Goal: Task Accomplishment & Management: Complete application form

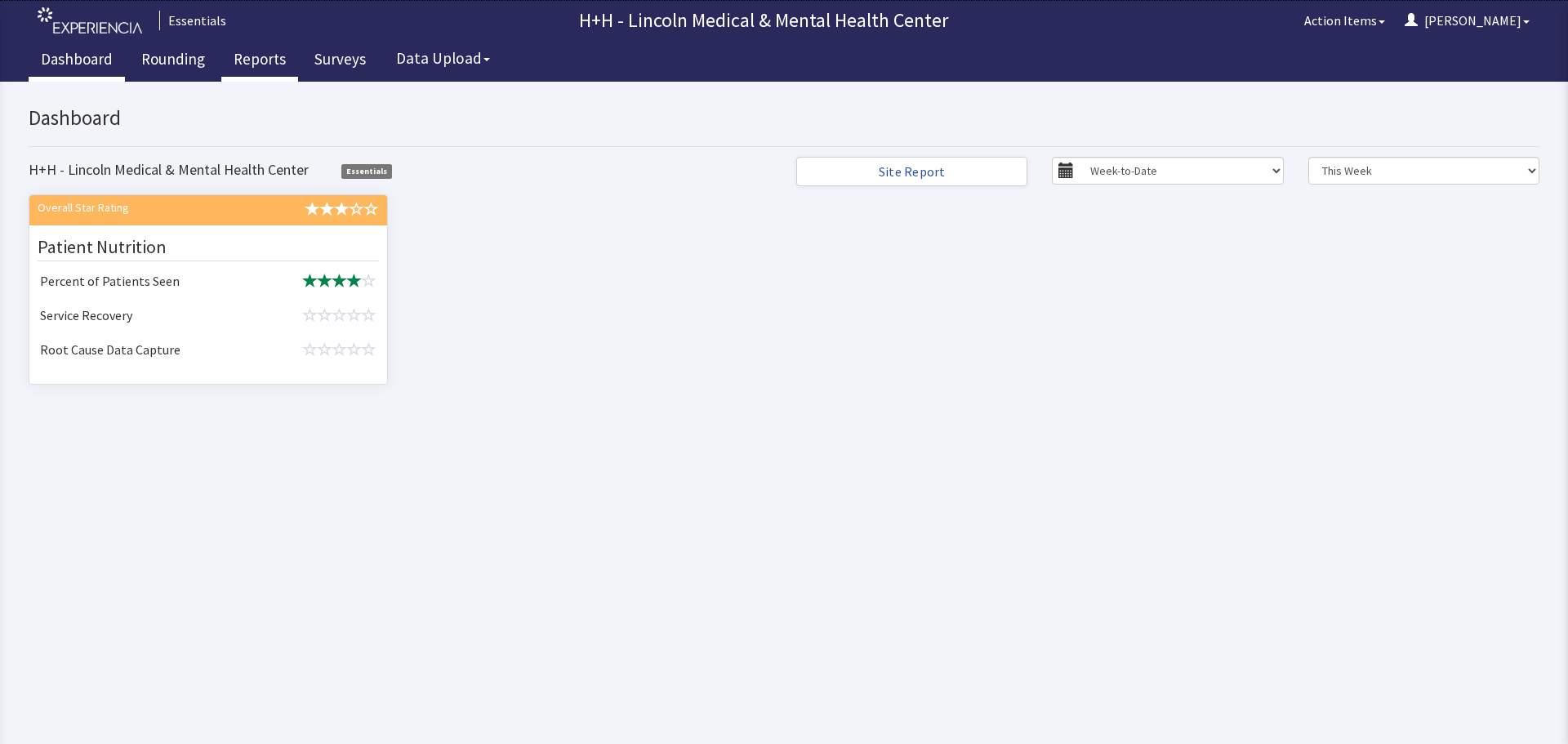
click at [252, 61] on link "Reports" at bounding box center [260, 62] width 77 height 41
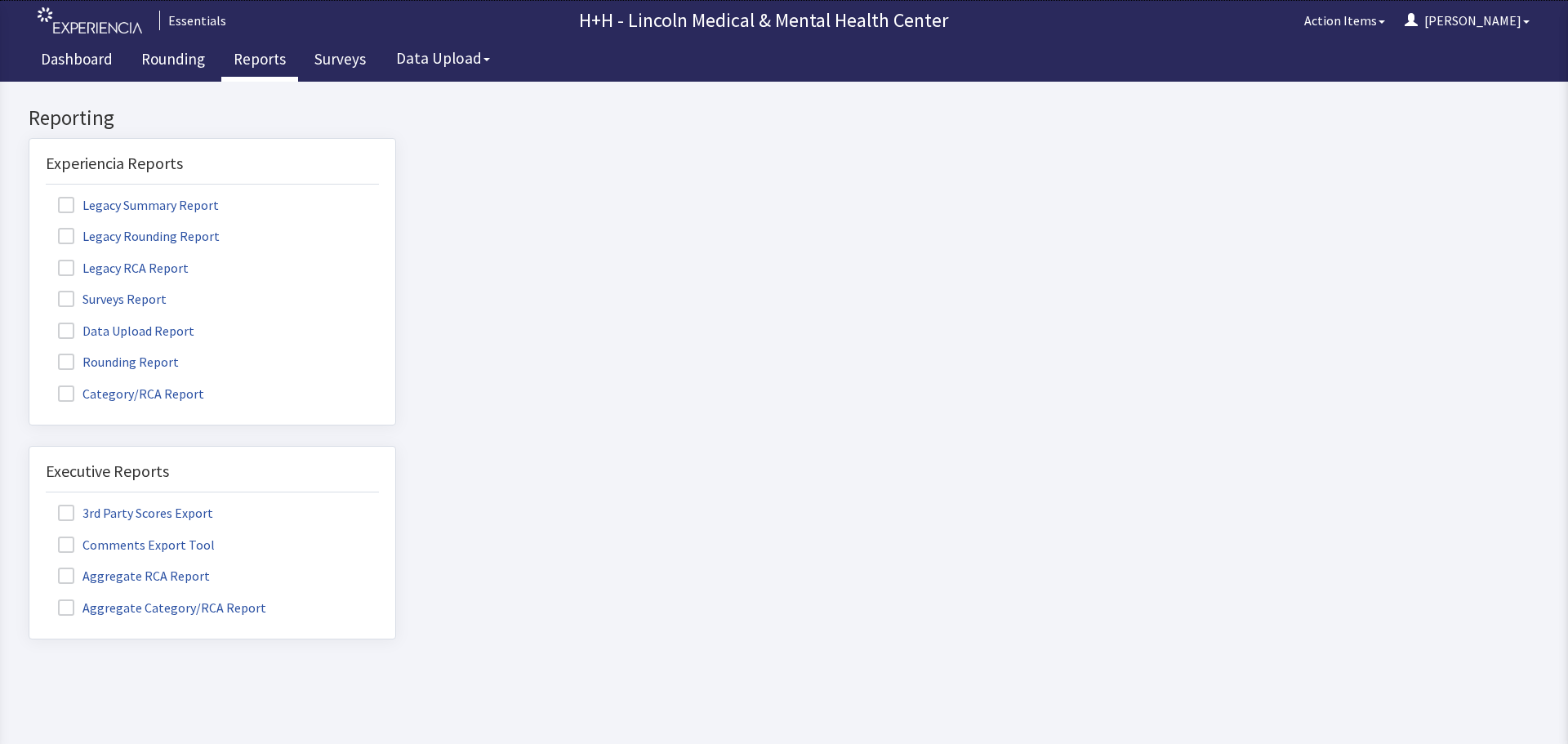
click at [110, 357] on label "Rounding Report" at bounding box center [120, 361] width 149 height 21
click at [29, 353] on input "Rounding Report" at bounding box center [29, 353] width 0 height 0
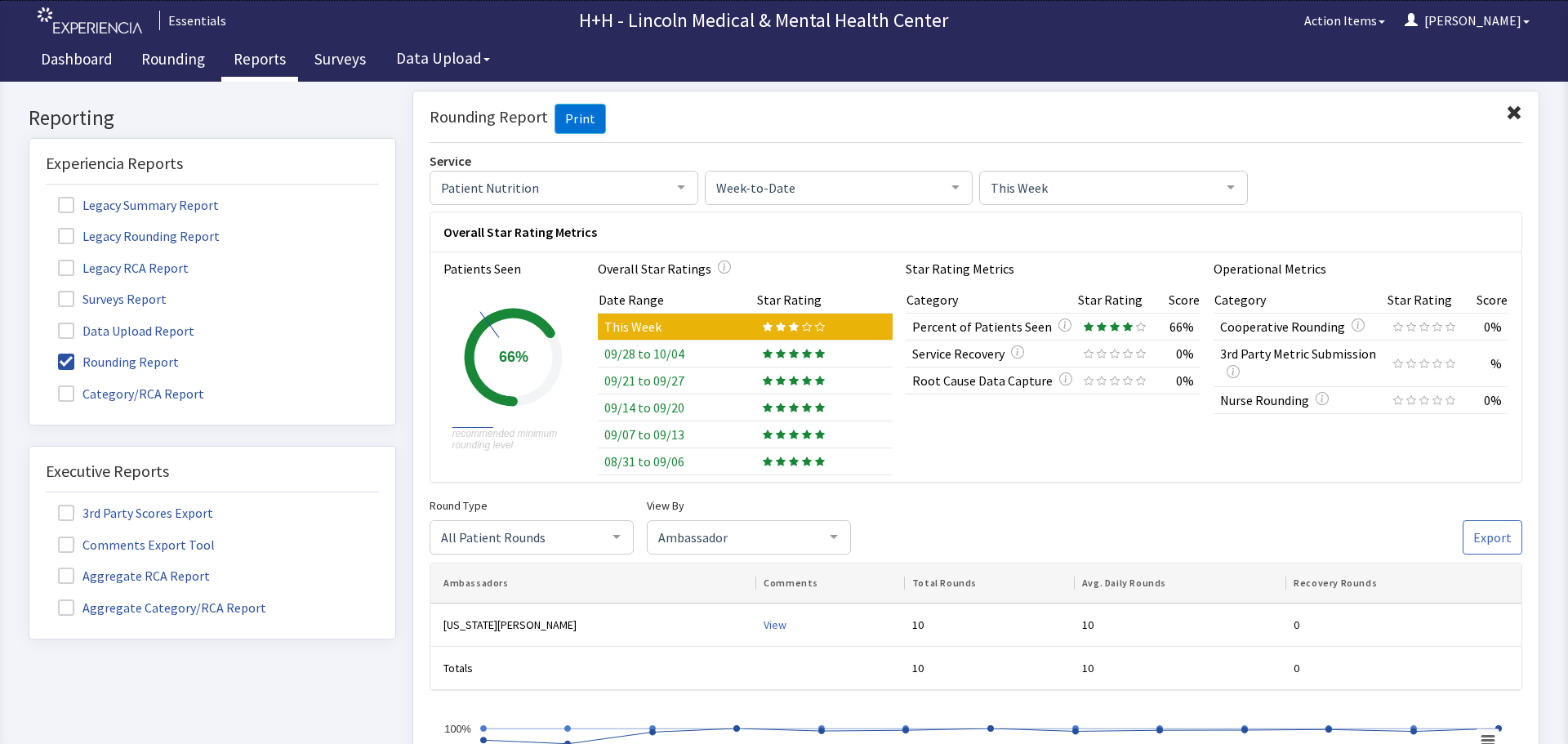
click at [594, 540] on span "All Patient Rounds" at bounding box center [518, 536] width 164 height 18
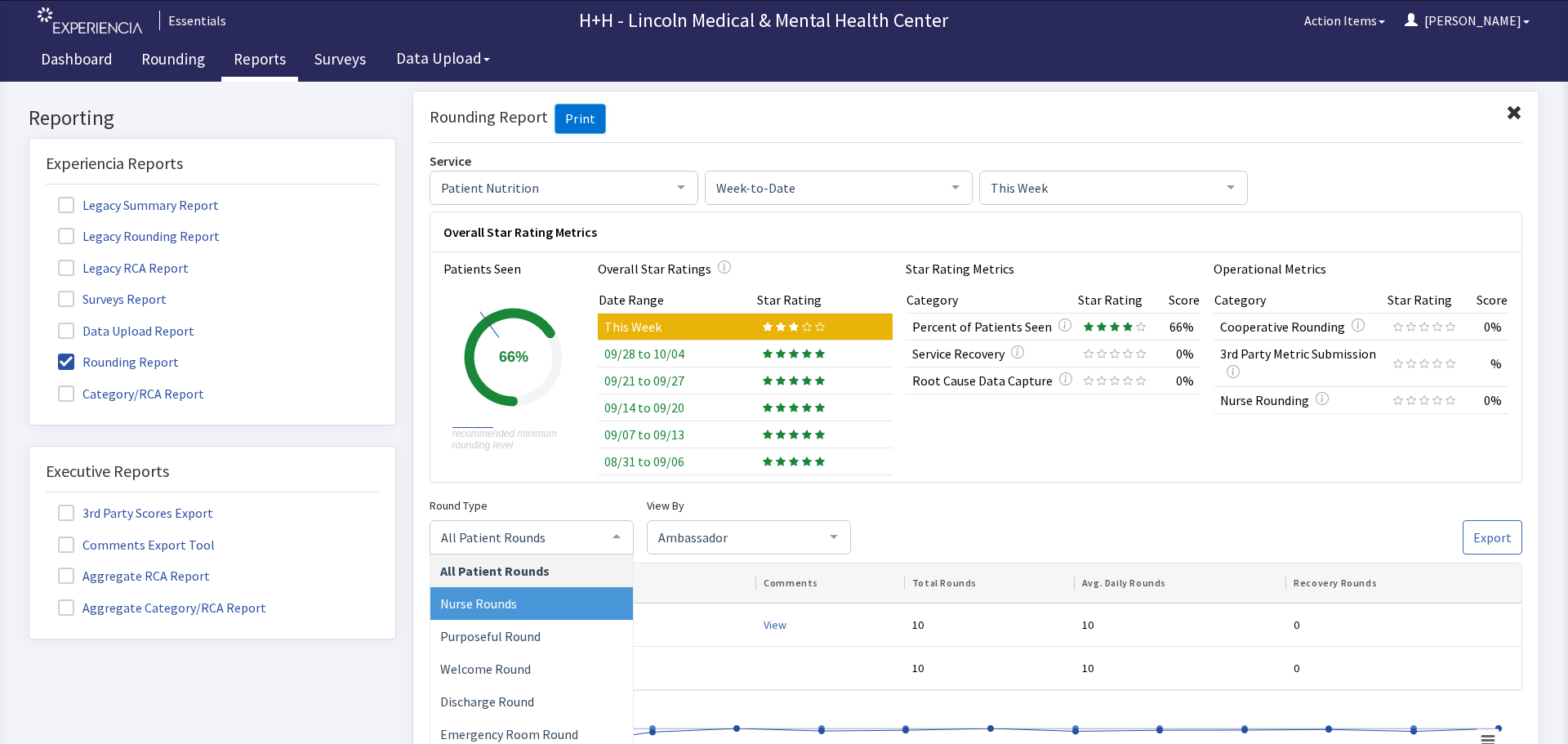
click at [504, 603] on span "Nurse Rounds" at bounding box center [479, 603] width 77 height 16
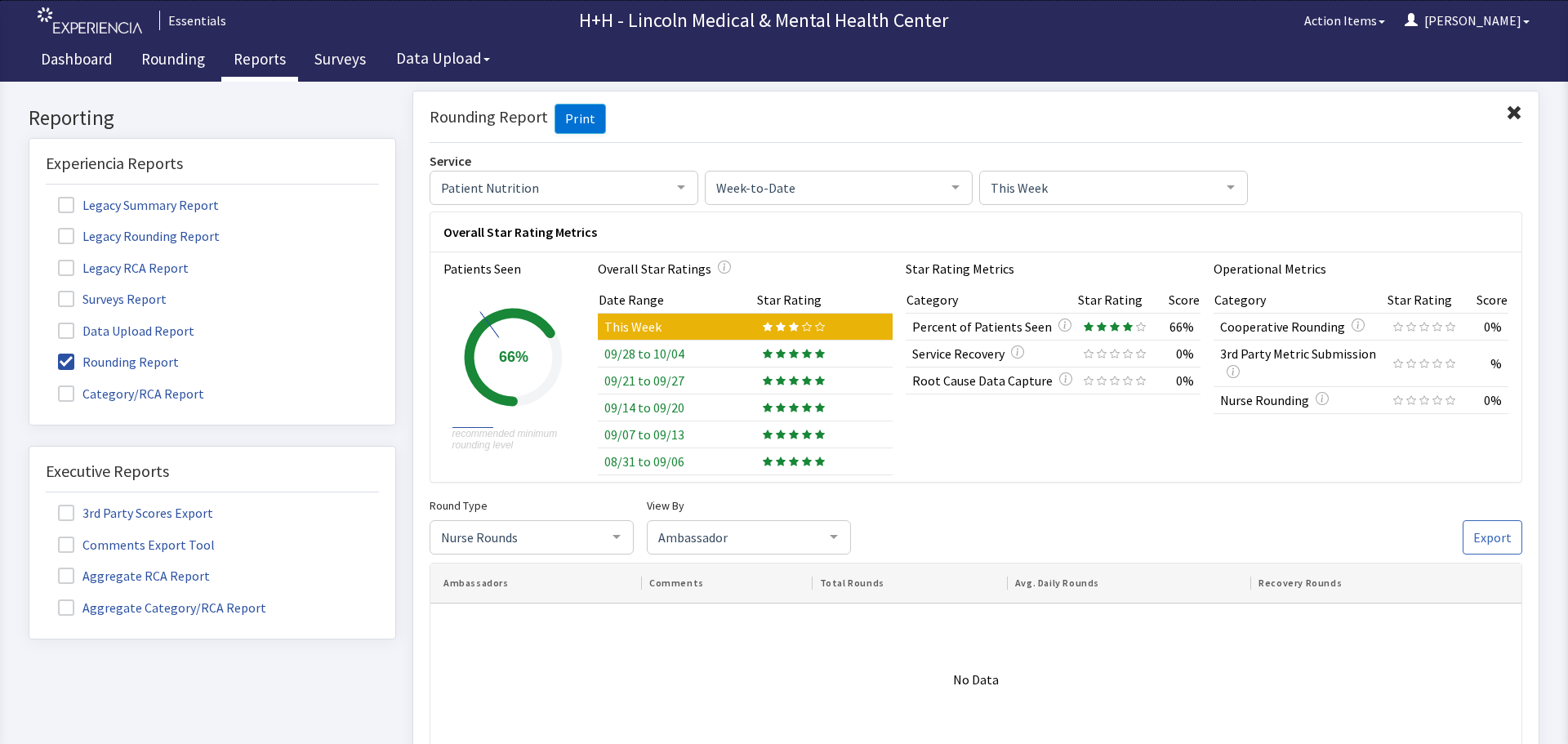
click at [536, 540] on span "Nurse Rounds" at bounding box center [518, 536] width 164 height 18
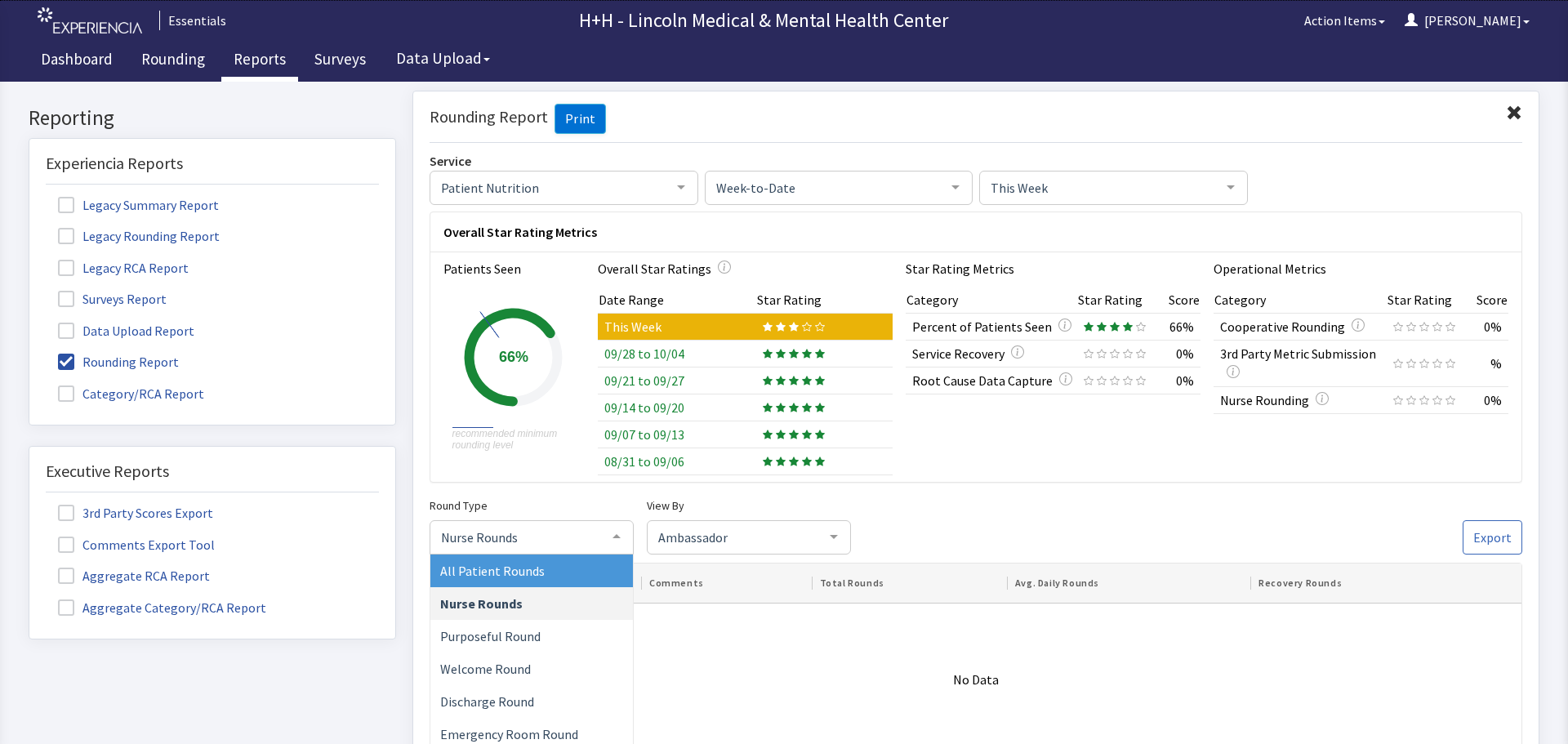
click at [527, 573] on span "All Patient Rounds" at bounding box center [493, 570] width 105 height 16
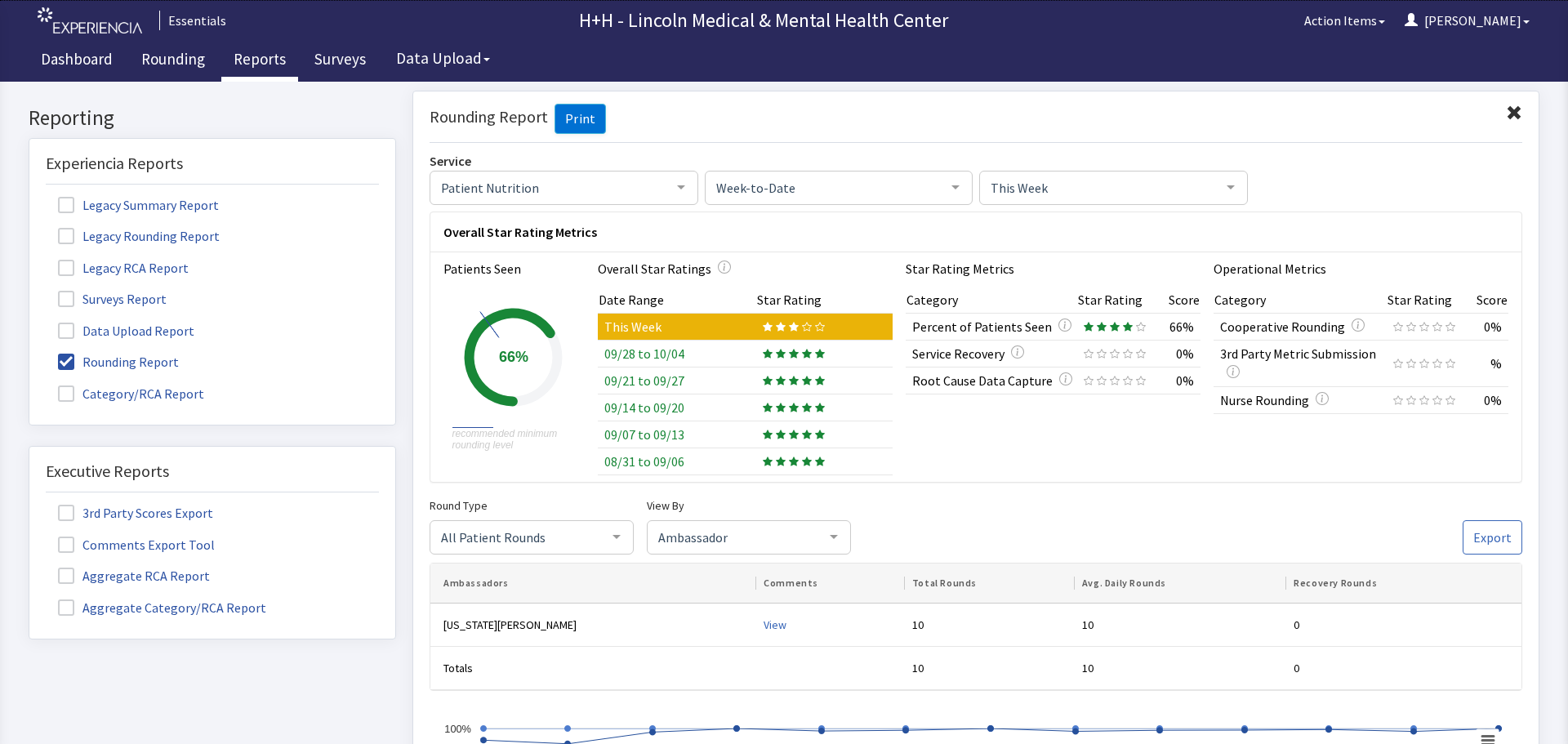
click at [1505, 112] on span at bounding box center [1513, 112] width 16 height 16
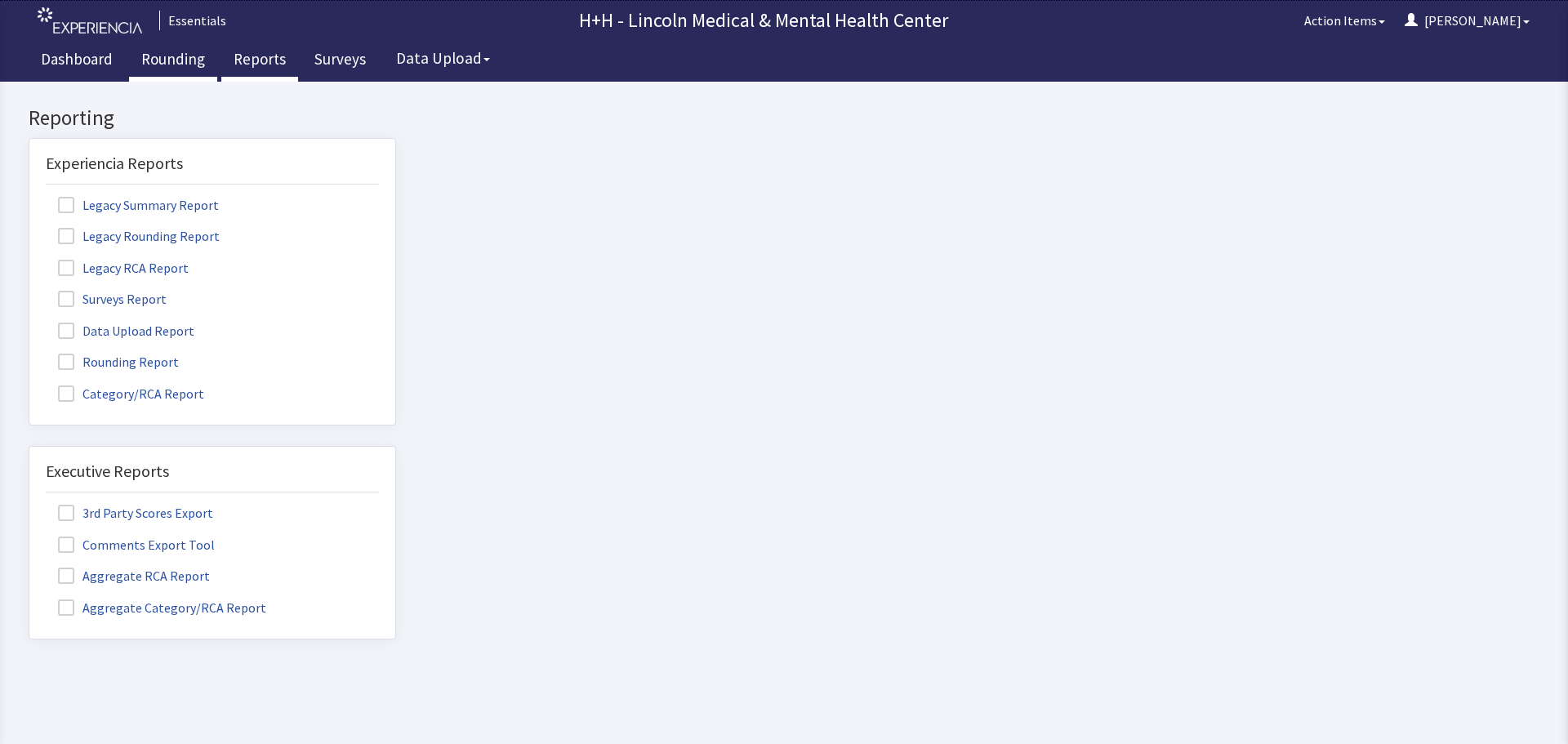
click at [188, 61] on link "Rounding" at bounding box center [173, 62] width 88 height 41
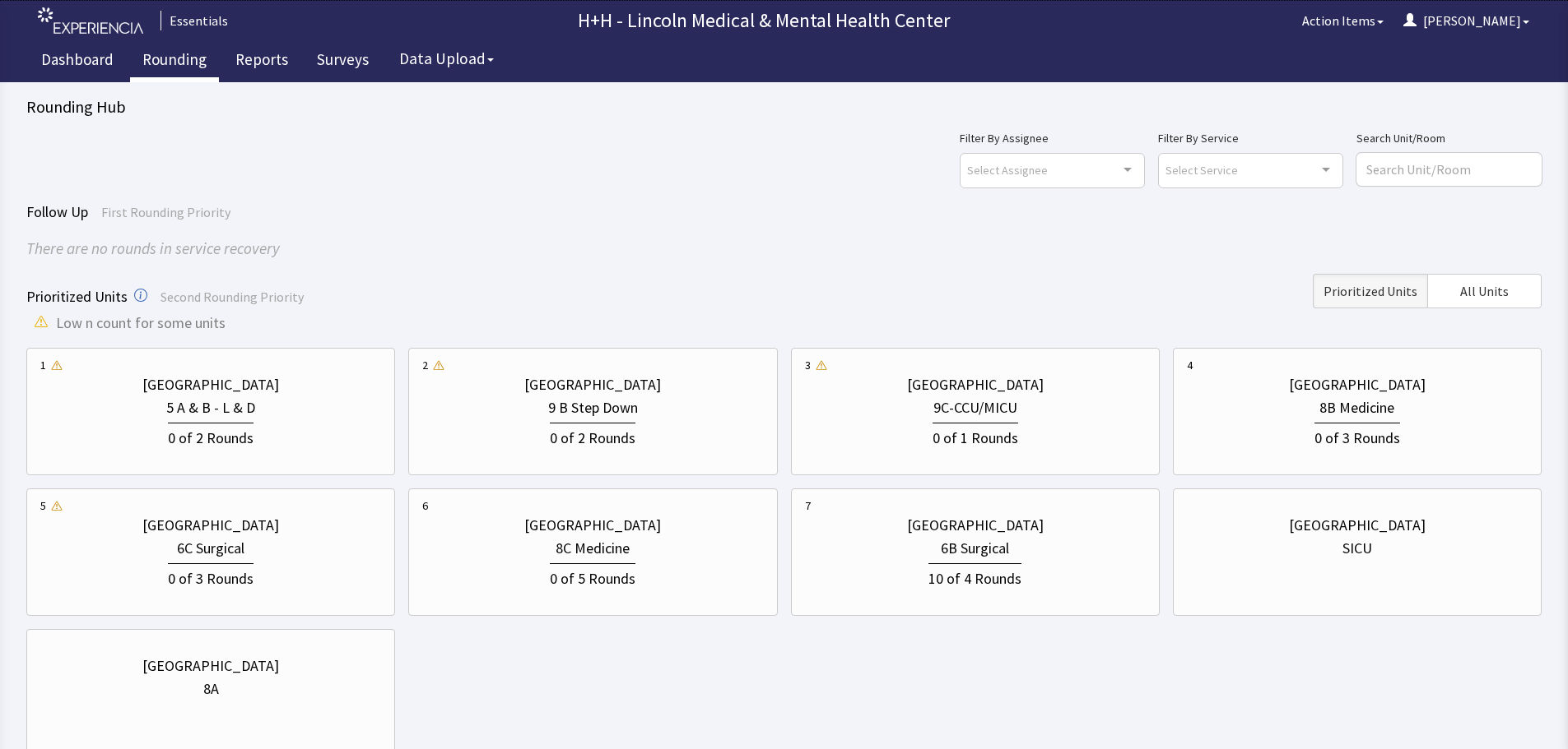
click at [179, 64] on link "Rounding" at bounding box center [174, 62] width 89 height 41
click at [1333, 431] on div "0 of 3 Rounds" at bounding box center [1356, 436] width 85 height 27
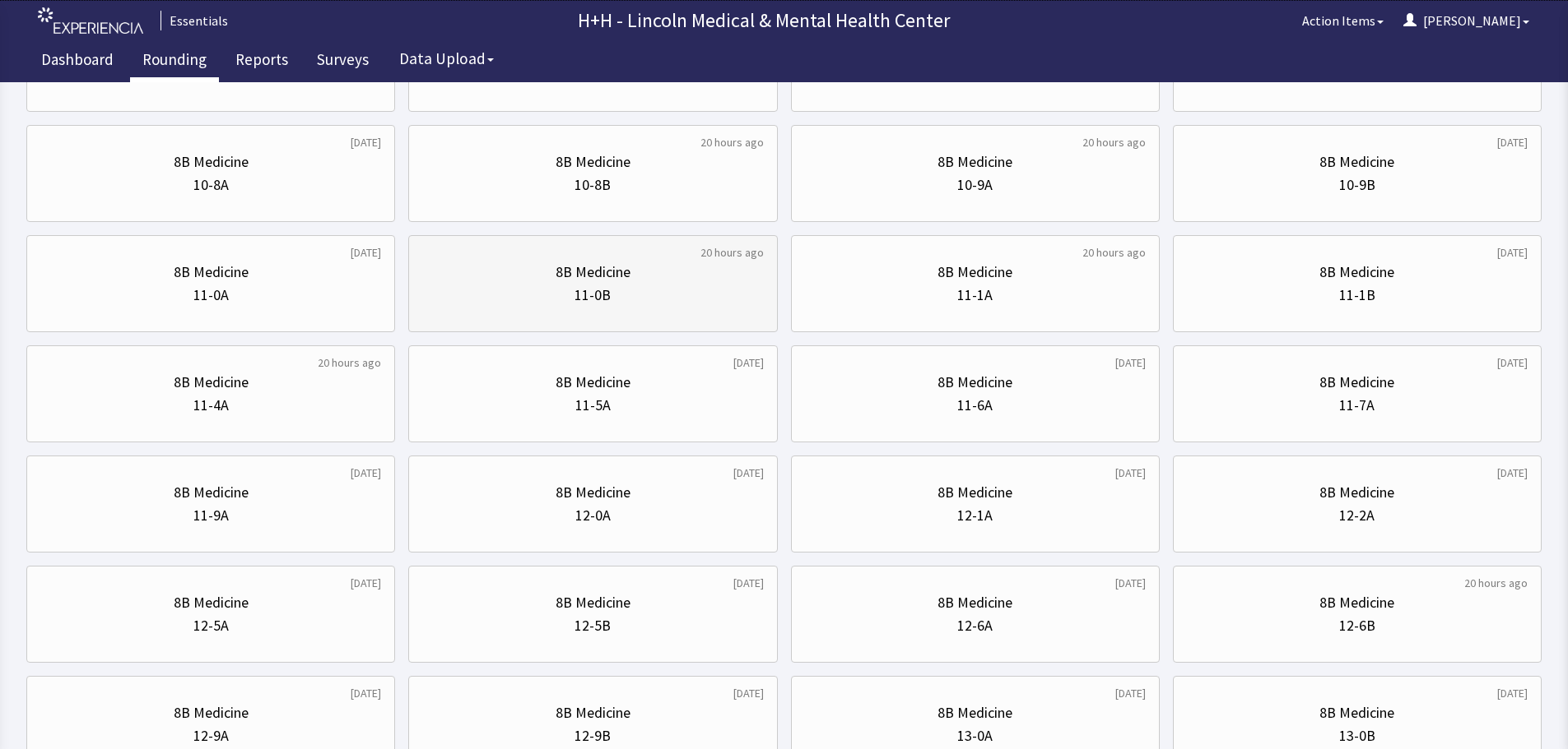
scroll to position [740, 0]
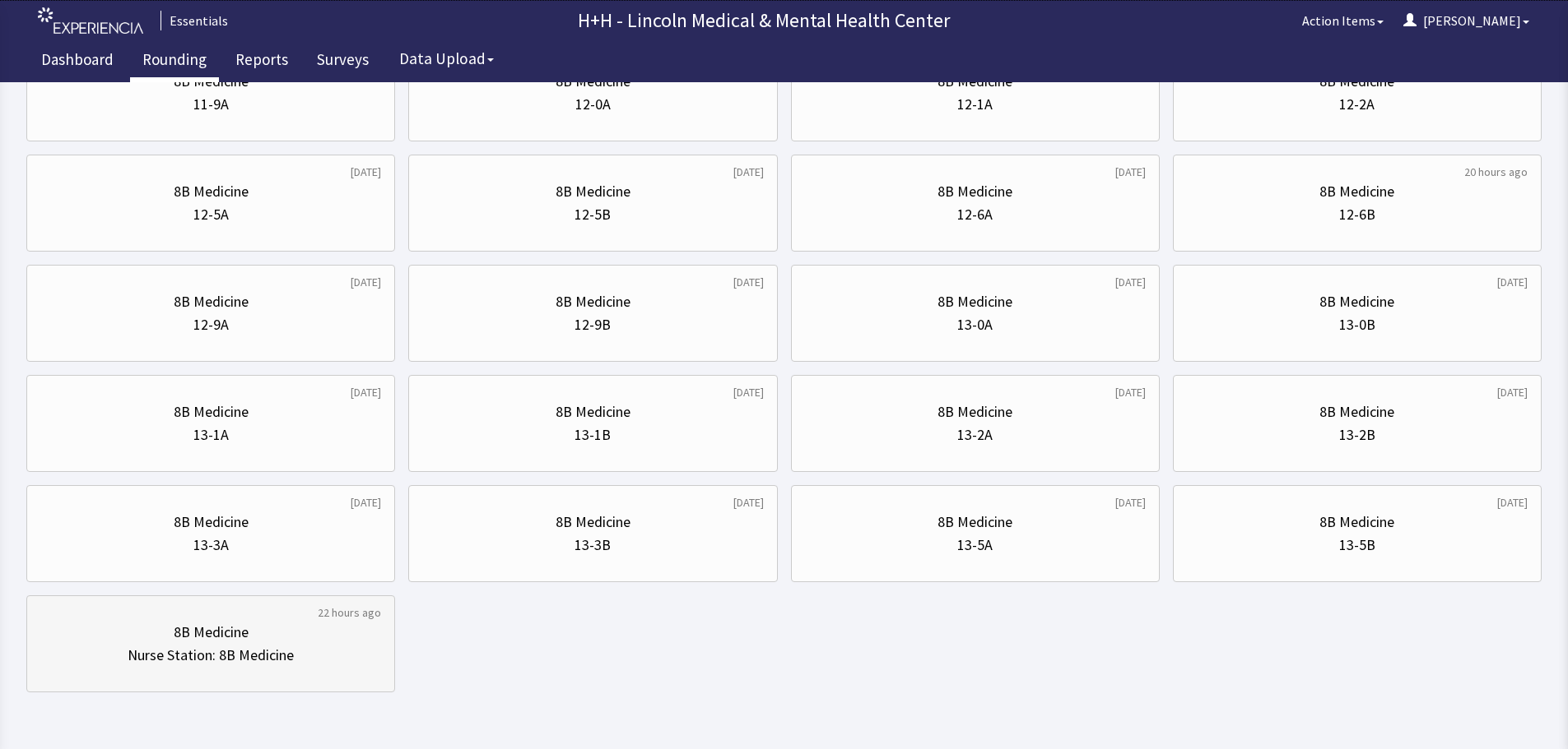
click at [260, 622] on div "8B Medicine" at bounding box center [211, 633] width 341 height 23
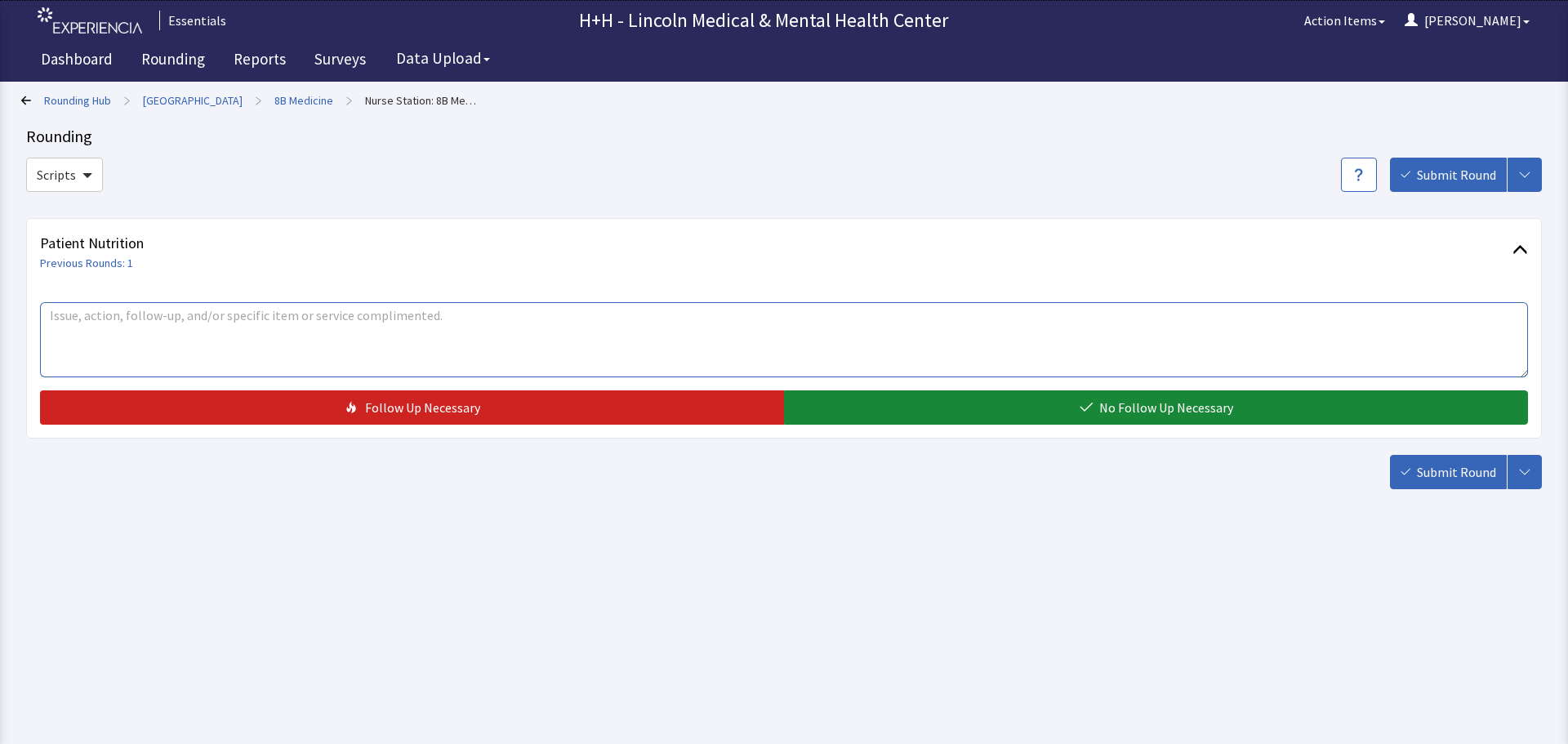
click at [98, 321] on textarea at bounding box center [784, 340] width 1487 height 75
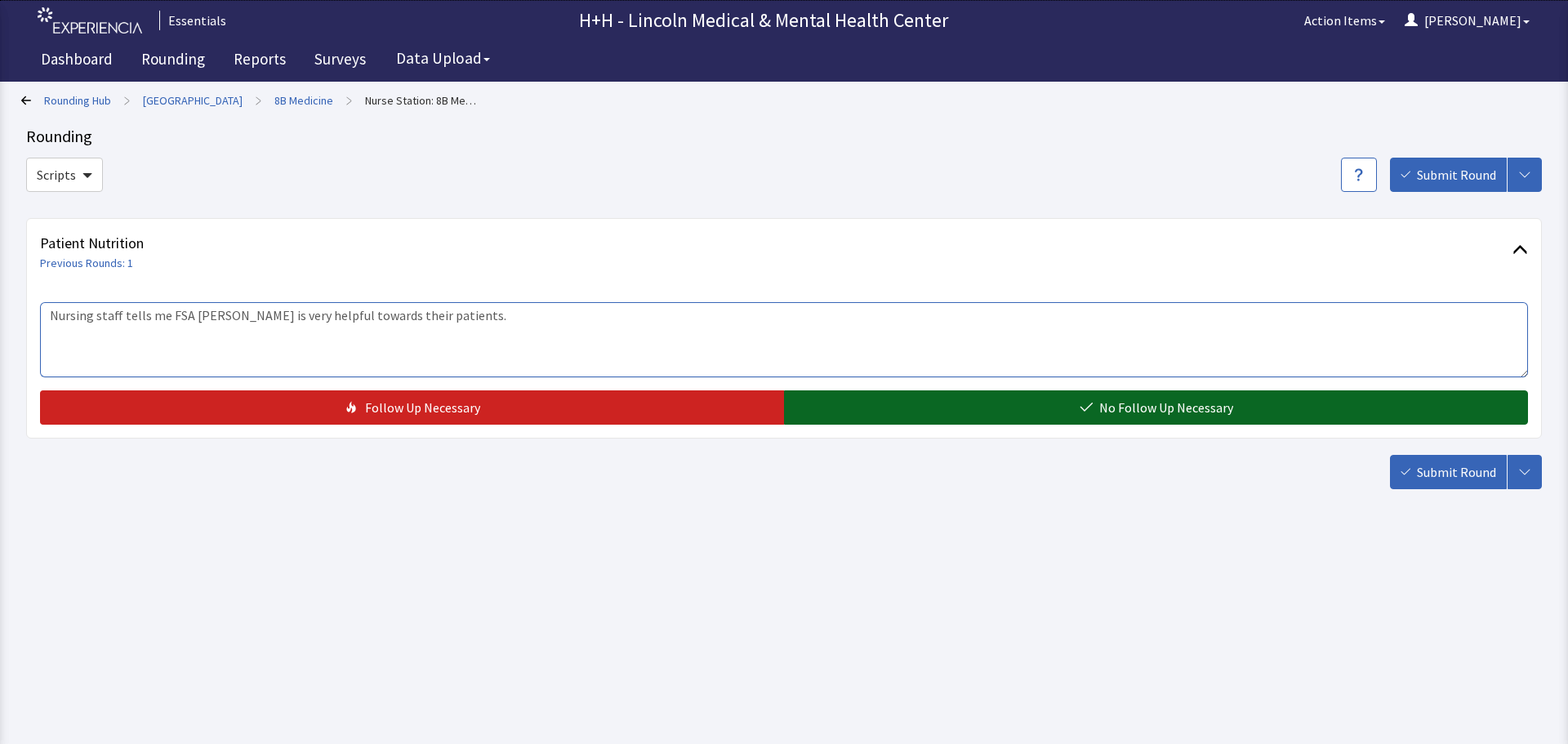
type textarea "Nursing staff tells me FSA Dianna is very helpful towards their patients."
click at [925, 399] on button "No Follow Up Necessary" at bounding box center [1156, 408] width 744 height 34
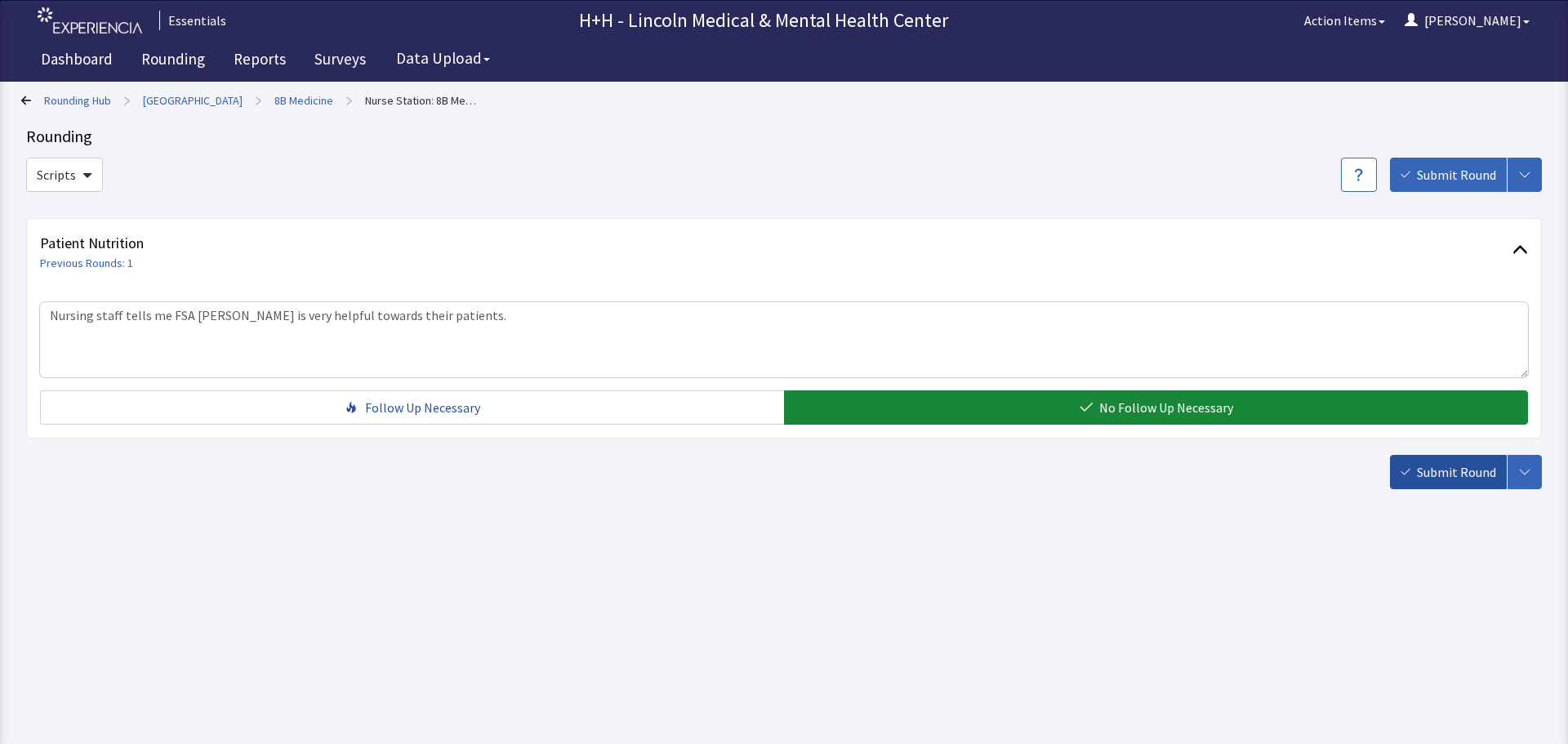
click at [1475, 478] on span "Submit Round" at bounding box center [1457, 471] width 79 height 20
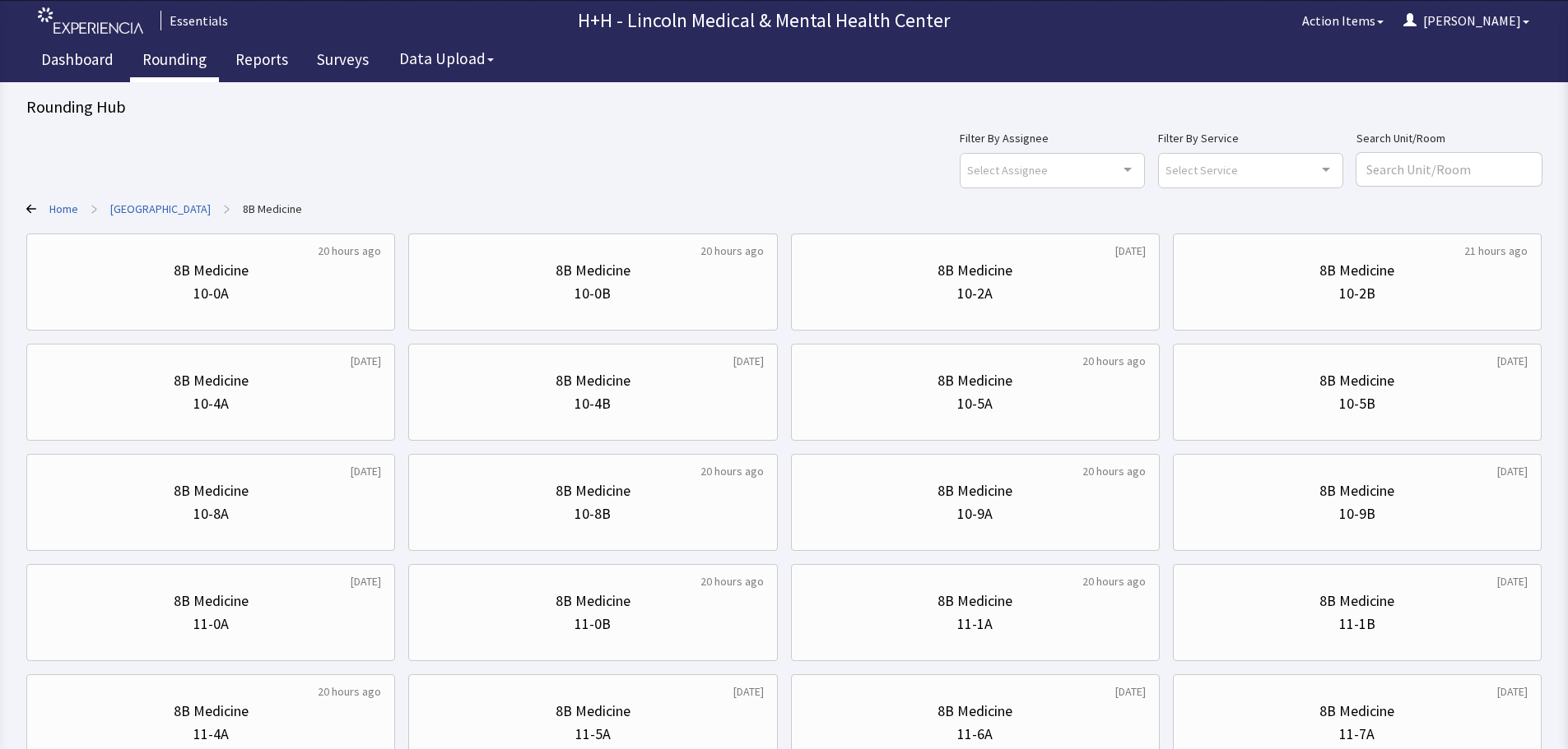
click at [187, 59] on link "Rounding" at bounding box center [174, 62] width 89 height 41
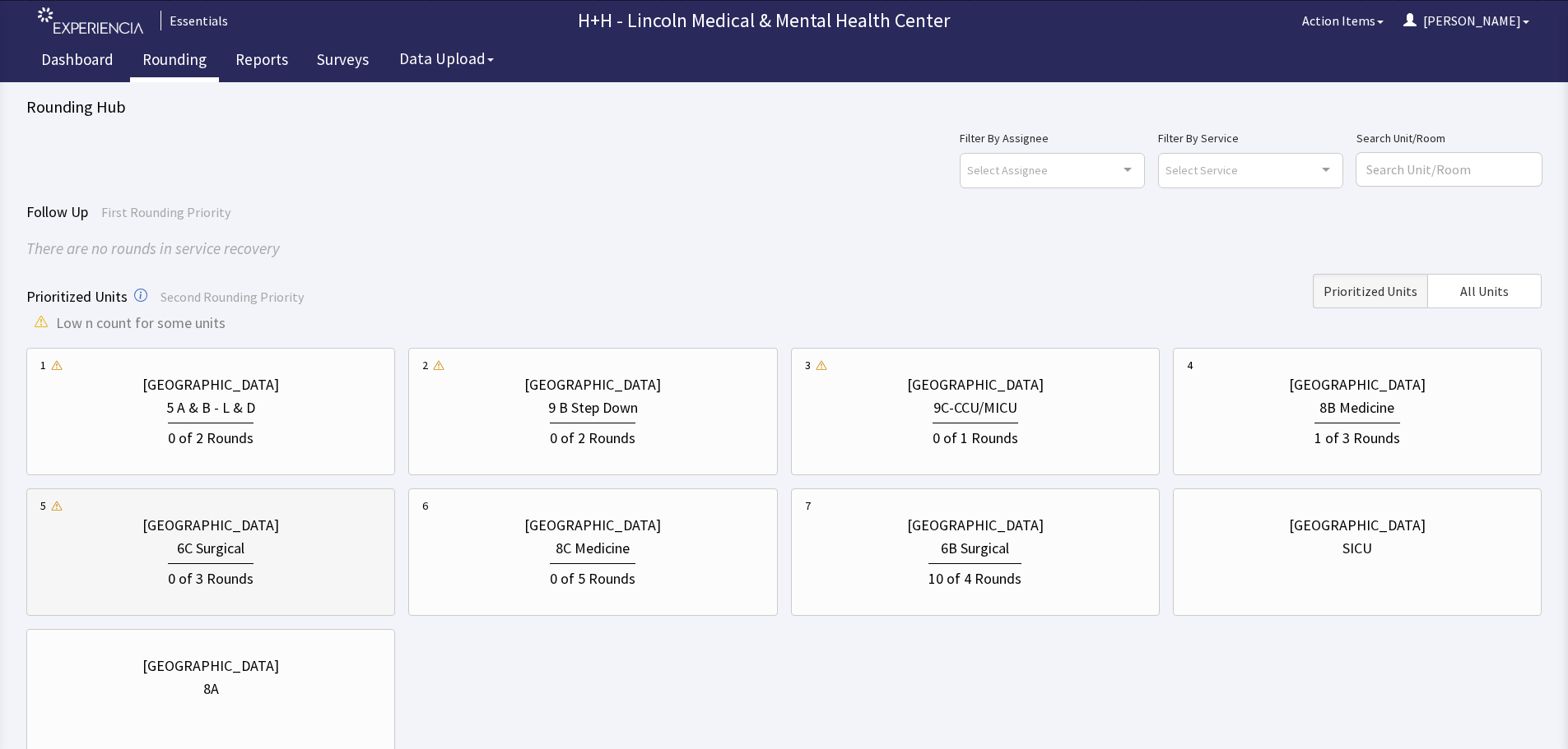
click at [296, 549] on div "6C Surgical" at bounding box center [211, 548] width 341 height 23
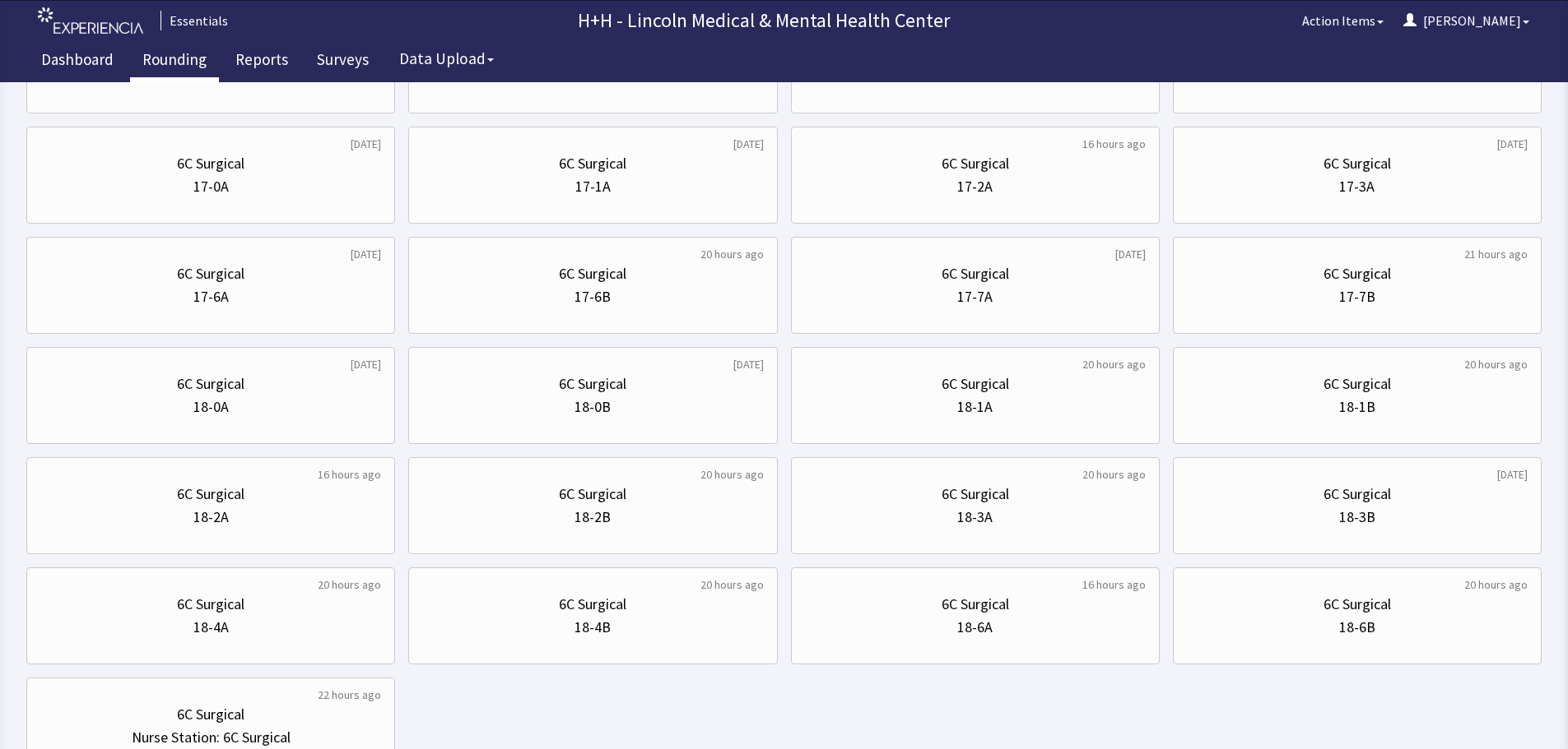
scroll to position [792, 0]
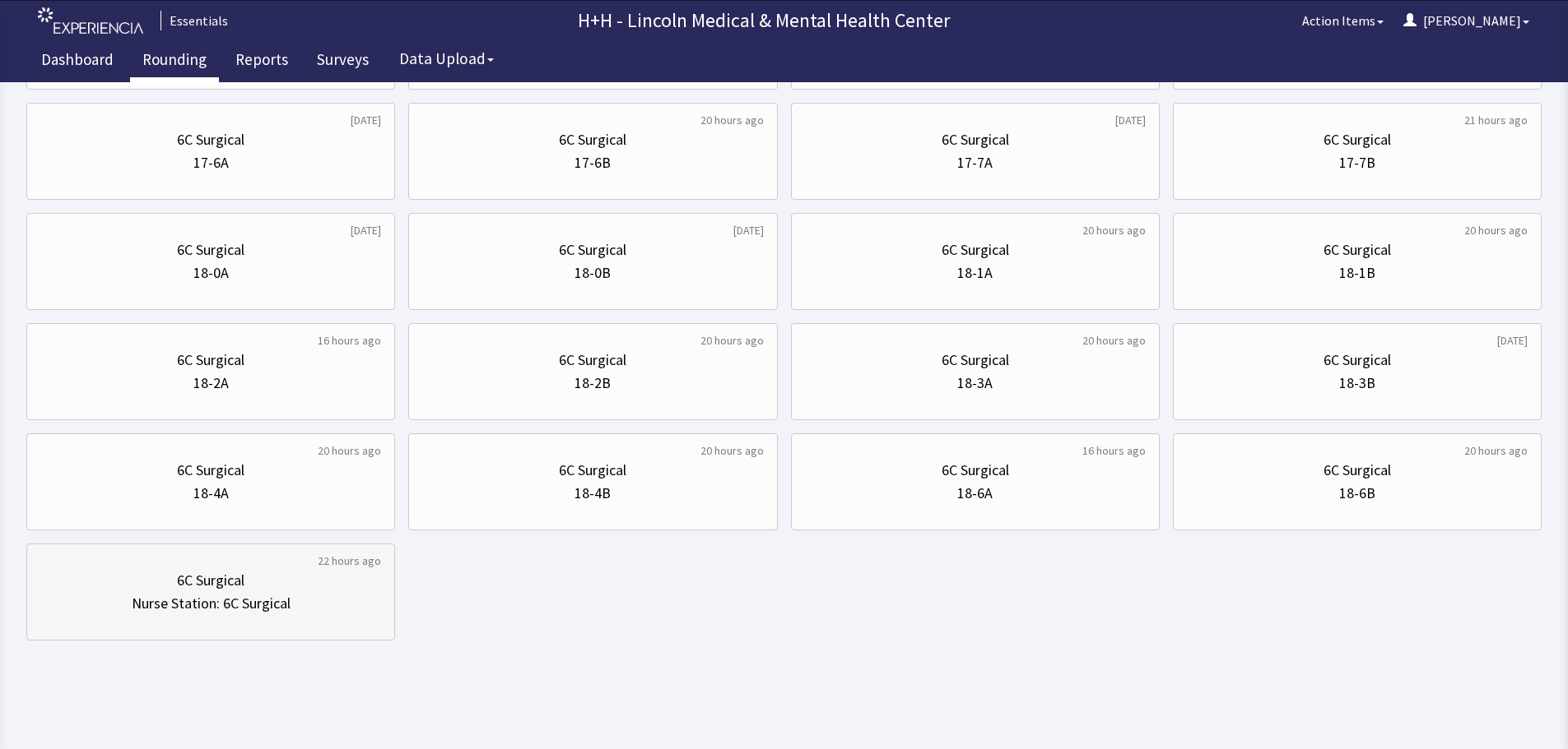
click at [289, 595] on div "Nurse Station: 6C Surgical" at bounding box center [211, 603] width 159 height 23
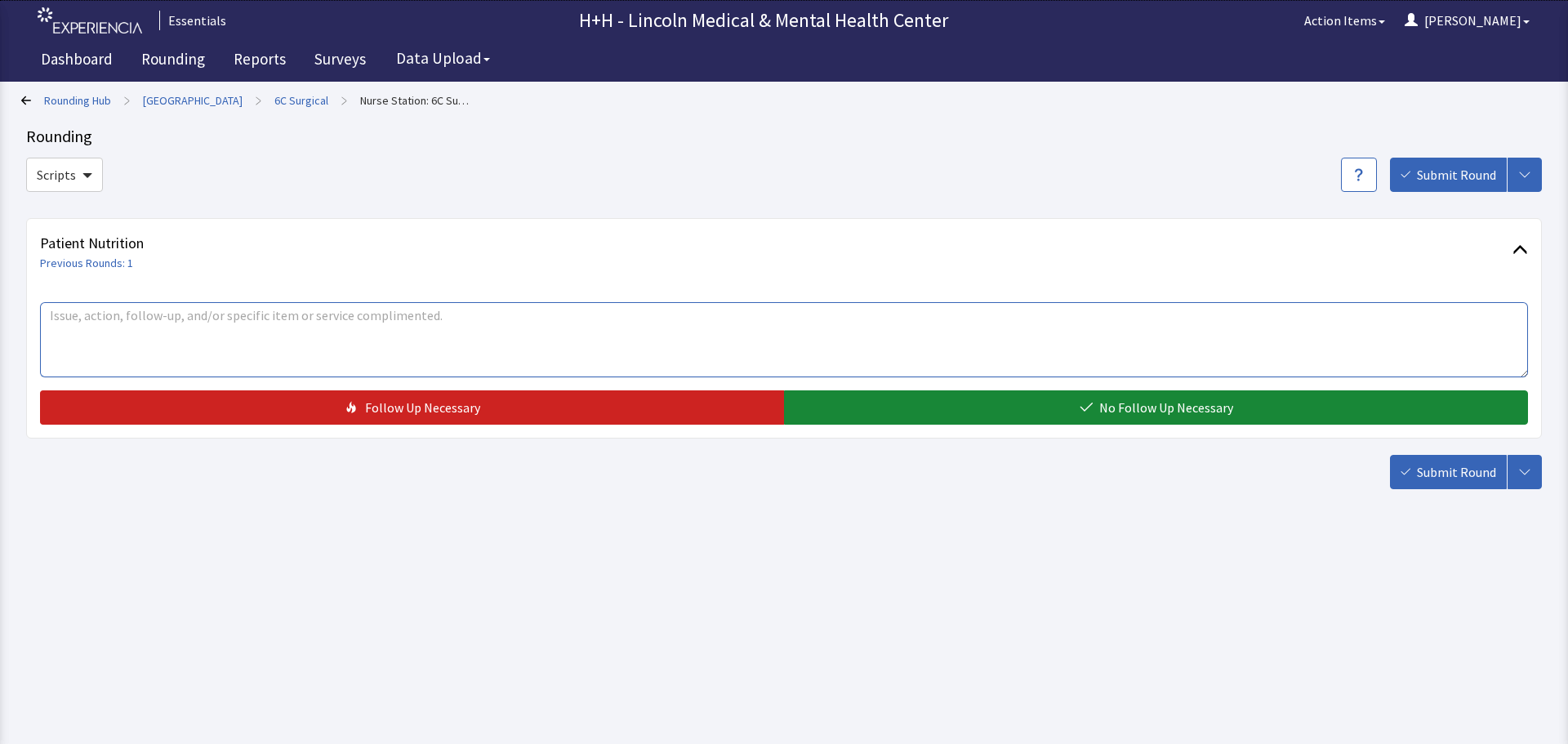
click at [114, 330] on textarea at bounding box center [784, 340] width 1487 height 75
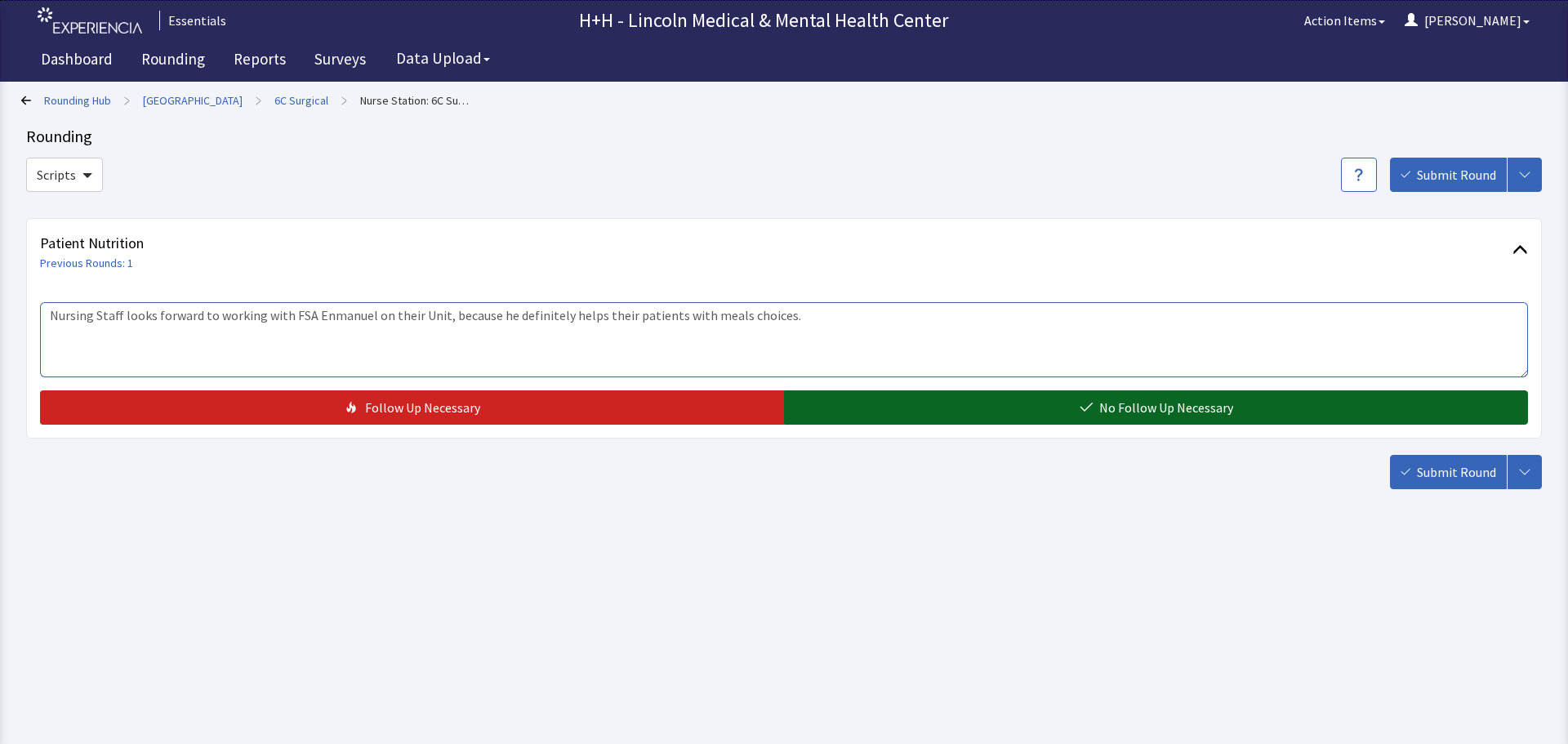
type textarea "Nursing Staff looks forward to working with FSA Enmanuel on their Unit, because…"
click at [938, 405] on button "No Follow Up Necessary" at bounding box center [1156, 408] width 744 height 34
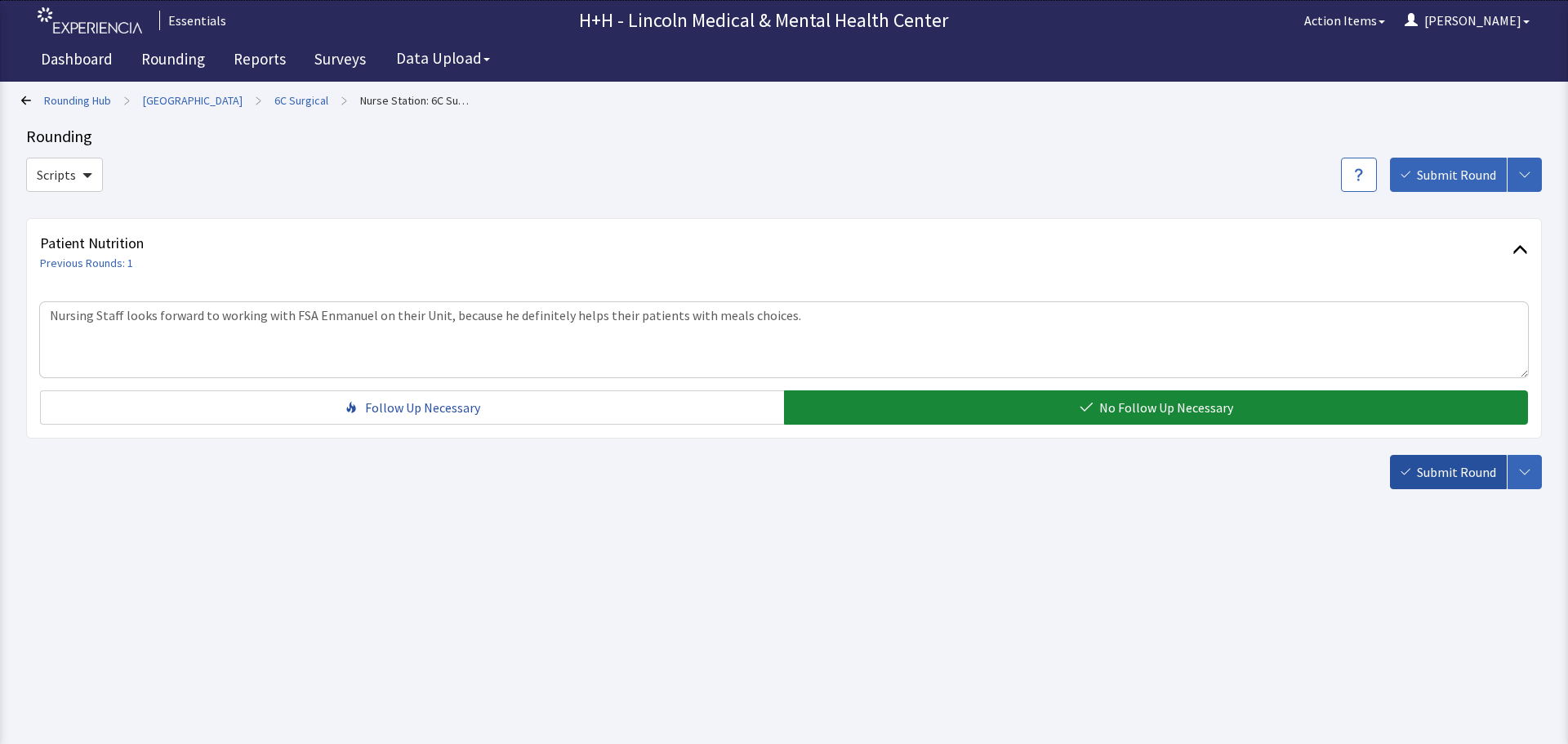
click at [1427, 466] on span "Submit Round" at bounding box center [1457, 471] width 79 height 20
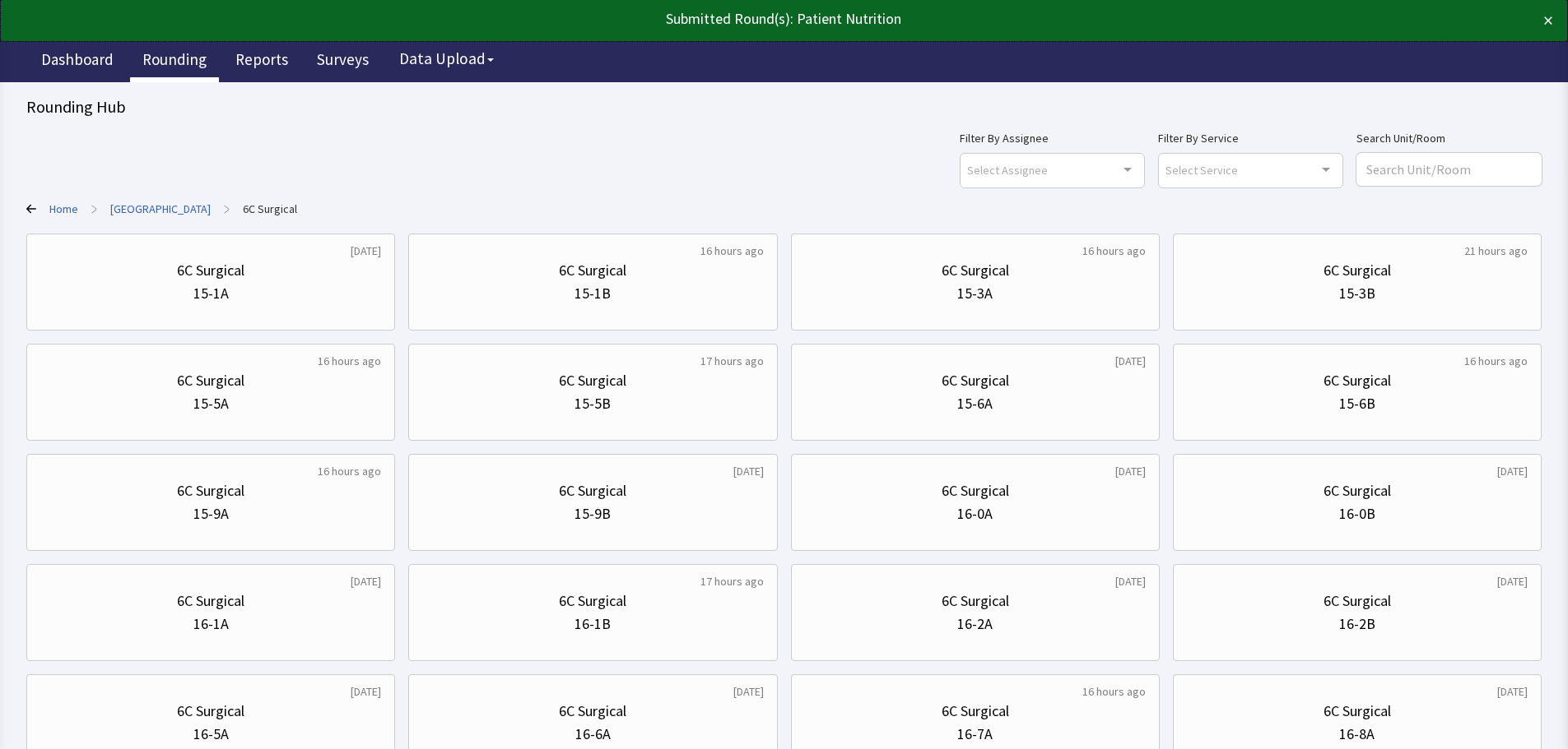
click at [197, 62] on link "Rounding" at bounding box center [174, 62] width 89 height 41
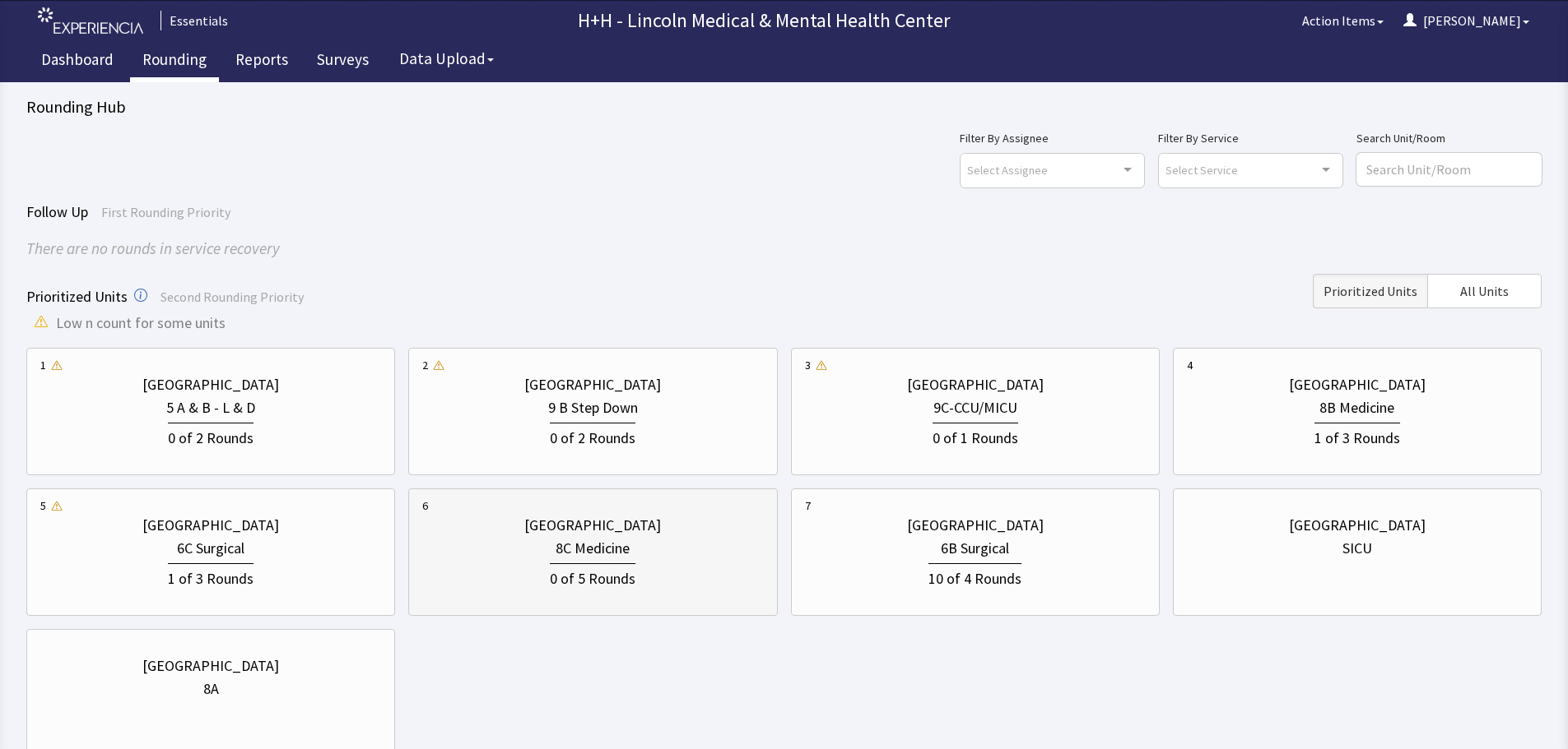
click at [635, 556] on div "8C Medicine" at bounding box center [592, 548] width 341 height 23
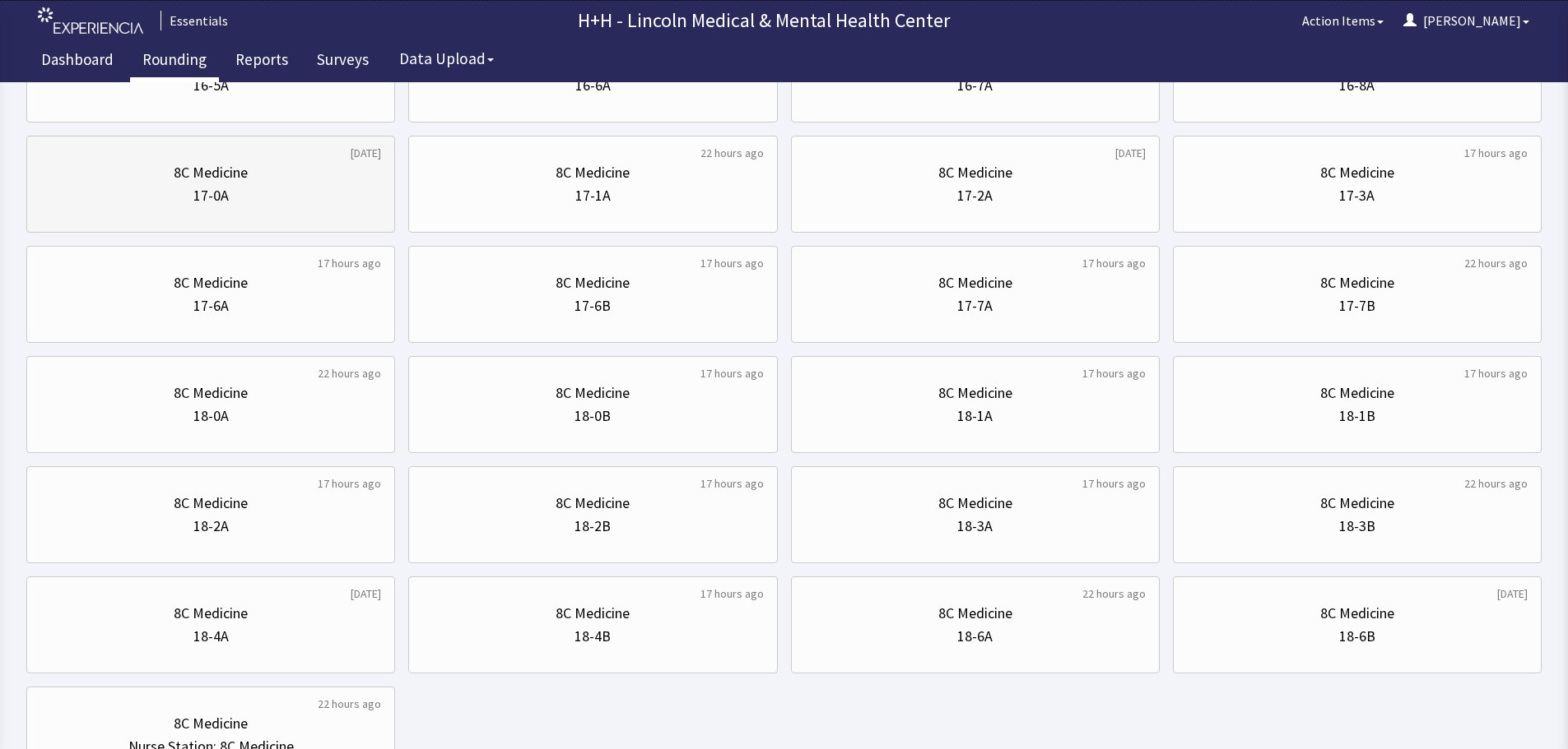
scroll to position [792, 0]
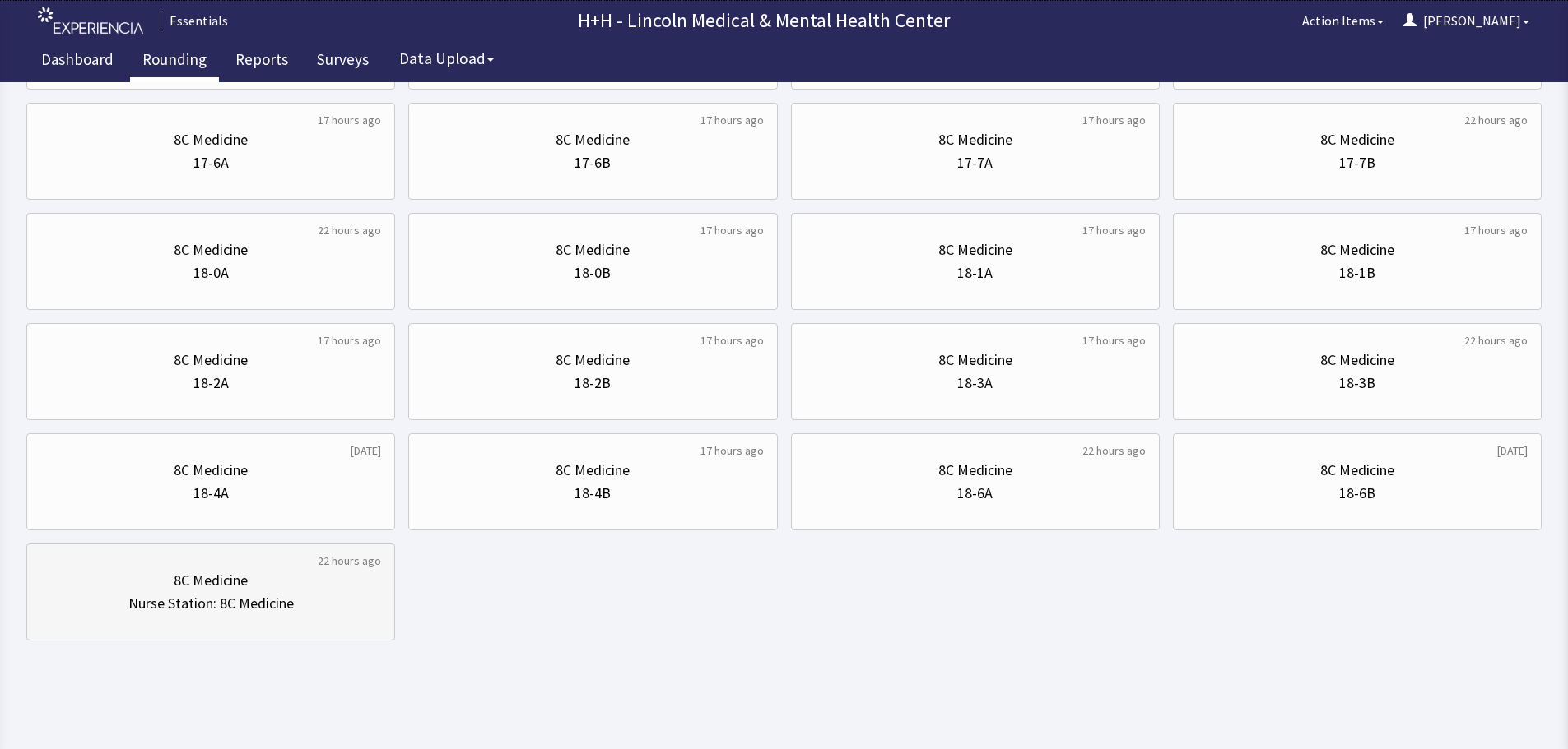
click at [247, 600] on div "Nurse Station: 8C Medicine" at bounding box center [212, 603] width 166 height 23
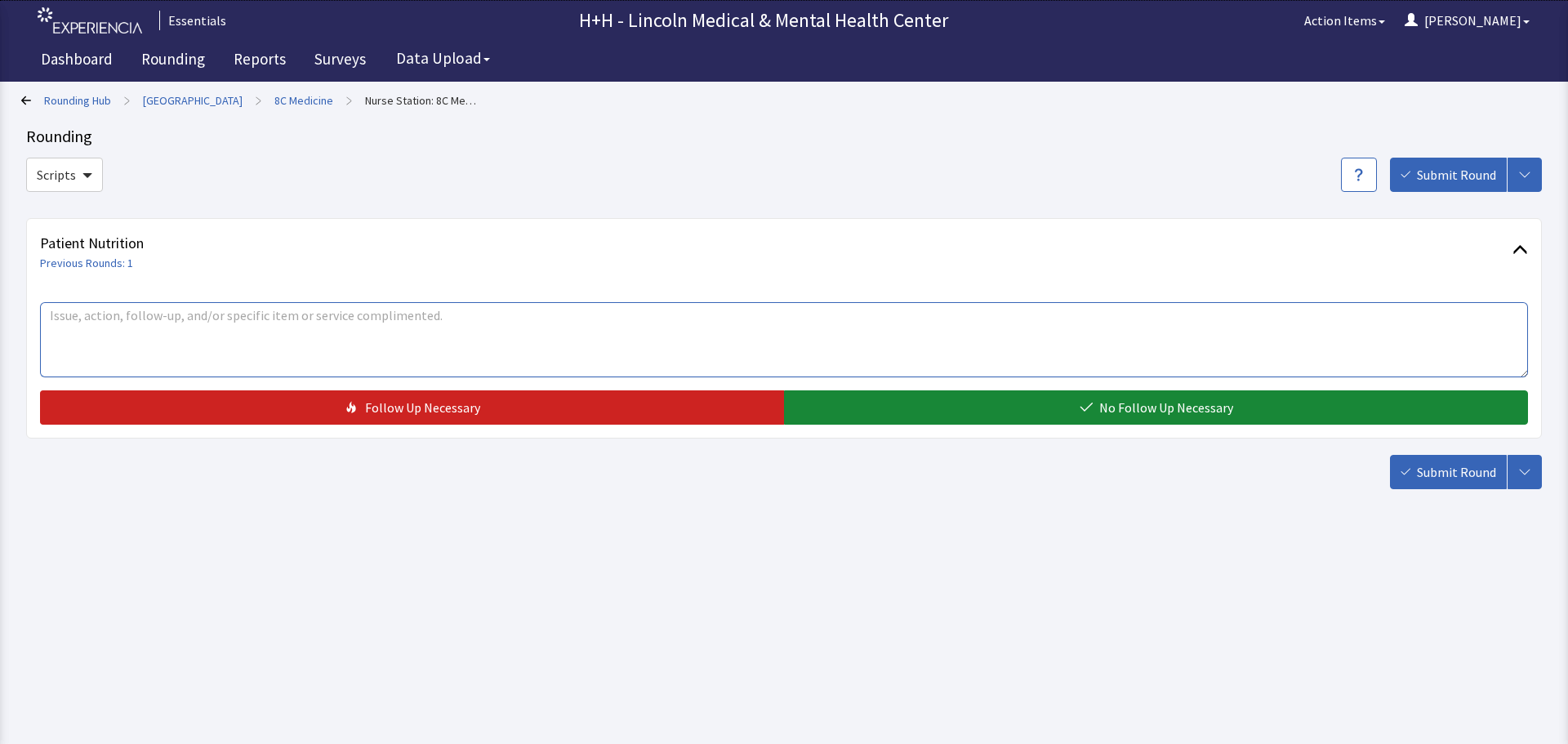
click at [81, 311] on textarea at bounding box center [784, 340] width 1487 height 75
click at [196, 313] on textarea "Nursing likes to see FSA Servon" at bounding box center [784, 340] width 1487 height 75
click at [159, 314] on textarea "Nursing likes to see FSA Servon" at bounding box center [784, 340] width 1487 height 75
click at [226, 316] on textarea "Nursing likes to see FSA Servon" at bounding box center [784, 340] width 1487 height 75
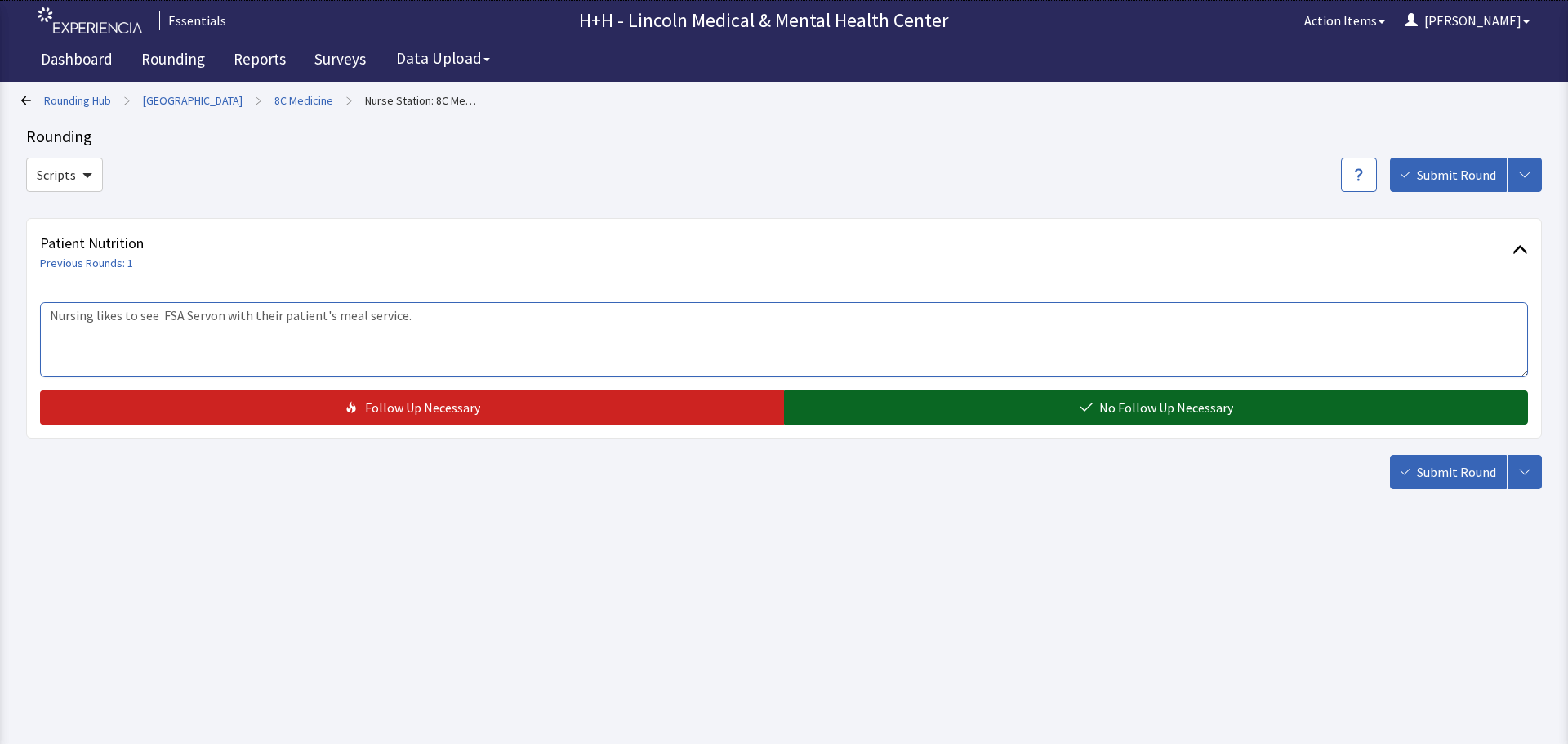
type textarea "Nursing likes to see FSA Servon with their patient's meal service."
click at [949, 402] on button "No Follow Up Necessary" at bounding box center [1156, 408] width 744 height 34
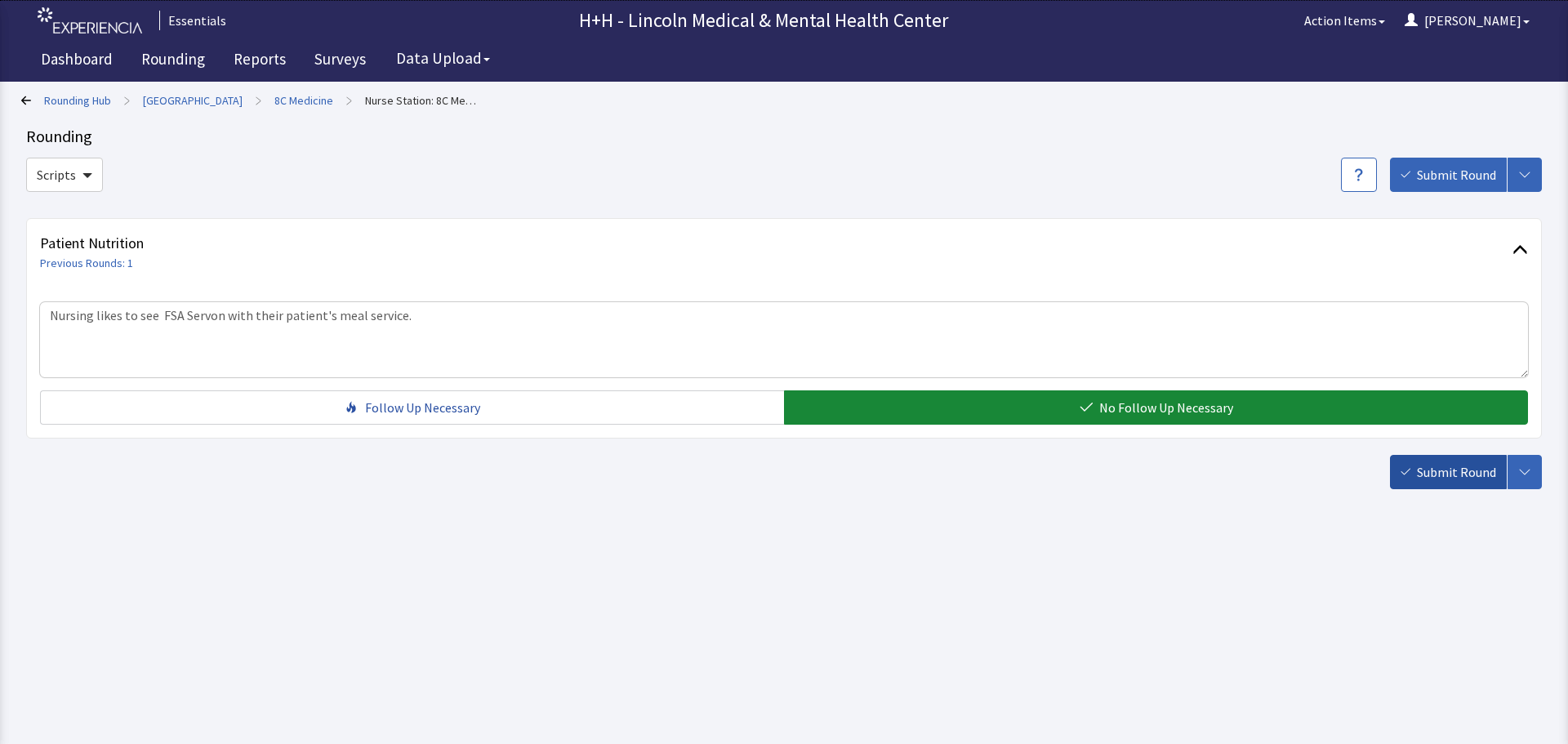
click at [1469, 477] on span "Submit Round" at bounding box center [1457, 471] width 79 height 20
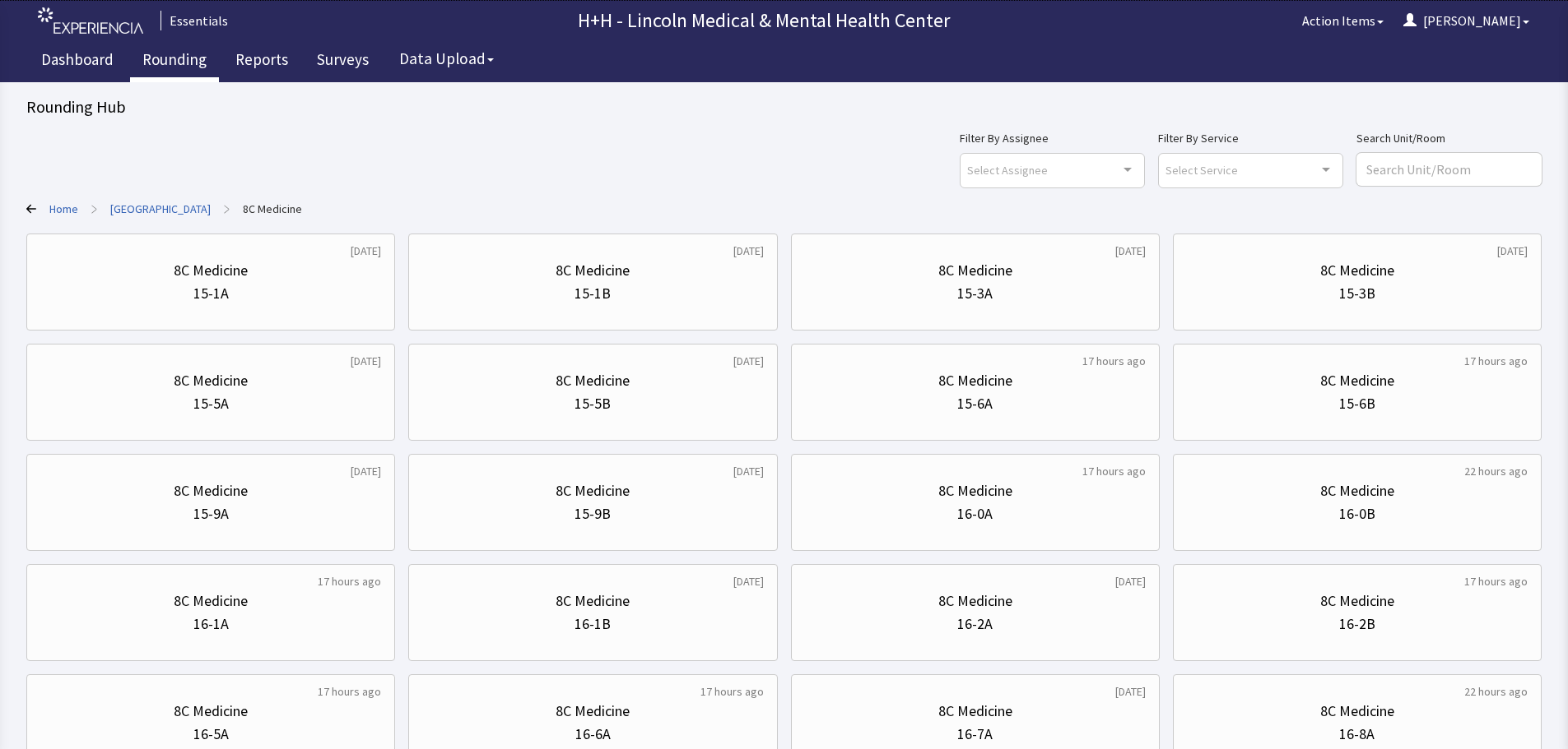
click at [161, 56] on link "Rounding" at bounding box center [174, 62] width 89 height 41
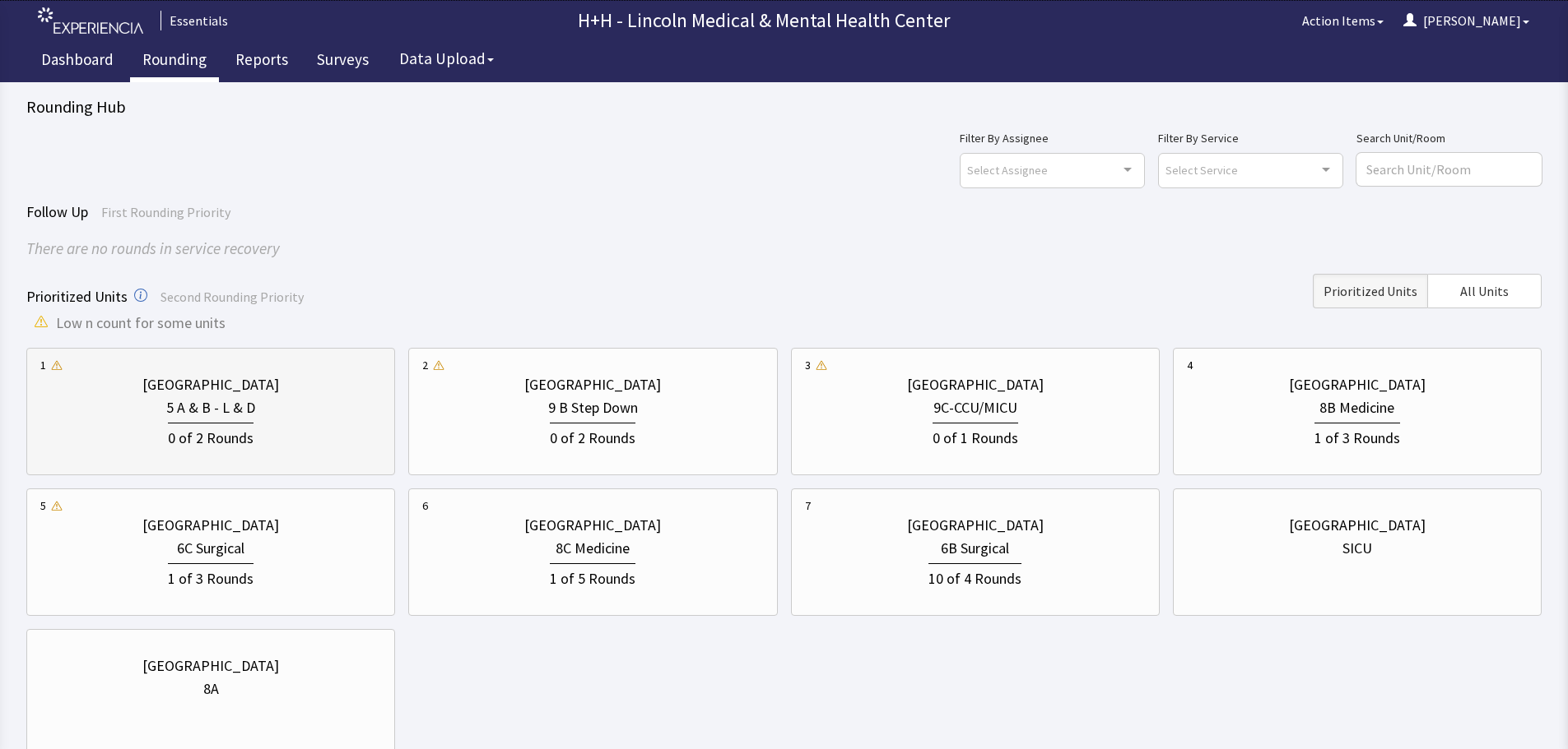
click at [280, 419] on div "0 of 2 Rounds" at bounding box center [211, 434] width 341 height 30
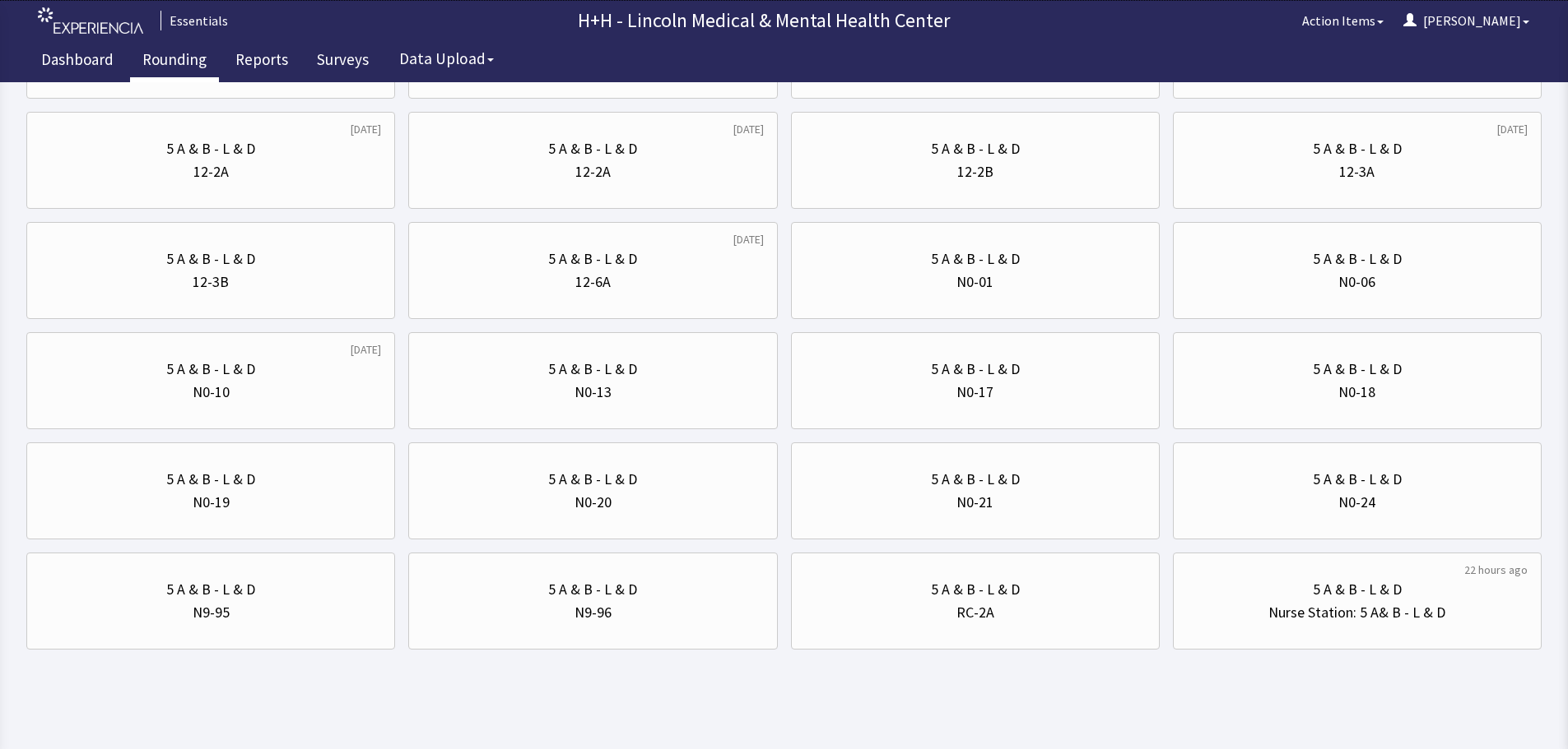
scroll to position [1012, 0]
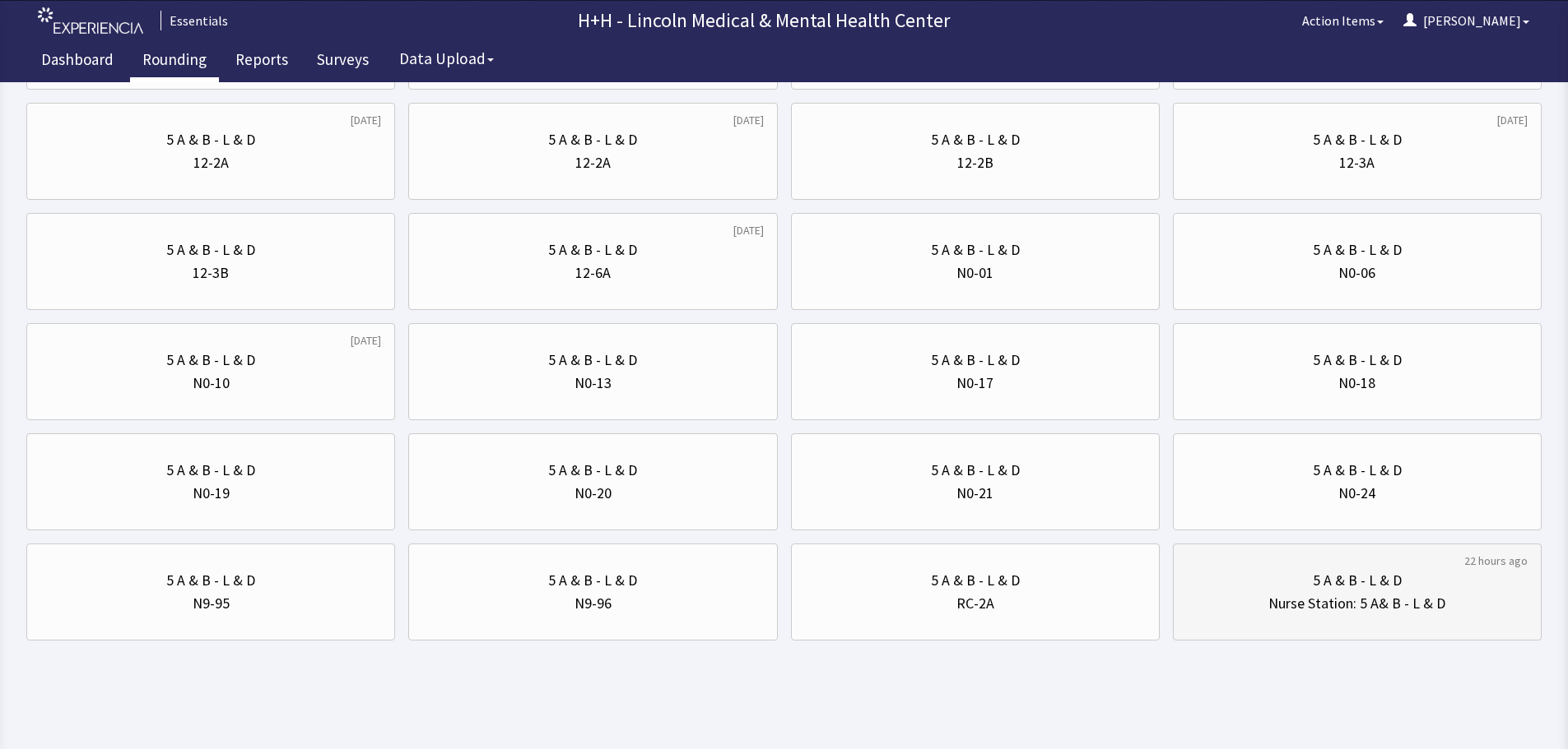
click at [1414, 582] on div "5 A & B - L & D" at bounding box center [1356, 581] width 341 height 23
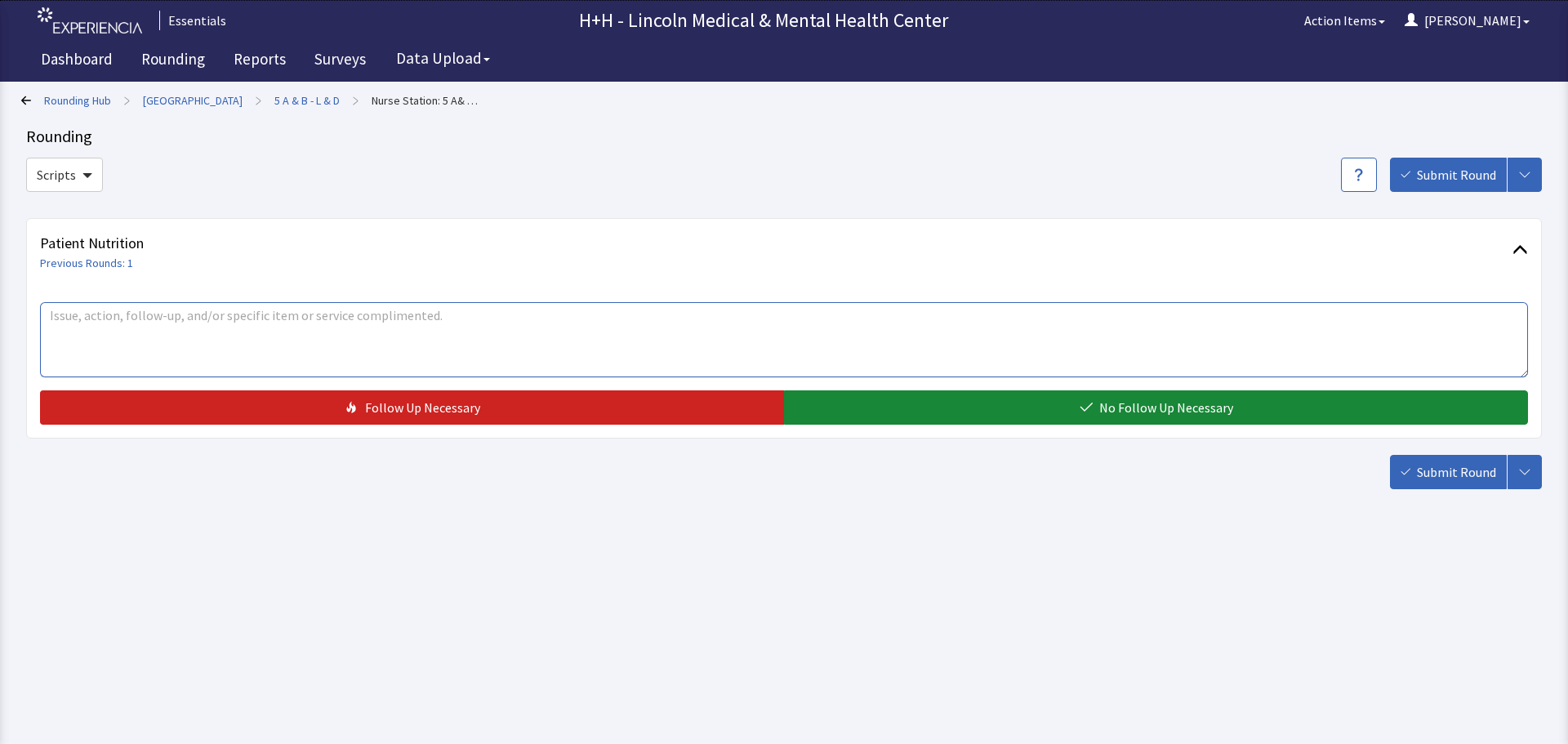
click at [98, 315] on textarea at bounding box center [784, 340] width 1487 height 75
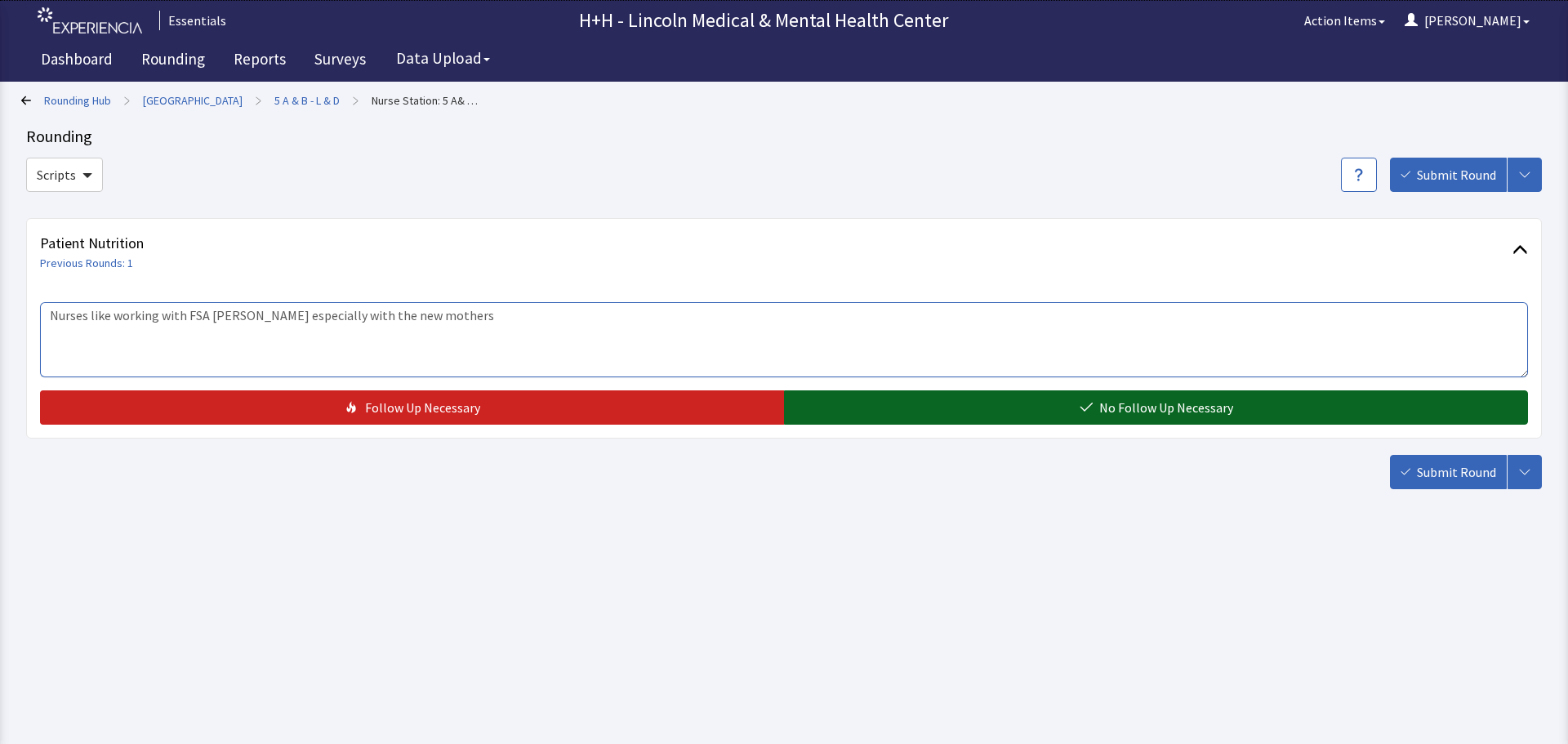
type textarea "Nurses like working with FSA Jessica especially with the new mothers"
click at [892, 409] on button "No Follow Up Necessary" at bounding box center [1156, 408] width 744 height 34
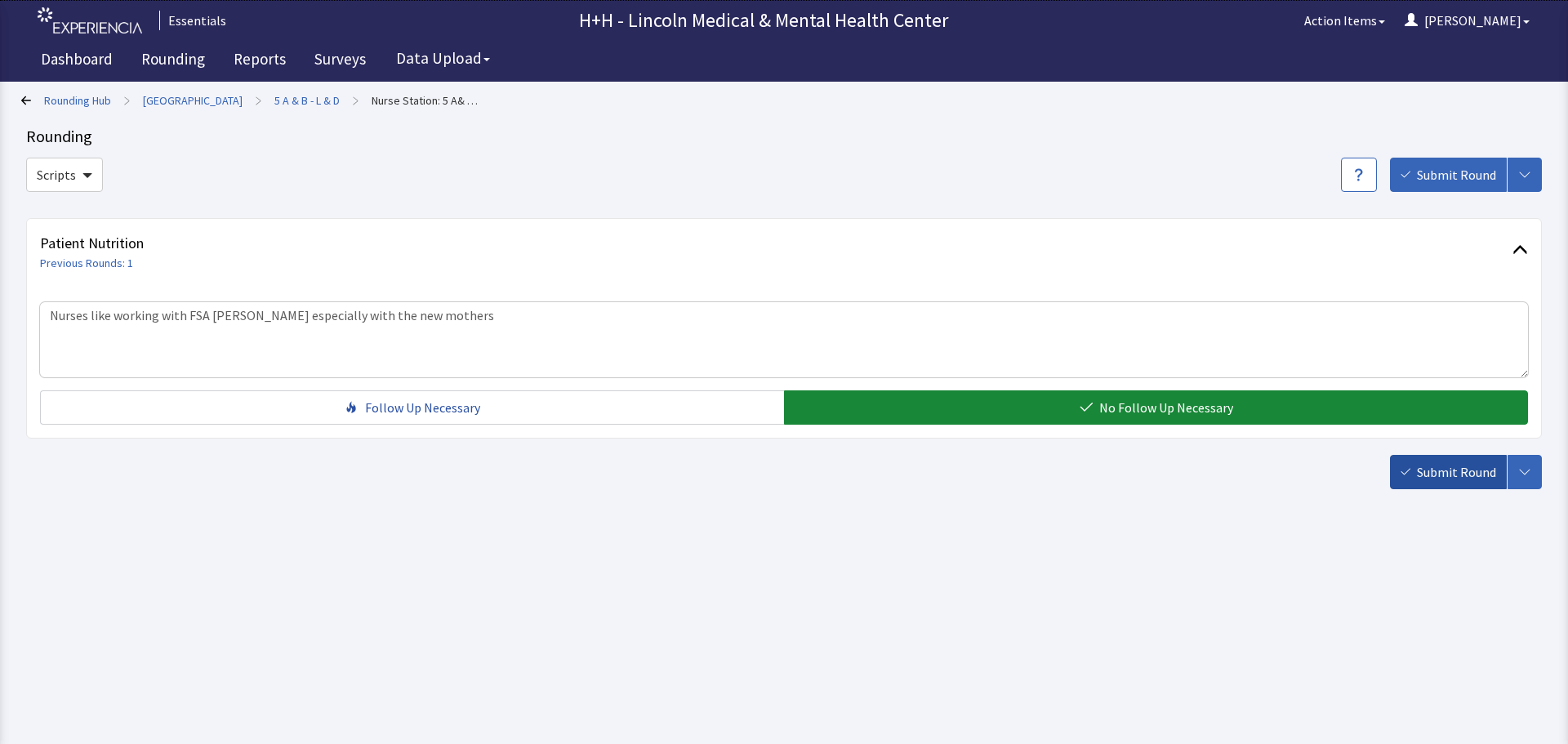
click at [1458, 473] on span "Submit Round" at bounding box center [1457, 471] width 79 height 20
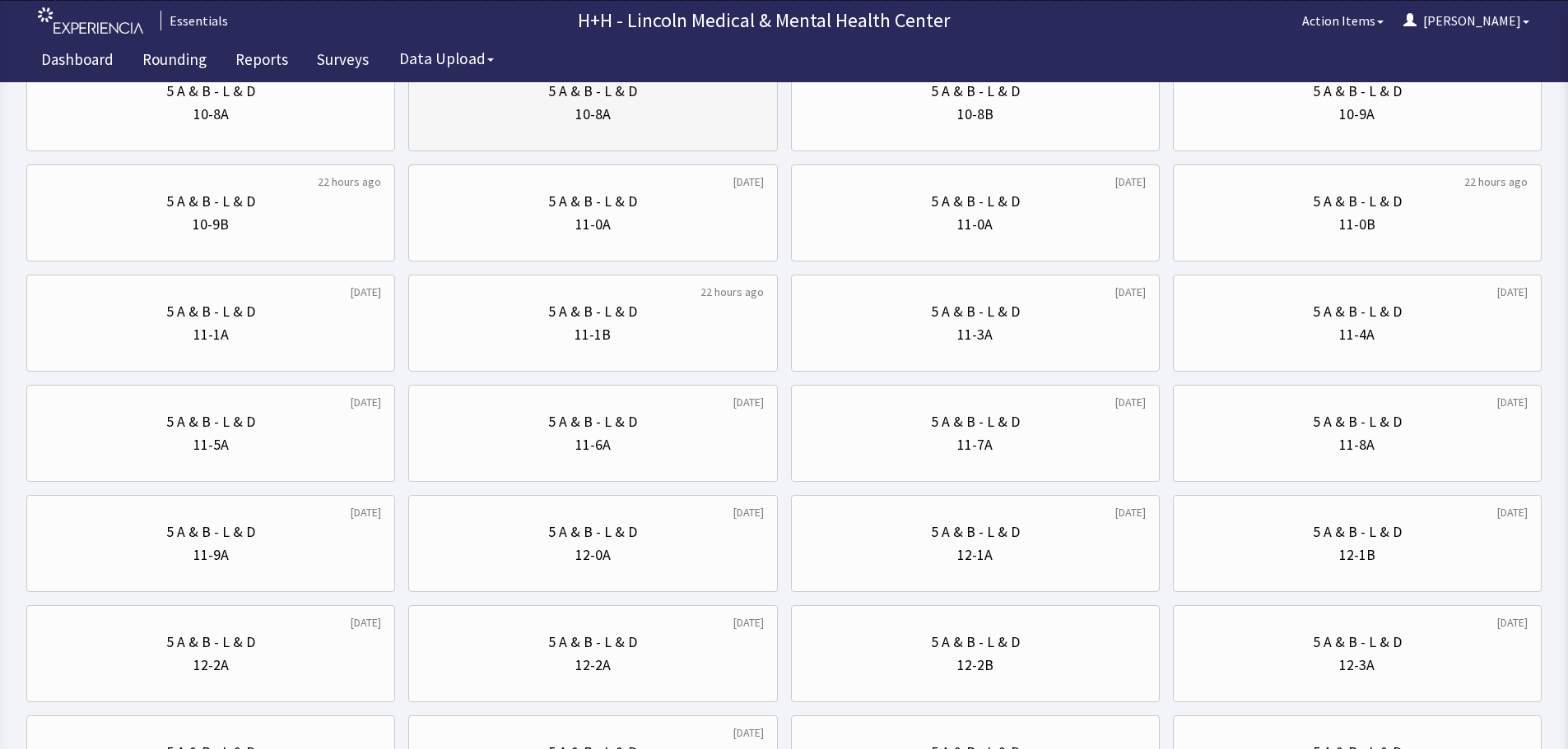
scroll to position [247, 0]
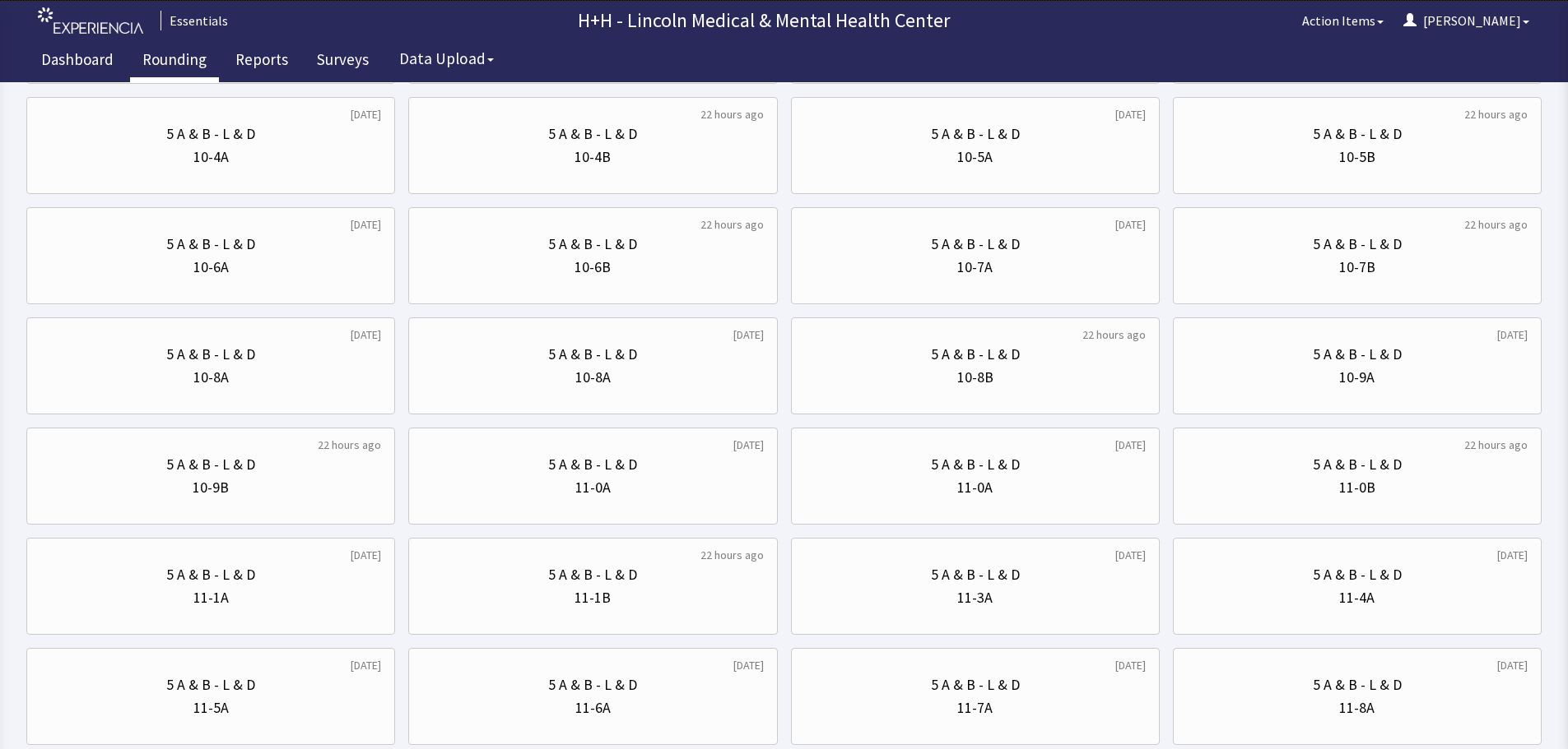
click at [169, 60] on link "Rounding" at bounding box center [174, 62] width 89 height 41
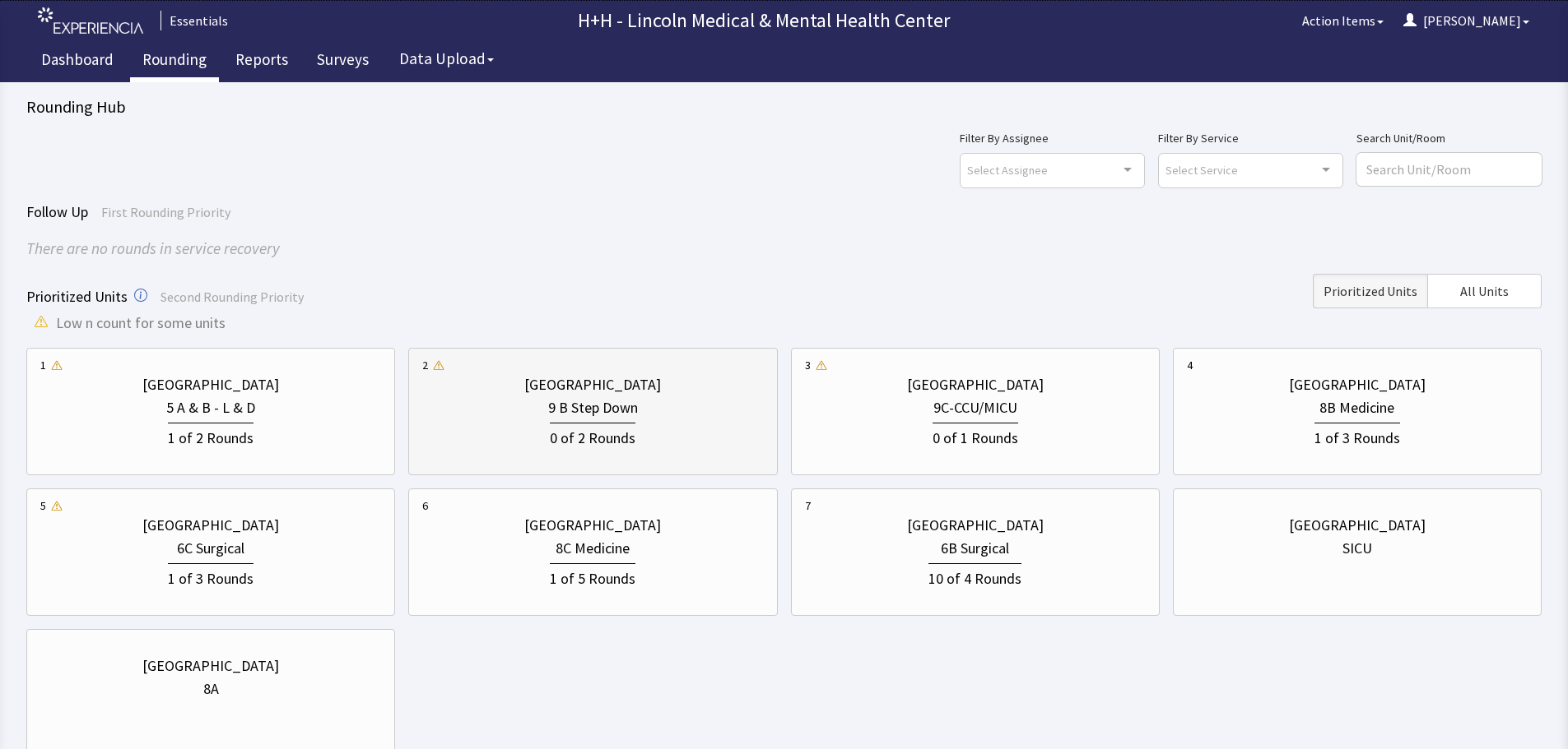
click at [676, 429] on div "0 of 2 Rounds" at bounding box center [592, 434] width 341 height 30
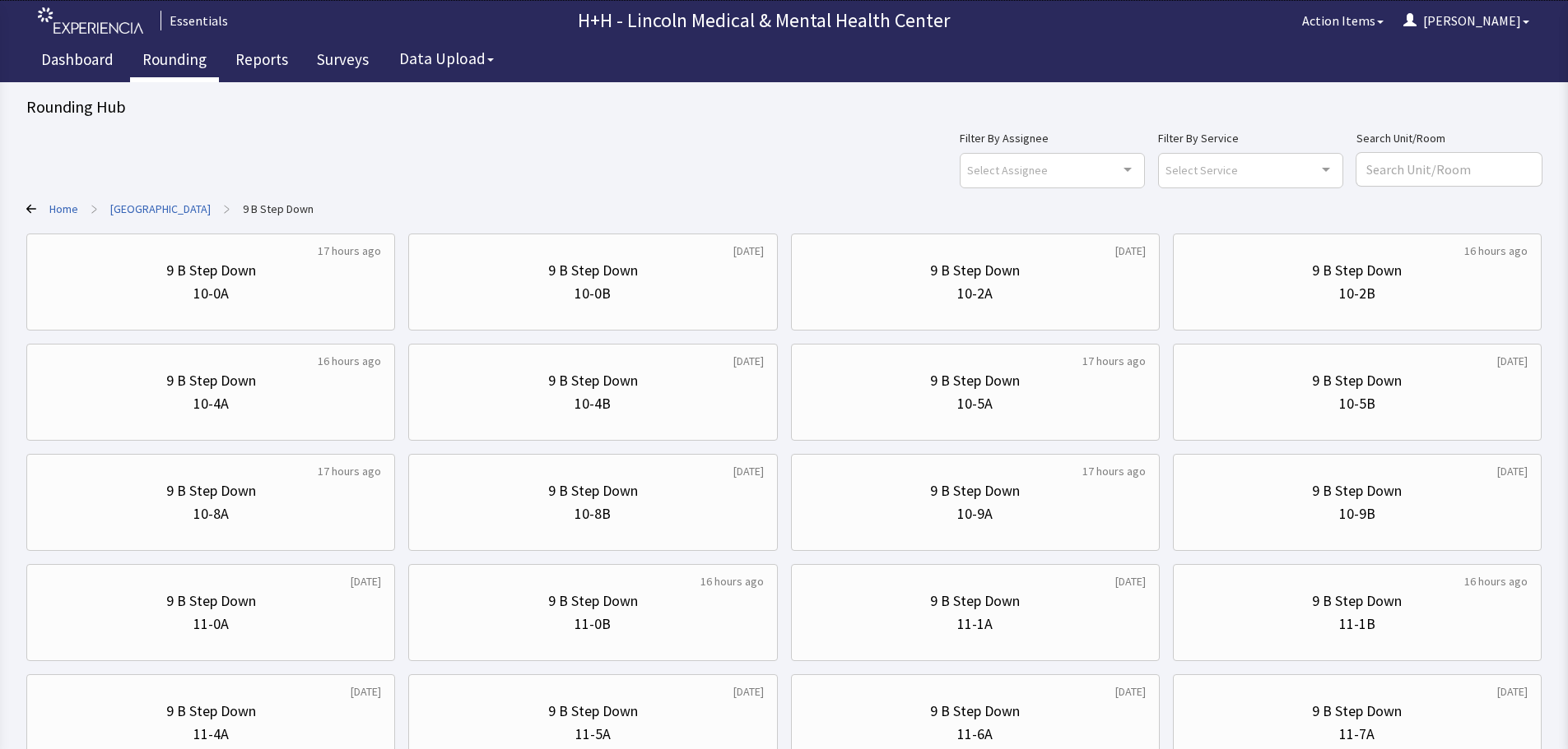
click at [186, 60] on link "Rounding" at bounding box center [174, 62] width 89 height 41
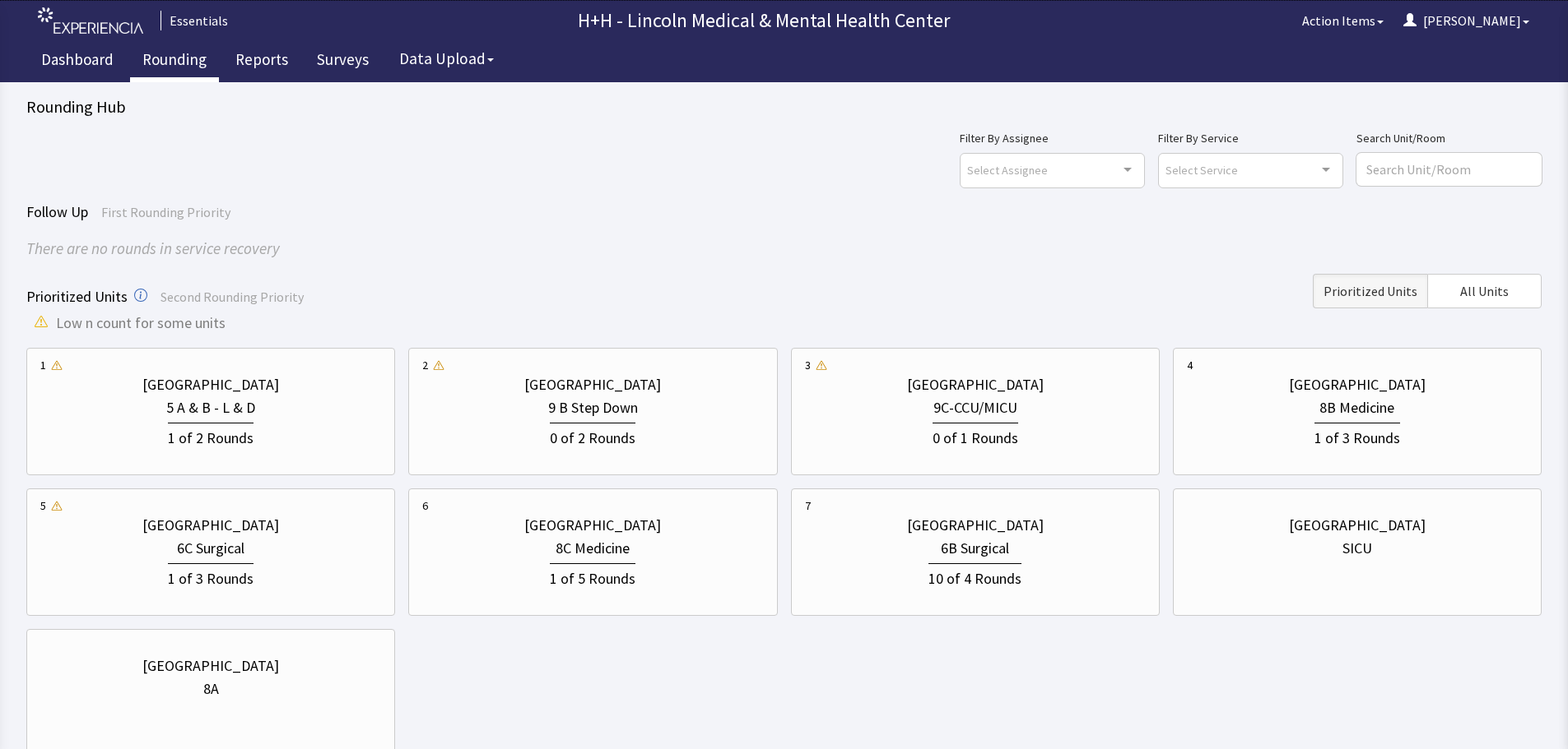
click at [189, 61] on link "Rounding" at bounding box center [174, 62] width 89 height 41
click at [651, 406] on div "9 B Step Down" at bounding box center [592, 407] width 341 height 23
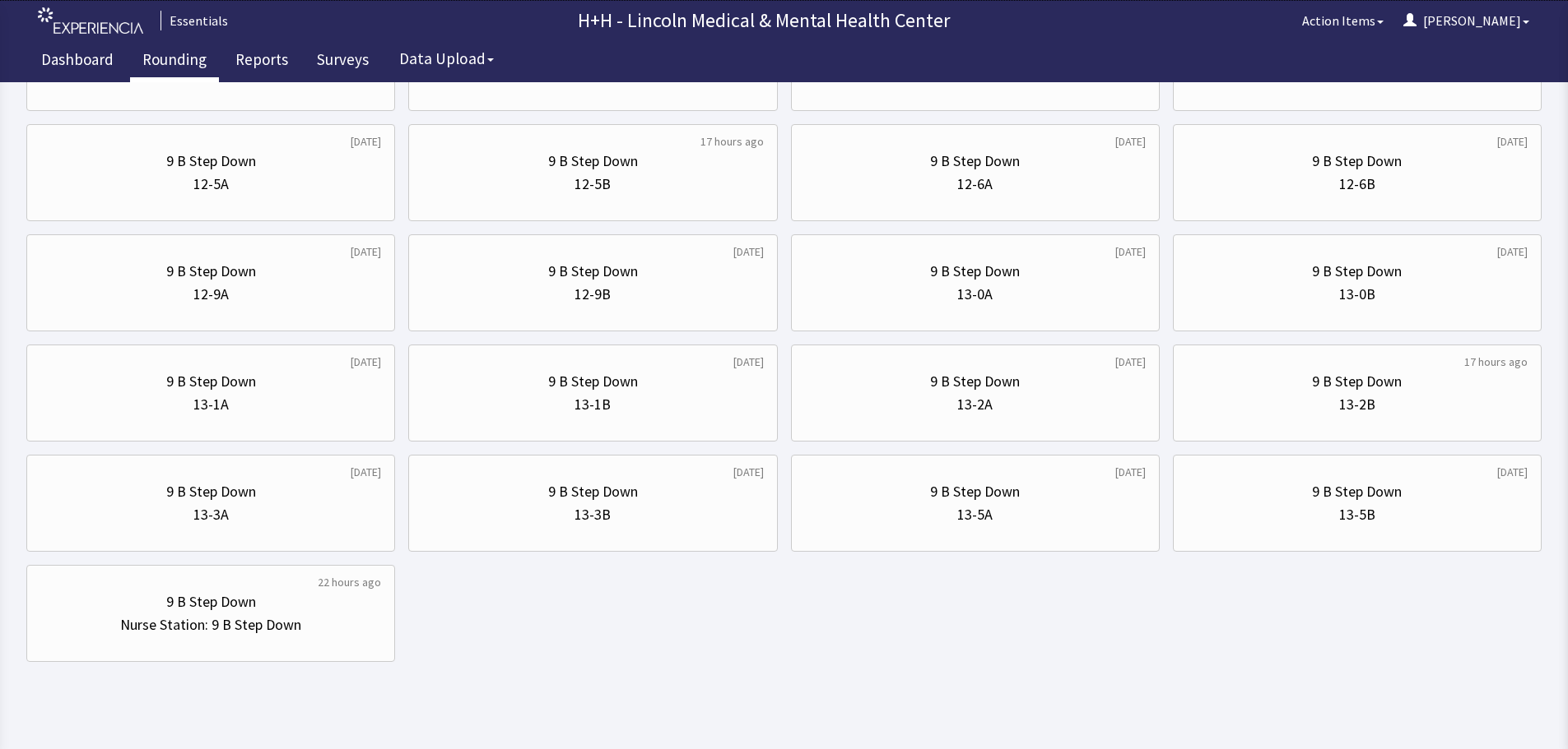
scroll to position [792, 0]
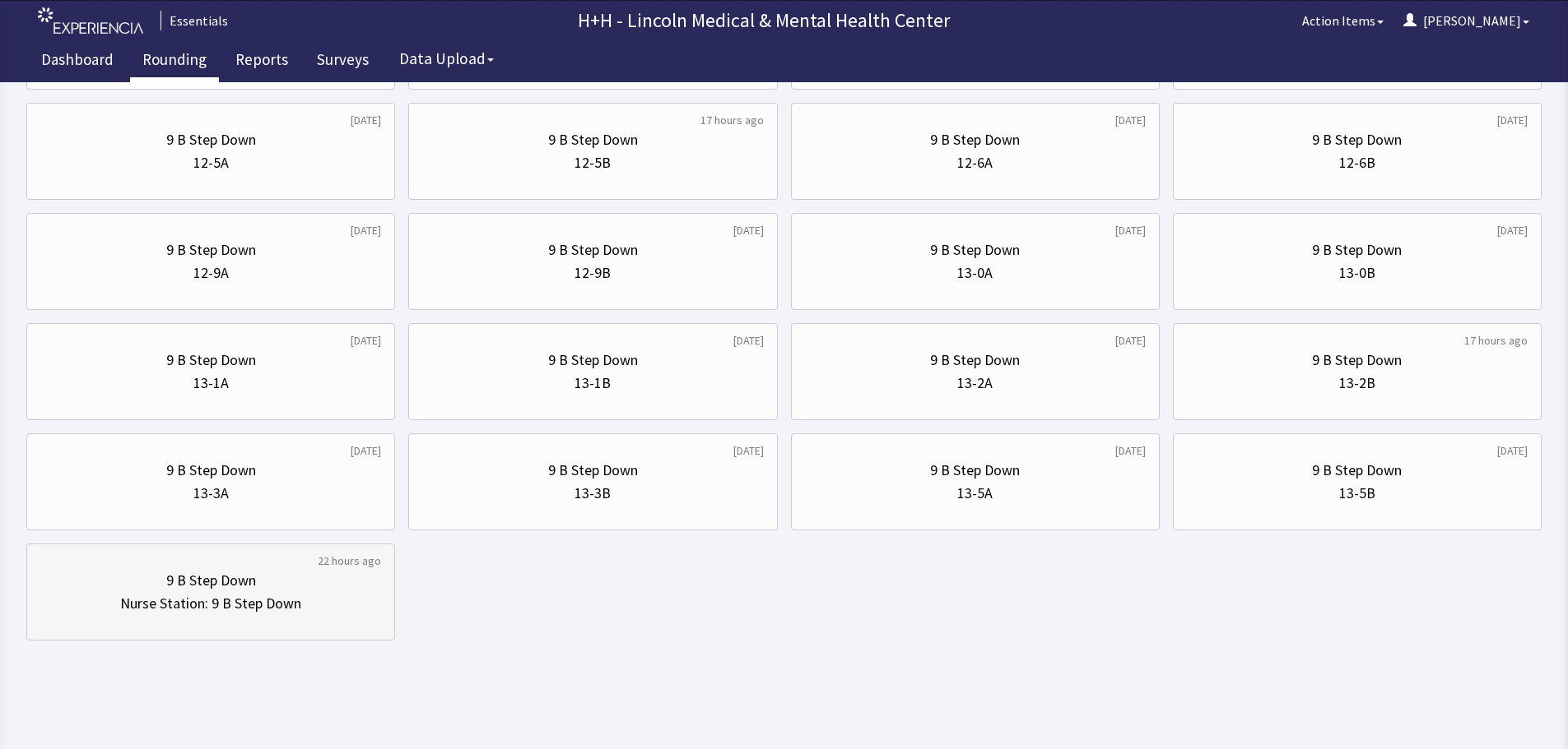
click at [259, 611] on div "Nurse Station: 9 B Step Down" at bounding box center [211, 603] width 181 height 23
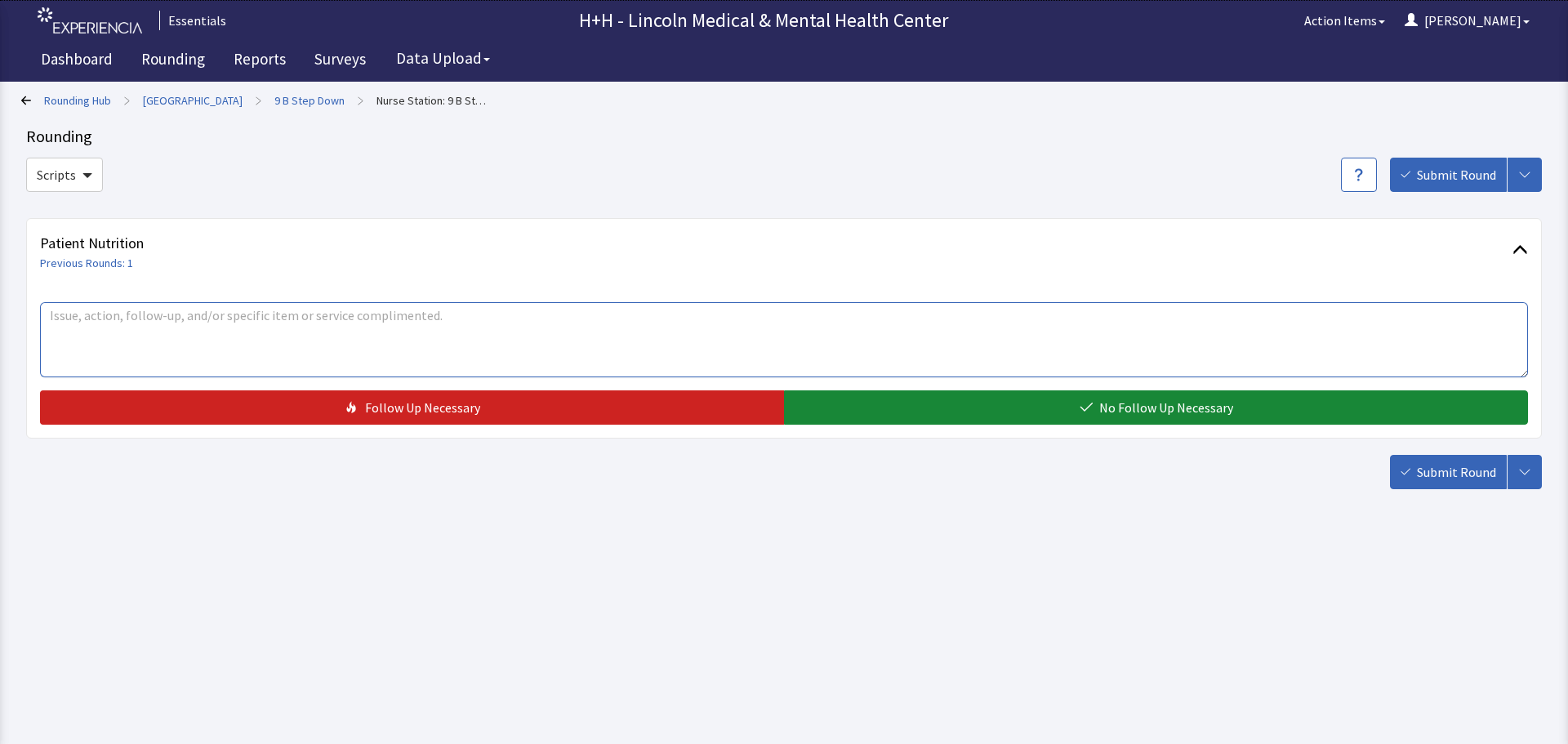
click at [176, 335] on textarea at bounding box center [784, 340] width 1487 height 75
click at [73, 316] on textarea "Nusring says FSA [US_STATE] does a good job dealing with their patient's meal s…" at bounding box center [784, 340] width 1487 height 75
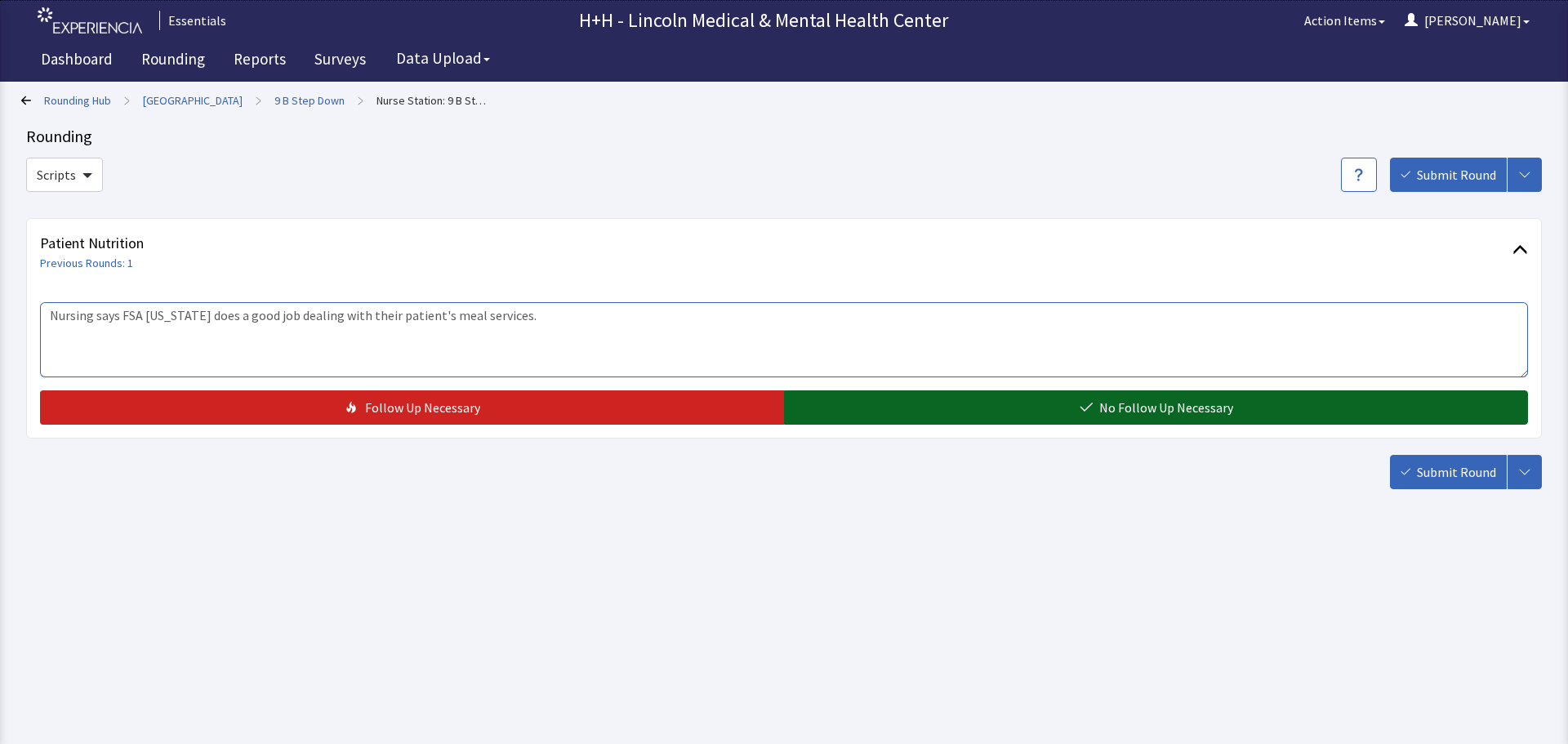
type textarea "Nursing says FSA [US_STATE] does a good job dealing with their patient's meal s…"
click at [895, 406] on button "No Follow Up Necessary" at bounding box center [1156, 408] width 744 height 34
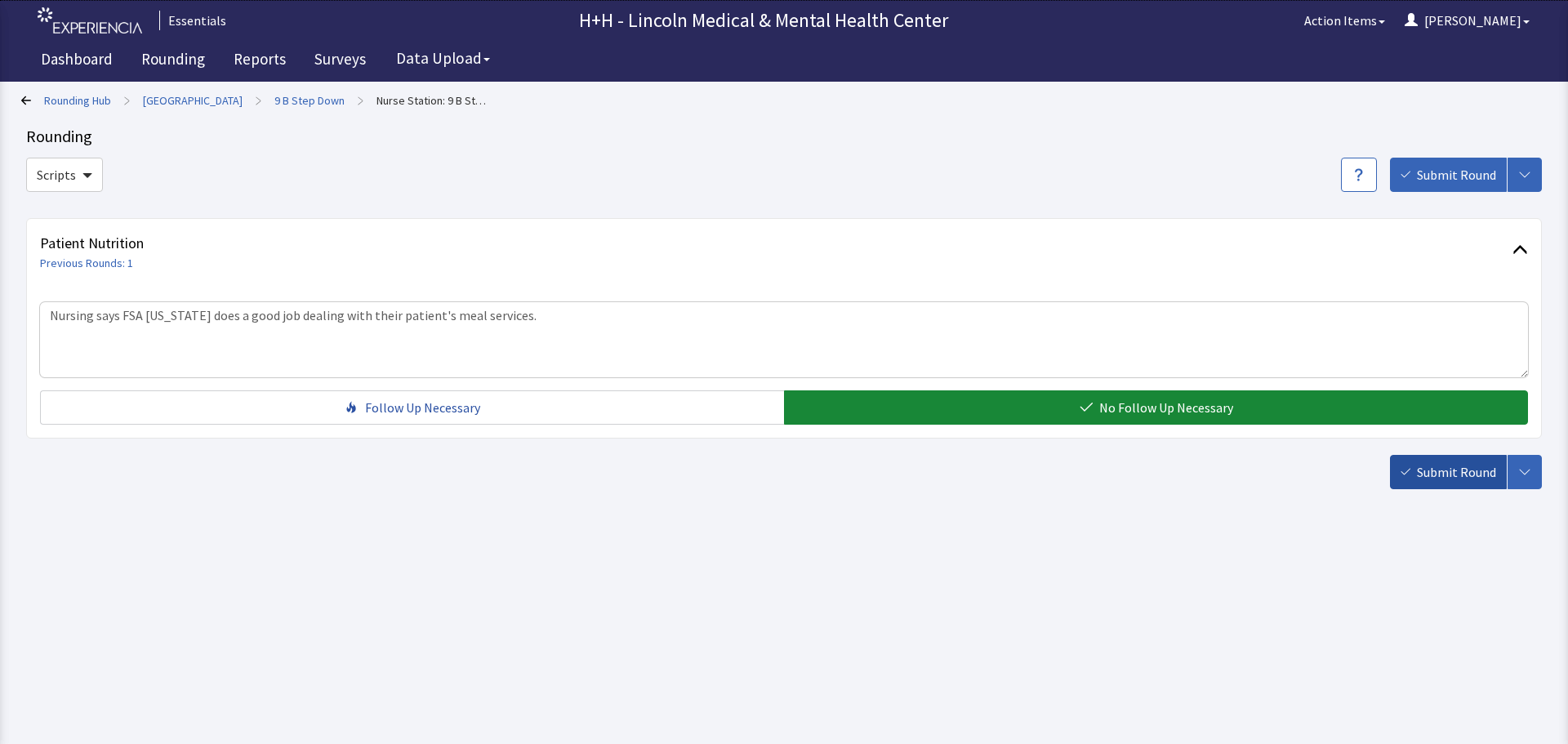
click at [1456, 471] on span "Submit Round" at bounding box center [1457, 471] width 79 height 20
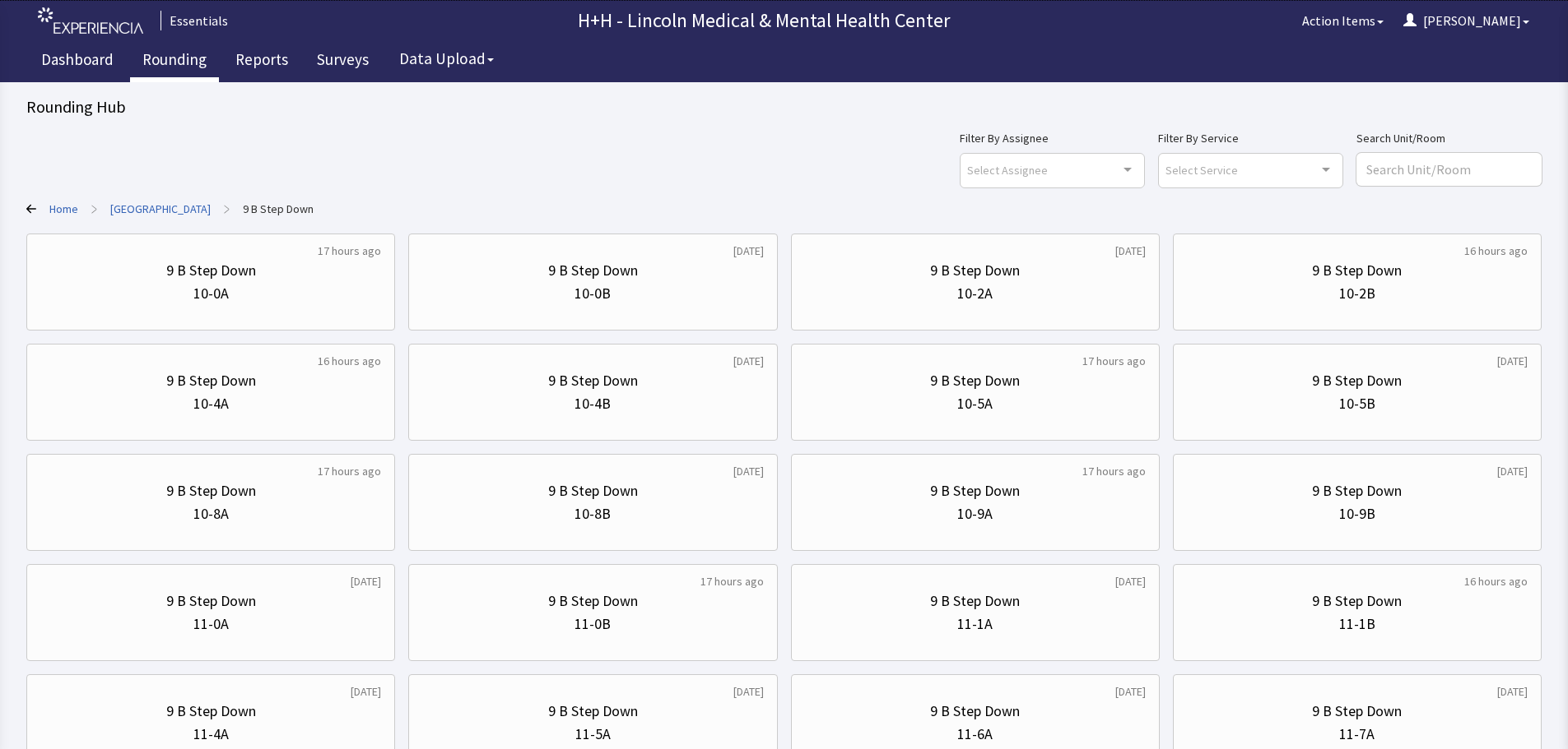
click at [155, 61] on link "Rounding" at bounding box center [174, 62] width 89 height 41
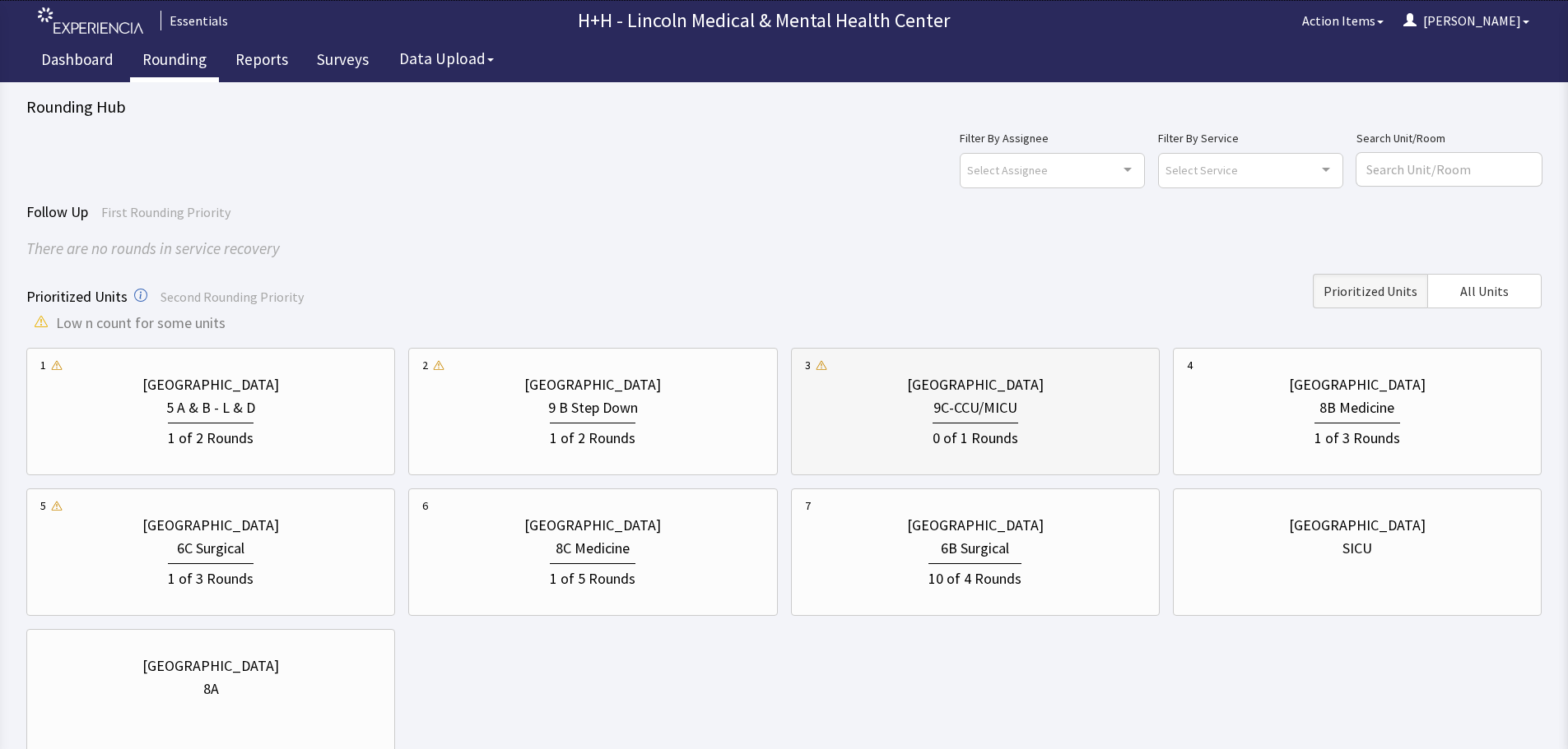
click at [1045, 401] on div "9C-CCU/MICU" at bounding box center [975, 407] width 341 height 23
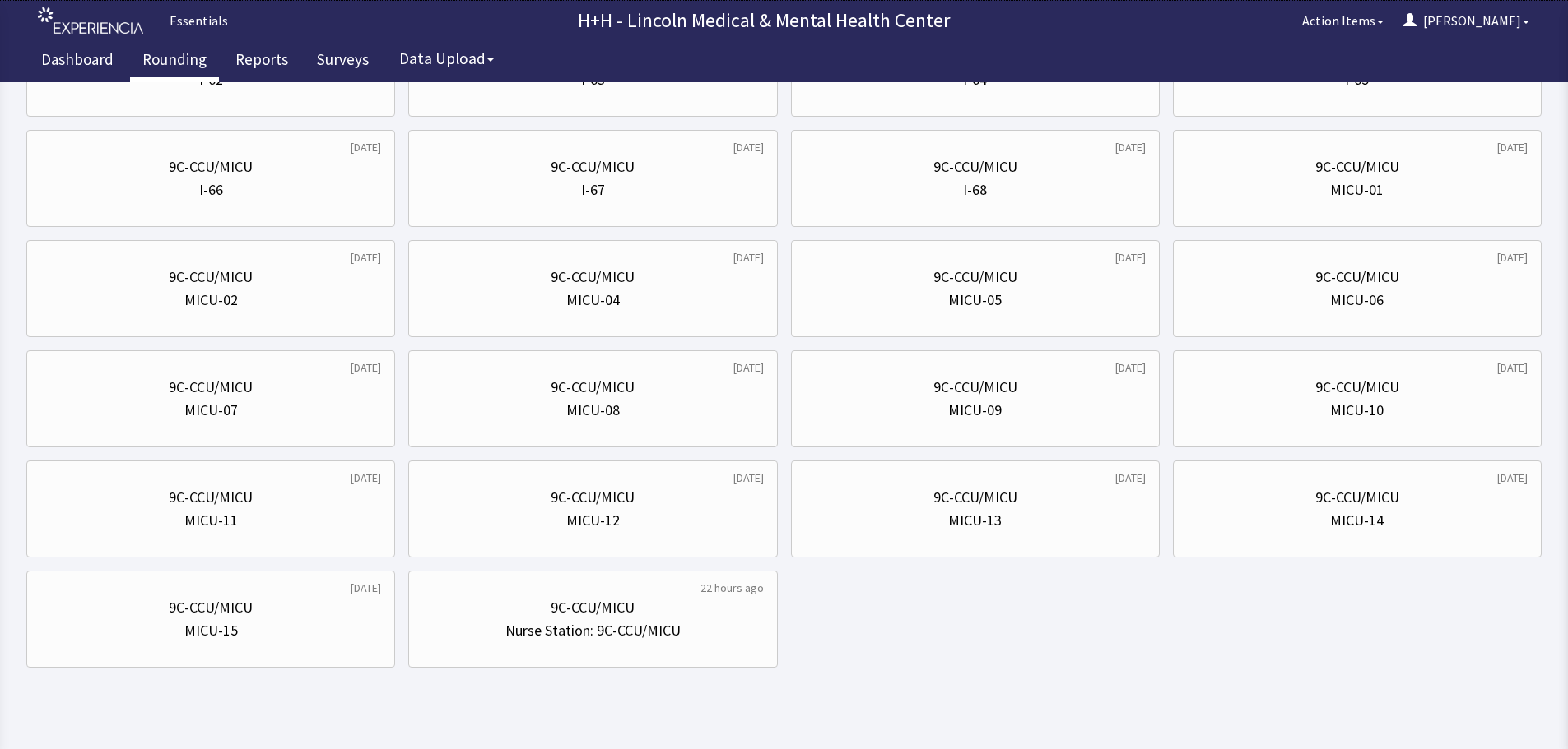
scroll to position [241, 0]
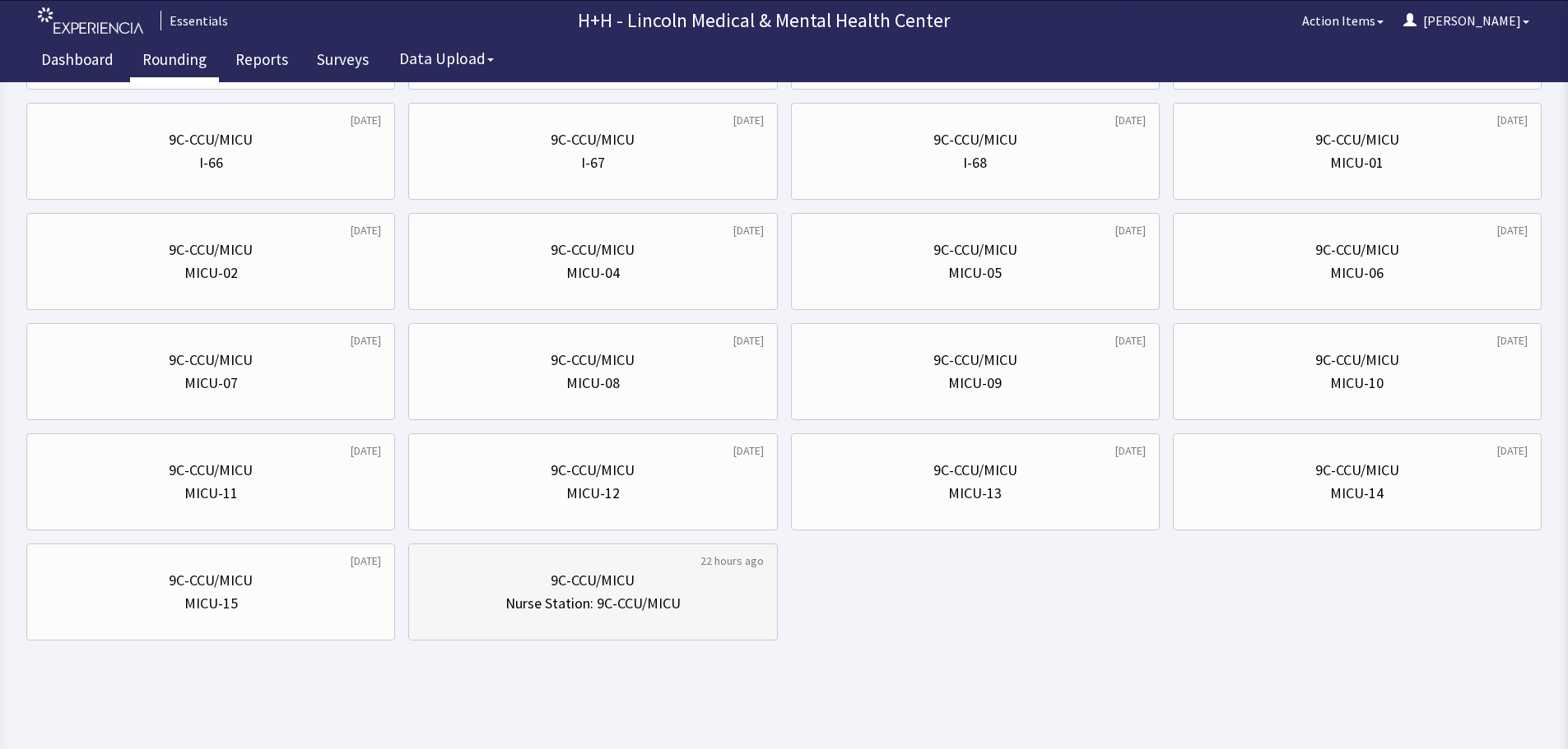
click at [585, 588] on div "9C-CCU/MICU" at bounding box center [592, 581] width 84 height 23
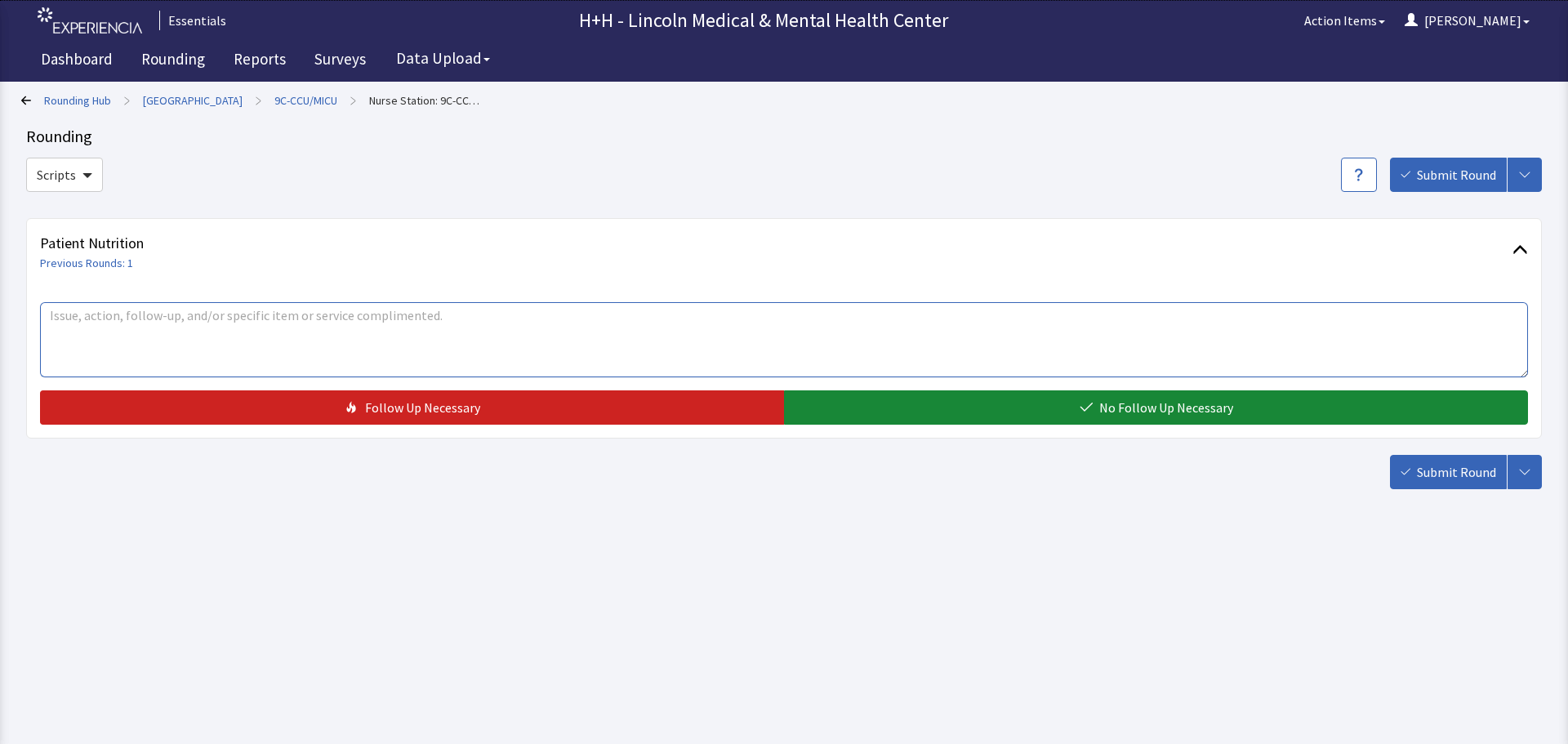
click at [110, 322] on textarea at bounding box center [784, 340] width 1487 height 75
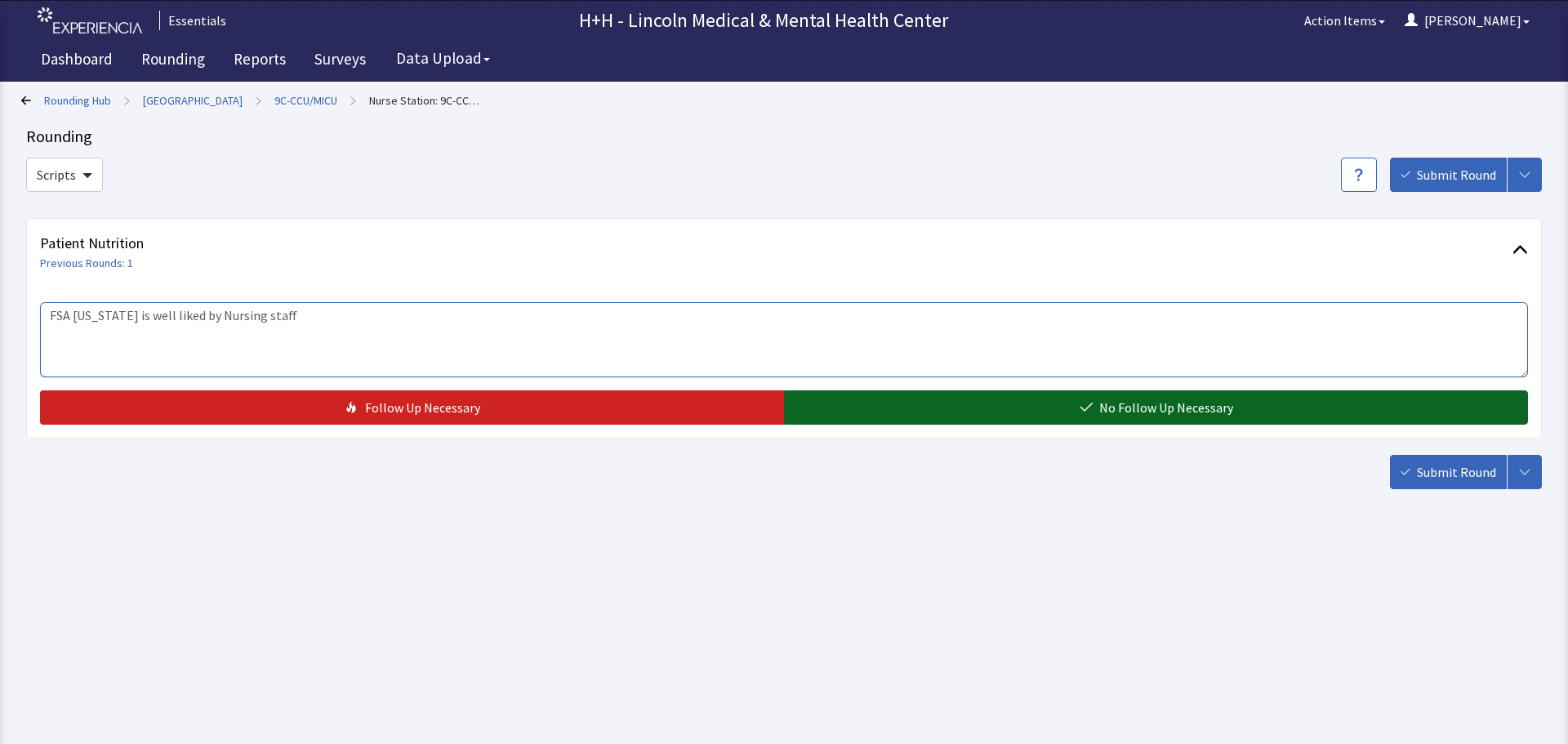
type textarea "FSA Virginia is well liked by Nursing staff"
click at [882, 417] on button "No Follow Up Necessary" at bounding box center [1156, 408] width 744 height 34
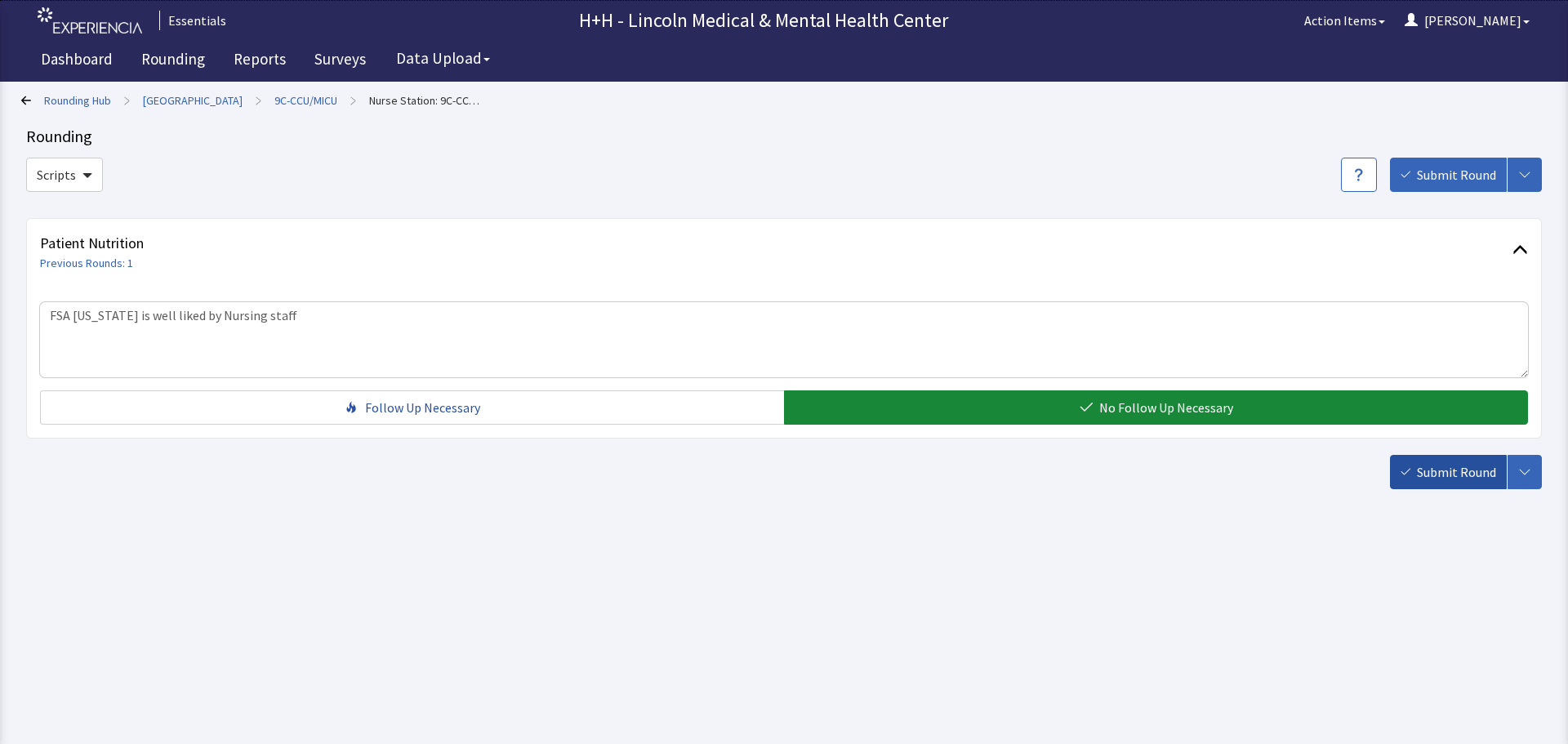
click at [1409, 474] on icon "button" at bounding box center [1404, 471] width 9 height 9
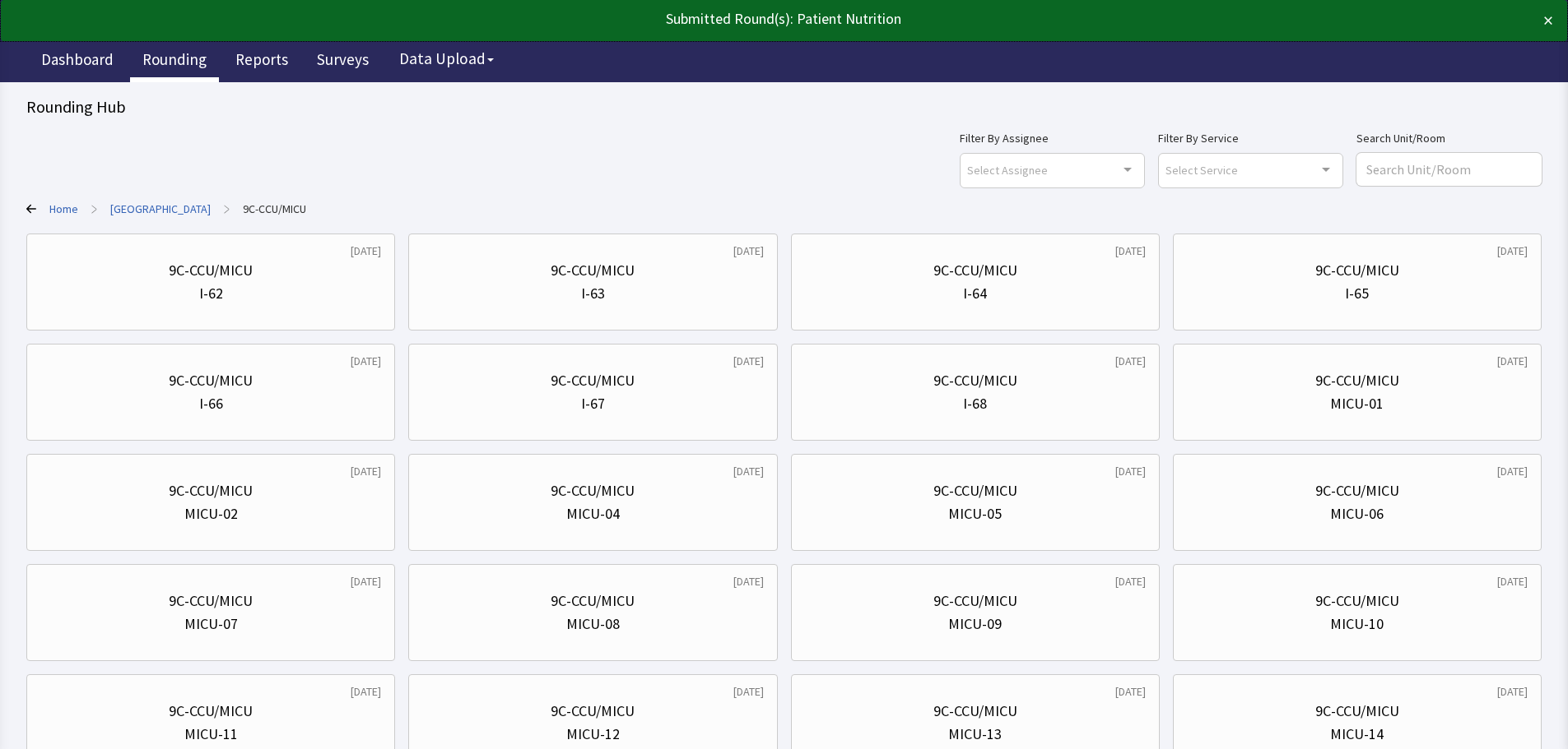
click at [199, 58] on link "Rounding" at bounding box center [174, 62] width 89 height 41
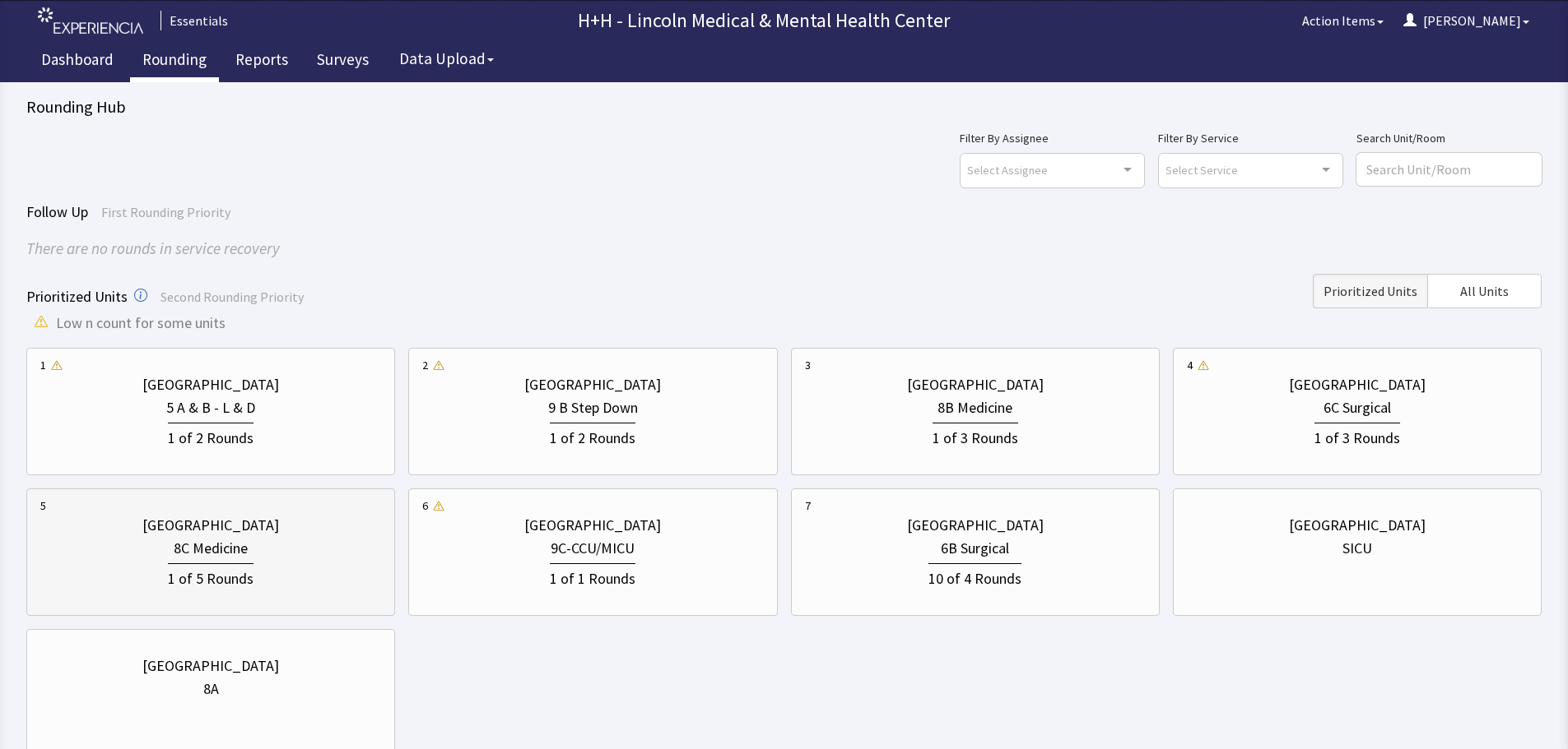
click at [295, 545] on div "8C Medicine" at bounding box center [211, 548] width 341 height 23
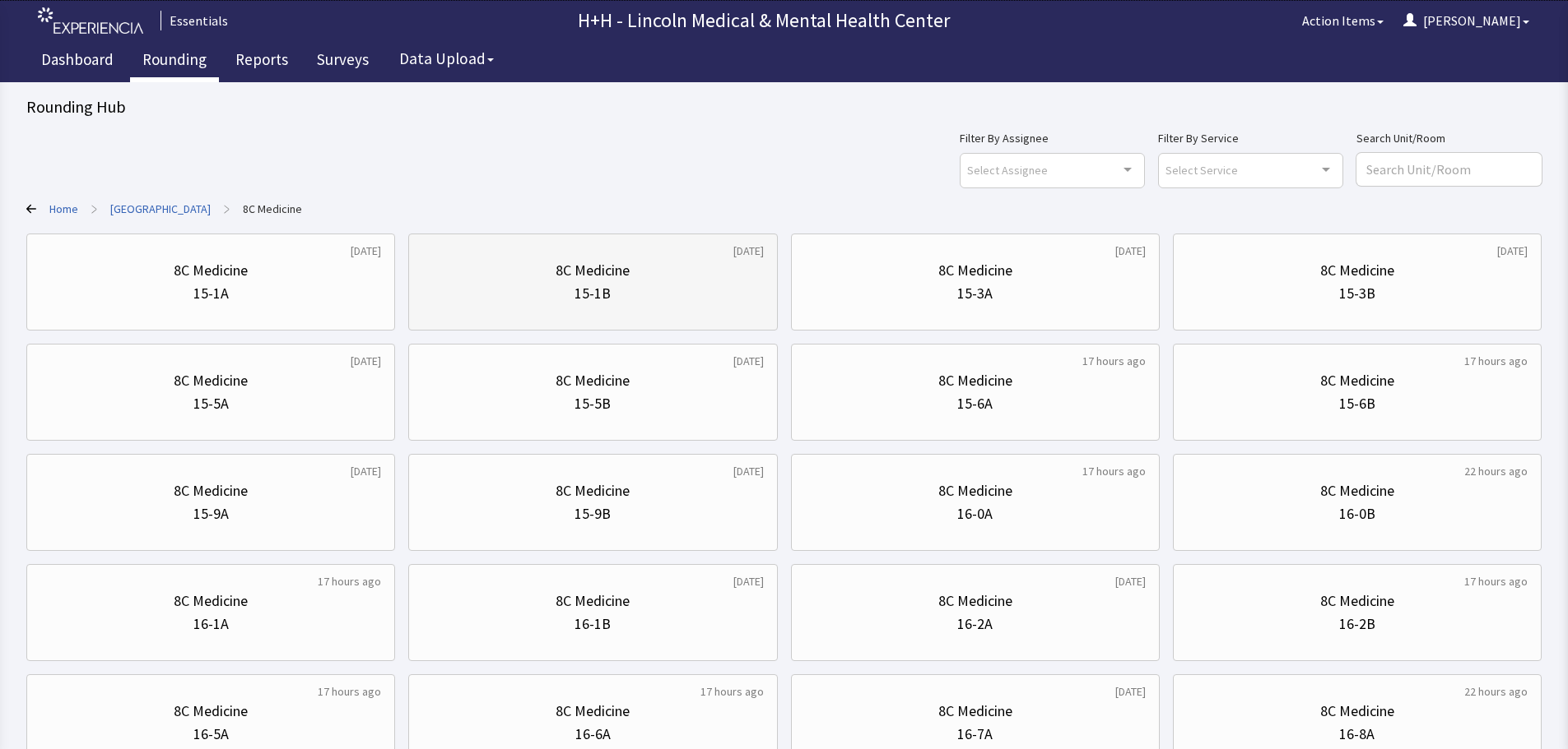
click at [529, 280] on div "8C Medicine" at bounding box center [592, 270] width 341 height 23
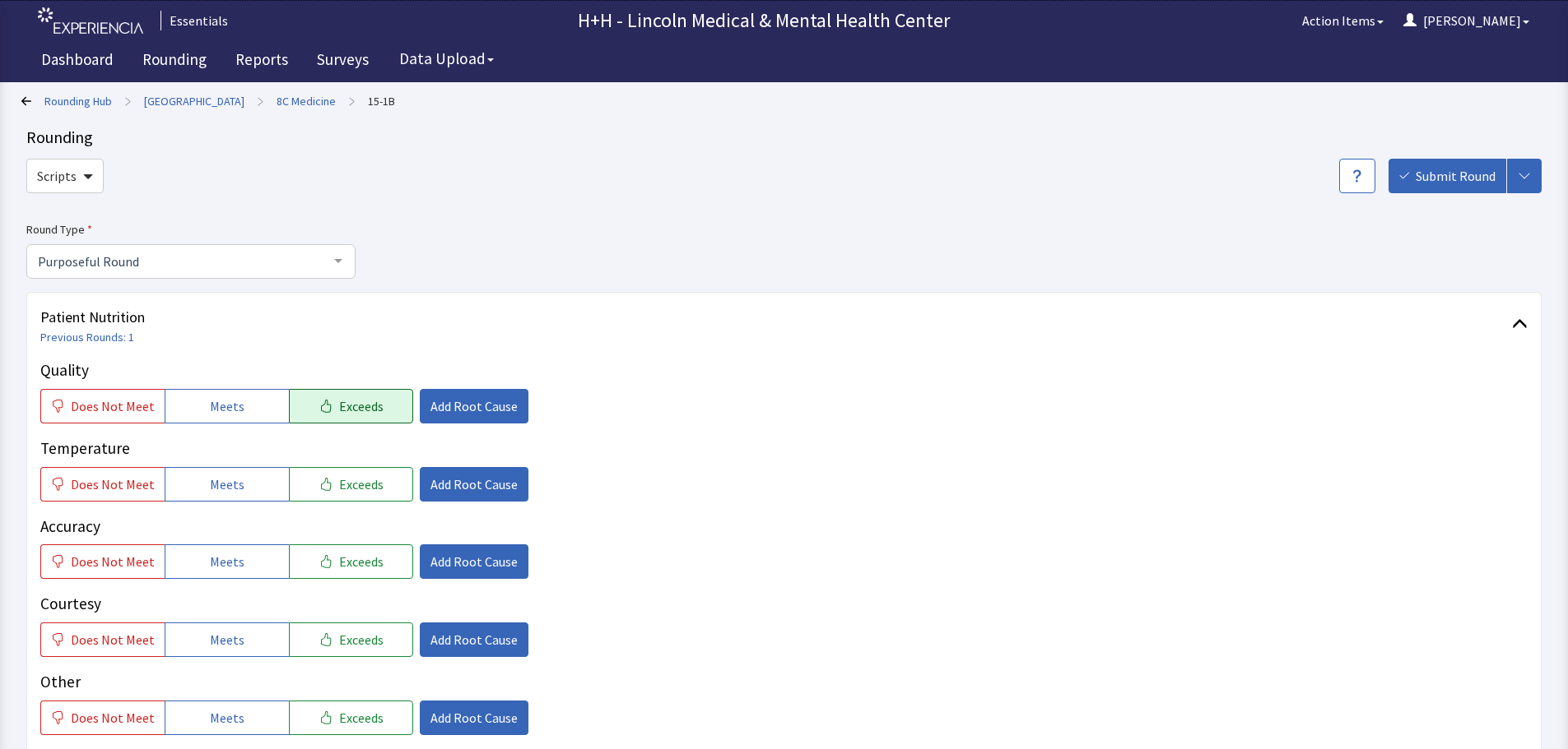
click at [344, 401] on span "Exceeds" at bounding box center [361, 406] width 44 height 20
click at [361, 481] on span "Exceeds" at bounding box center [361, 484] width 44 height 20
click at [372, 557] on button "Exceeds" at bounding box center [351, 562] width 124 height 35
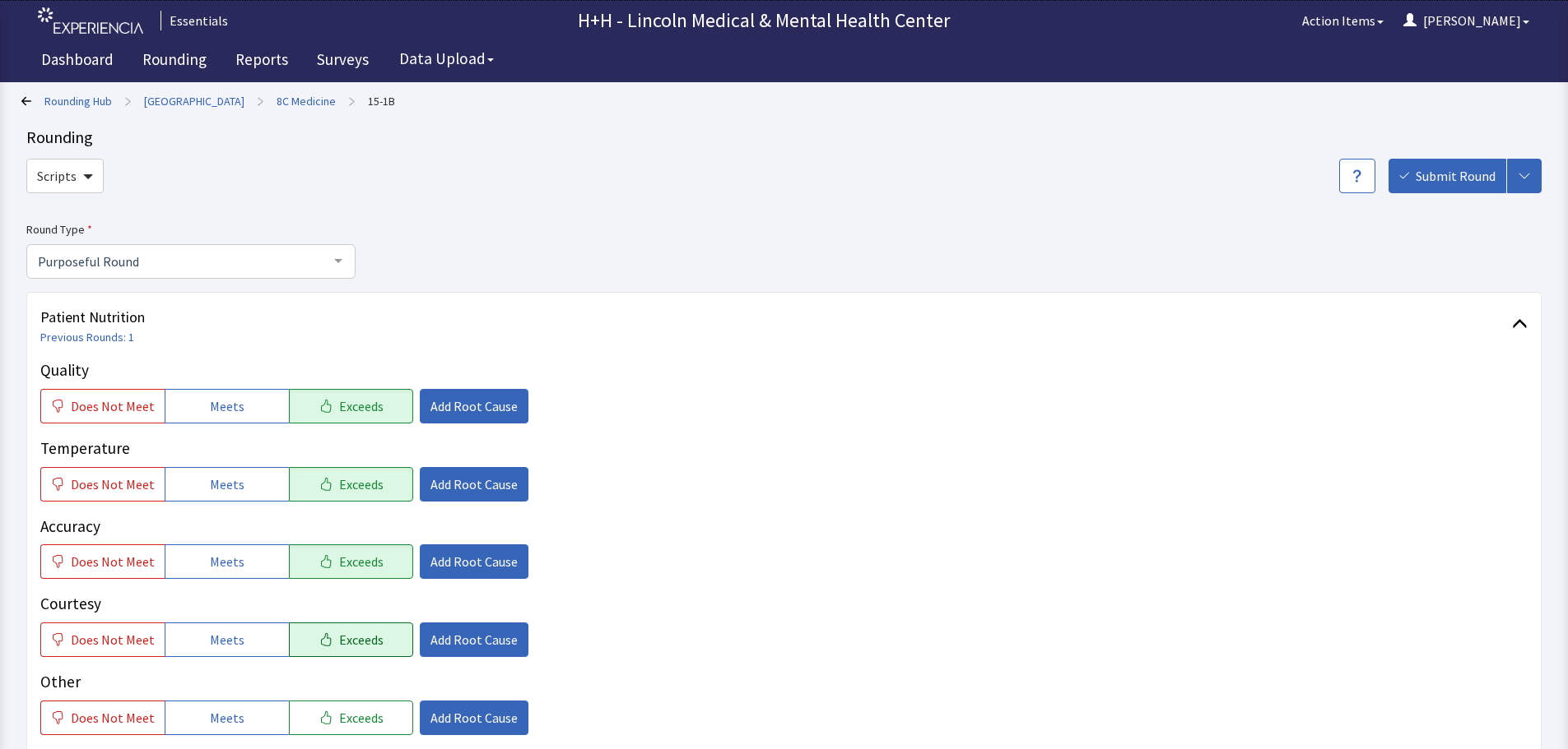
click at [366, 631] on span "Exceeds" at bounding box center [361, 639] width 44 height 20
click at [361, 716] on span "Exceeds" at bounding box center [361, 718] width 44 height 20
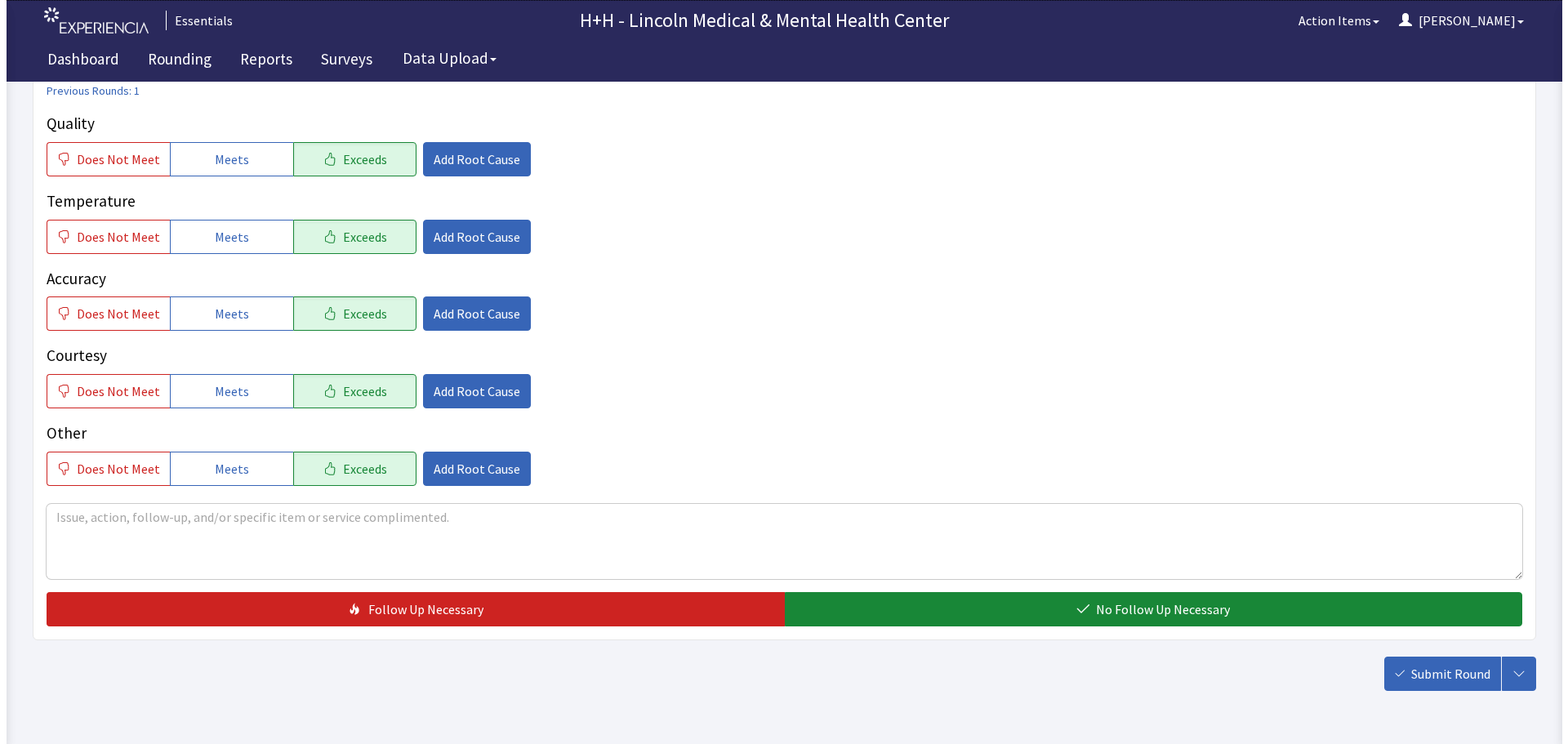
scroll to position [245, 0]
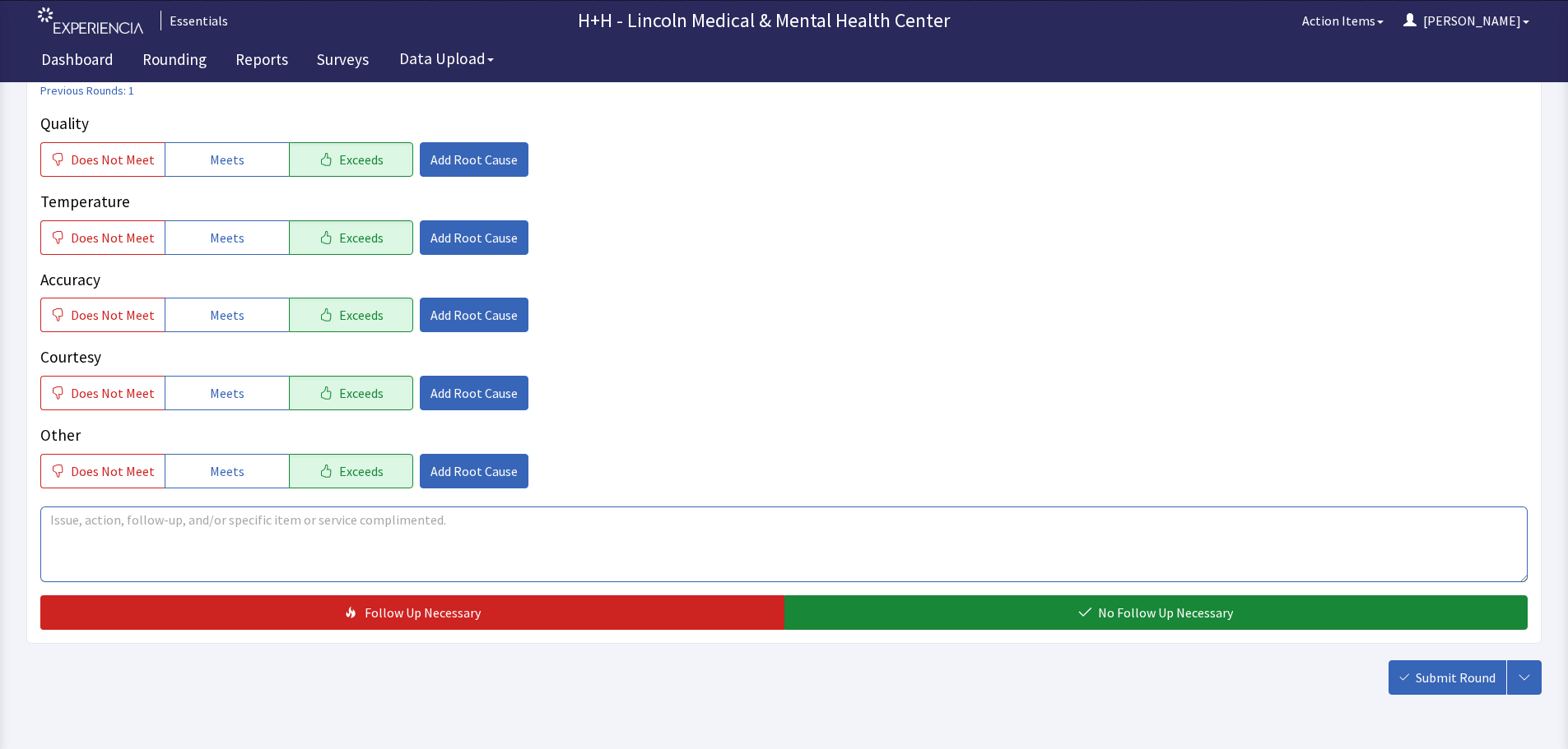
click at [81, 525] on textarea at bounding box center [784, 544] width 1487 height 76
type textarea "Patient said her meals come hot and are very flavorful too."
click at [358, 391] on span "Exceeds" at bounding box center [361, 393] width 44 height 20
click at [430, 393] on span "Add Root Cause" at bounding box center [473, 393] width 87 height 20
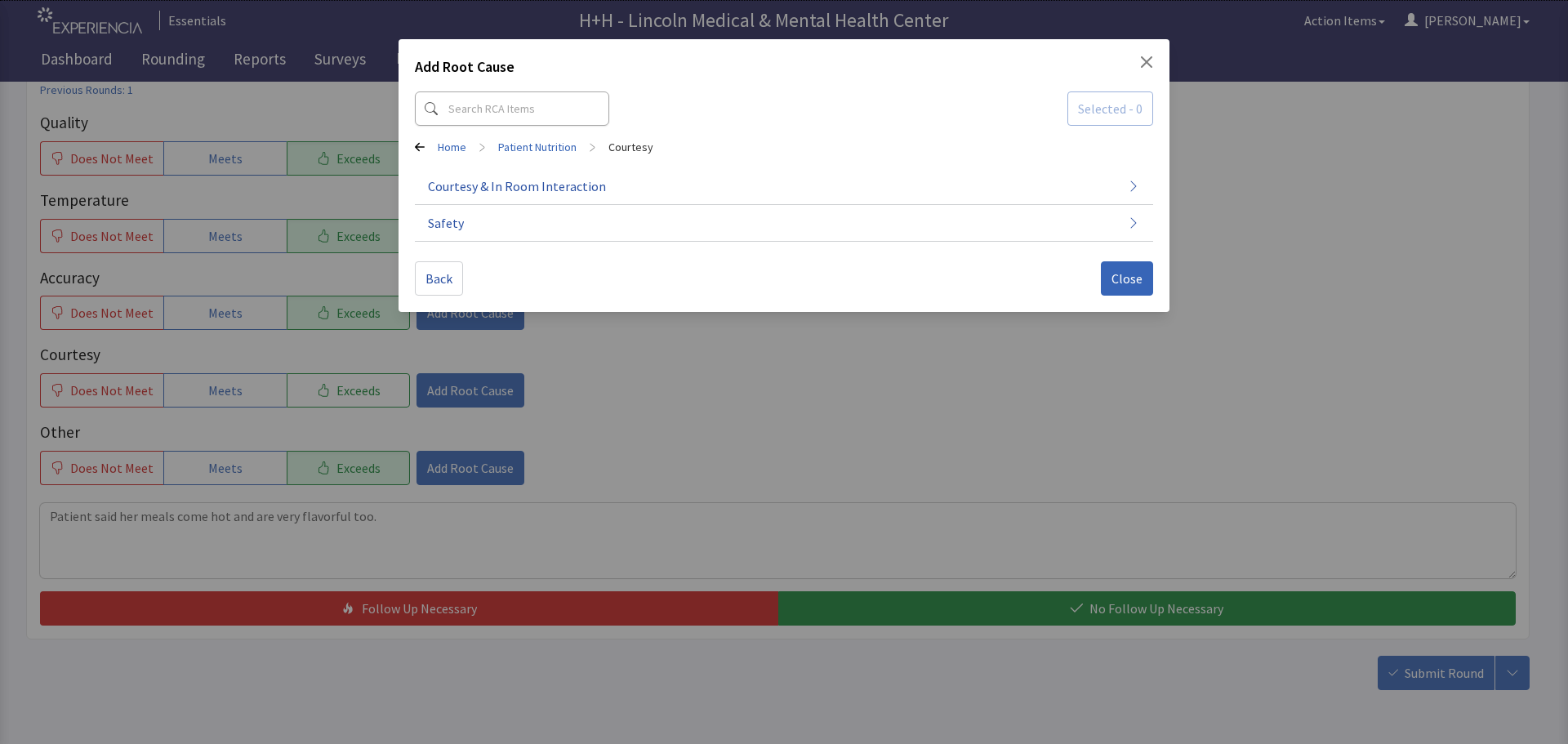
click at [378, 397] on div "Add Root Cause Selected - 0 Home > Patient Nutrition > Courtesy Courtesy & In R…" at bounding box center [784, 372] width 1568 height 744
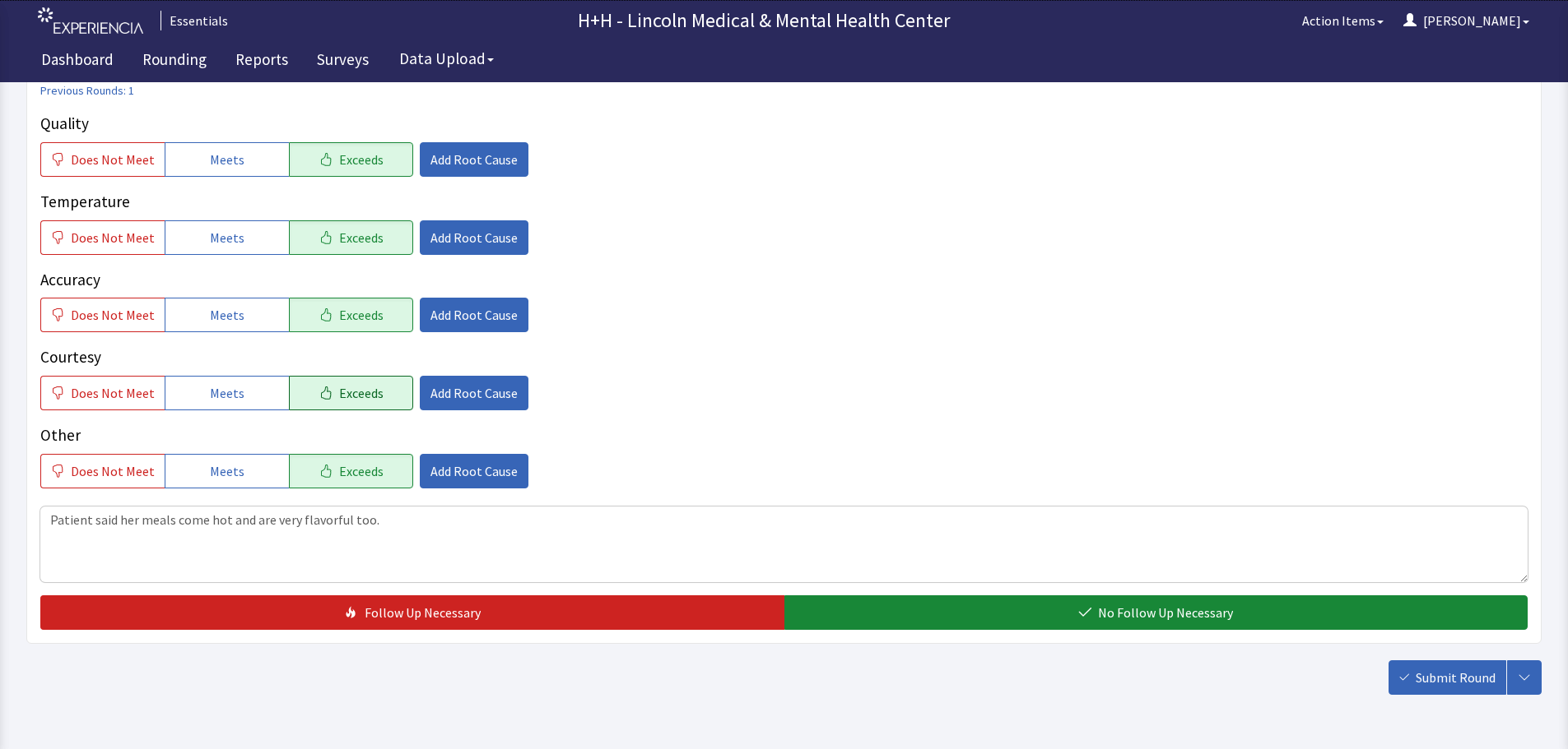
click at [396, 390] on button "Exceeds" at bounding box center [351, 393] width 124 height 35
click at [443, 387] on span "Add Root Cause" at bounding box center [473, 393] width 87 height 20
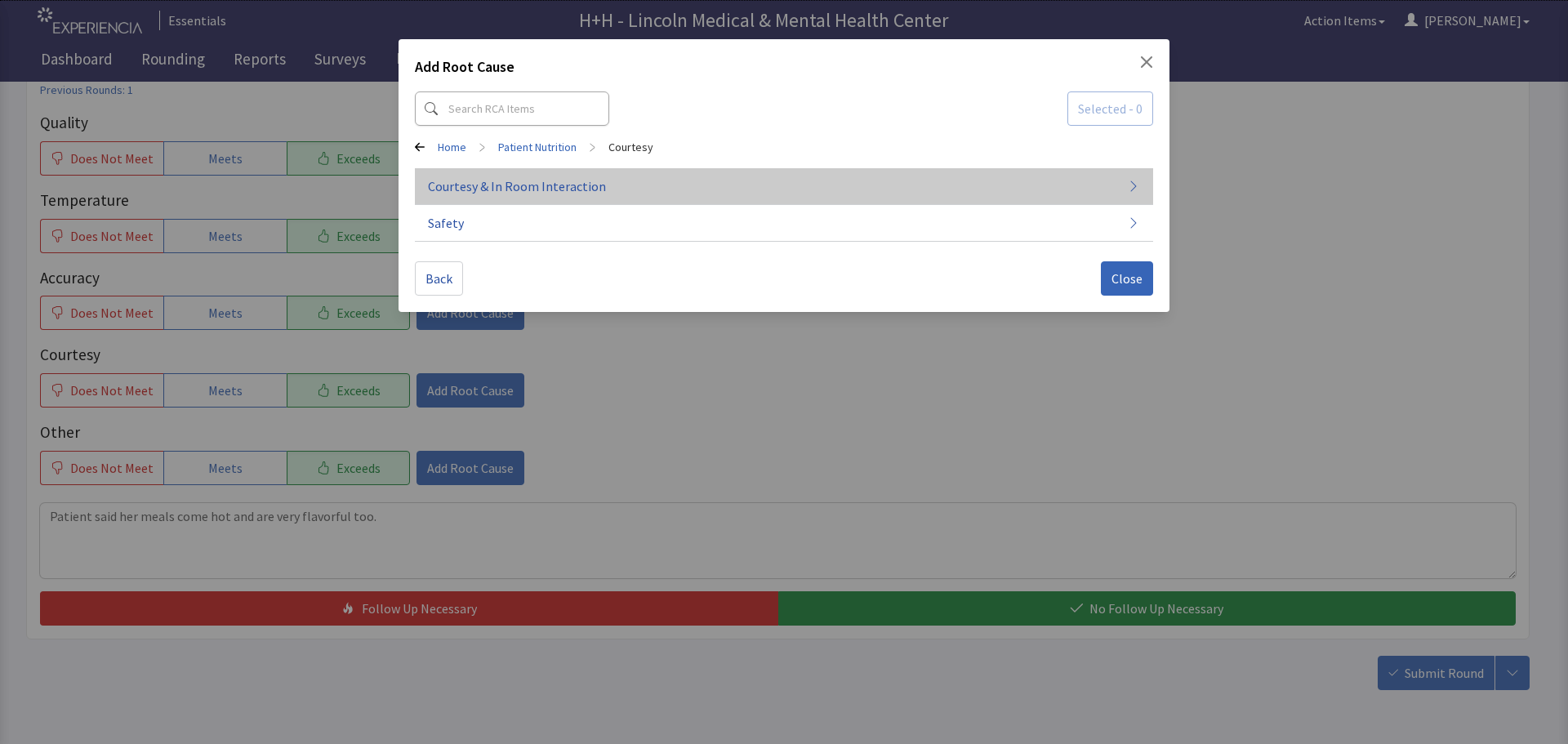
click at [514, 183] on span "Courtesy & In Room Interaction" at bounding box center [517, 186] width 178 height 20
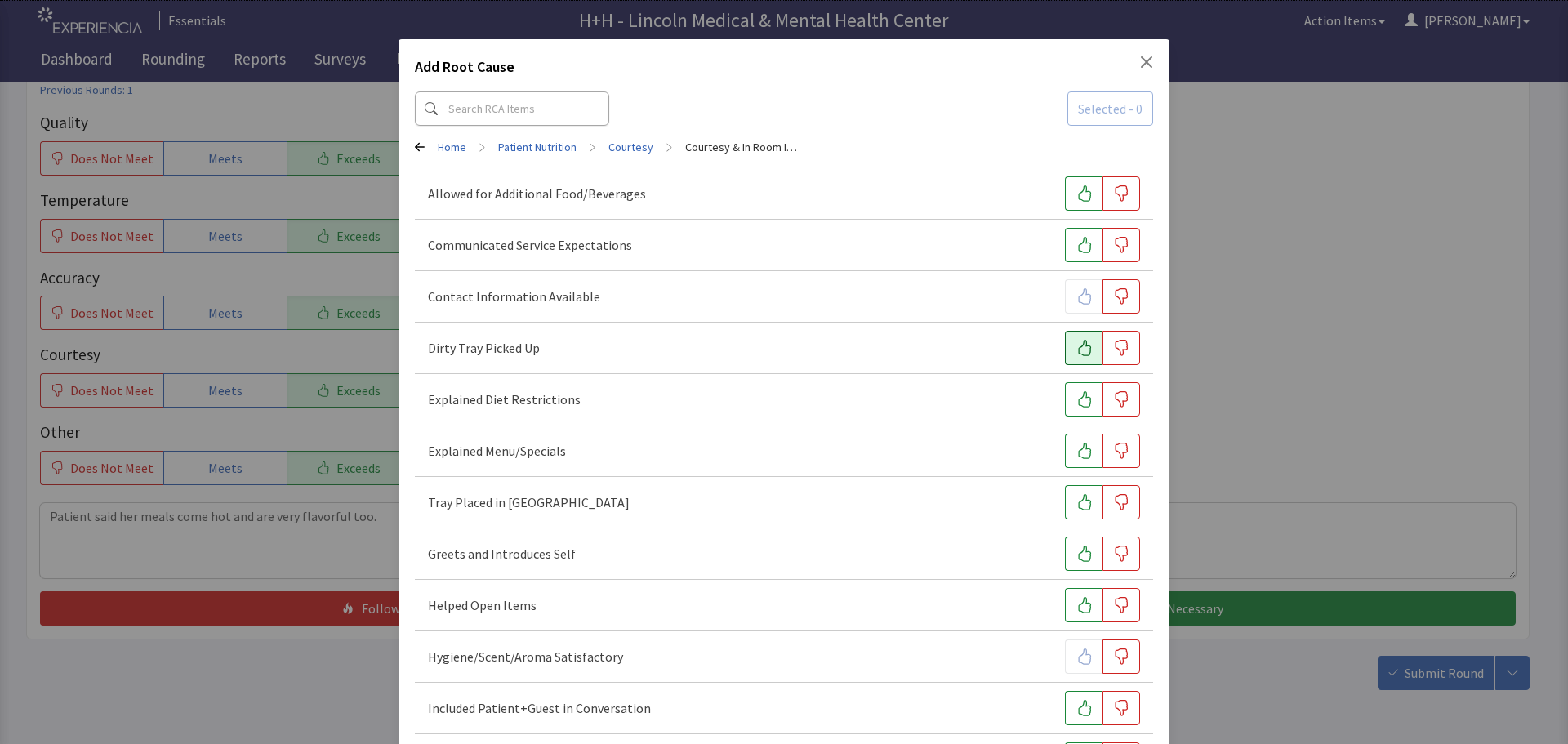
click at [1070, 358] on button "button" at bounding box center [1084, 348] width 38 height 34
click at [1076, 501] on icon "button" at bounding box center [1084, 502] width 16 height 16
click at [1076, 554] on icon "button" at bounding box center [1084, 554] width 16 height 16
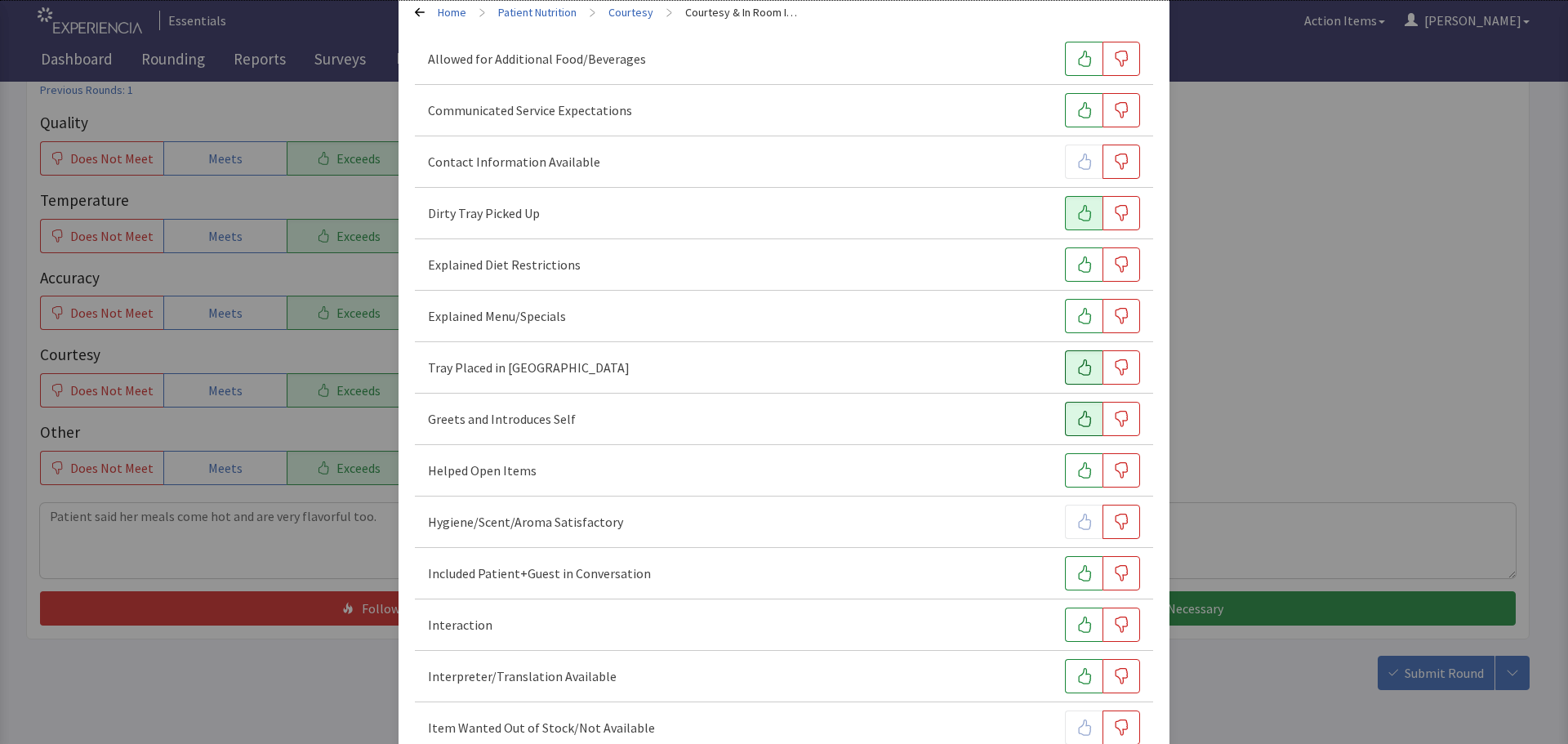
scroll to position [164, 0]
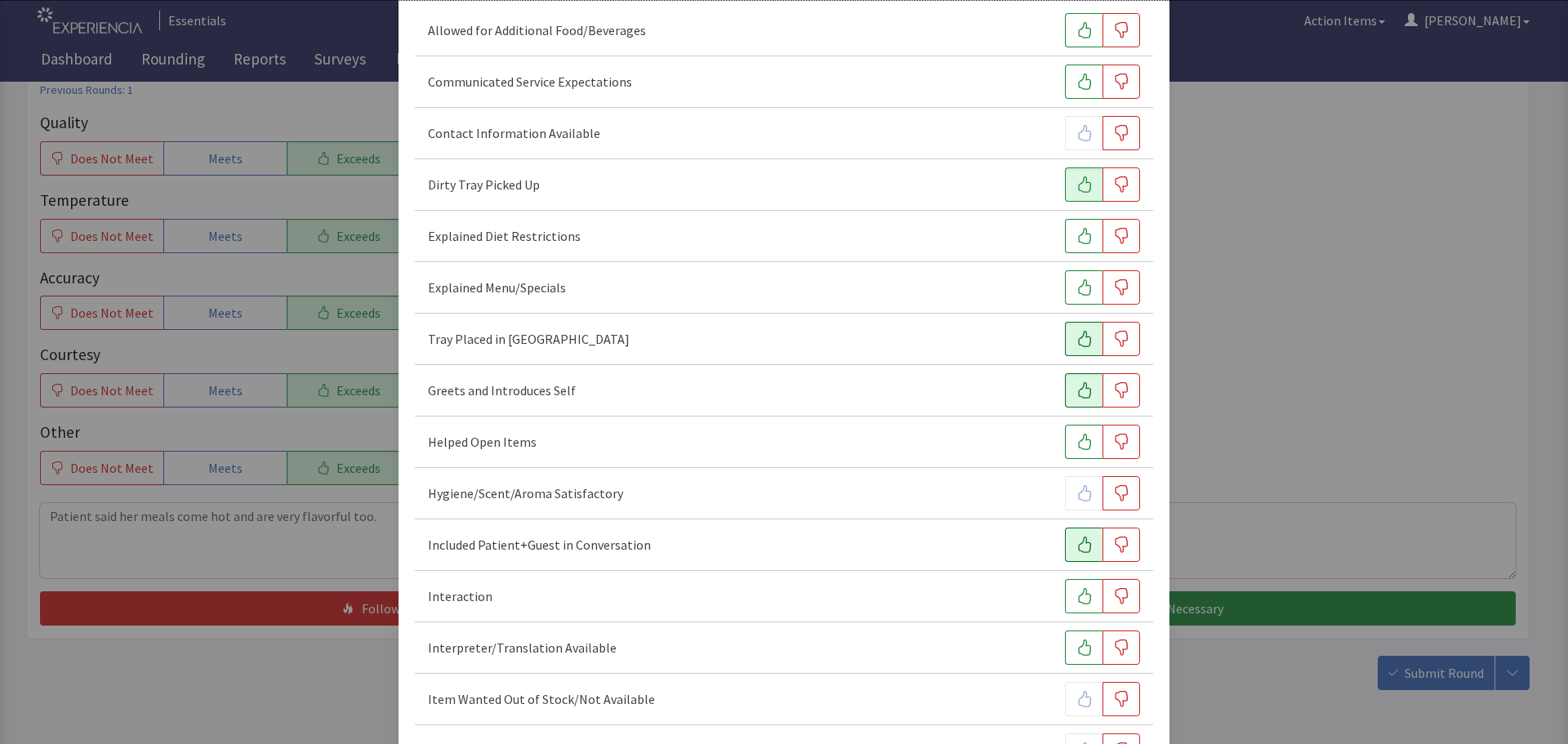
click at [1089, 550] on button "button" at bounding box center [1084, 545] width 38 height 34
click at [1078, 598] on icon "button" at bounding box center [1084, 596] width 16 height 16
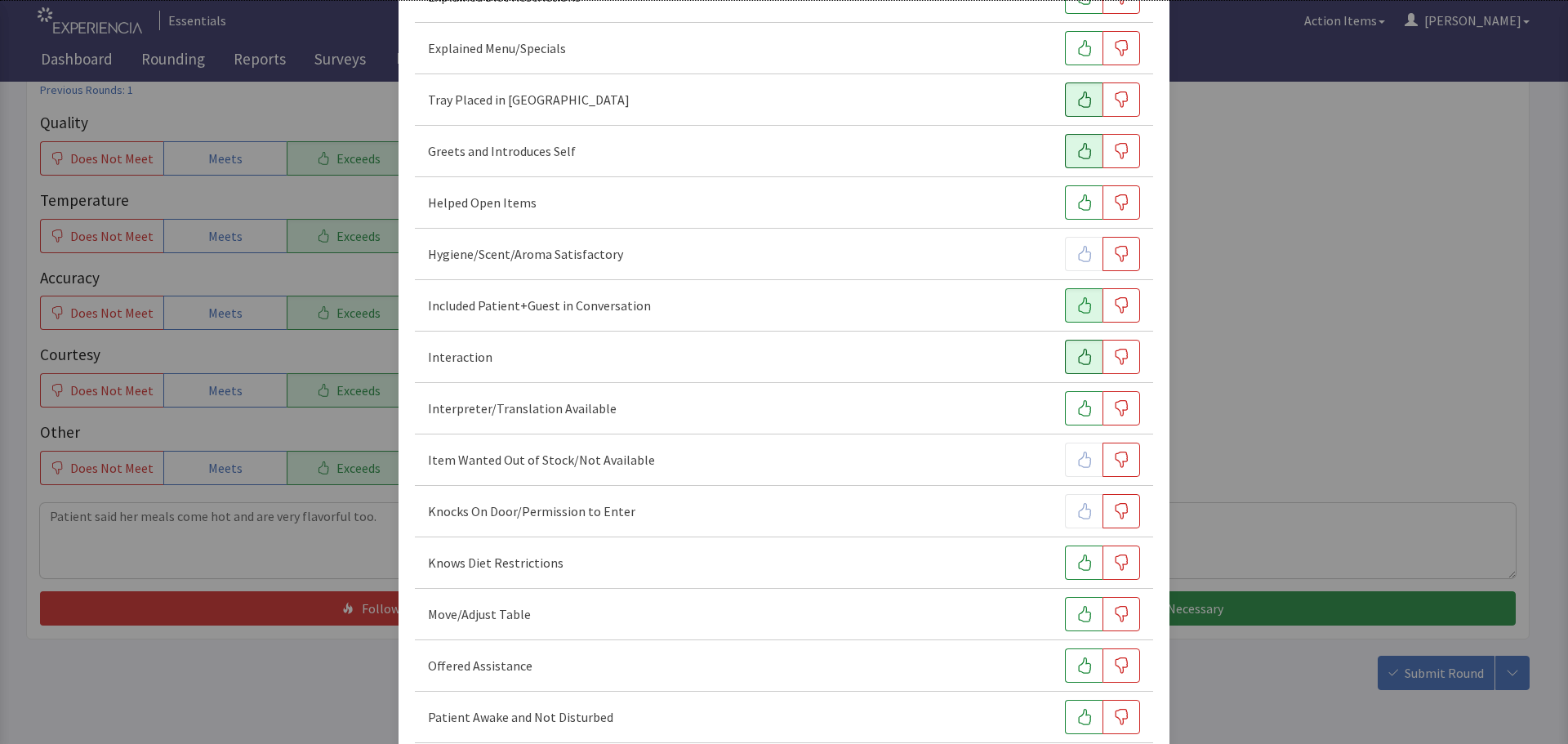
scroll to position [409, 0]
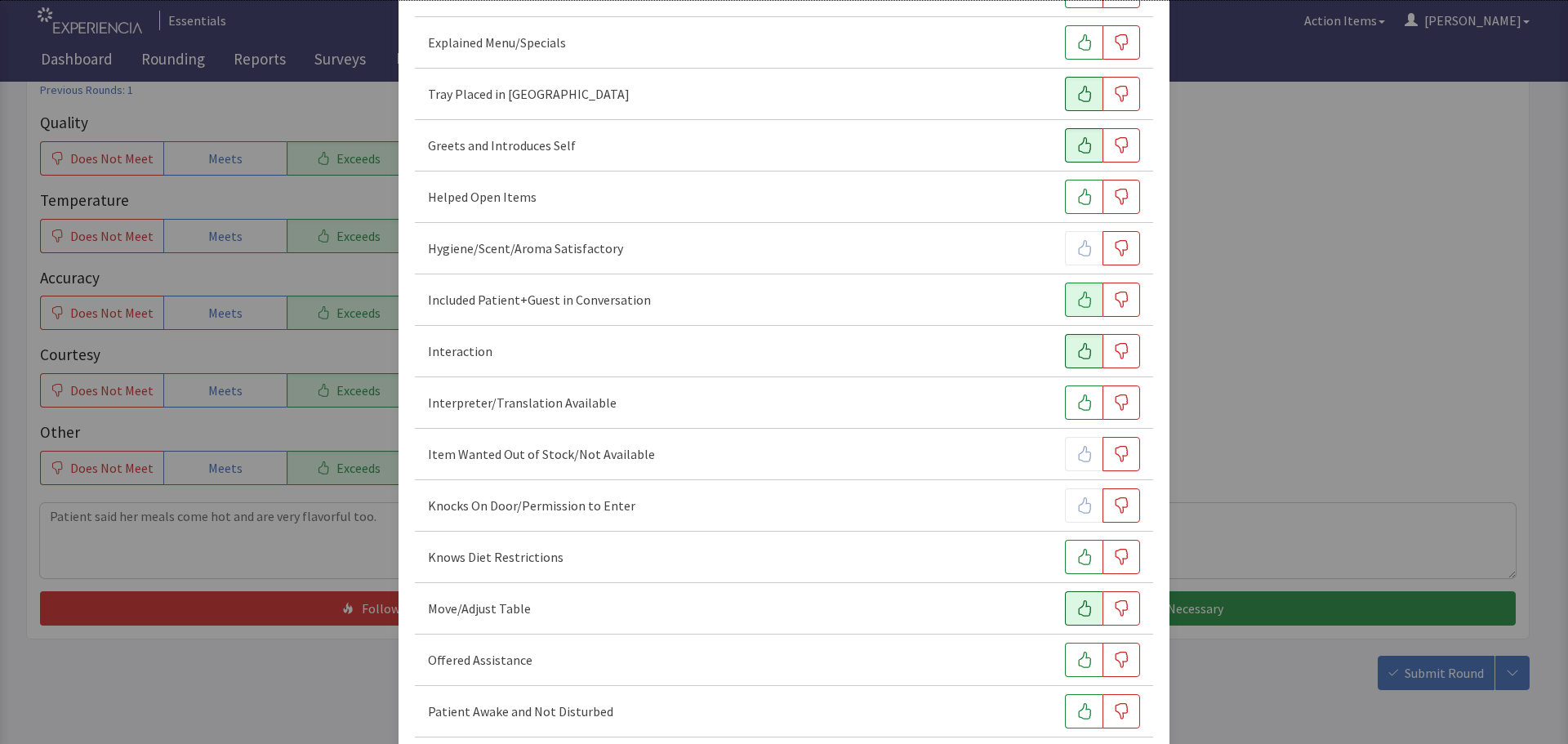
click at [1076, 607] on icon "button" at bounding box center [1084, 608] width 16 height 16
click at [1076, 657] on icon "button" at bounding box center [1084, 660] width 16 height 16
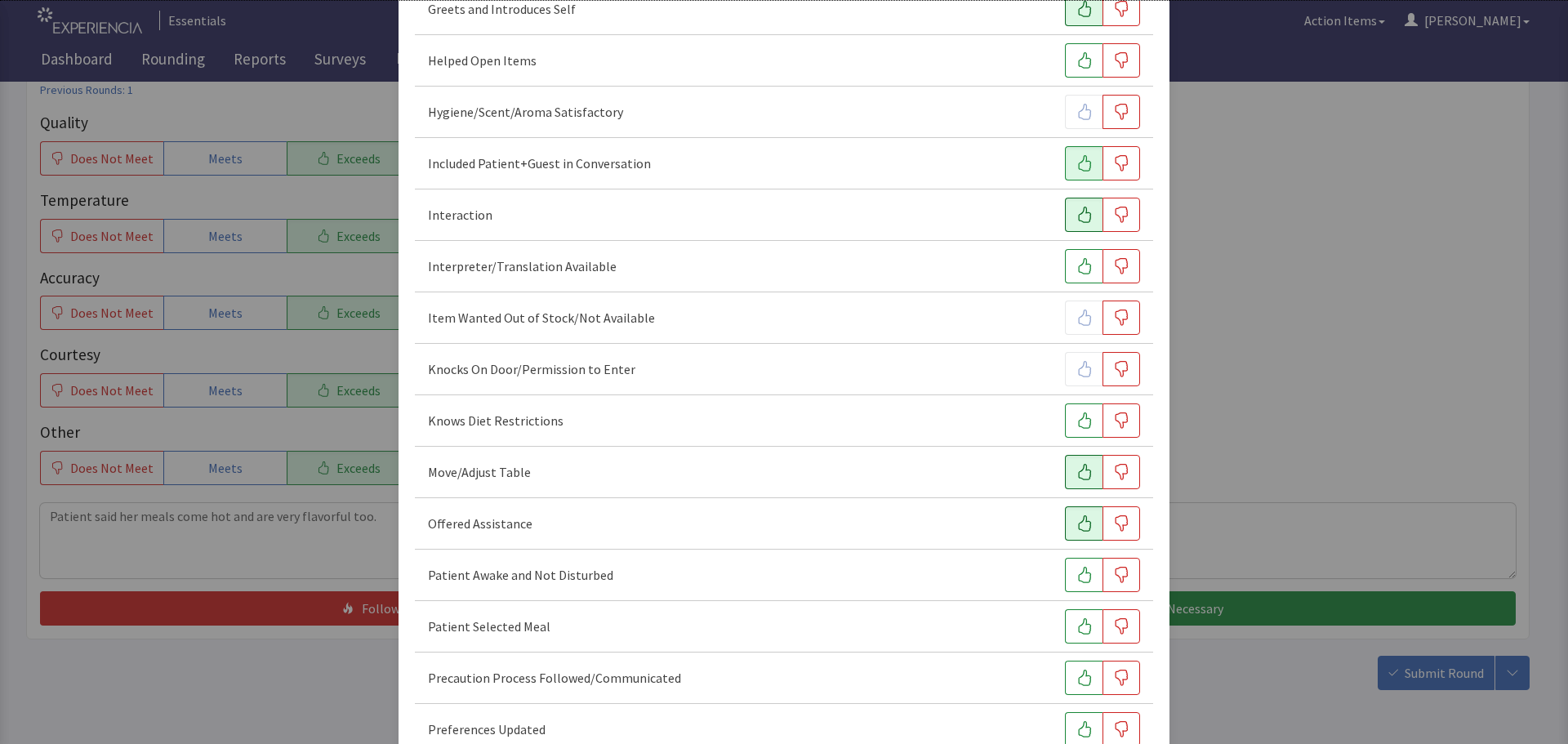
scroll to position [572, 0]
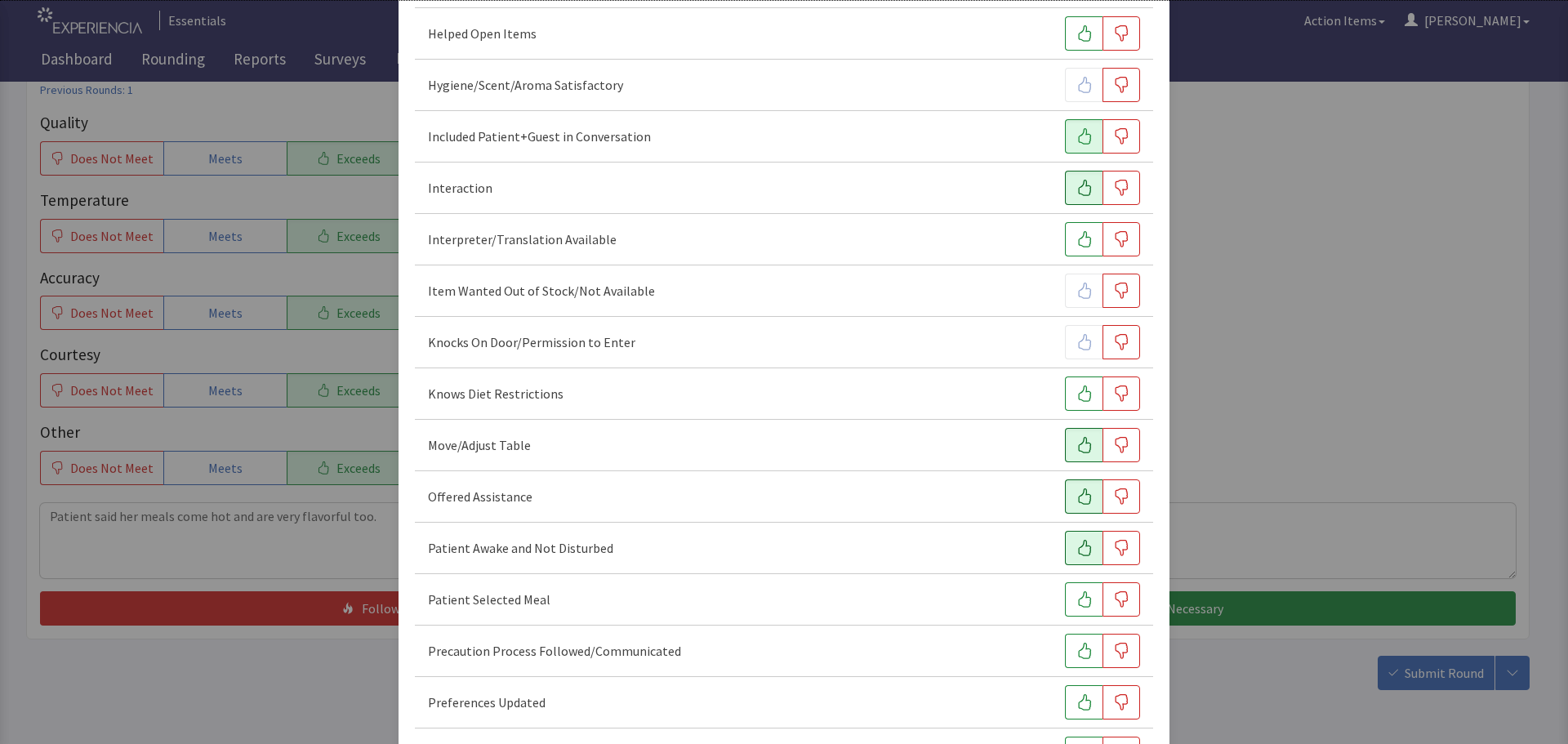
click at [1076, 543] on icon "button" at bounding box center [1084, 548] width 16 height 16
click at [1076, 600] on icon "button" at bounding box center [1084, 599] width 16 height 16
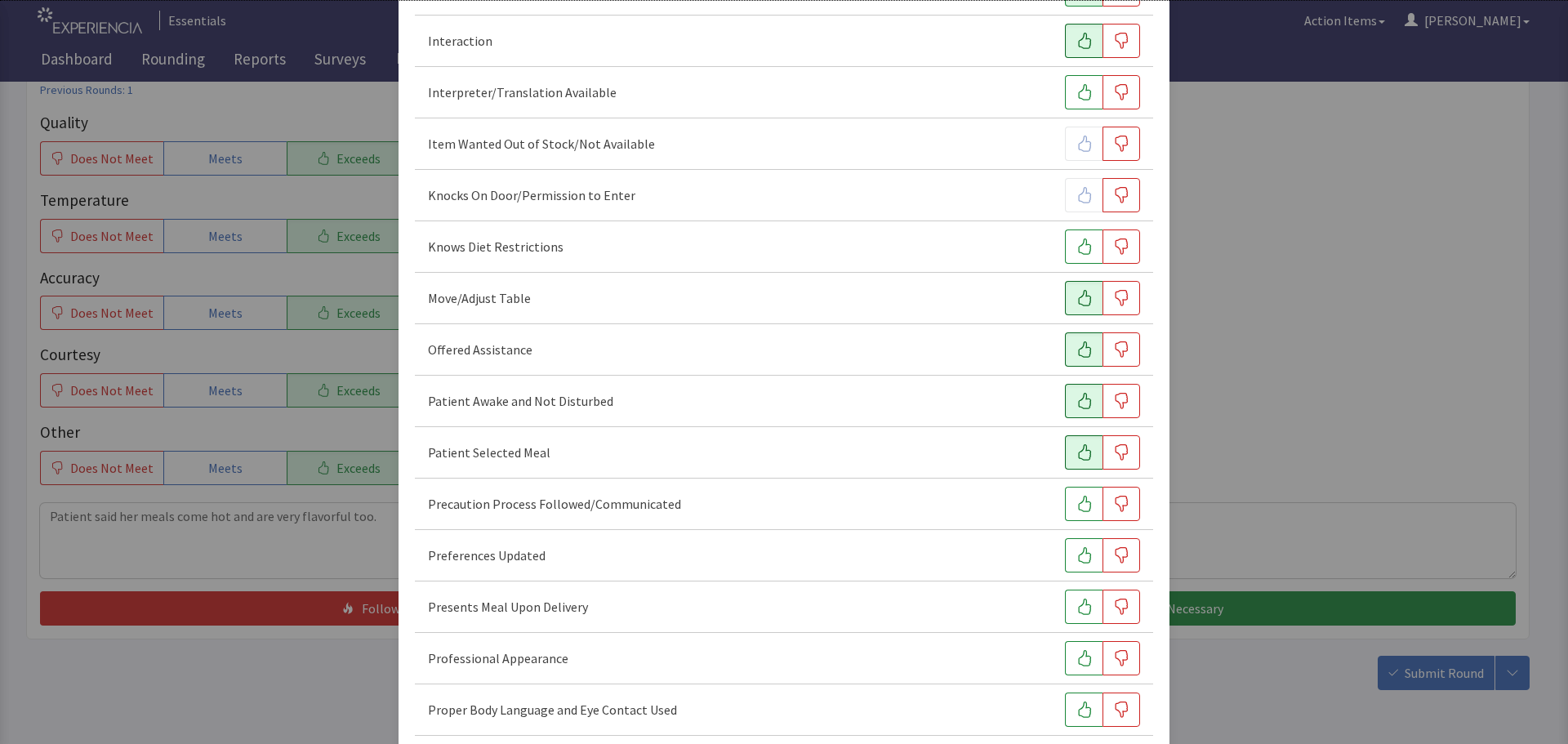
scroll to position [735, 0]
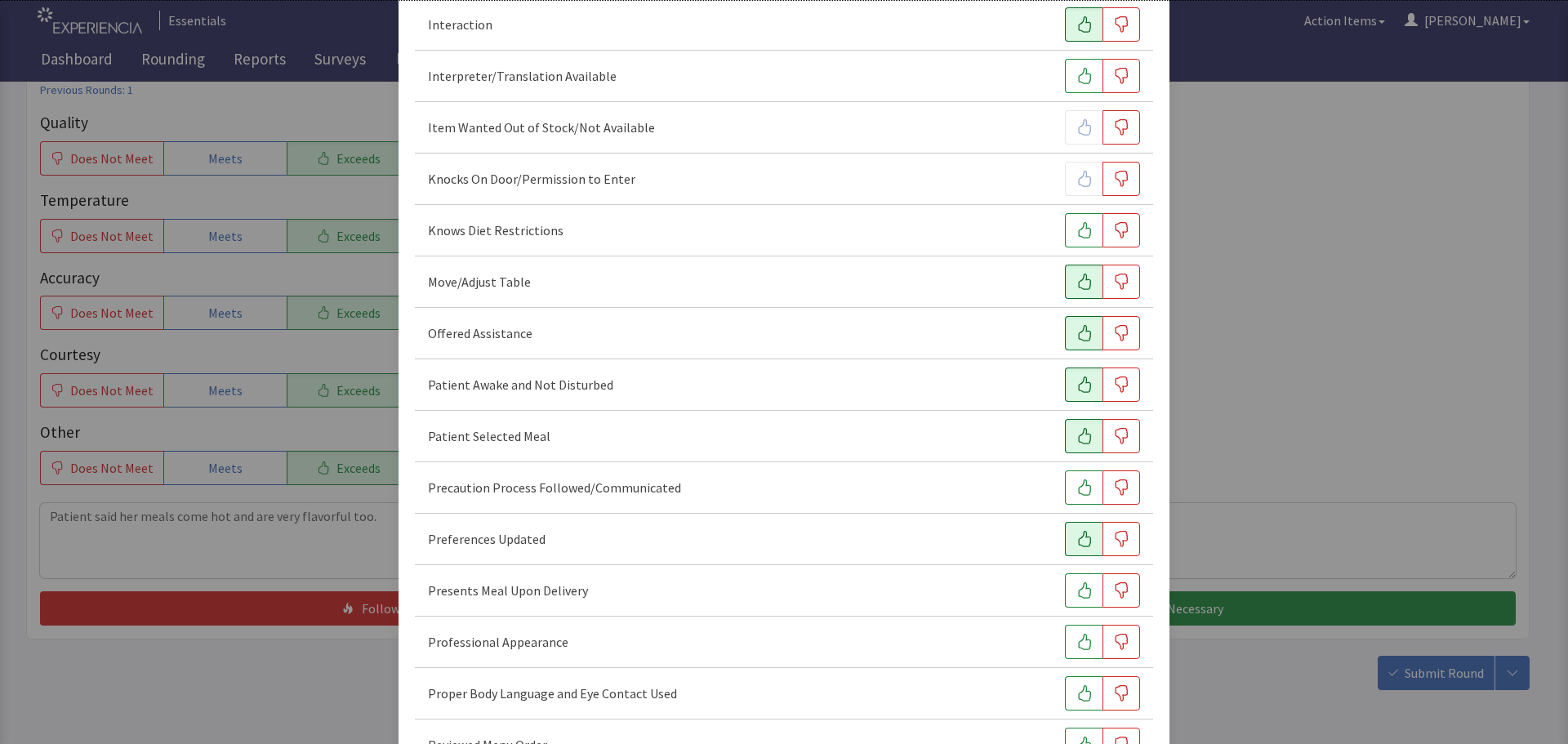
click at [1076, 540] on icon "button" at bounding box center [1084, 538] width 16 height 16
click at [1076, 587] on icon "button" at bounding box center [1084, 591] width 16 height 16
click at [1074, 631] on button "button" at bounding box center [1084, 642] width 38 height 34
click at [1065, 687] on button "button" at bounding box center [1084, 693] width 38 height 34
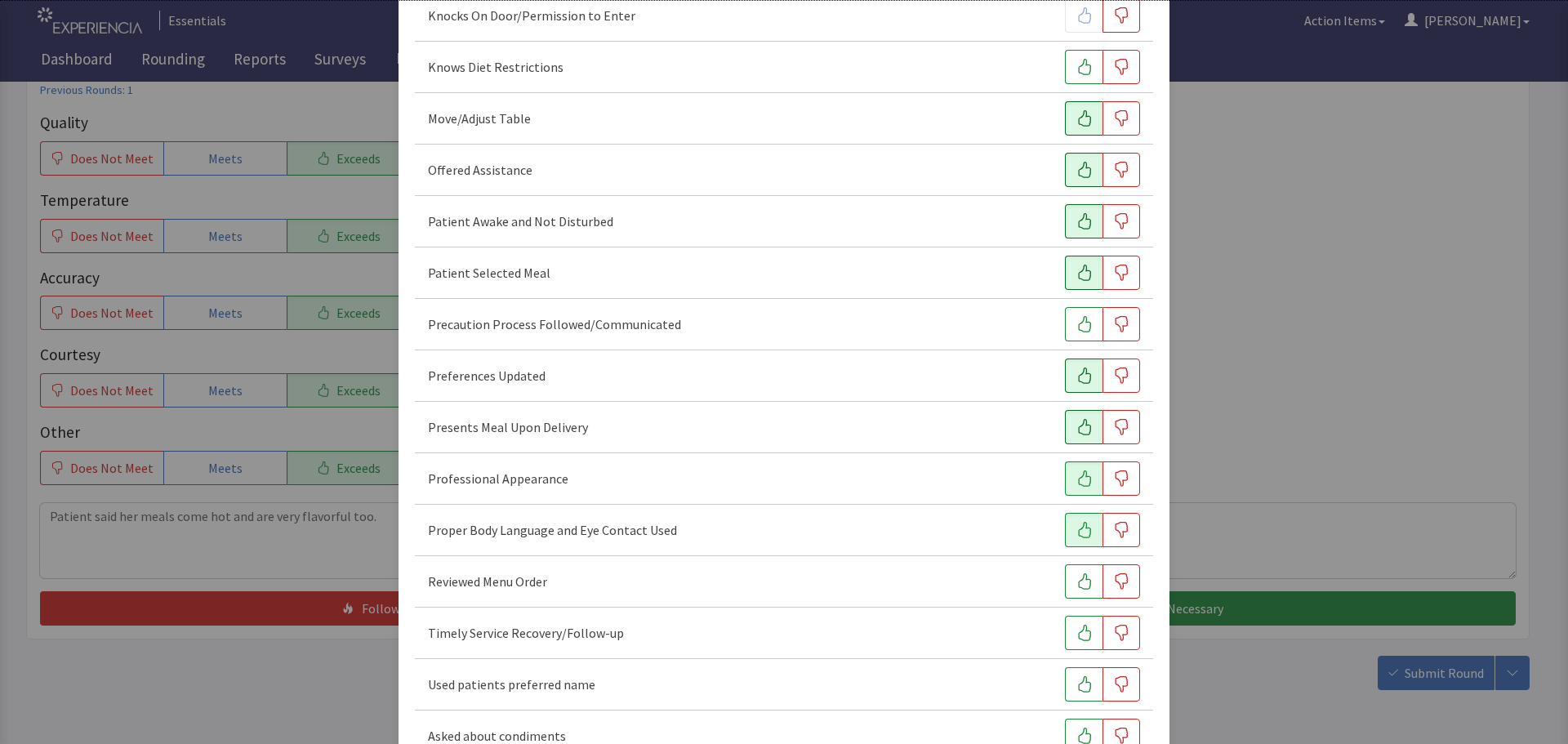
scroll to position [981, 0]
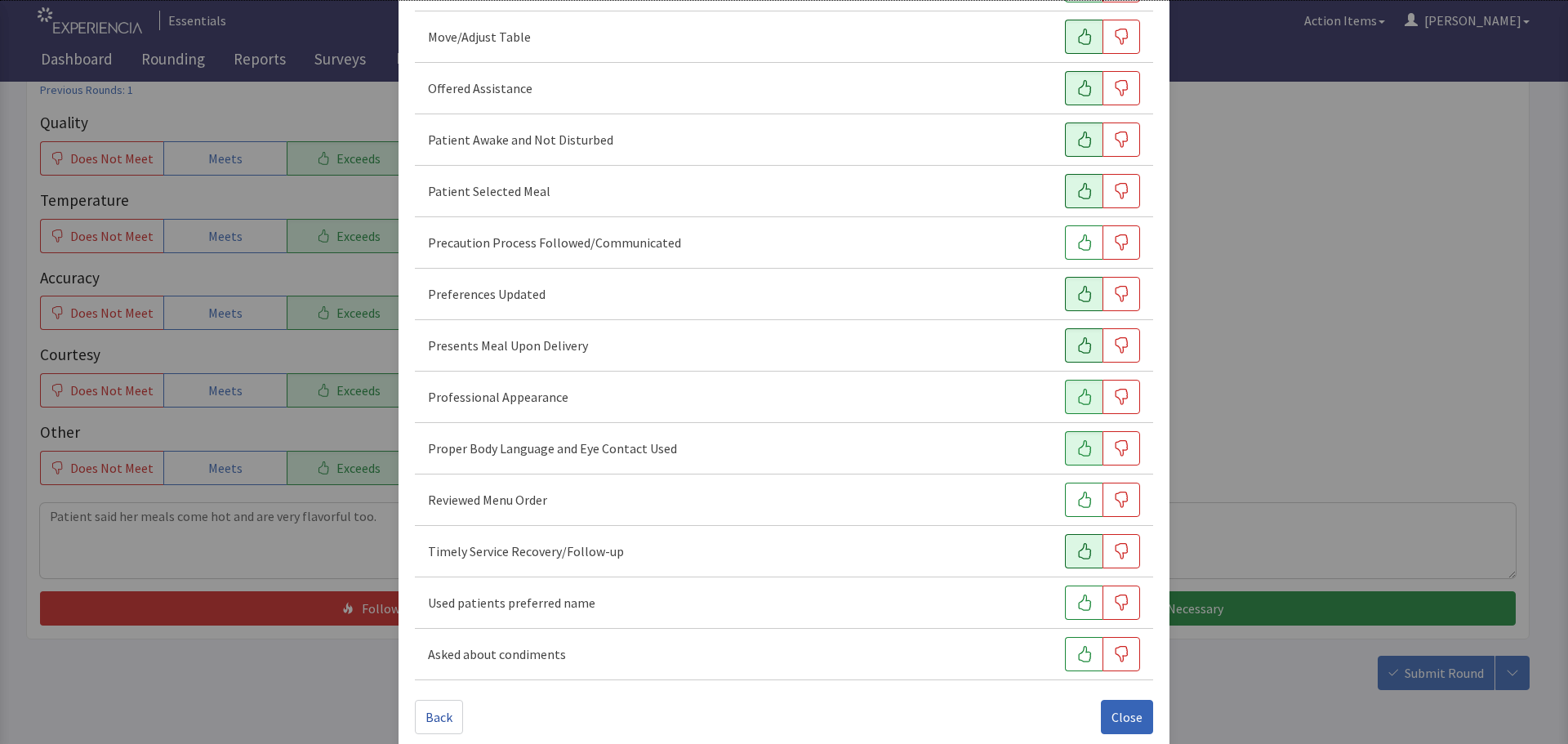
click at [1076, 549] on icon "button" at bounding box center [1084, 551] width 16 height 16
click at [1076, 506] on icon "button" at bounding box center [1084, 500] width 16 height 16
click at [1117, 715] on span "Close" at bounding box center [1127, 717] width 31 height 20
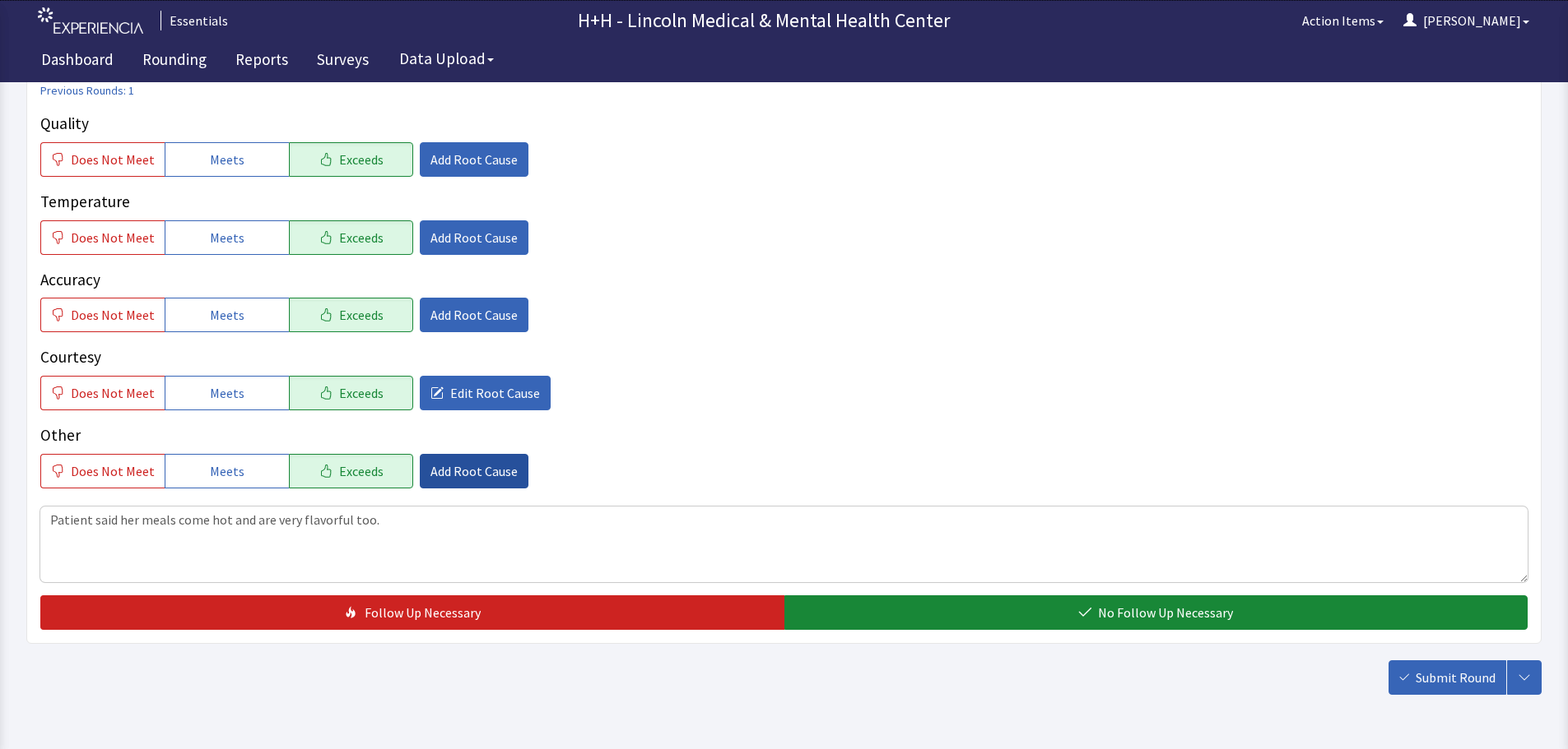
click at [486, 474] on span "Add Root Cause" at bounding box center [473, 471] width 87 height 20
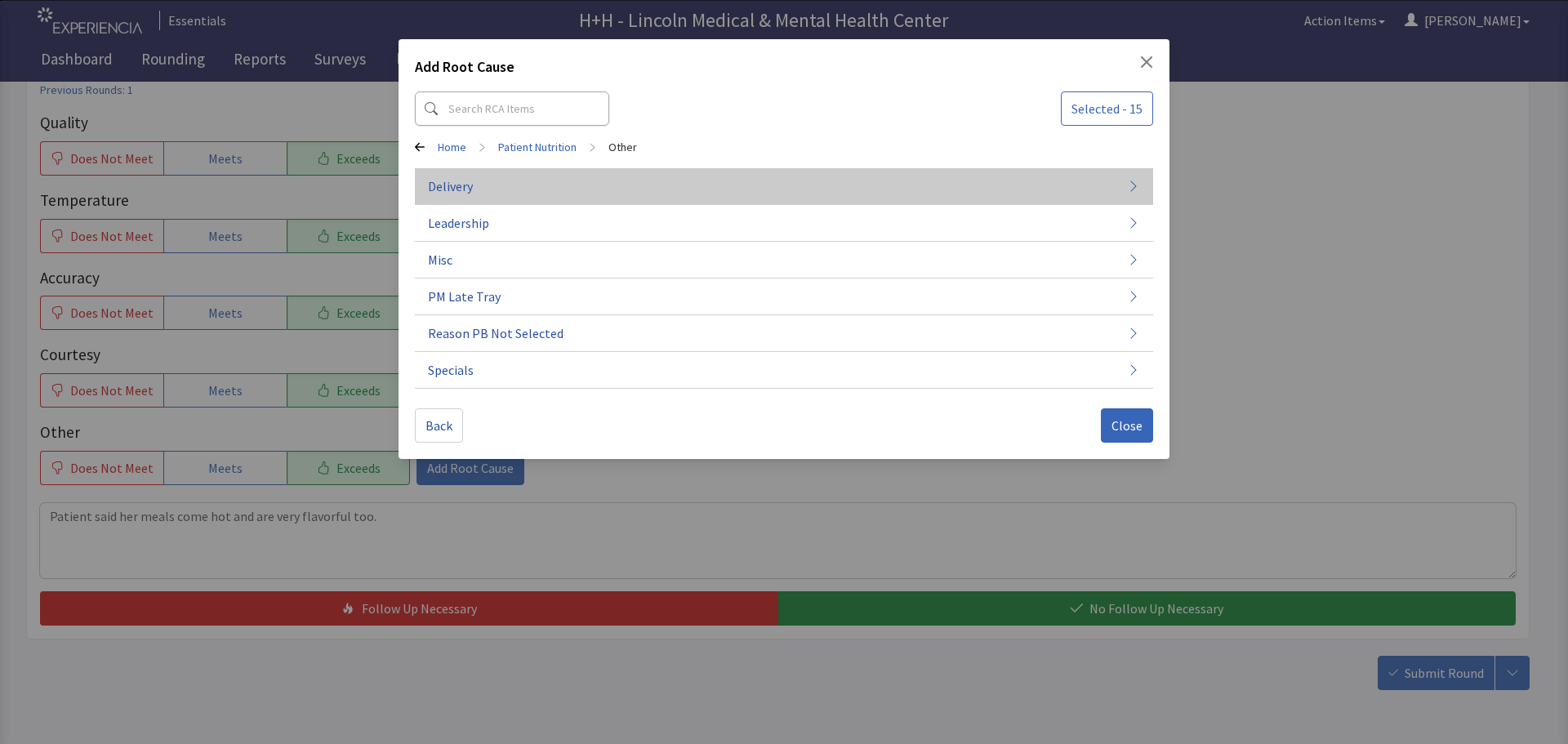
click at [501, 188] on button "Delivery" at bounding box center [784, 186] width 739 height 37
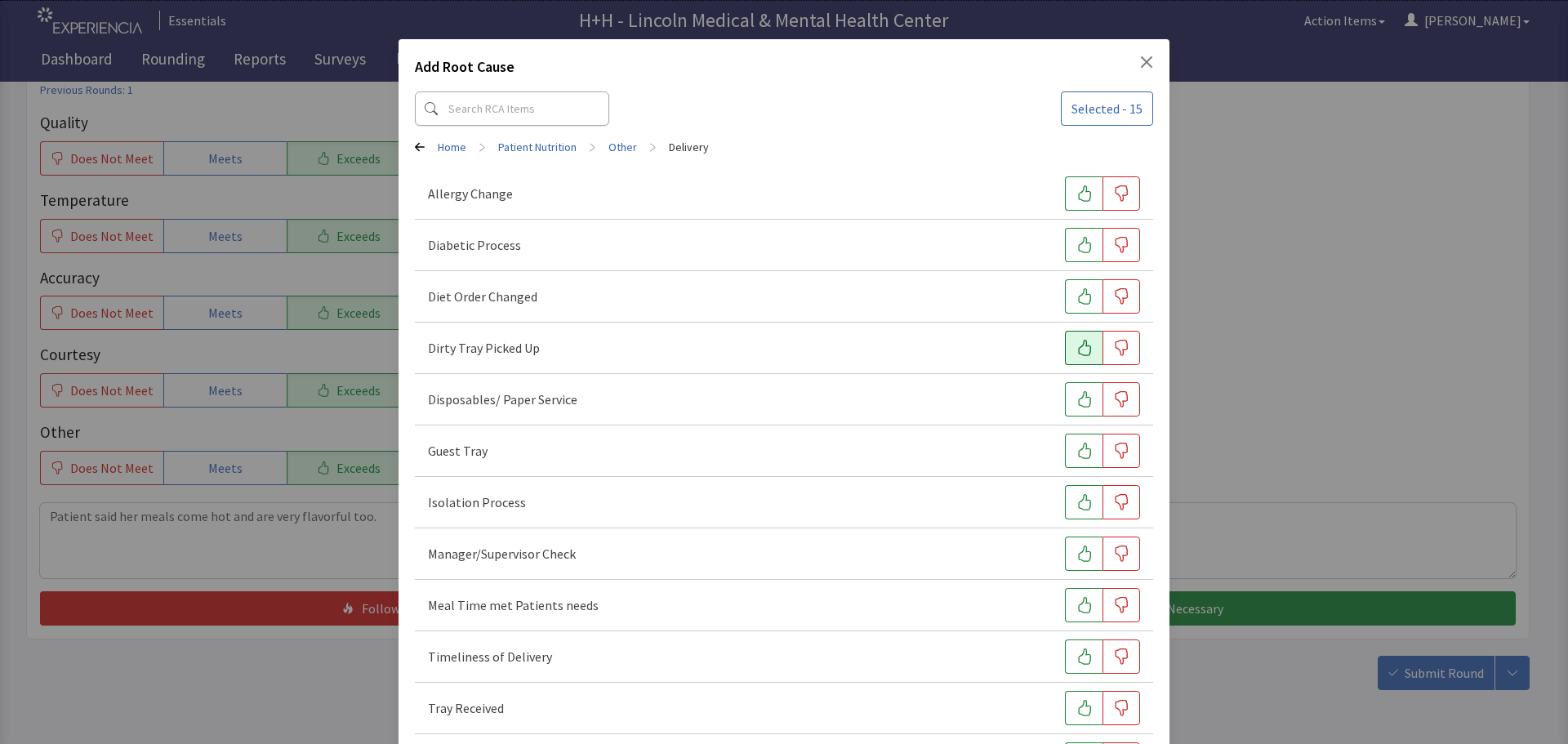
click at [1066, 342] on button "button" at bounding box center [1084, 348] width 38 height 34
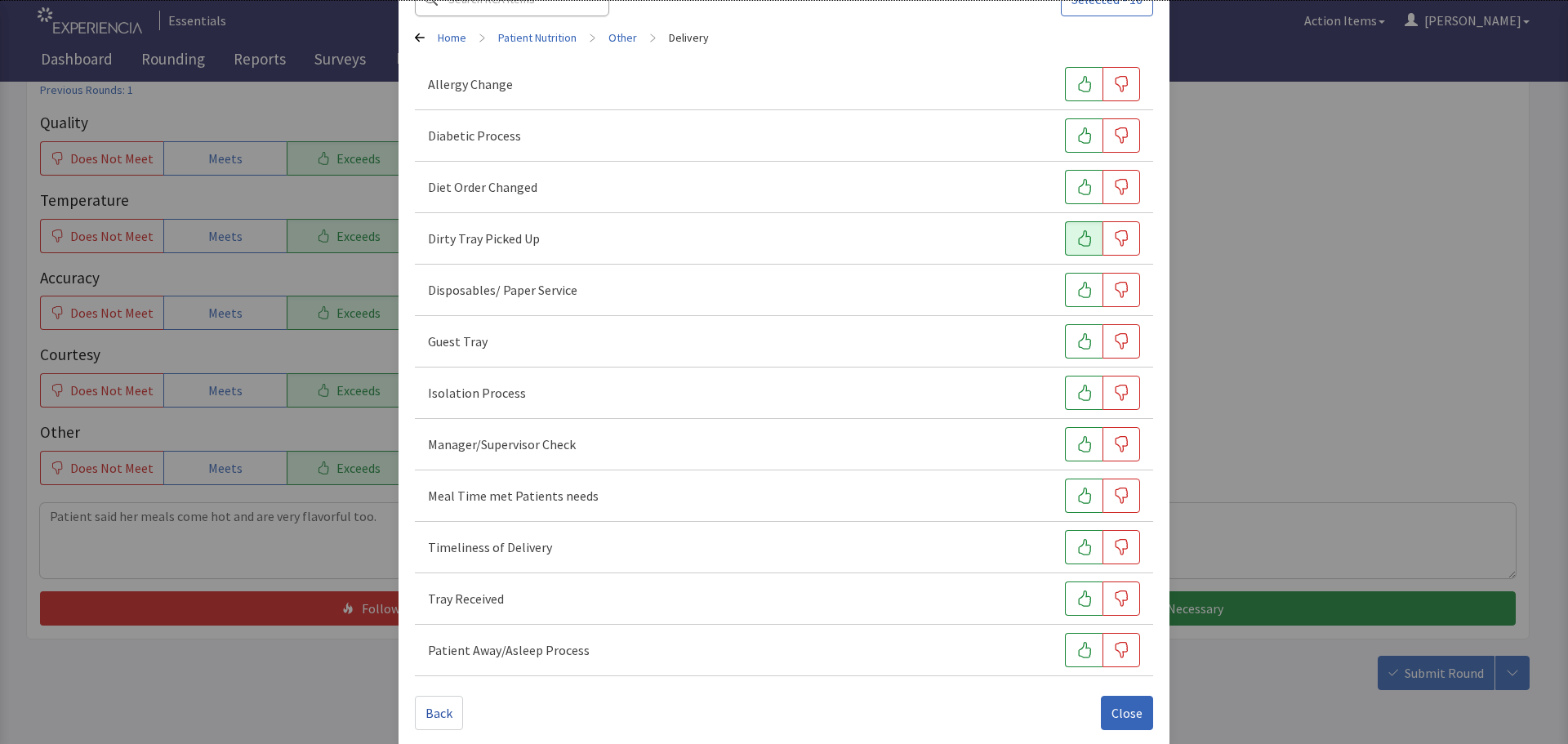
scroll to position [125, 0]
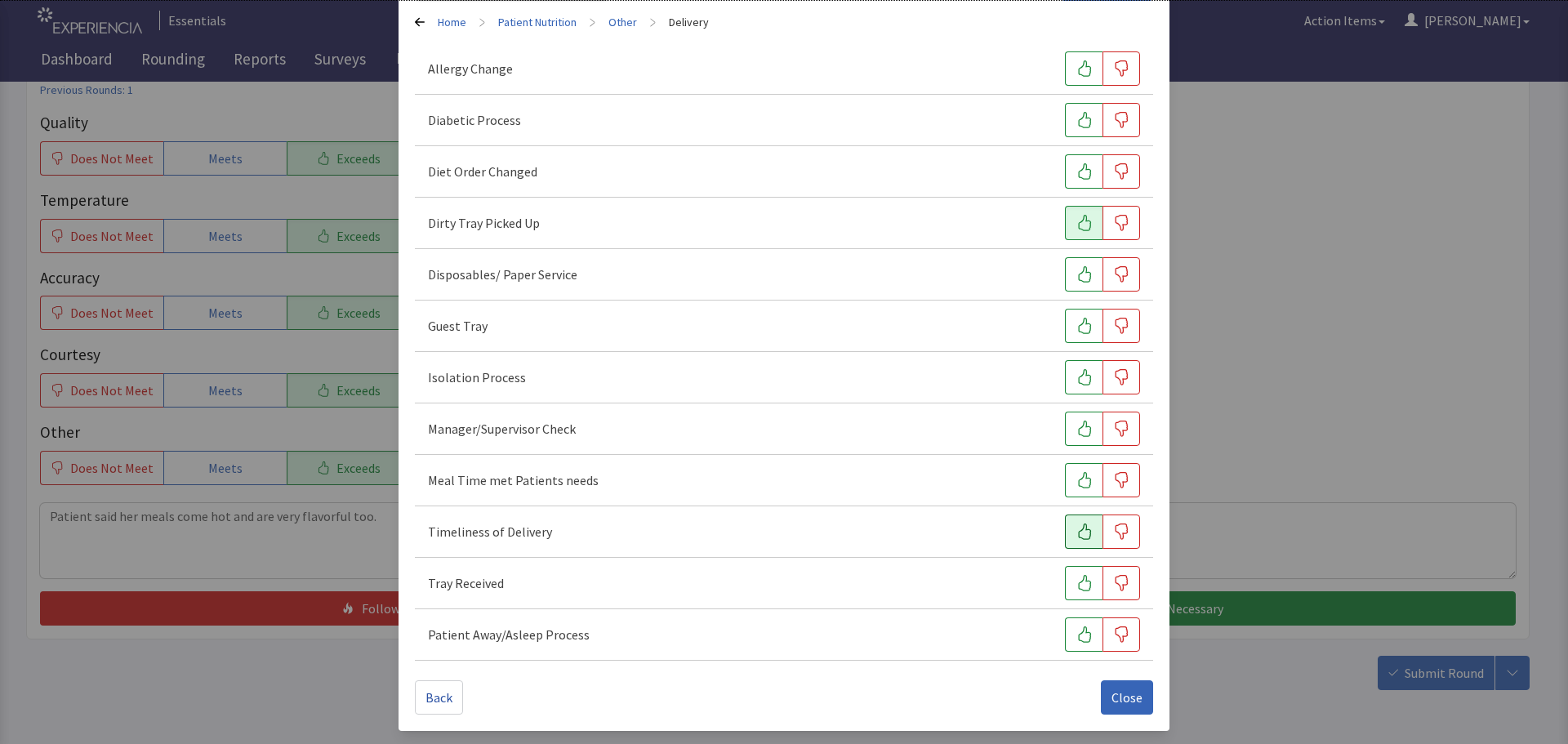
click at [1076, 531] on icon "button" at bounding box center [1084, 531] width 16 height 16
click at [1069, 574] on button "button" at bounding box center [1084, 583] width 38 height 34
click at [1078, 481] on icon "button" at bounding box center [1084, 480] width 16 height 16
click at [1127, 695] on span "Close" at bounding box center [1127, 697] width 31 height 20
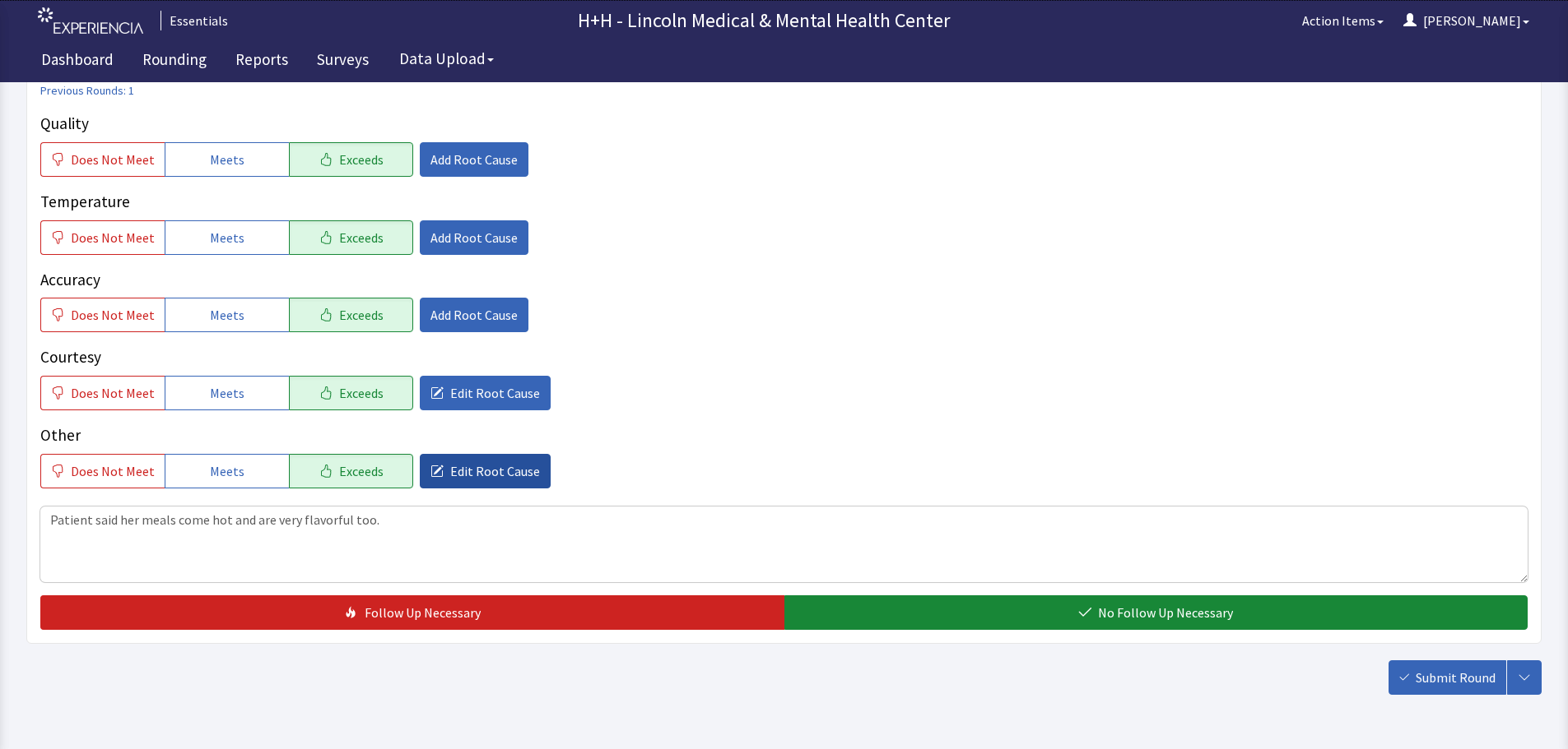
click at [492, 469] on span "Edit Root Cause" at bounding box center [495, 471] width 90 height 20
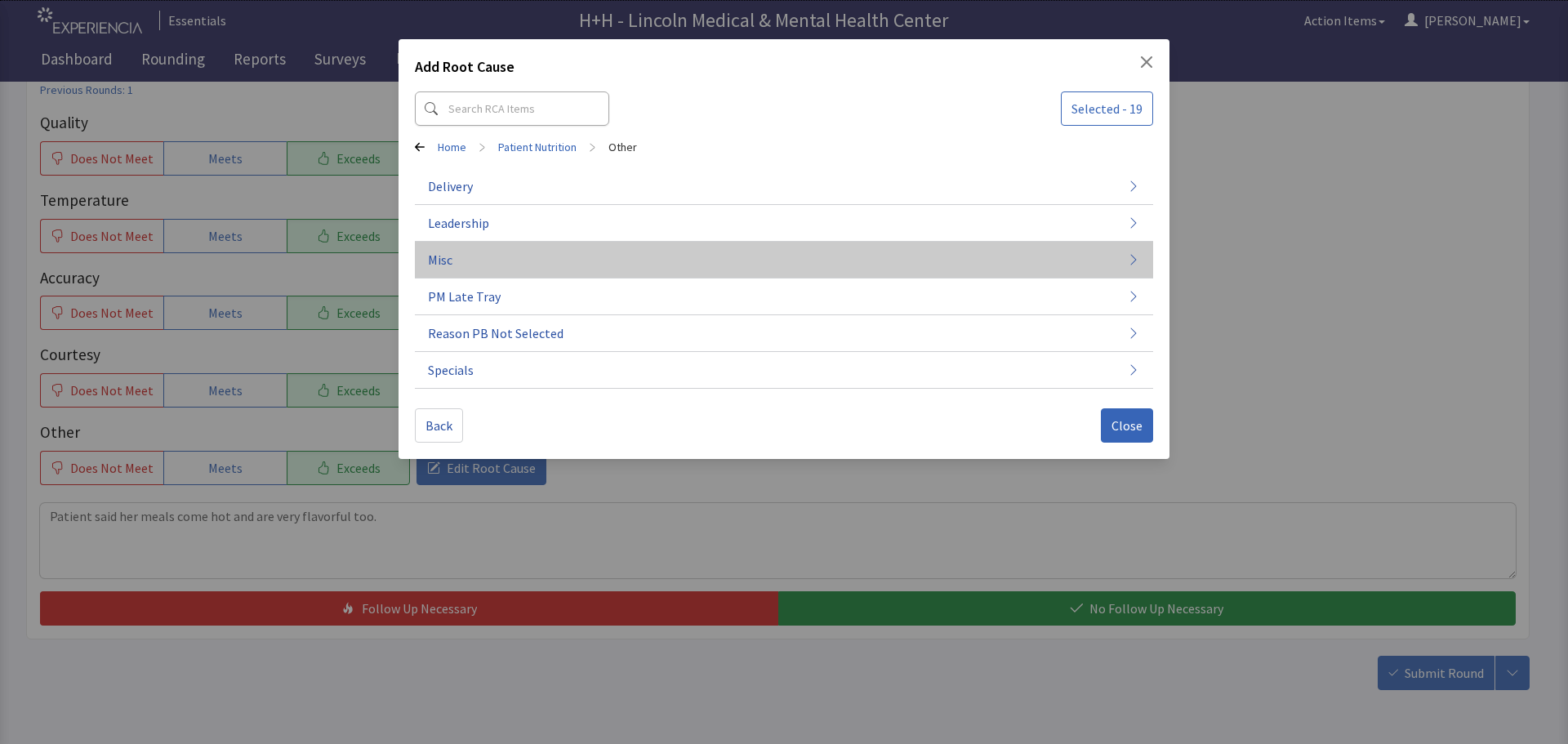
click at [463, 256] on button "Misc" at bounding box center [784, 260] width 739 height 37
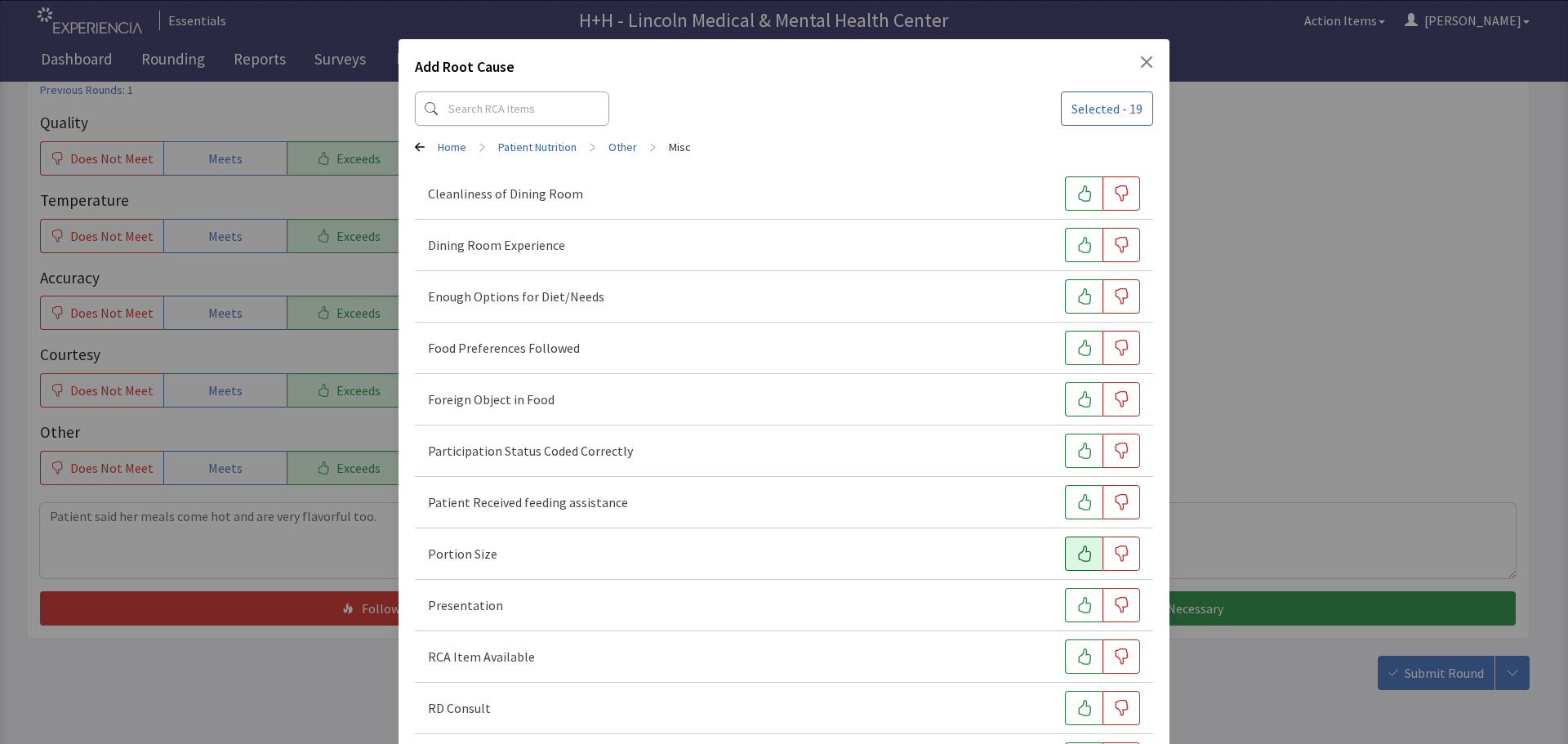
click at [1076, 555] on icon "button" at bounding box center [1084, 554] width 16 height 16
click at [1076, 602] on icon "button" at bounding box center [1084, 605] width 16 height 16
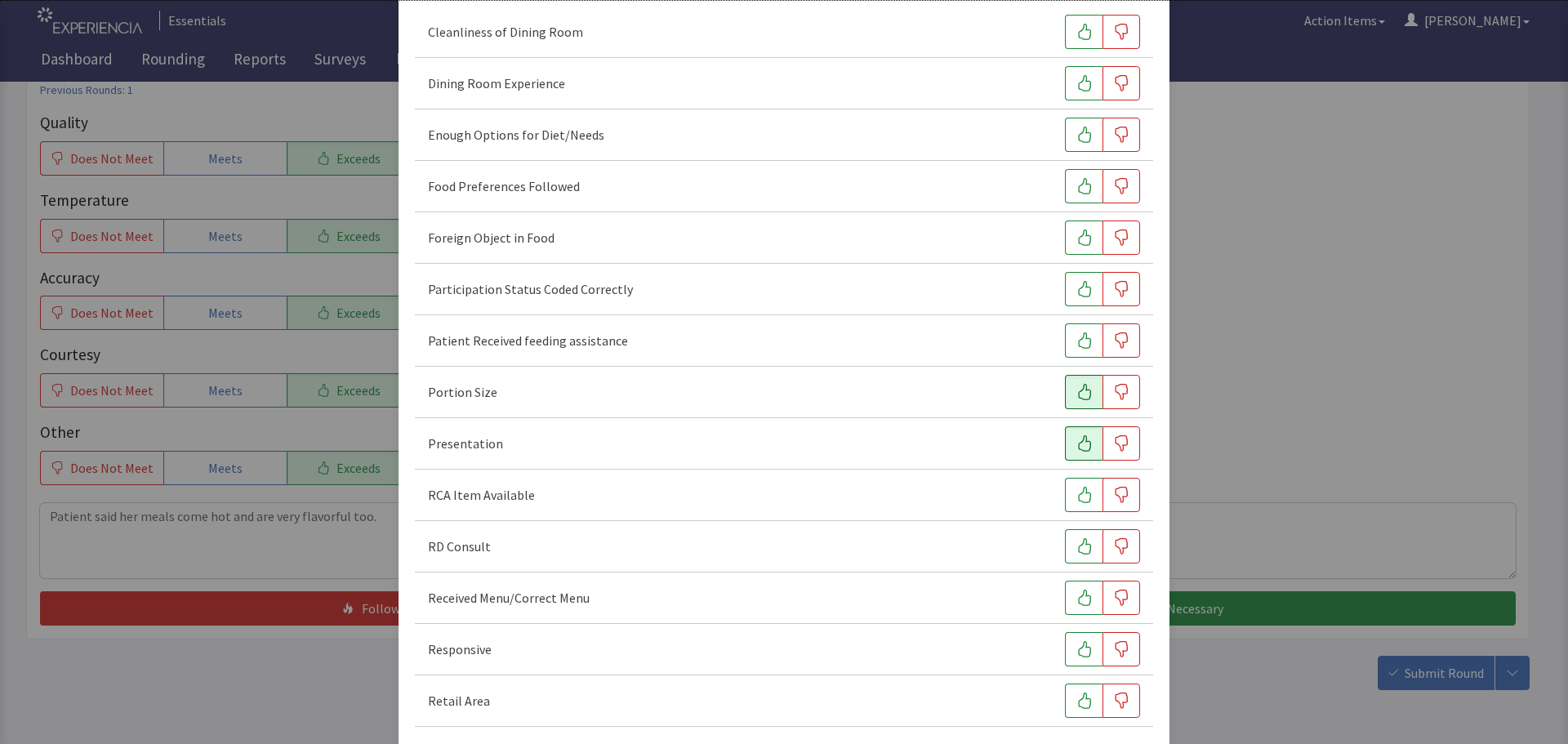
scroll to position [164, 0]
click at [1065, 640] on button "button" at bounding box center [1084, 648] width 38 height 34
click at [1065, 129] on button "button" at bounding box center [1084, 133] width 38 height 34
click at [1076, 181] on icon "button" at bounding box center [1084, 184] width 16 height 16
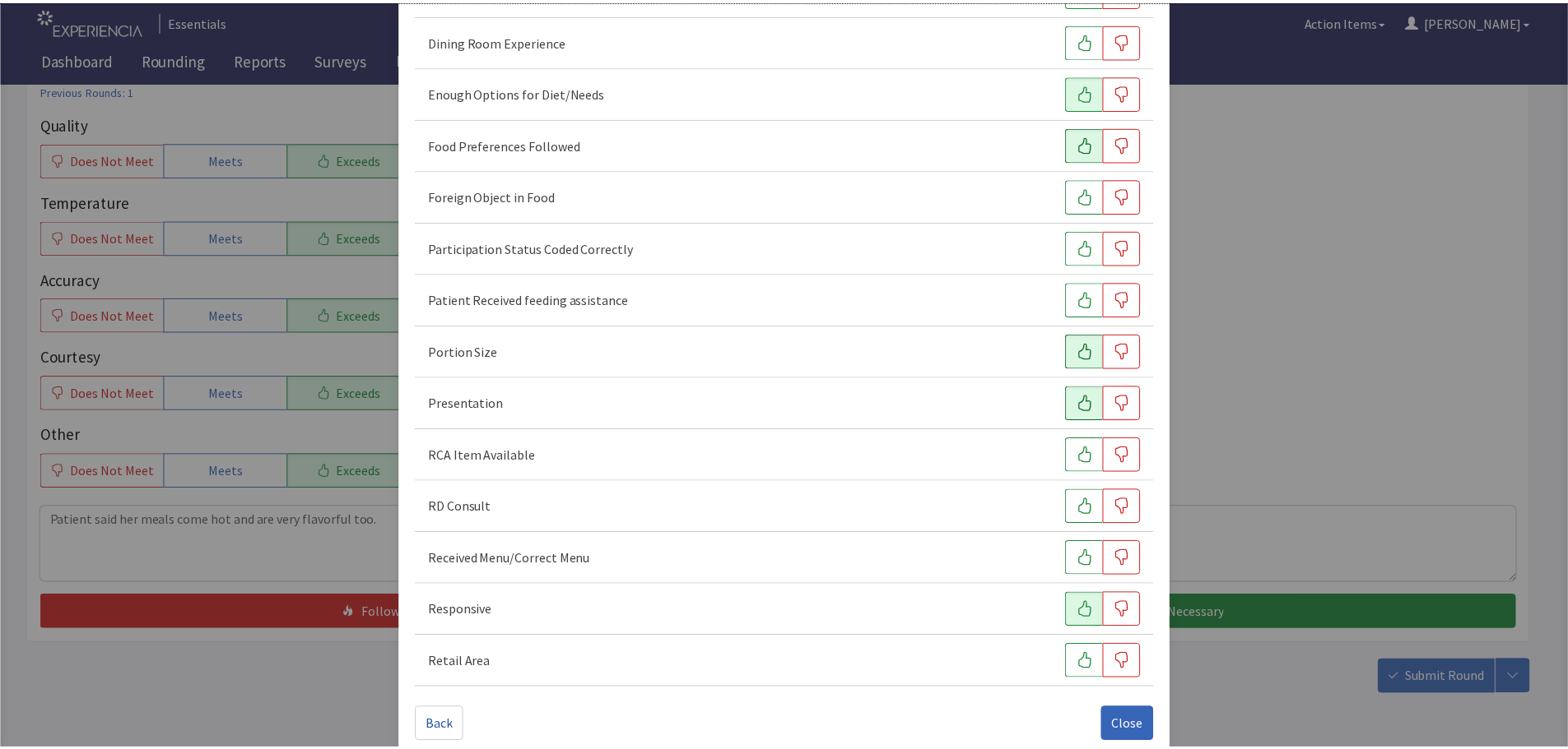
scroll to position [230, 0]
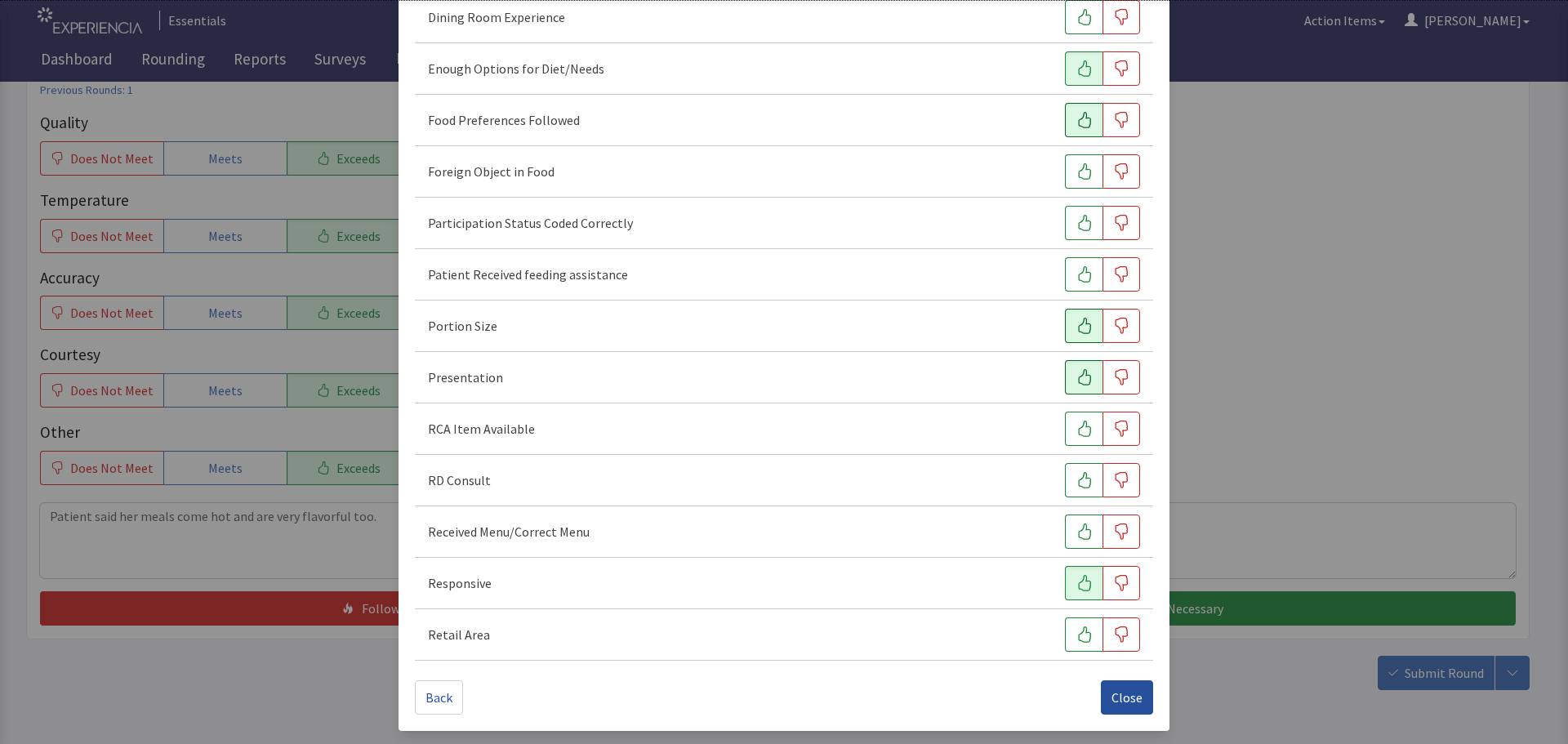
click at [1137, 689] on button "Close" at bounding box center [1127, 698] width 52 height 34
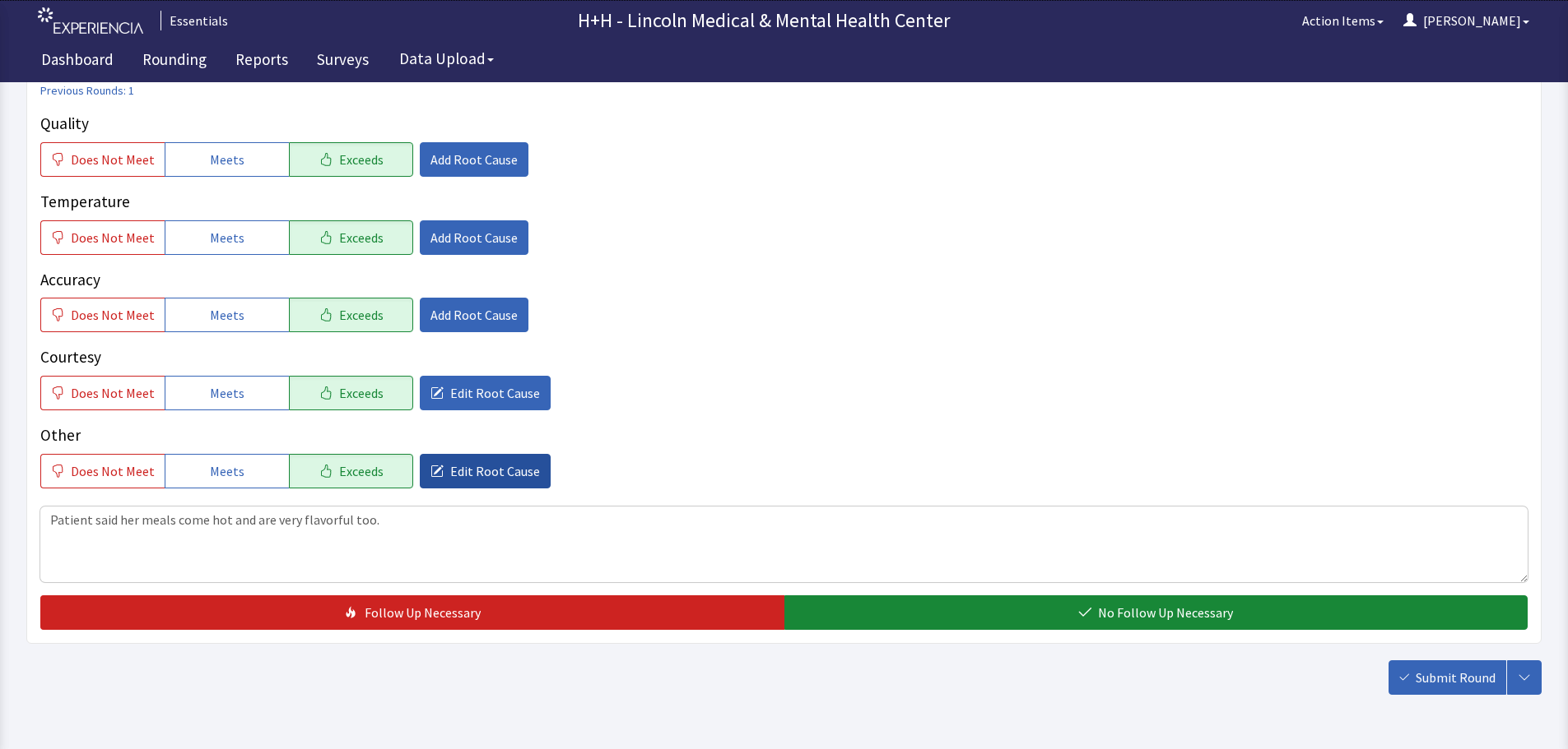
click at [433, 466] on button "Edit Root Cause" at bounding box center [485, 471] width 131 height 35
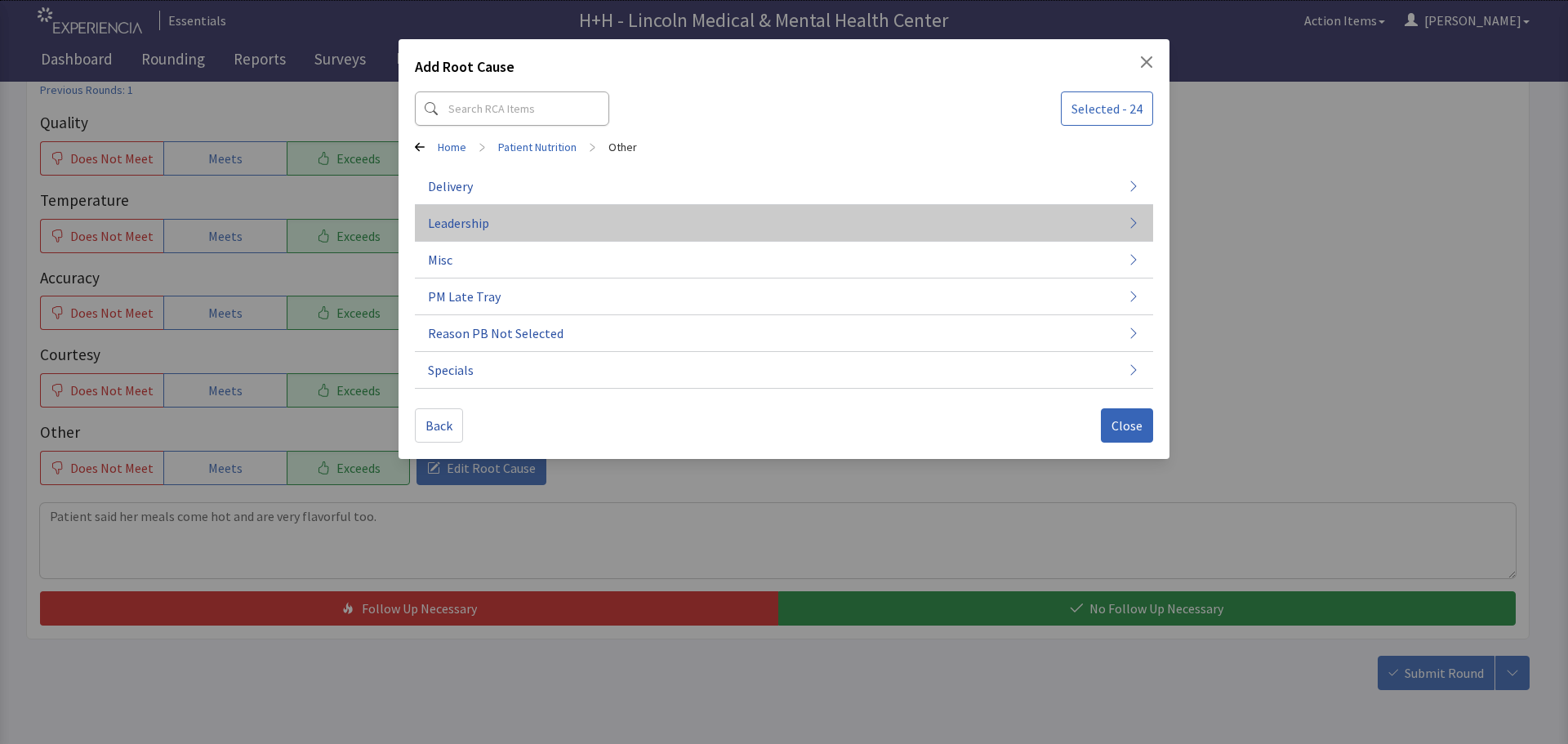
click at [495, 225] on button "Leadership" at bounding box center [784, 223] width 739 height 37
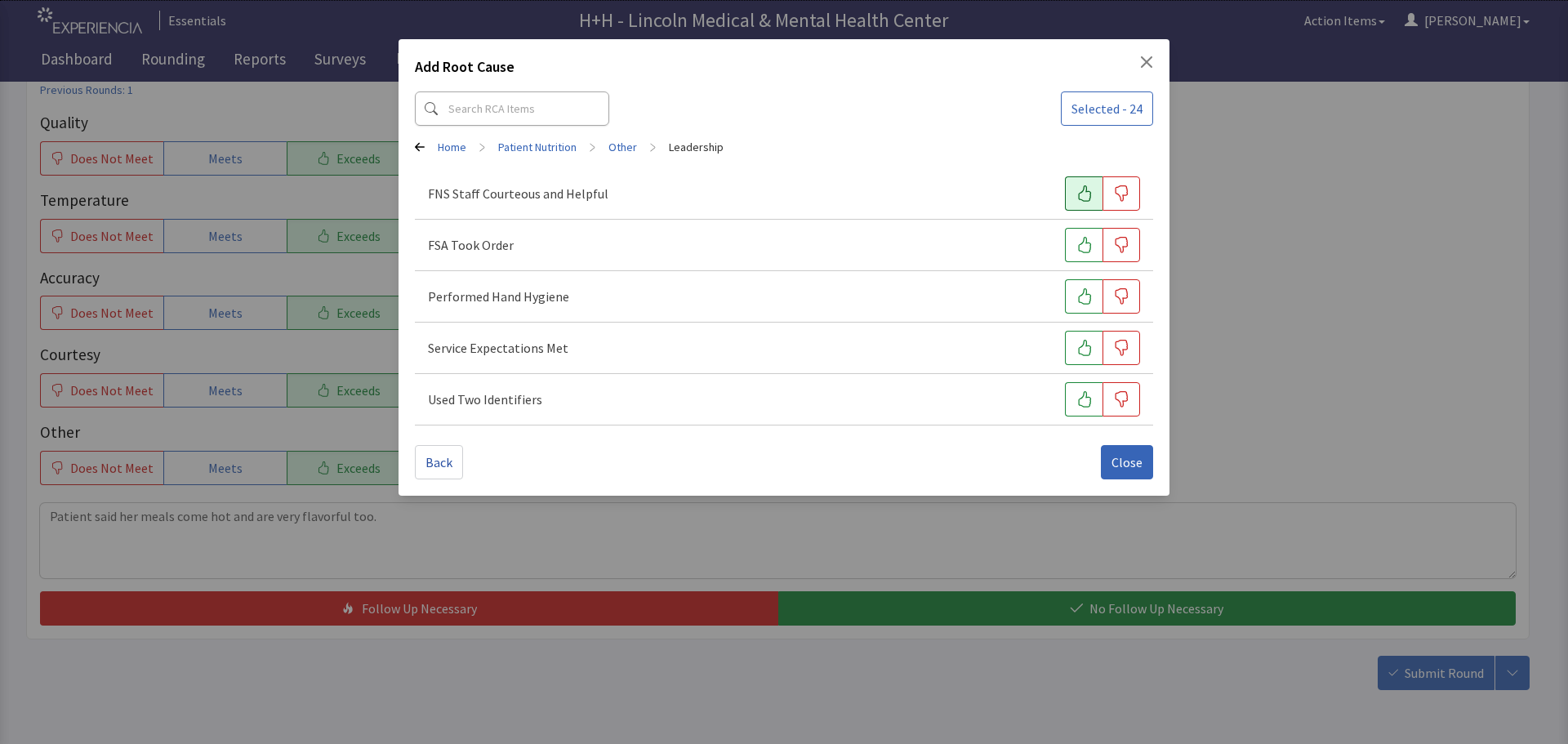
click at [1086, 200] on icon "button" at bounding box center [1084, 193] width 16 height 16
click at [1081, 251] on icon "button" at bounding box center [1084, 244] width 16 height 16
click at [1086, 295] on icon "button" at bounding box center [1084, 296] width 13 height 16
click at [1083, 346] on icon "button" at bounding box center [1084, 347] width 16 height 16
click at [1082, 393] on icon "button" at bounding box center [1084, 399] width 16 height 16
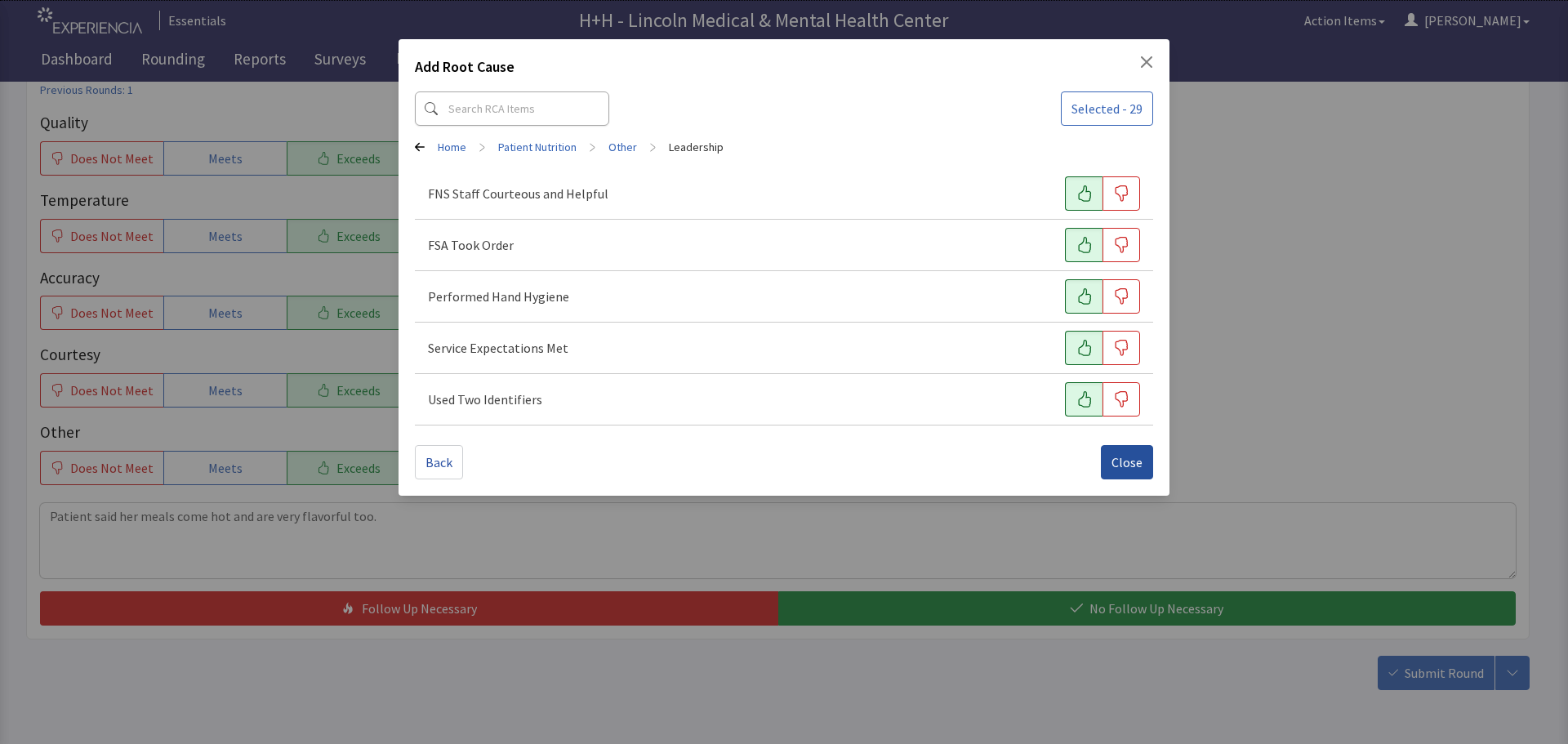
click at [1118, 463] on span "Close" at bounding box center [1127, 462] width 31 height 20
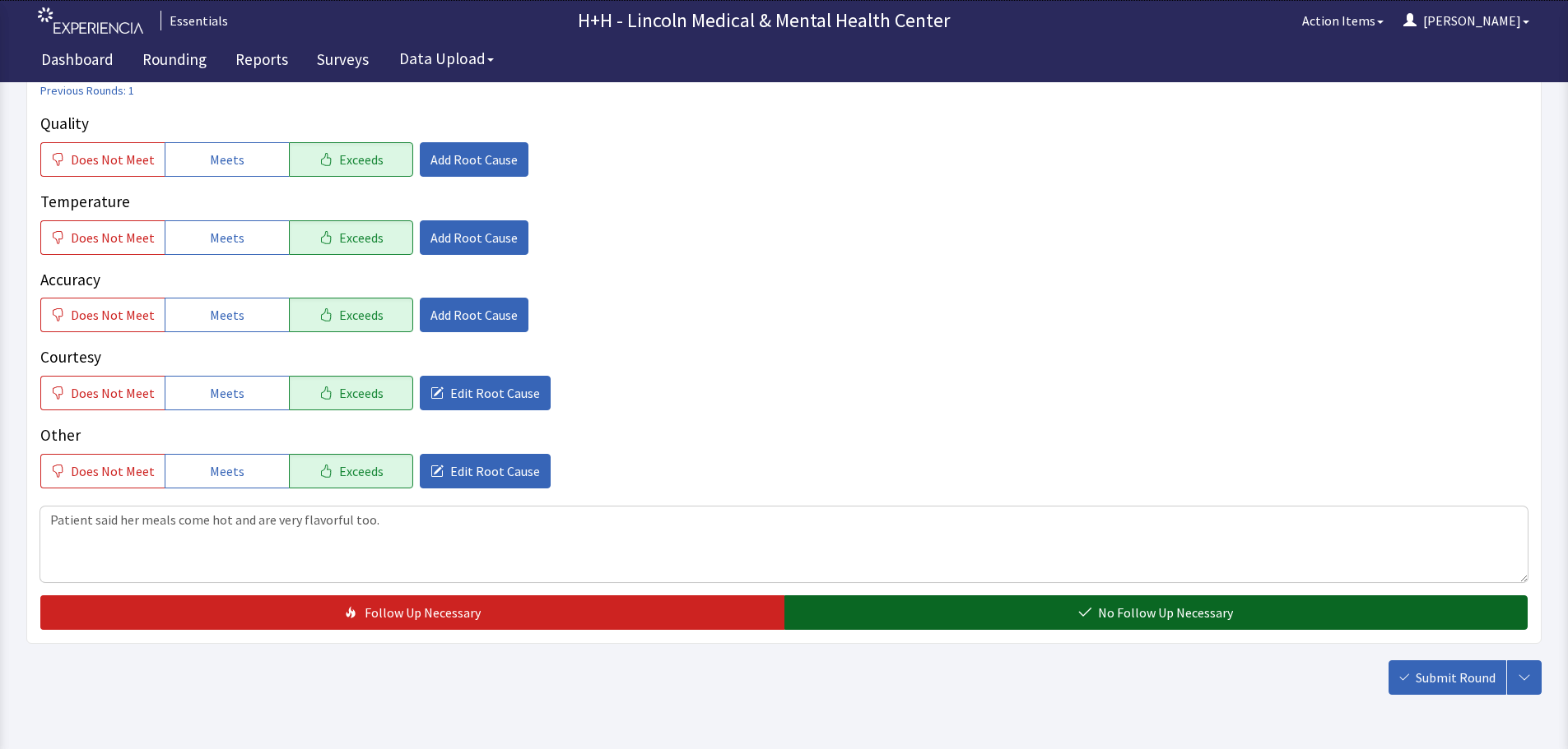
click at [1137, 616] on span "No Follow Up Necessary" at bounding box center [1165, 613] width 135 height 20
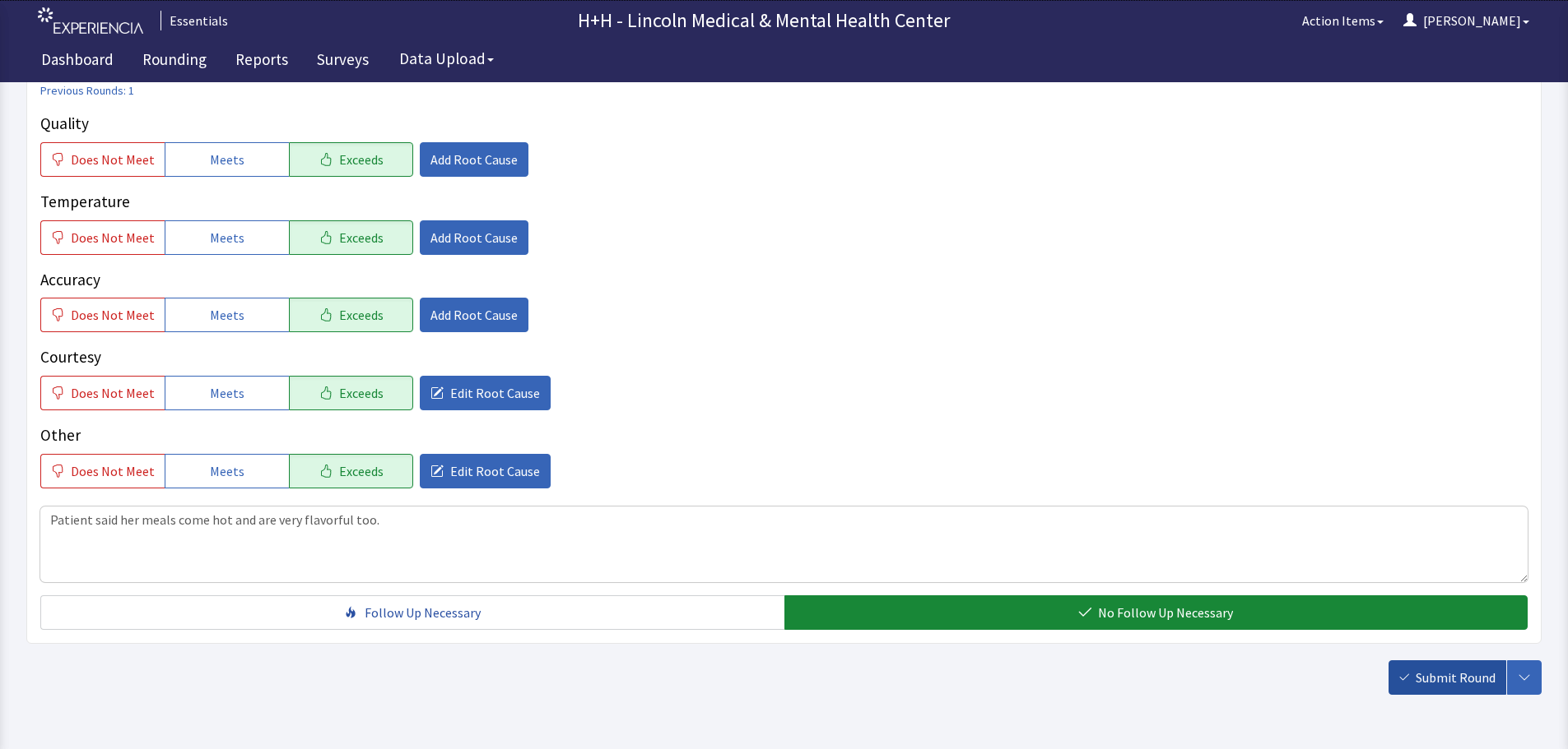
click at [1416, 683] on span "Submit Round" at bounding box center [1455, 677] width 79 height 20
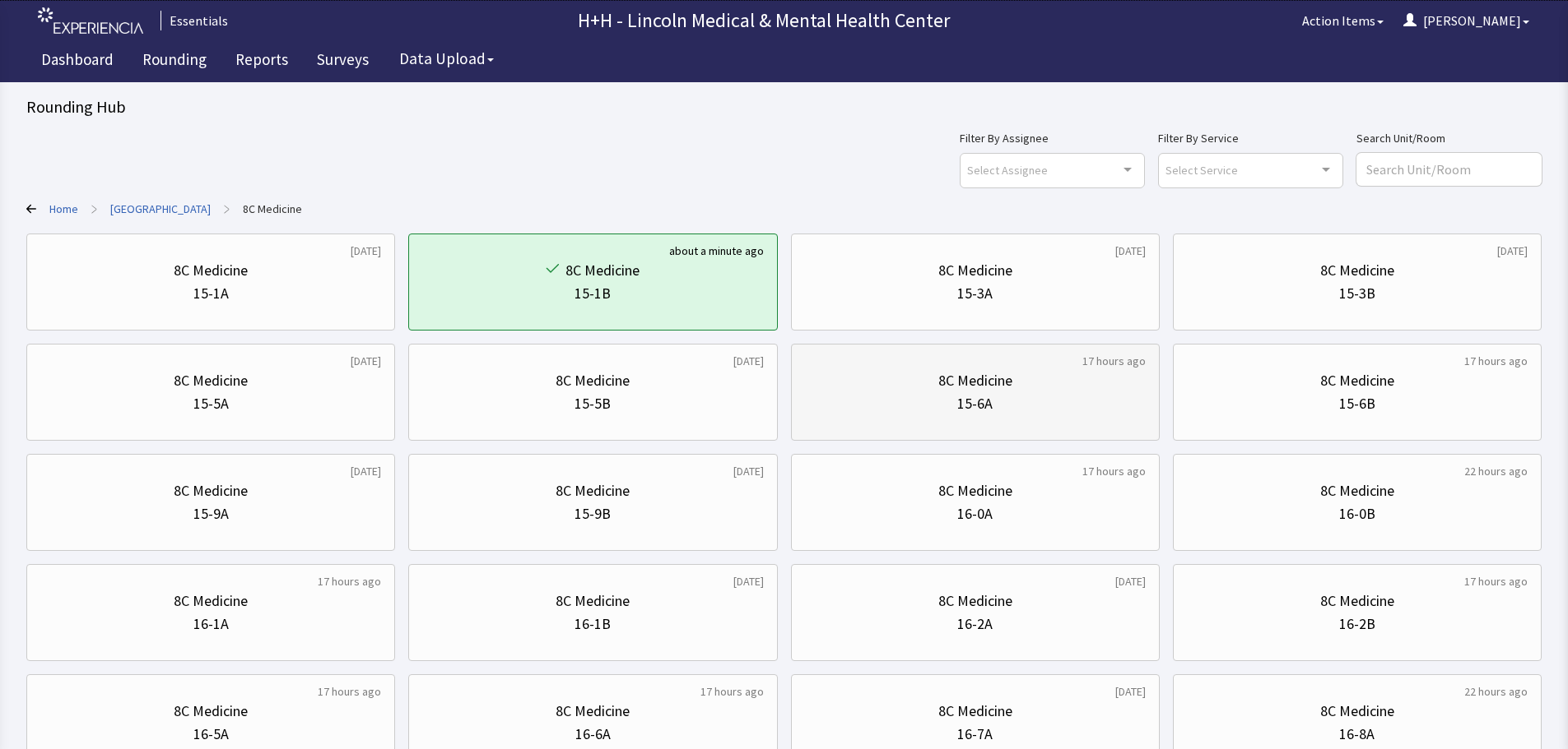
click at [1074, 393] on div "15-6A" at bounding box center [975, 404] width 341 height 23
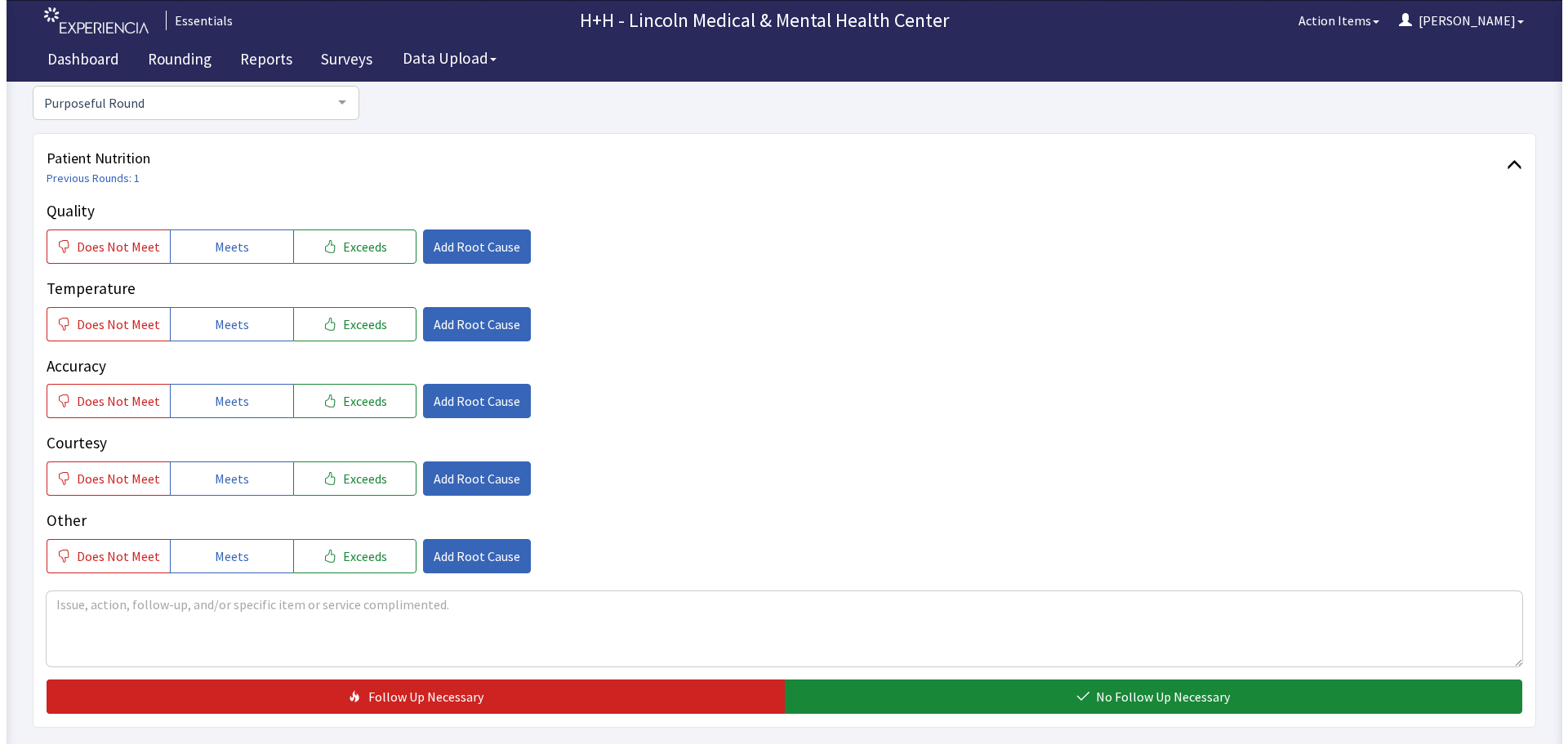
scroll to position [164, 0]
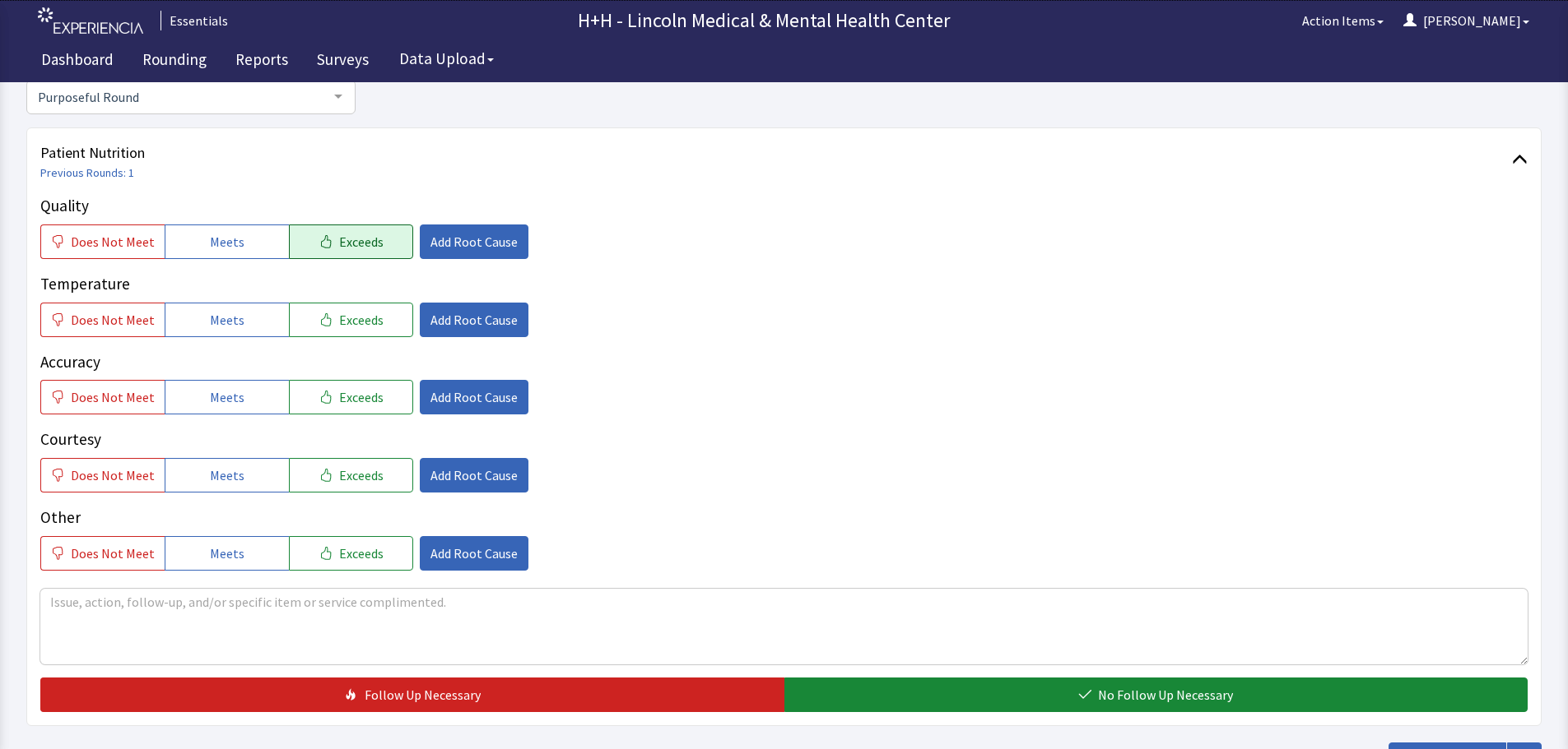
click at [319, 247] on icon "button" at bounding box center [326, 242] width 13 height 13
click at [326, 316] on button "Exceeds" at bounding box center [351, 320] width 124 height 35
click at [347, 397] on span "Exceeds" at bounding box center [361, 397] width 44 height 20
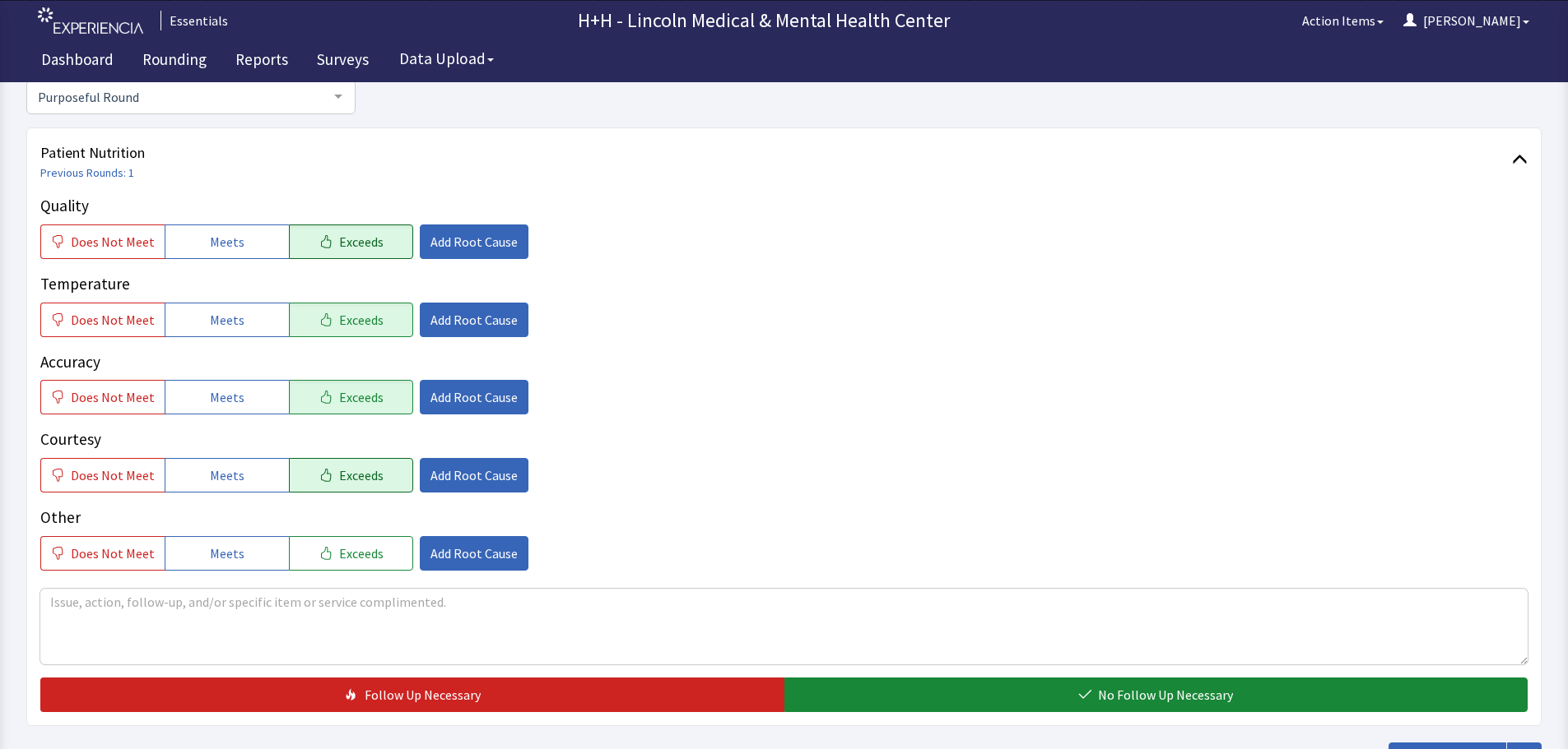
click at [346, 472] on span "Exceeds" at bounding box center [361, 475] width 44 height 20
click at [359, 548] on span "Exceeds" at bounding box center [361, 553] width 44 height 20
click at [113, 612] on textarea at bounding box center [784, 626] width 1487 height 76
type textarea "Patient told us she has plenty to eat and likes the flavorful foods we offer."
click at [442, 479] on span "Add Root Cause" at bounding box center [473, 475] width 87 height 20
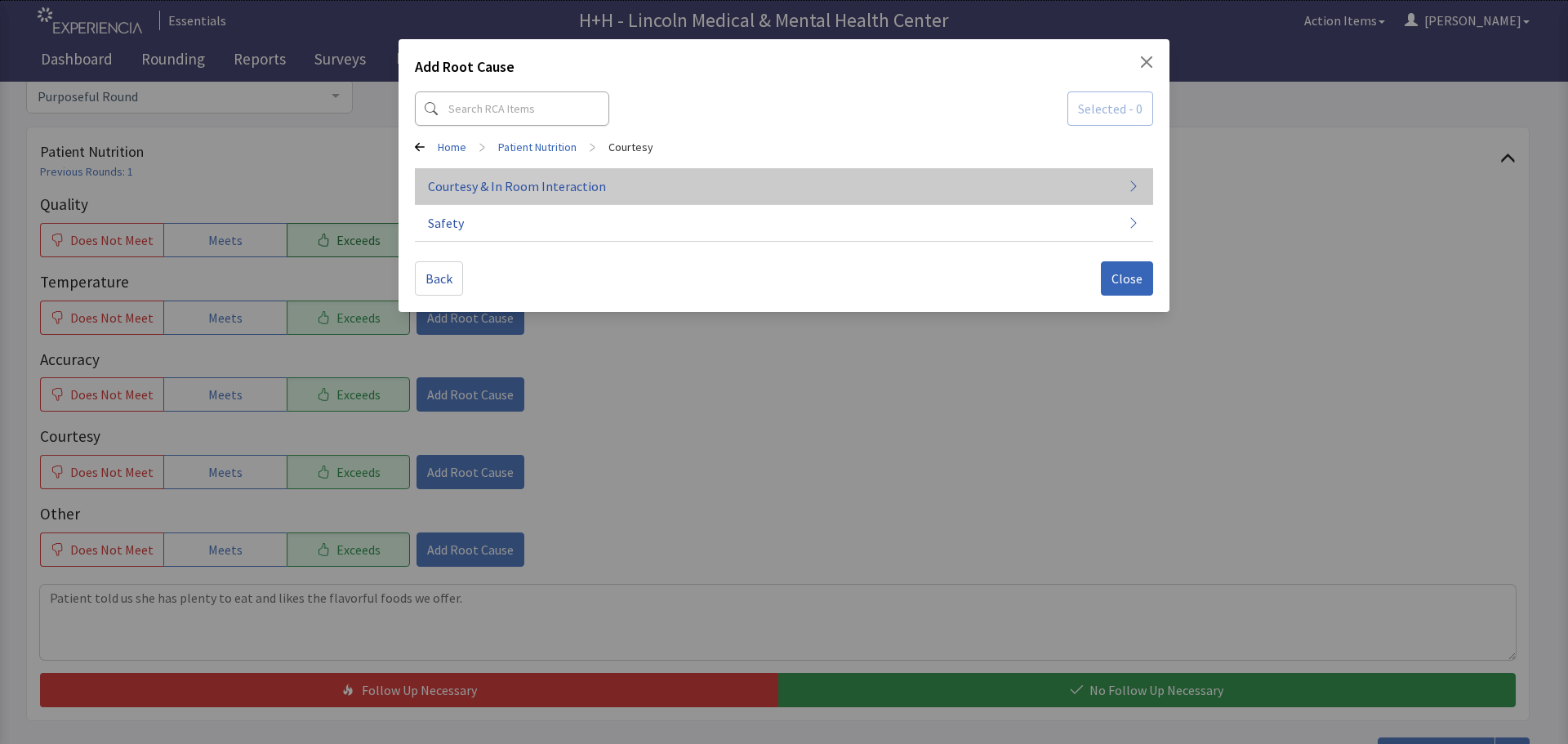
click at [555, 183] on span "Courtesy & In Room Interaction" at bounding box center [517, 186] width 178 height 20
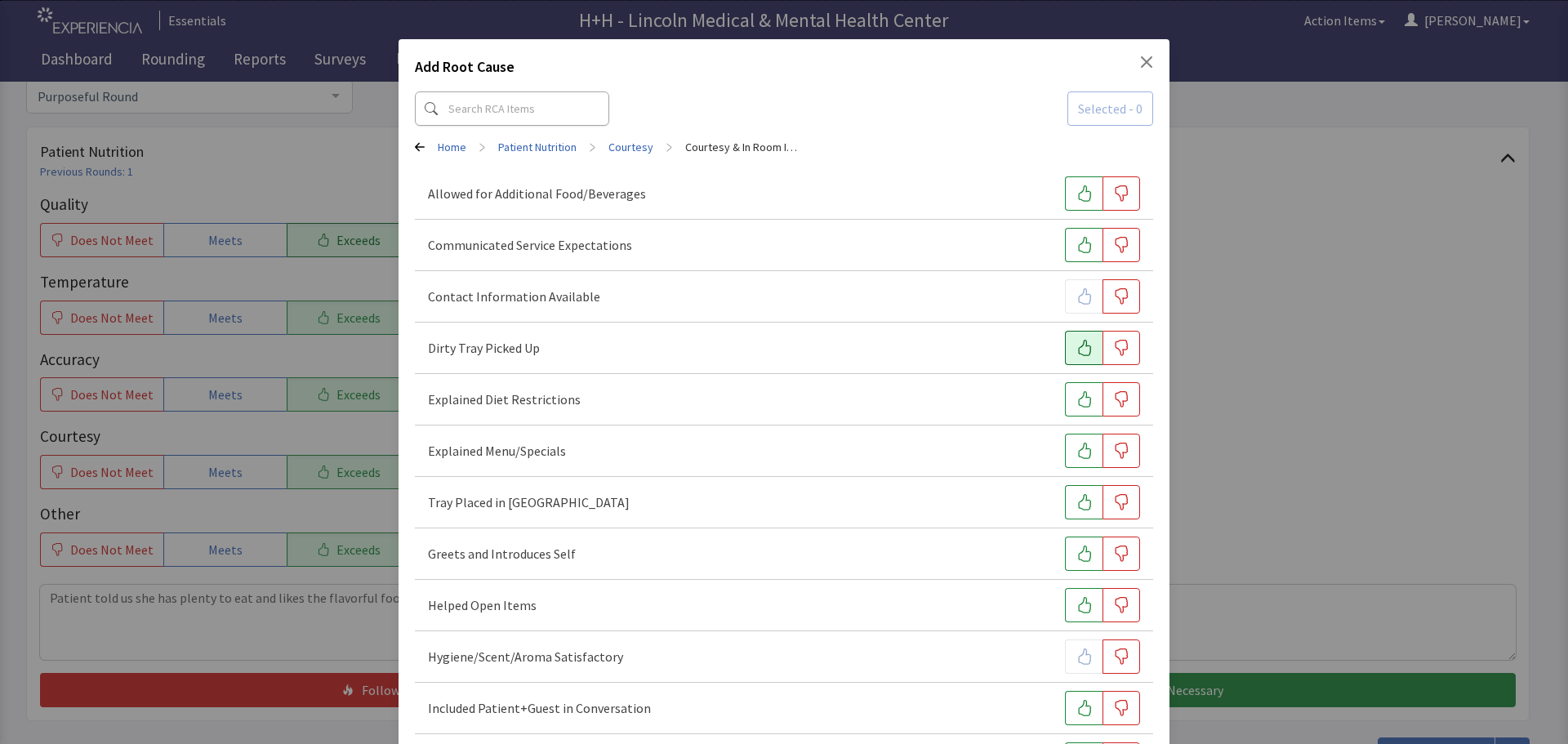
click at [1076, 350] on icon "button" at bounding box center [1084, 347] width 16 height 16
click at [1081, 500] on icon "button" at bounding box center [1084, 502] width 16 height 16
click at [1078, 558] on icon "button" at bounding box center [1084, 554] width 13 height 16
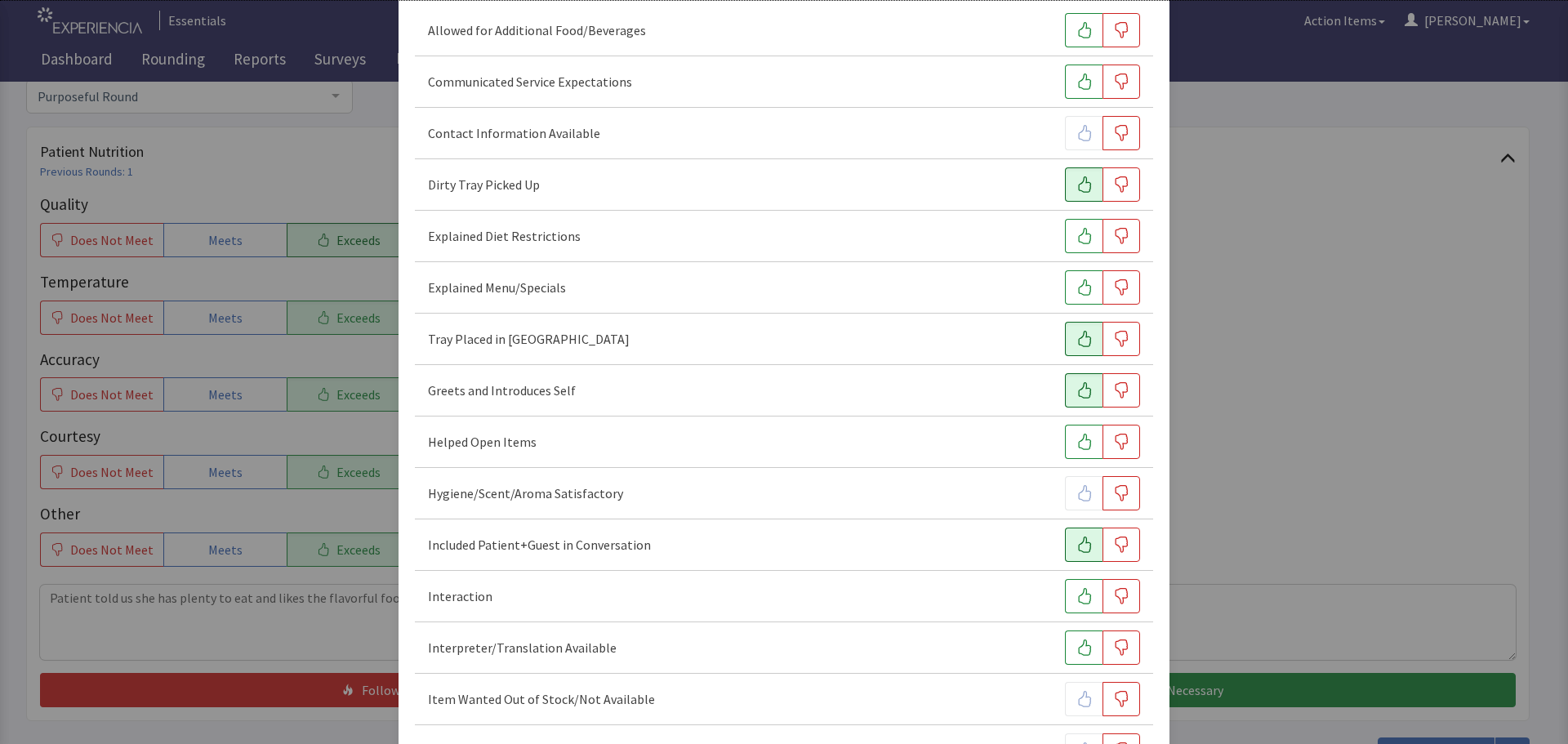
click at [1071, 553] on button "button" at bounding box center [1084, 545] width 38 height 34
click at [1076, 596] on icon "button" at bounding box center [1084, 596] width 16 height 16
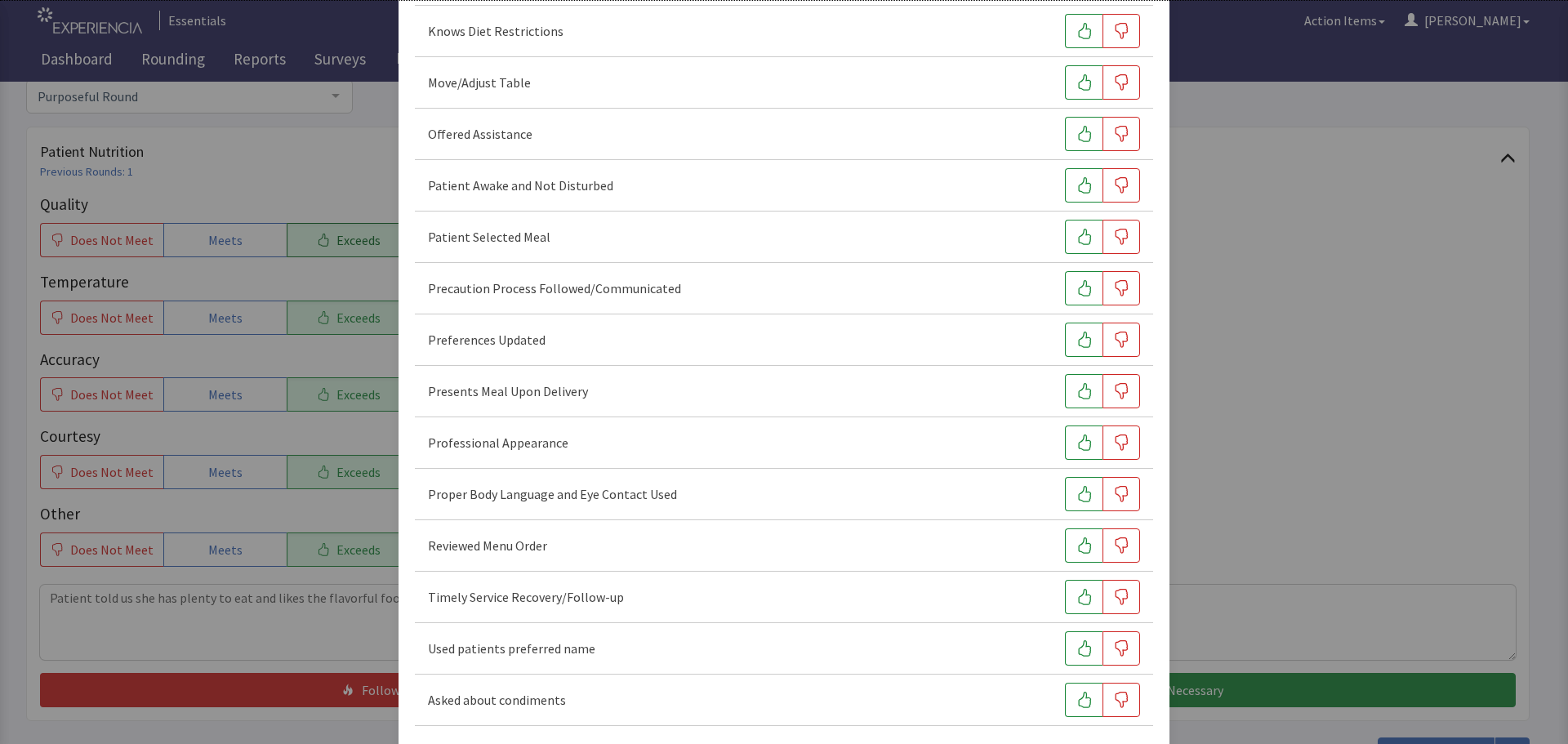
scroll to position [981, 0]
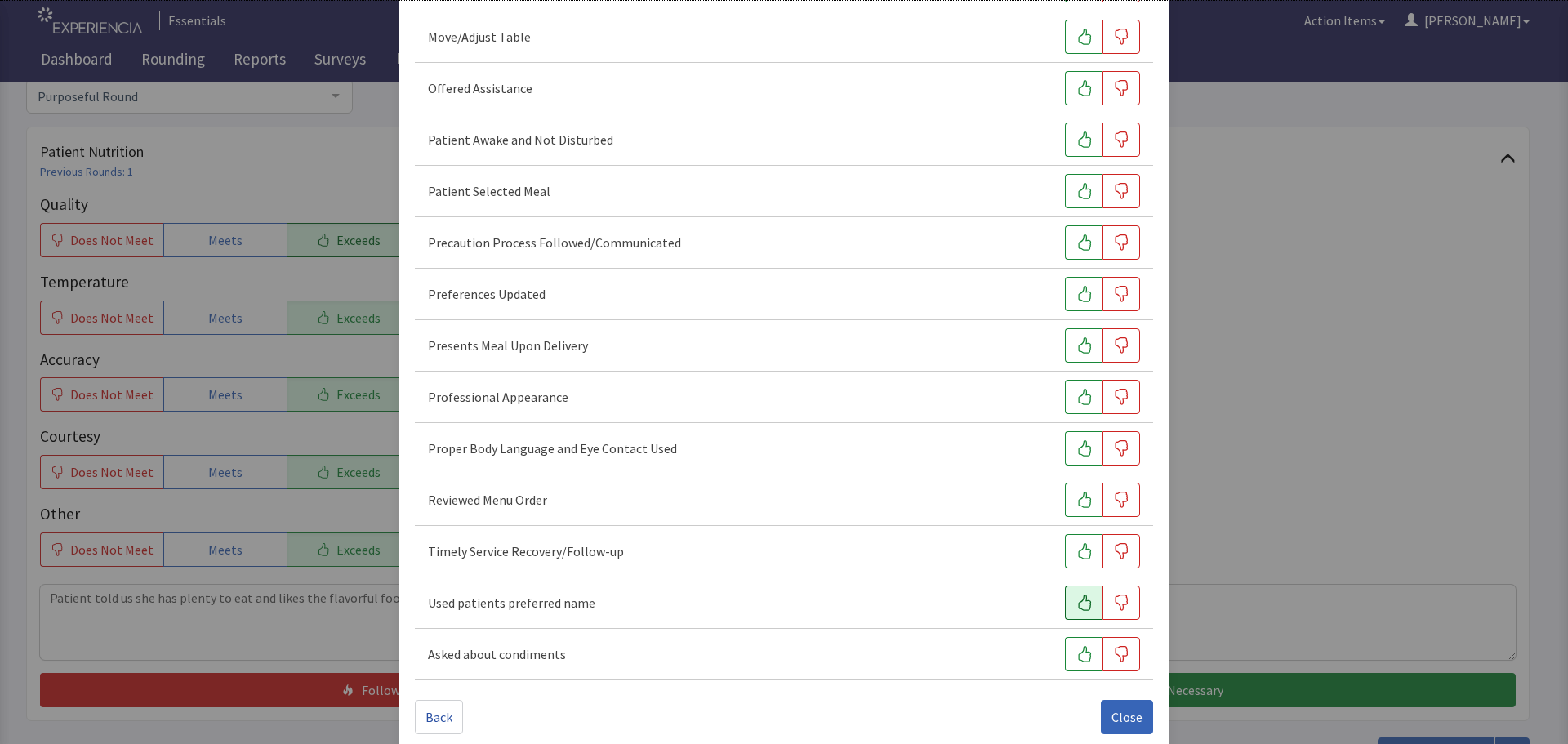
click at [1076, 599] on icon "button" at bounding box center [1084, 603] width 16 height 16
click at [1076, 557] on icon "button" at bounding box center [1084, 551] width 16 height 16
click at [1076, 451] on icon "button" at bounding box center [1084, 448] width 16 height 16
click at [1076, 393] on icon "button" at bounding box center [1084, 397] width 16 height 16
click at [1076, 348] on icon "button" at bounding box center [1084, 345] width 16 height 16
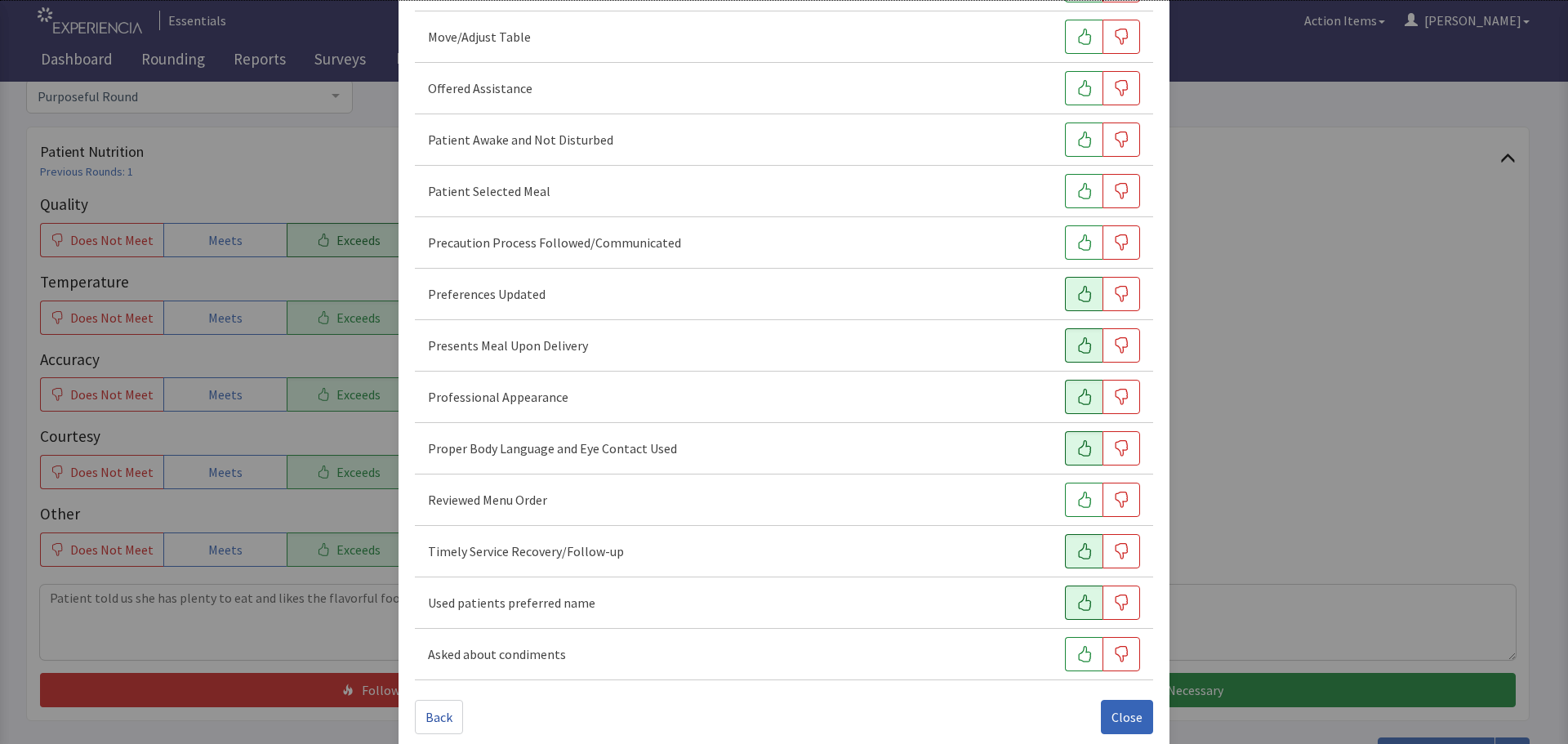
click at [1077, 293] on icon "button" at bounding box center [1084, 294] width 16 height 16
click at [1078, 184] on icon "button" at bounding box center [1084, 190] width 13 height 16
click at [1069, 124] on button "button" at bounding box center [1084, 140] width 38 height 34
click at [1076, 87] on icon "button" at bounding box center [1084, 87] width 16 height 16
click at [1076, 43] on icon "button" at bounding box center [1084, 36] width 16 height 16
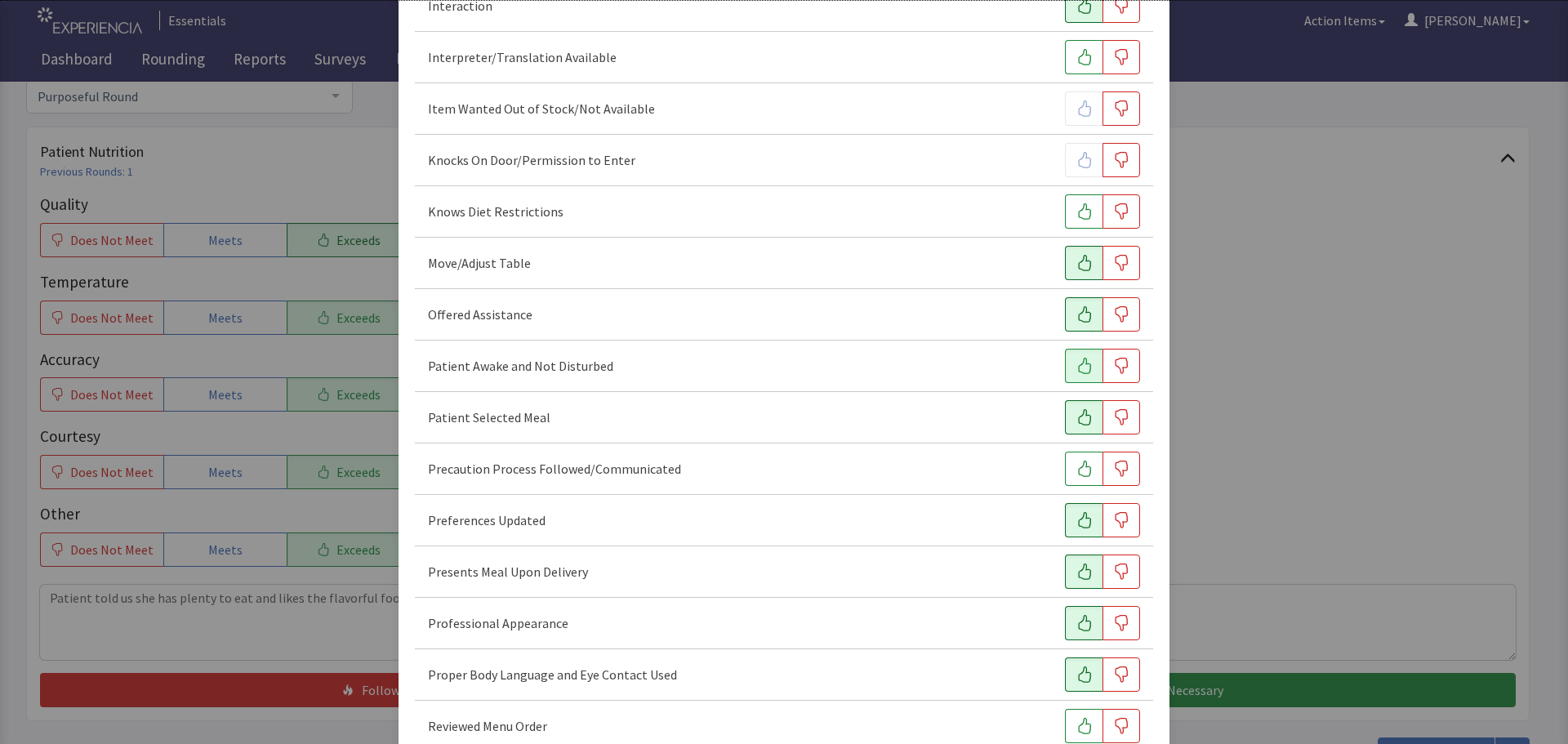
scroll to position [1000, 0]
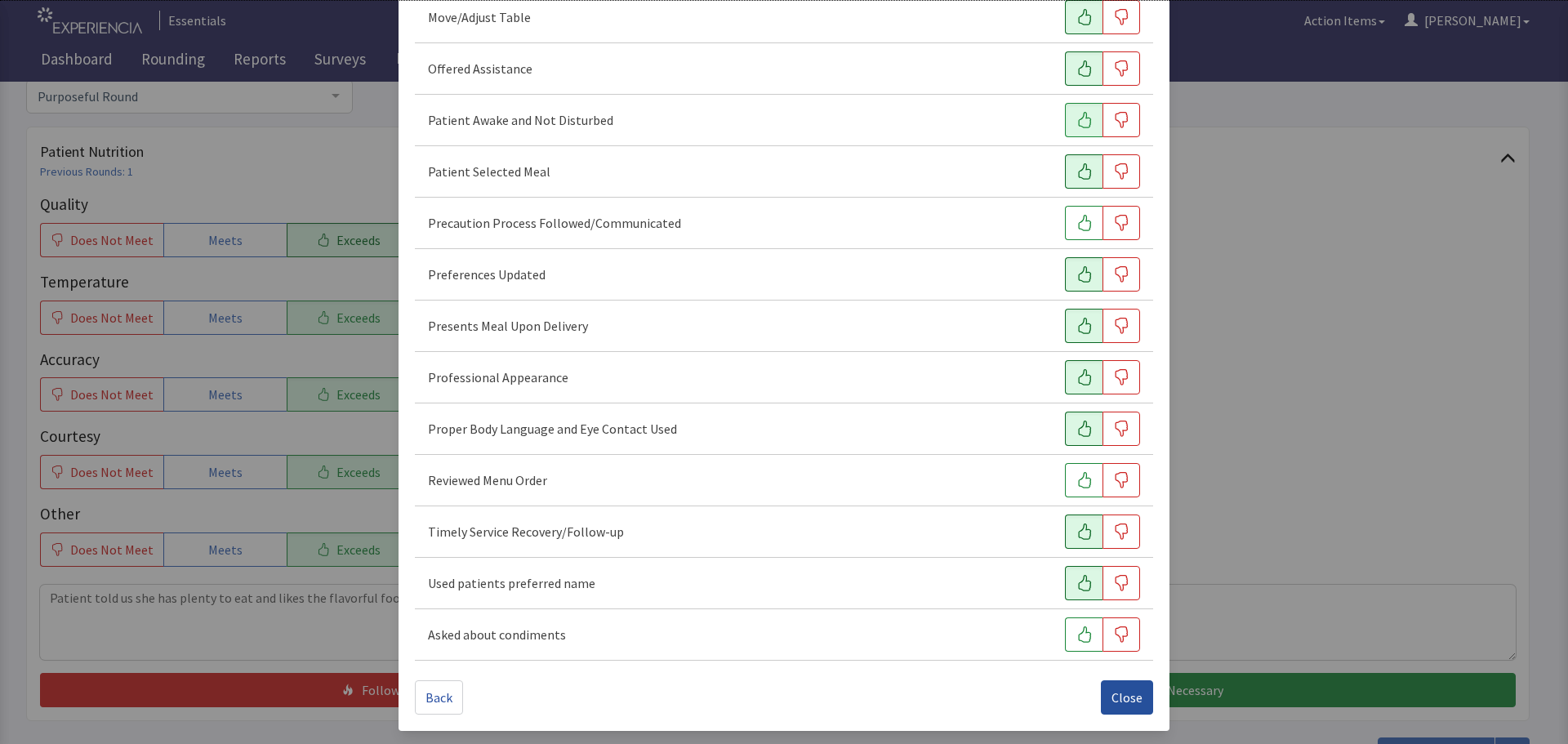
click at [1111, 688] on span "Close" at bounding box center [1127, 697] width 31 height 20
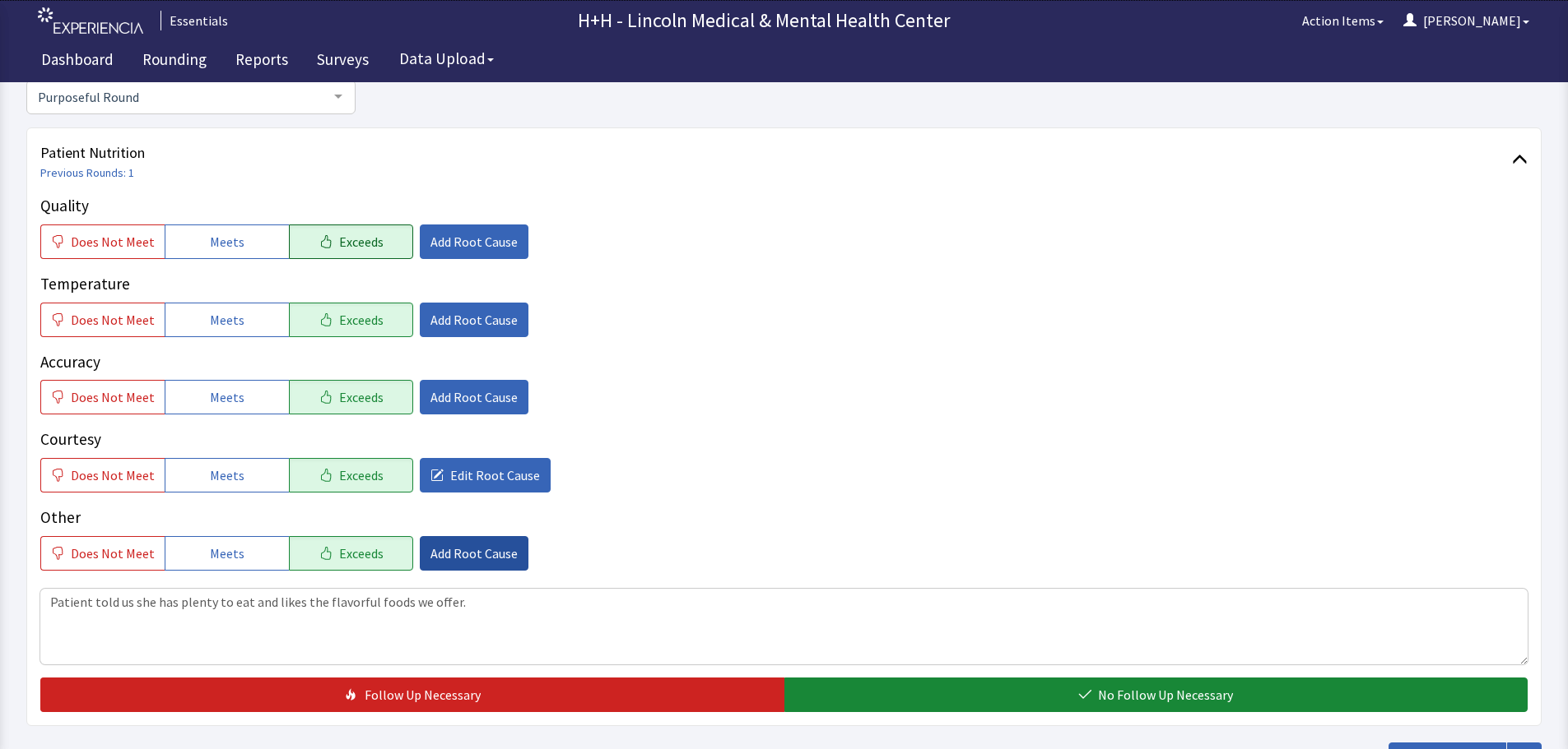
click at [444, 552] on span "Add Root Cause" at bounding box center [473, 553] width 87 height 20
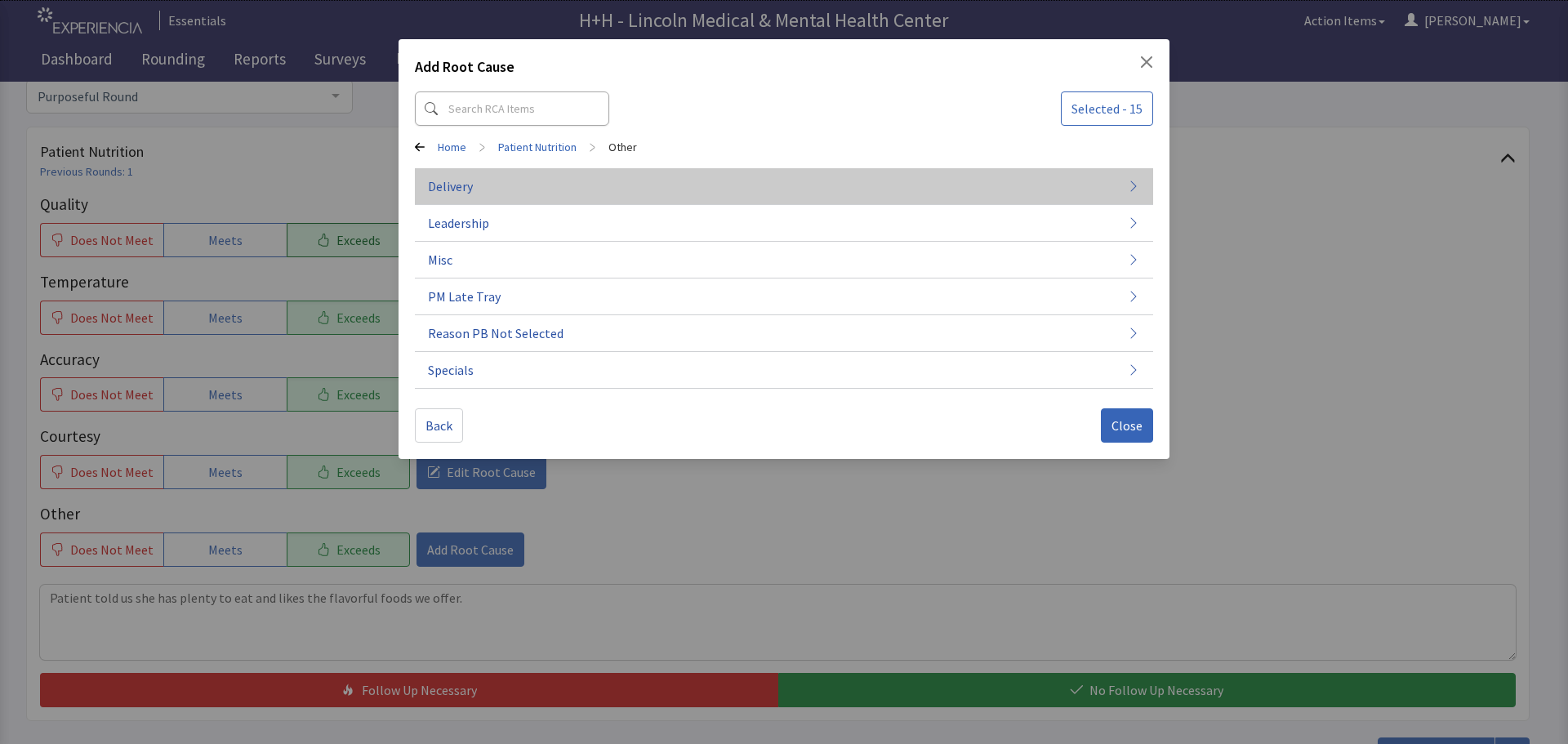
click at [565, 183] on button "Delivery" at bounding box center [784, 186] width 739 height 37
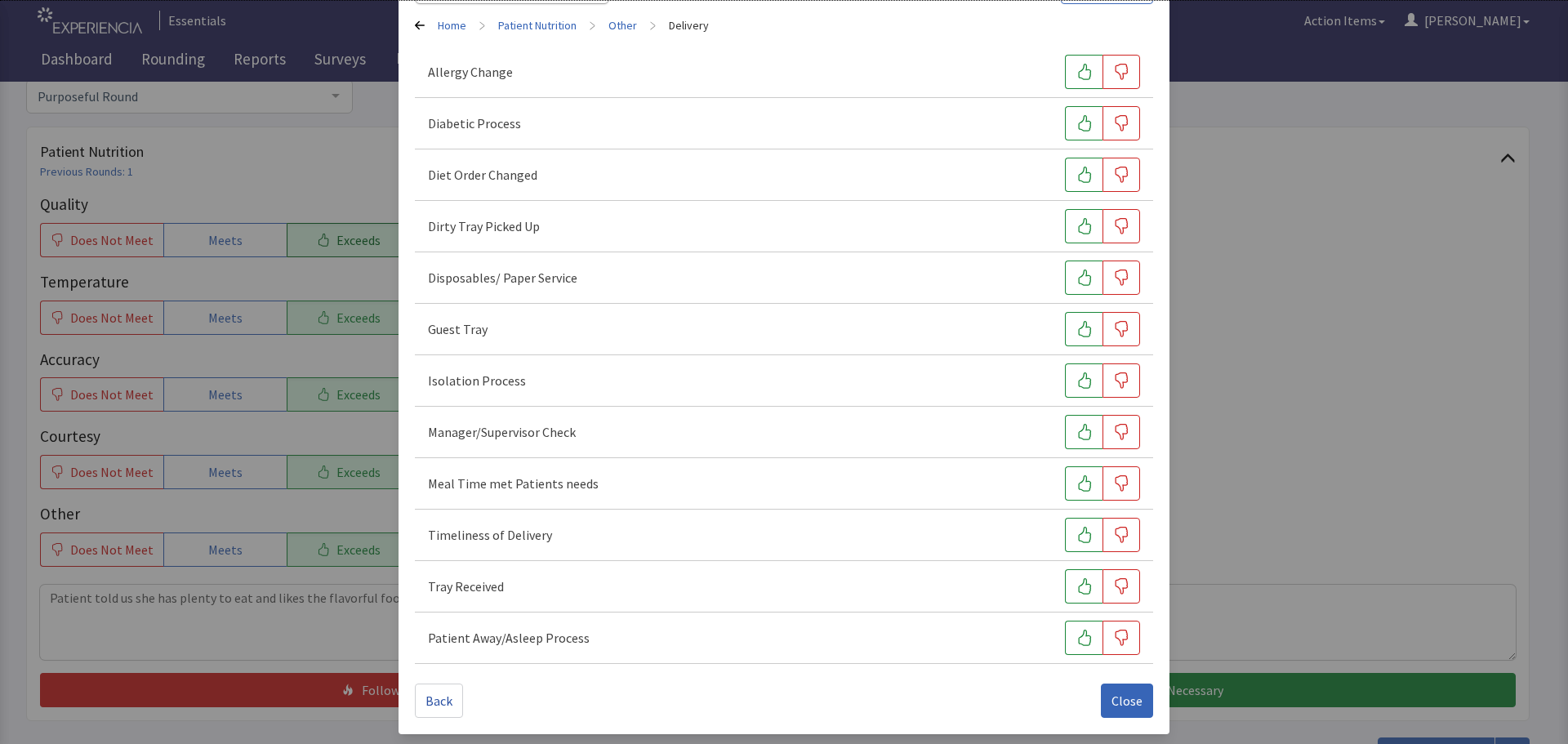
scroll to position [125, 0]
click at [1079, 476] on icon "button" at bounding box center [1084, 480] width 16 height 16
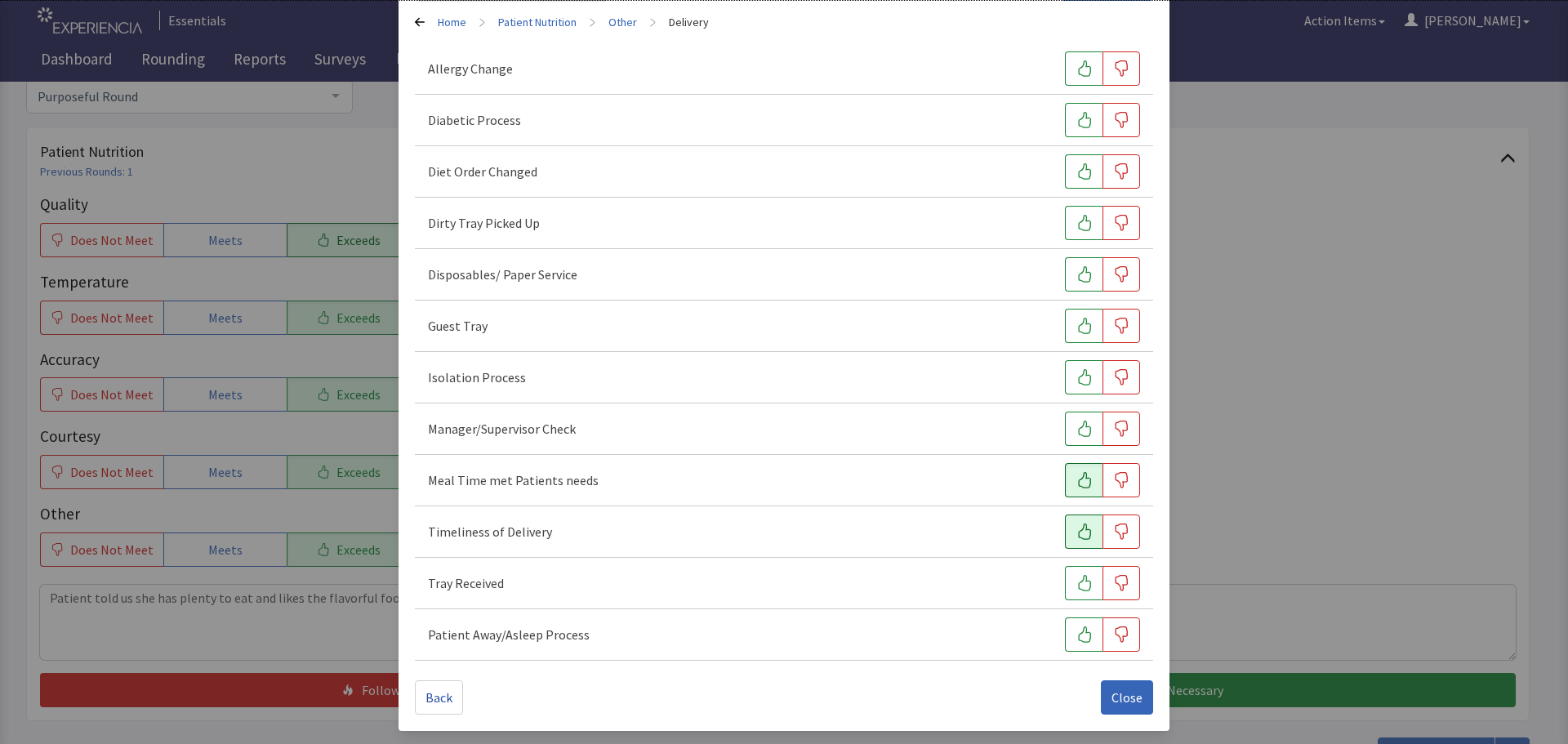
click at [1076, 527] on icon "button" at bounding box center [1084, 531] width 16 height 16
click at [1065, 587] on button "button" at bounding box center [1084, 583] width 38 height 34
click at [1082, 220] on icon "button" at bounding box center [1084, 223] width 16 height 16
click at [1127, 693] on span "Close" at bounding box center [1127, 697] width 31 height 20
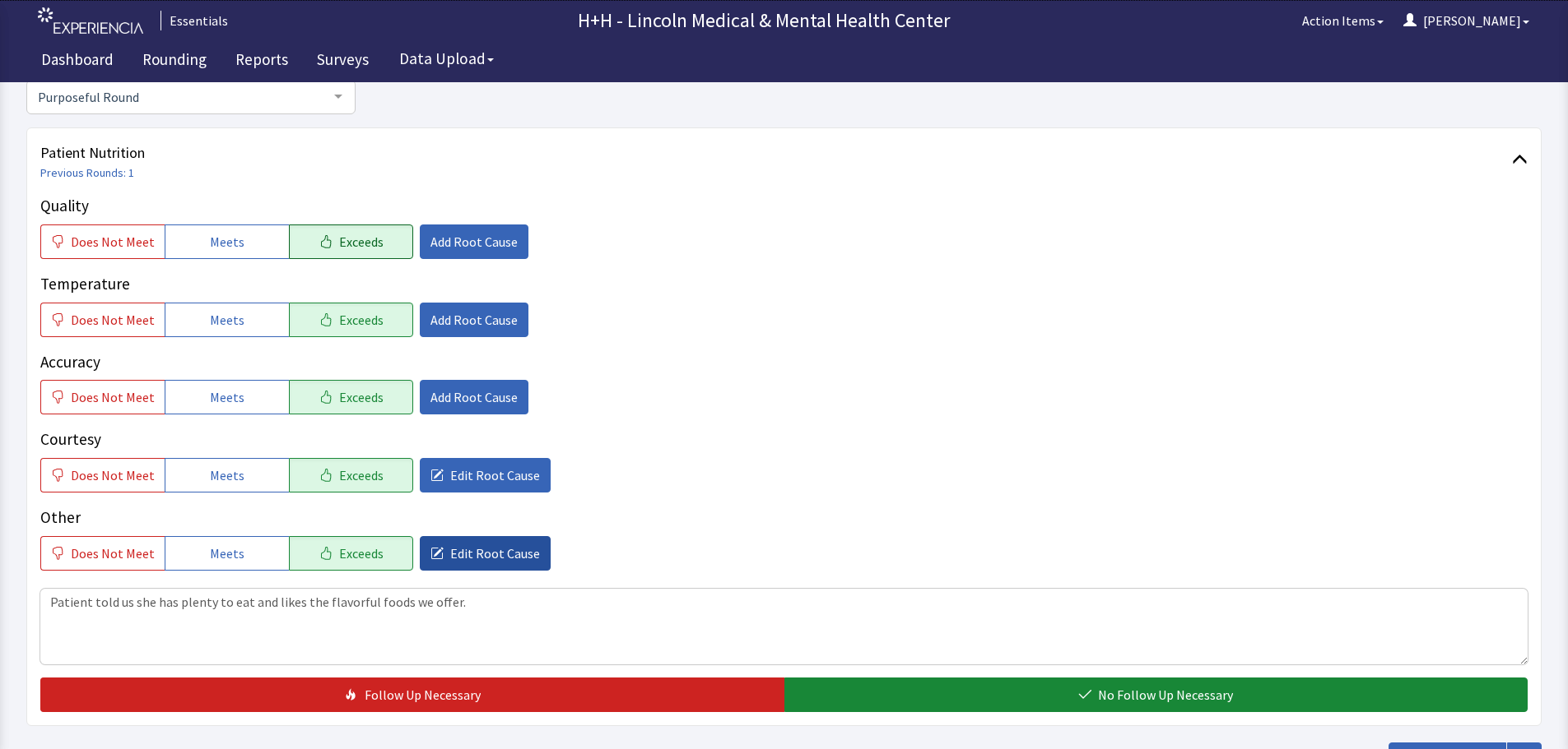
click at [488, 547] on span "Edit Root Cause" at bounding box center [495, 553] width 90 height 20
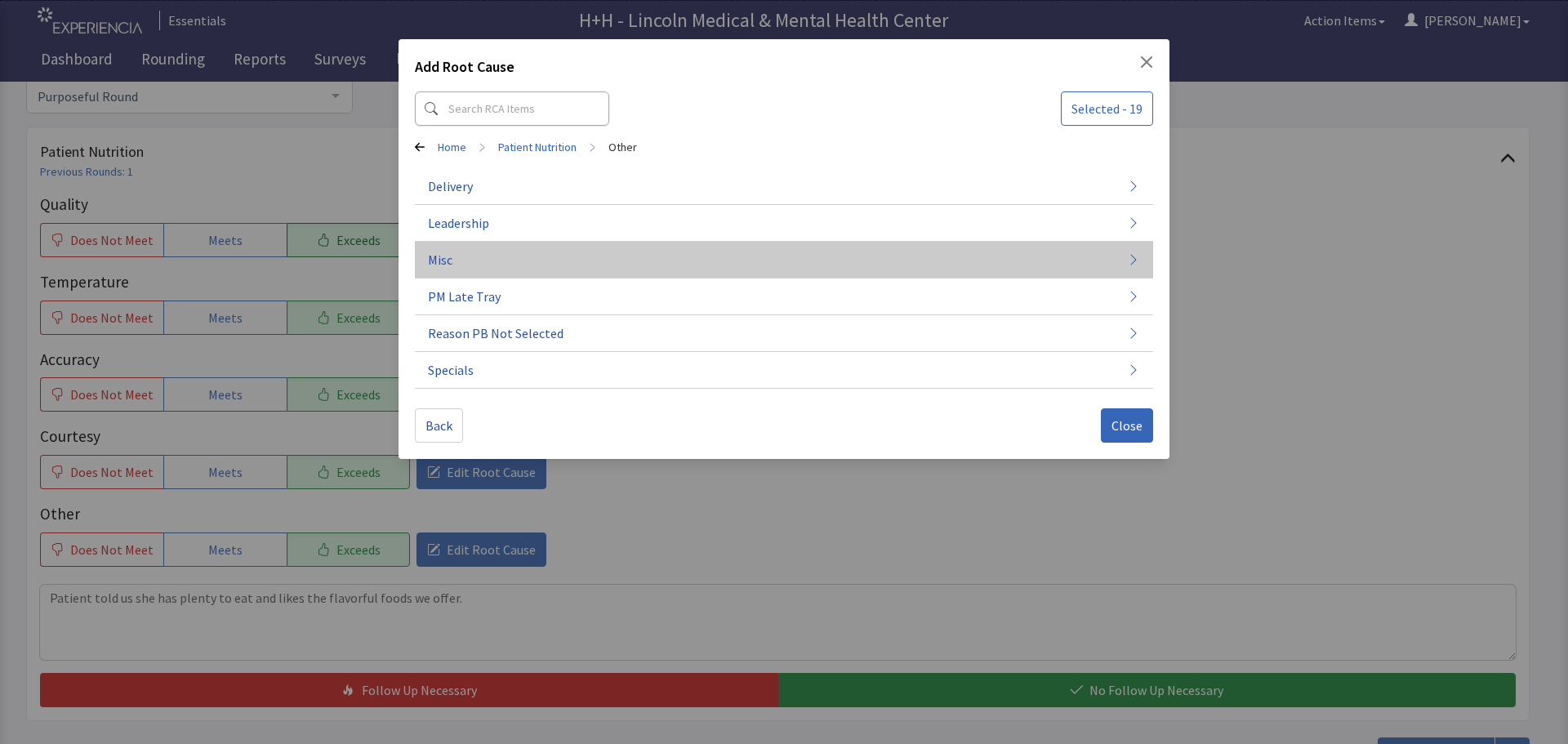
click at [467, 264] on button "Misc" at bounding box center [784, 260] width 739 height 37
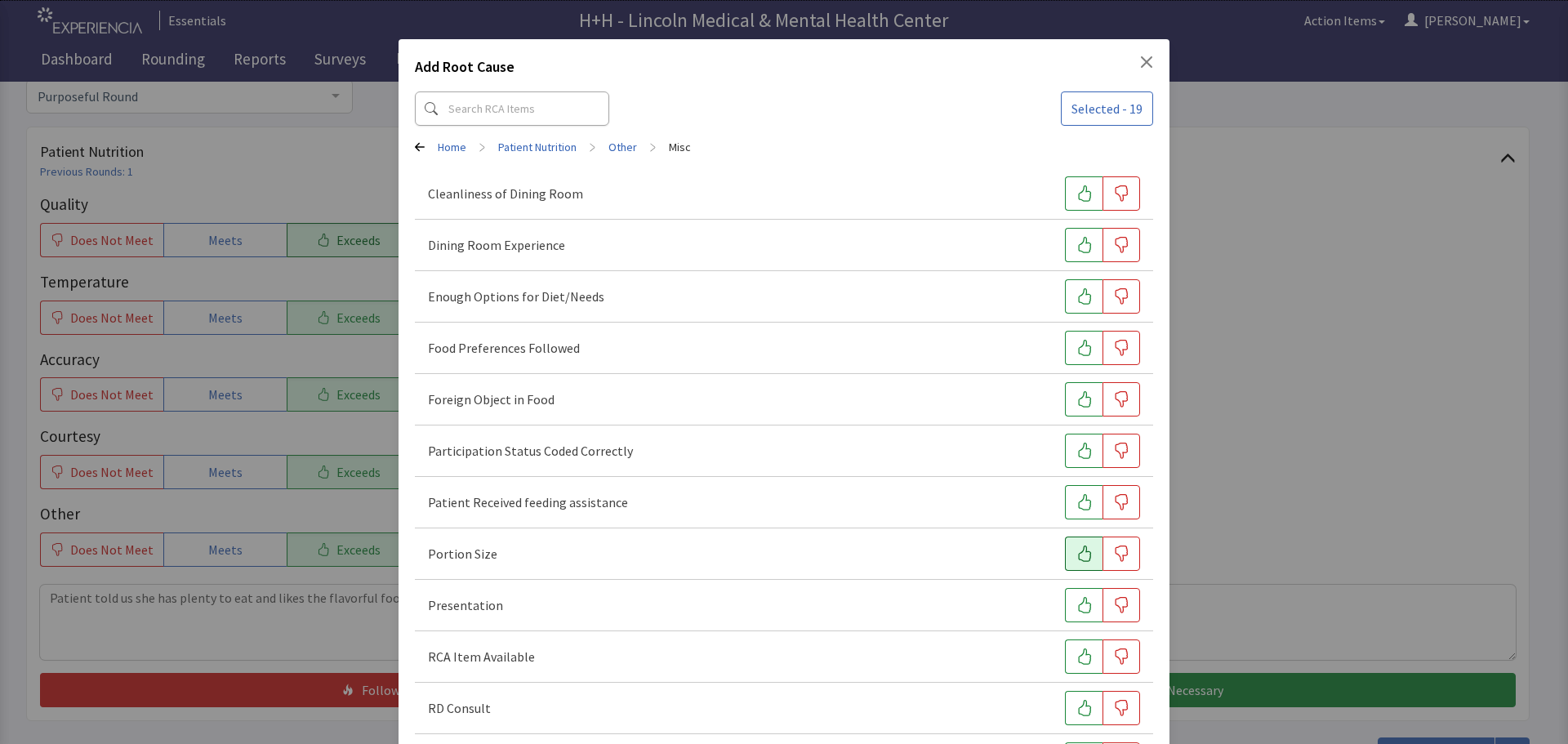
click at [1065, 554] on button "button" at bounding box center [1084, 554] width 38 height 34
click at [1078, 599] on icon "button" at bounding box center [1084, 605] width 13 height 16
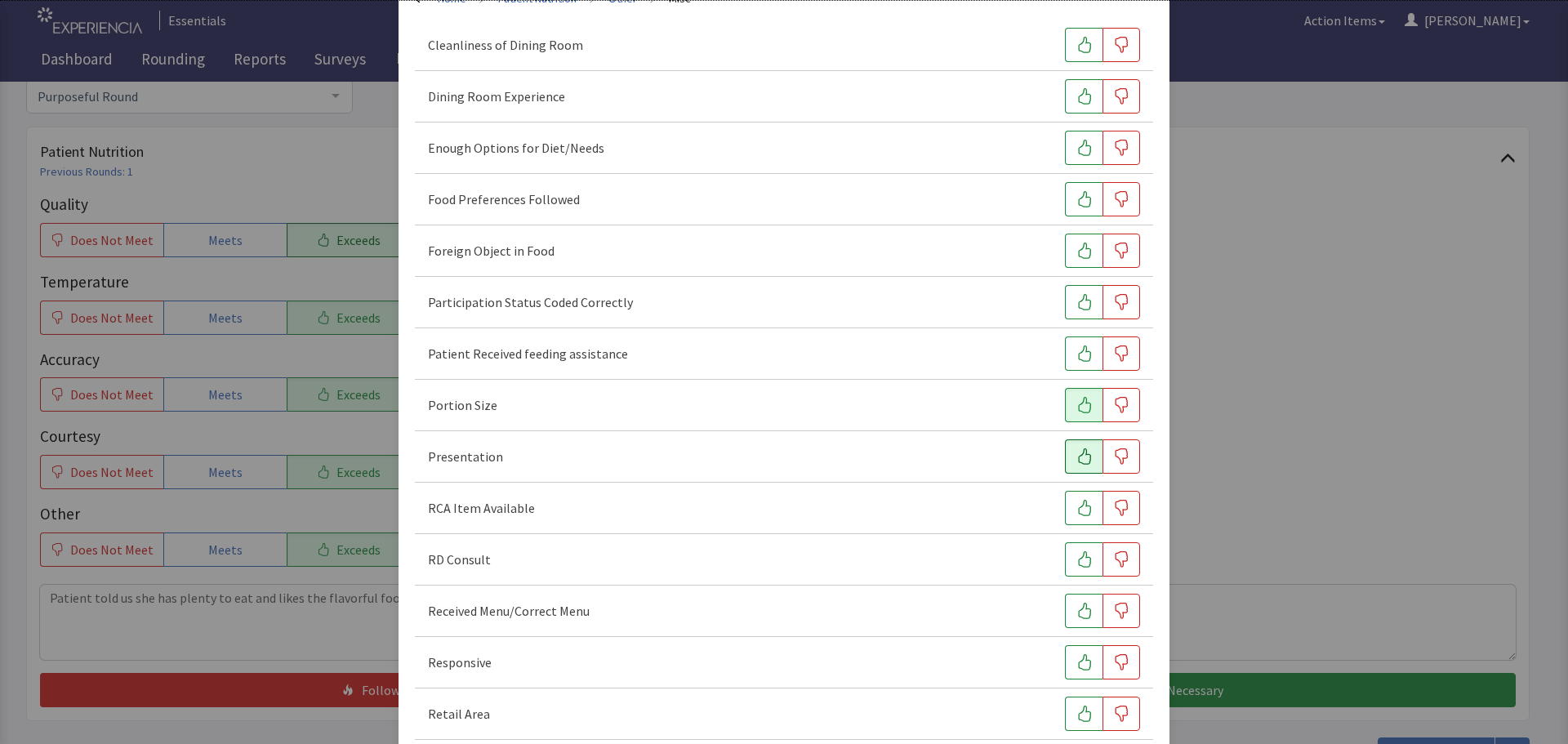
scroll to position [164, 0]
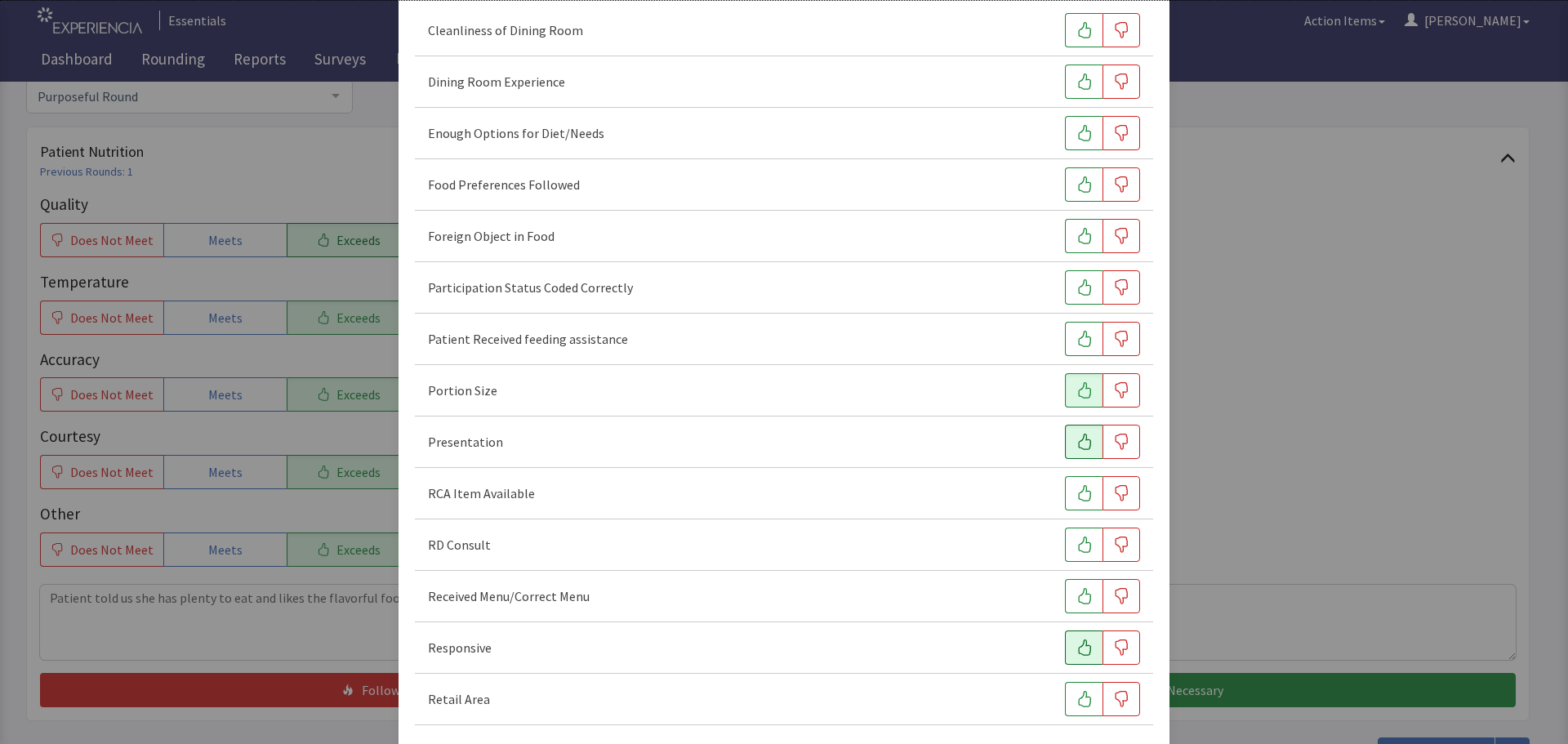
click at [1078, 642] on icon "button" at bounding box center [1084, 647] width 13 height 16
click at [1065, 183] on button "button" at bounding box center [1084, 184] width 38 height 34
click at [1078, 136] on icon "button" at bounding box center [1084, 133] width 13 height 16
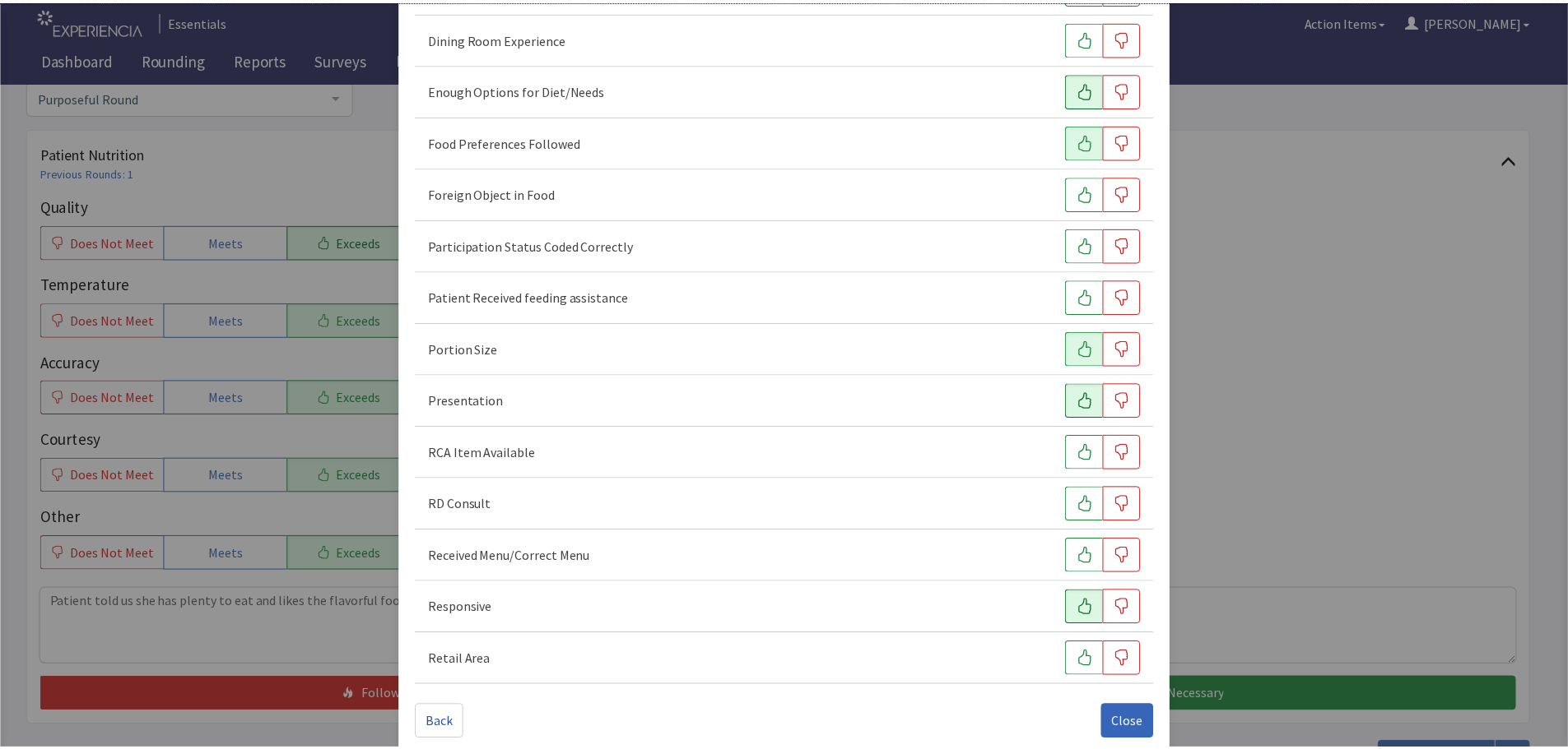
scroll to position [230, 0]
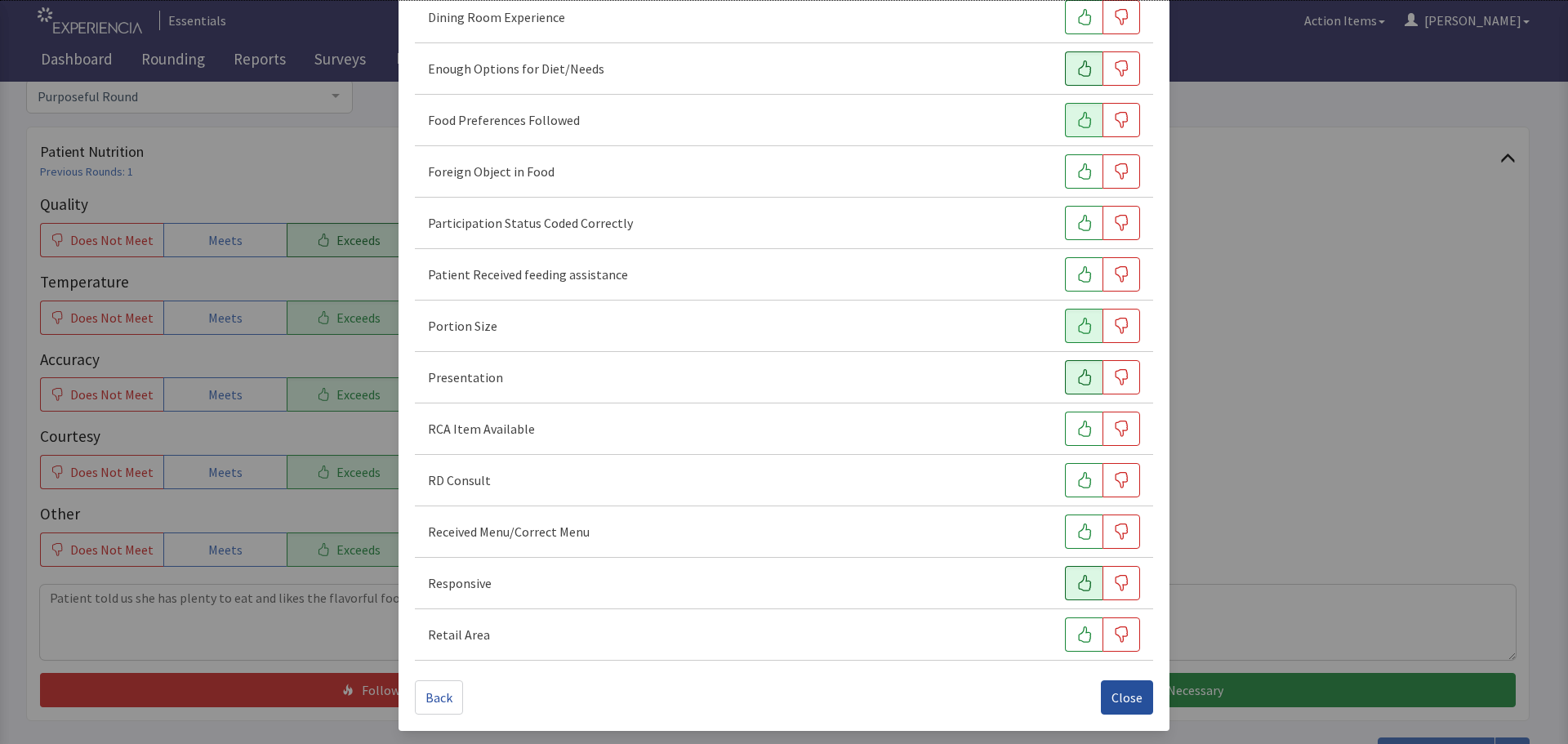
click at [1119, 701] on span "Close" at bounding box center [1127, 697] width 31 height 20
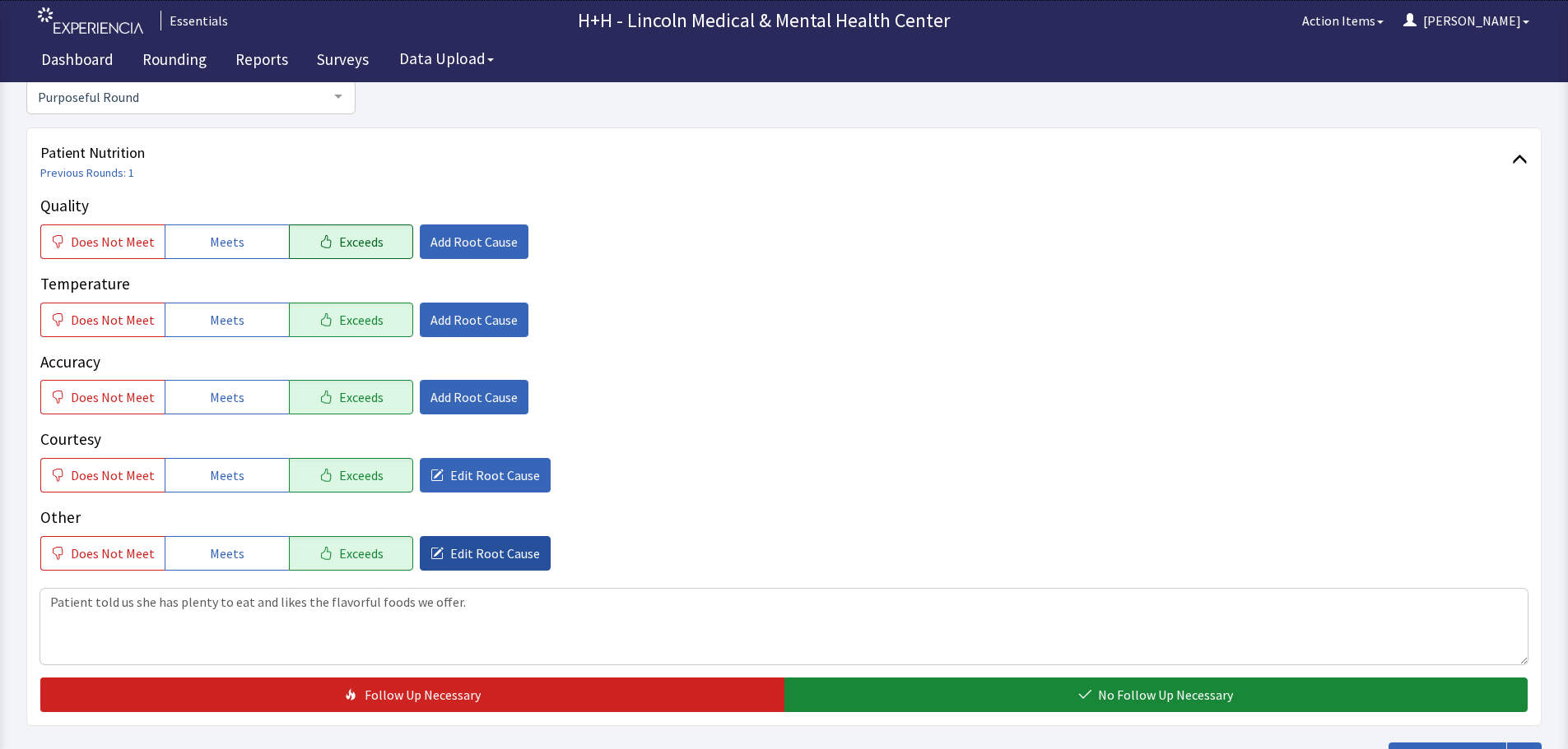
click at [524, 549] on button "Edit Root Cause" at bounding box center [485, 553] width 131 height 35
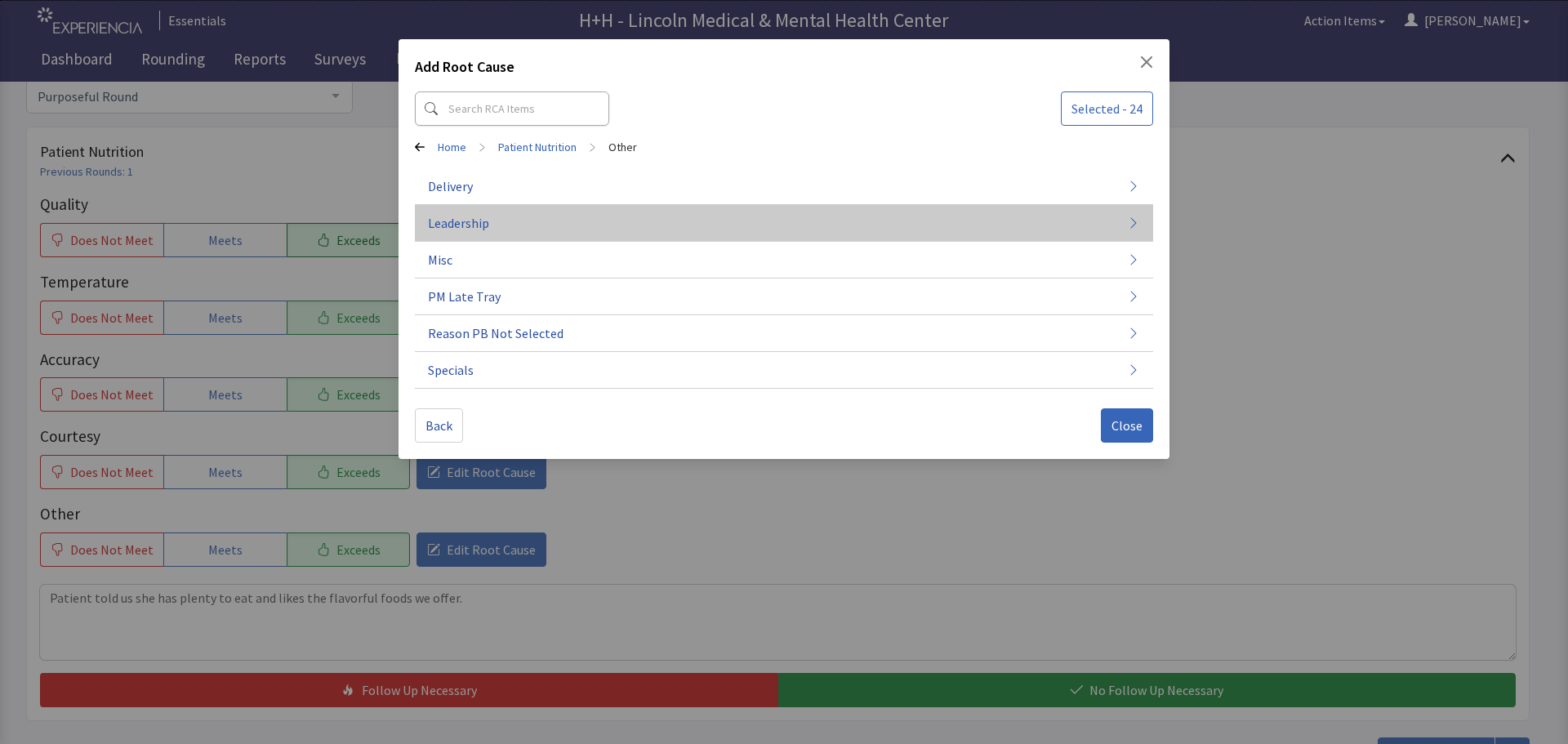
click at [482, 222] on span "Leadership" at bounding box center [458, 223] width 61 height 20
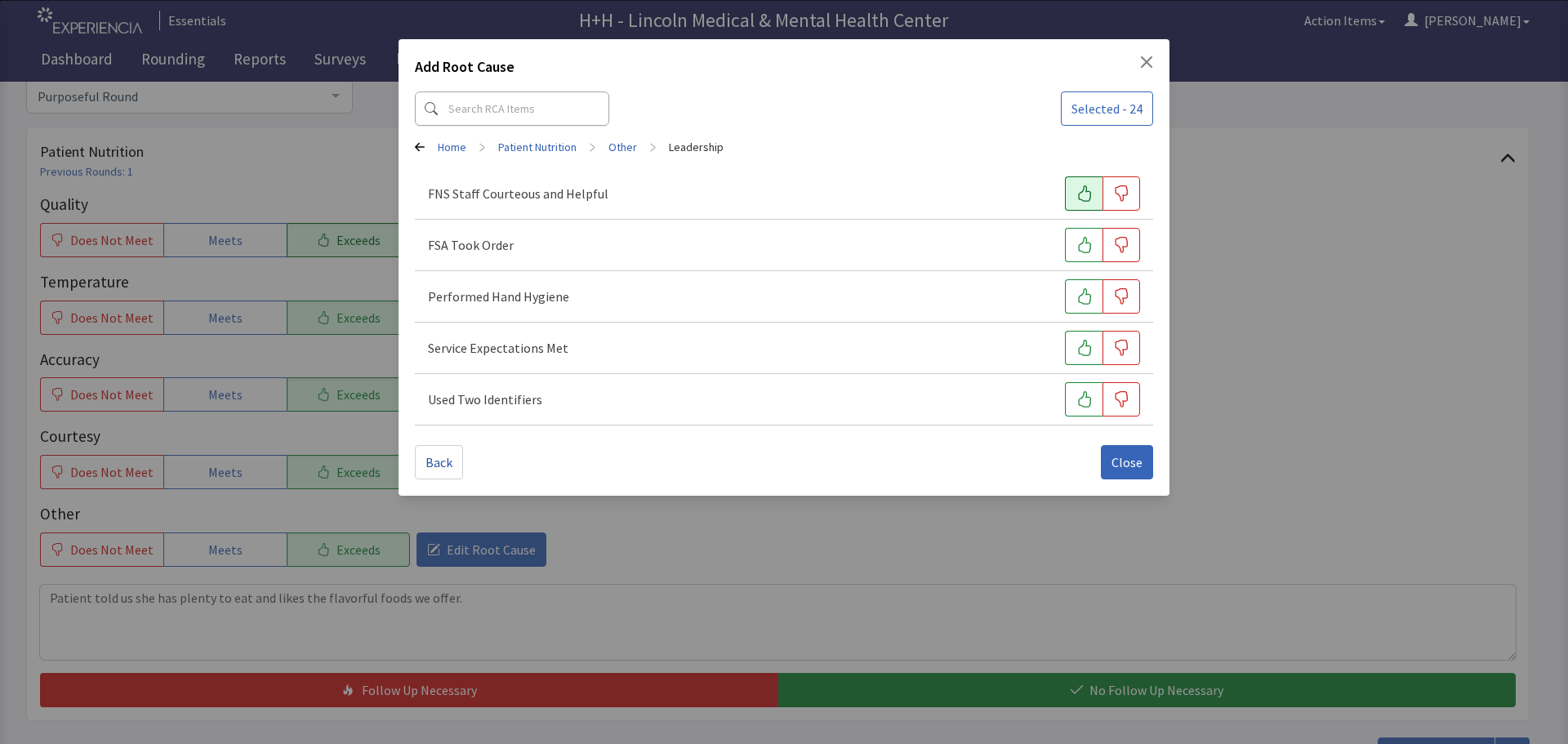
click at [1082, 183] on button "button" at bounding box center [1084, 194] width 38 height 34
click at [1085, 236] on button "button" at bounding box center [1084, 245] width 38 height 34
click at [1080, 296] on icon "button" at bounding box center [1084, 296] width 13 height 16
click at [1077, 339] on button "button" at bounding box center [1084, 348] width 38 height 34
click at [1078, 392] on icon "button" at bounding box center [1084, 399] width 16 height 16
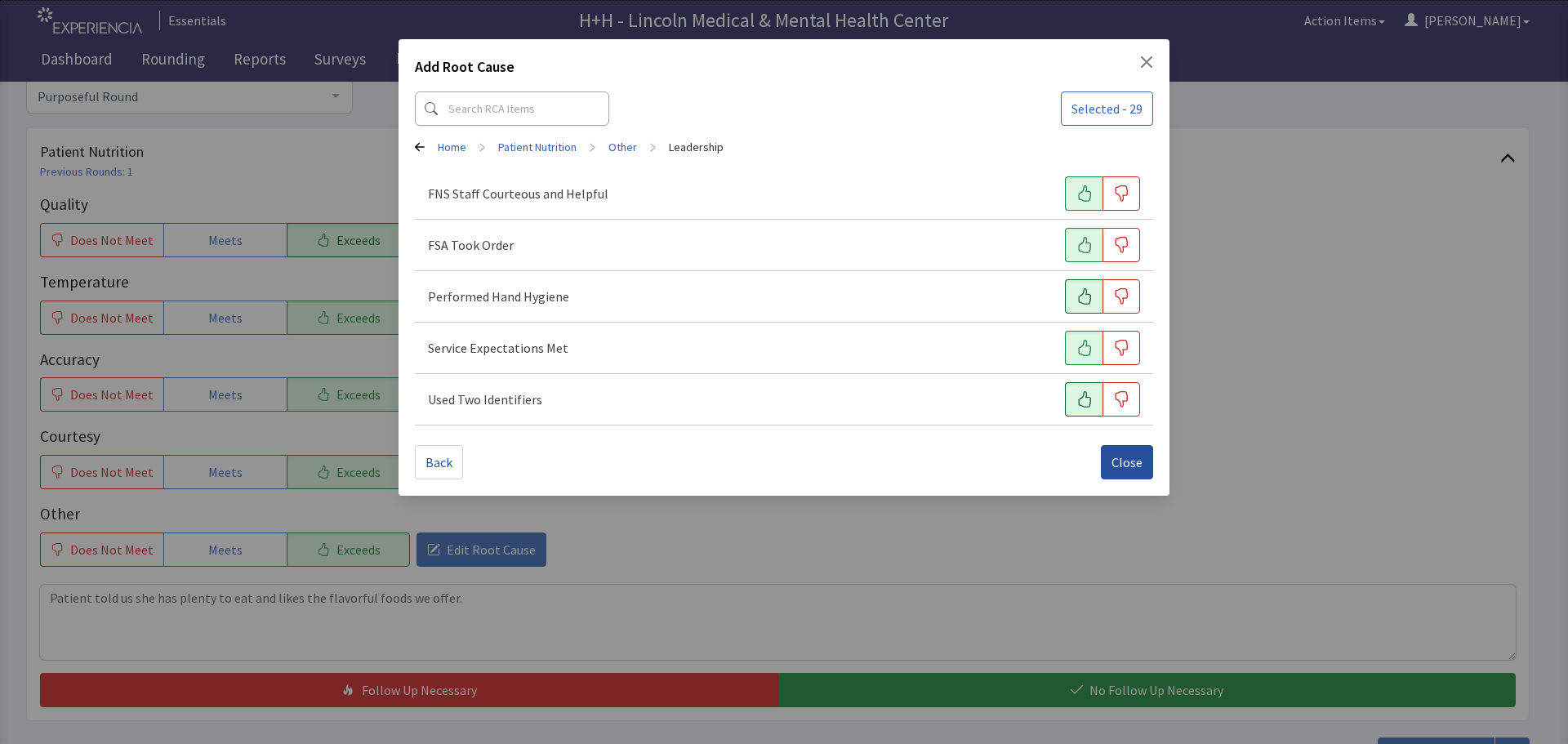
click at [1120, 458] on span "Close" at bounding box center [1127, 462] width 31 height 20
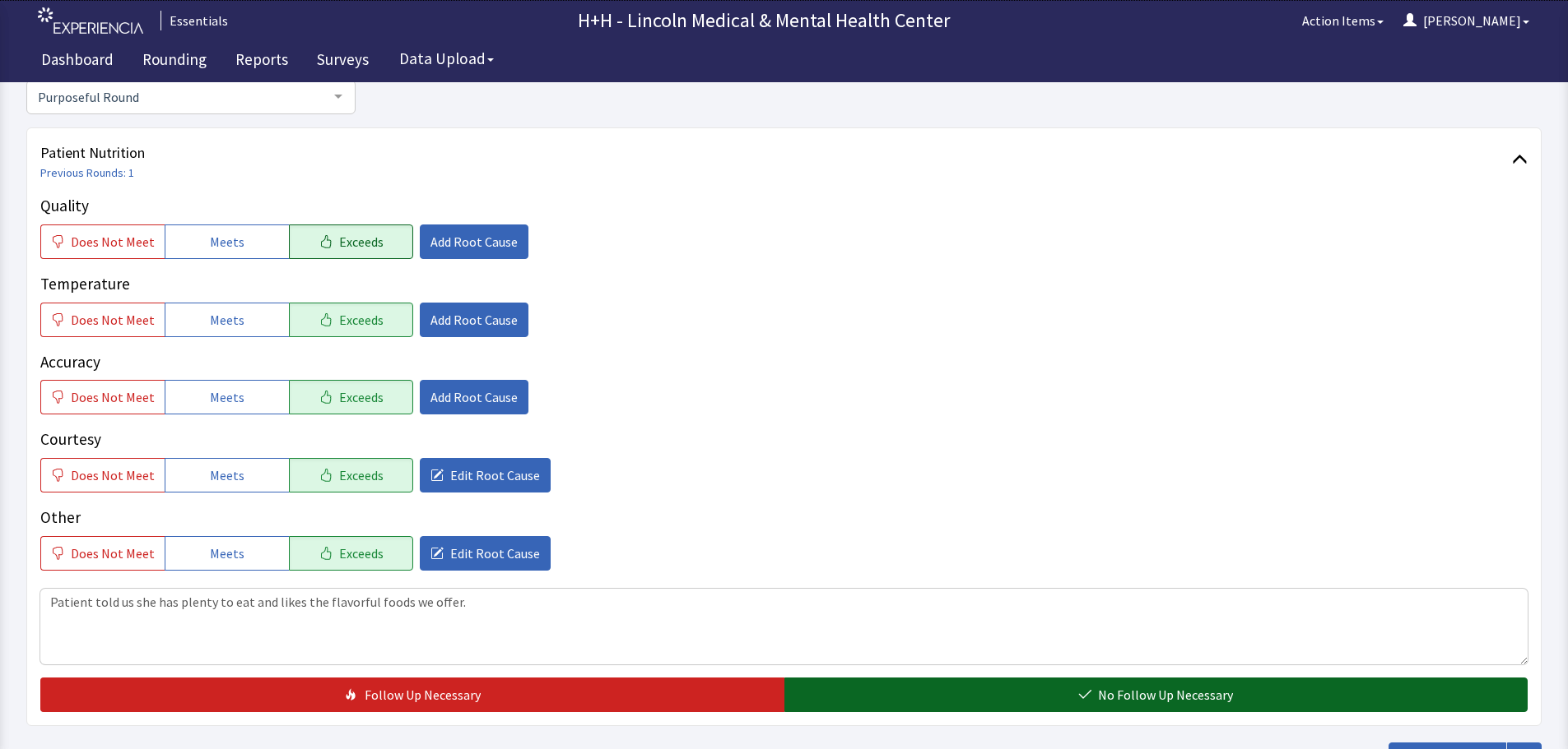
click at [1002, 696] on button "No Follow Up Necessary" at bounding box center [1156, 695] width 744 height 35
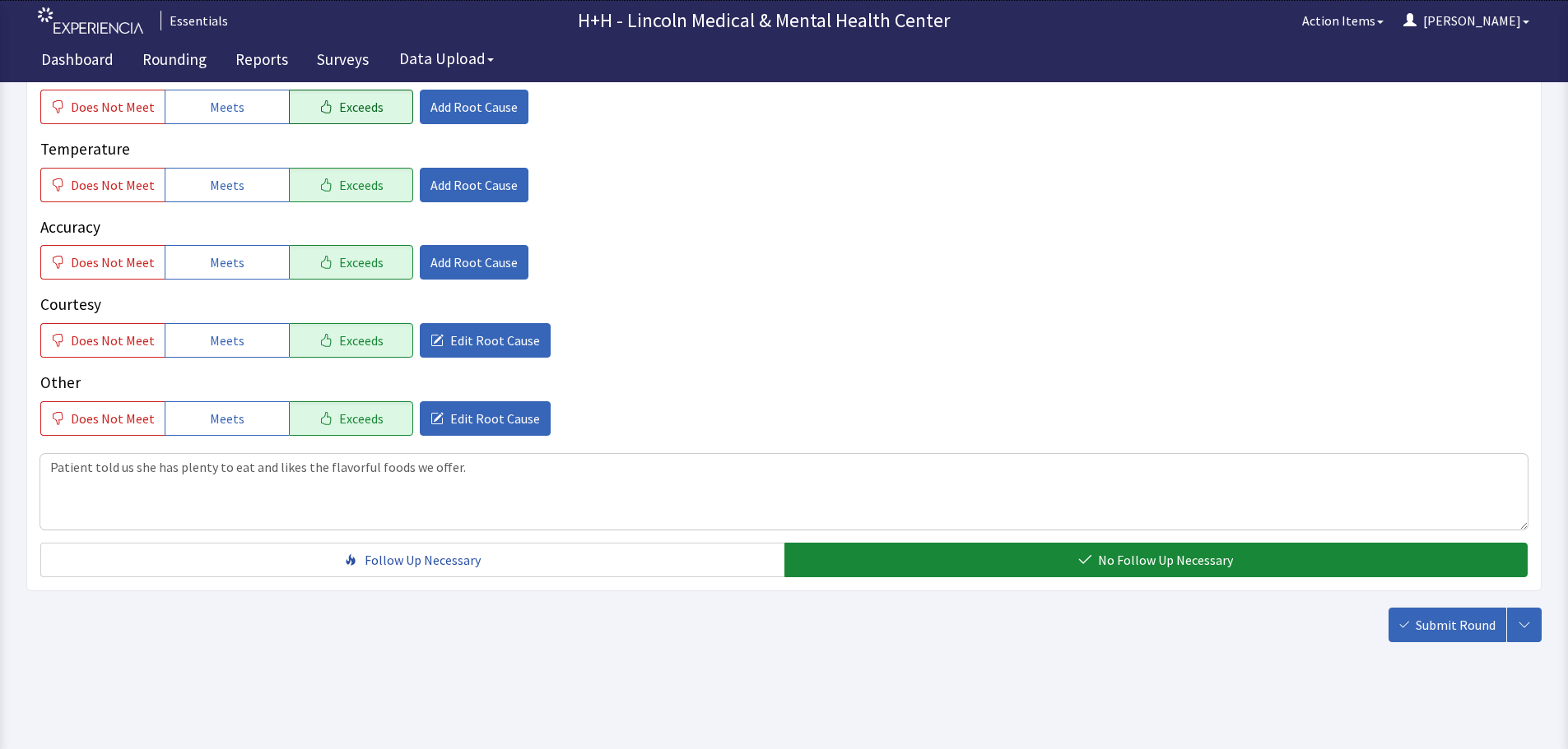
scroll to position [301, 0]
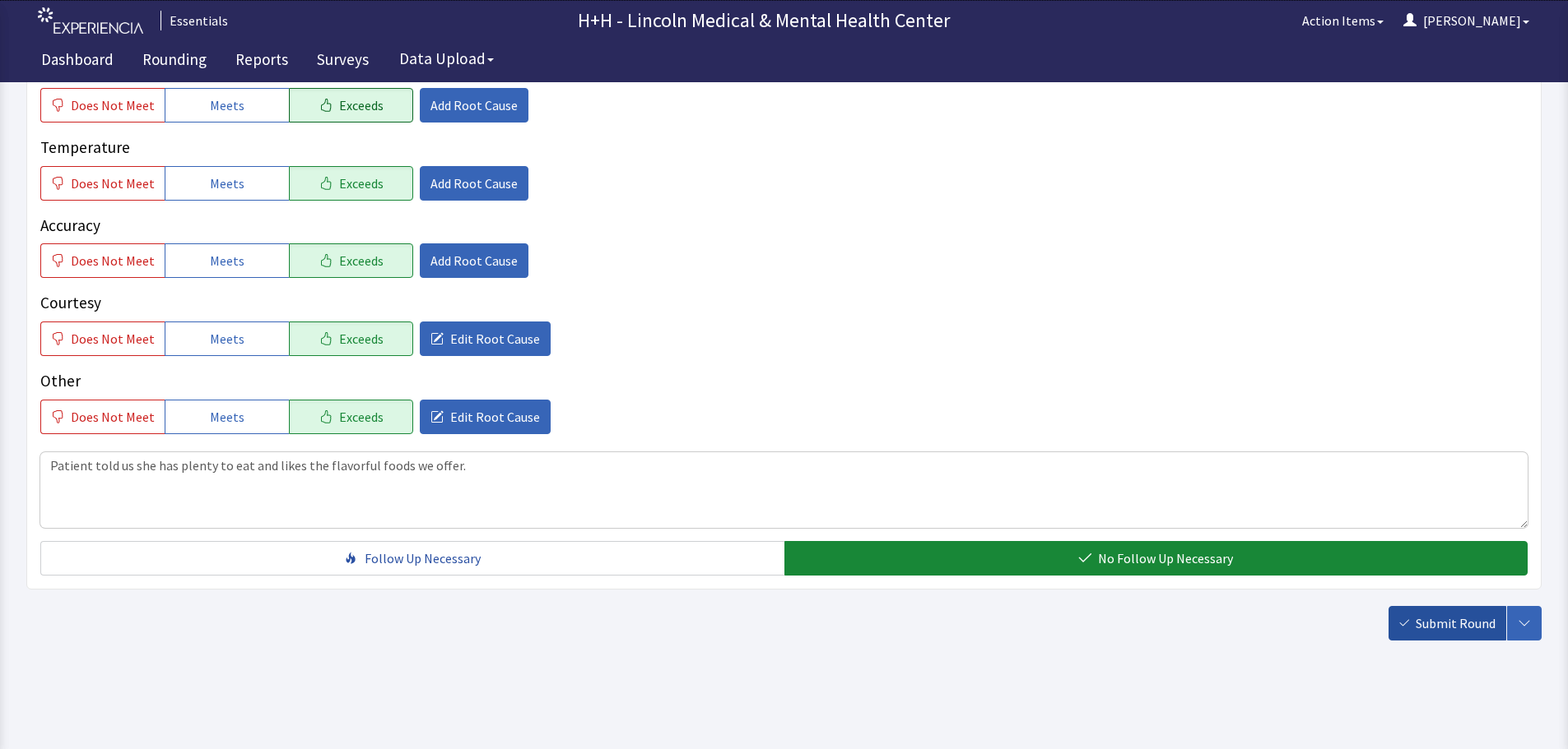
click at [1407, 623] on icon "button" at bounding box center [1403, 623] width 9 height 9
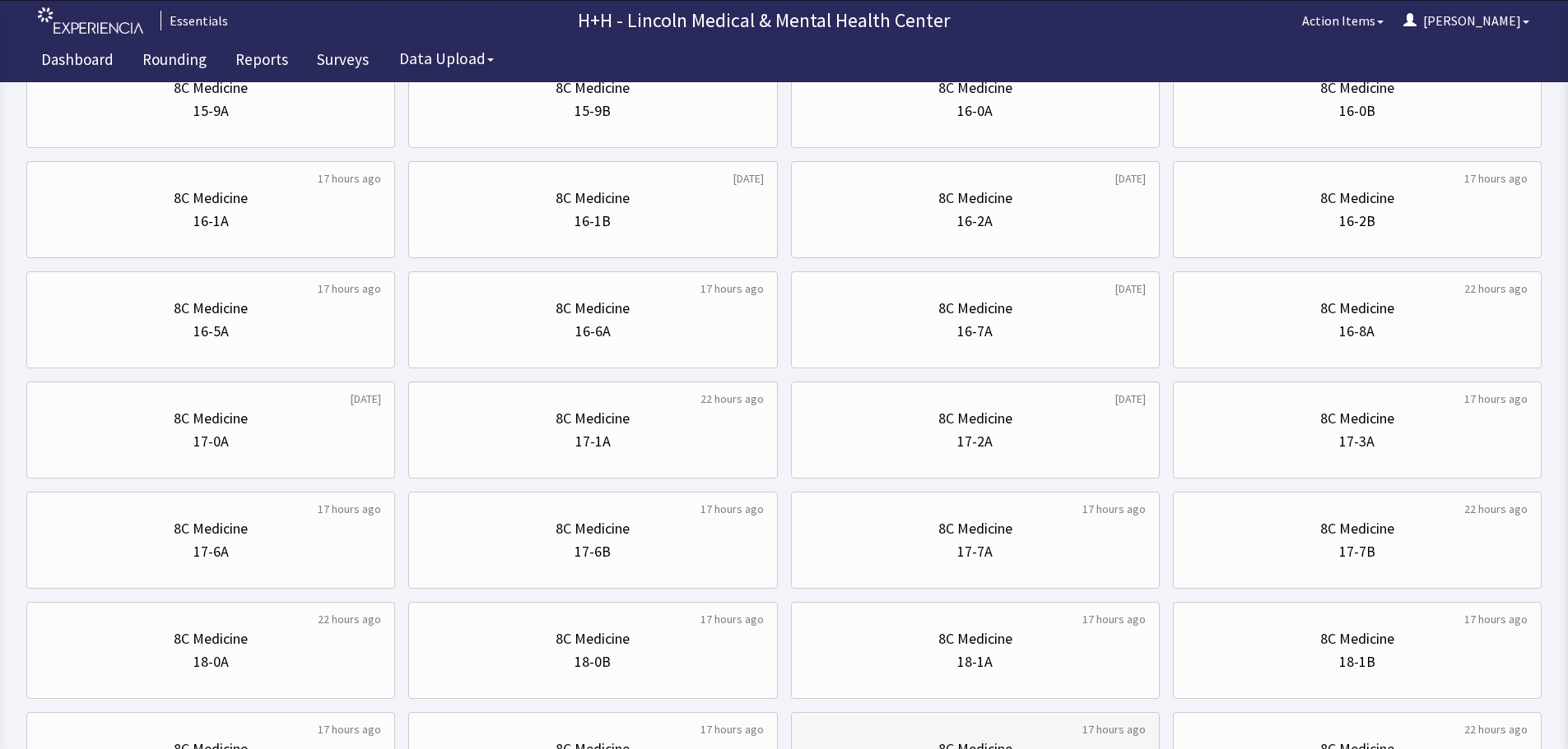
scroll to position [494, 0]
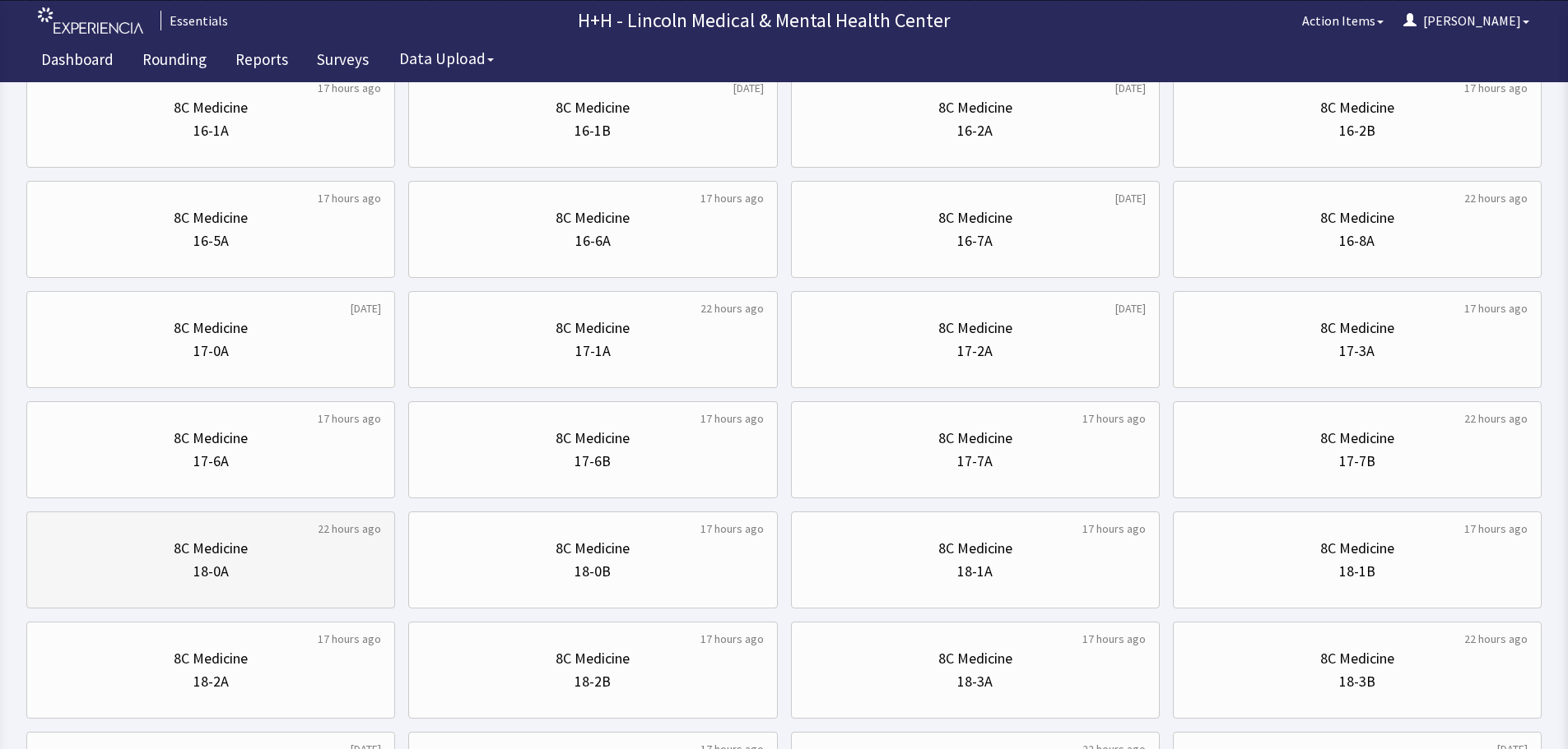
click at [237, 576] on div "18-0A" at bounding box center [211, 571] width 341 height 23
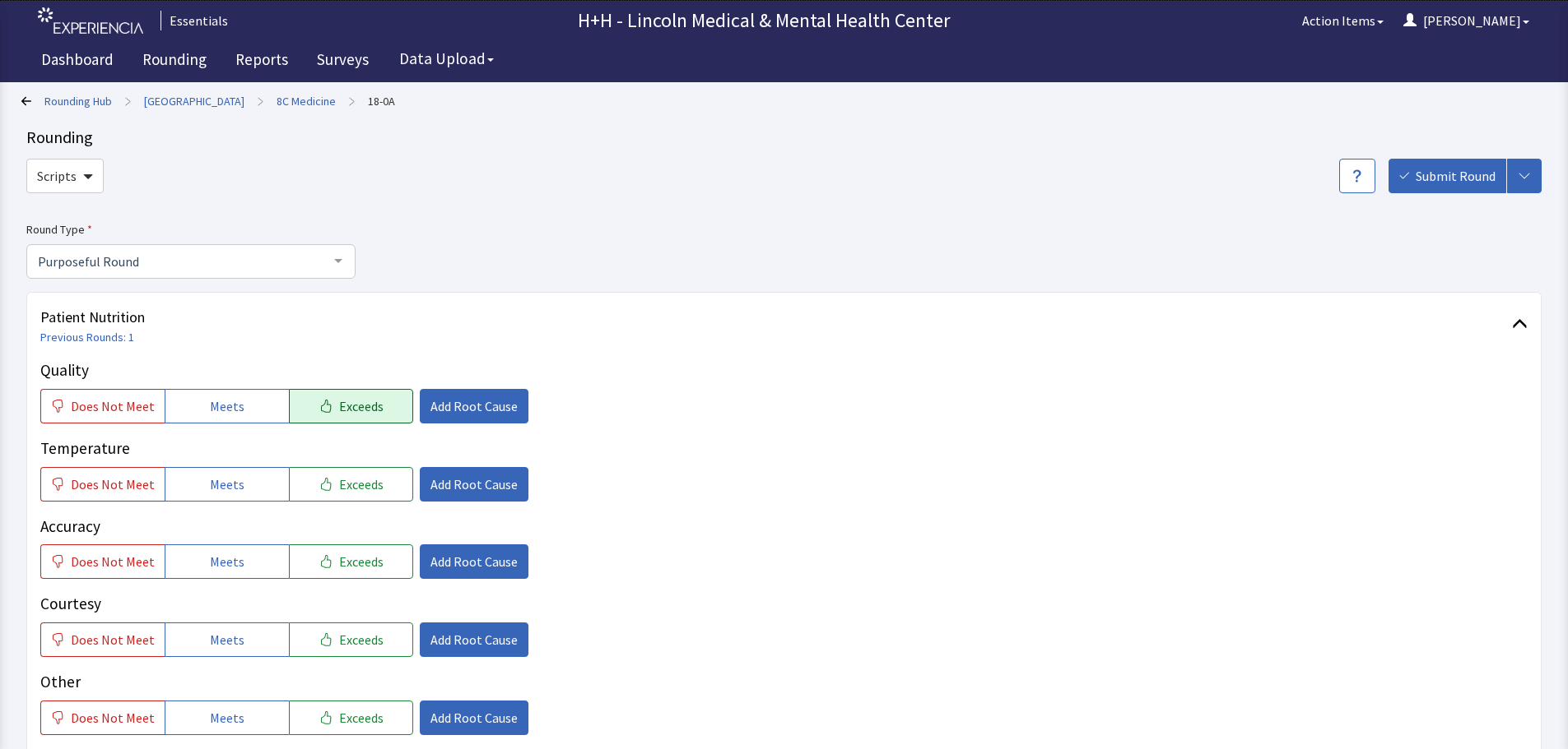
click at [357, 406] on span "Exceeds" at bounding box center [361, 406] width 44 height 20
click at [364, 485] on span "Exceeds" at bounding box center [361, 484] width 44 height 20
click at [374, 565] on button "Exceeds" at bounding box center [351, 562] width 124 height 35
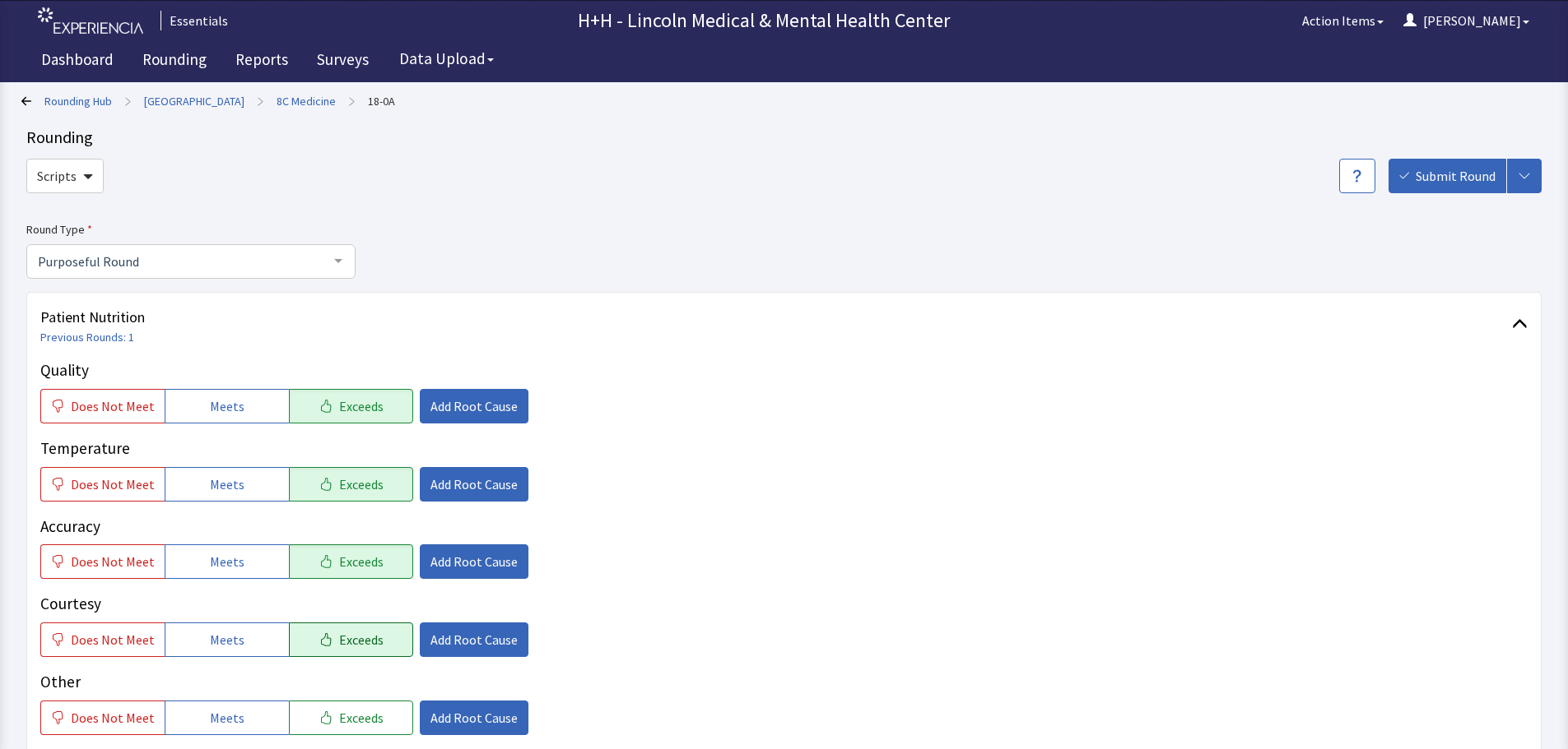
click at [368, 635] on span "Exceeds" at bounding box center [361, 639] width 44 height 20
click at [361, 710] on span "Exceeds" at bounding box center [361, 718] width 44 height 20
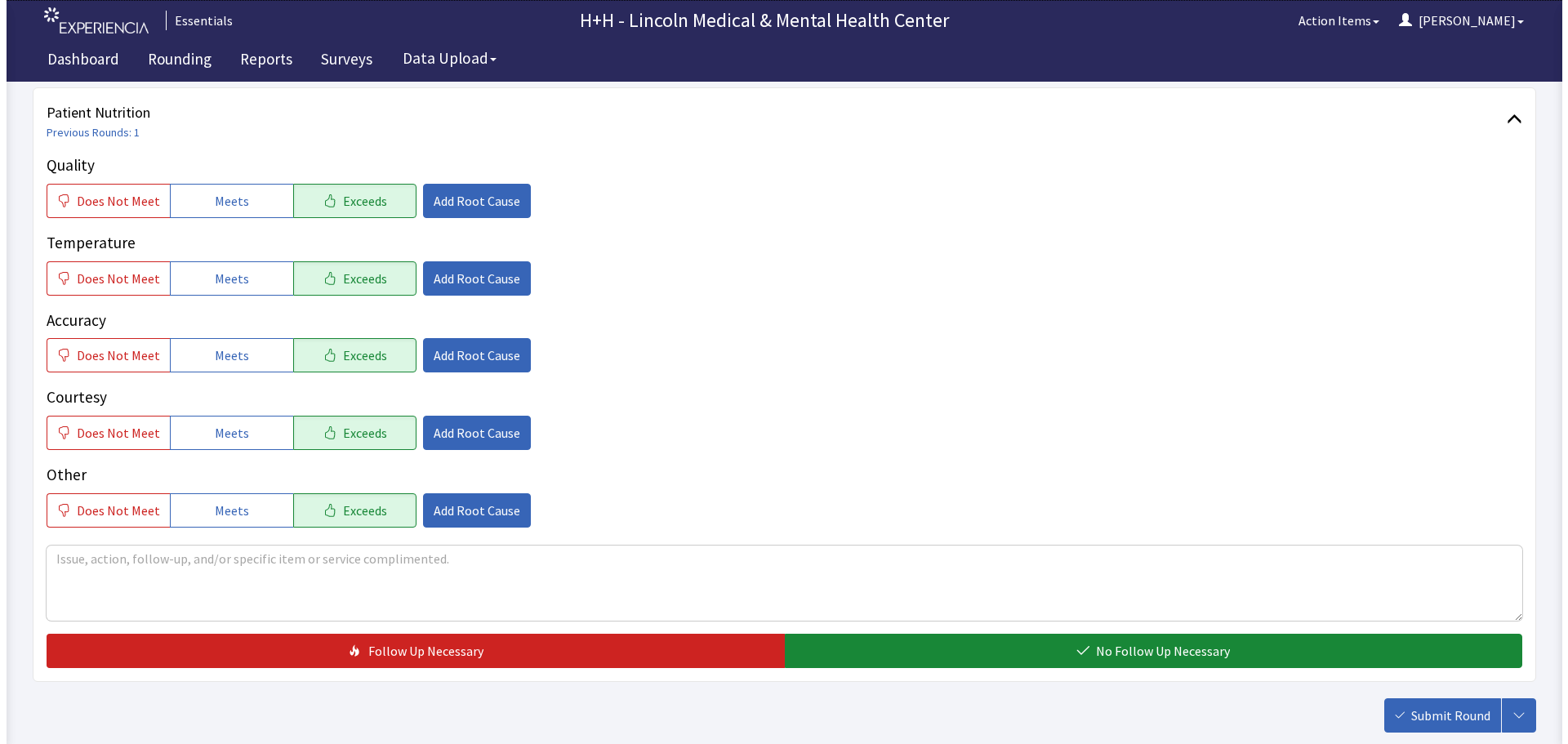
scroll to position [245, 0]
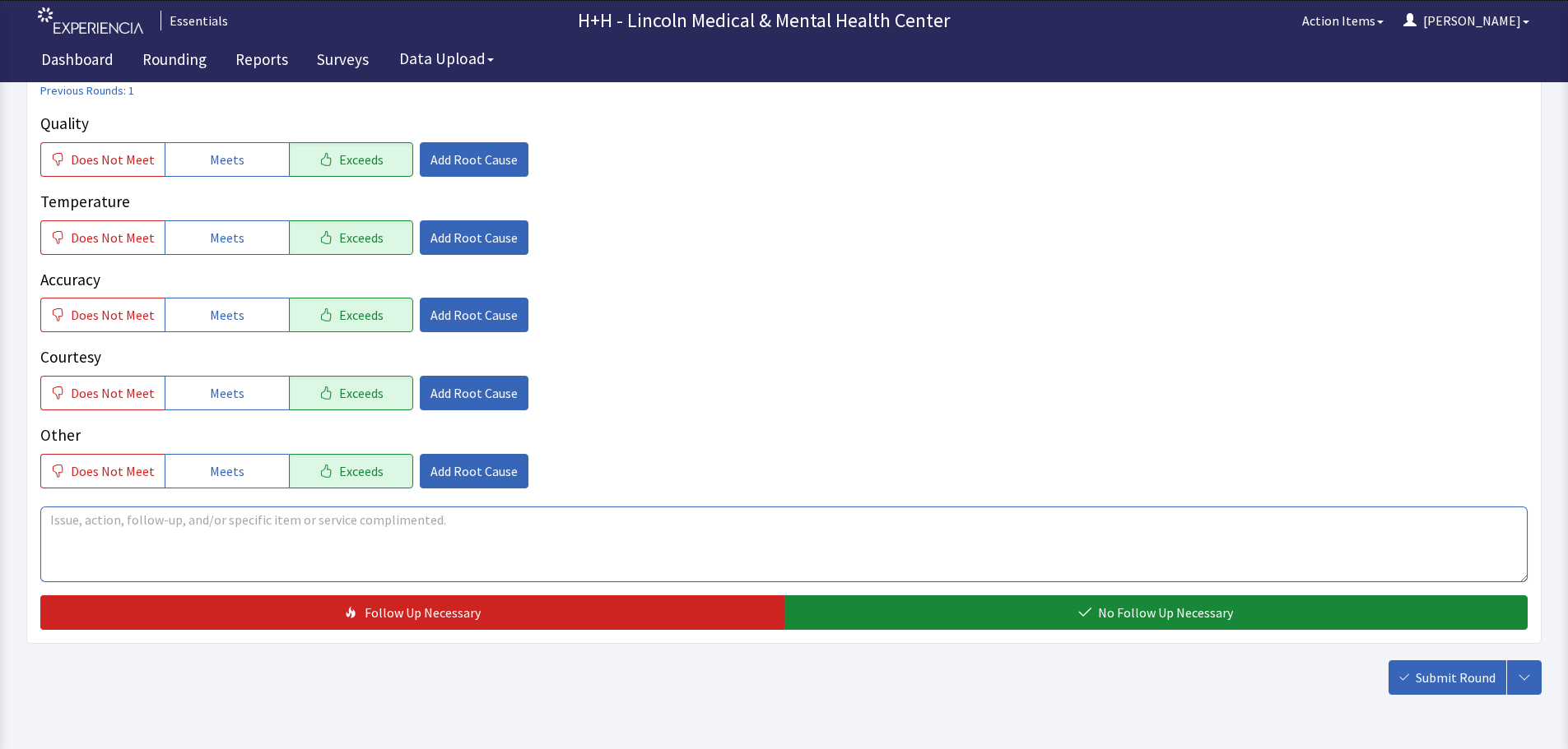
click at [97, 526] on textarea at bounding box center [784, 544] width 1487 height 76
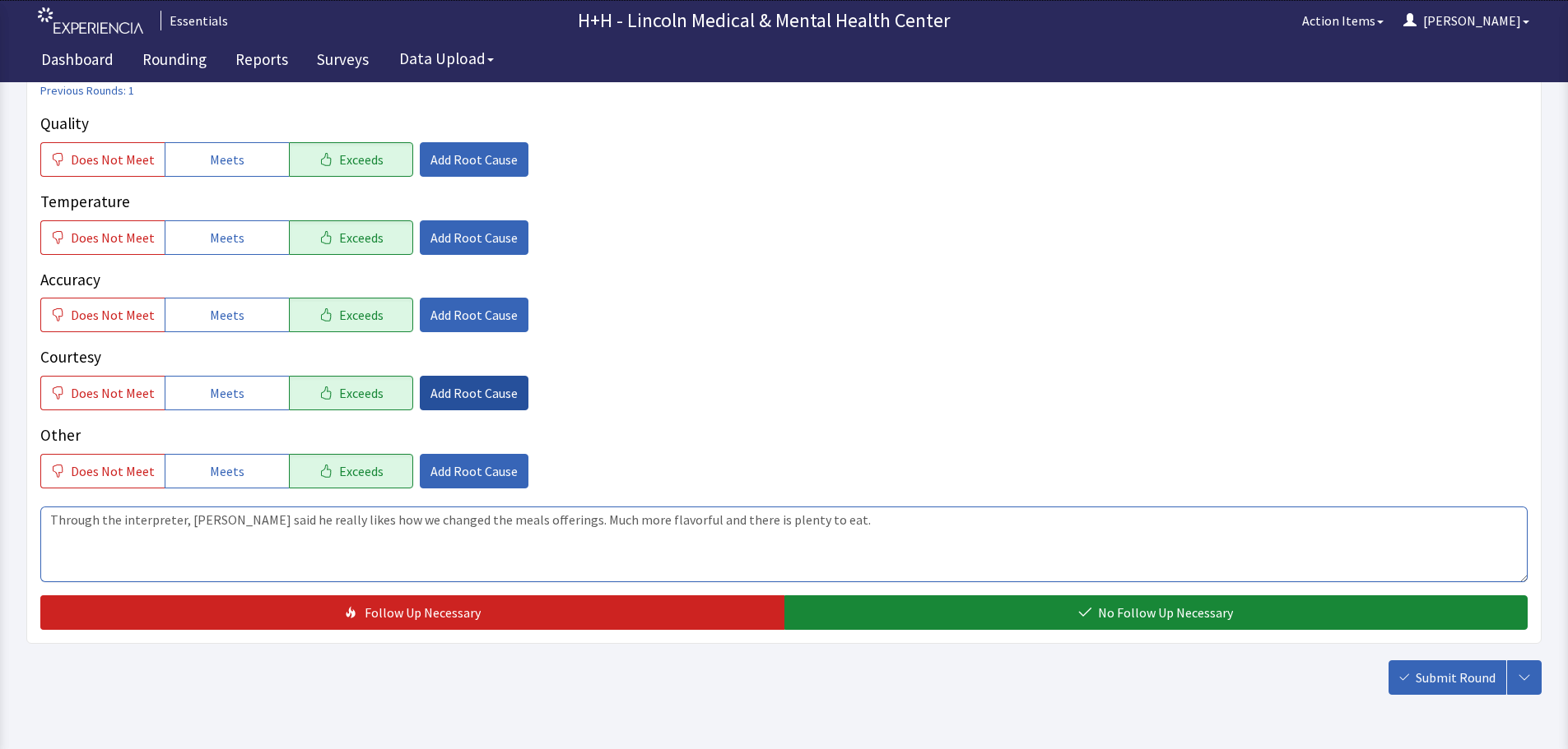
type textarea "Through the interpreter, [PERSON_NAME] said he really likes how we changed the …"
click at [498, 382] on button "Add Root Cause" at bounding box center [474, 393] width 109 height 35
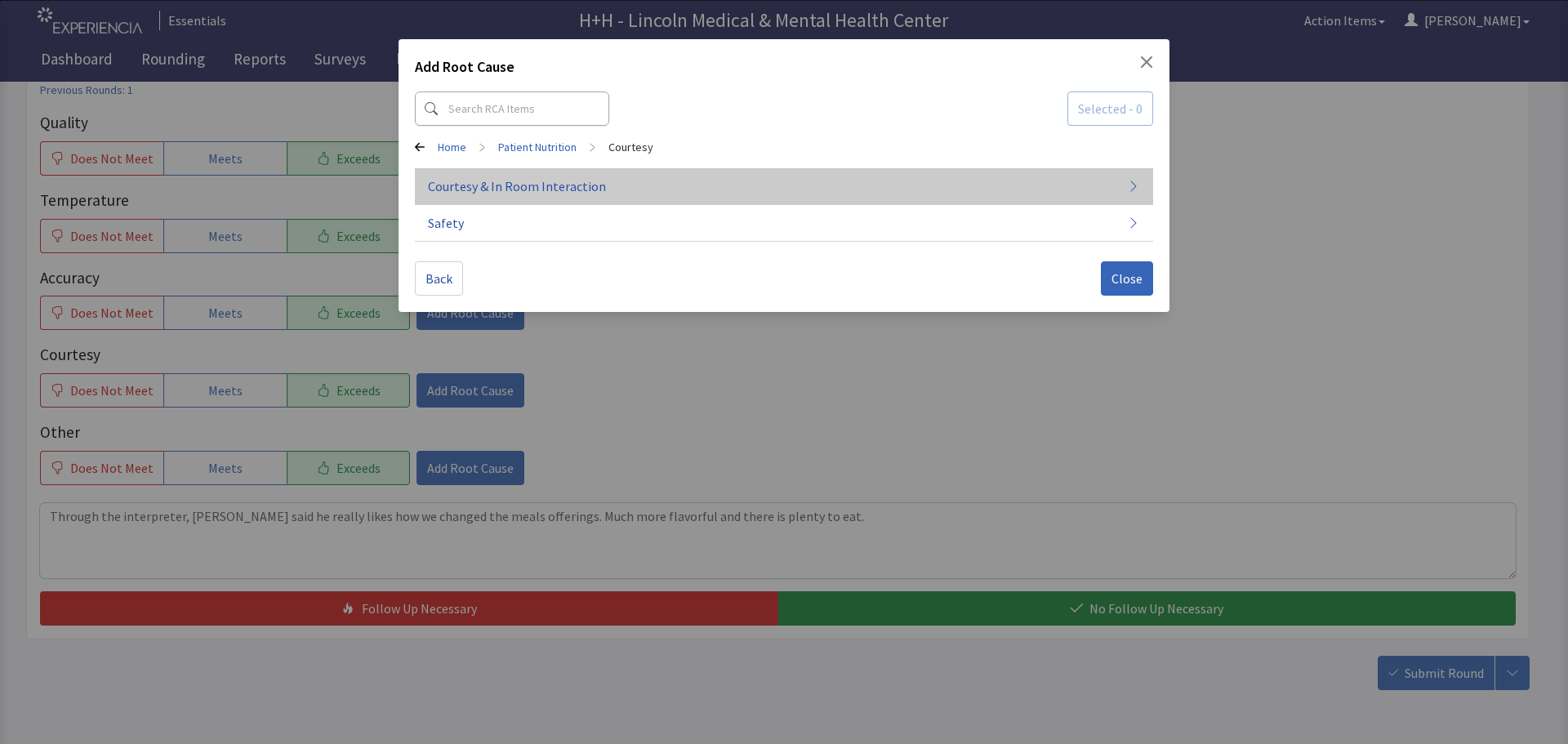
click at [544, 185] on span "Courtesy & In Room Interaction" at bounding box center [517, 186] width 178 height 20
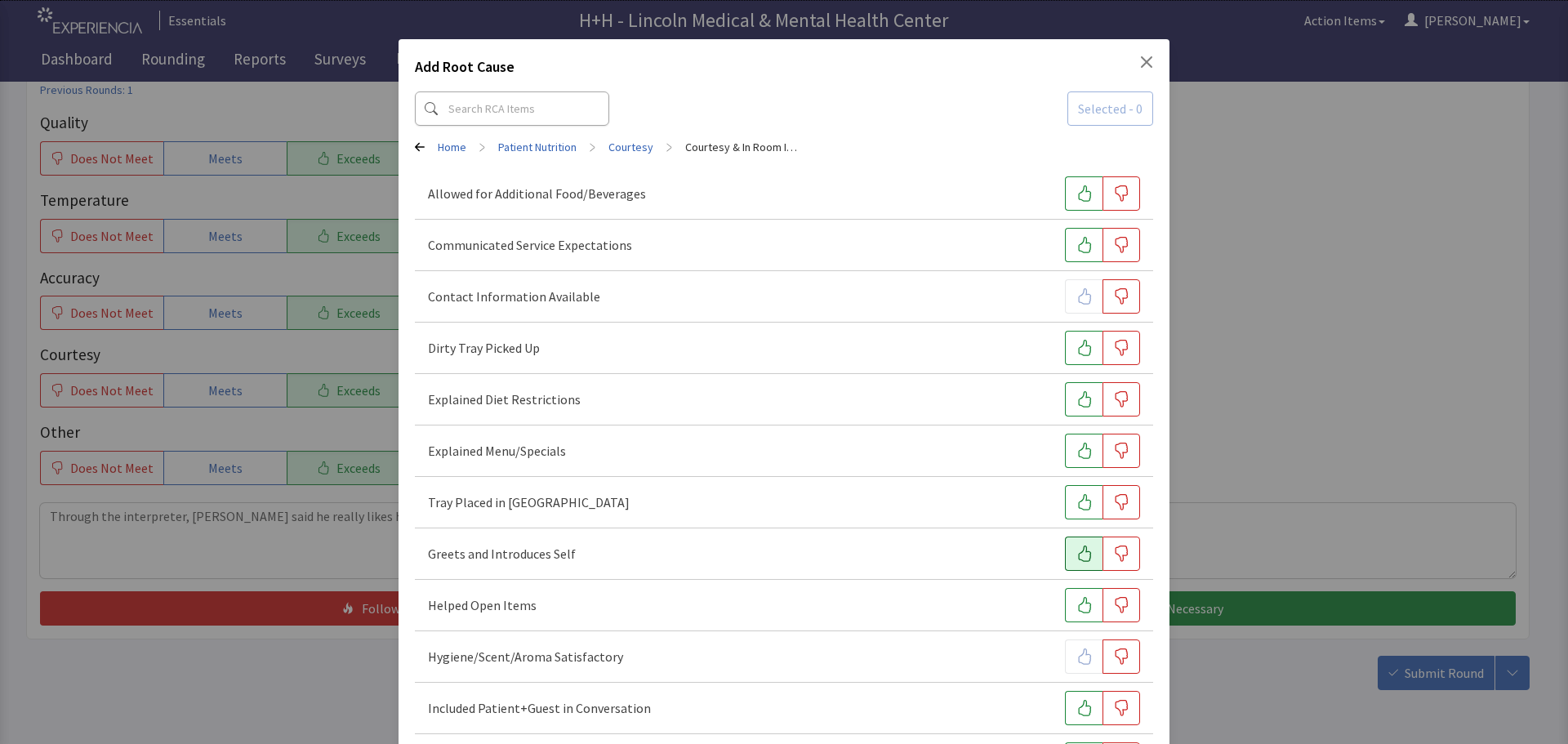
click at [1065, 555] on button "button" at bounding box center [1084, 554] width 38 height 34
click at [1076, 507] on icon "button" at bounding box center [1084, 502] width 16 height 16
click at [1065, 341] on button "button" at bounding box center [1084, 348] width 38 height 34
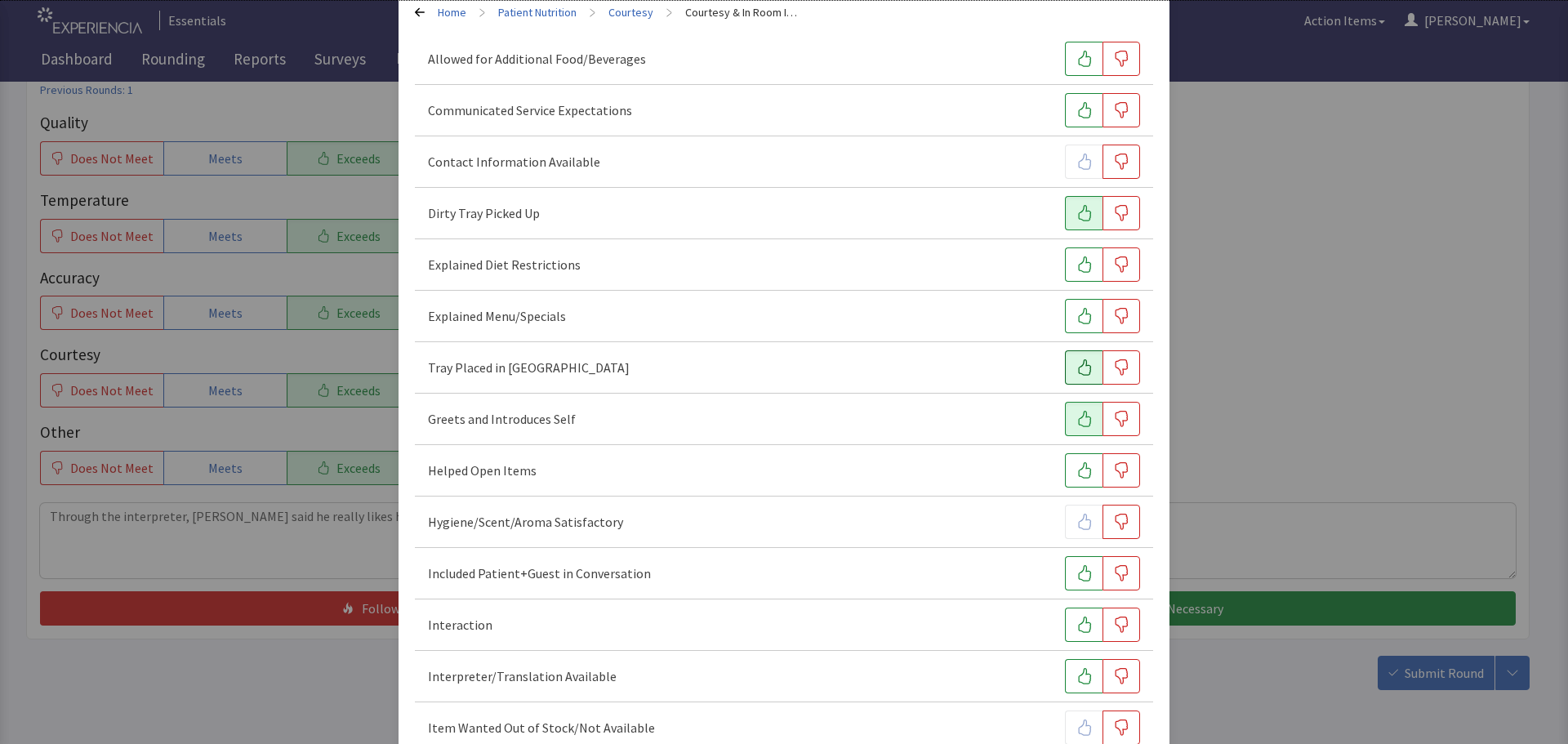
scroll to position [164, 0]
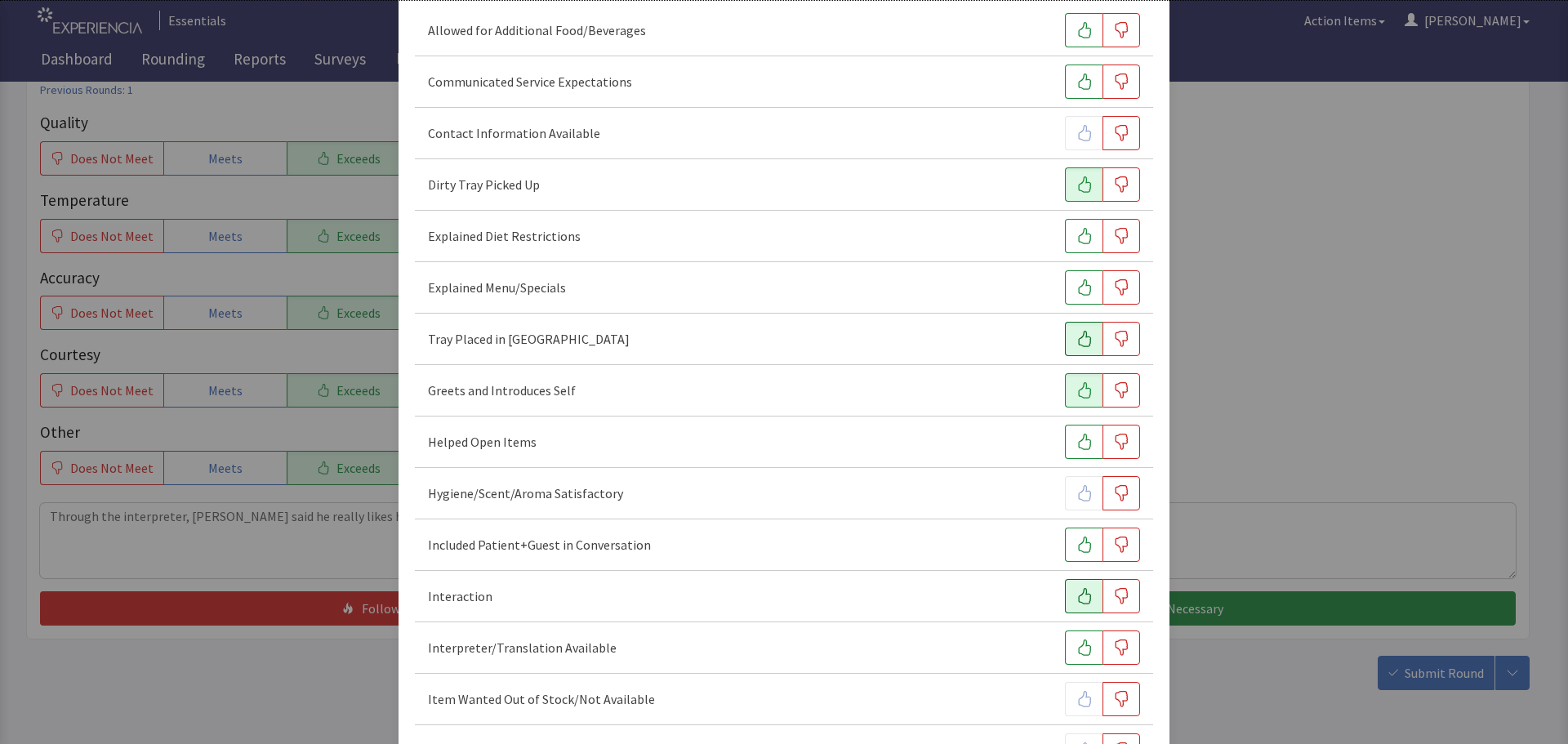
click at [1065, 600] on button "button" at bounding box center [1084, 597] width 38 height 34
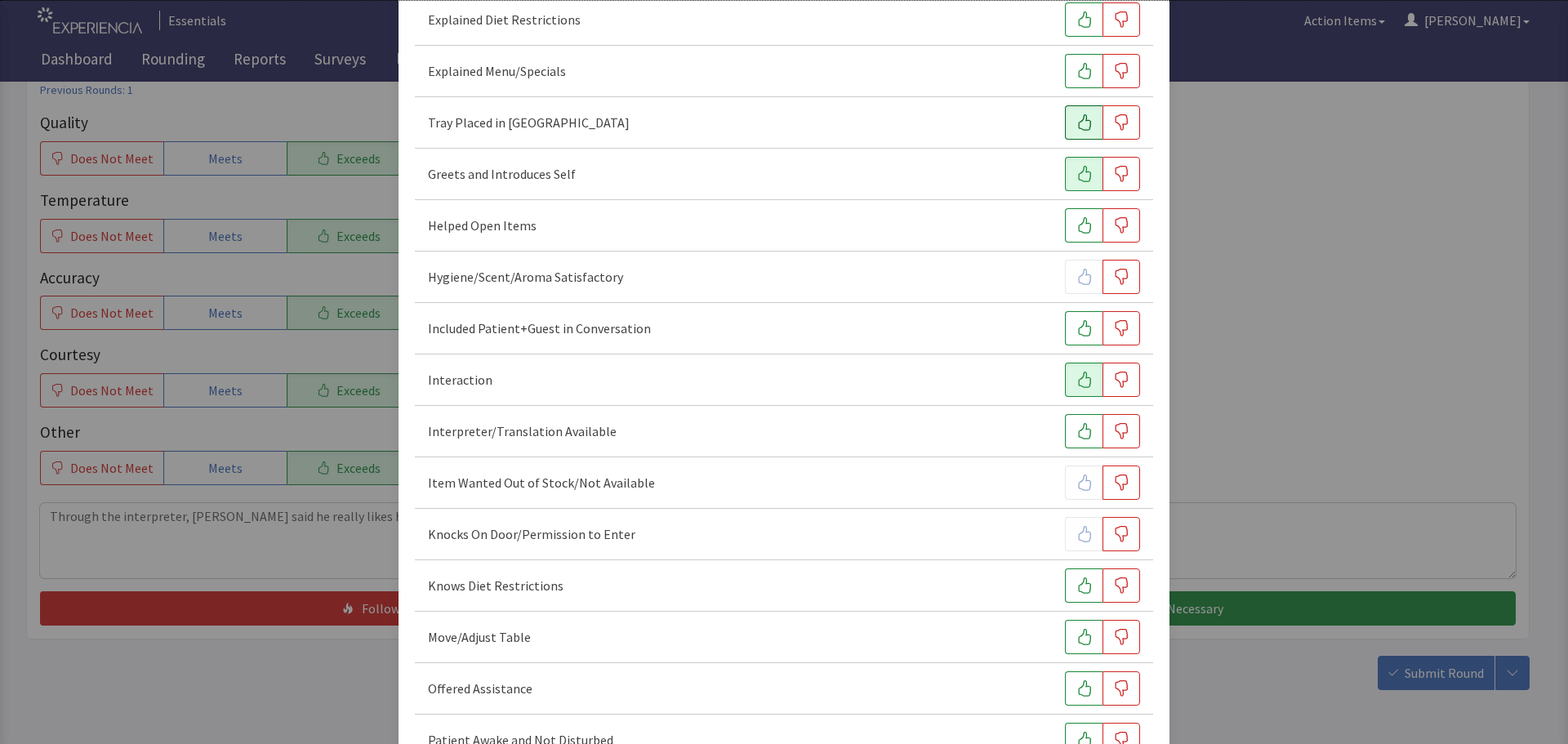
scroll to position [409, 0]
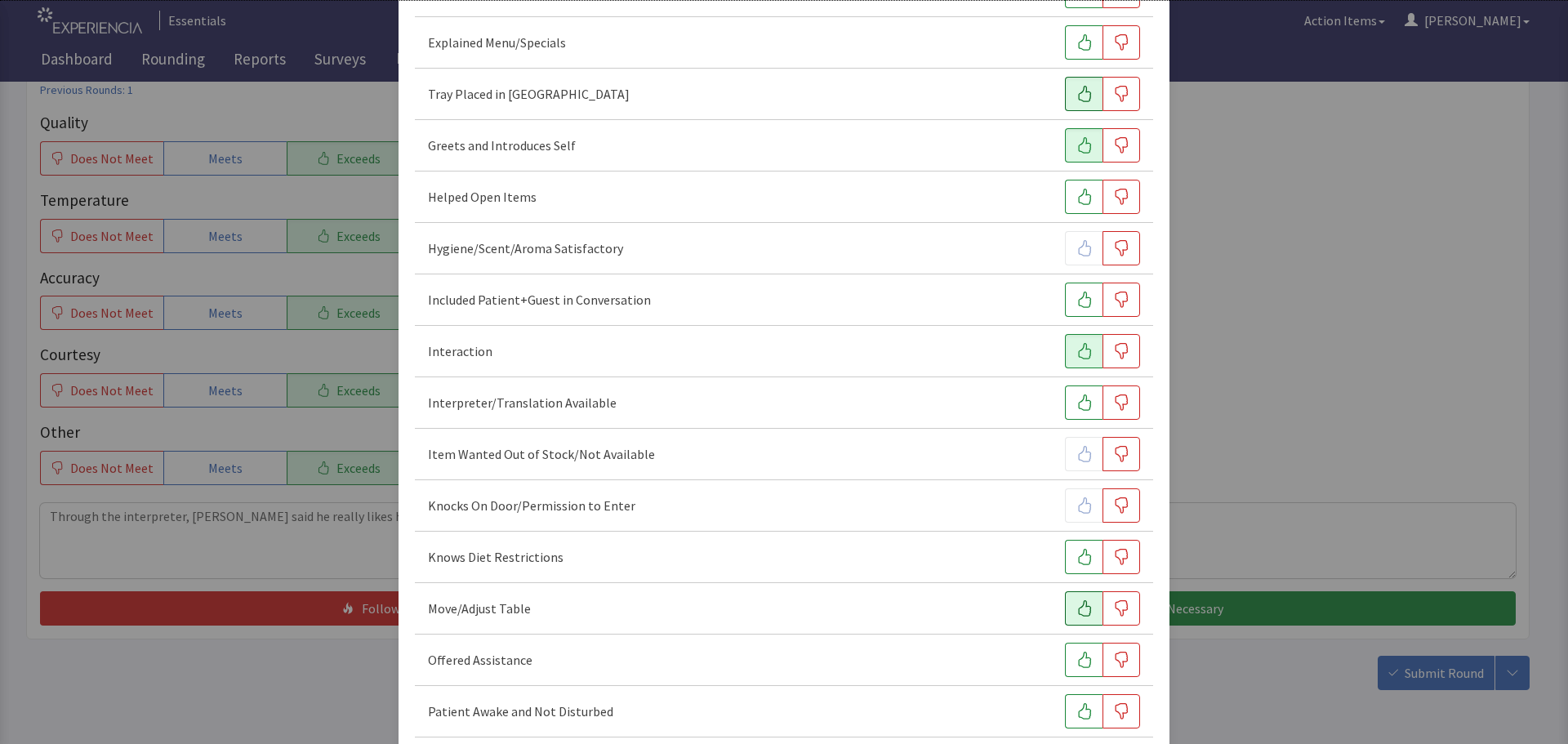
click at [1078, 603] on icon "button" at bounding box center [1084, 608] width 13 height 16
click at [1079, 661] on icon "button" at bounding box center [1084, 660] width 16 height 16
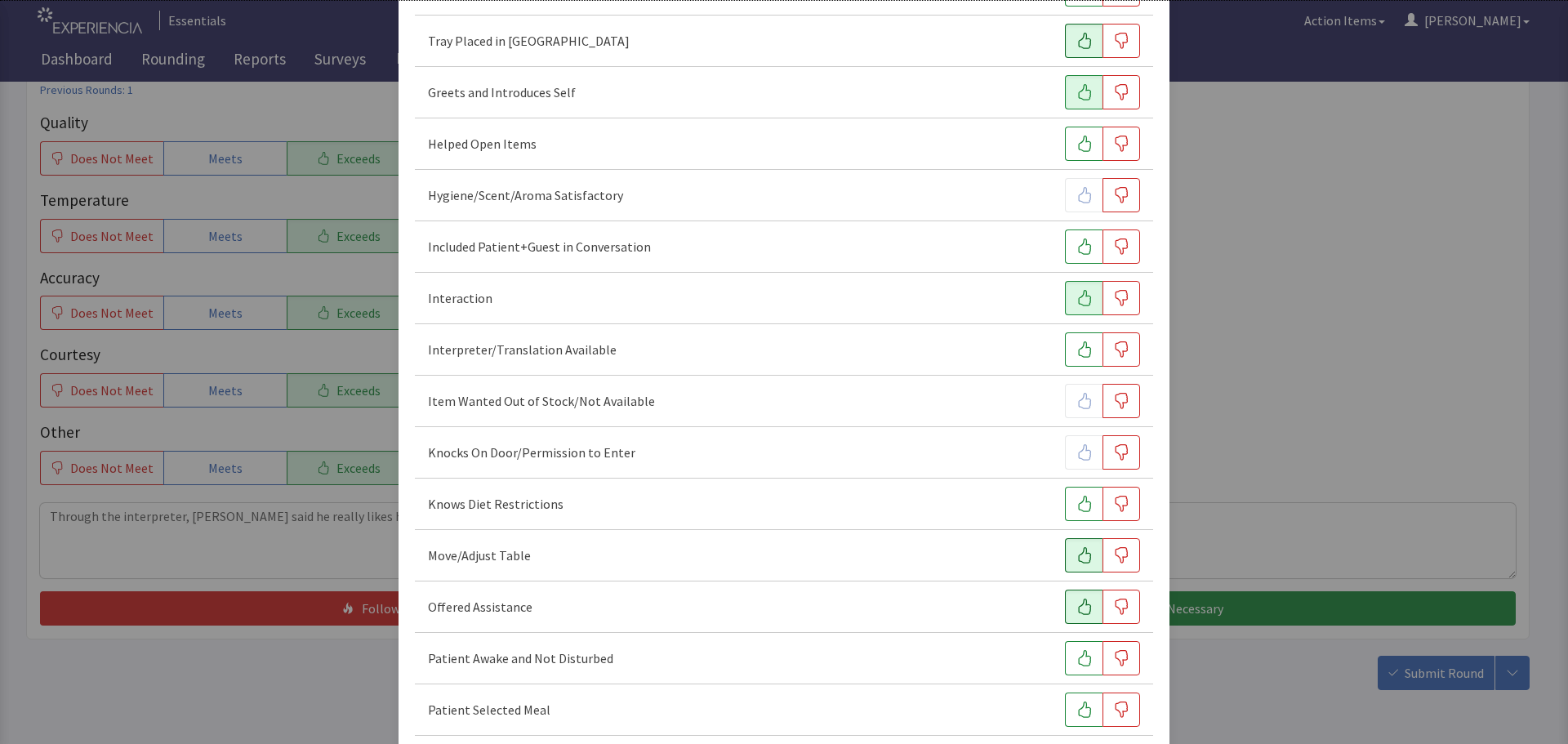
scroll to position [490, 0]
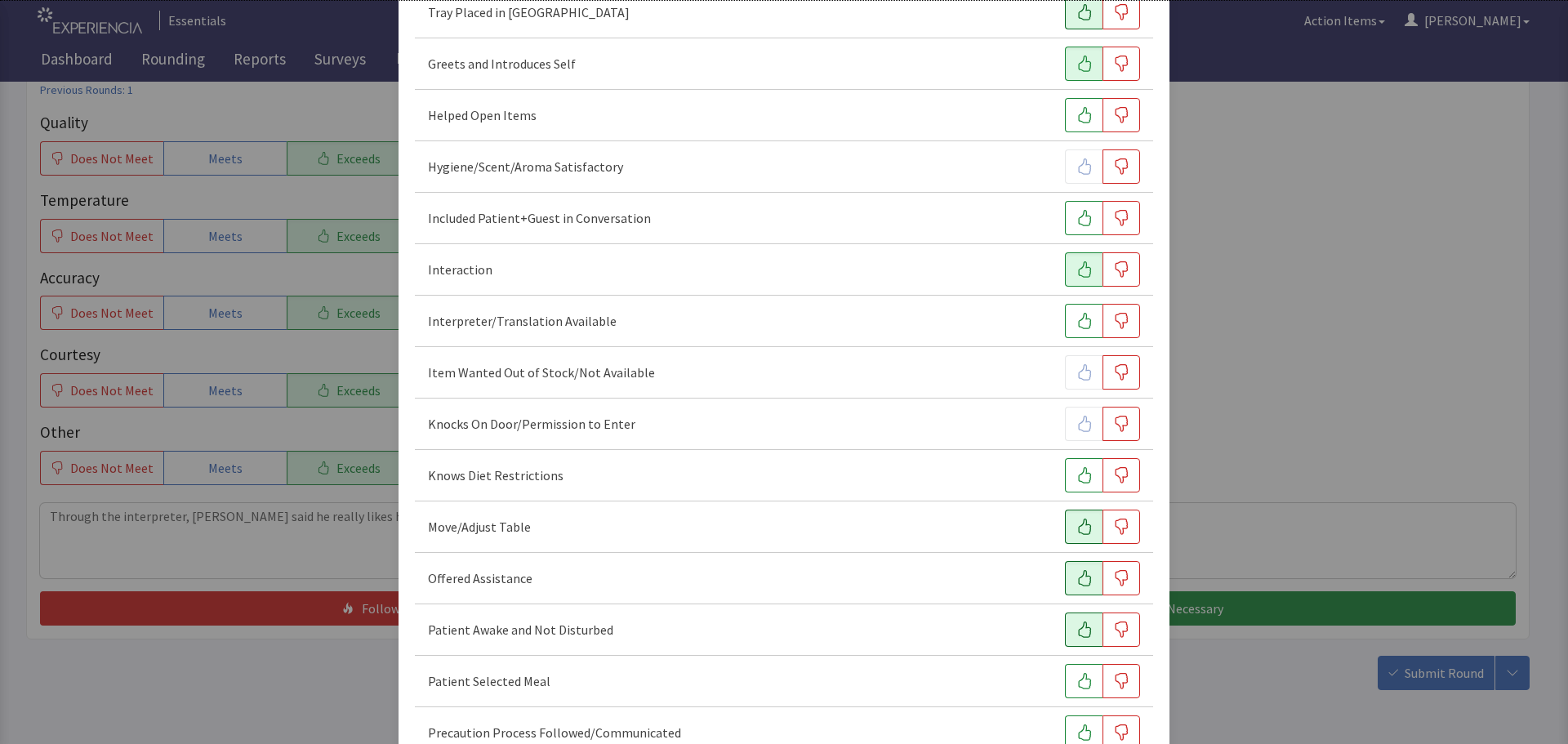
click at [1076, 633] on icon "button" at bounding box center [1084, 629] width 16 height 16
click at [1076, 678] on icon "button" at bounding box center [1084, 681] width 16 height 16
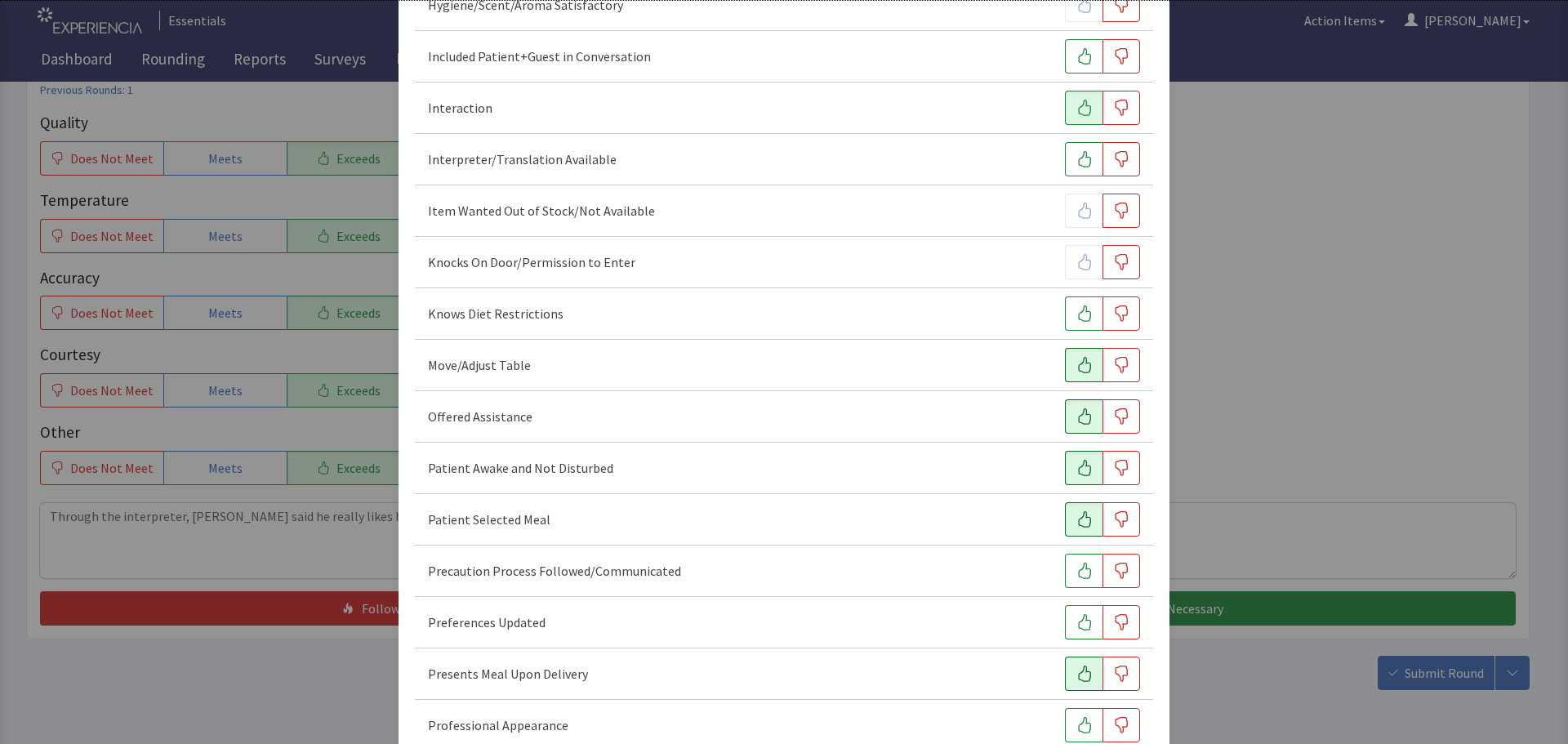
scroll to position [653, 0]
click at [1076, 620] on icon "button" at bounding box center [1084, 621] width 16 height 16
click at [1078, 670] on icon "button" at bounding box center [1084, 672] width 13 height 16
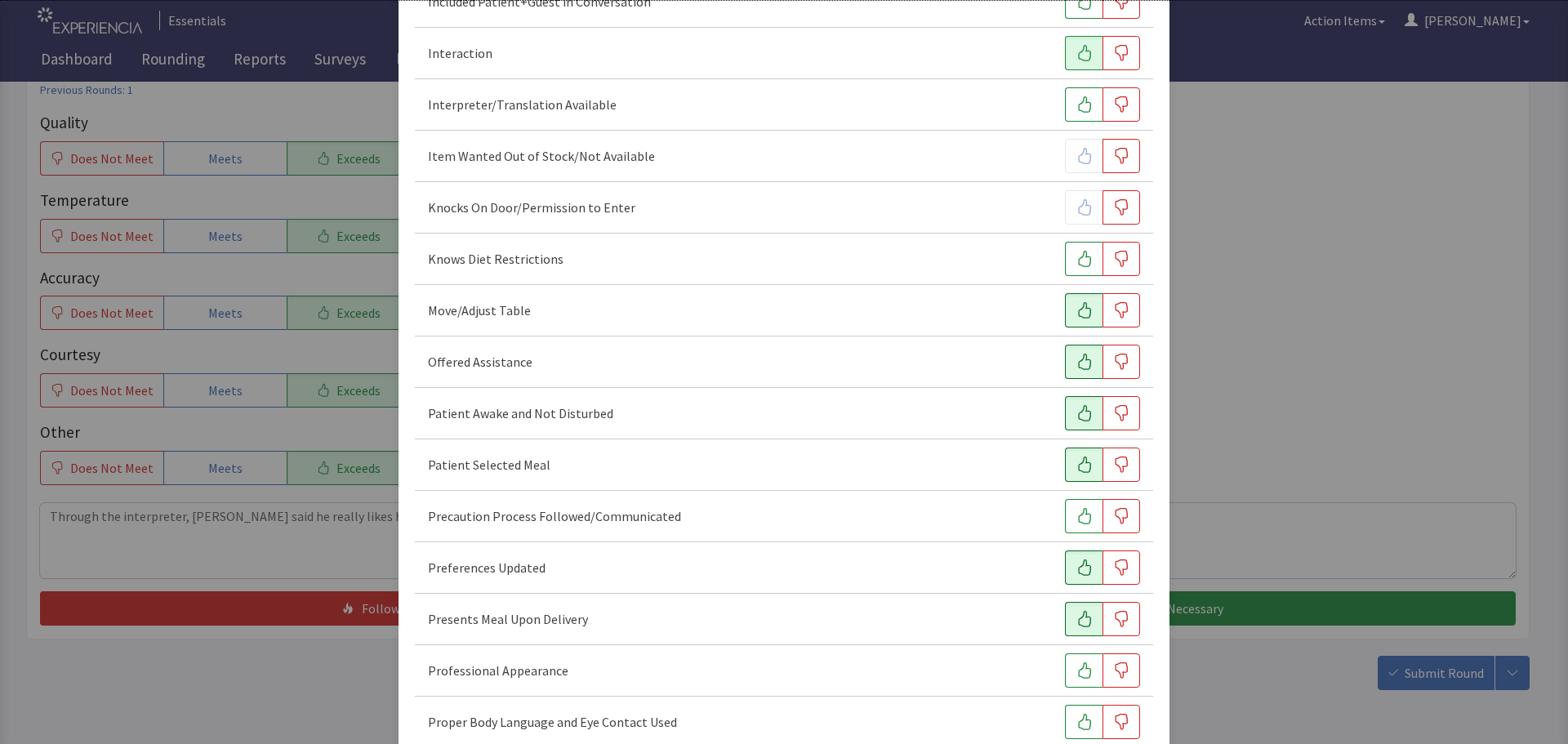
scroll to position [735, 0]
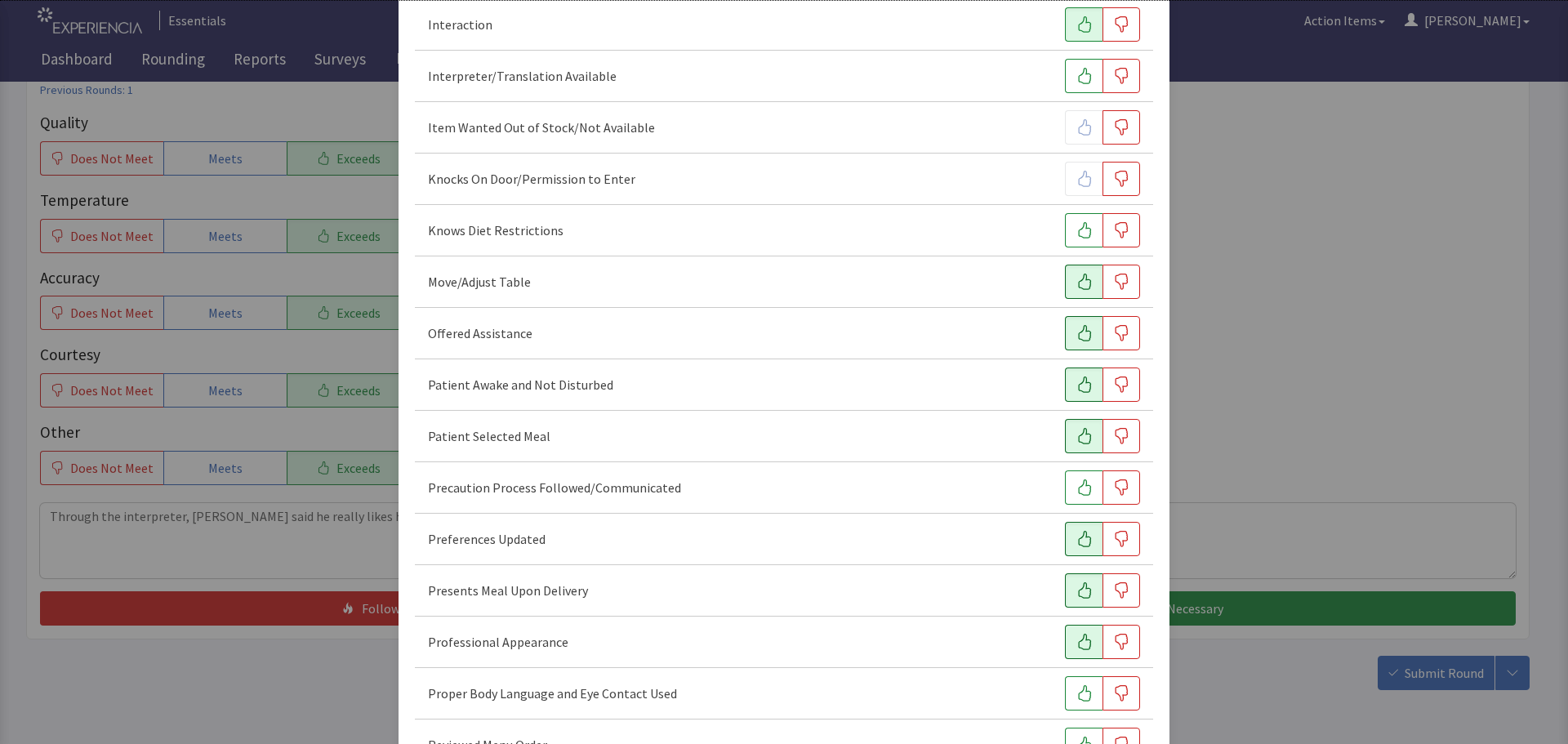
click at [1076, 636] on icon "button" at bounding box center [1084, 642] width 16 height 16
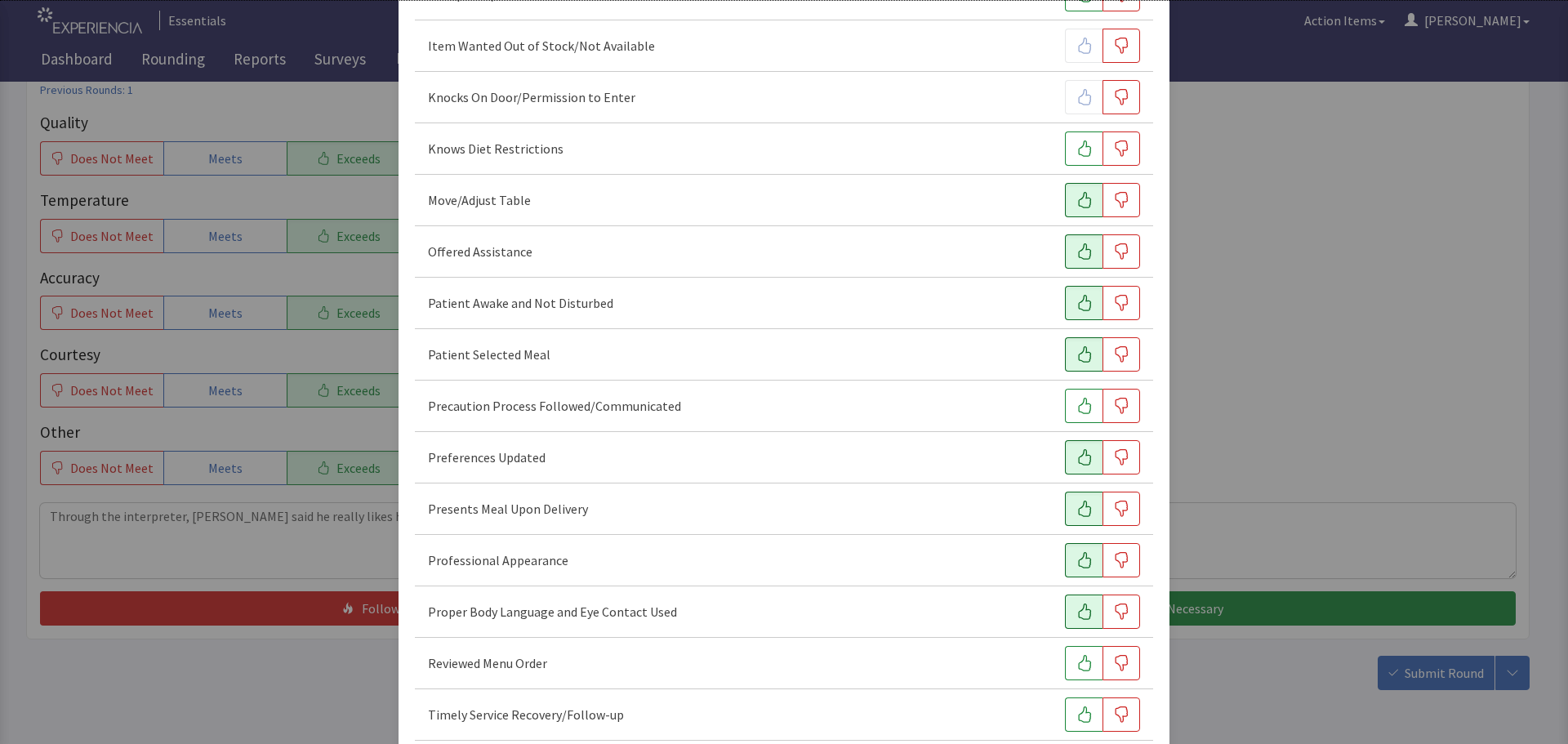
click at [1077, 615] on icon "button" at bounding box center [1084, 611] width 16 height 16
click at [1076, 657] on icon "button" at bounding box center [1084, 663] width 16 height 16
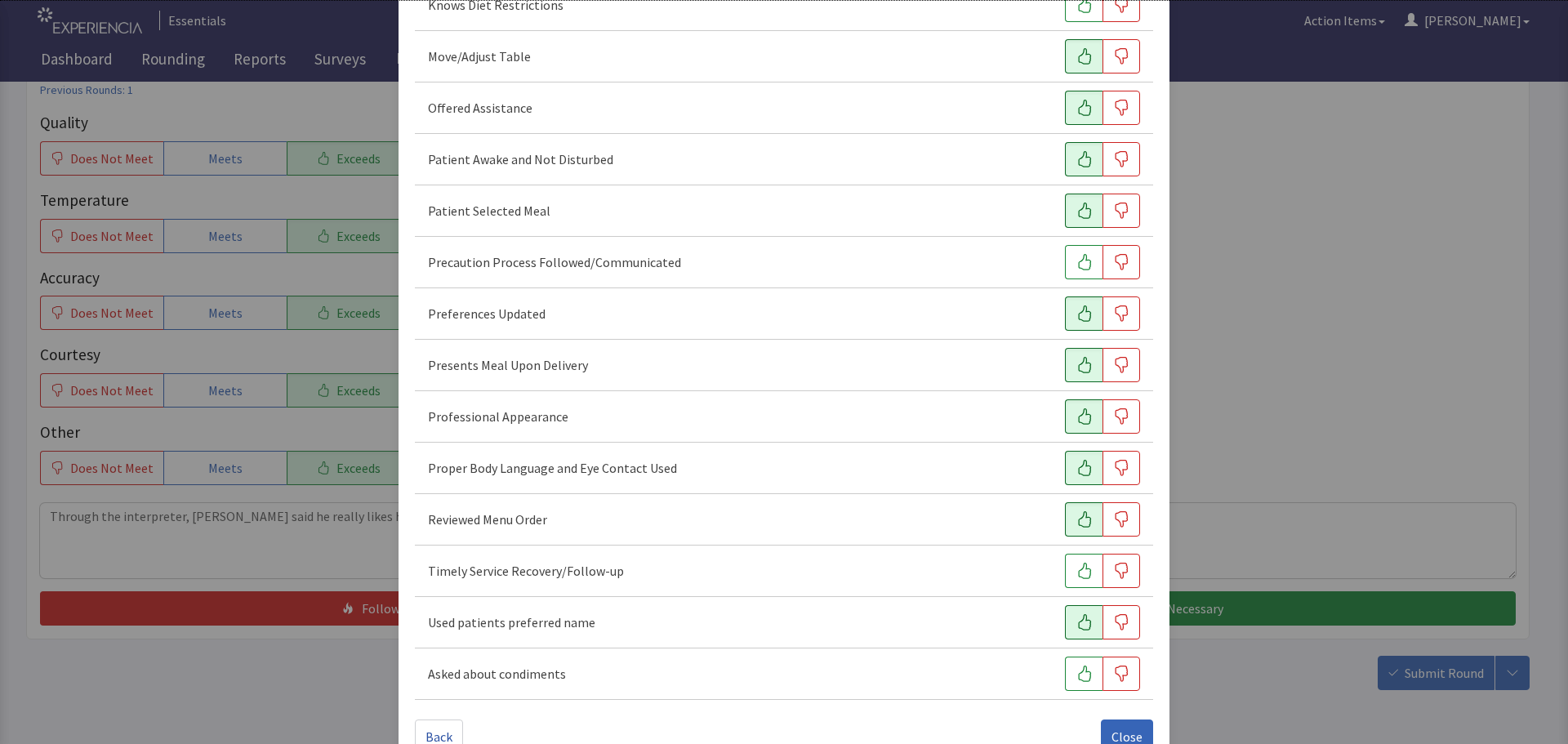
scroll to position [981, 0]
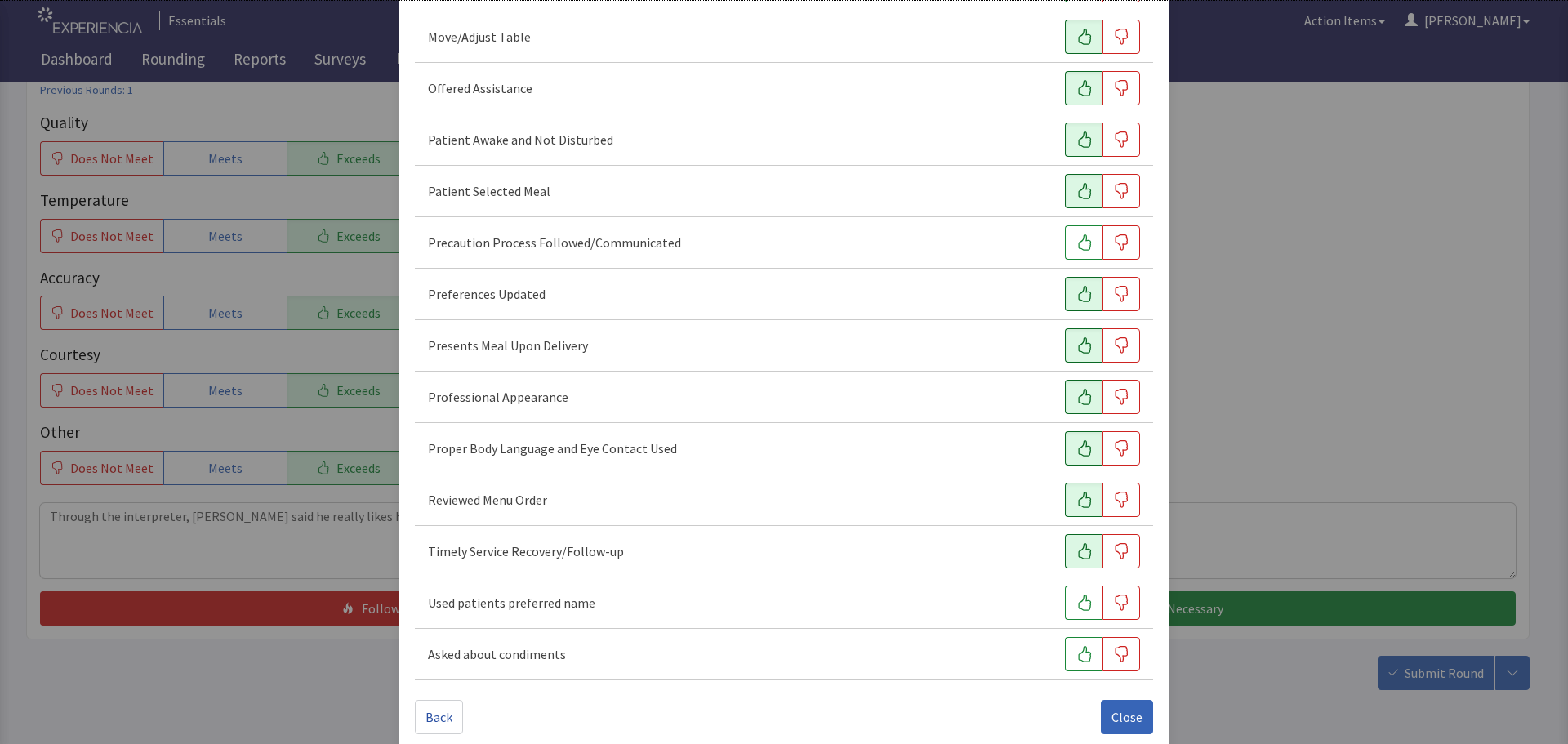
click at [1076, 552] on icon "button" at bounding box center [1084, 551] width 16 height 16
click at [1078, 606] on icon "button" at bounding box center [1084, 603] width 13 height 16
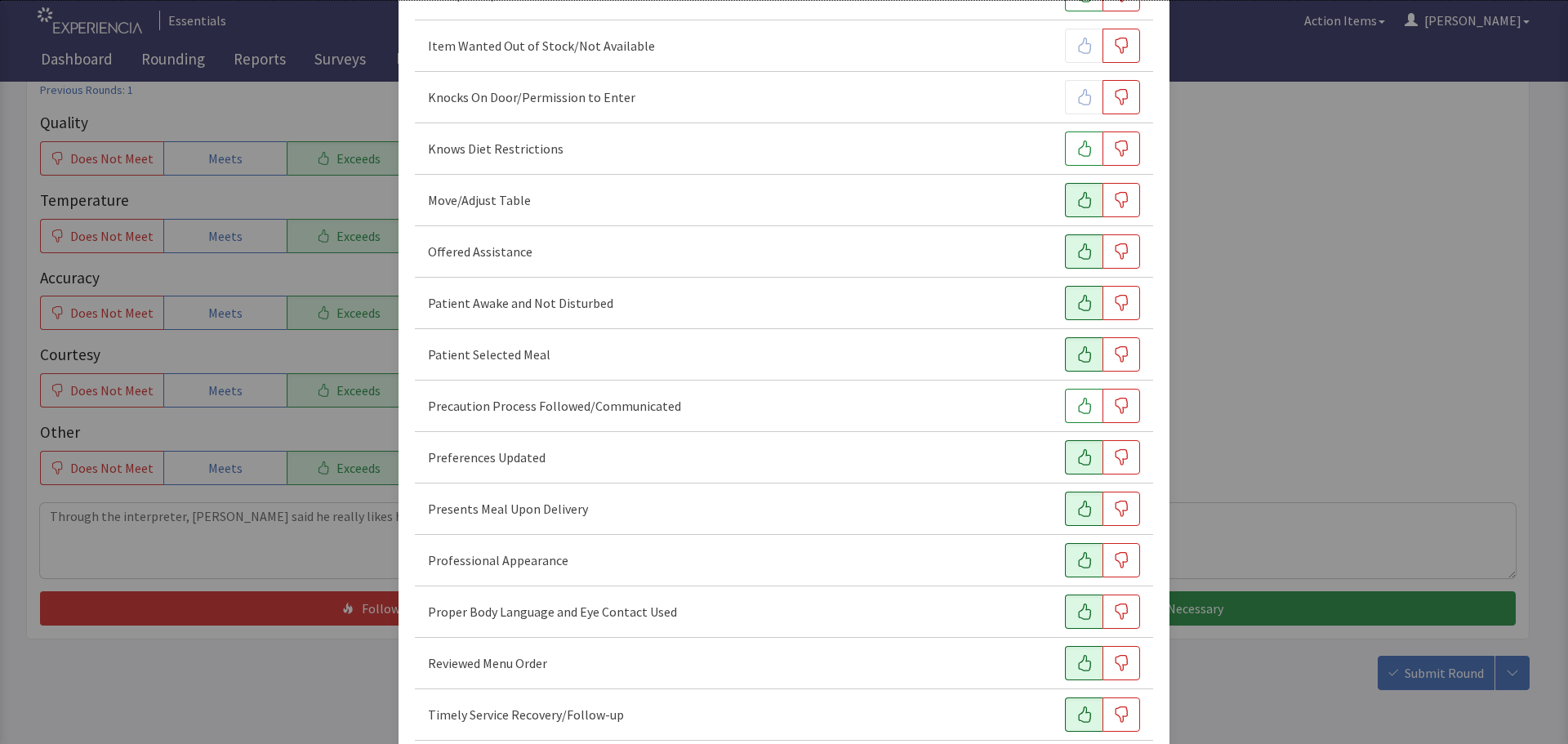
scroll to position [1000, 0]
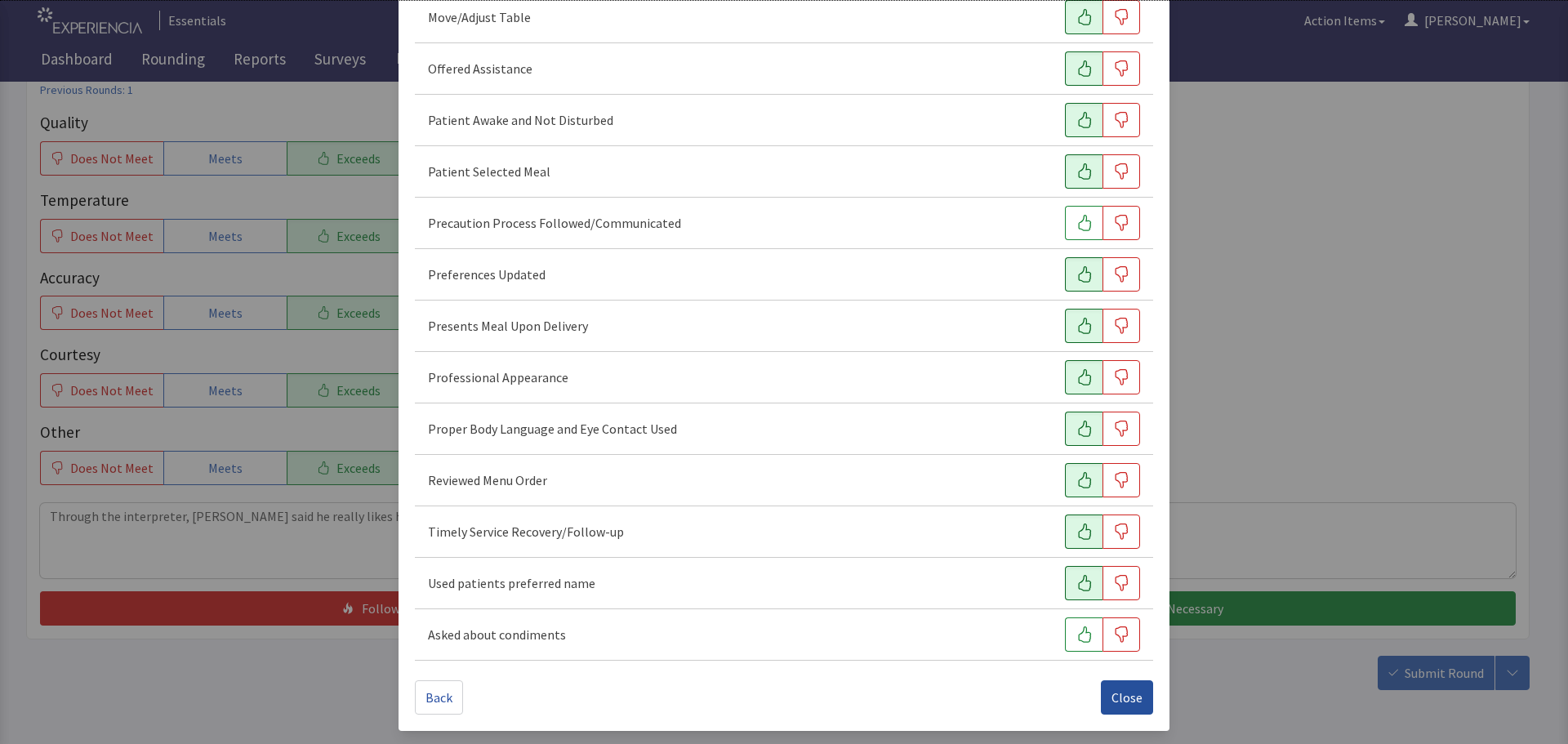
click at [1101, 694] on button "Close" at bounding box center [1127, 698] width 52 height 34
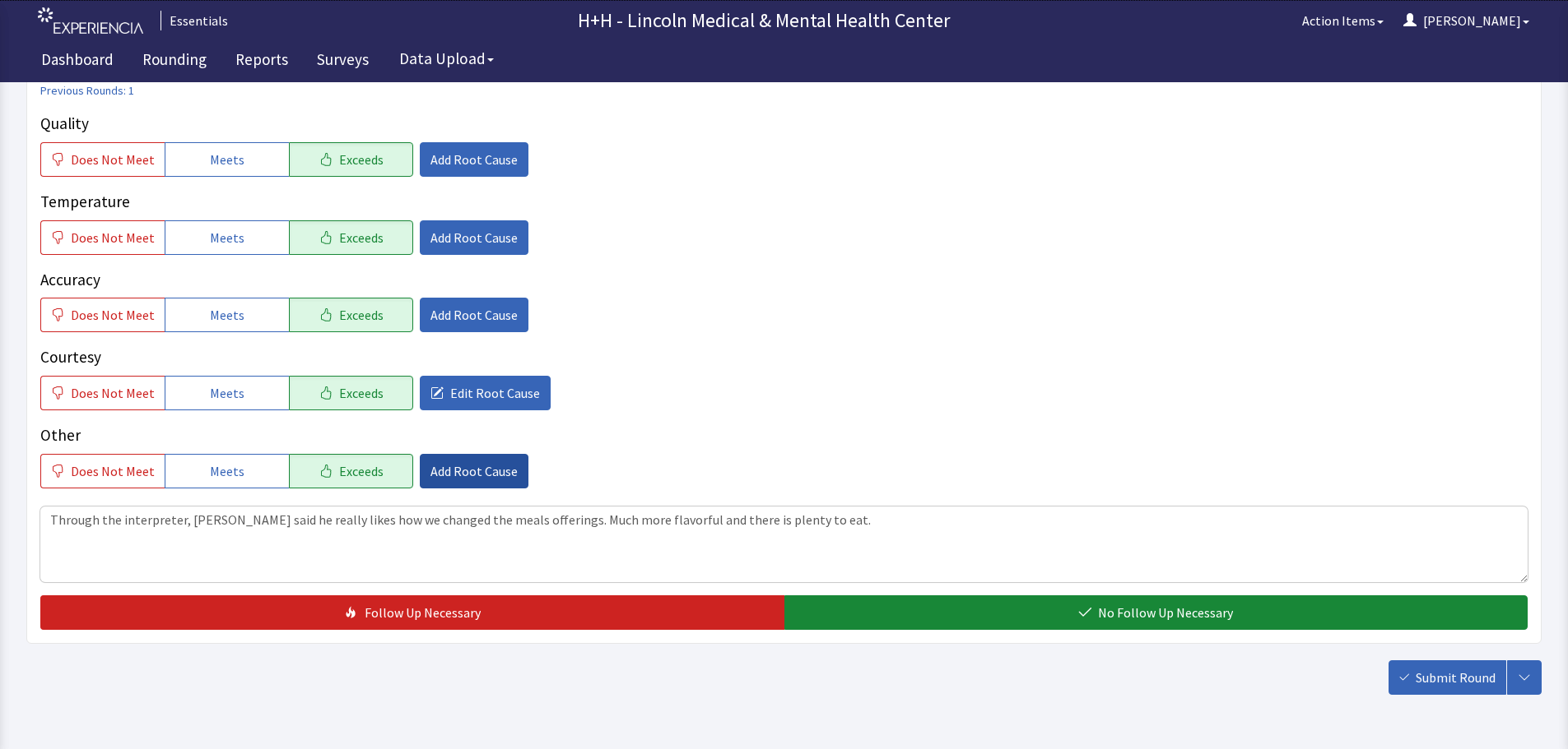
click at [484, 475] on span "Add Root Cause" at bounding box center [473, 471] width 87 height 20
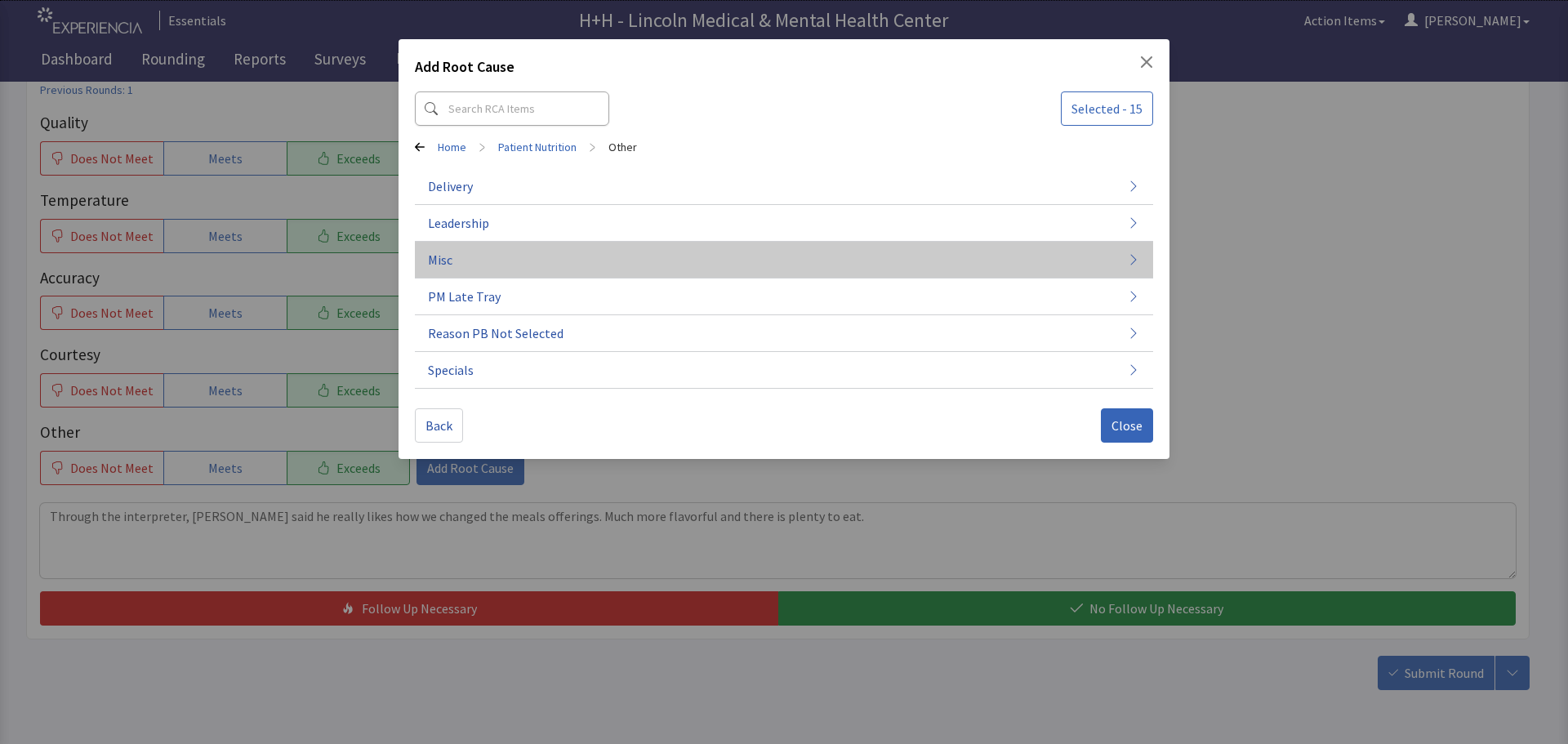
click at [478, 255] on button "Misc" at bounding box center [784, 260] width 739 height 37
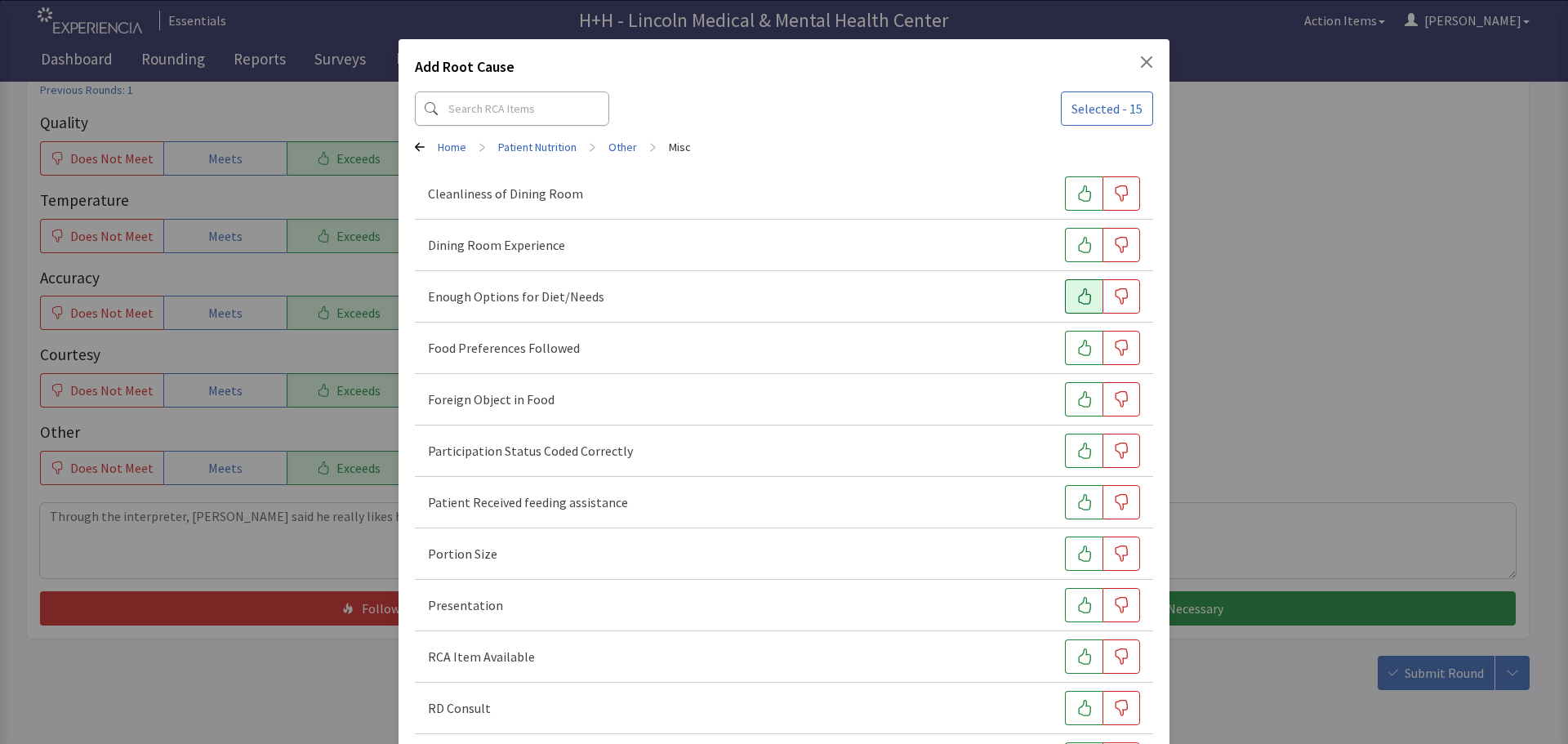
click at [1076, 294] on icon "button" at bounding box center [1084, 296] width 16 height 16
click at [1076, 345] on icon "button" at bounding box center [1084, 347] width 16 height 16
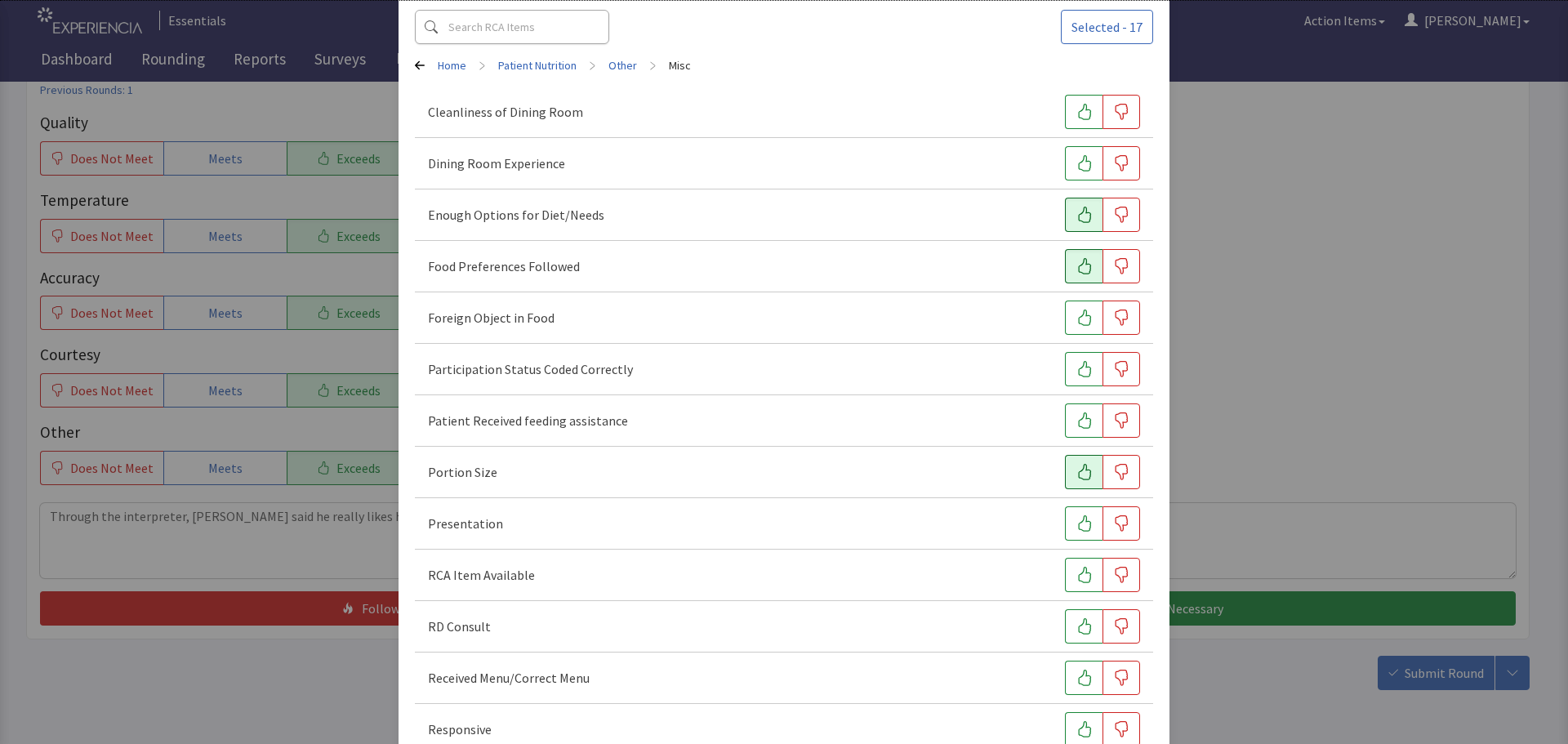
click at [1076, 471] on icon "button" at bounding box center [1084, 471] width 16 height 16
click at [1065, 518] on button "button" at bounding box center [1084, 524] width 38 height 34
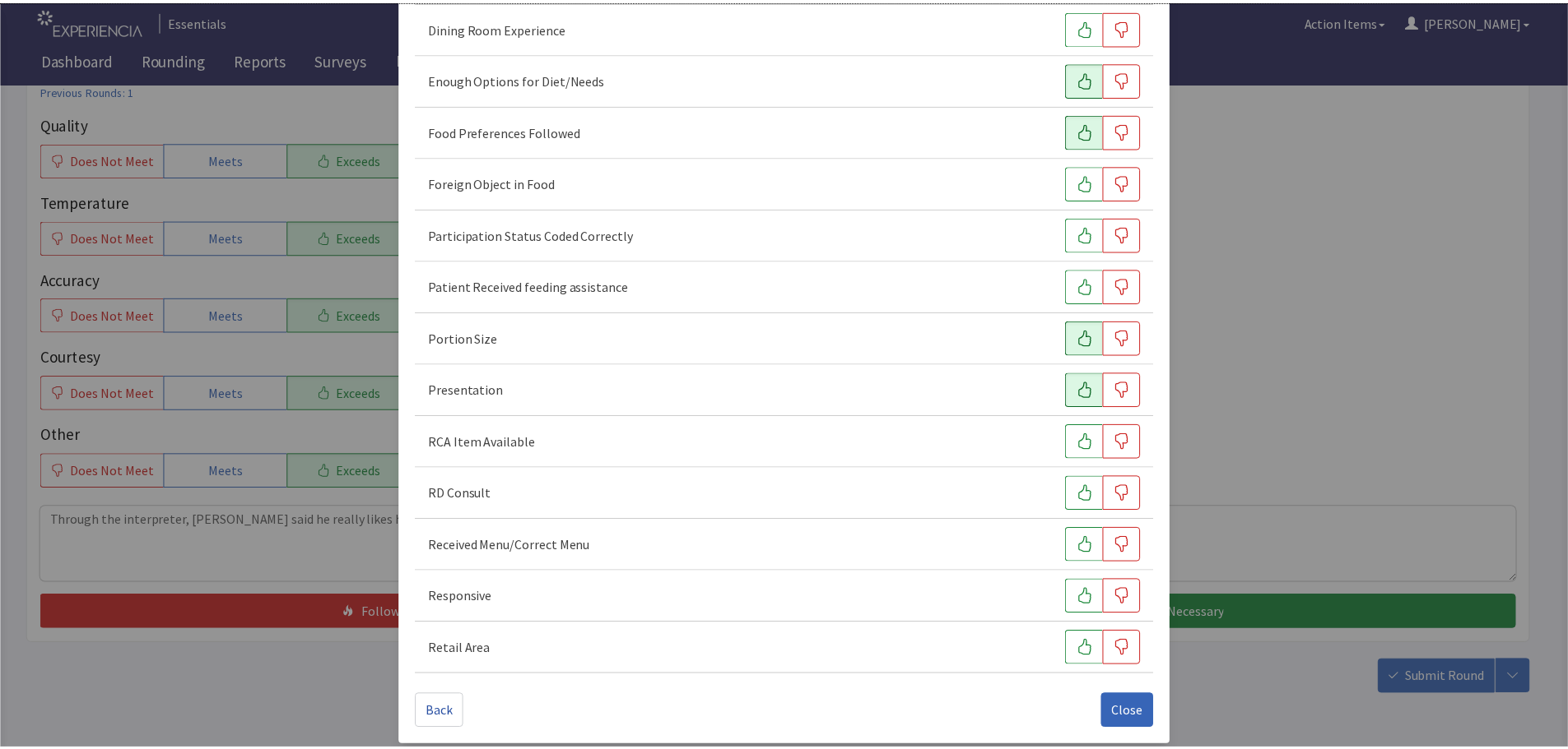
scroll to position [230, 0]
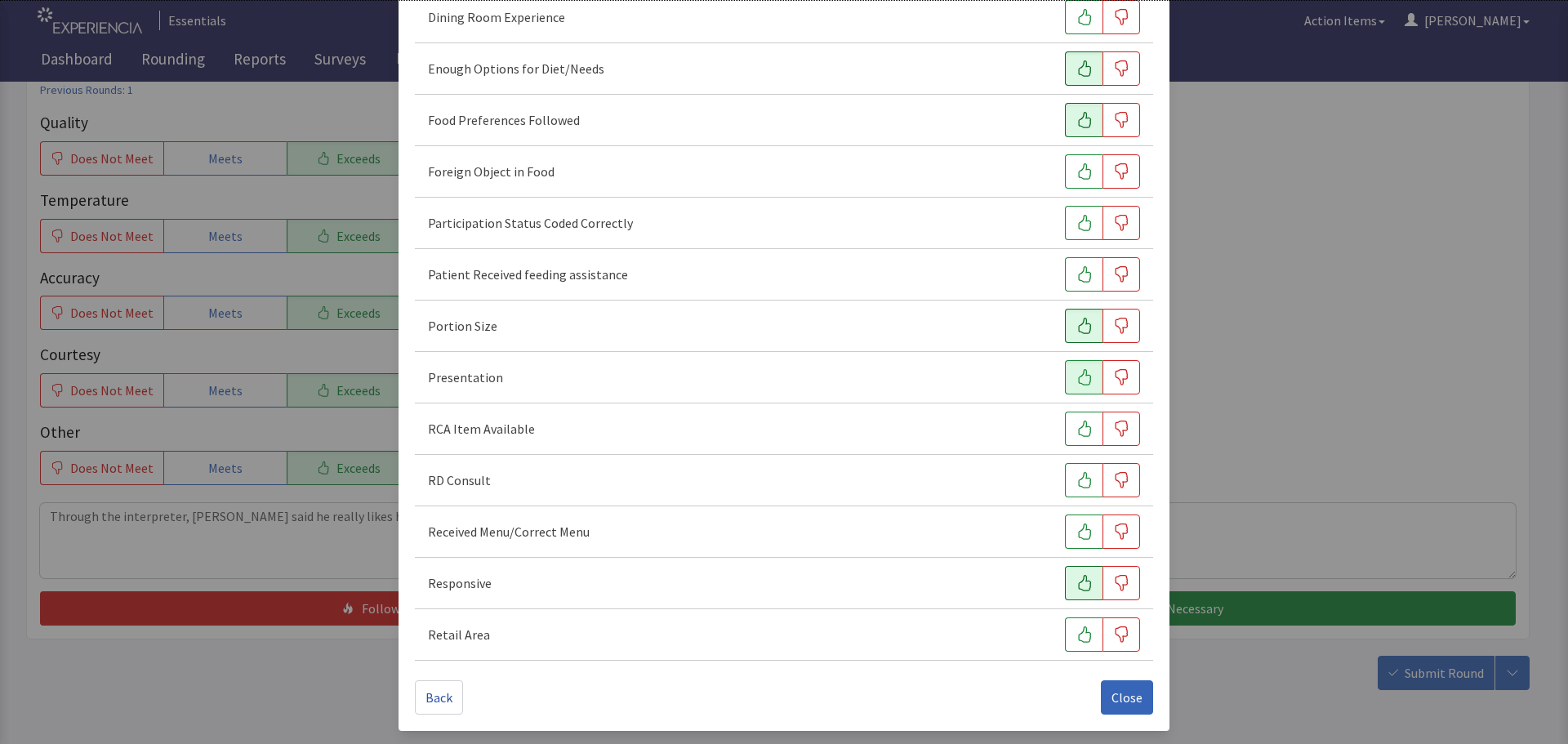
click at [1080, 581] on icon "button" at bounding box center [1084, 583] width 16 height 16
click at [1111, 690] on span "Close" at bounding box center [1127, 697] width 31 height 20
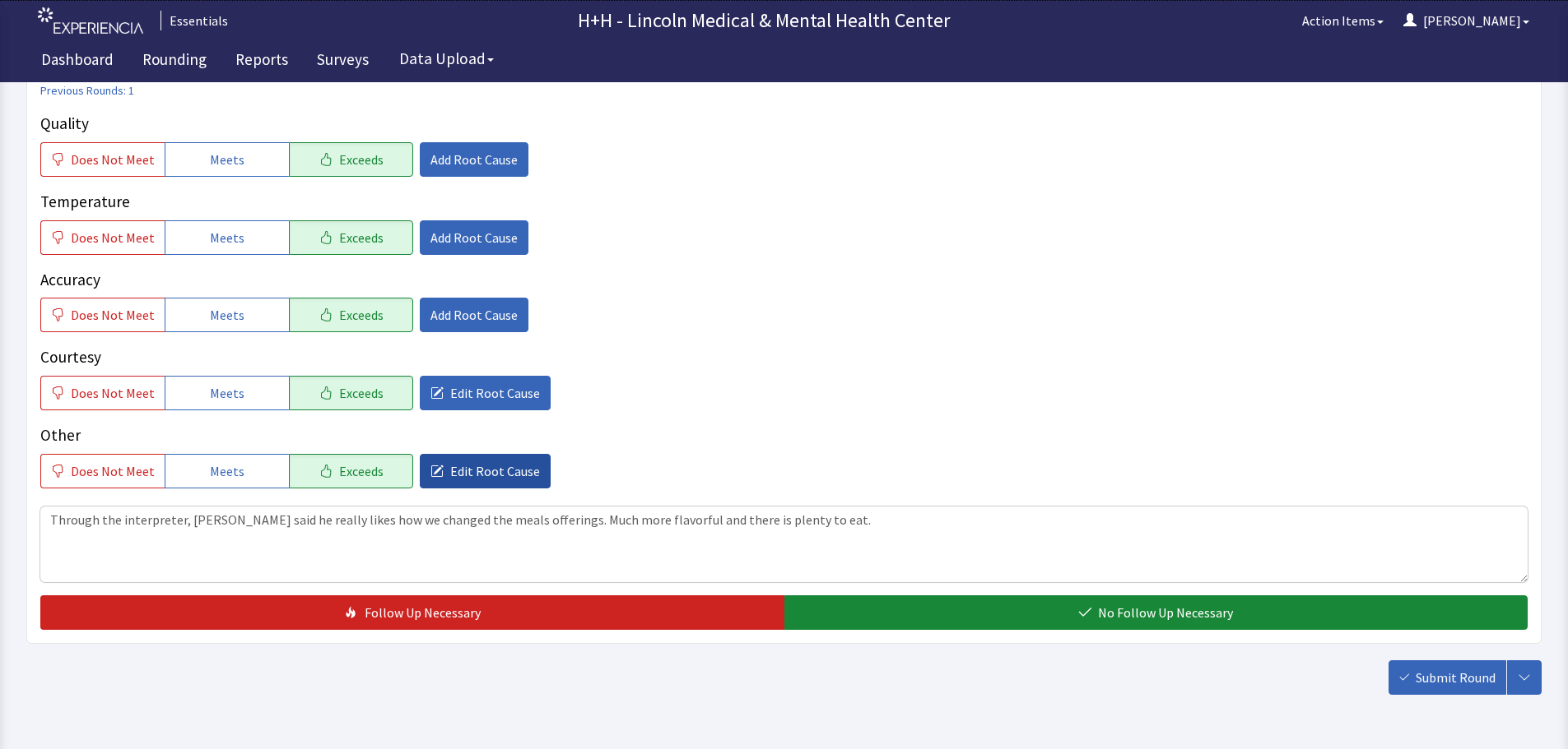
click at [450, 468] on span "Edit Root Cause" at bounding box center [495, 471] width 90 height 20
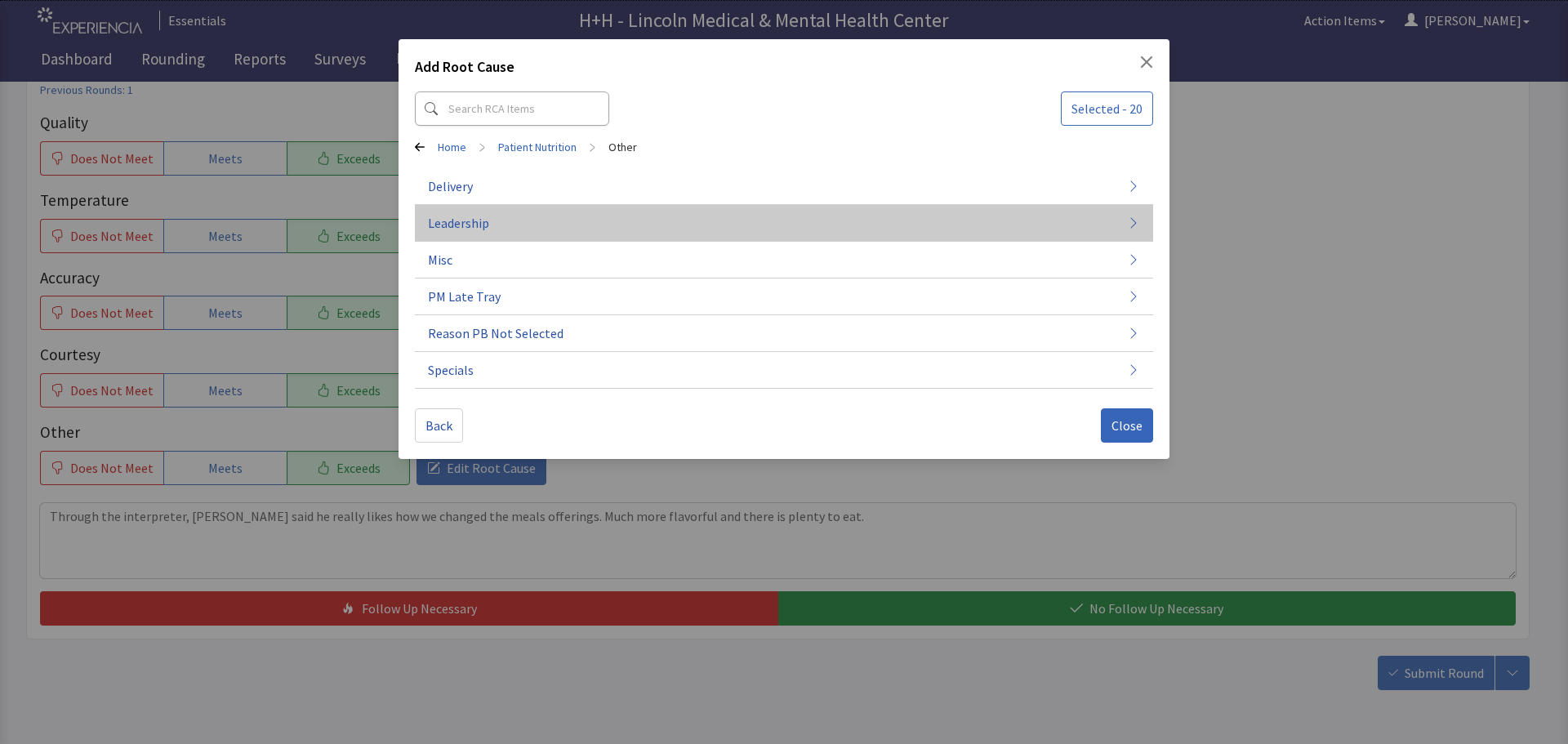
click at [515, 228] on button "Leadership" at bounding box center [784, 223] width 739 height 37
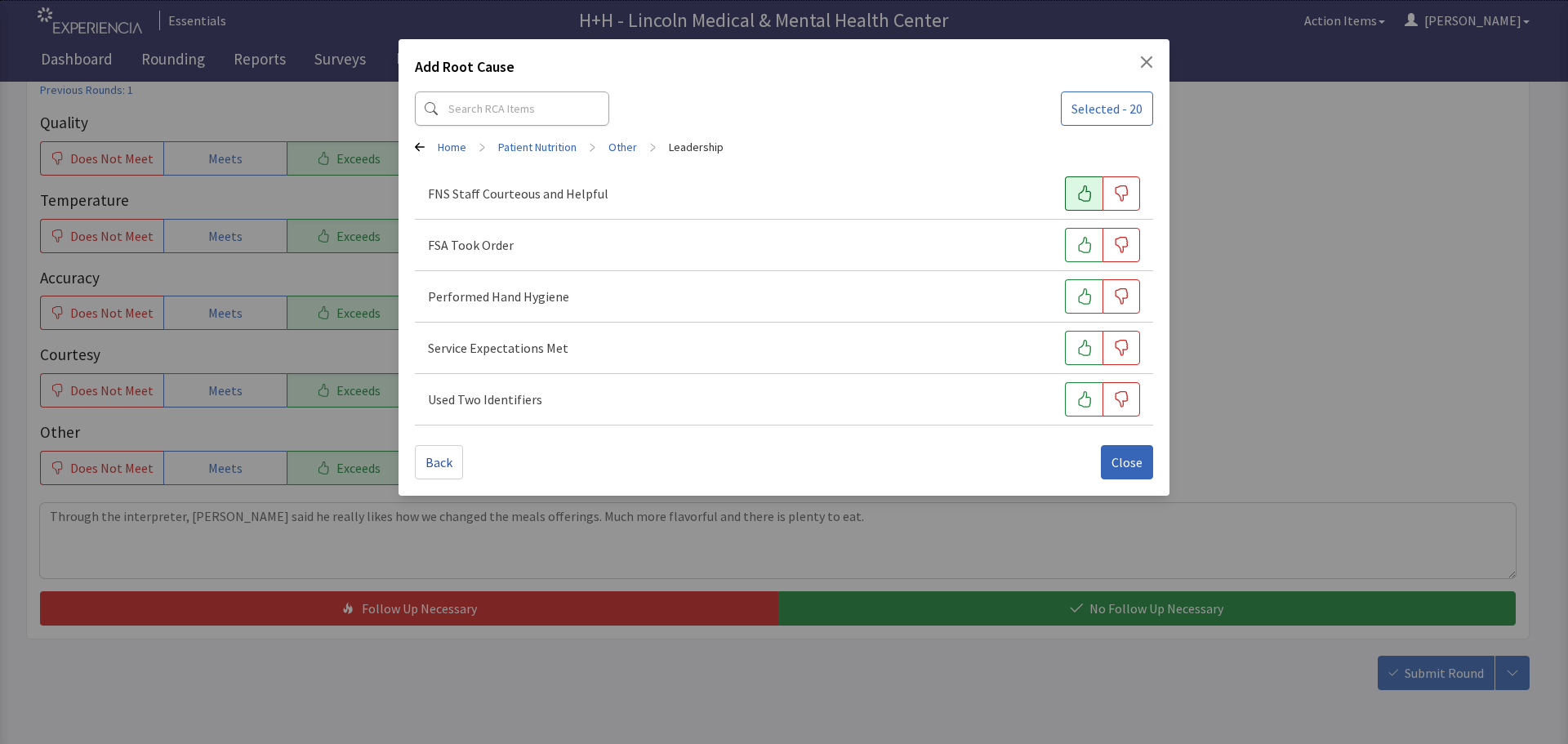
click at [1092, 185] on icon "button" at bounding box center [1084, 193] width 16 height 16
click at [1090, 239] on icon "button" at bounding box center [1084, 244] width 16 height 16
click at [1074, 299] on button "button" at bounding box center [1084, 297] width 38 height 34
click at [1077, 351] on icon "button" at bounding box center [1084, 347] width 16 height 16
click at [1070, 403] on button "button" at bounding box center [1084, 399] width 38 height 34
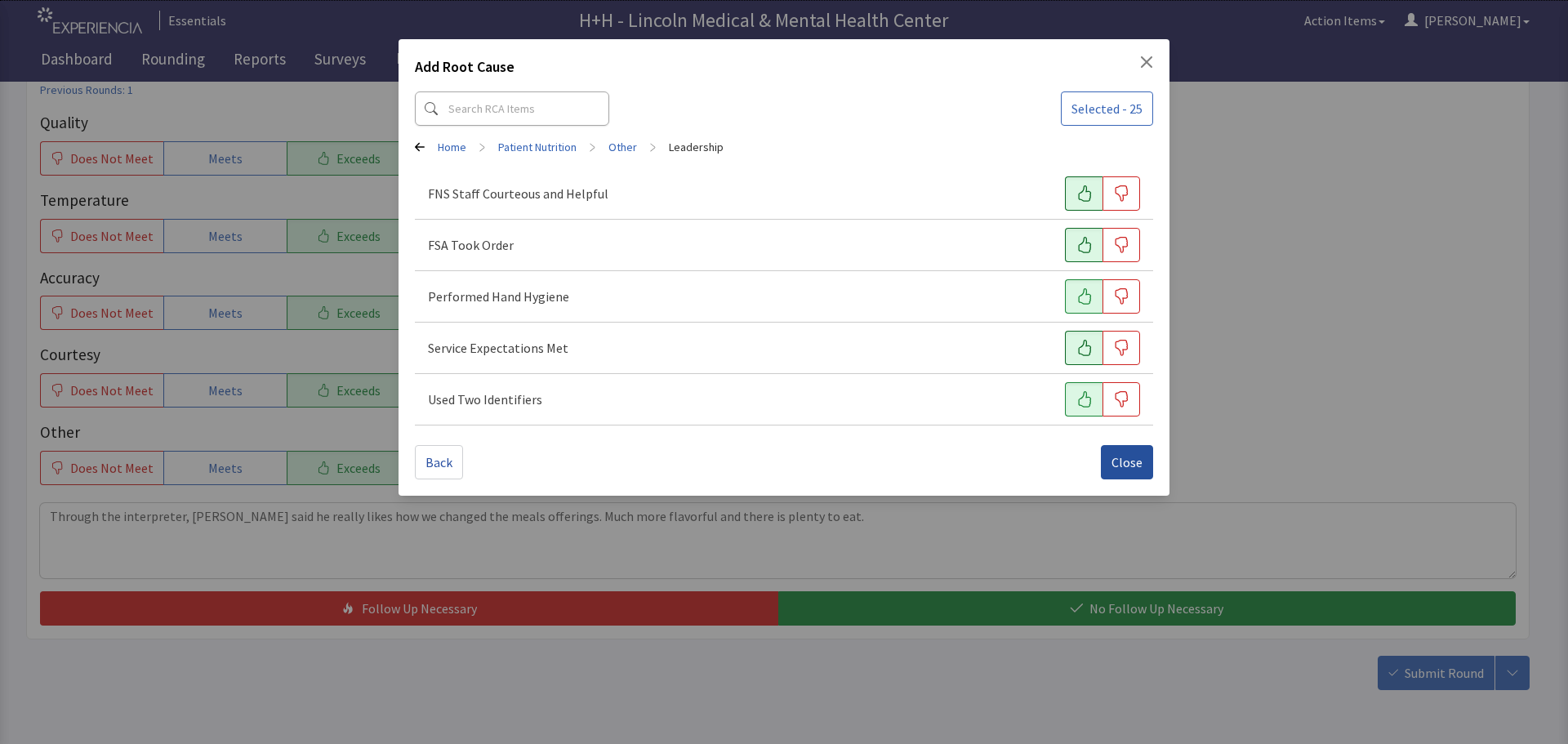
click at [1116, 452] on button "Close" at bounding box center [1127, 462] width 52 height 34
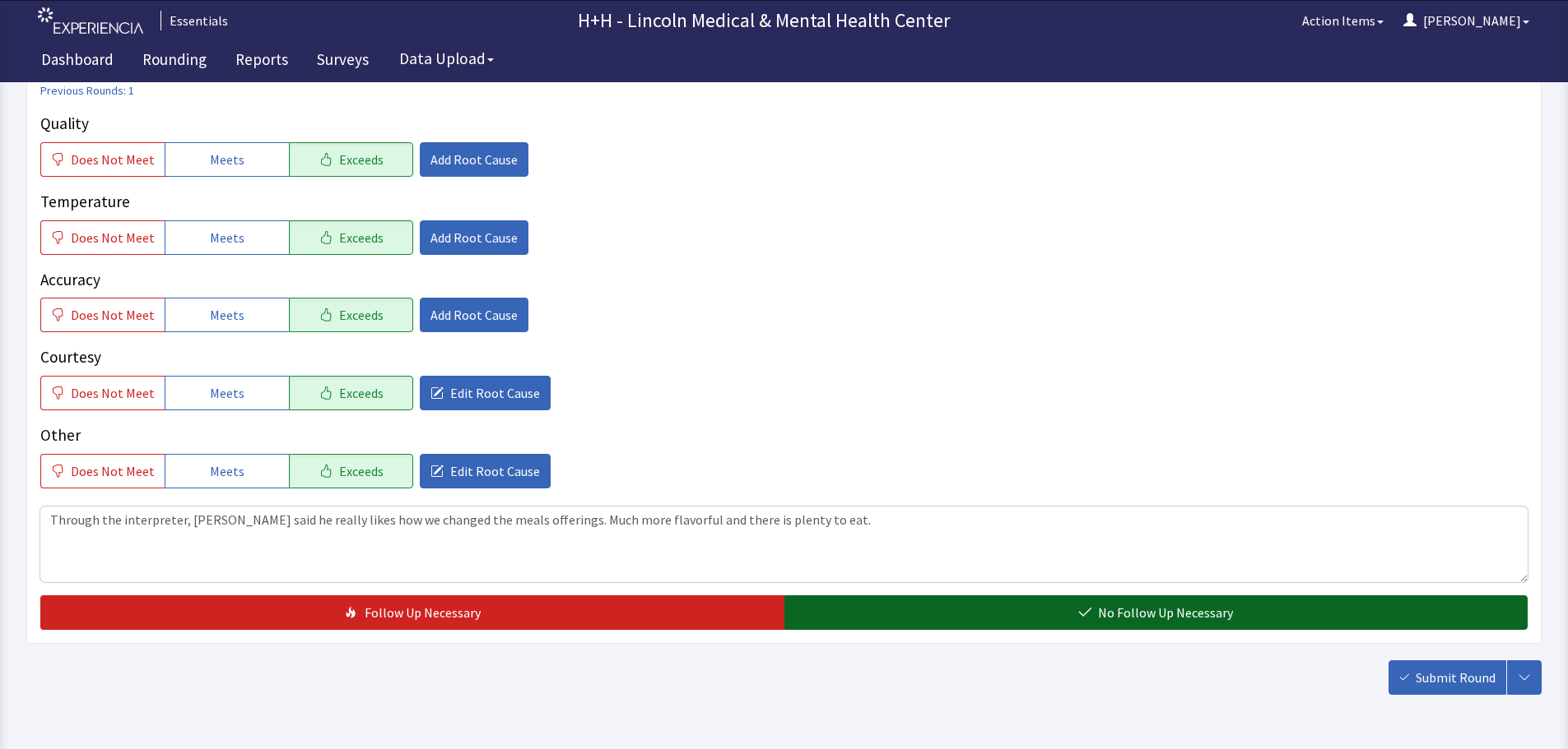
click at [1068, 603] on button "No Follow Up Necessary" at bounding box center [1156, 613] width 744 height 35
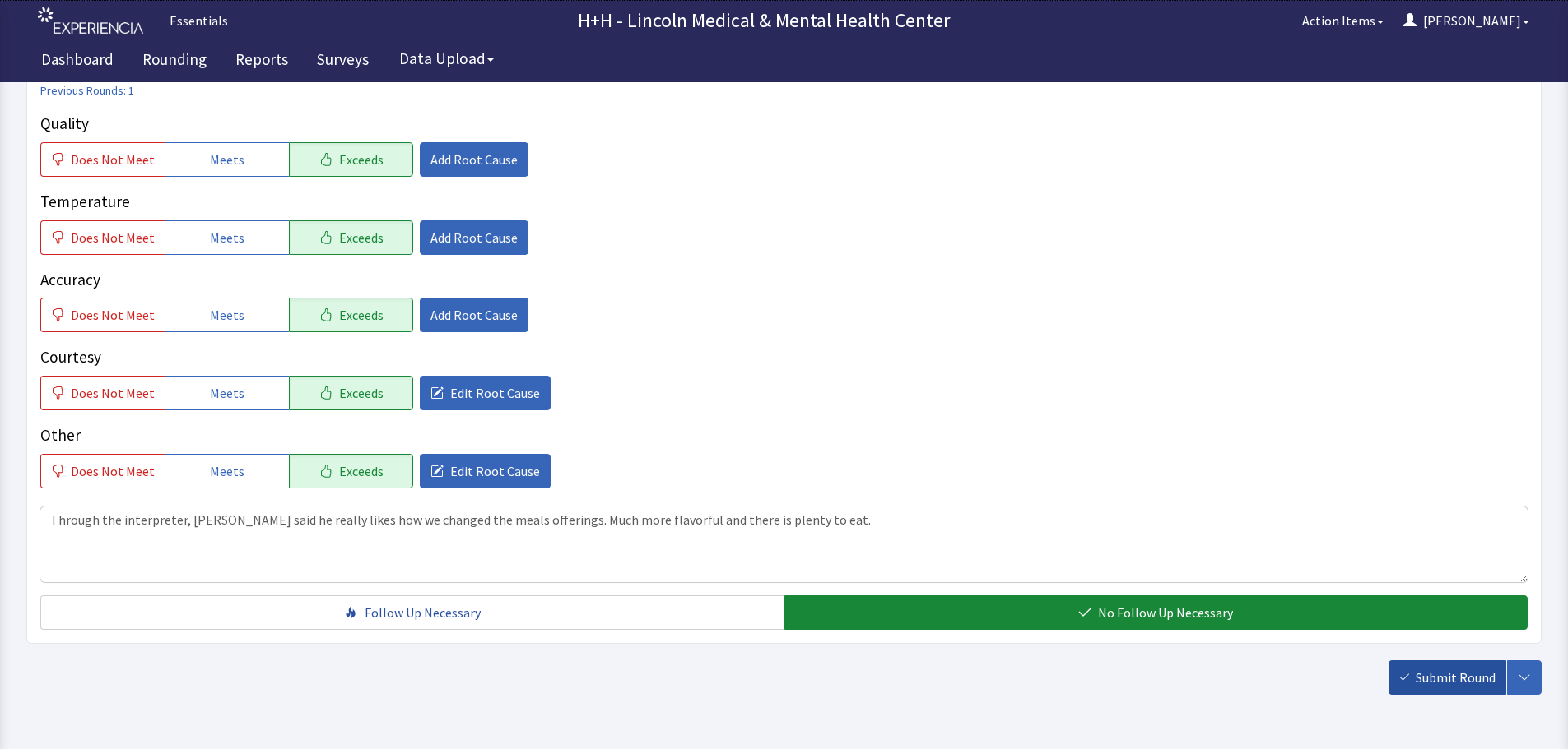
click at [1426, 677] on span "Submit Round" at bounding box center [1455, 677] width 79 height 20
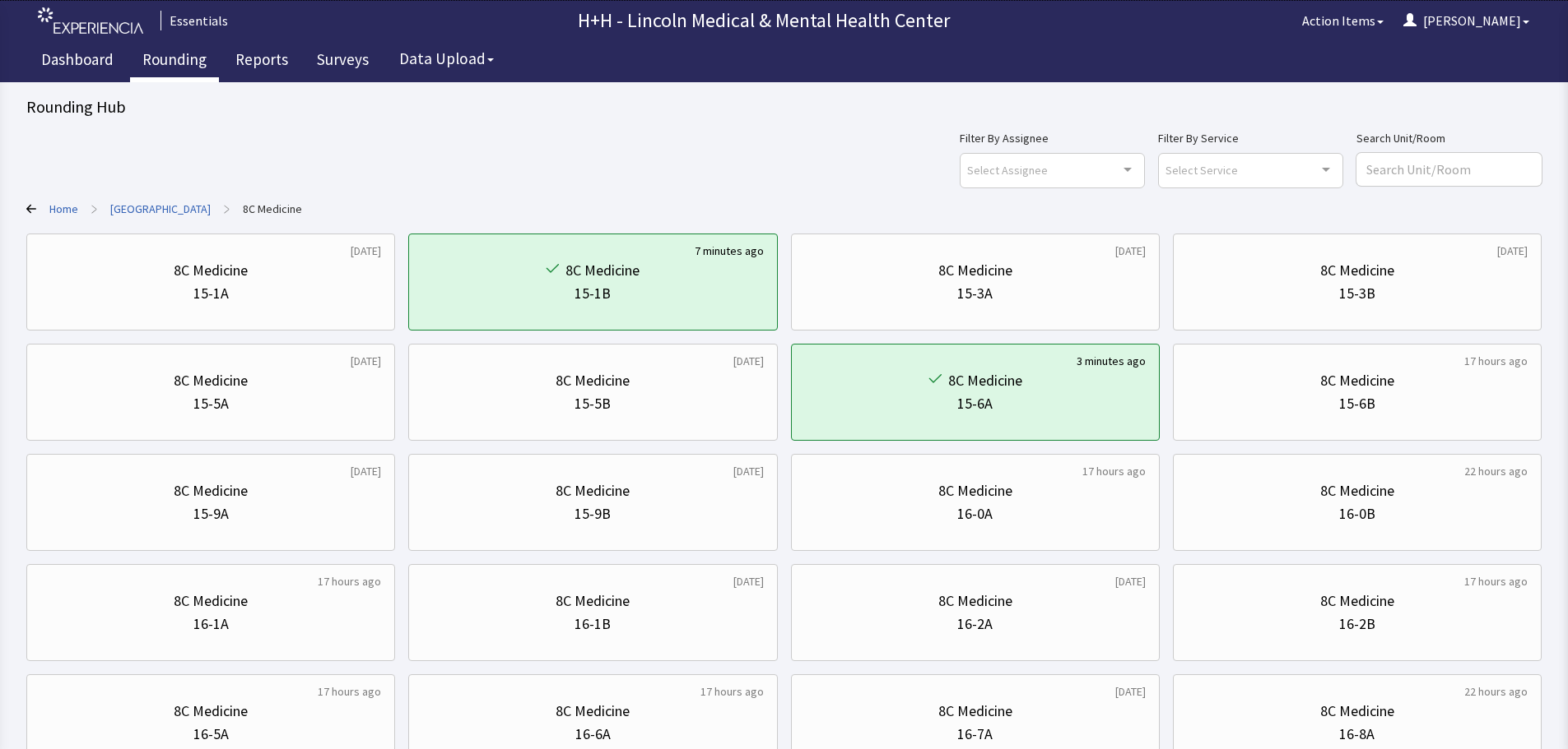
click at [166, 59] on link "Rounding" at bounding box center [174, 62] width 89 height 41
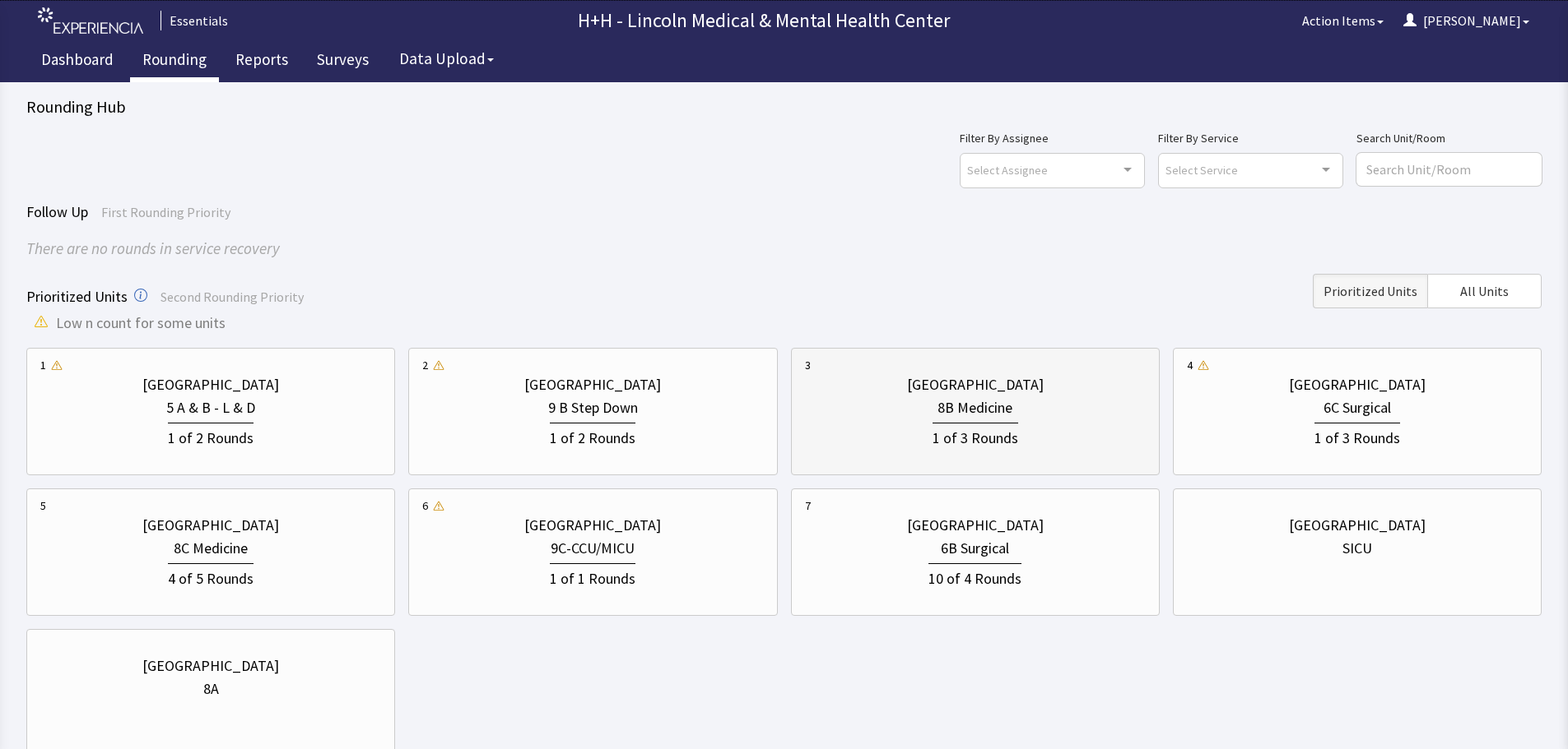
click at [1059, 409] on div "8B Medicine" at bounding box center [975, 407] width 341 height 23
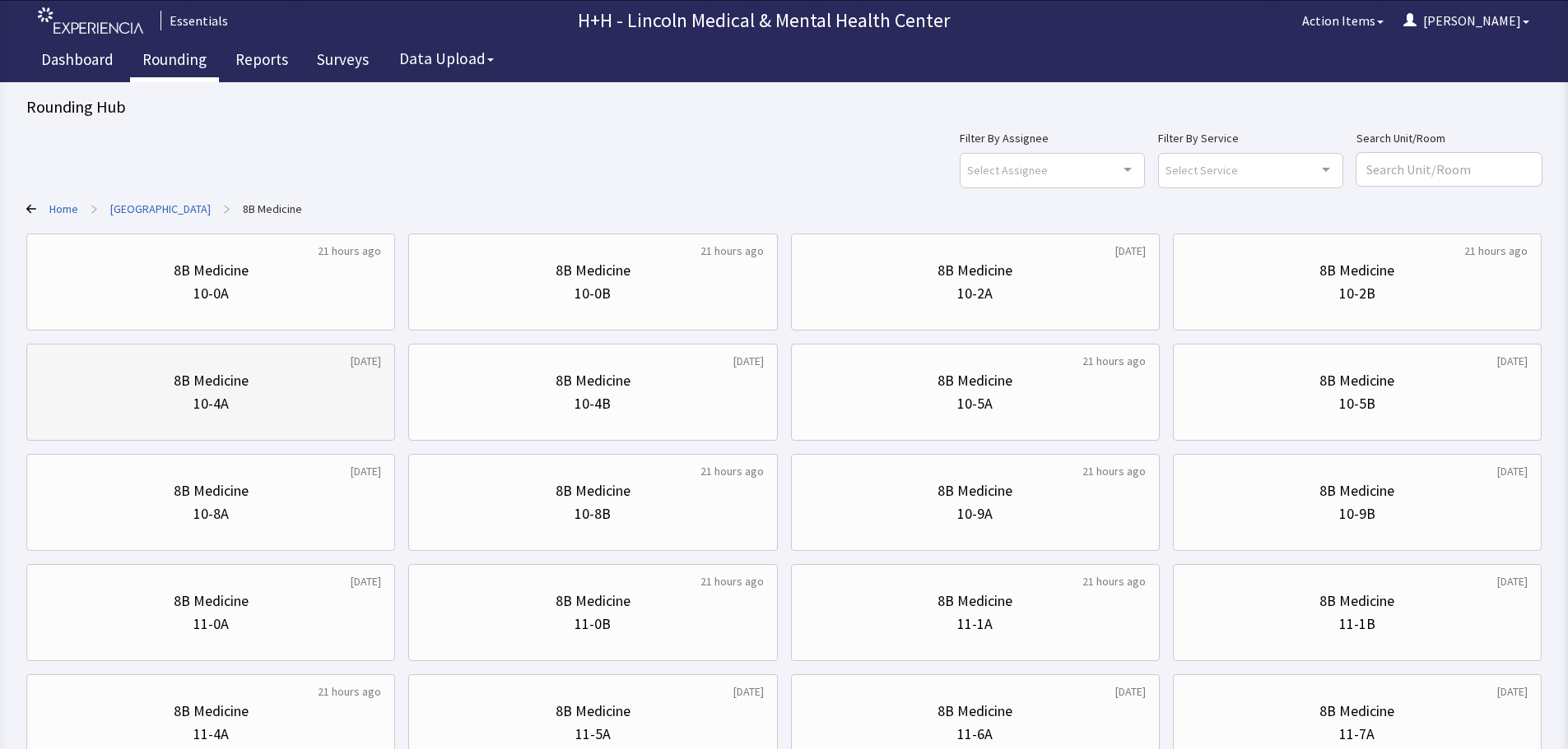
click at [312, 403] on div "10-4A" at bounding box center [211, 404] width 341 height 23
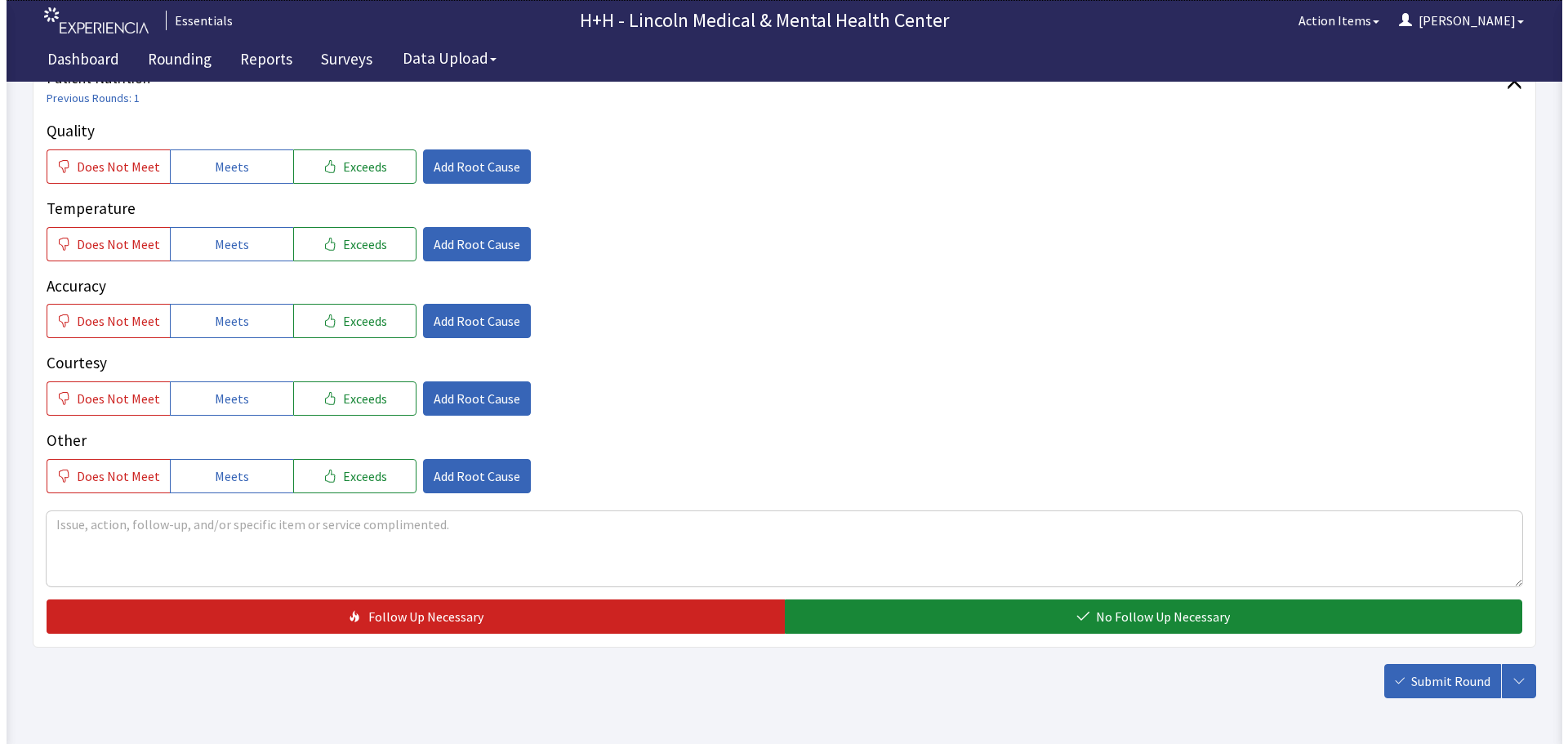
scroll to position [245, 0]
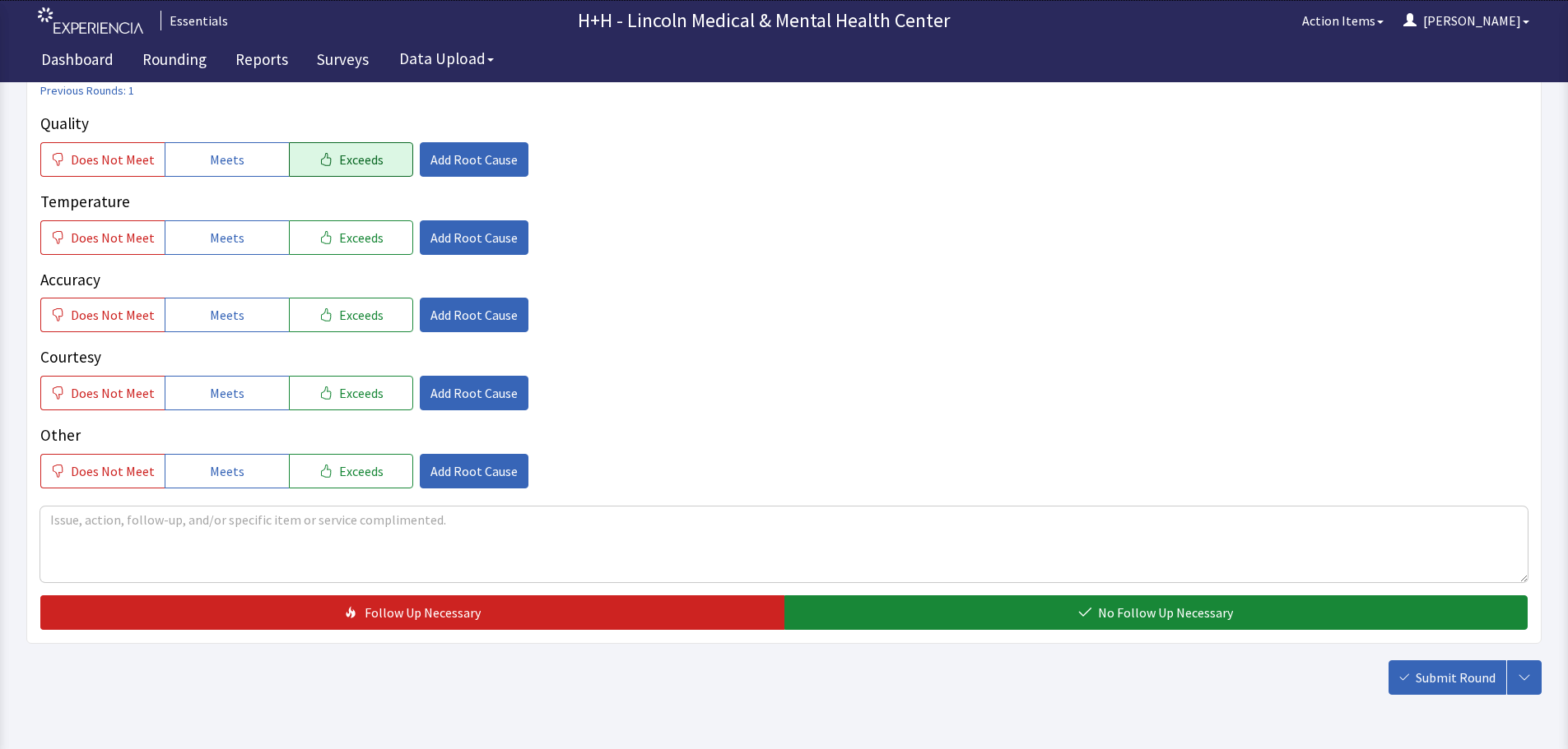
click at [358, 159] on span "Exceeds" at bounding box center [361, 159] width 44 height 20
click at [361, 242] on span "Exceeds" at bounding box center [361, 237] width 44 height 20
click at [355, 318] on span "Exceeds" at bounding box center [361, 315] width 44 height 20
click at [363, 381] on button "Exceeds" at bounding box center [351, 393] width 124 height 35
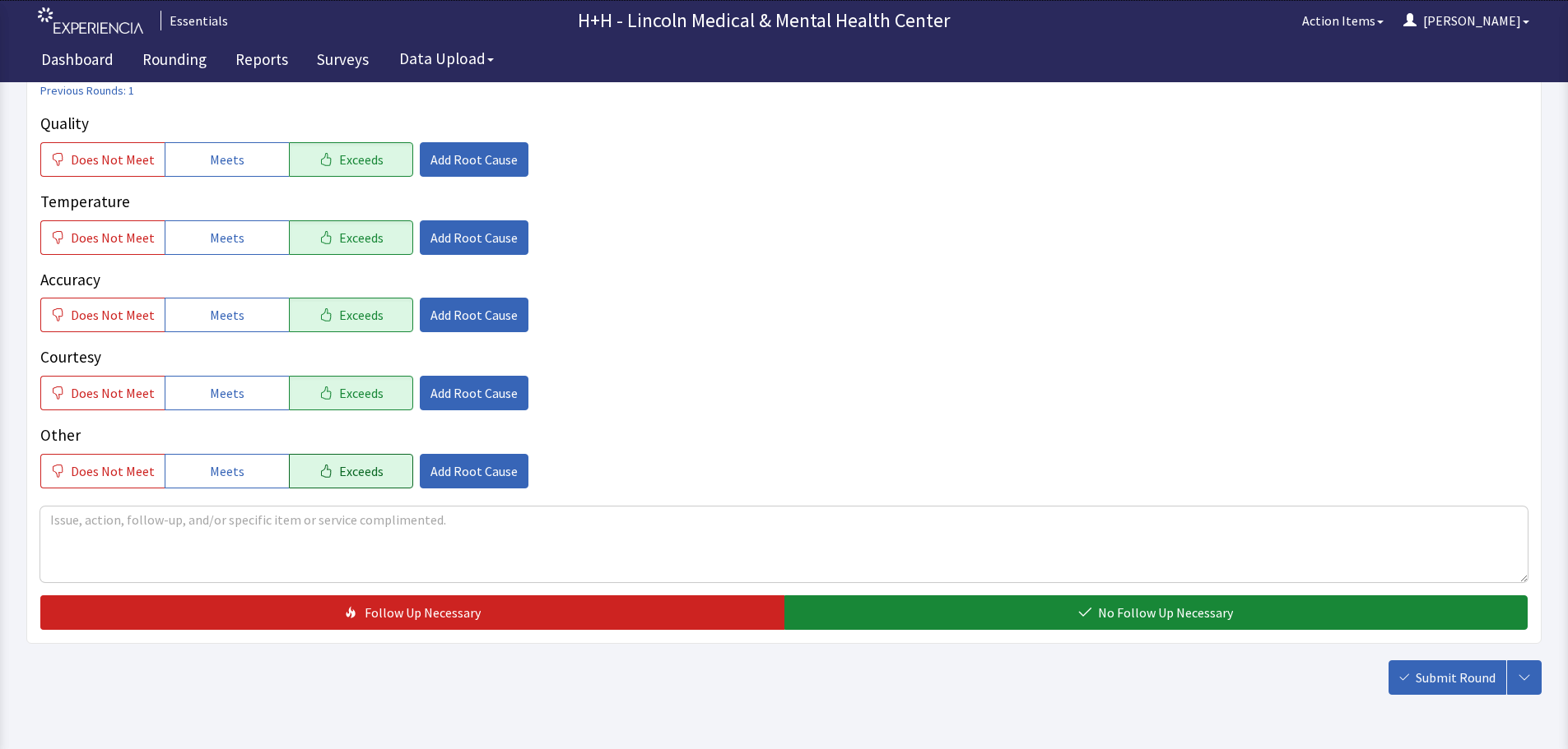
click at [357, 462] on span "Exceeds" at bounding box center [361, 471] width 44 height 20
click at [82, 520] on textarea at bounding box center [784, 544] width 1487 height 76
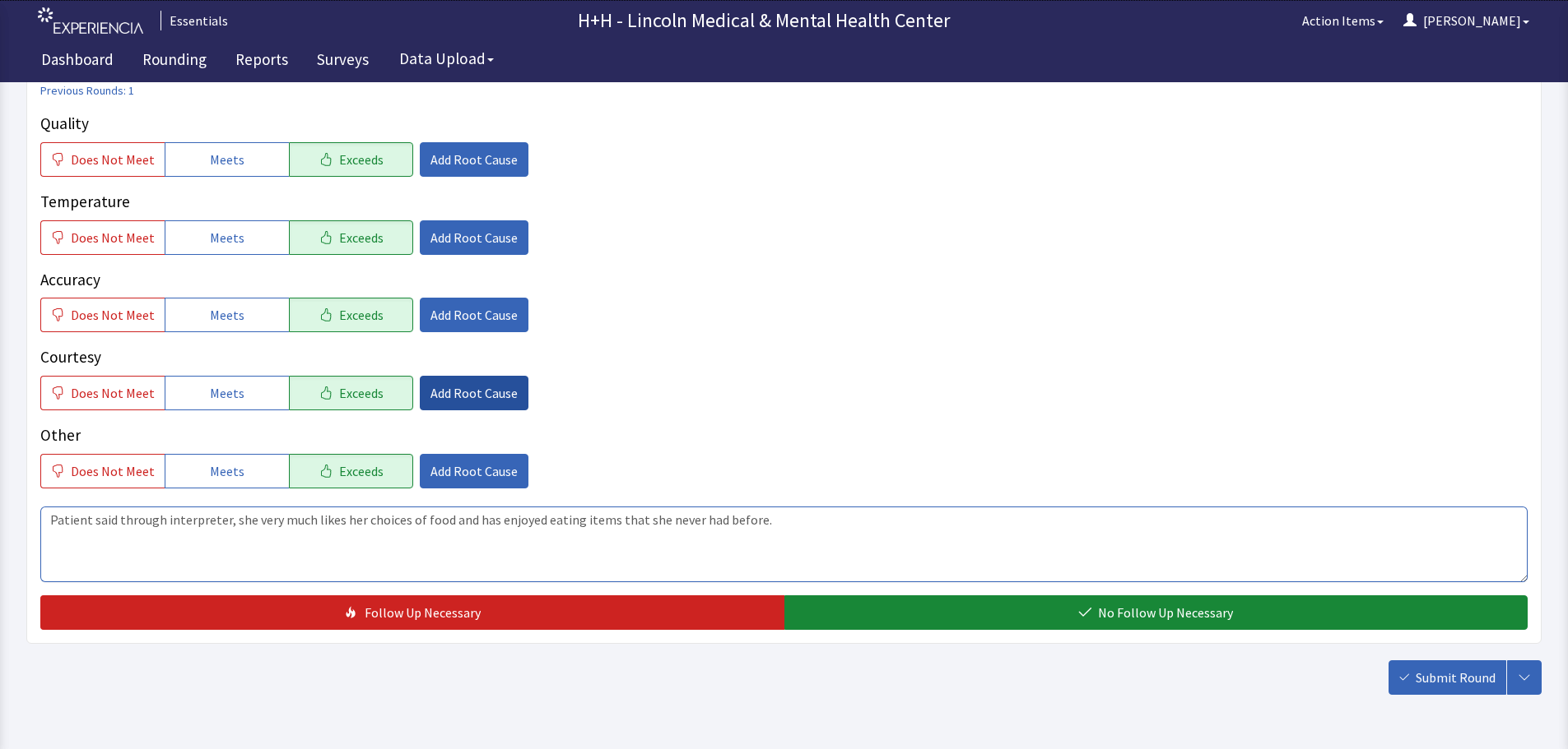
type textarea "Patient said through interpreter, she very much likes her choices of food and h…"
click at [444, 394] on span "Add Root Cause" at bounding box center [473, 393] width 87 height 20
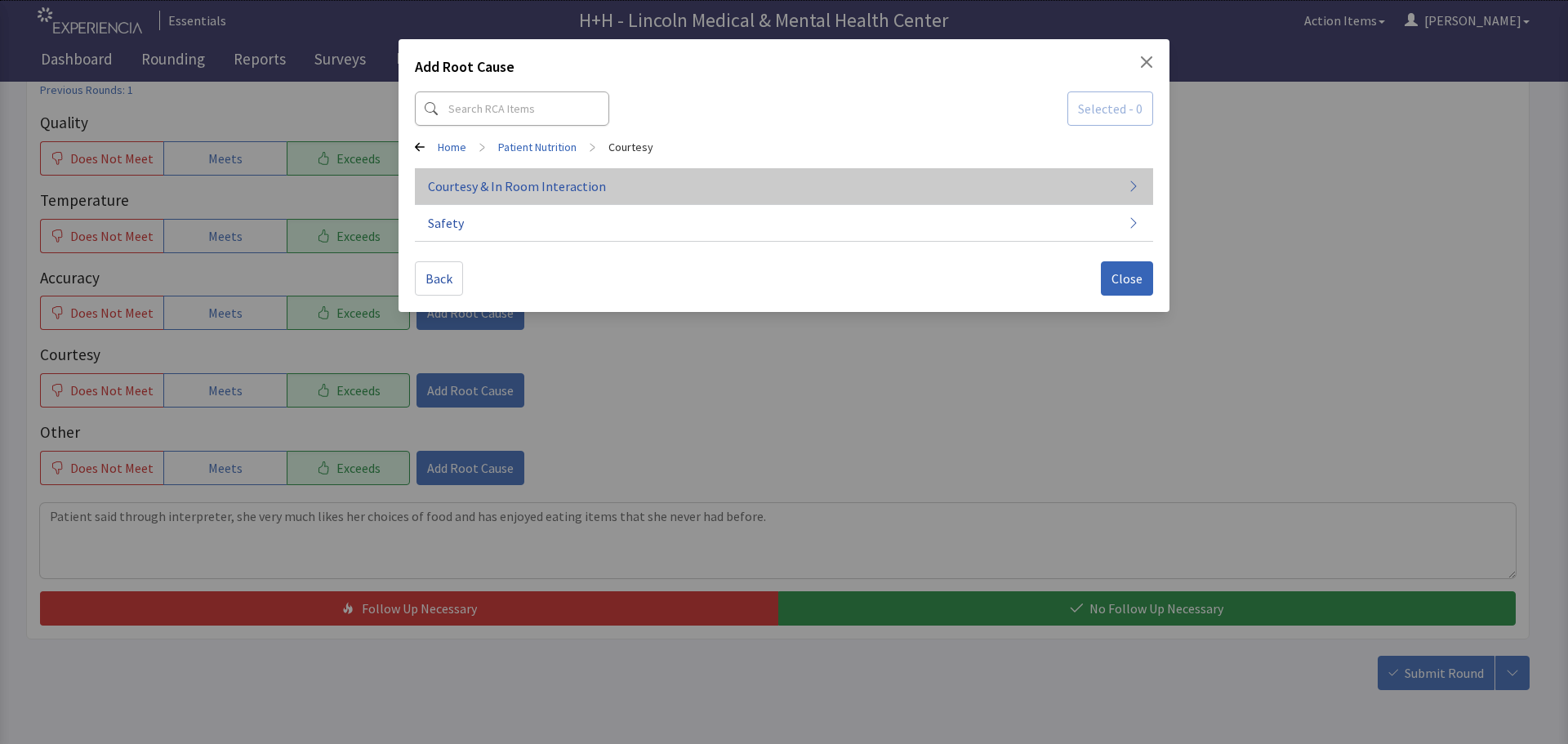
click at [497, 189] on span "Courtesy & In Room Interaction" at bounding box center [517, 186] width 178 height 20
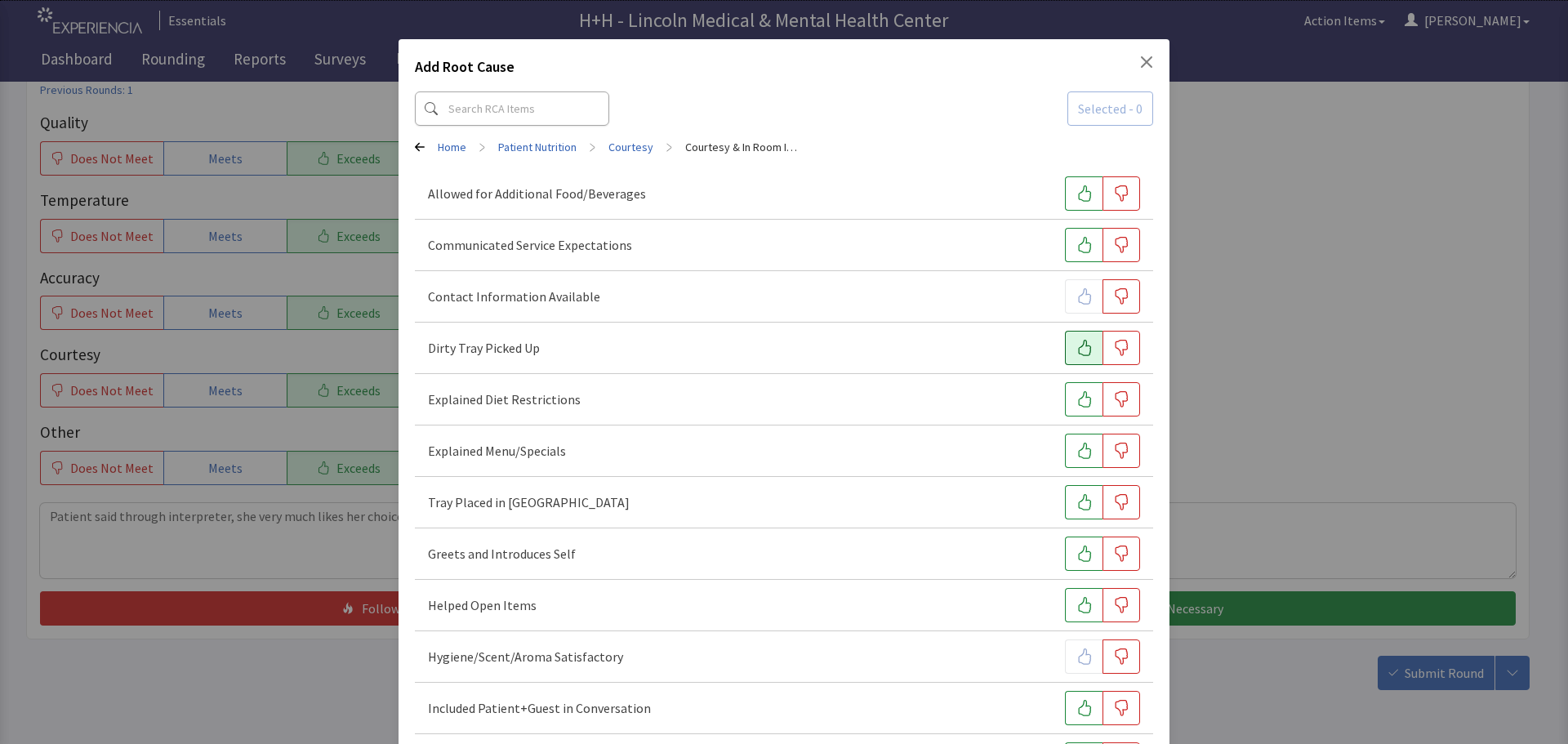
click at [1065, 345] on button "button" at bounding box center [1084, 348] width 38 height 34
click at [1076, 497] on icon "button" at bounding box center [1084, 502] width 16 height 16
click at [1076, 549] on icon "button" at bounding box center [1084, 554] width 16 height 16
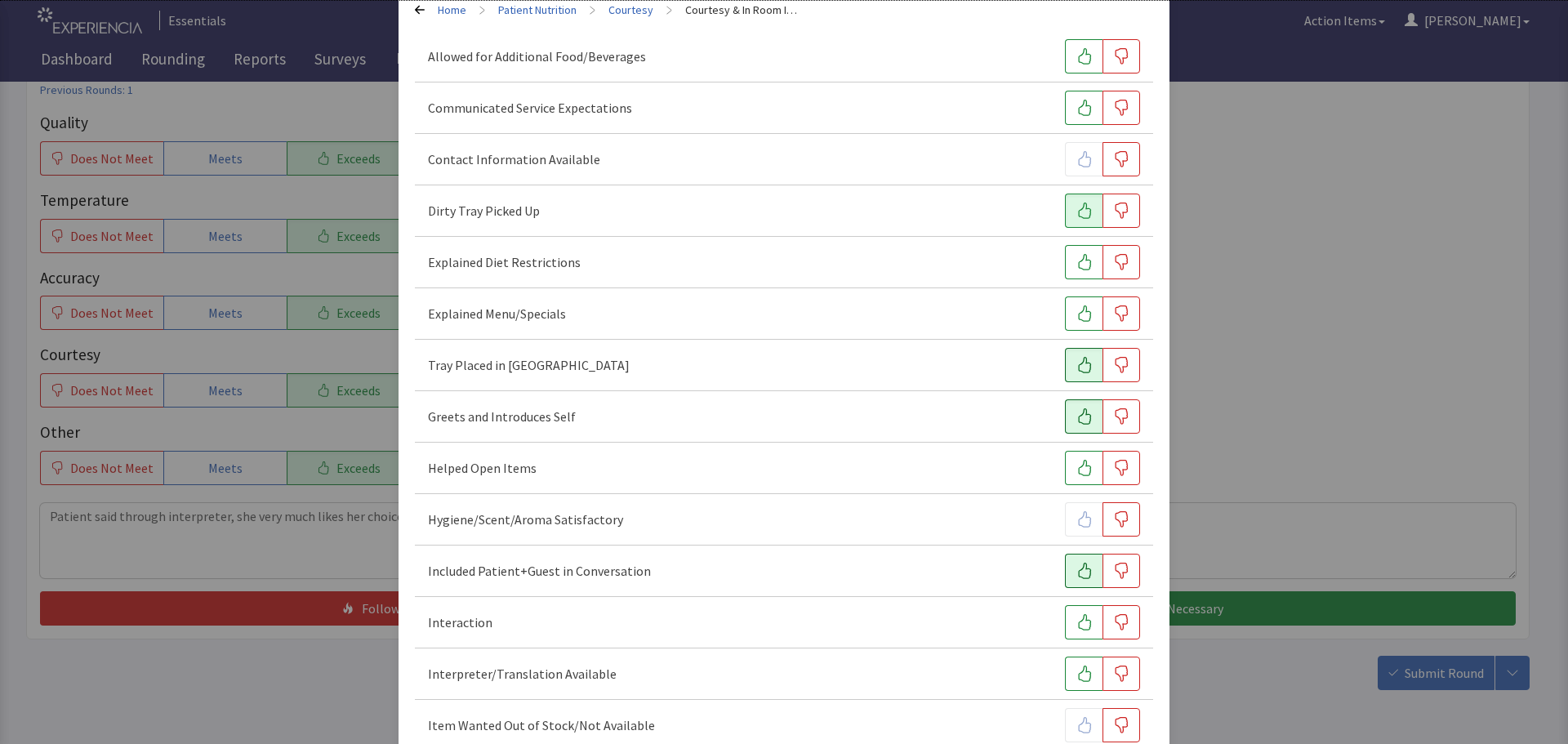
scroll to position [164, 0]
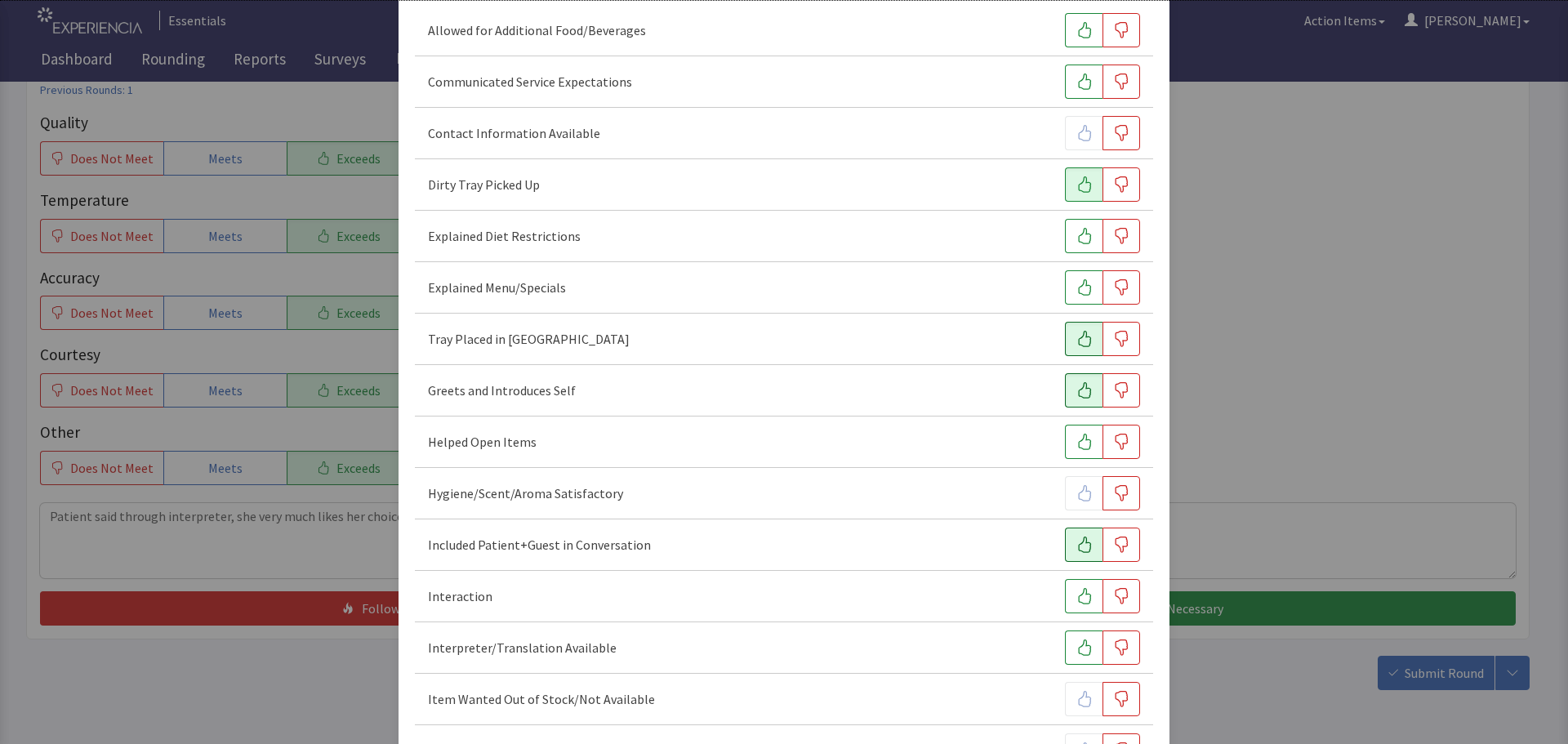
drag, startPoint x: 1065, startPoint y: 542, endPoint x: 1066, endPoint y: 551, distance: 9.1
click at [1066, 542] on button "button" at bounding box center [1084, 545] width 38 height 34
click at [1070, 585] on button "button" at bounding box center [1084, 597] width 38 height 34
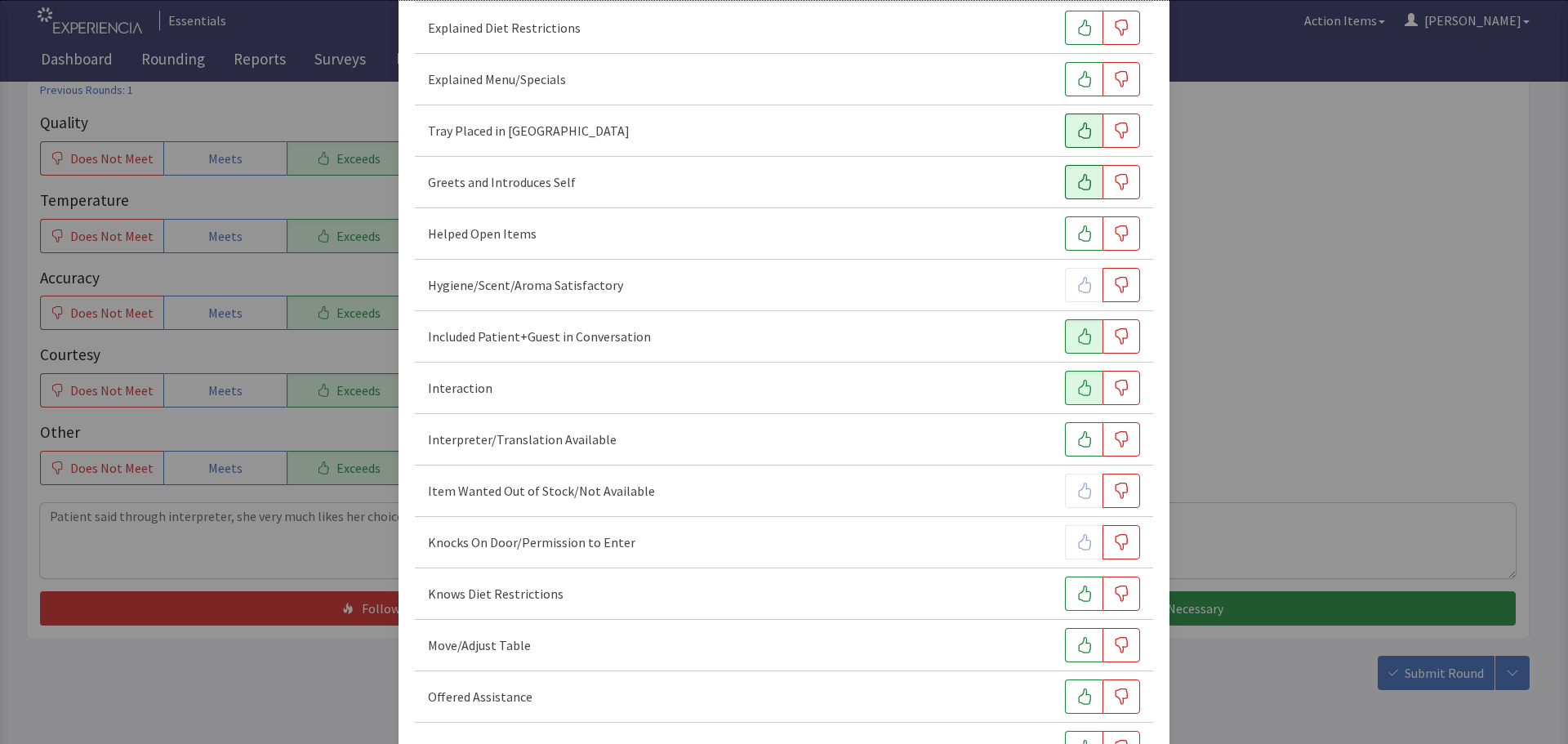
scroll to position [409, 0]
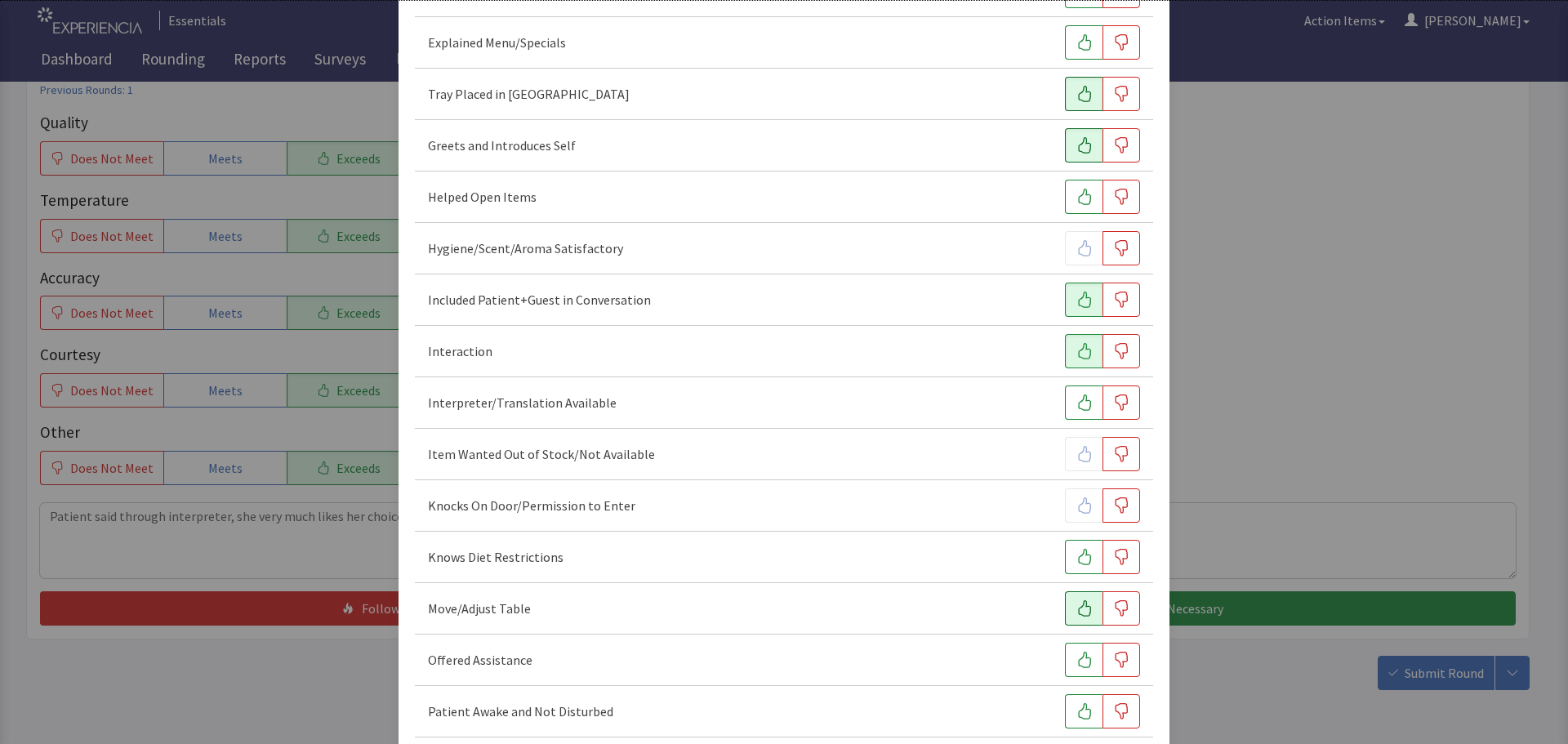
click at [1076, 611] on icon "button" at bounding box center [1084, 608] width 16 height 16
click at [1081, 664] on icon "button" at bounding box center [1084, 660] width 16 height 16
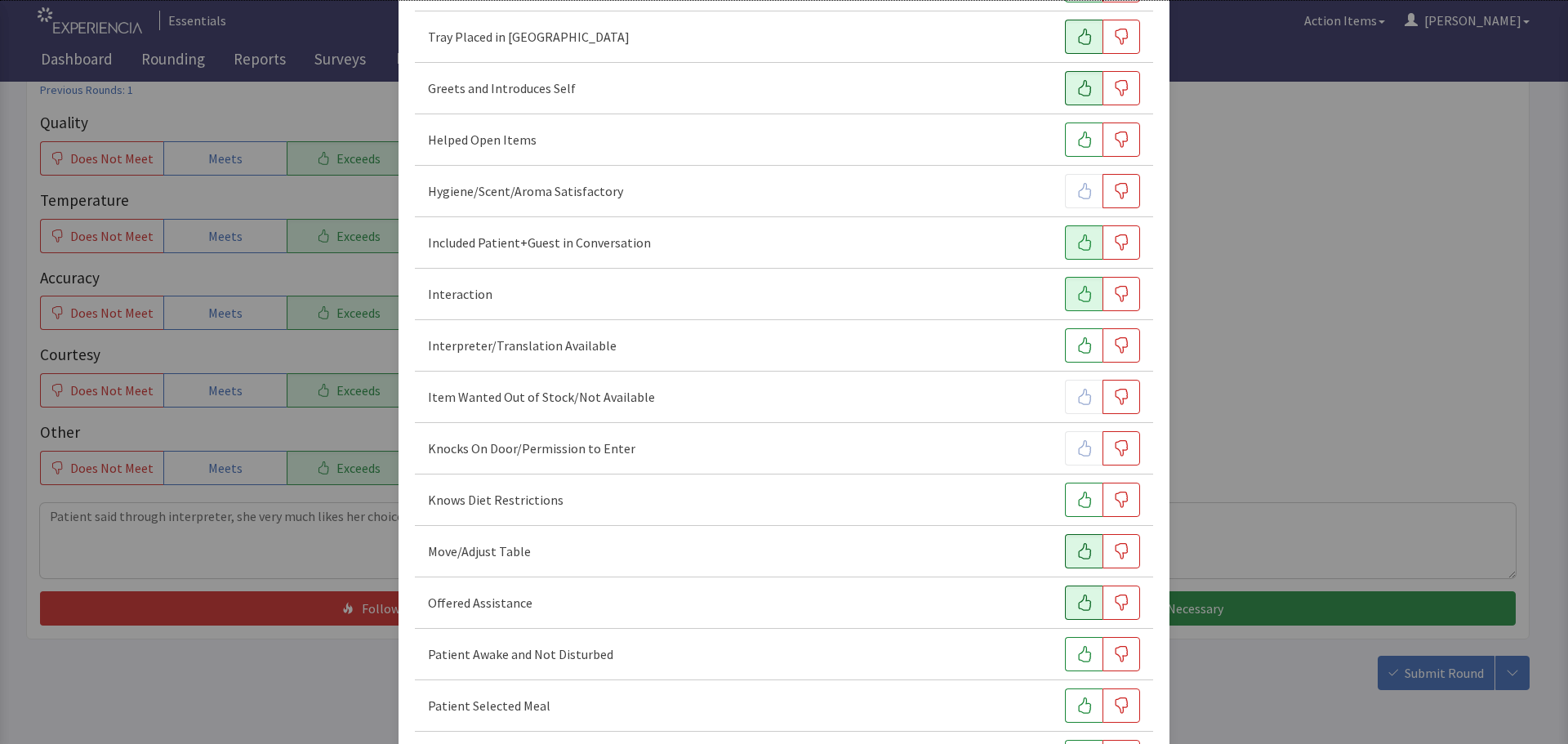
scroll to position [572, 0]
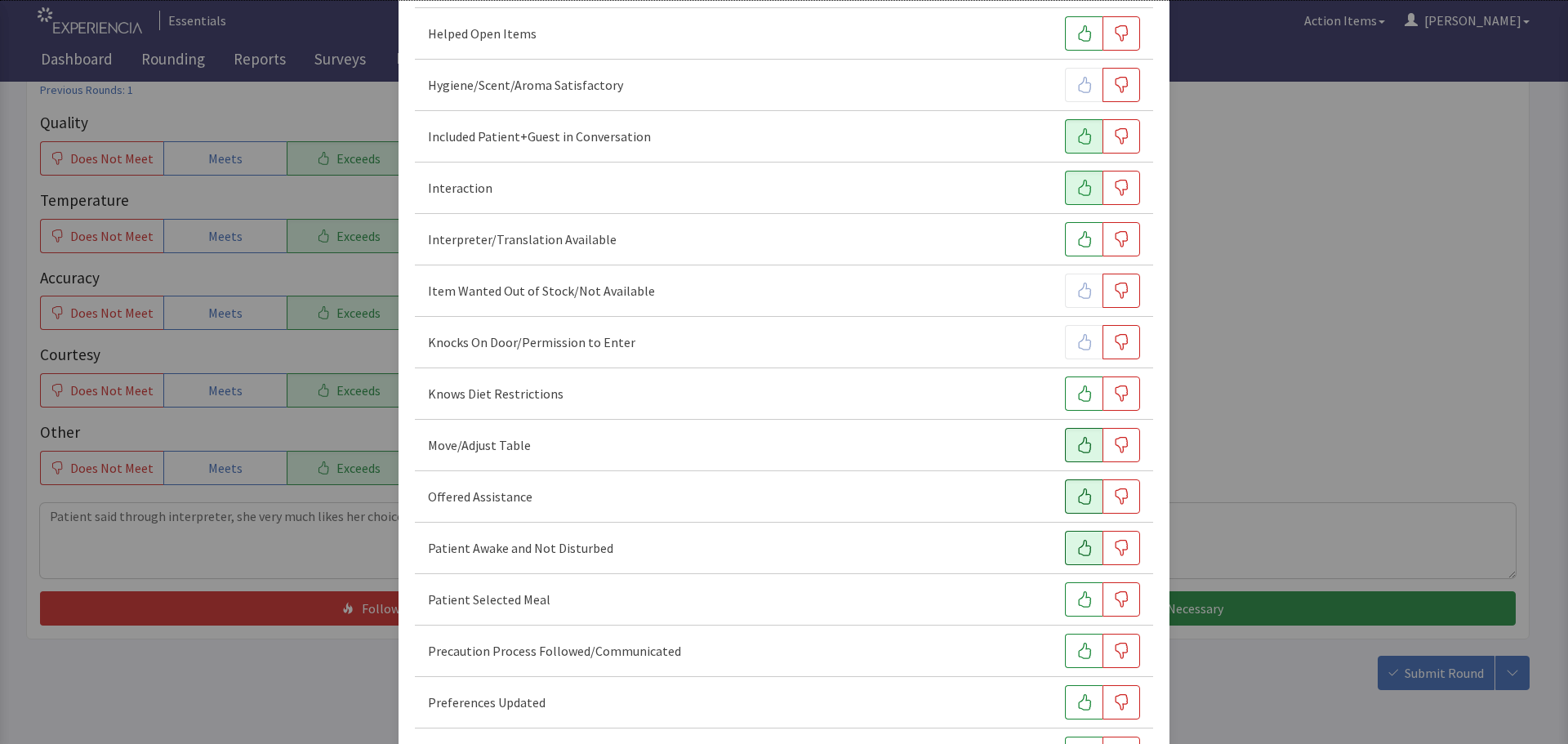
click at [1076, 545] on icon "button" at bounding box center [1084, 548] width 16 height 16
click at [1076, 602] on icon "button" at bounding box center [1084, 599] width 16 height 16
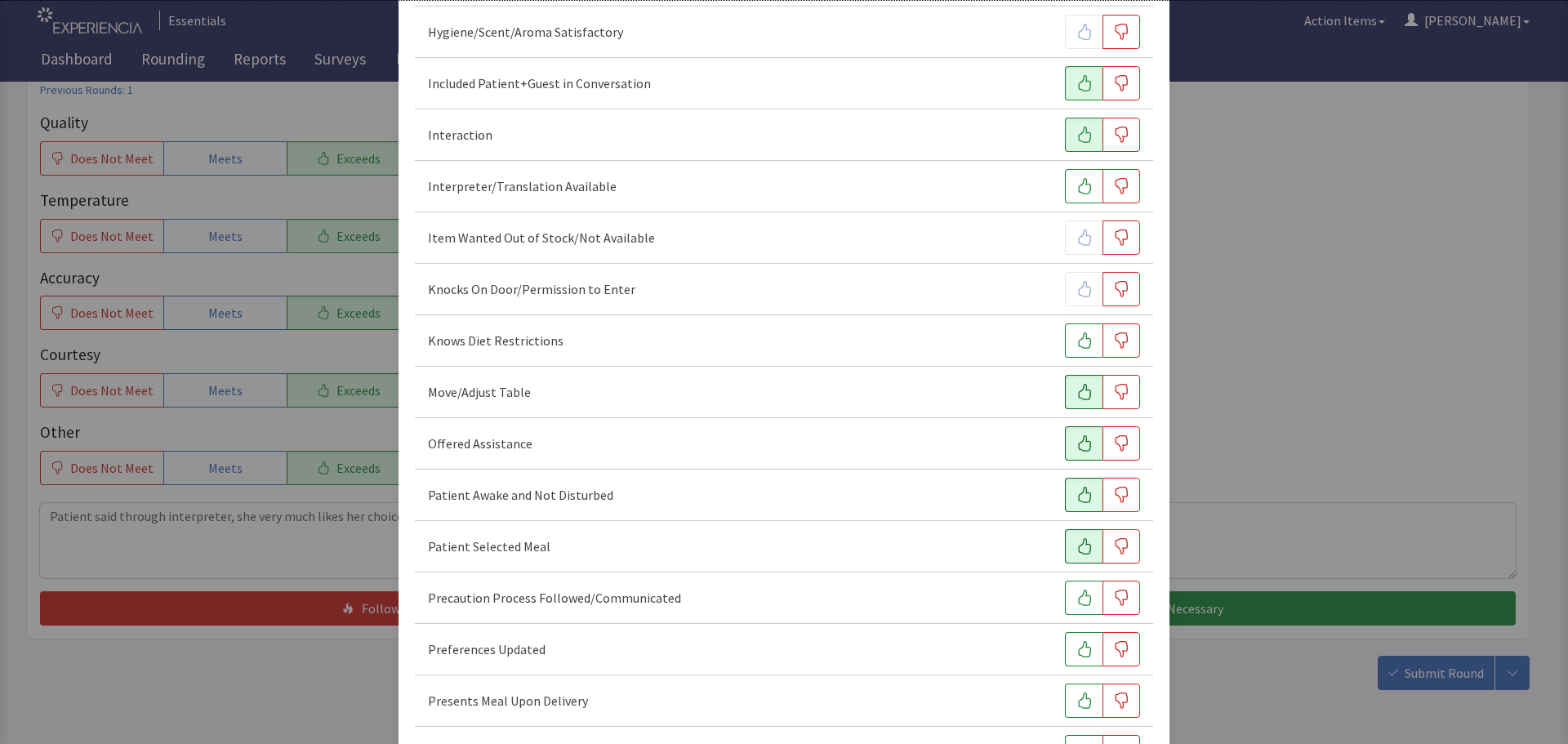
scroll to position [653, 0]
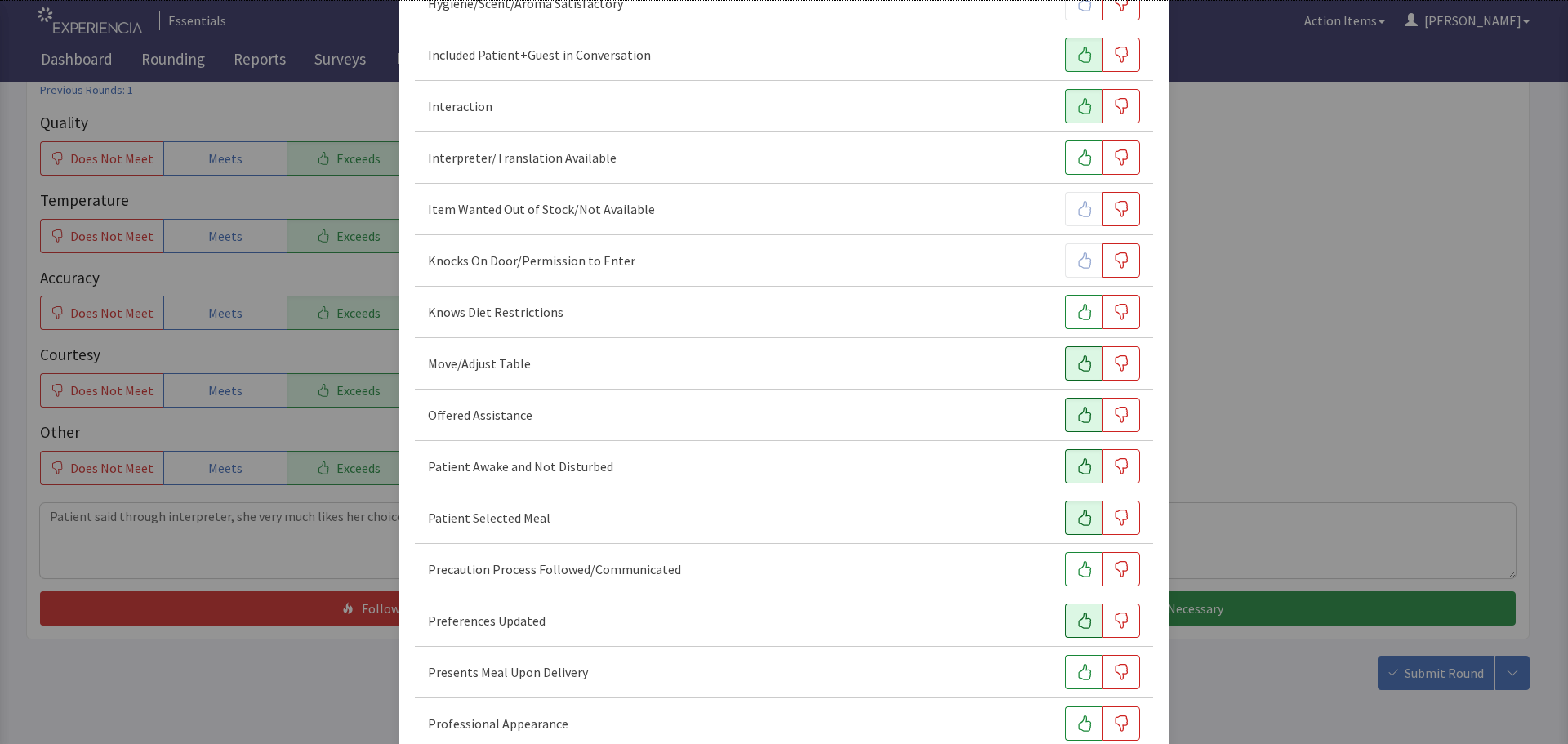
click at [1076, 623] on icon "button" at bounding box center [1084, 621] width 16 height 16
click at [1078, 677] on icon "button" at bounding box center [1084, 672] width 13 height 16
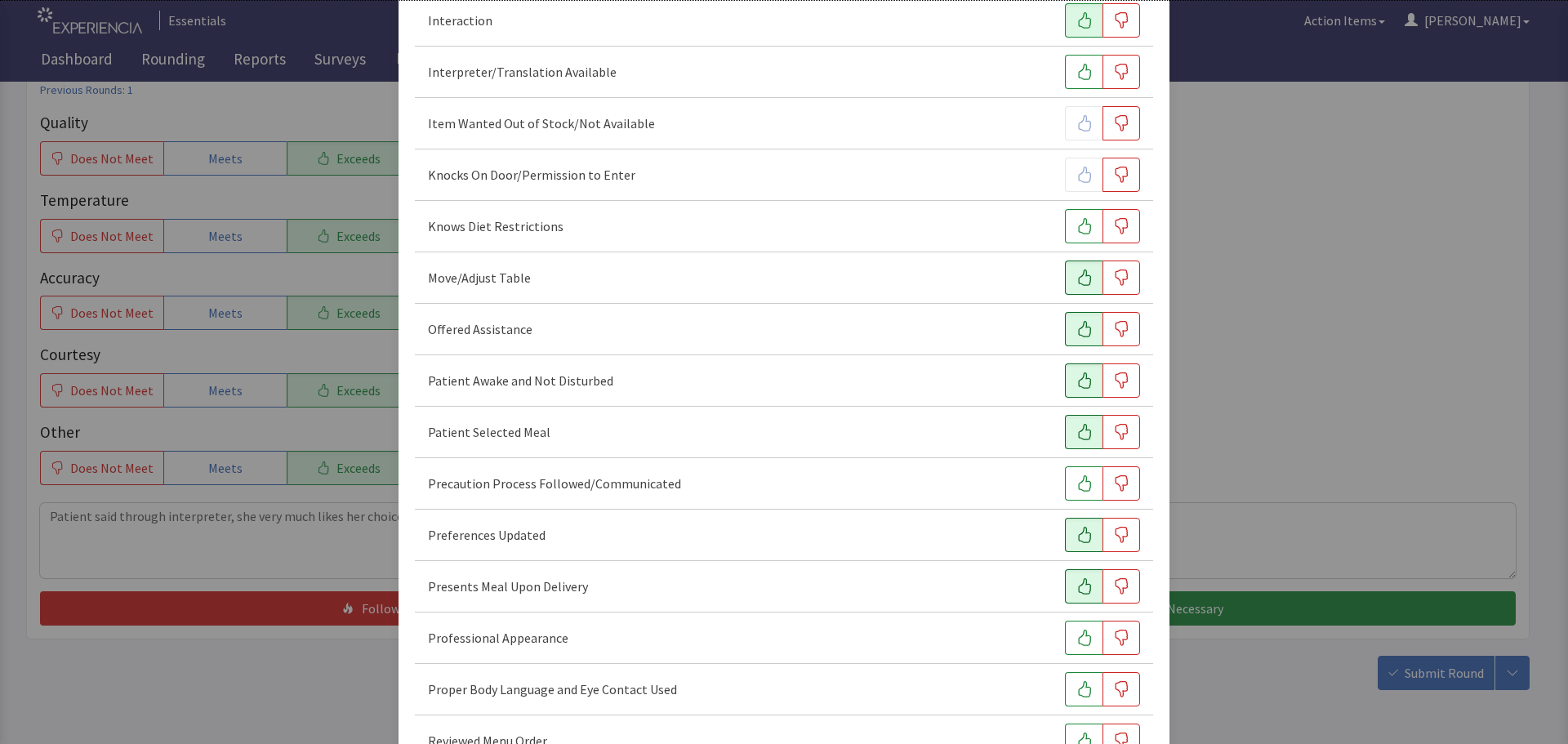
scroll to position [817, 0]
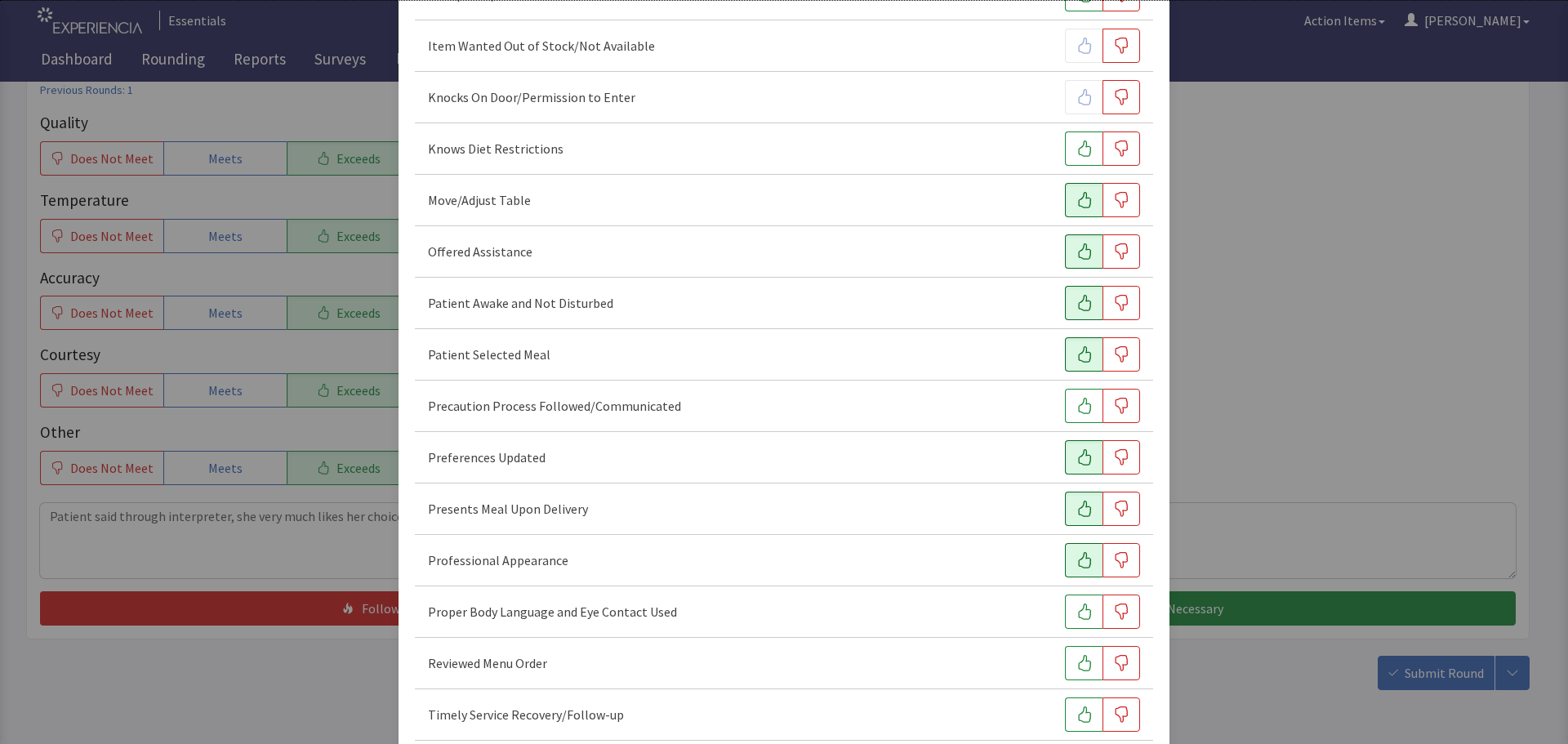
click at [1074, 550] on button "button" at bounding box center [1084, 561] width 38 height 34
click at [1078, 612] on icon "button" at bounding box center [1084, 611] width 13 height 16
click at [1076, 657] on icon "button" at bounding box center [1084, 663] width 16 height 16
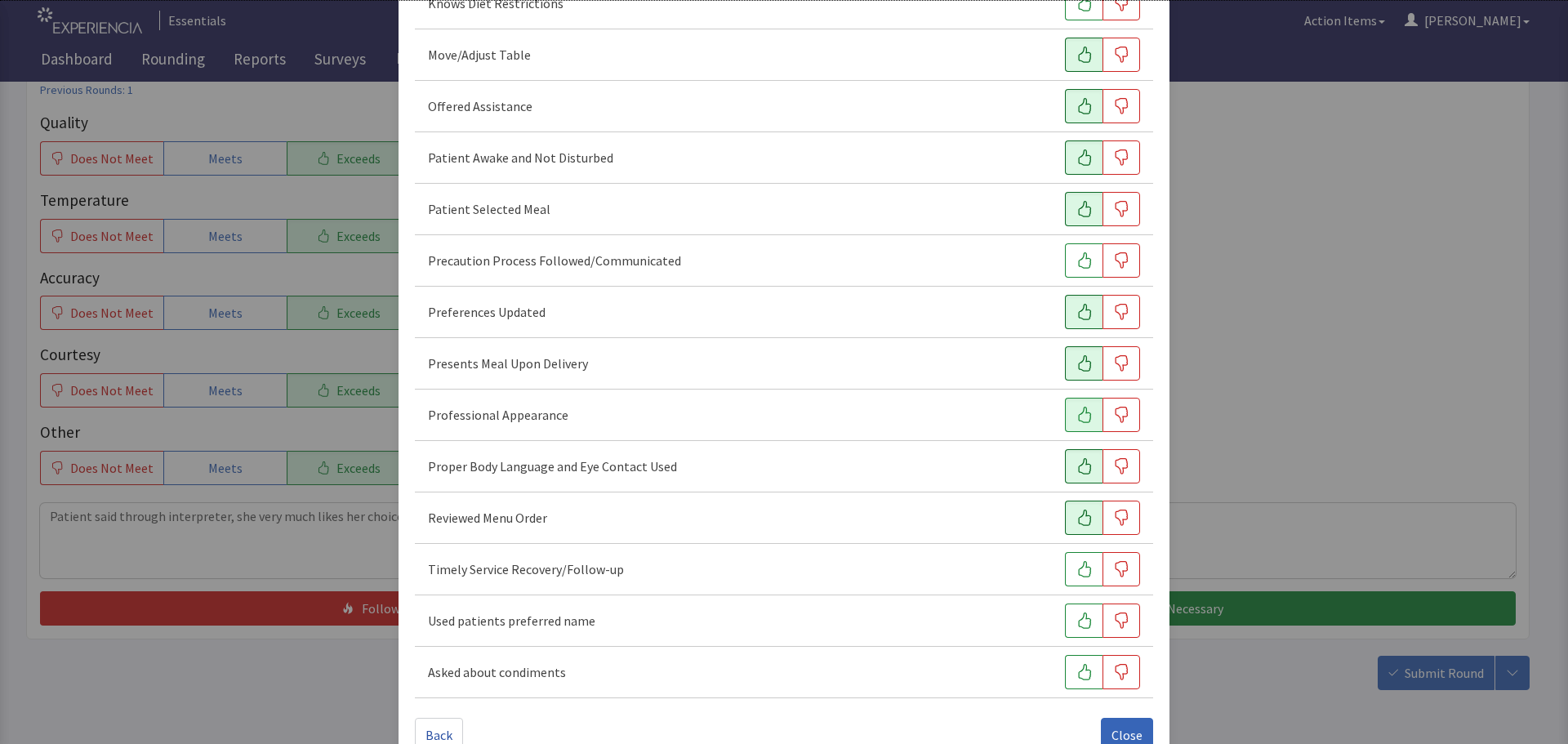
scroll to position [981, 0]
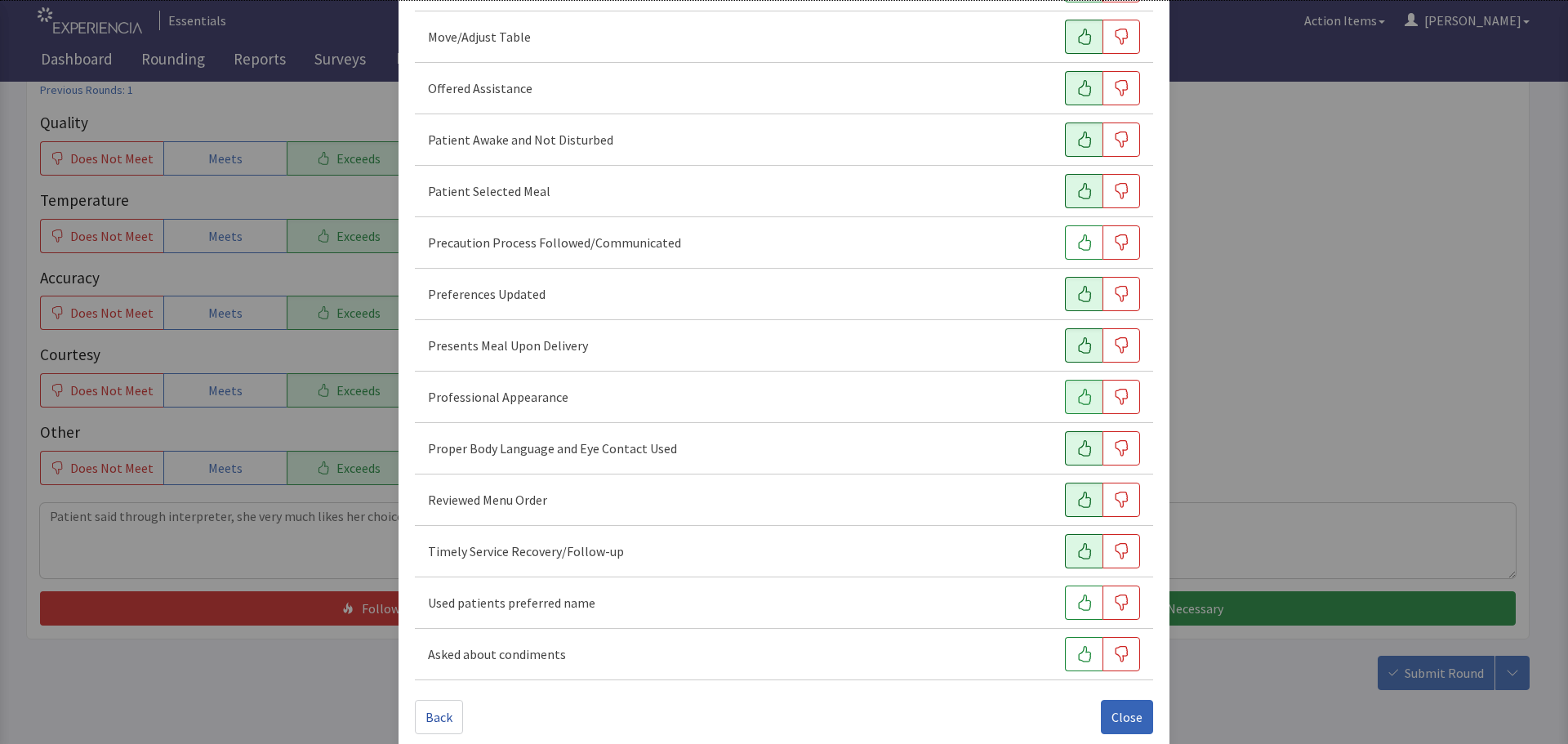
click at [1076, 549] on icon "button" at bounding box center [1084, 551] width 16 height 16
click at [1076, 608] on icon "button" at bounding box center [1084, 603] width 16 height 16
drag, startPoint x: 1110, startPoint y: 711, endPoint x: 1050, endPoint y: 623, distance: 106.5
click at [1111, 711] on span "Close" at bounding box center [1127, 717] width 31 height 20
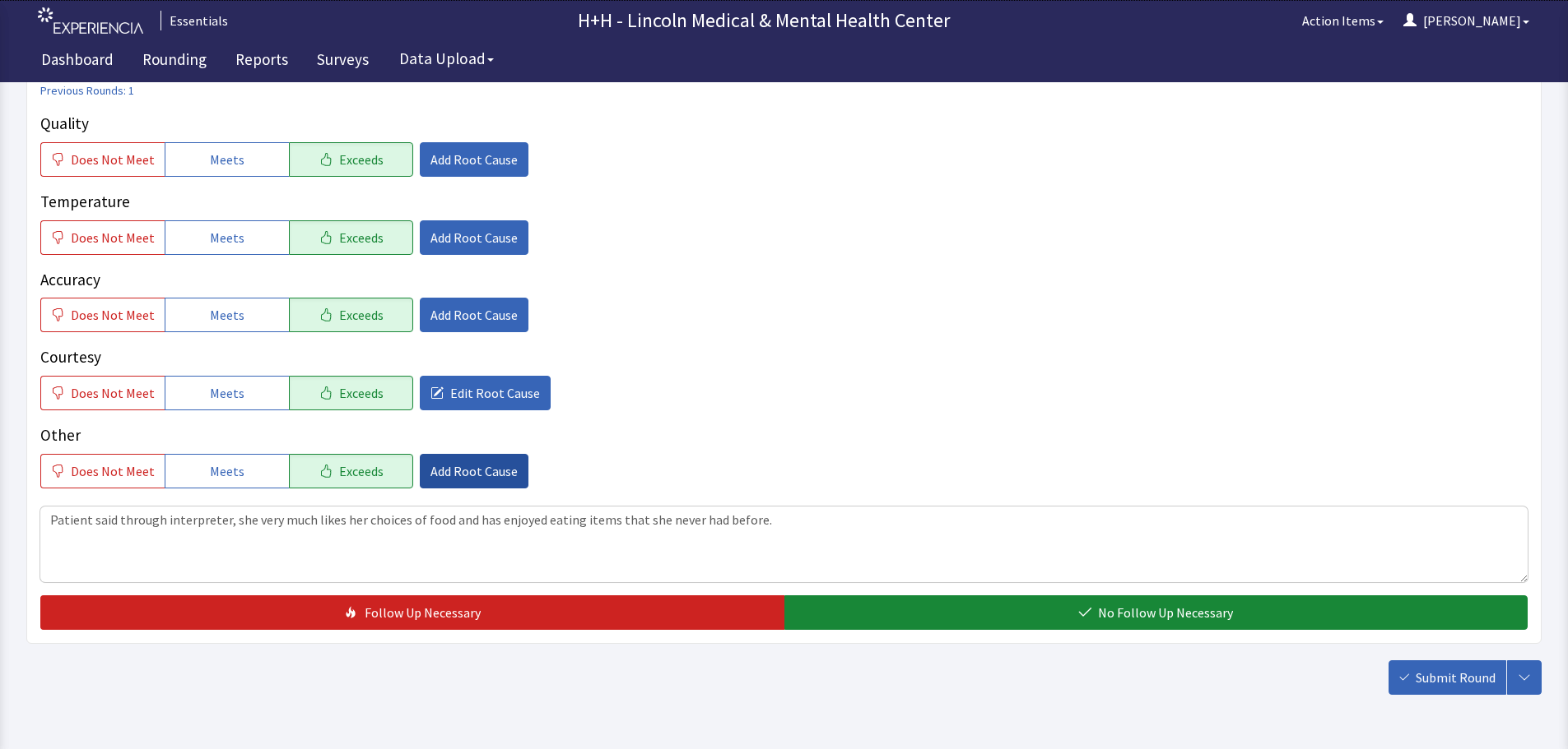
click at [464, 467] on span "Add Root Cause" at bounding box center [473, 471] width 87 height 20
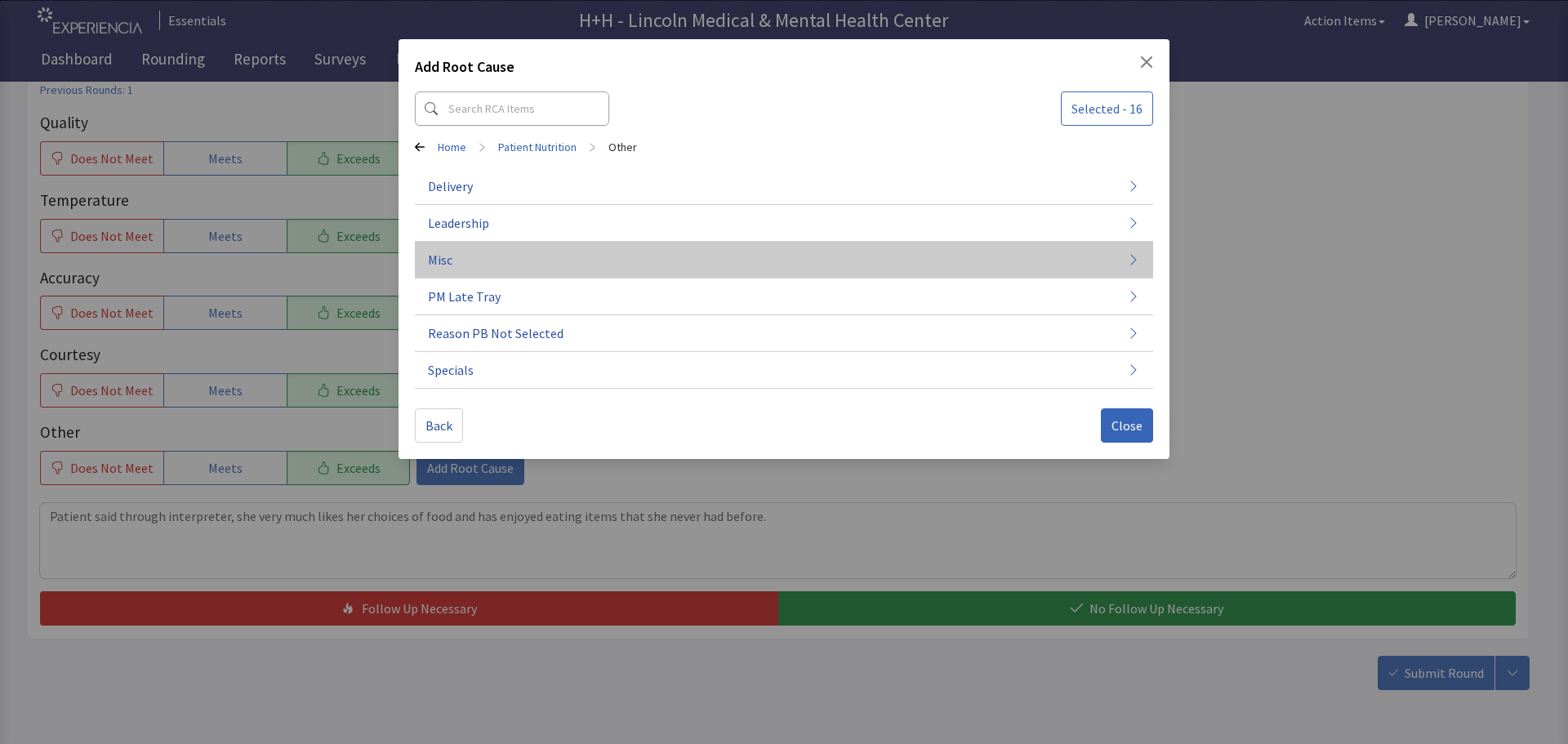
click at [452, 255] on button "Misc" at bounding box center [784, 260] width 739 height 37
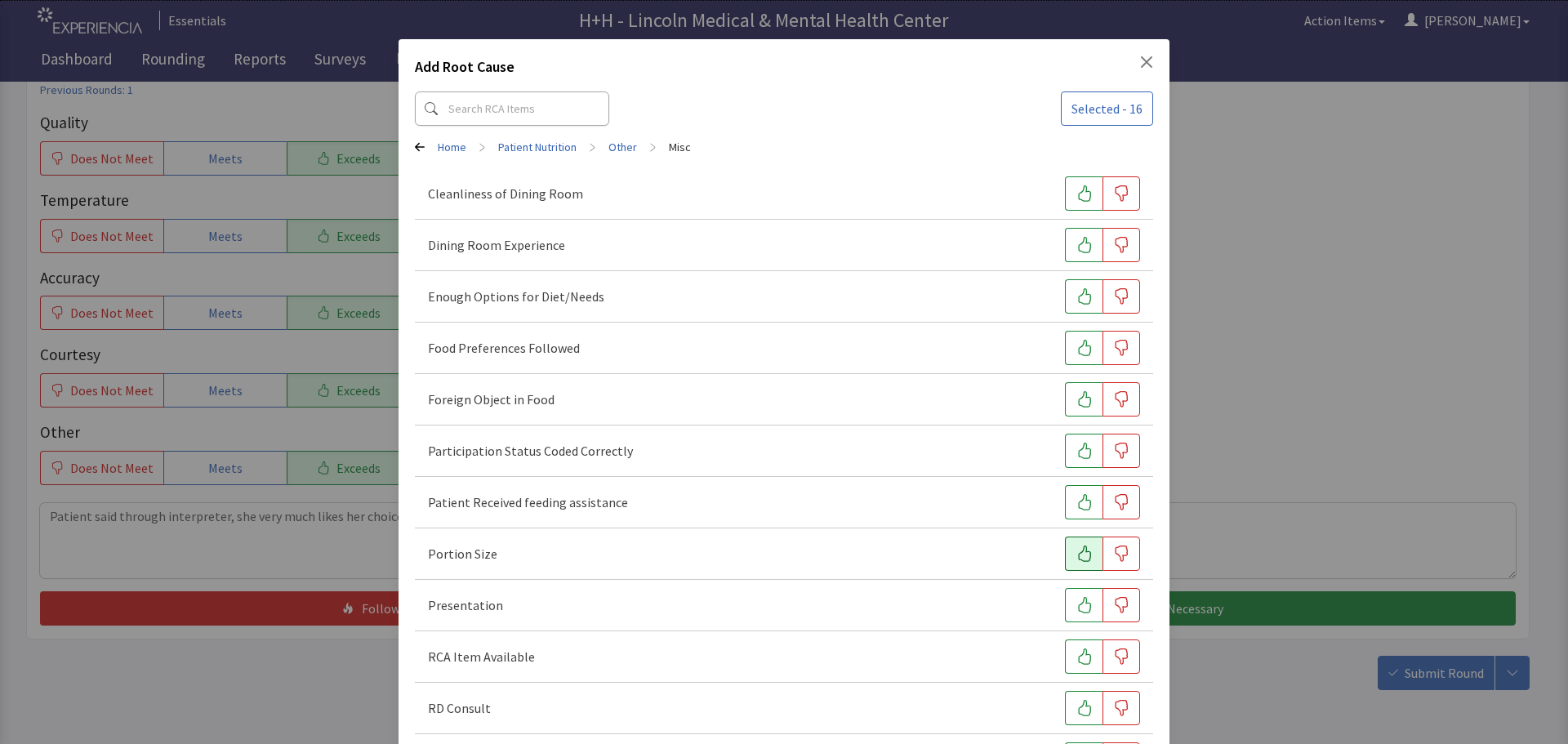
click at [1076, 555] on icon "button" at bounding box center [1084, 554] width 16 height 16
click at [1078, 602] on icon "button" at bounding box center [1084, 605] width 13 height 16
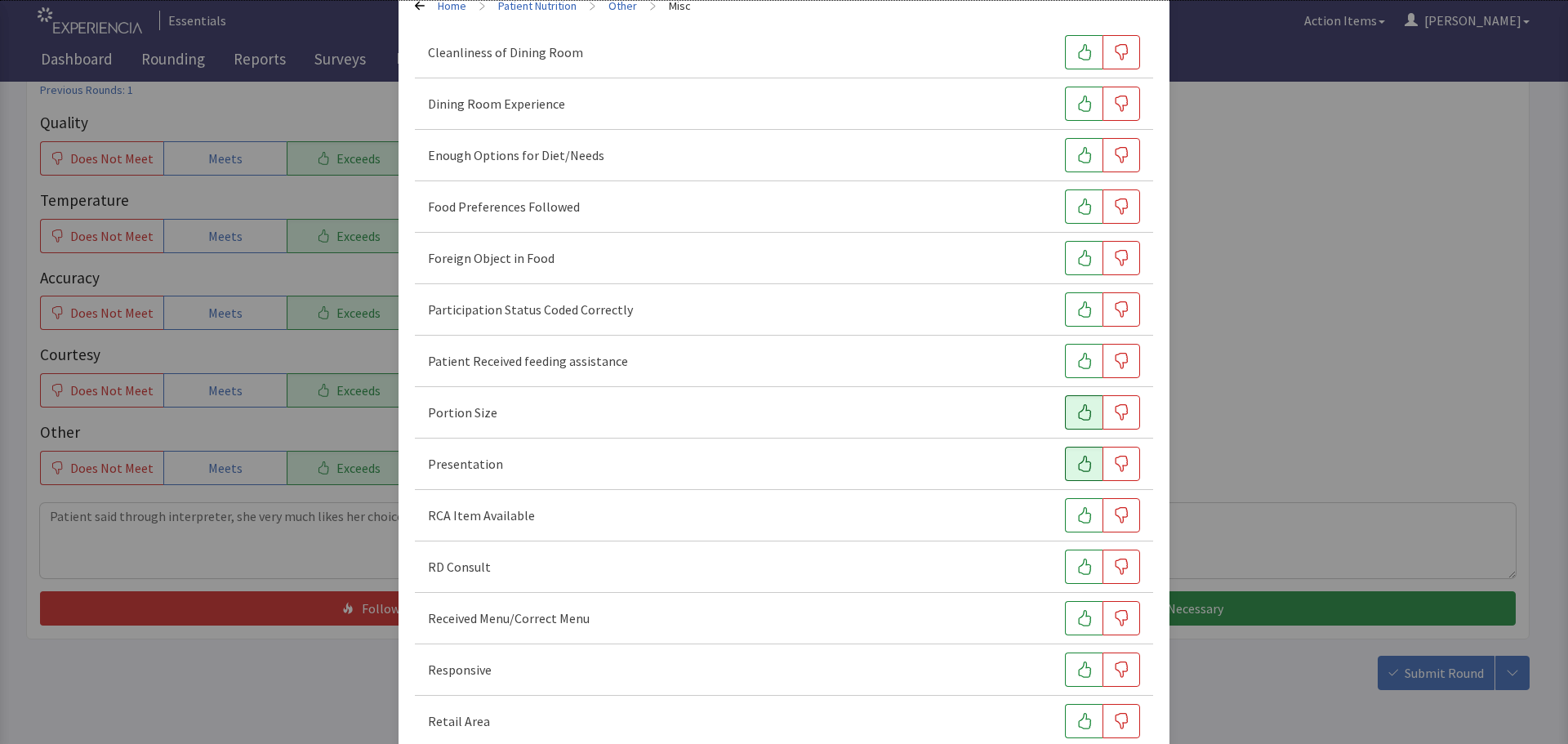
scroll to position [164, 0]
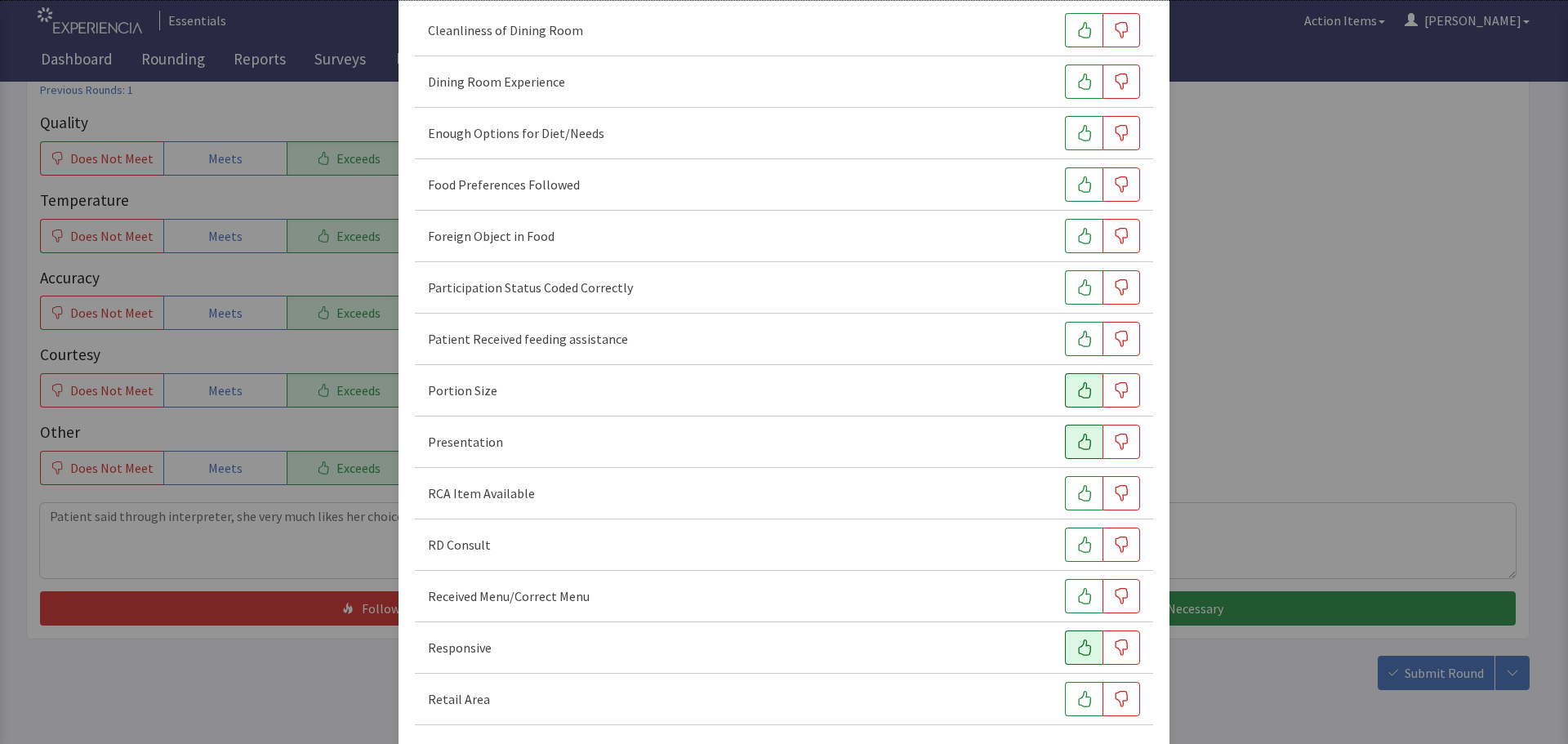
click at [1076, 646] on icon "button" at bounding box center [1084, 647] width 16 height 16
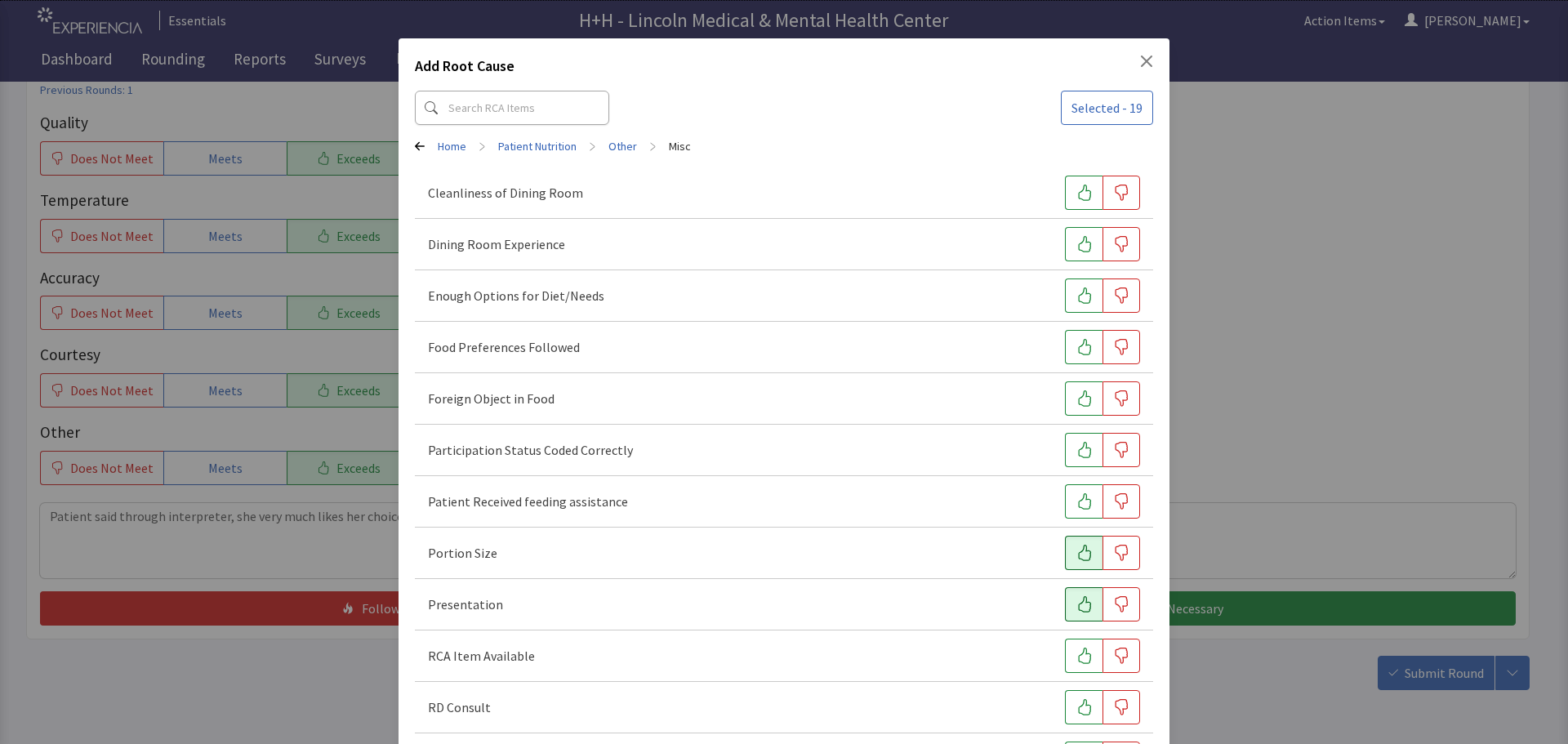
scroll to position [0, 0]
click at [1076, 299] on icon "button" at bounding box center [1084, 296] width 16 height 16
click at [1076, 340] on icon "button" at bounding box center [1084, 347] width 16 height 16
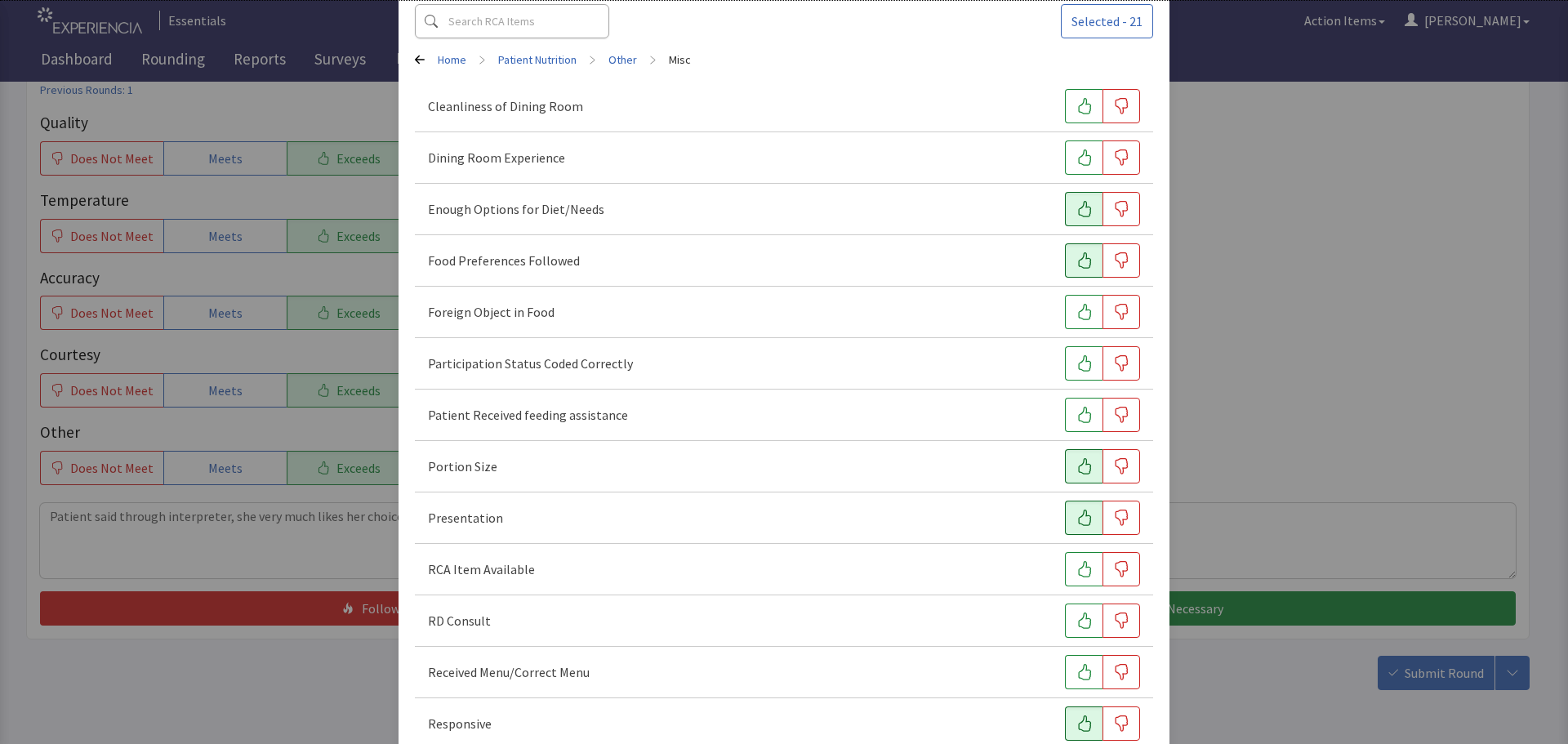
scroll to position [228, 0]
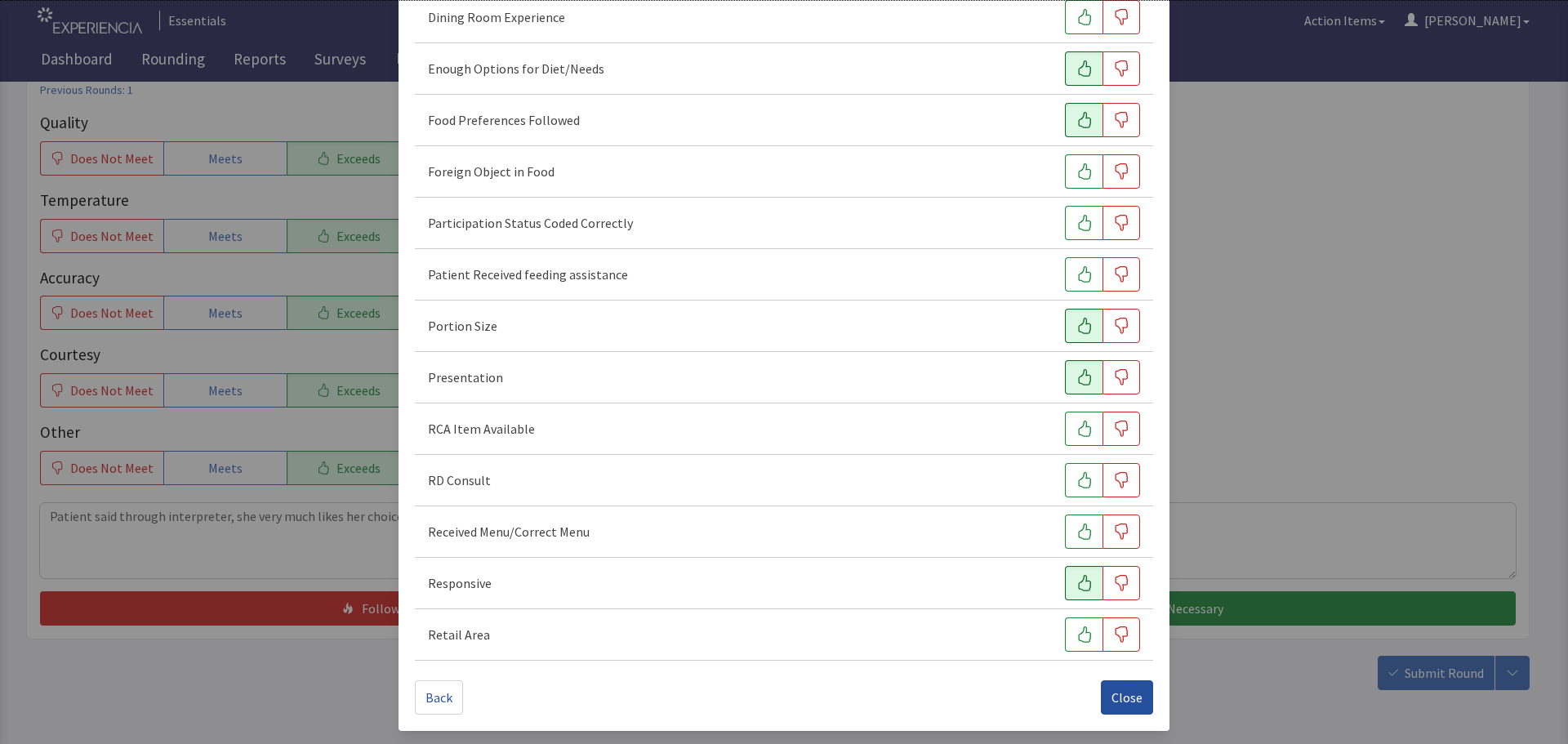
click at [1103, 699] on button "Close" at bounding box center [1127, 698] width 52 height 34
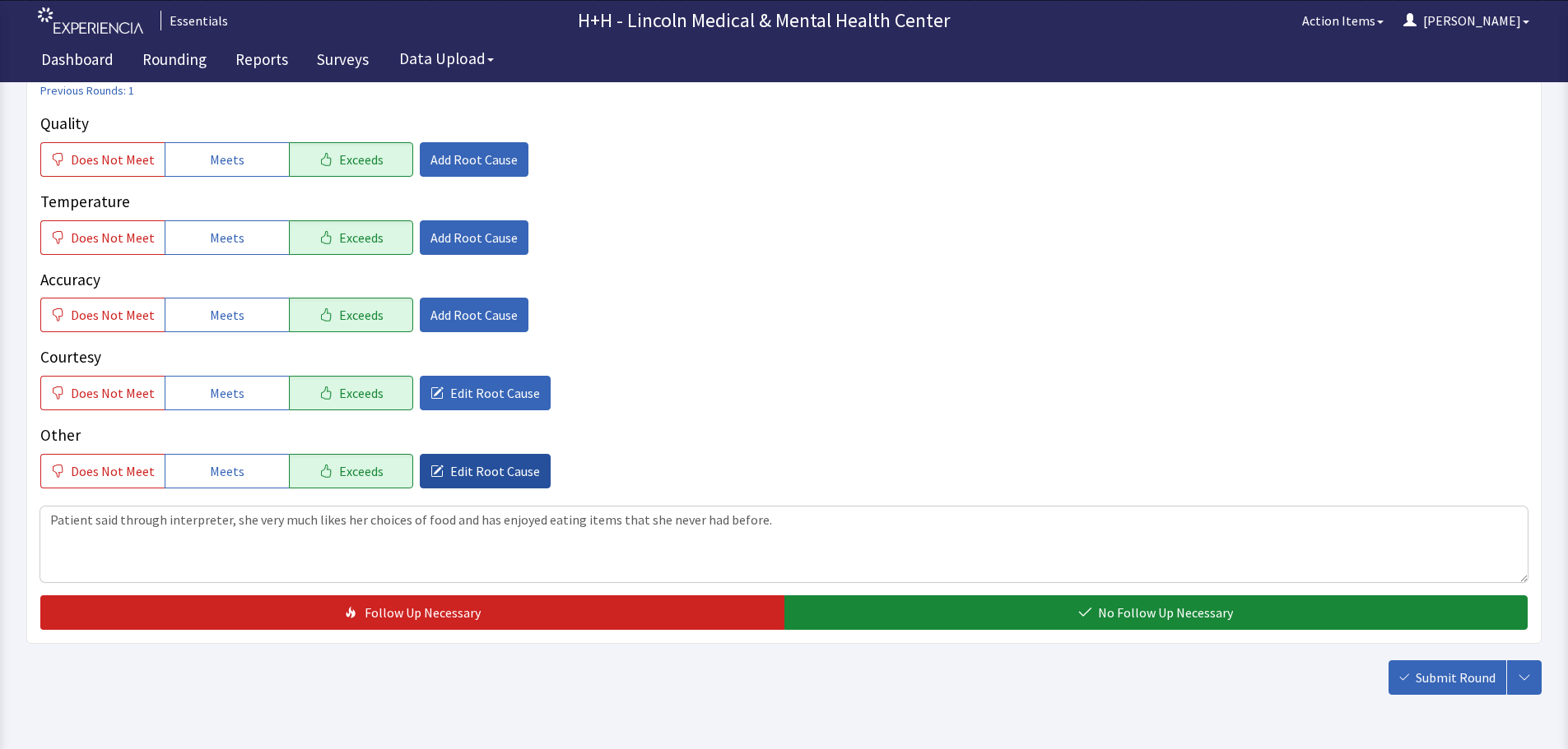
click at [501, 473] on span "Edit Root Cause" at bounding box center [495, 471] width 90 height 20
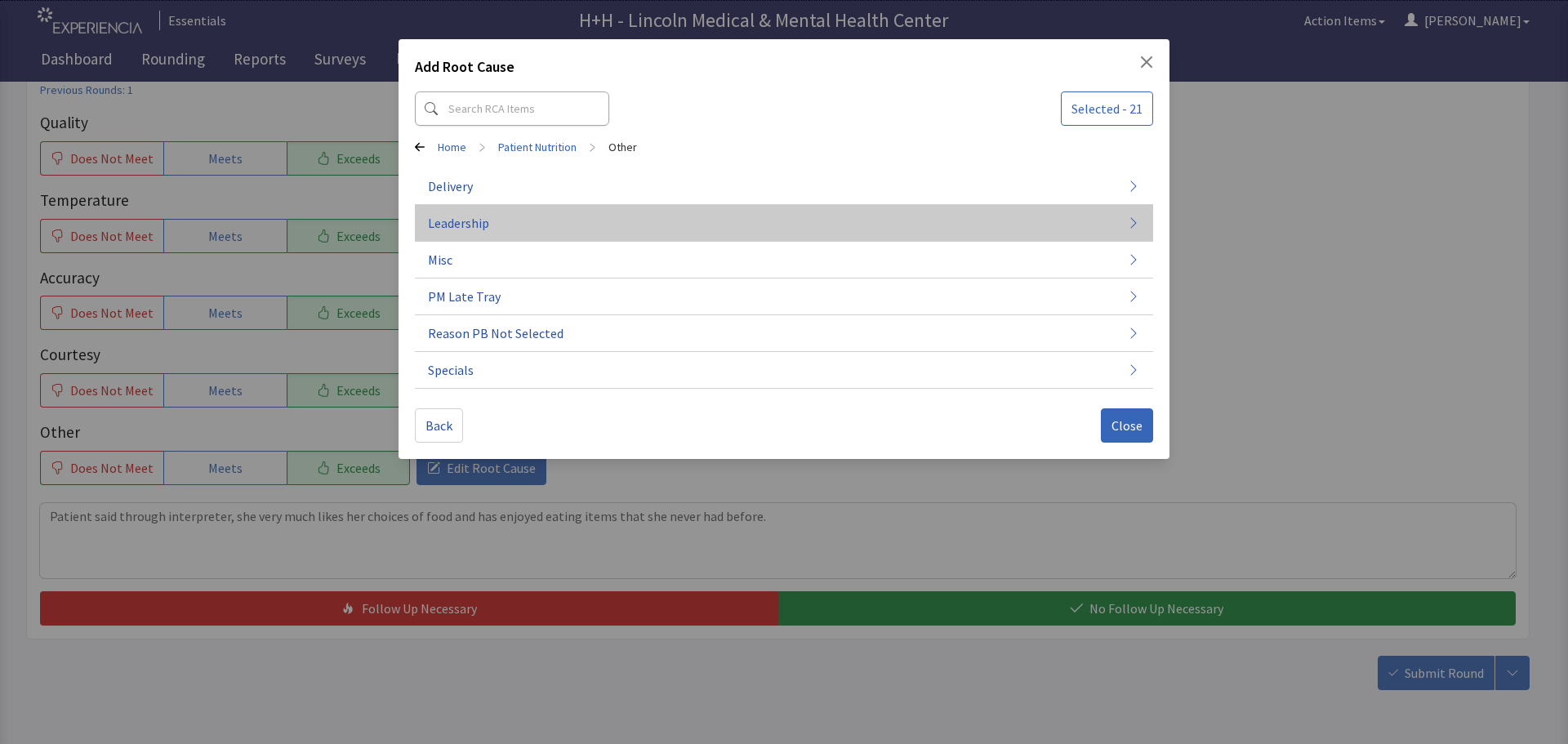
click at [446, 225] on span "Leadership" at bounding box center [458, 223] width 61 height 20
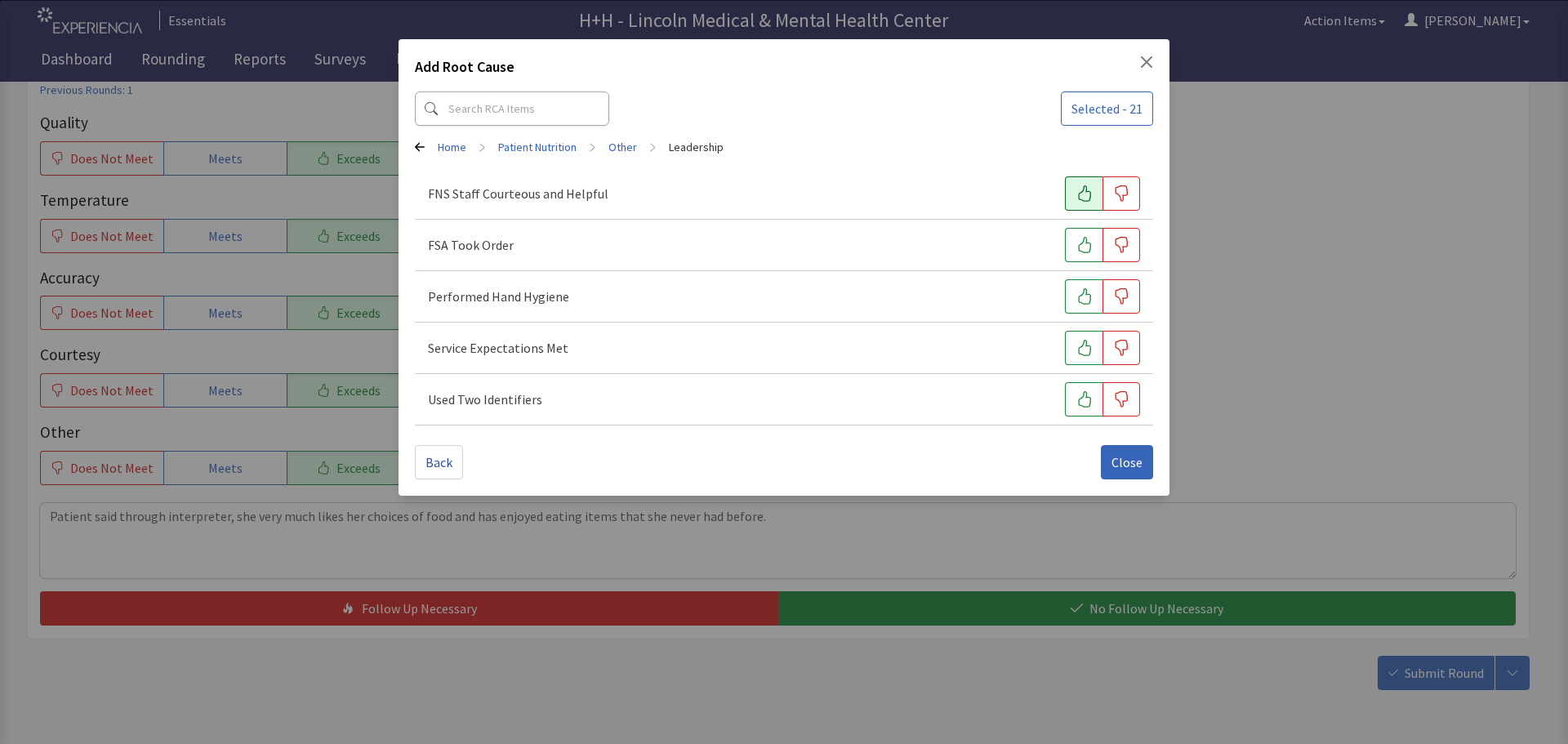
click at [1071, 191] on button "button" at bounding box center [1084, 194] width 38 height 34
click at [1080, 236] on button "button" at bounding box center [1084, 245] width 38 height 34
click at [1077, 290] on icon "button" at bounding box center [1084, 296] width 16 height 16
click at [1084, 336] on button "button" at bounding box center [1084, 348] width 38 height 34
click at [1086, 392] on icon "button" at bounding box center [1084, 399] width 13 height 16
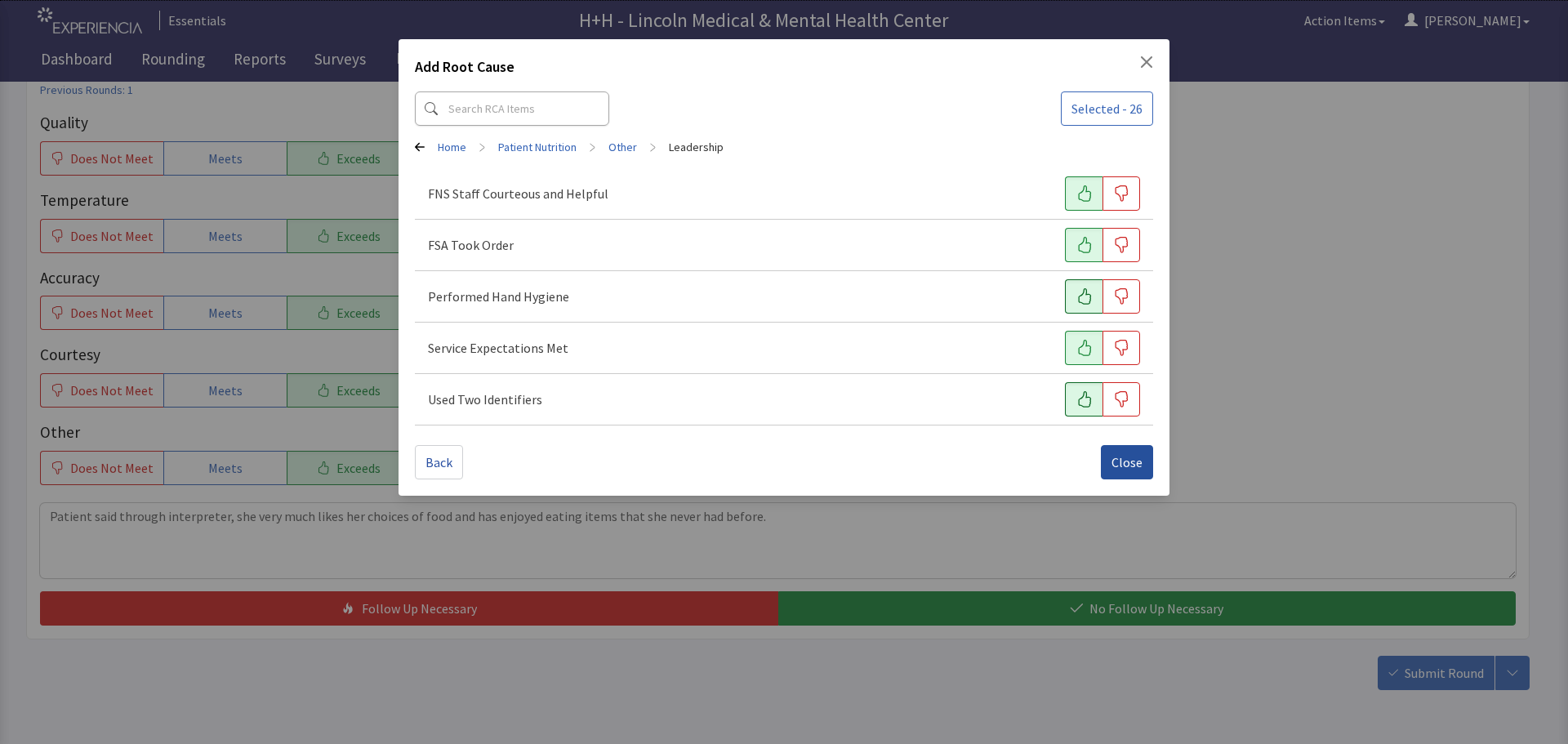
click at [1133, 452] on button "Close" at bounding box center [1127, 462] width 52 height 34
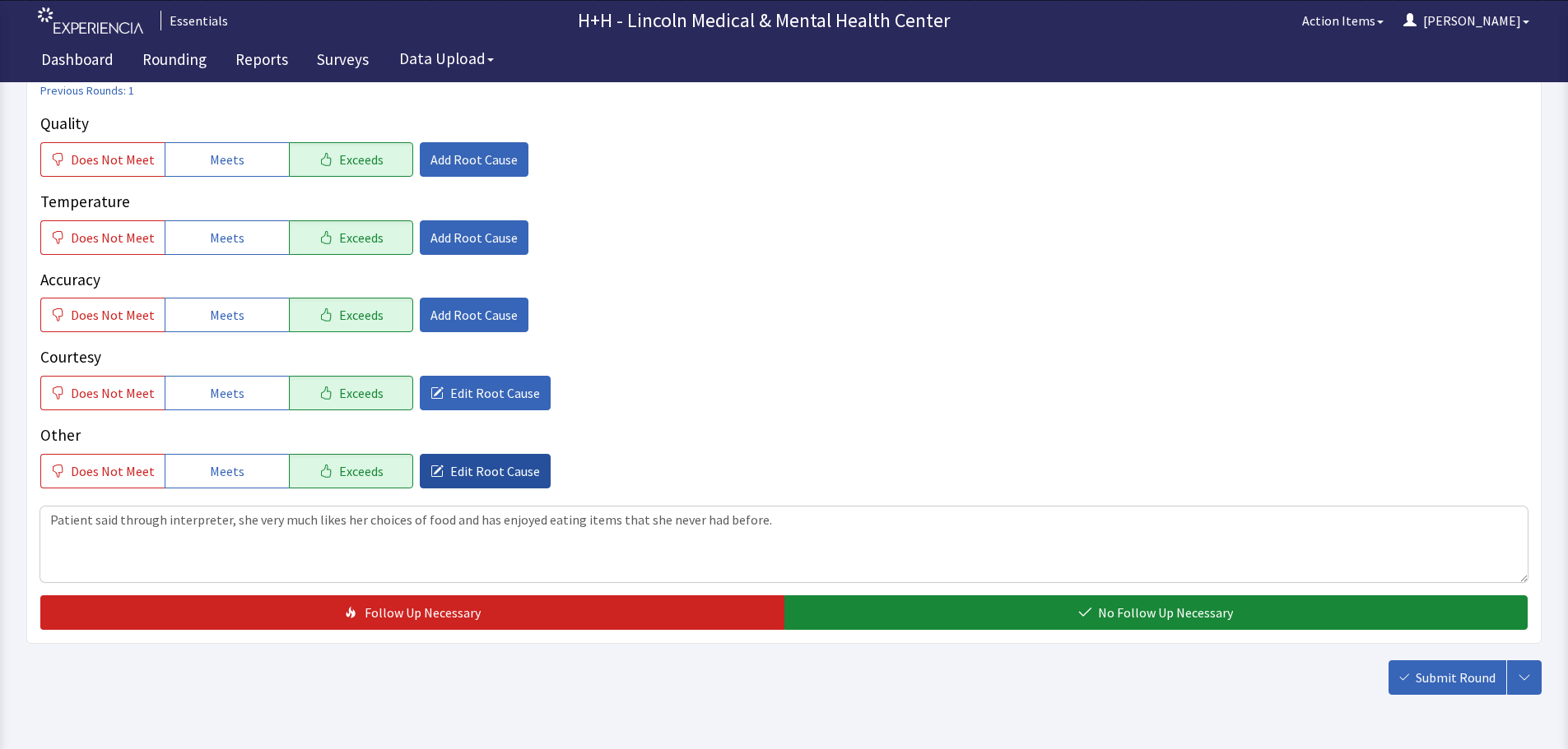
click at [488, 469] on span "Edit Root Cause" at bounding box center [495, 471] width 90 height 20
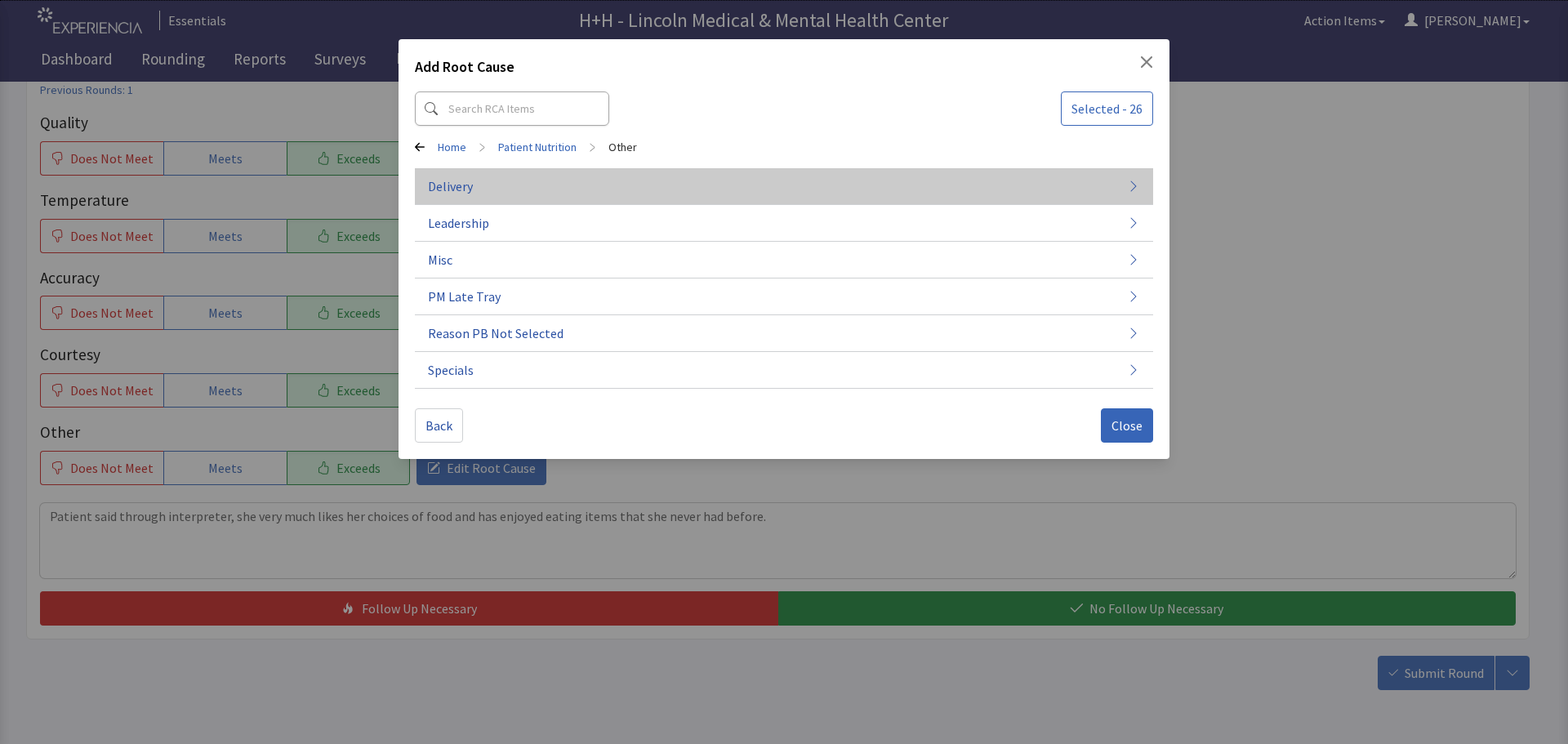
click at [473, 188] on button "Delivery" at bounding box center [784, 186] width 739 height 37
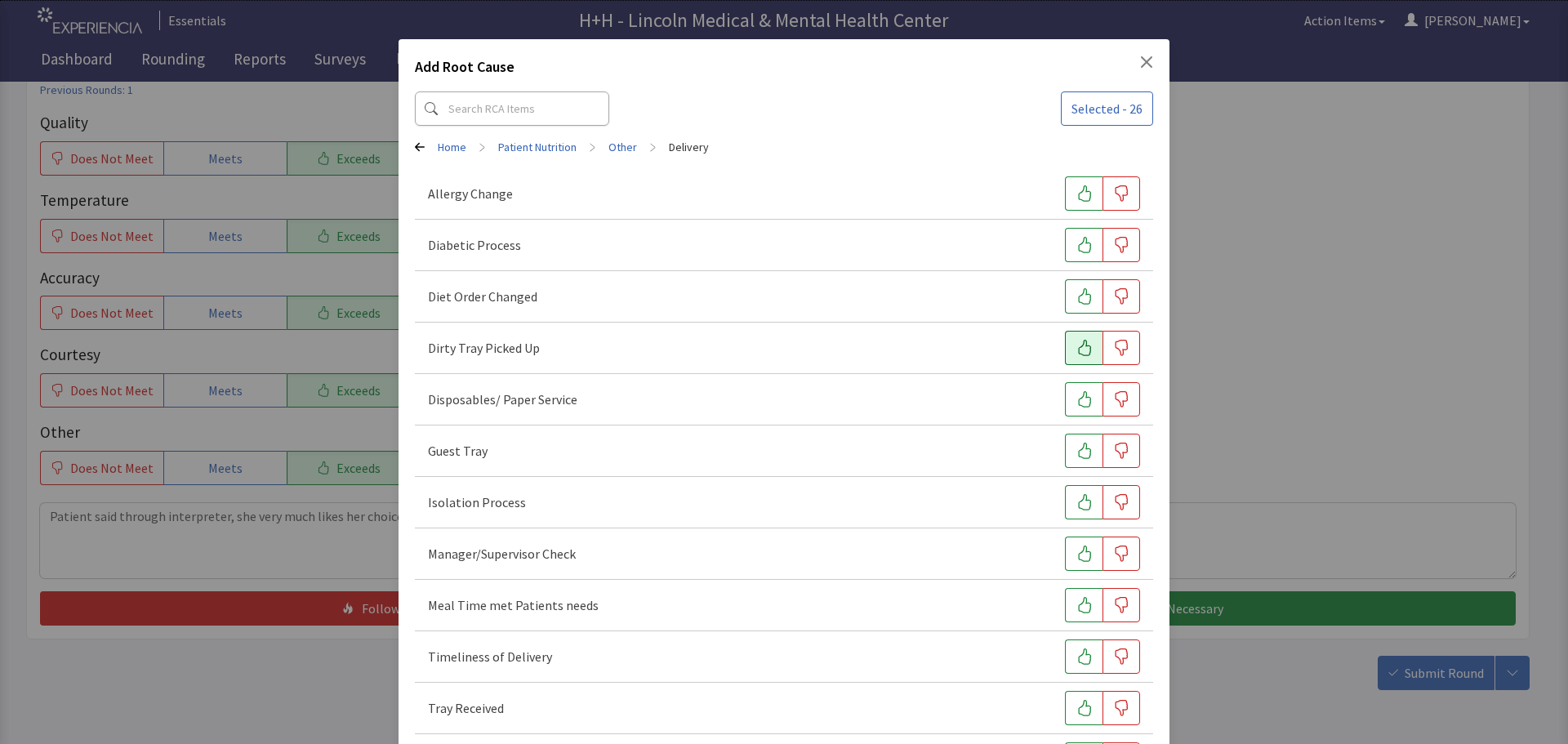
click at [1077, 339] on button "button" at bounding box center [1084, 348] width 38 height 34
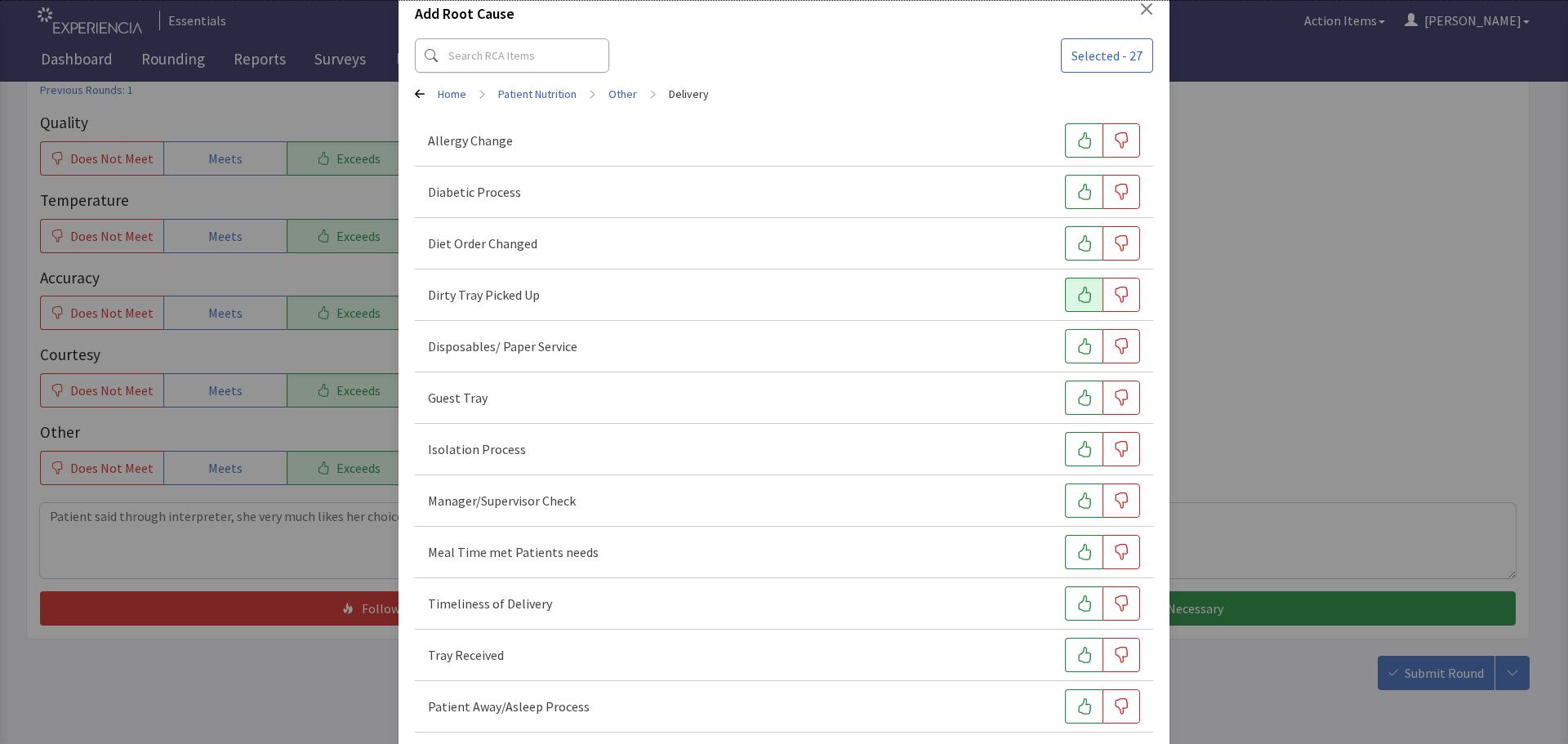
scroll to position [81, 0]
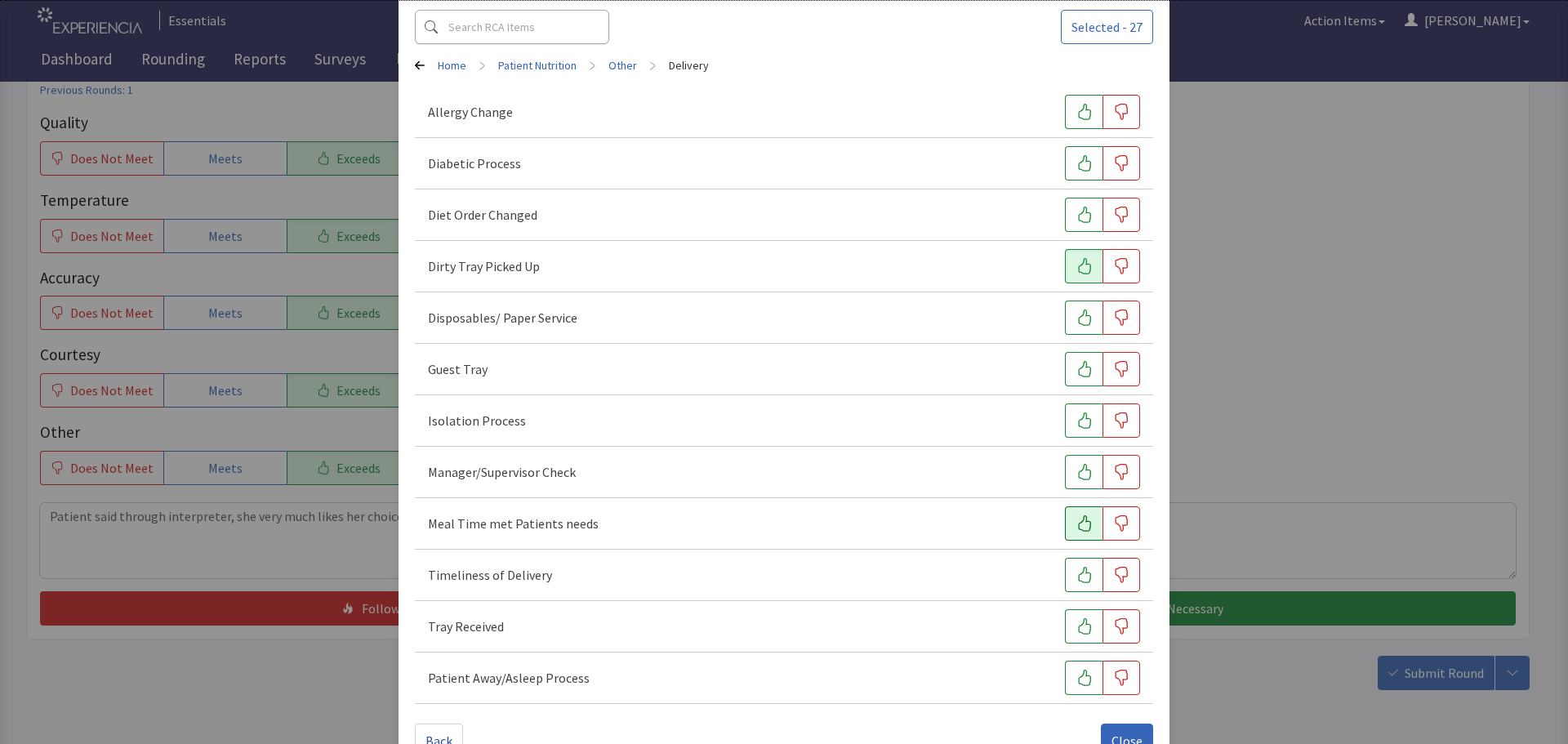
click at [1083, 521] on icon "button" at bounding box center [1084, 523] width 16 height 16
click at [1078, 579] on icon "button" at bounding box center [1084, 574] width 13 height 16
click at [1077, 617] on button "button" at bounding box center [1084, 627] width 38 height 34
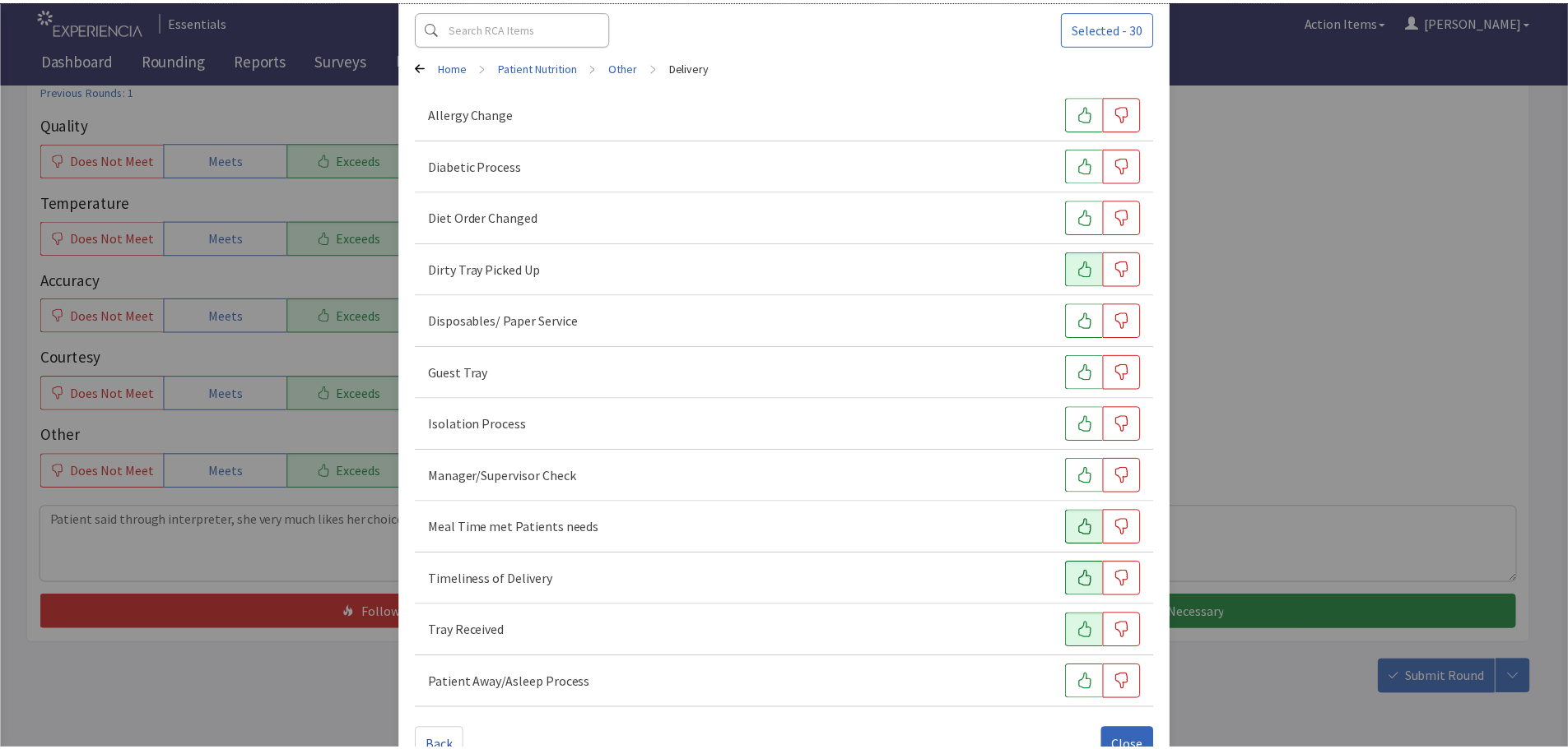
scroll to position [126, 0]
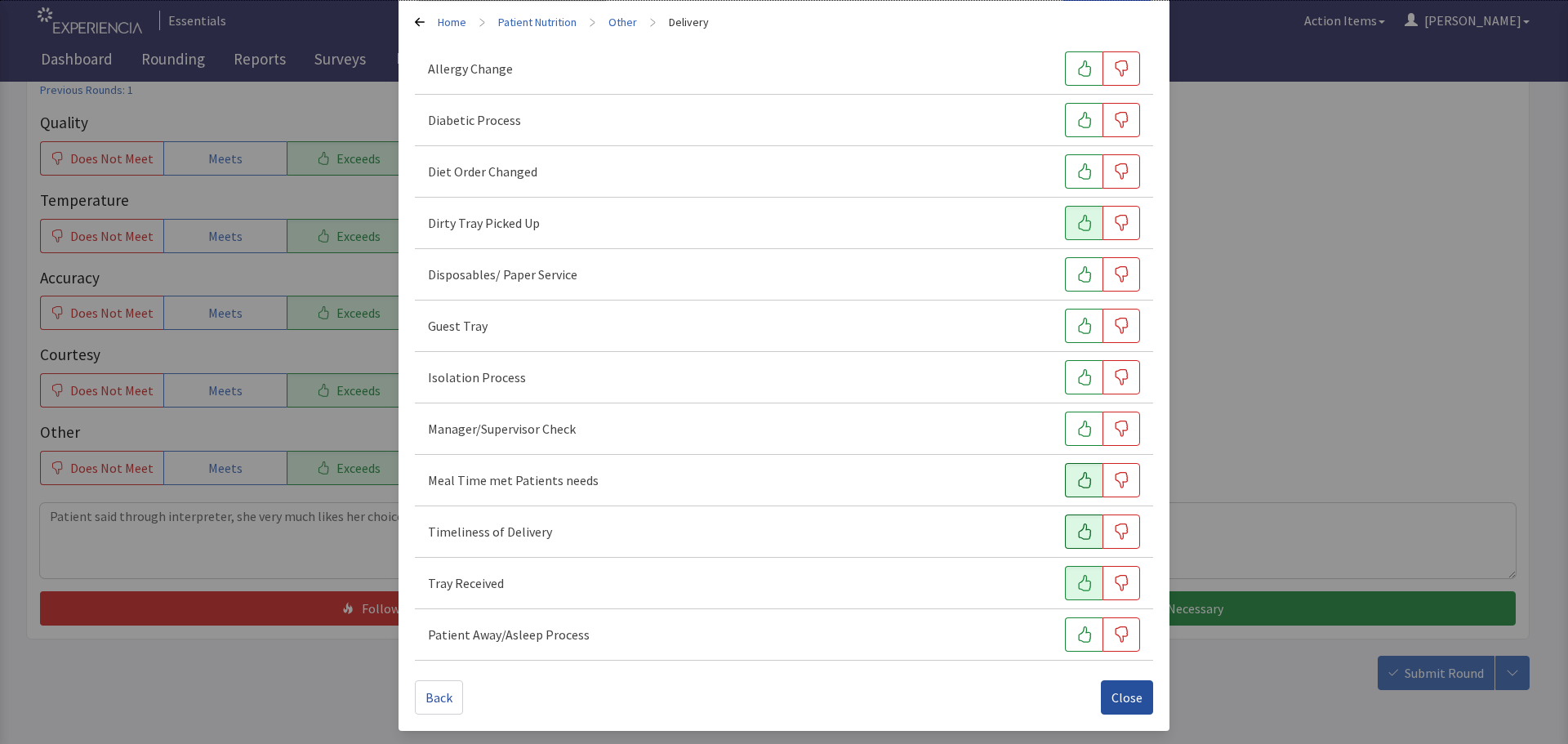
click at [1126, 691] on span "Close" at bounding box center [1127, 697] width 31 height 20
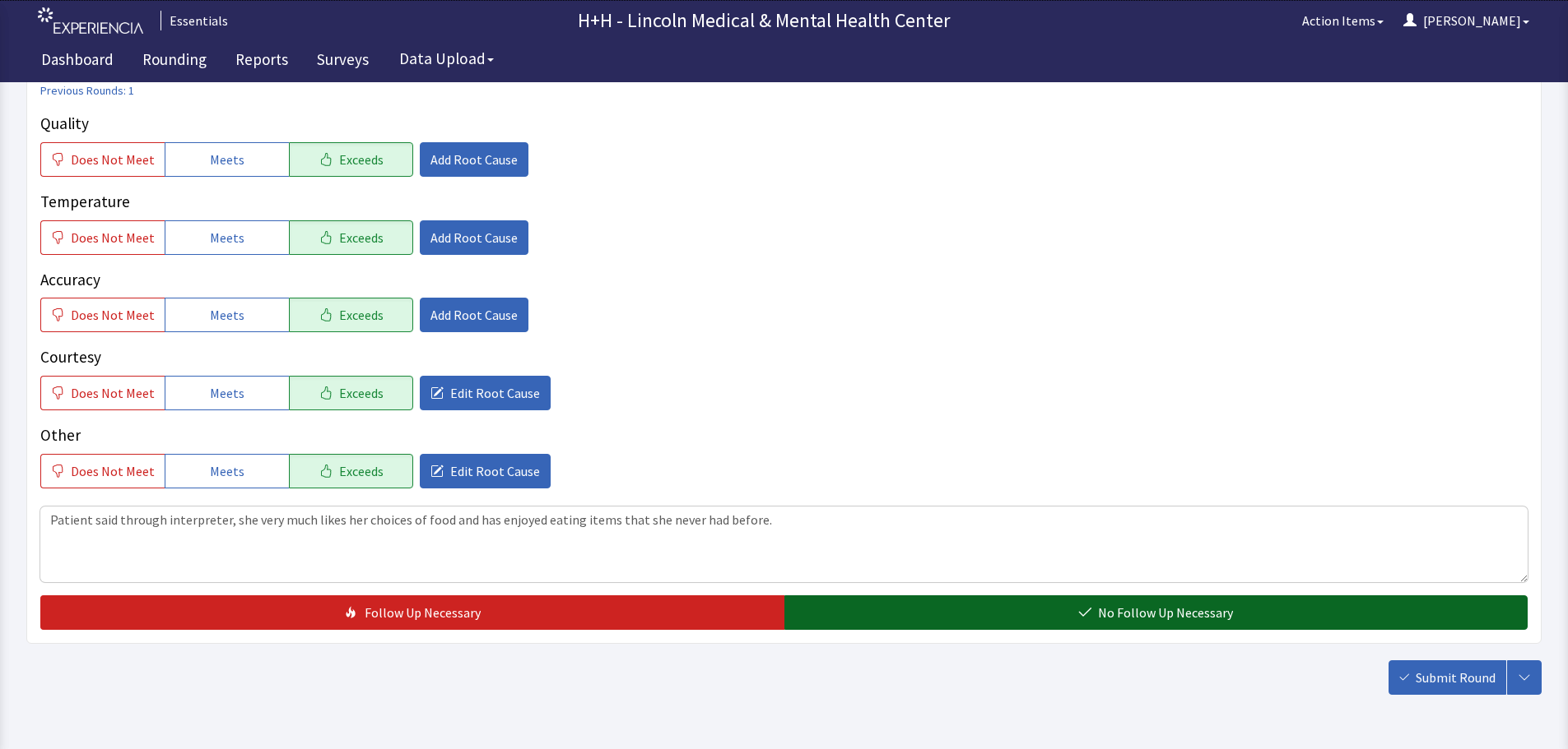
click at [1065, 609] on button "No Follow Up Necessary" at bounding box center [1156, 613] width 744 height 35
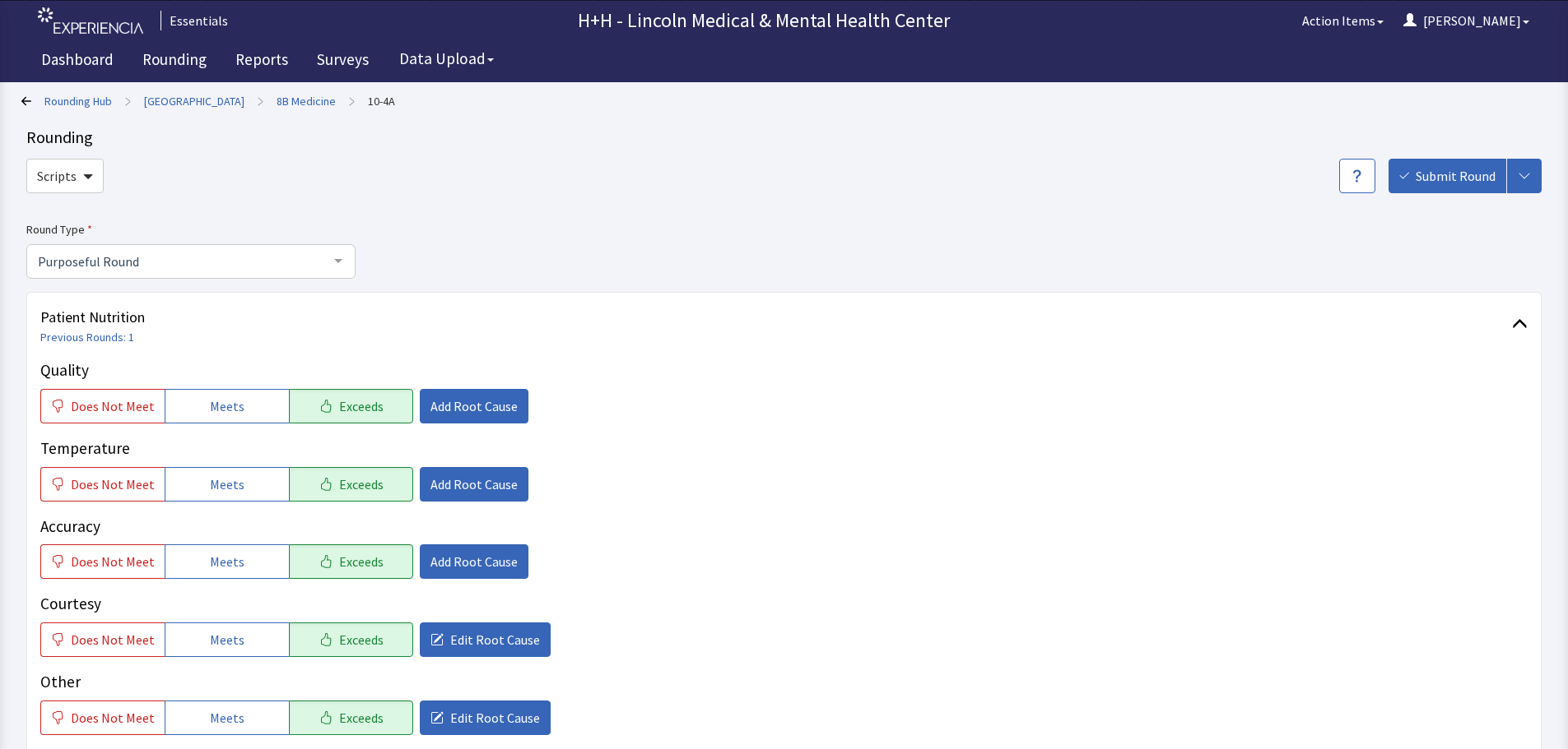
scroll to position [301, 0]
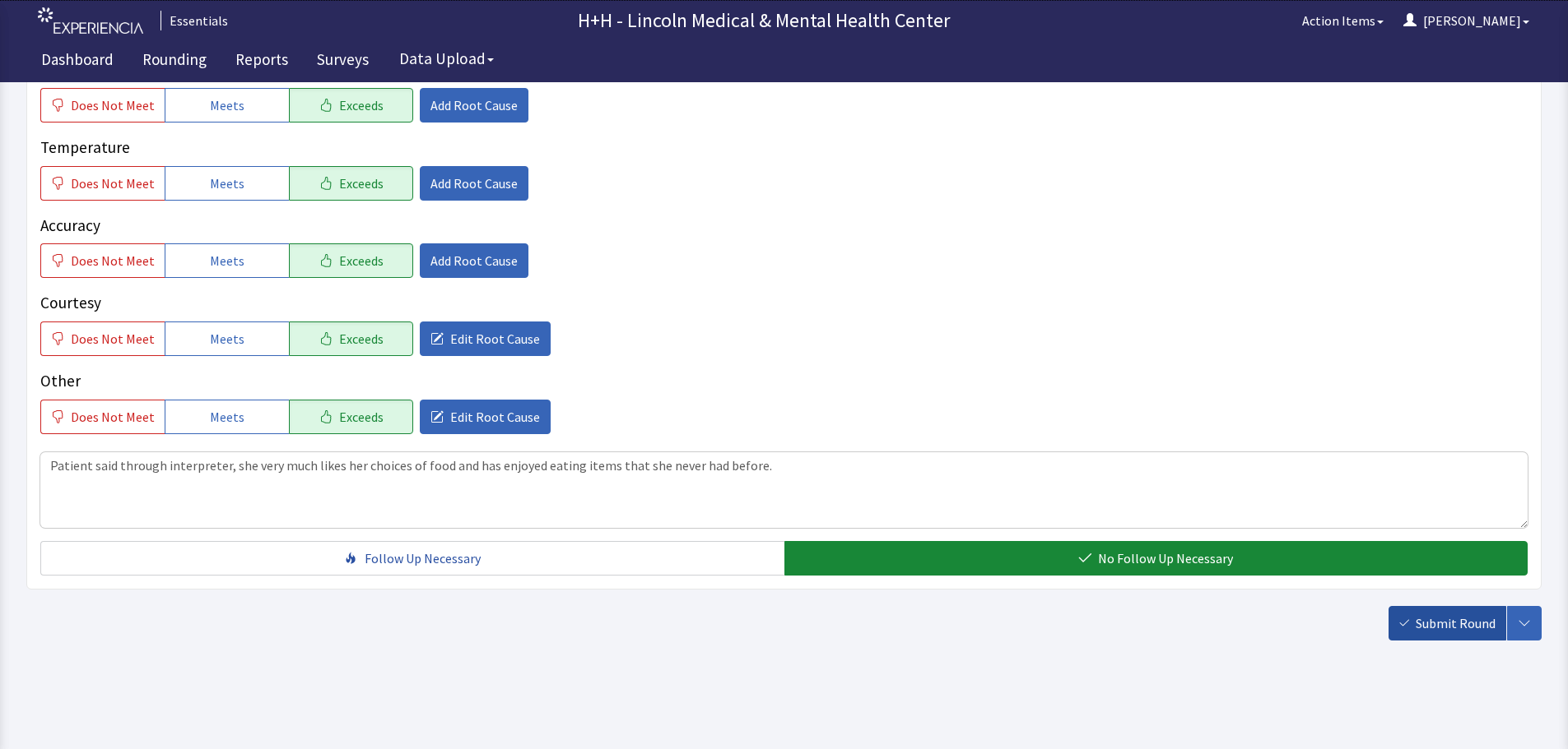
click at [1407, 614] on button "Submit Round" at bounding box center [1447, 623] width 117 height 35
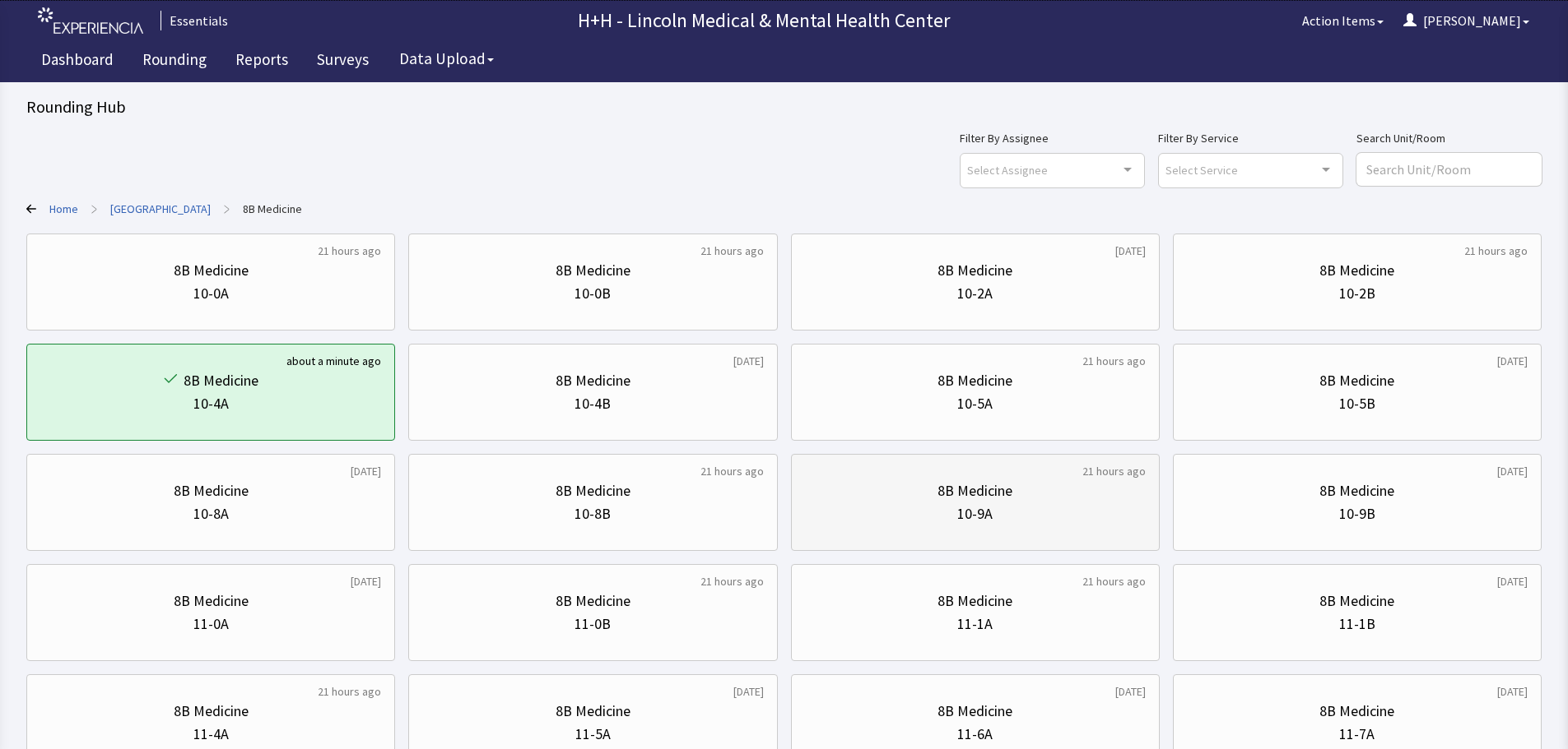
click at [1057, 519] on div "10-9A" at bounding box center [975, 513] width 341 height 23
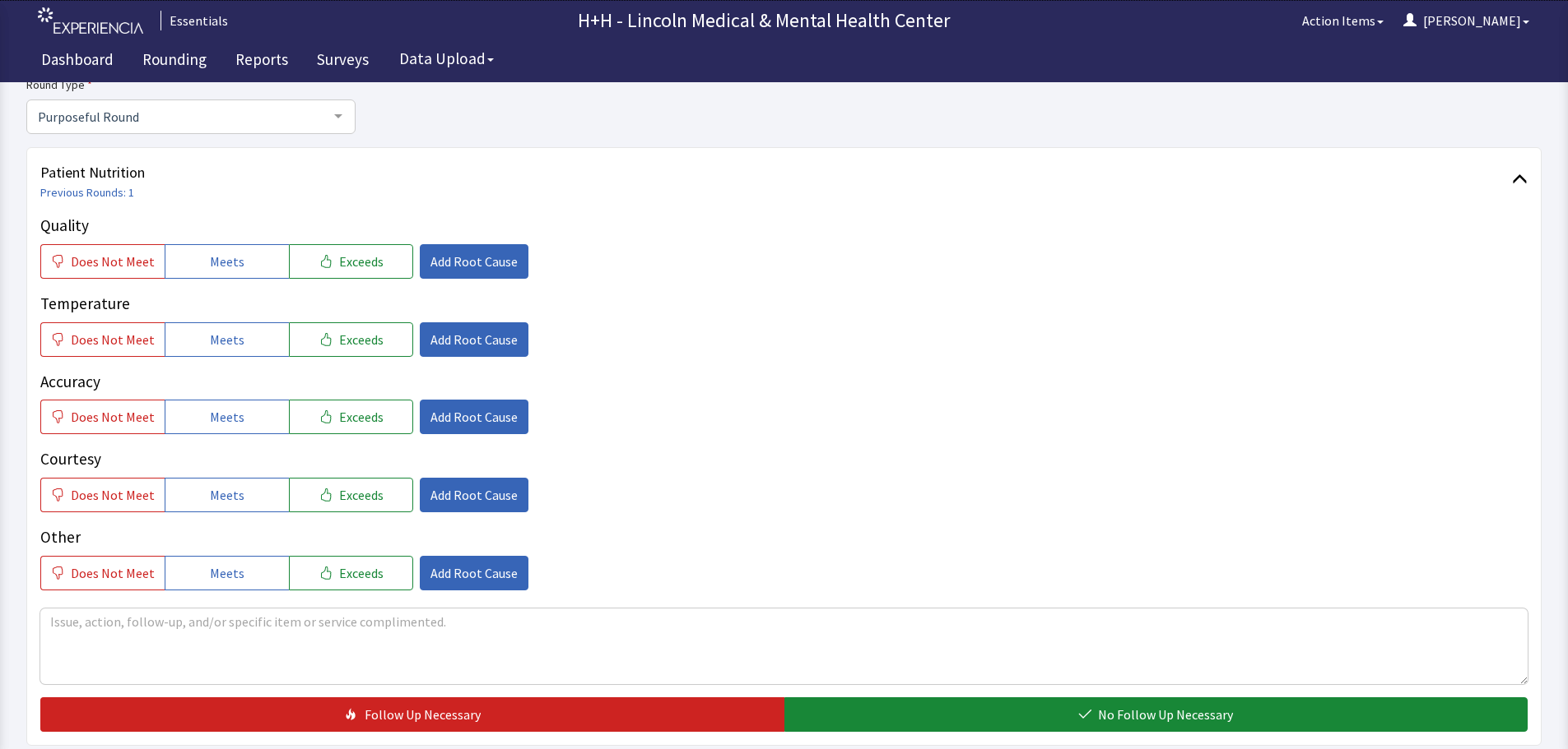
scroll to position [165, 0]
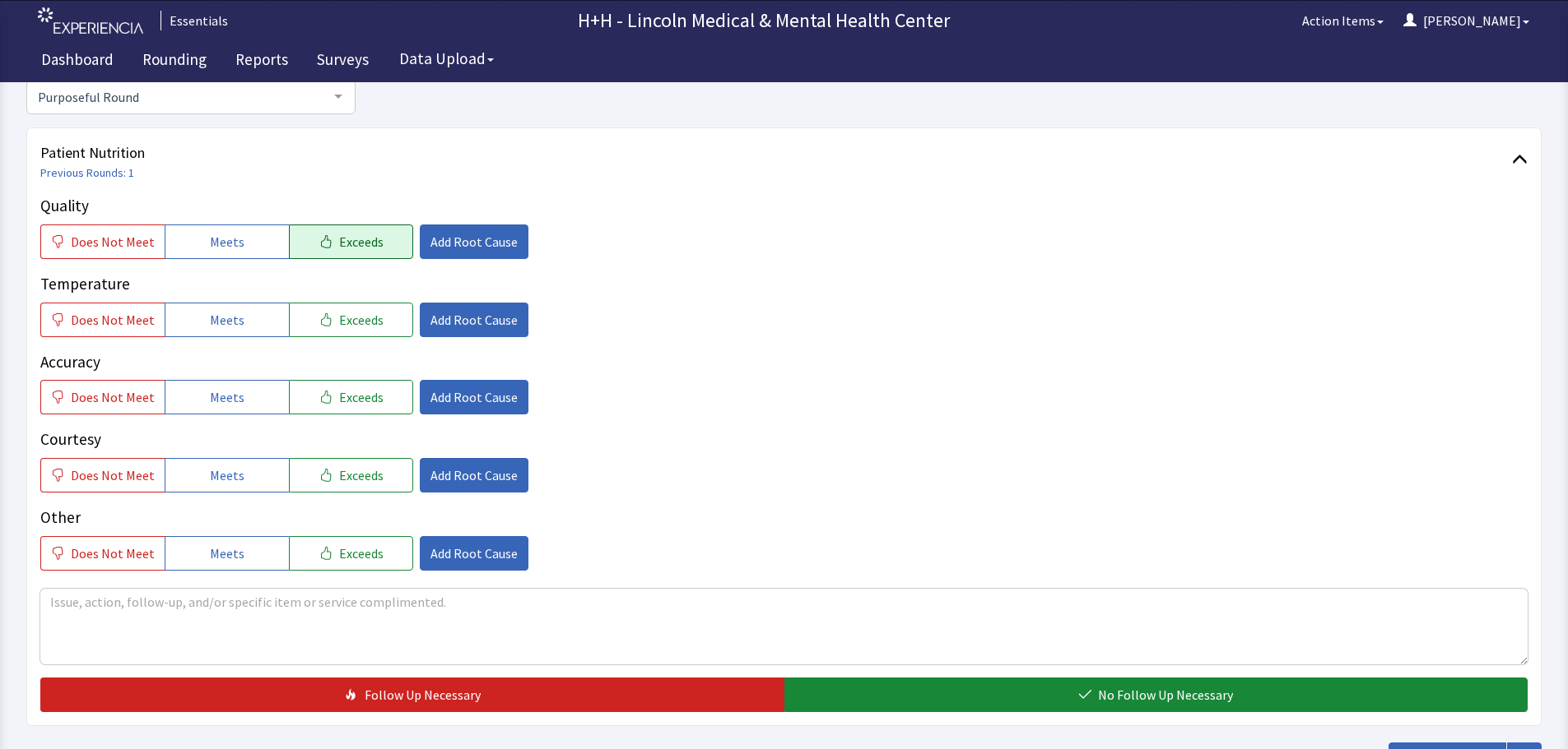
click at [319, 243] on icon "button" at bounding box center [326, 242] width 13 height 13
click at [339, 316] on span "Exceeds" at bounding box center [361, 319] width 44 height 20
click at [345, 382] on button "Exceeds" at bounding box center [351, 397] width 124 height 35
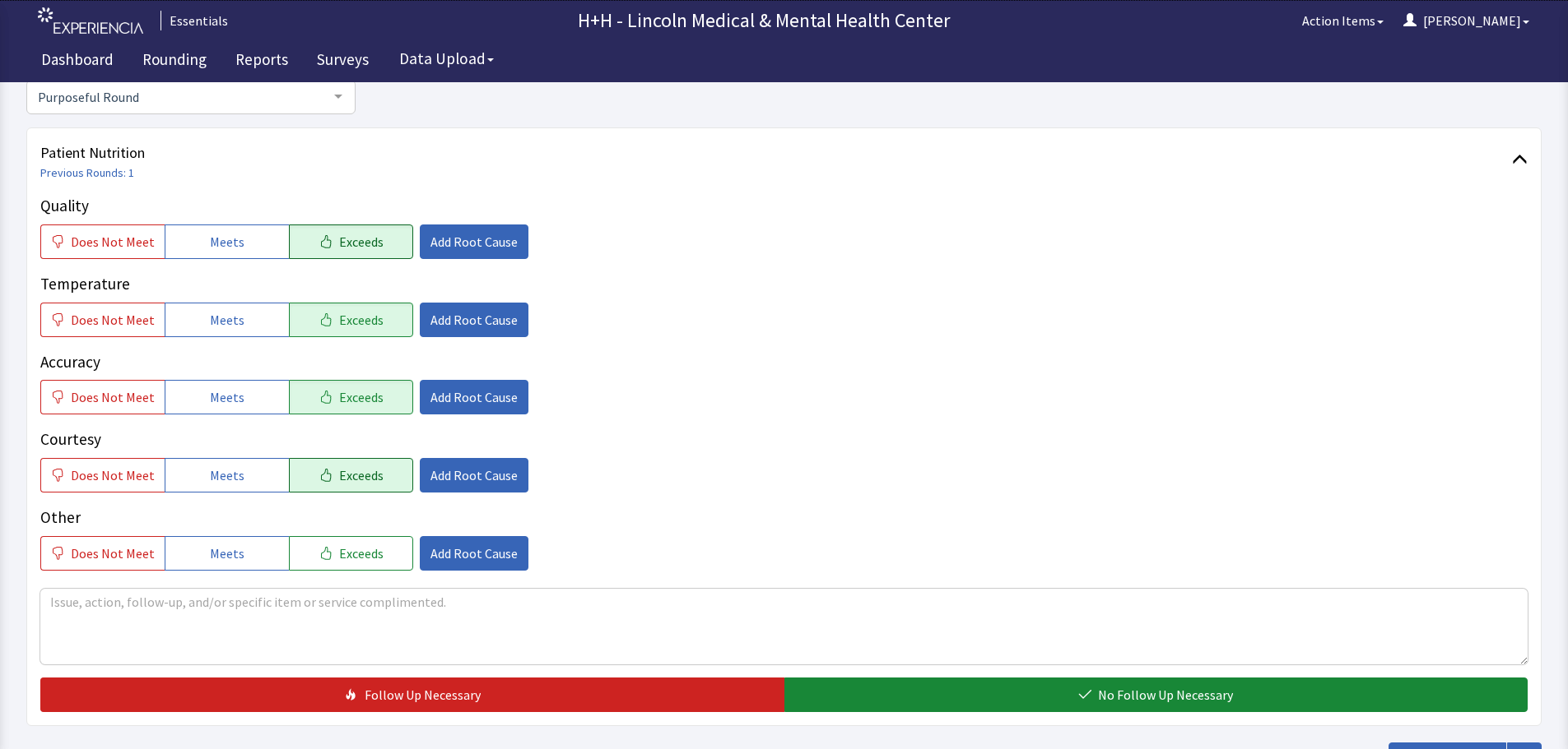
click at [355, 463] on button "Exceeds" at bounding box center [351, 475] width 124 height 35
click at [356, 544] on span "Exceeds" at bounding box center [361, 553] width 44 height 20
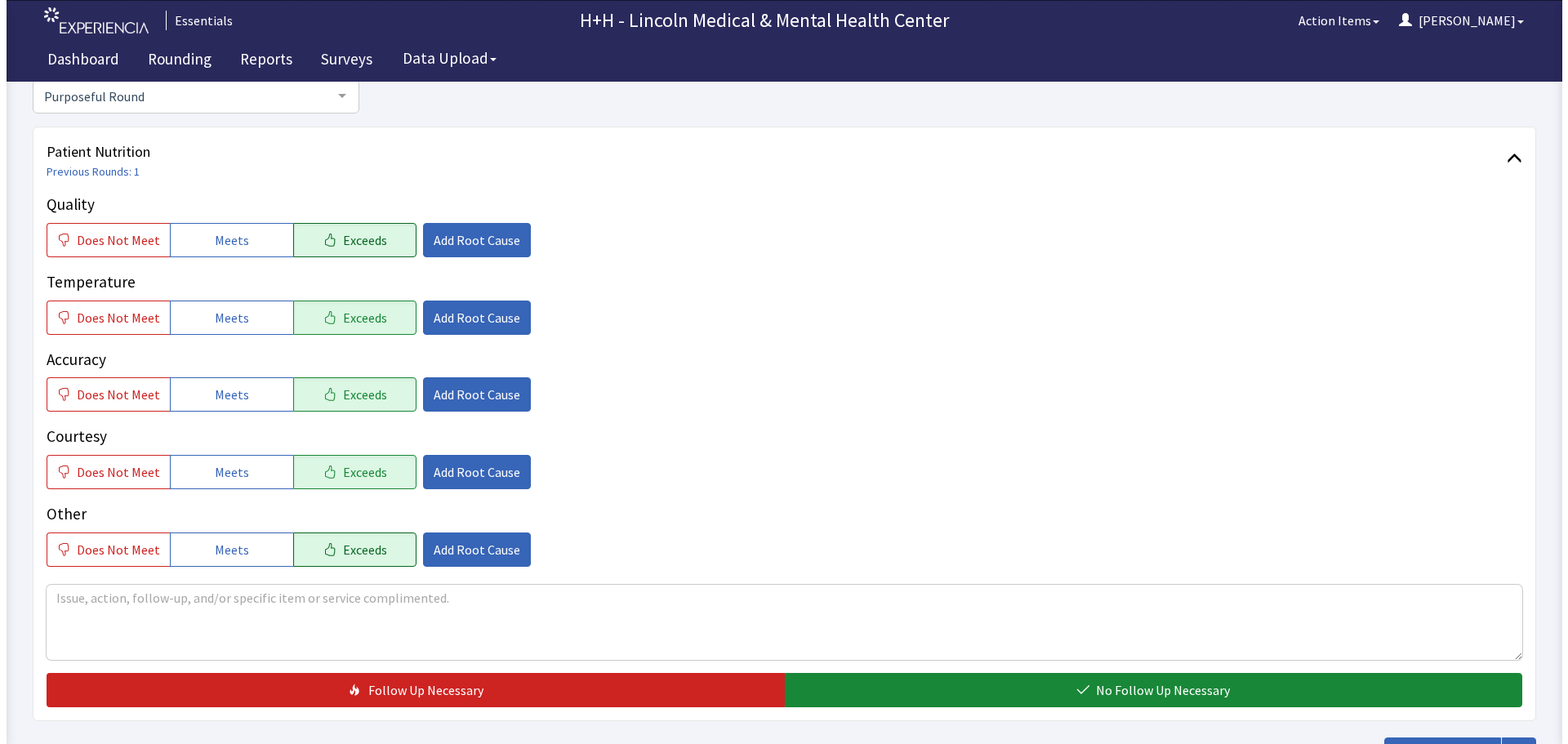
scroll to position [245, 0]
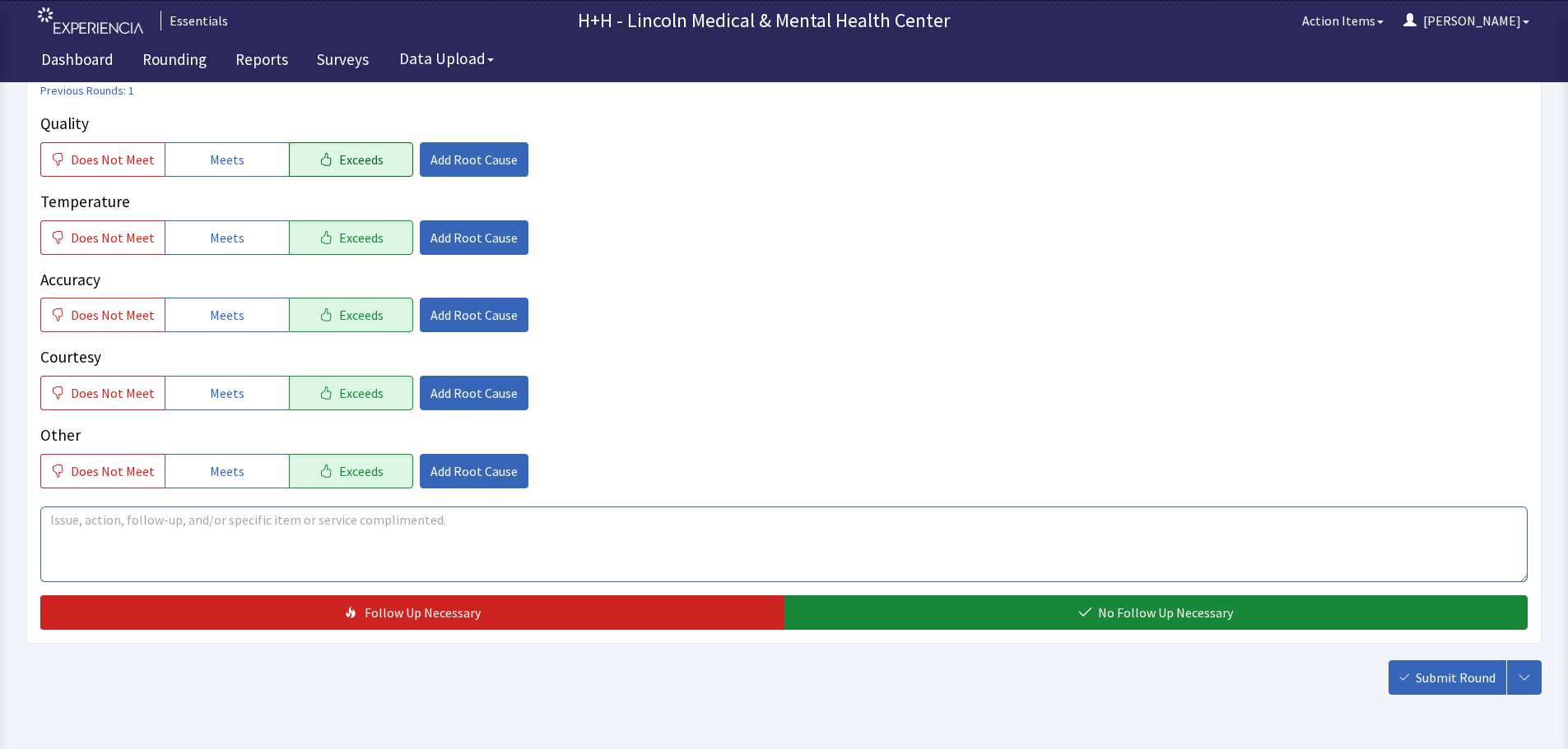
click at [108, 523] on textarea at bounding box center [784, 544] width 1487 height 76
type textarea "Gentleman said through interpreter, that he likes that there is plenty of food …"
click at [476, 391] on span "Add Root Cause" at bounding box center [473, 393] width 87 height 20
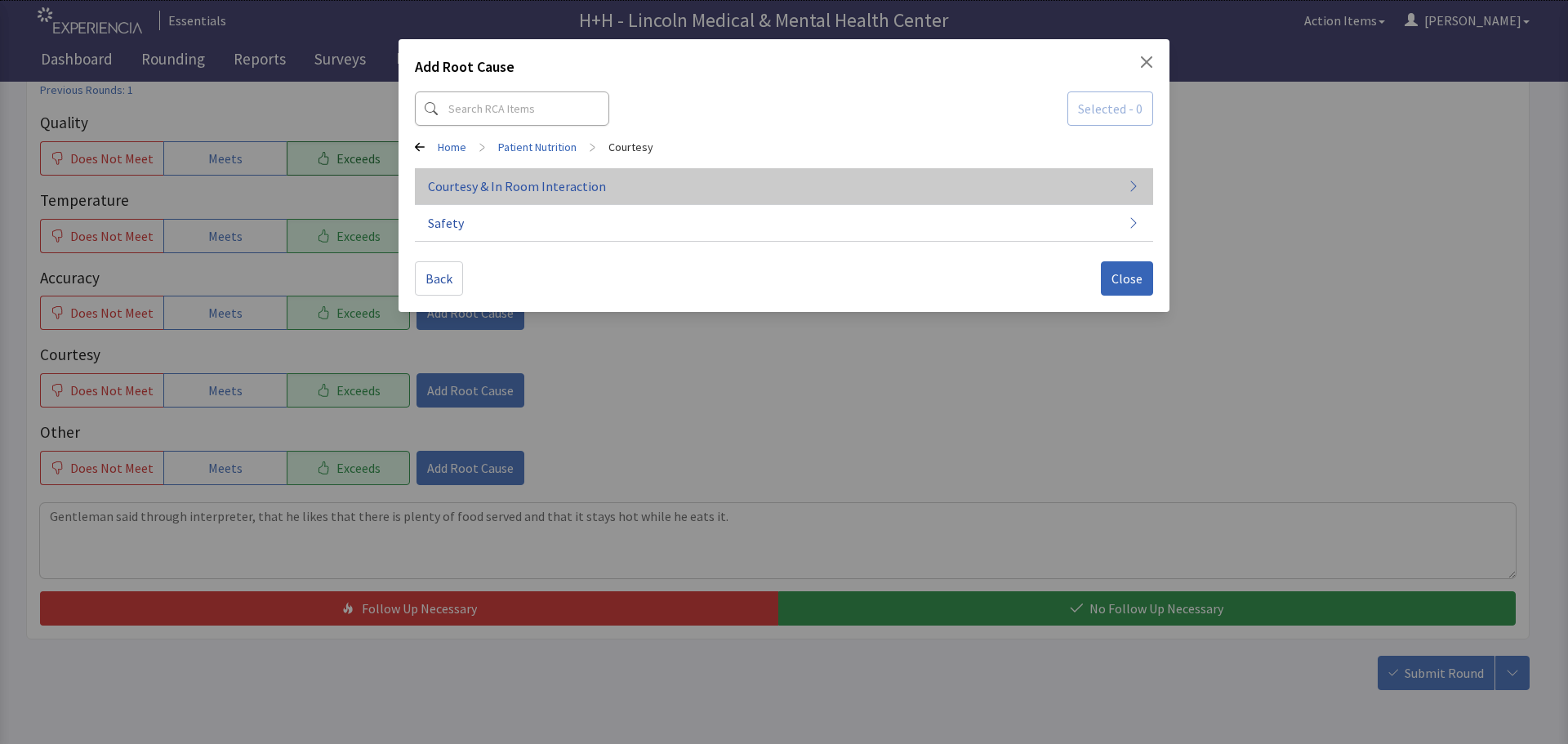
click at [494, 185] on span "Courtesy & In Room Interaction" at bounding box center [517, 186] width 178 height 20
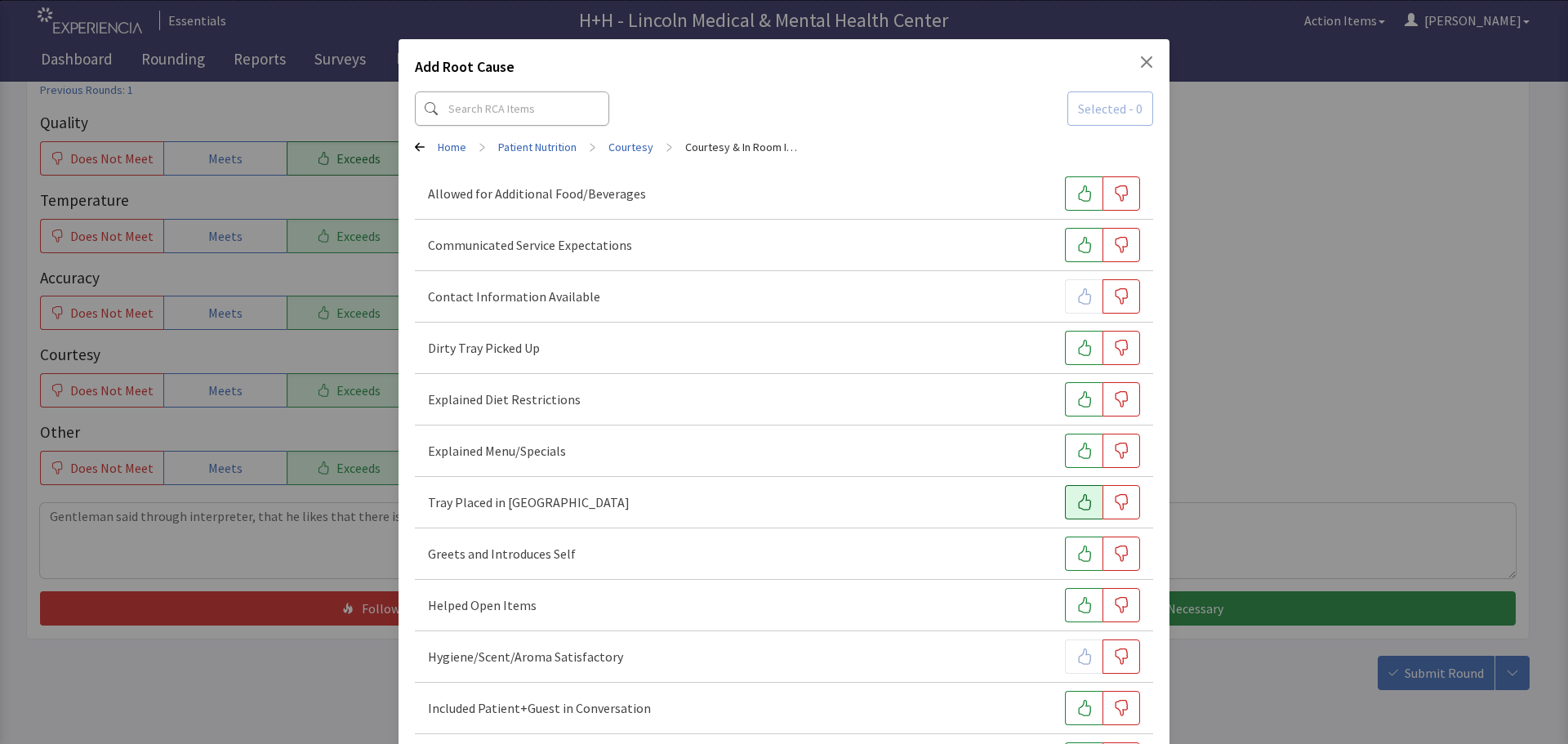
click at [1065, 511] on button "button" at bounding box center [1084, 502] width 38 height 34
click at [1065, 549] on button "button" at bounding box center [1084, 554] width 38 height 34
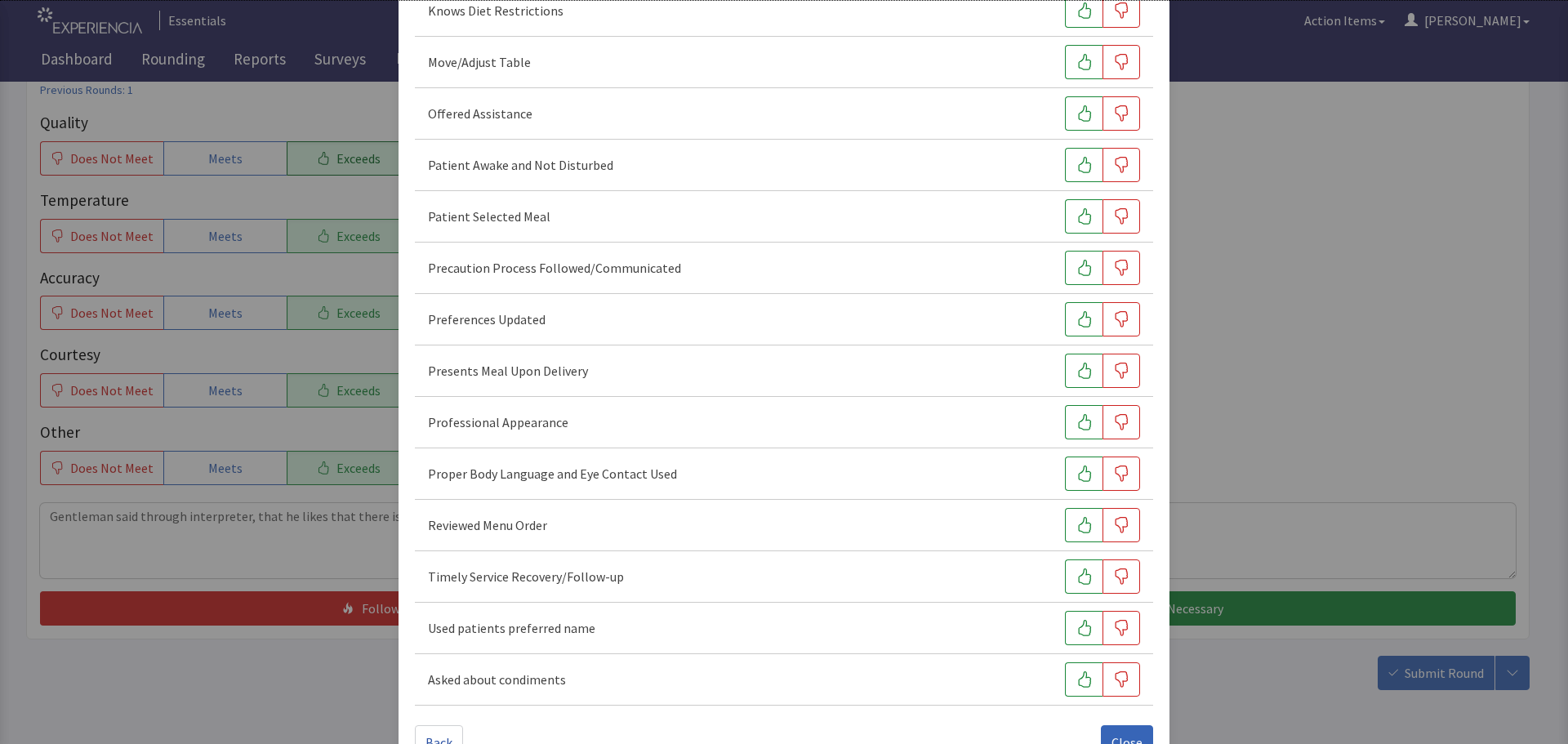
scroll to position [981, 0]
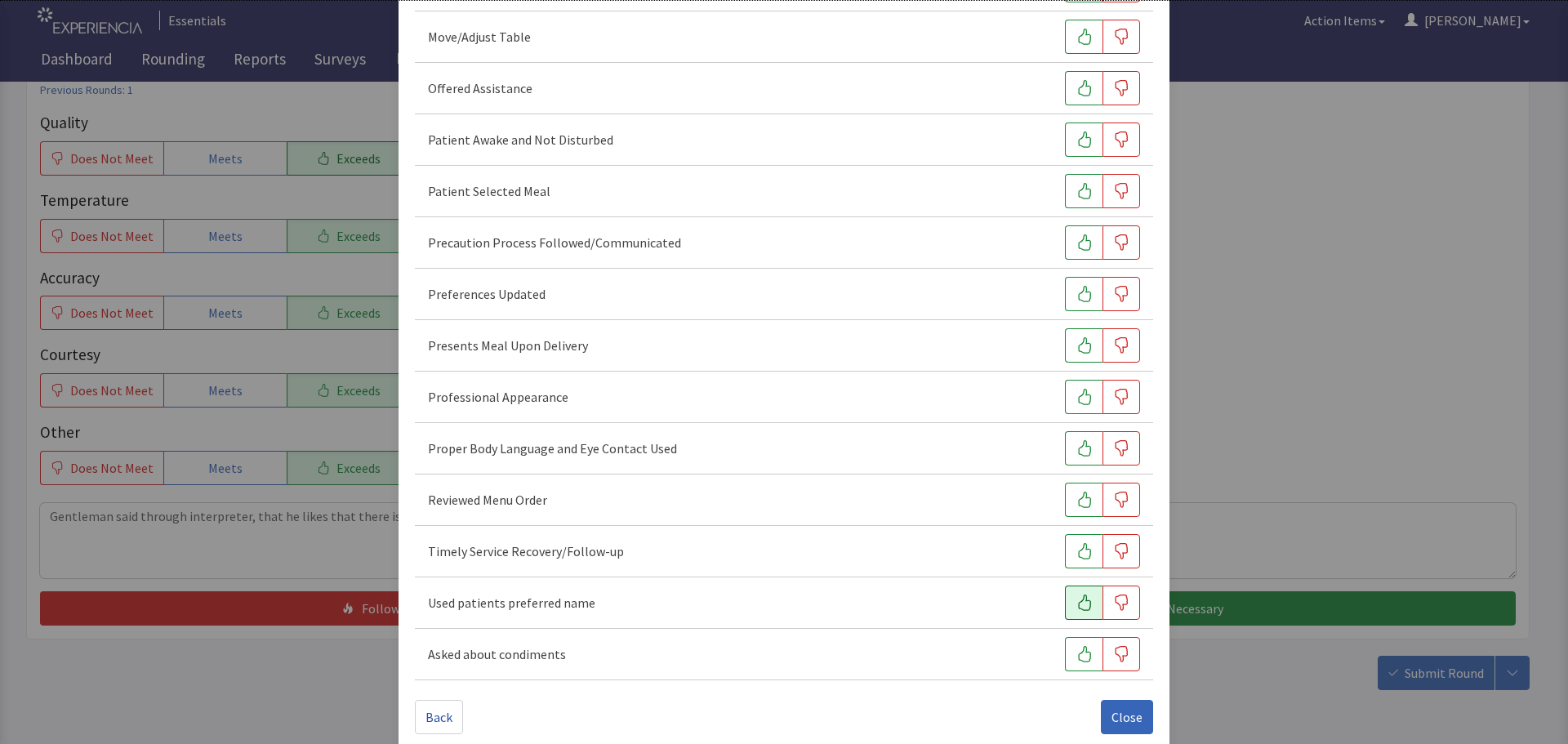
click at [1076, 610] on icon "button" at bounding box center [1084, 603] width 16 height 16
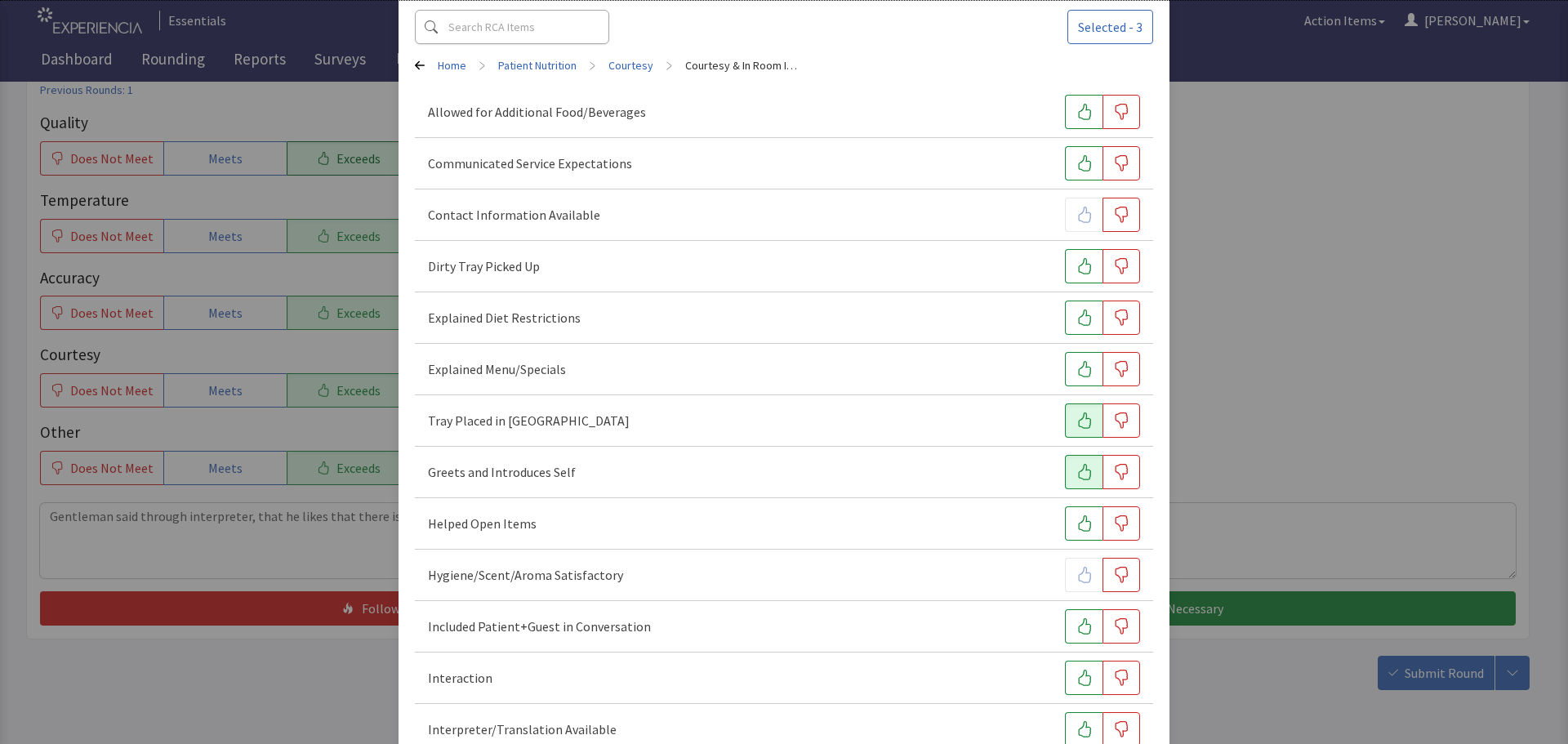
scroll to position [164, 0]
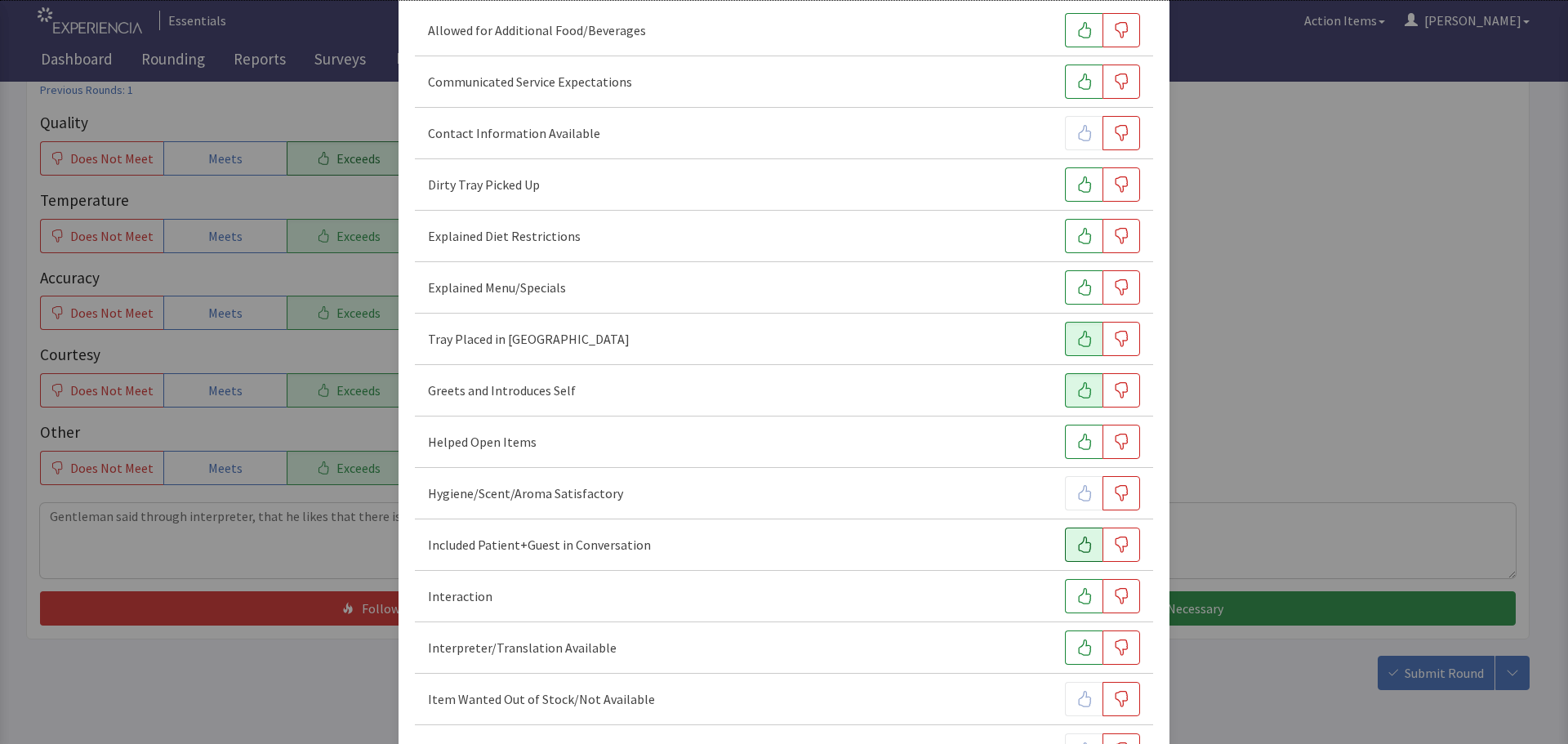
click at [1076, 549] on icon "button" at bounding box center [1084, 544] width 16 height 16
click at [1078, 593] on icon "button" at bounding box center [1084, 596] width 13 height 16
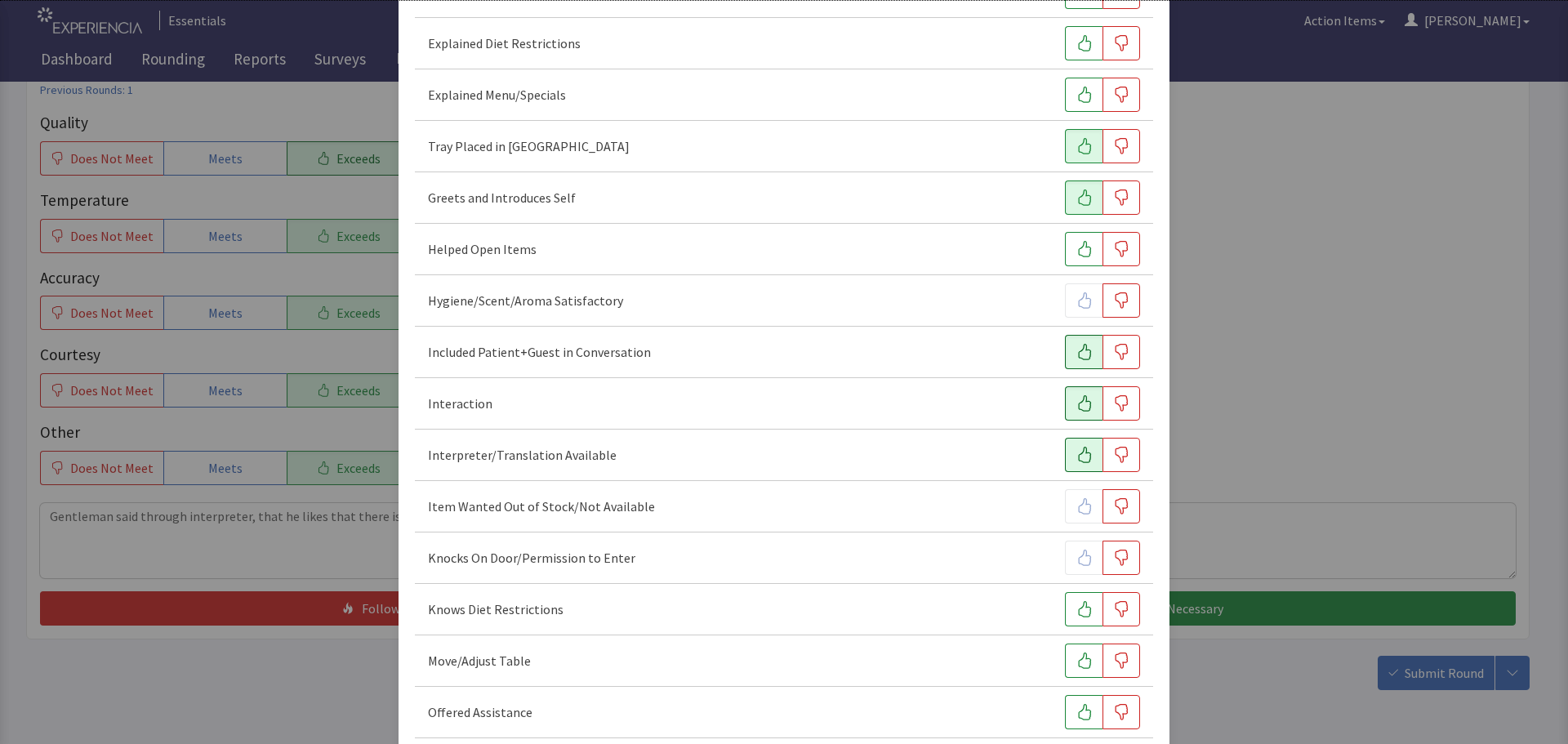
scroll to position [409, 0]
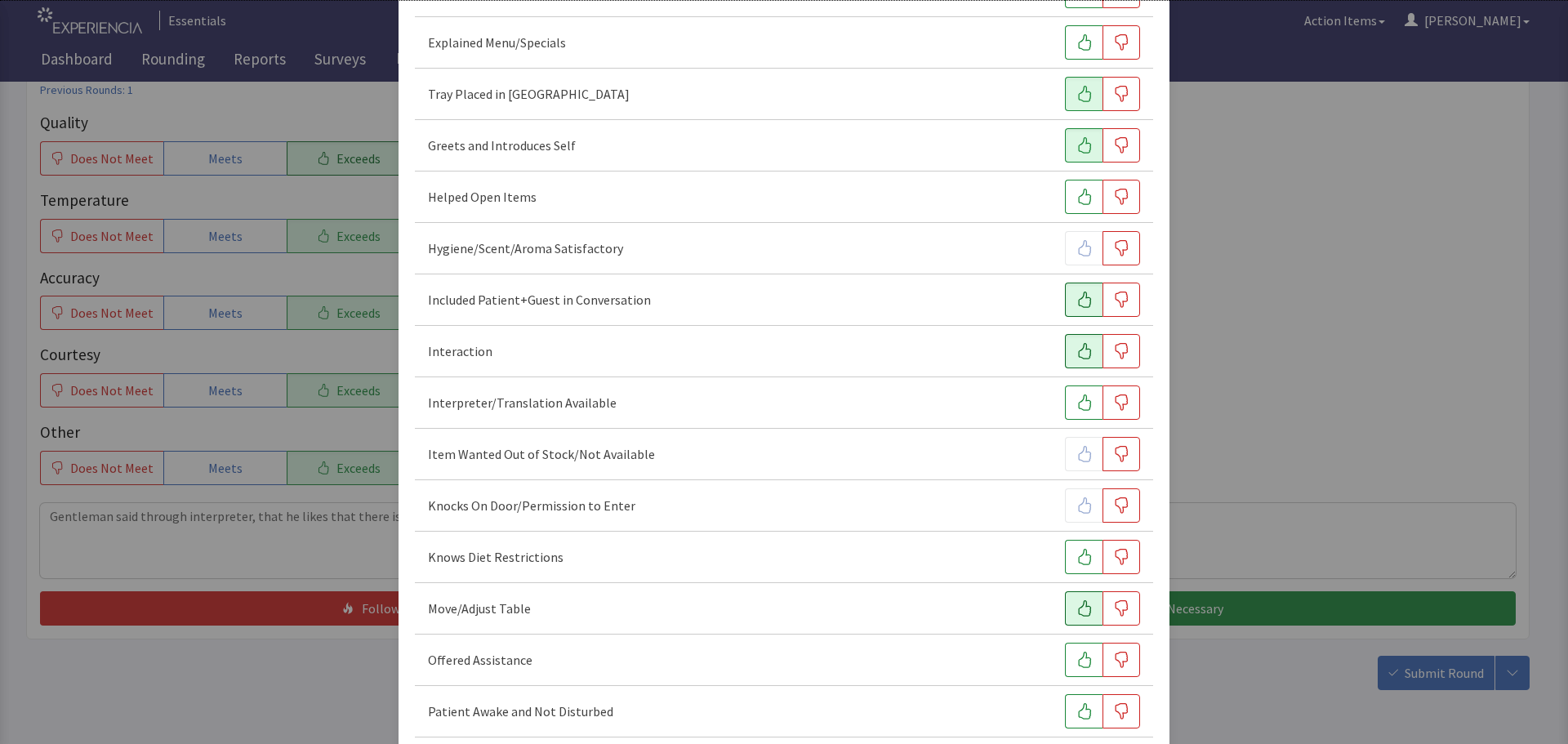
click at [1084, 608] on button "button" at bounding box center [1084, 609] width 38 height 34
click at [1080, 663] on icon "button" at bounding box center [1084, 660] width 16 height 16
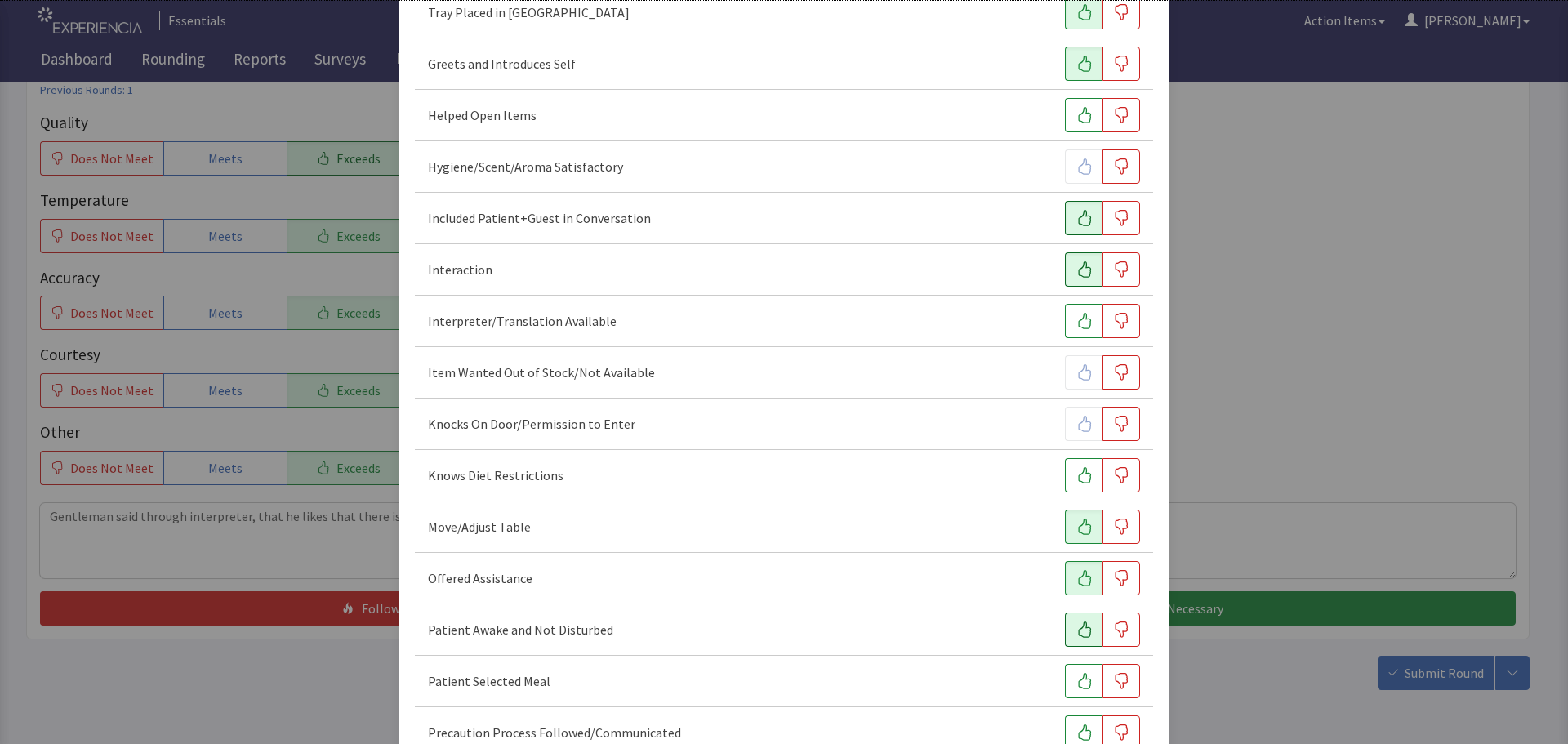
click at [1076, 630] on icon "button" at bounding box center [1084, 629] width 16 height 16
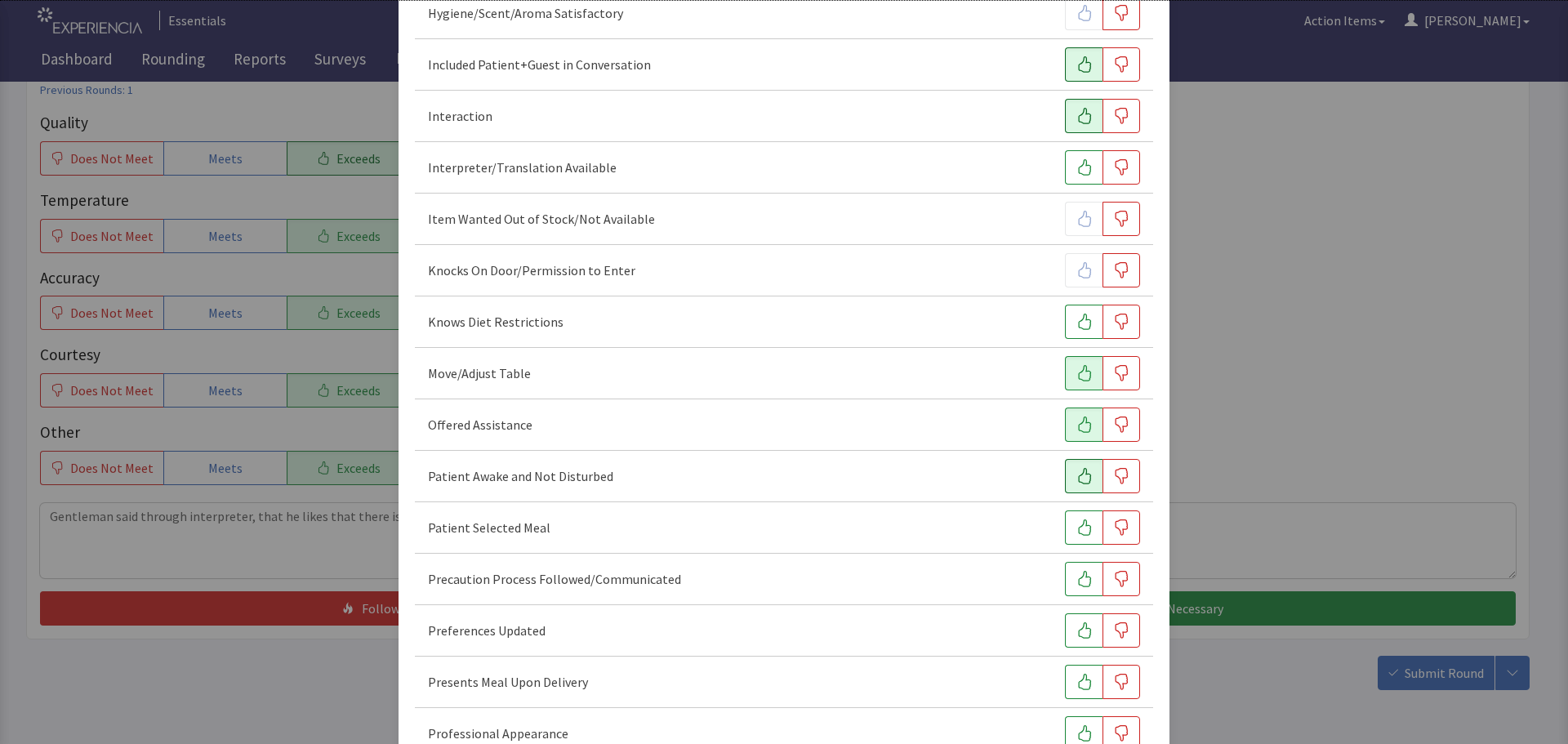
scroll to position [653, 0]
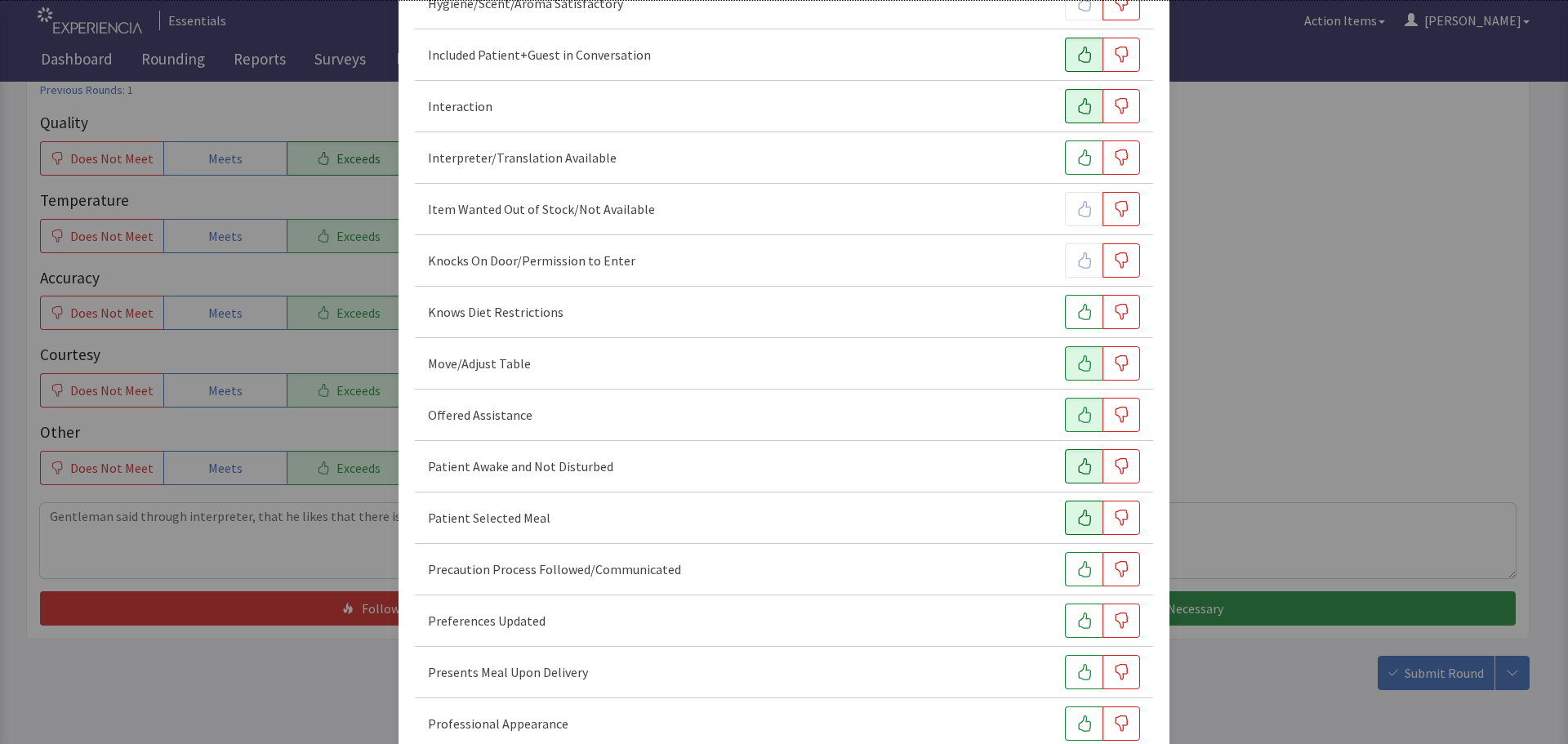
click at [1076, 513] on icon "button" at bounding box center [1084, 518] width 16 height 16
click at [1076, 621] on icon "button" at bounding box center [1084, 621] width 16 height 16
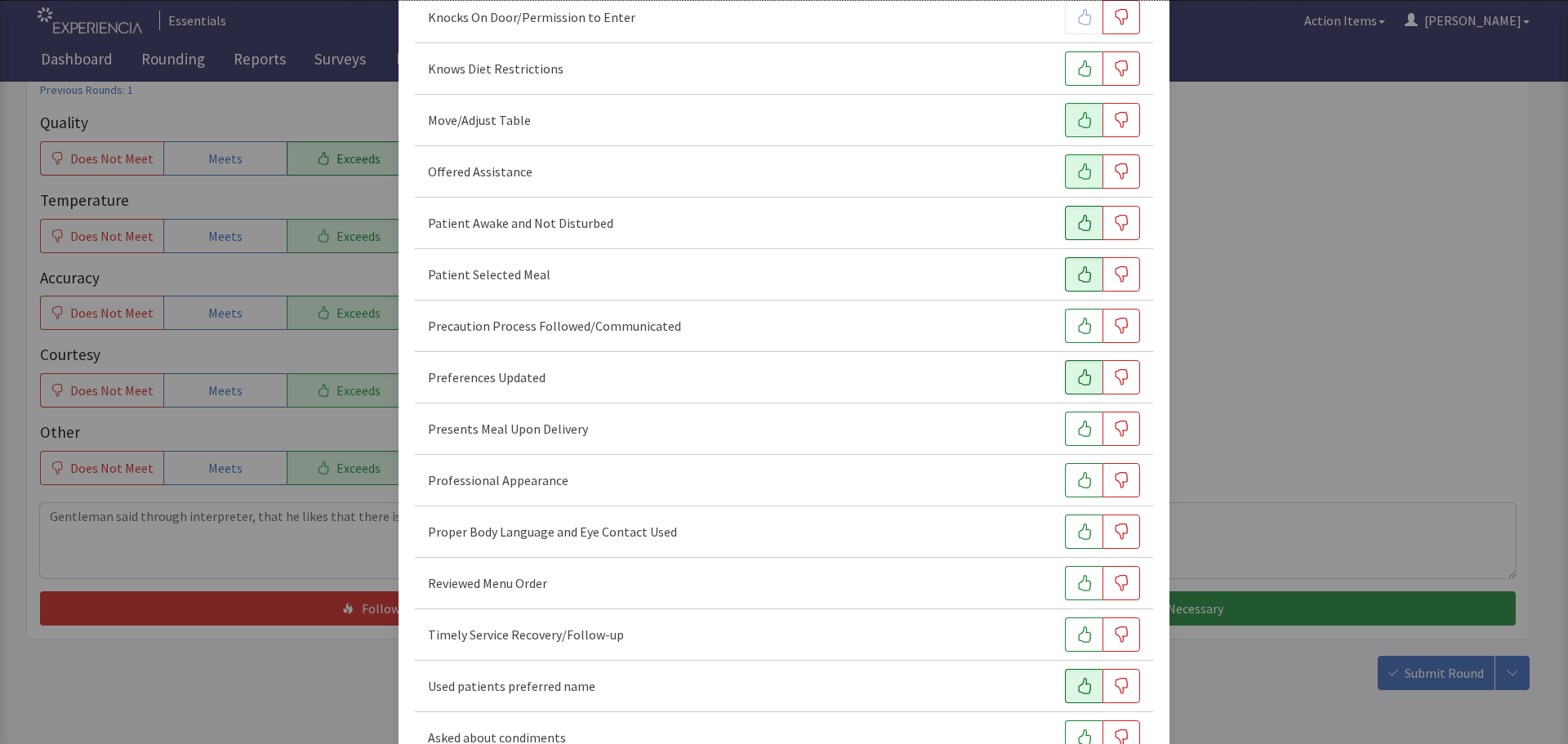
scroll to position [898, 0]
click at [1078, 432] on icon "button" at bounding box center [1084, 427] width 13 height 16
click at [1078, 476] on icon "button" at bounding box center [1084, 478] width 13 height 16
click at [1078, 531] on icon "button" at bounding box center [1084, 530] width 13 height 16
click at [1076, 634] on icon "button" at bounding box center [1084, 633] width 16 height 16
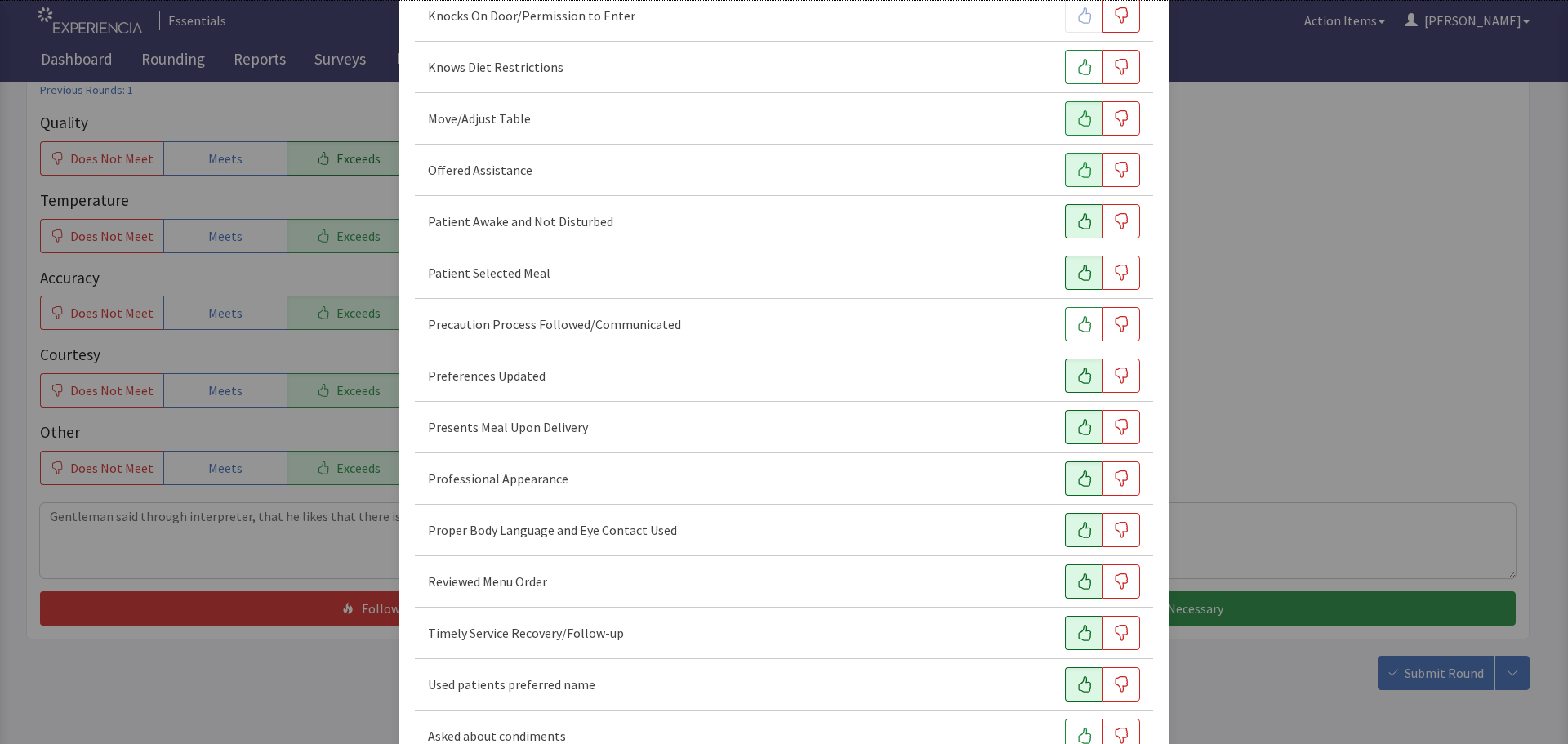
click at [1077, 583] on icon "button" at bounding box center [1084, 581] width 16 height 16
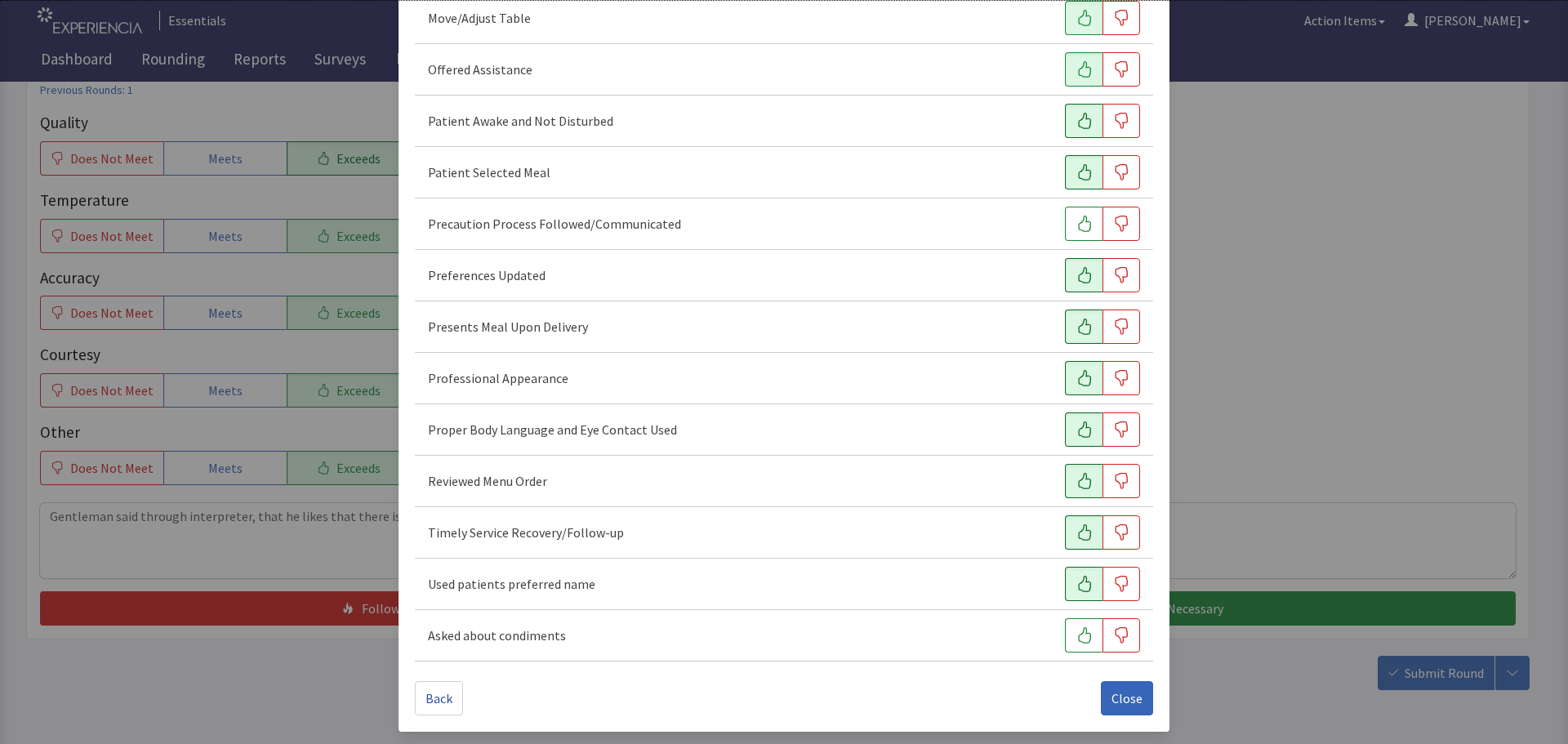
scroll to position [1000, 0]
click at [1115, 705] on span "Close" at bounding box center [1127, 697] width 31 height 20
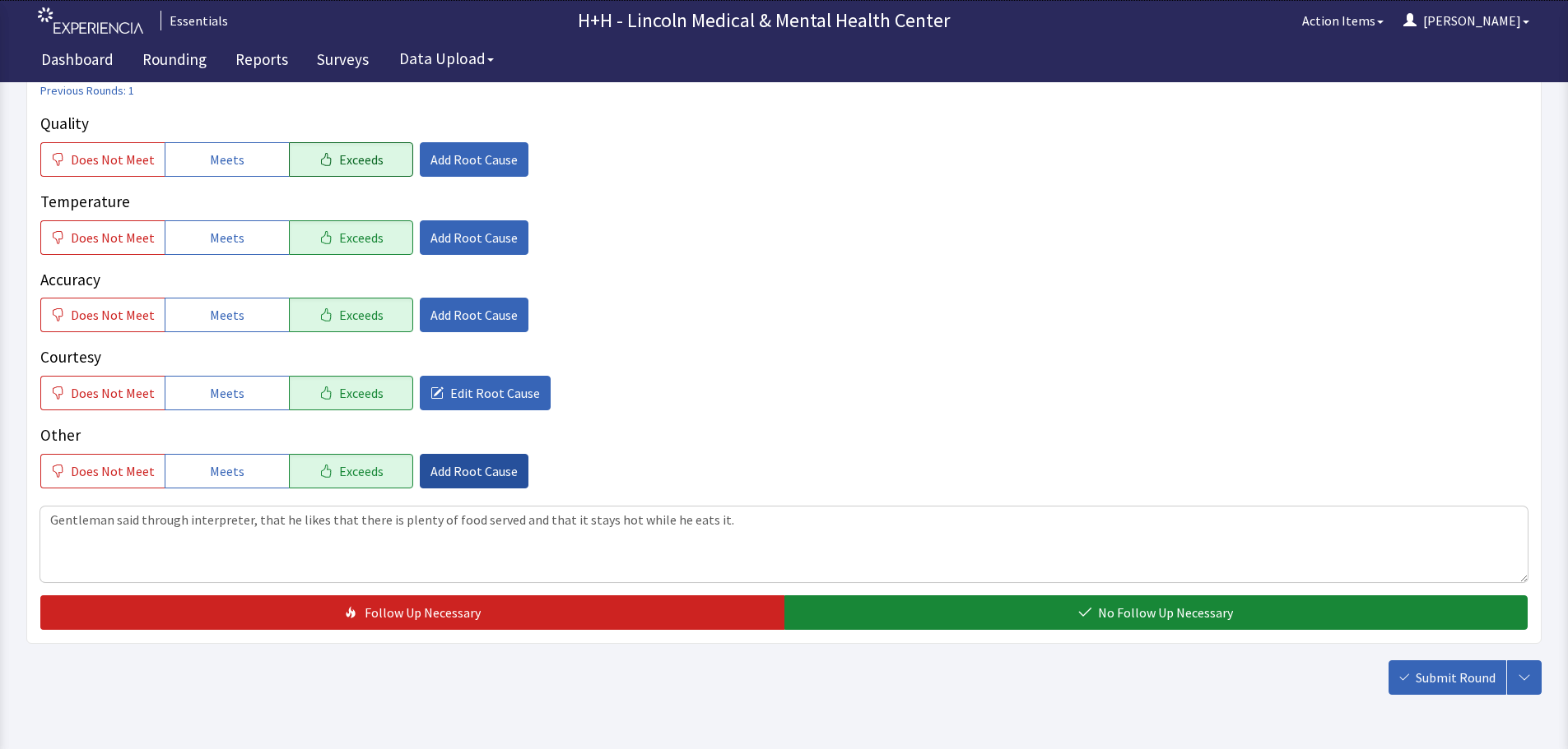
click at [479, 465] on span "Add Root Cause" at bounding box center [473, 471] width 87 height 20
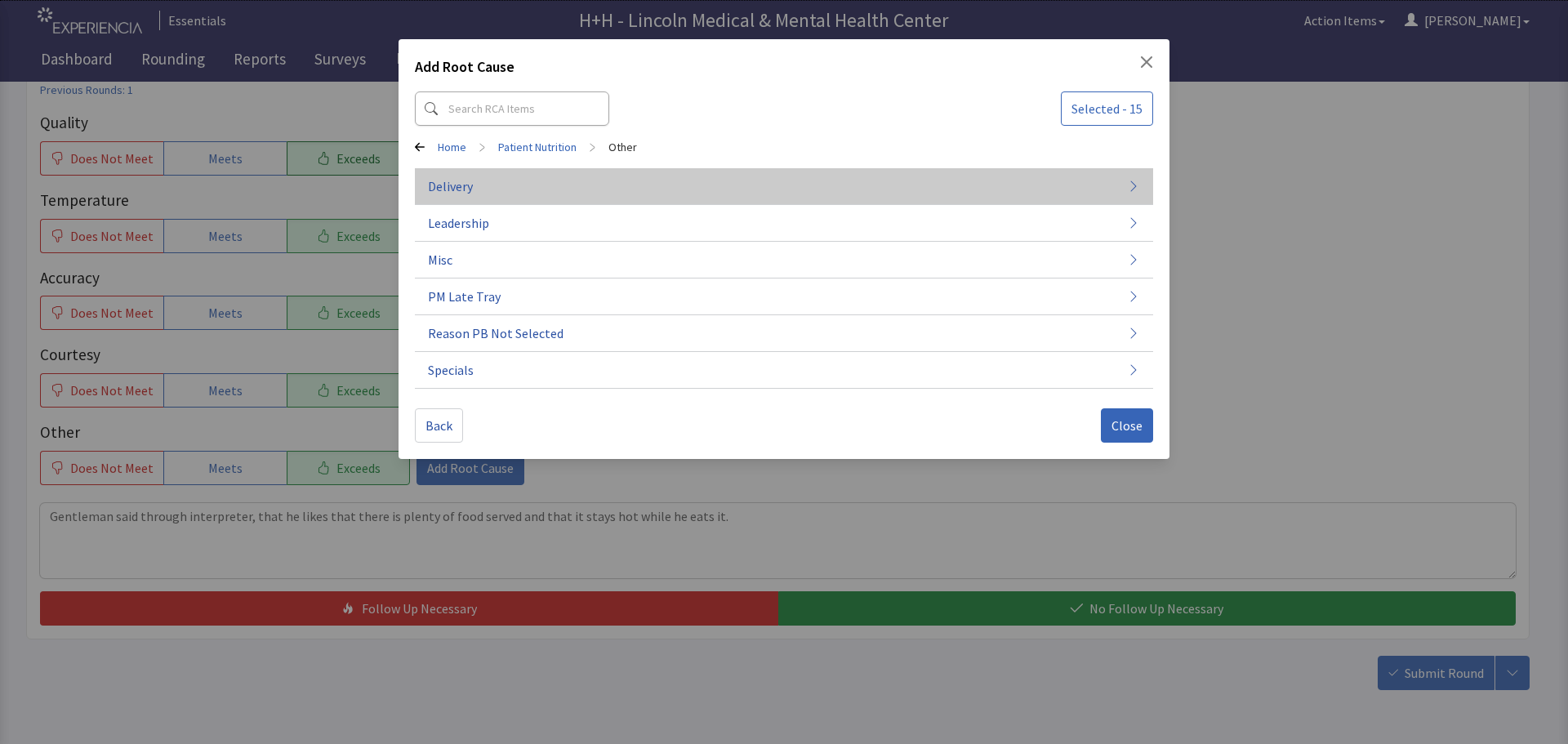
click at [471, 181] on span "Delivery" at bounding box center [450, 186] width 45 height 20
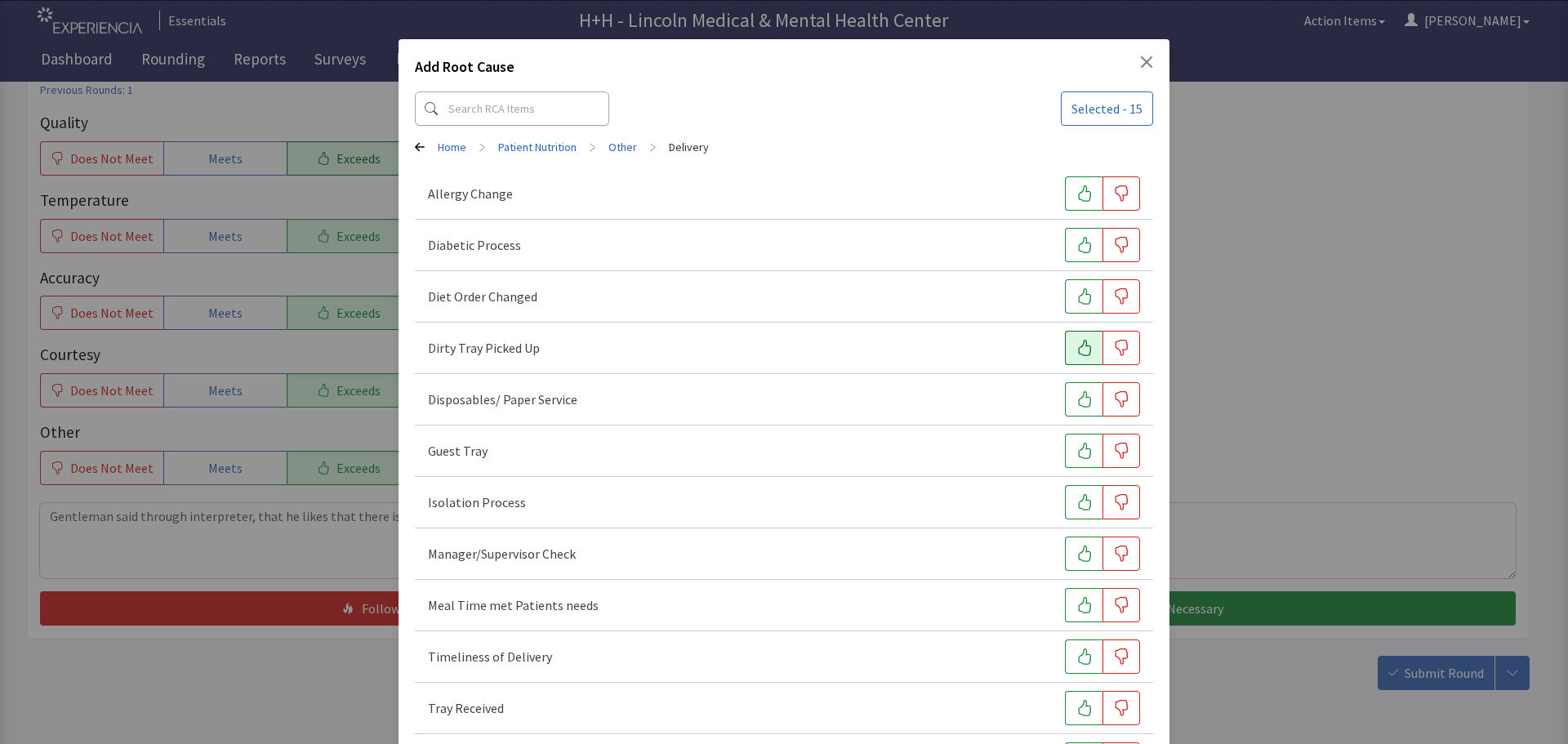
click at [1076, 347] on icon "button" at bounding box center [1084, 347] width 16 height 16
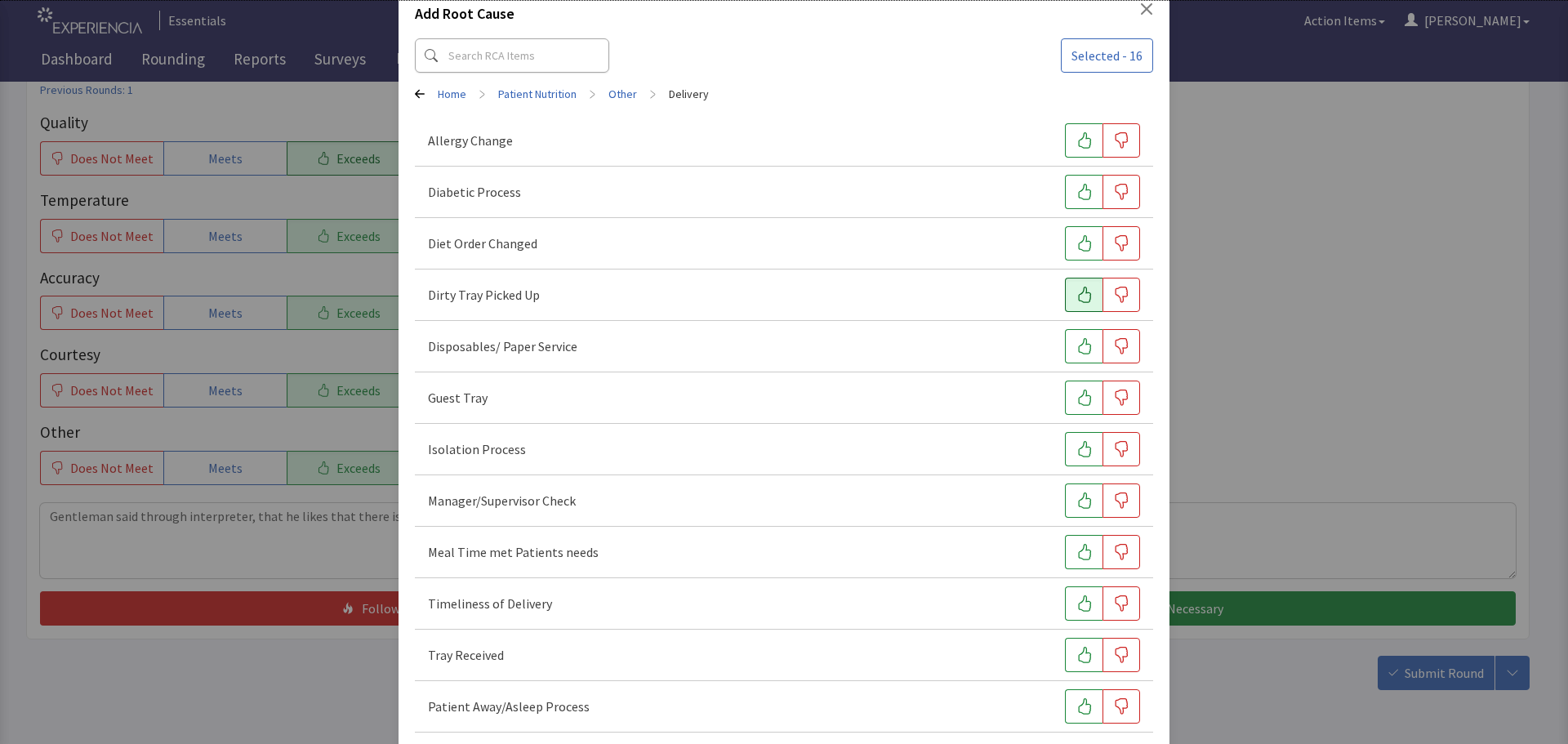
scroll to position [81, 0]
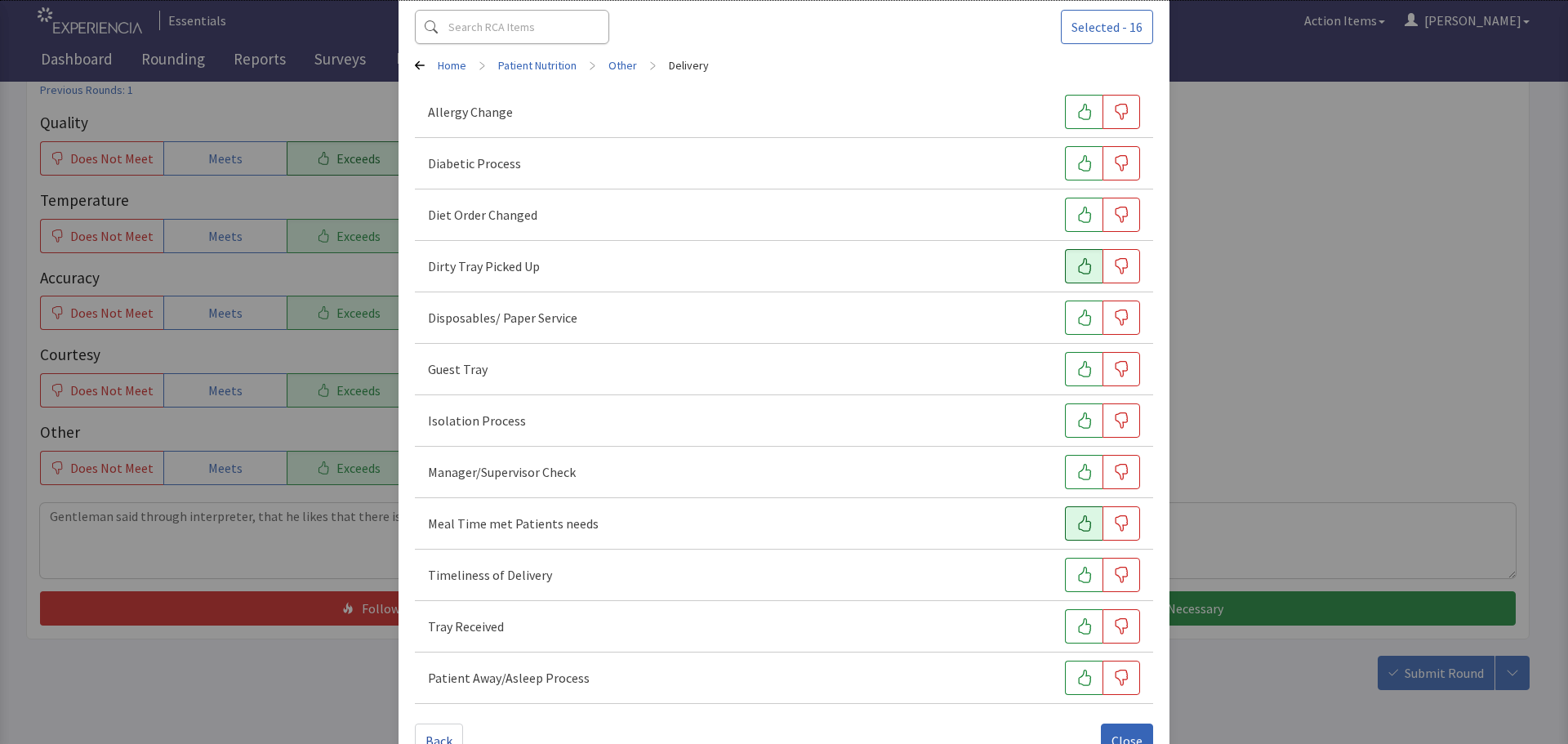
click at [1065, 529] on button "button" at bounding box center [1084, 524] width 38 height 34
click at [1065, 567] on button "button" at bounding box center [1084, 575] width 38 height 34
click at [1076, 624] on icon "button" at bounding box center [1084, 626] width 16 height 16
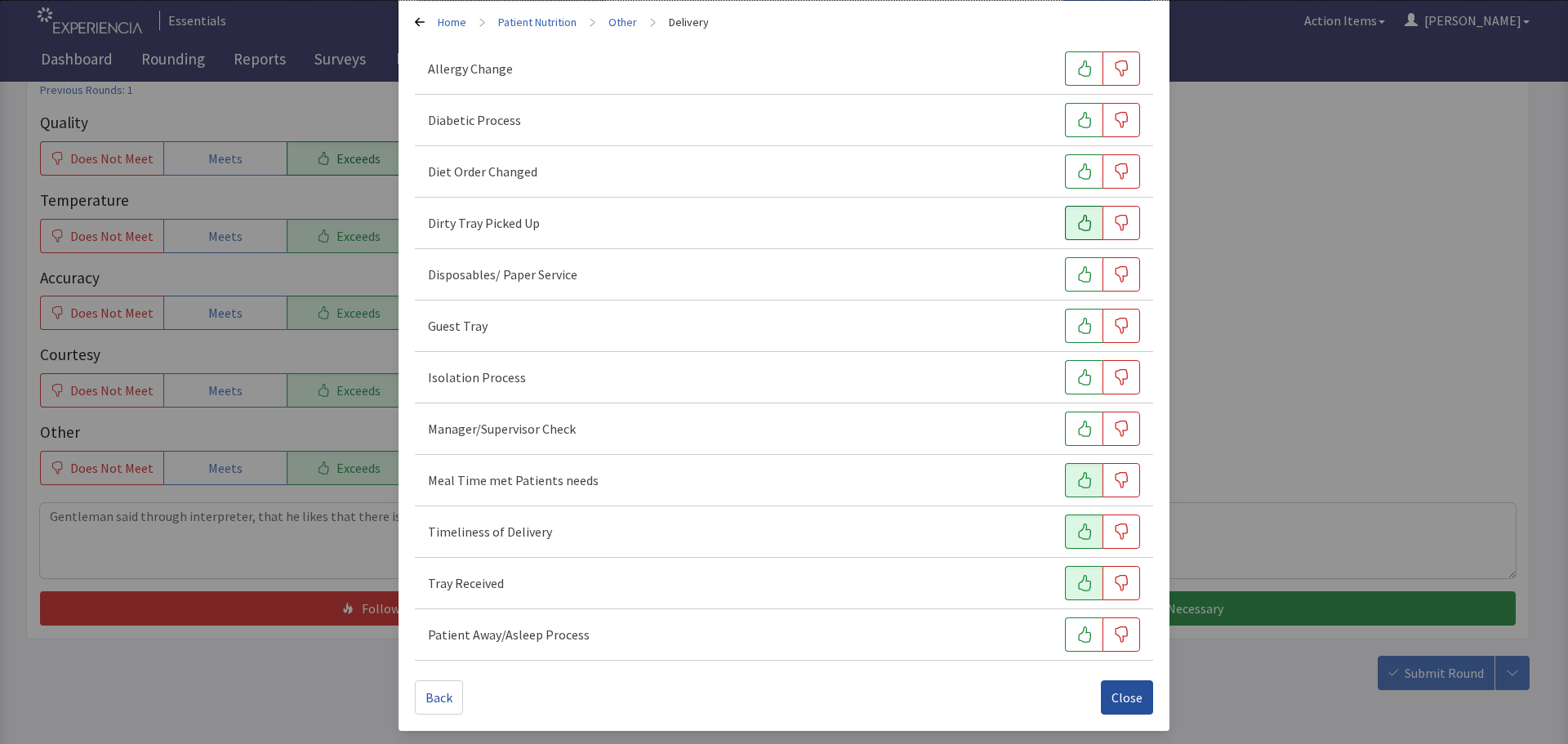
click at [1111, 694] on span "Close" at bounding box center [1127, 697] width 31 height 20
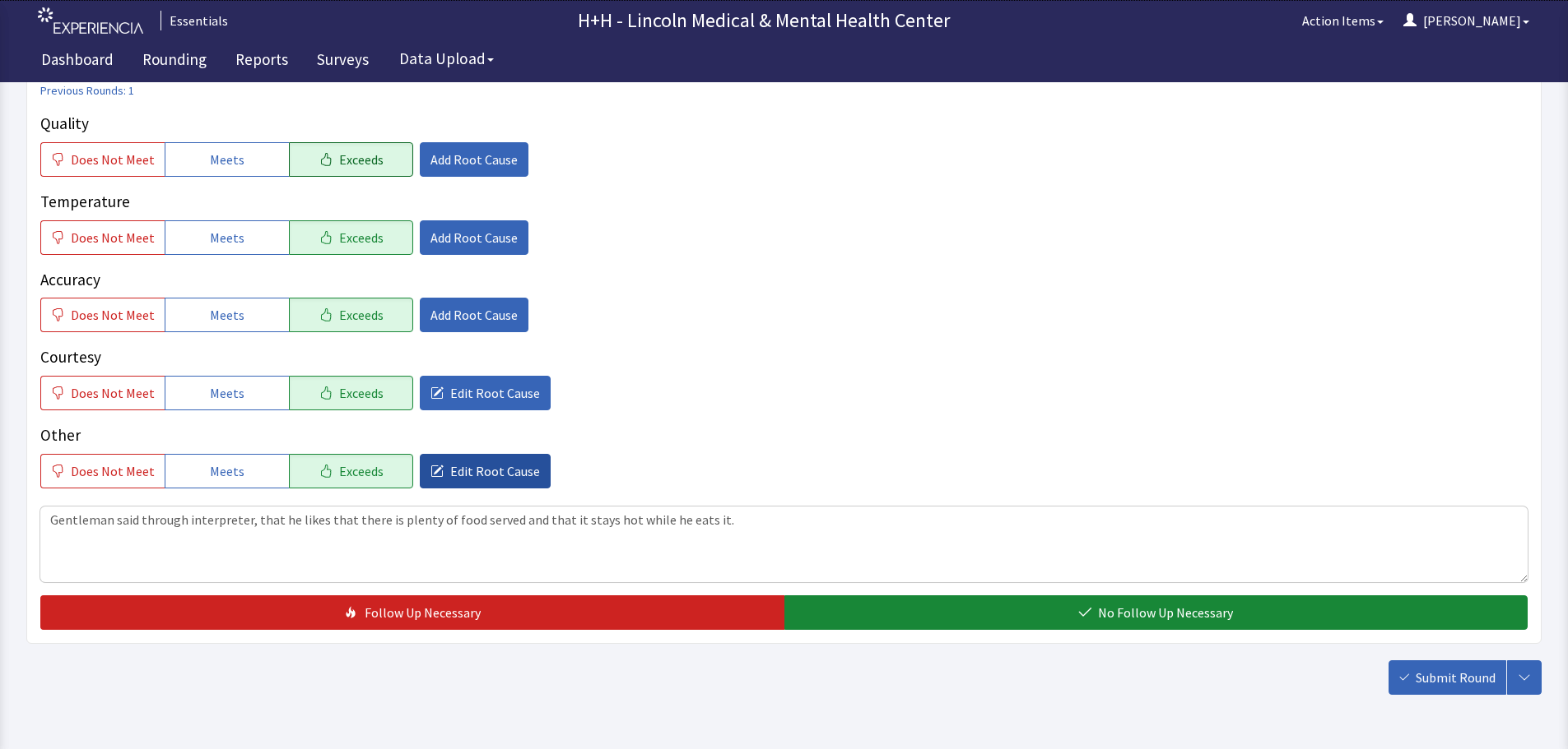
click at [502, 470] on span "Edit Root Cause" at bounding box center [495, 471] width 90 height 20
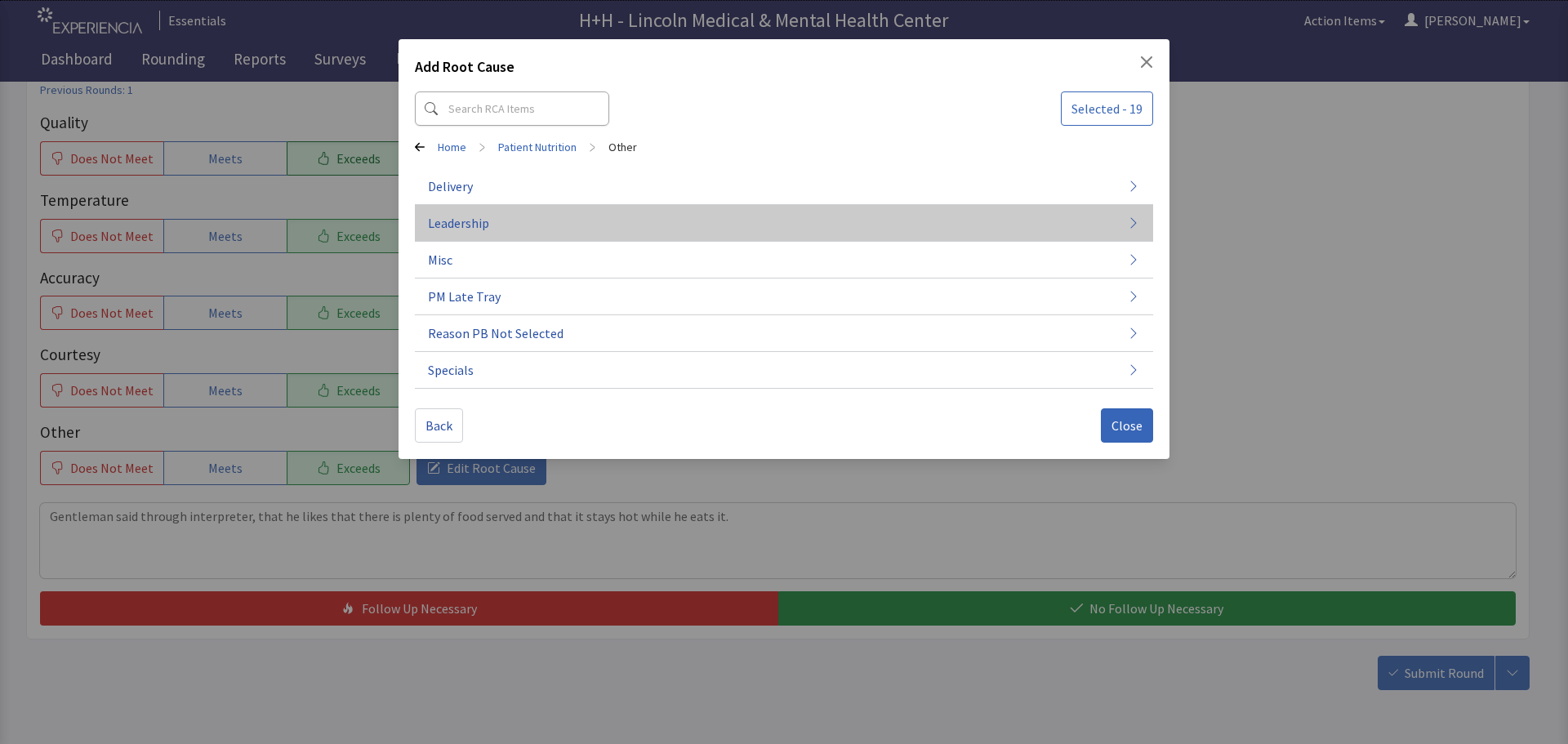
click at [502, 224] on button "Leadership" at bounding box center [784, 223] width 739 height 37
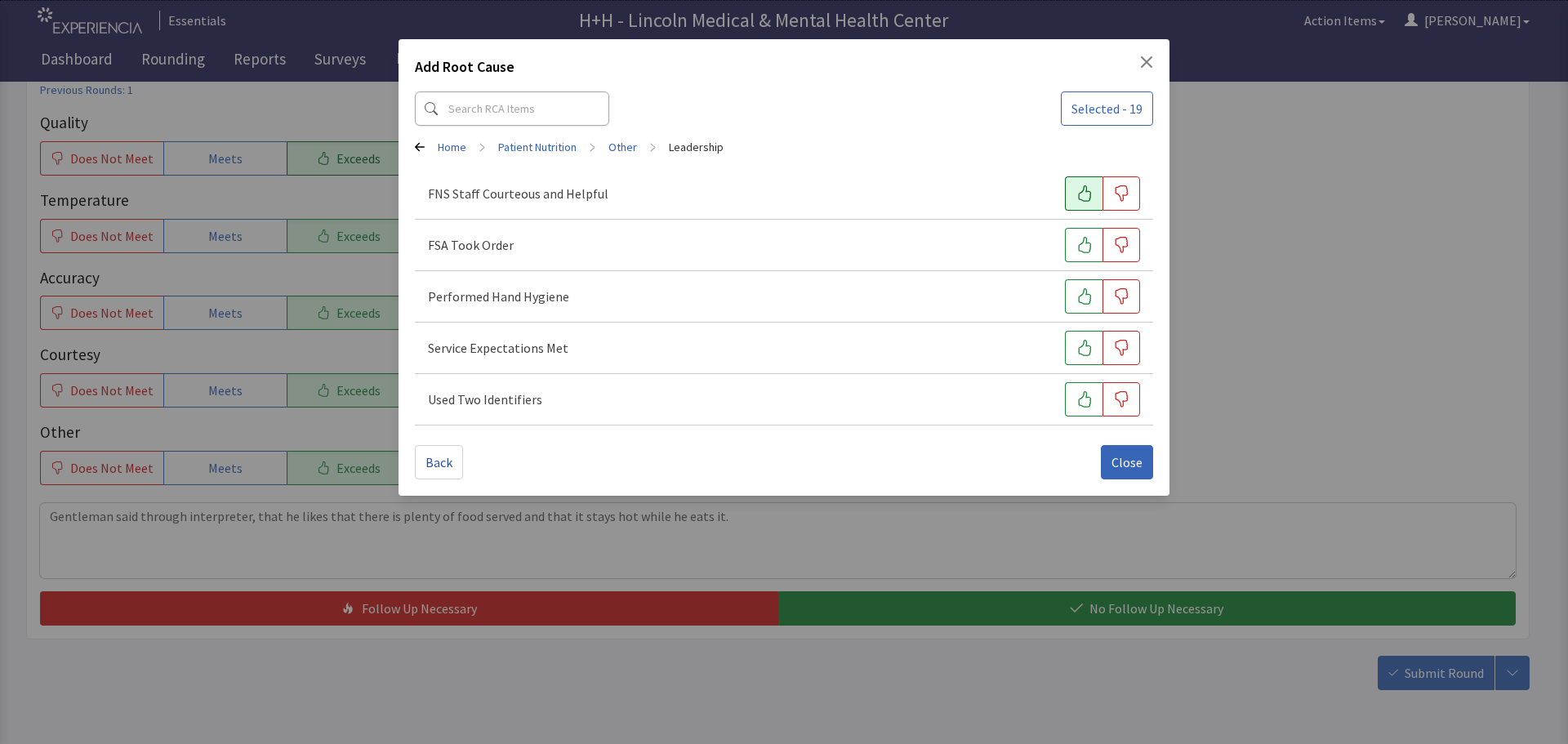
click at [1080, 195] on icon "button" at bounding box center [1084, 193] width 16 height 16
click at [1080, 244] on icon "button" at bounding box center [1084, 244] width 13 height 16
click at [1086, 291] on icon "button" at bounding box center [1084, 296] width 16 height 16
click at [1086, 342] on icon "button" at bounding box center [1084, 347] width 13 height 16
click at [1080, 389] on button "button" at bounding box center [1084, 399] width 38 height 34
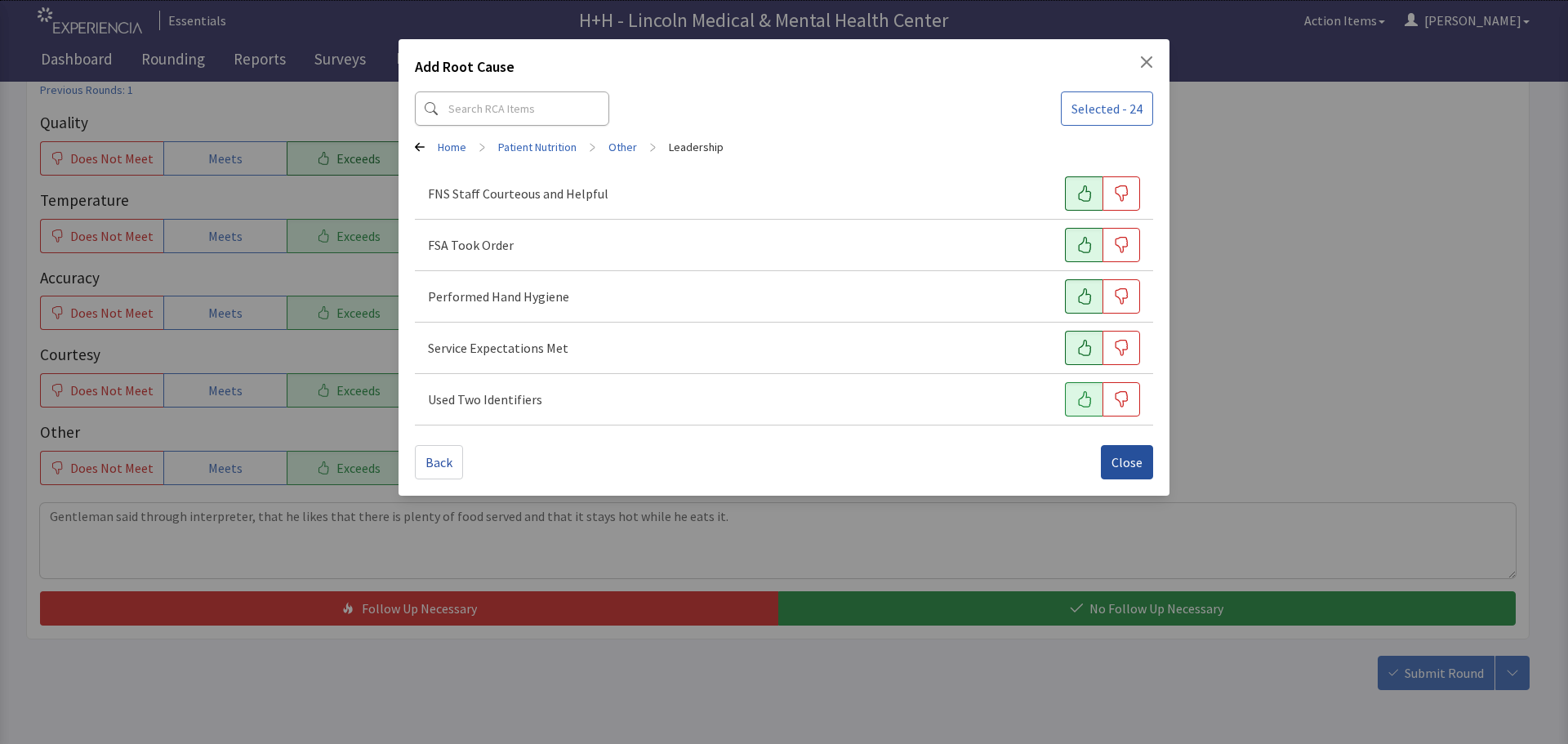
click at [1120, 457] on span "Close" at bounding box center [1127, 462] width 31 height 20
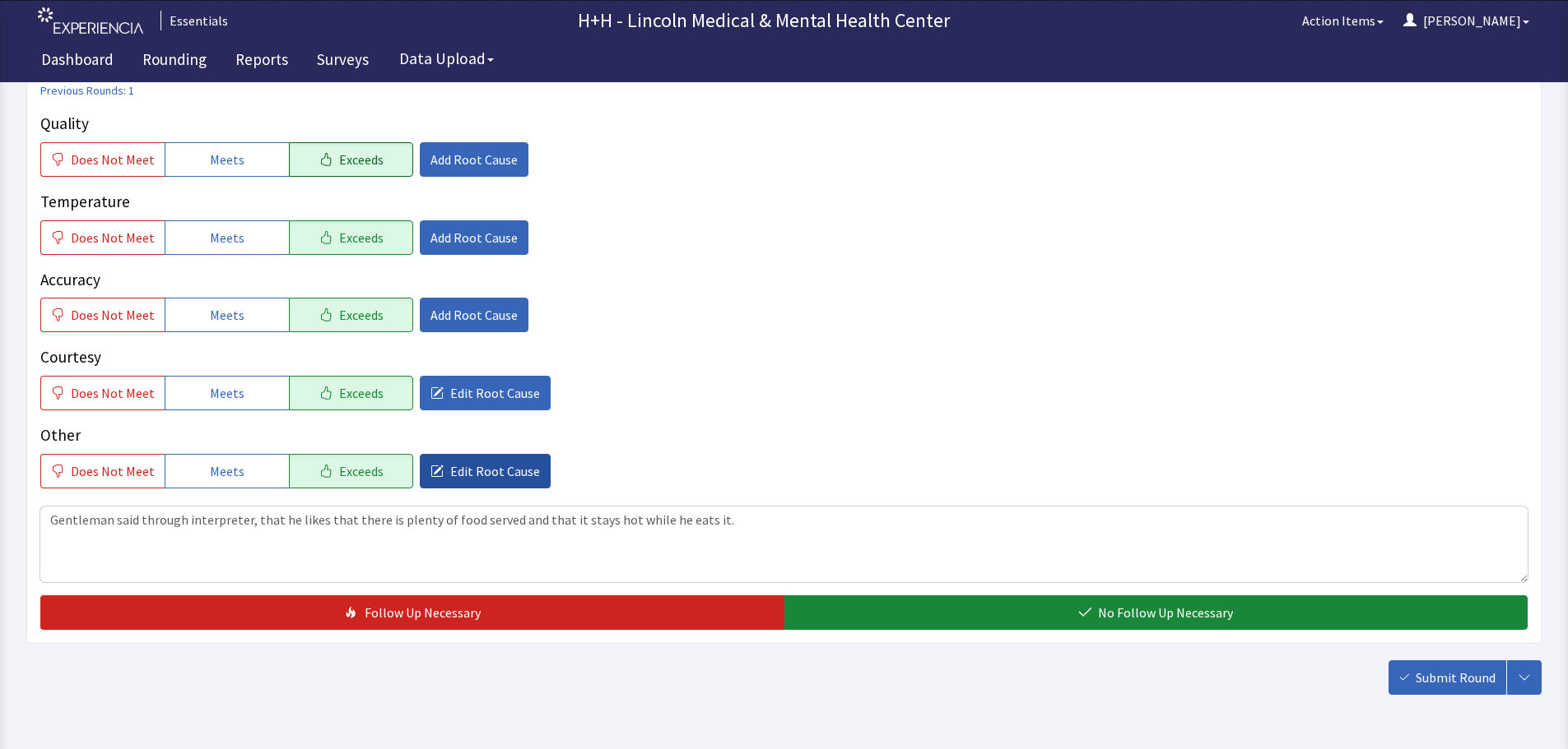
click at [457, 471] on span "Edit Root Cause" at bounding box center [495, 471] width 90 height 20
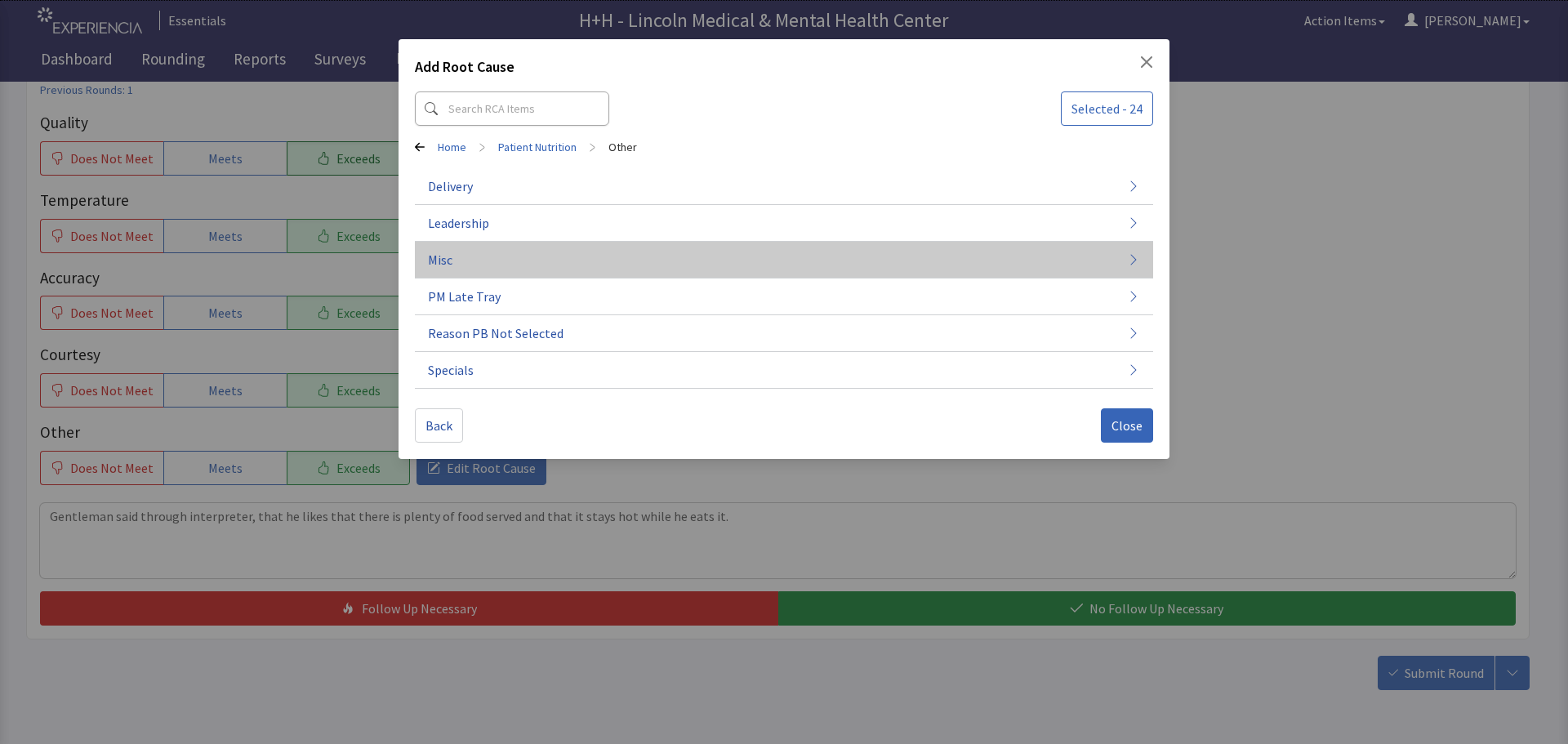
click at [446, 257] on span "Misc" at bounding box center [440, 260] width 25 height 20
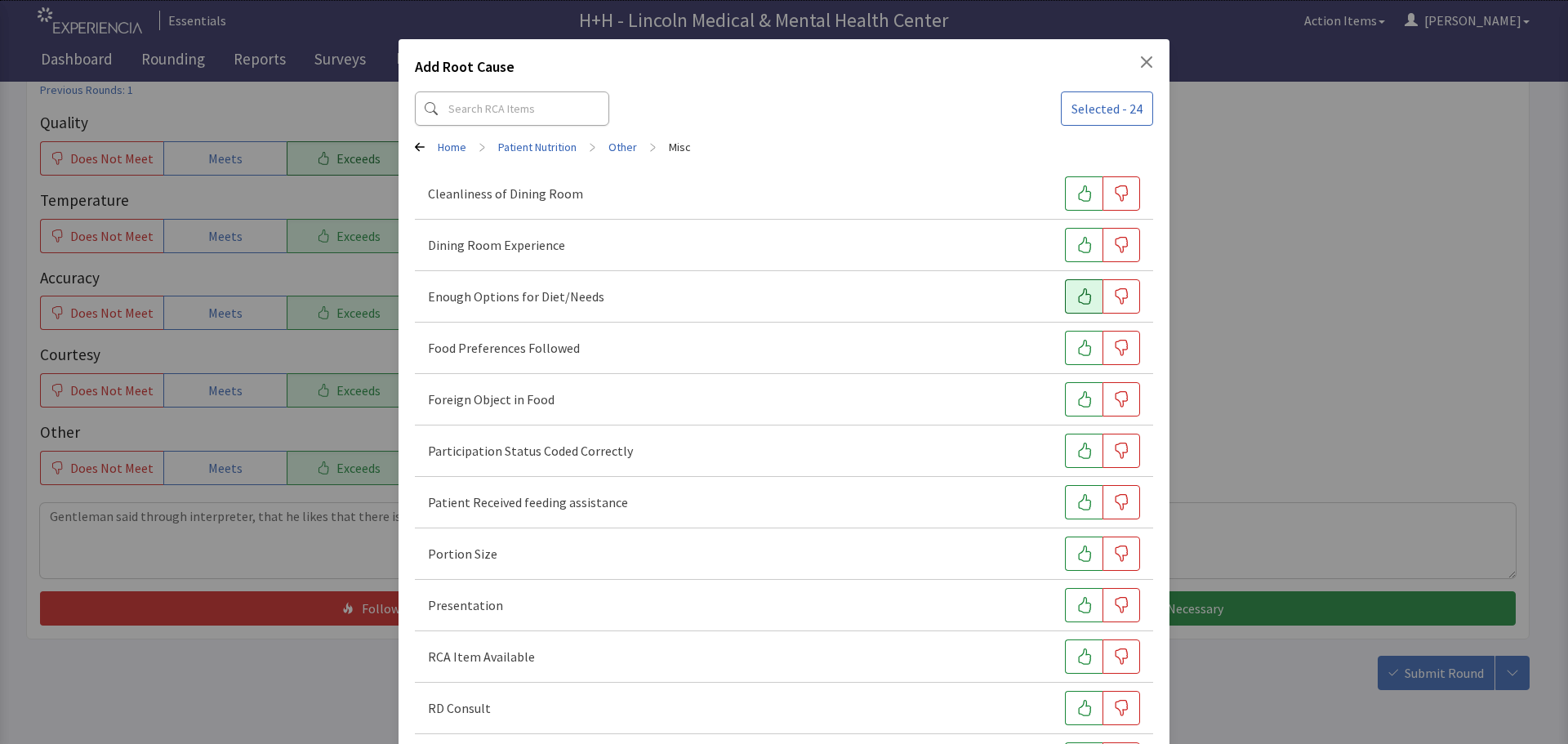
click at [1076, 295] on icon "button" at bounding box center [1084, 296] width 16 height 16
click at [1078, 346] on icon "button" at bounding box center [1084, 347] width 13 height 16
click at [1075, 545] on button "button" at bounding box center [1084, 554] width 38 height 34
click at [1077, 612] on icon "button" at bounding box center [1084, 605] width 16 height 16
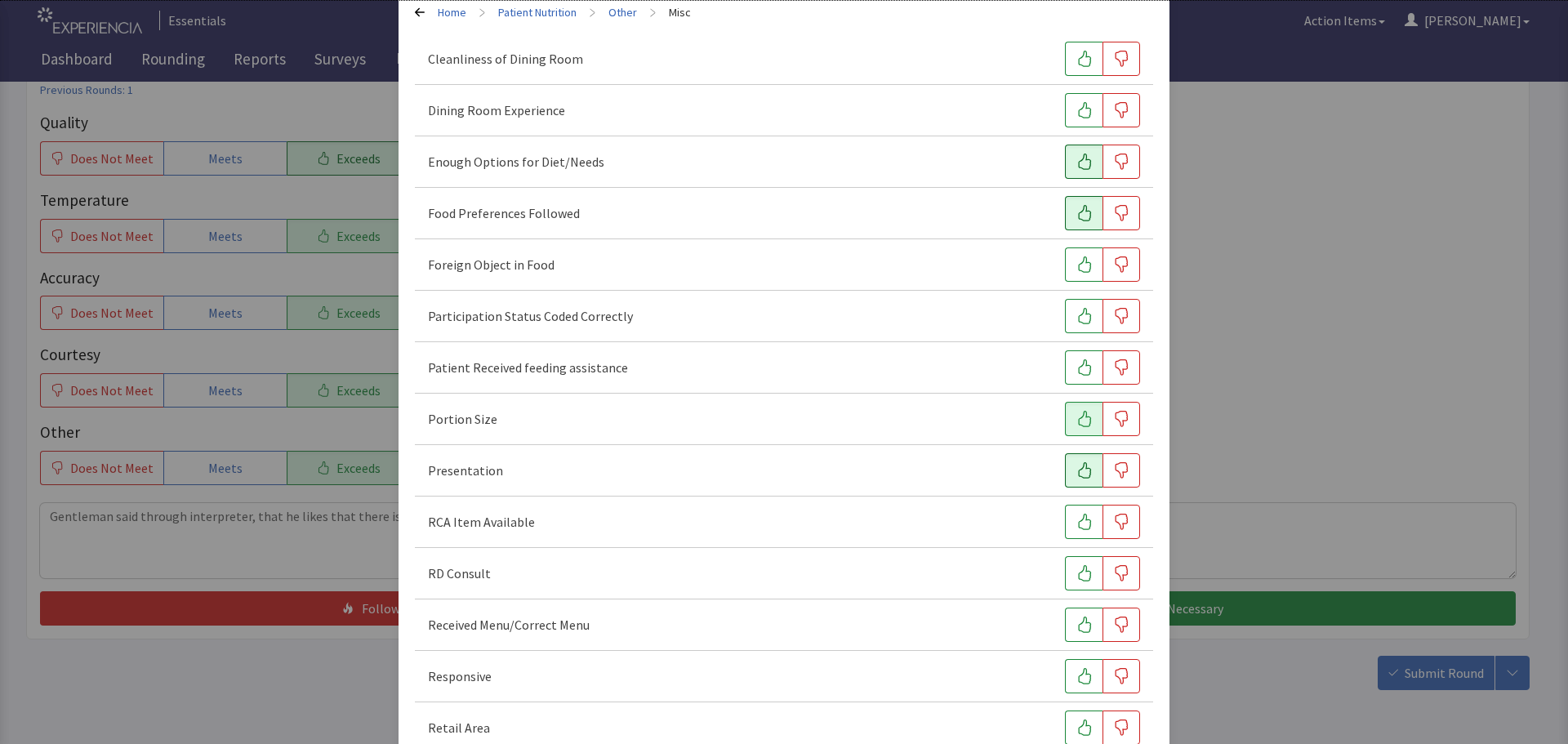
scroll to position [164, 0]
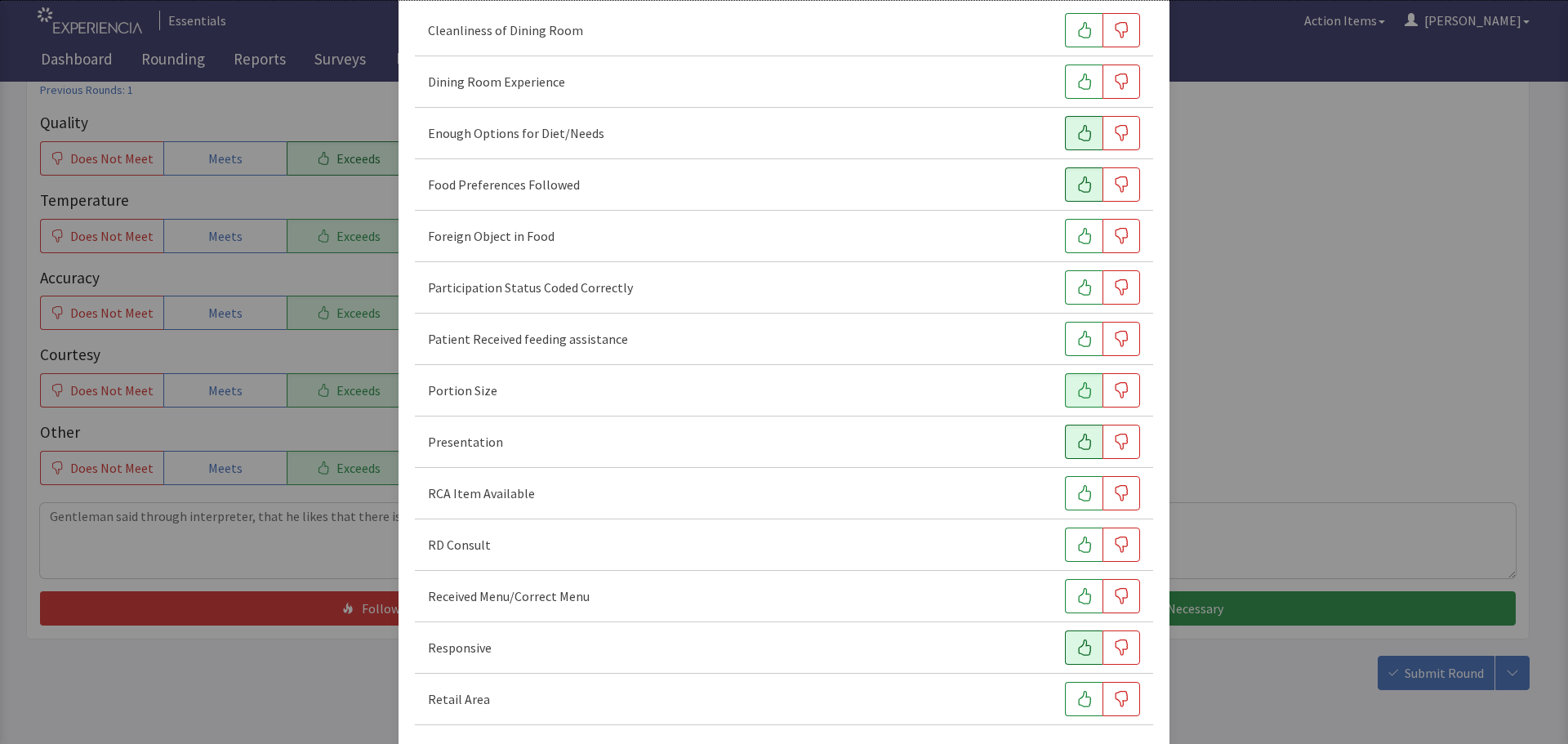
click at [1076, 652] on icon "button" at bounding box center [1084, 647] width 16 height 16
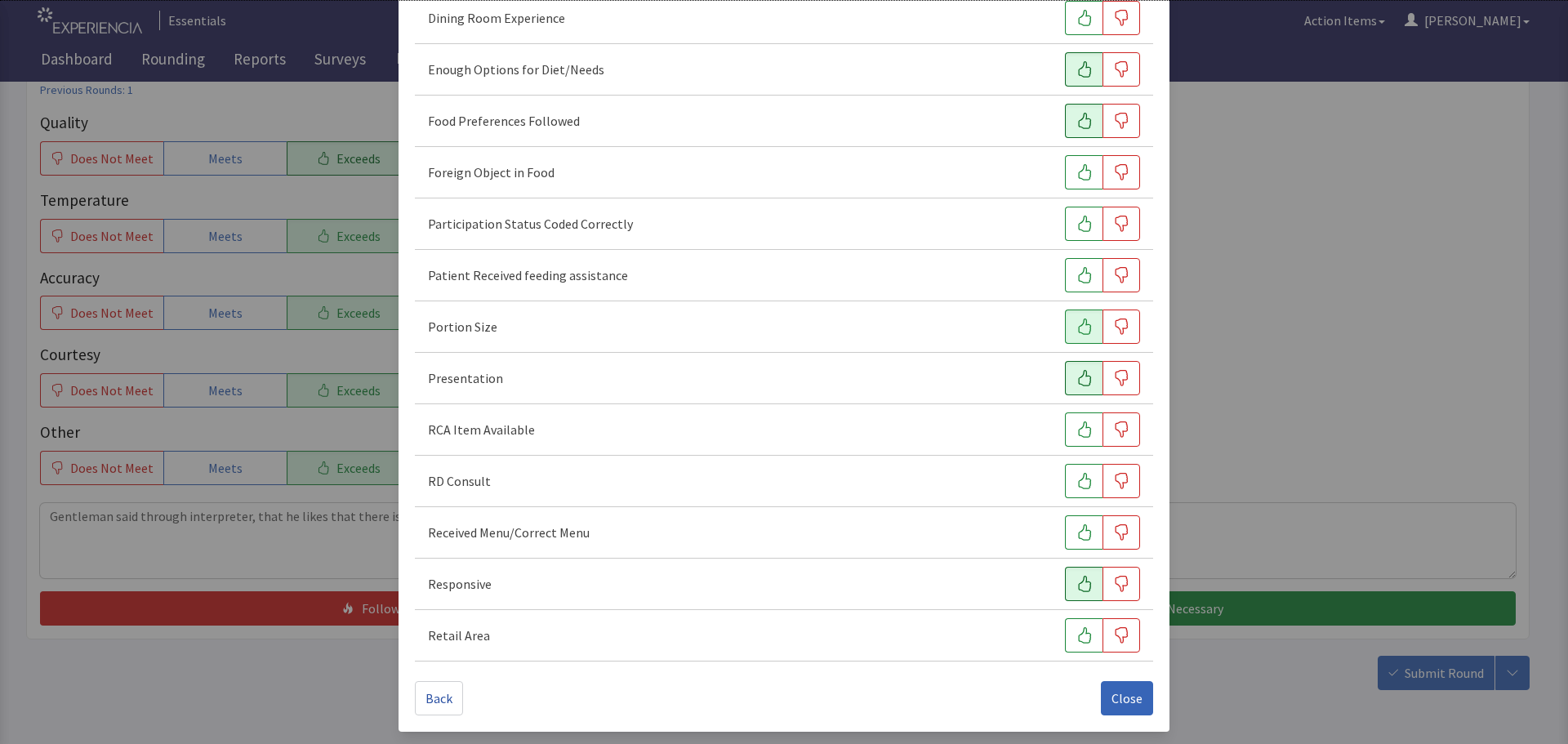
scroll to position [228, 0]
click at [1111, 687] on span "Close" at bounding box center [1127, 697] width 31 height 20
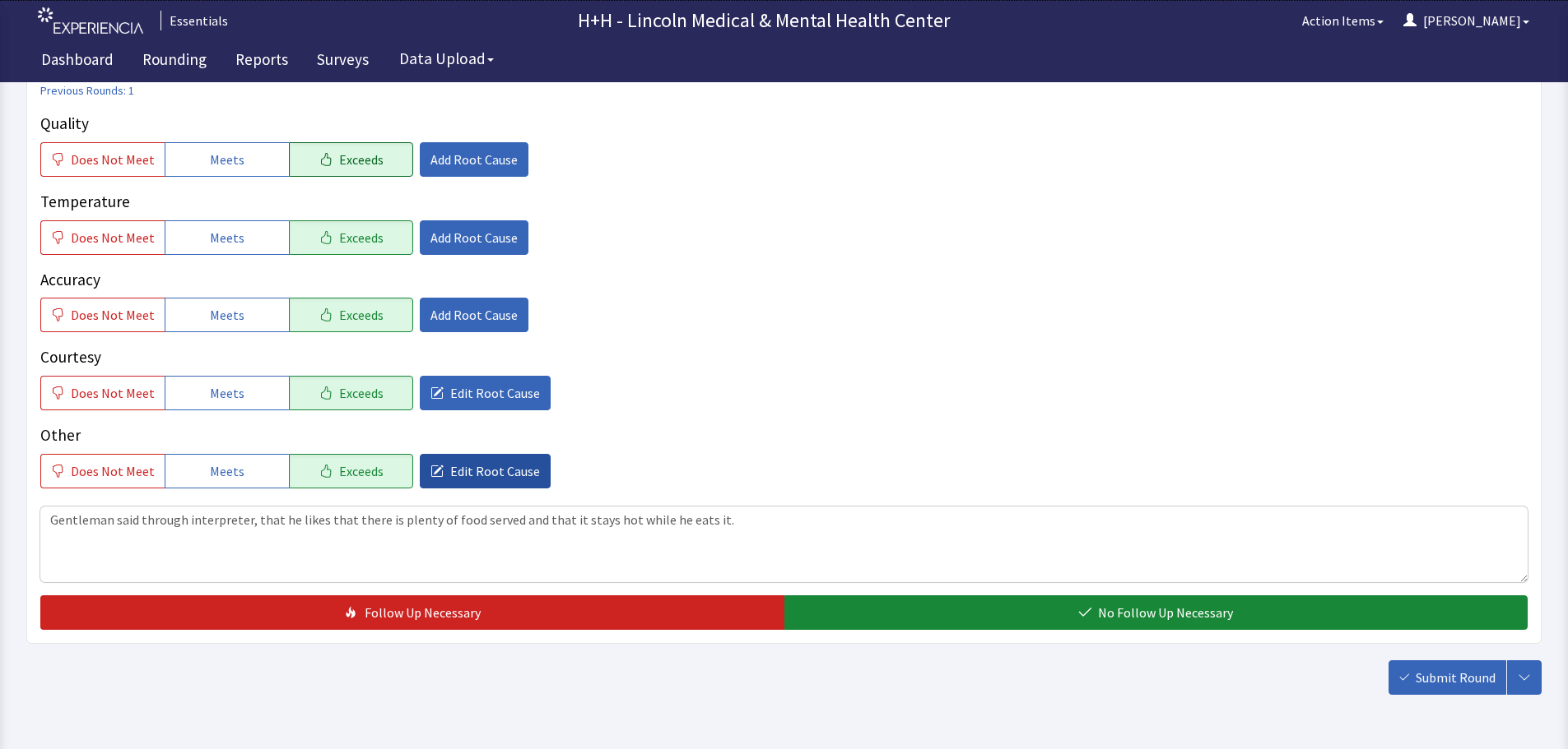
click at [510, 466] on span "Edit Root Cause" at bounding box center [495, 471] width 90 height 20
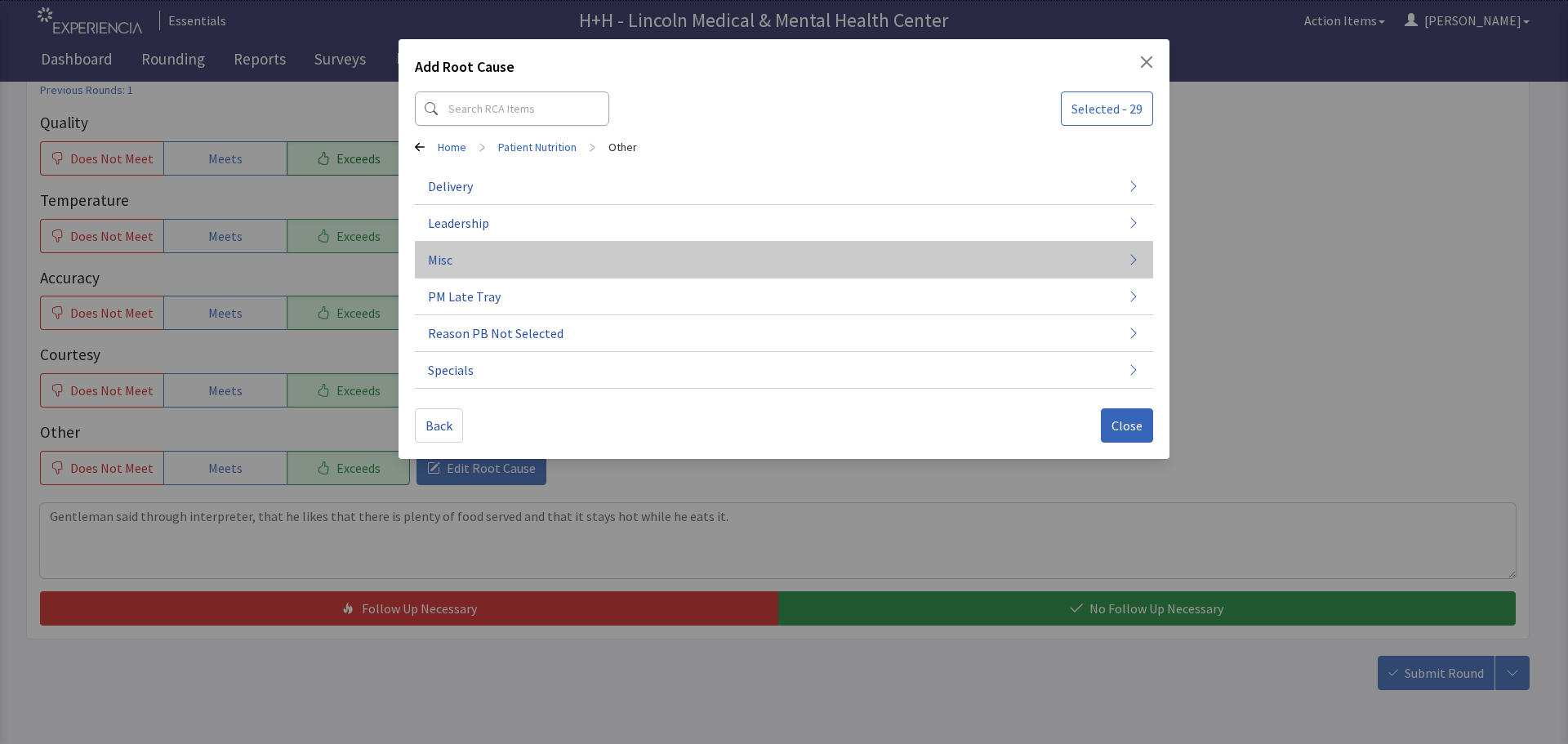
click at [461, 256] on button "Misc" at bounding box center [784, 260] width 739 height 37
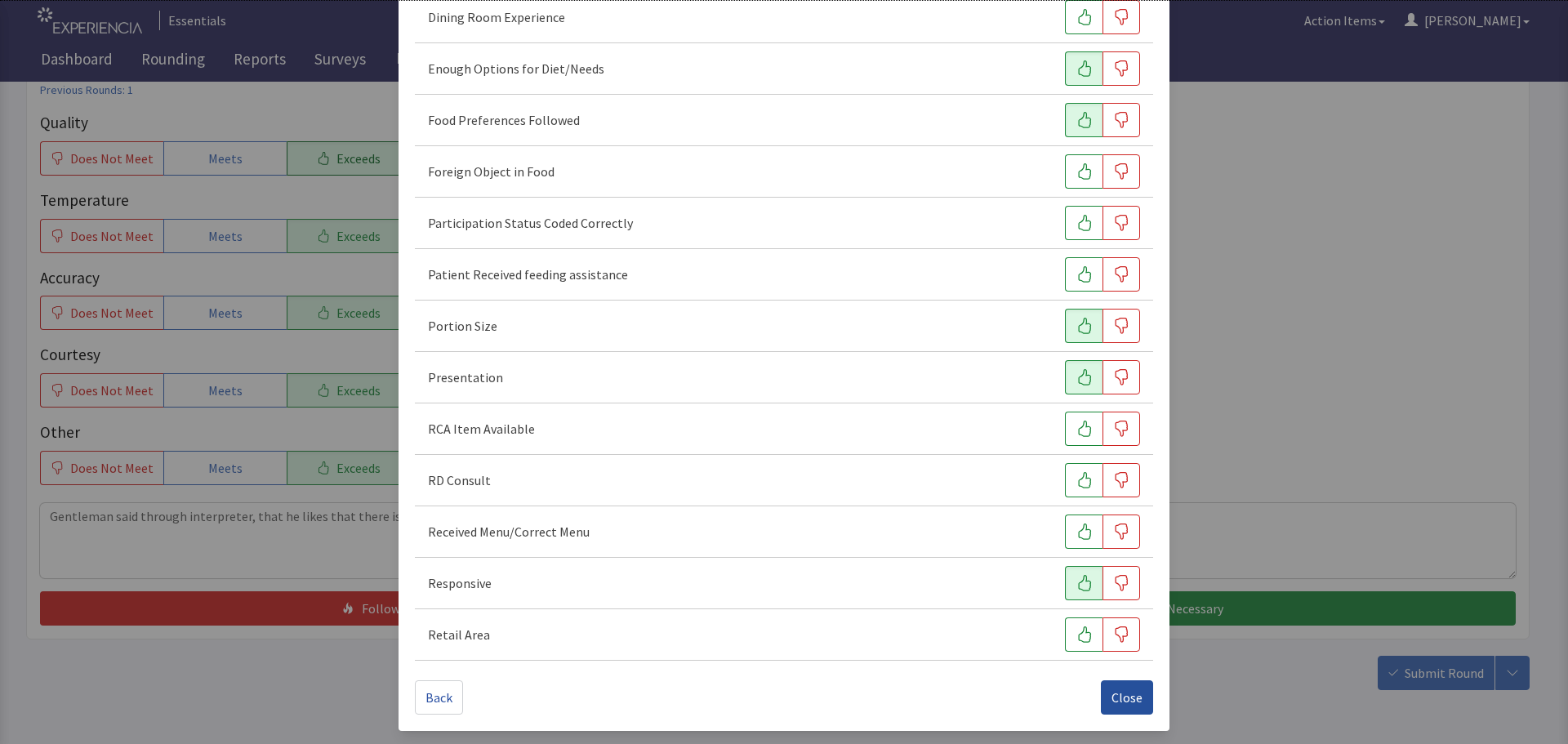
click at [1126, 702] on span "Close" at bounding box center [1127, 697] width 31 height 20
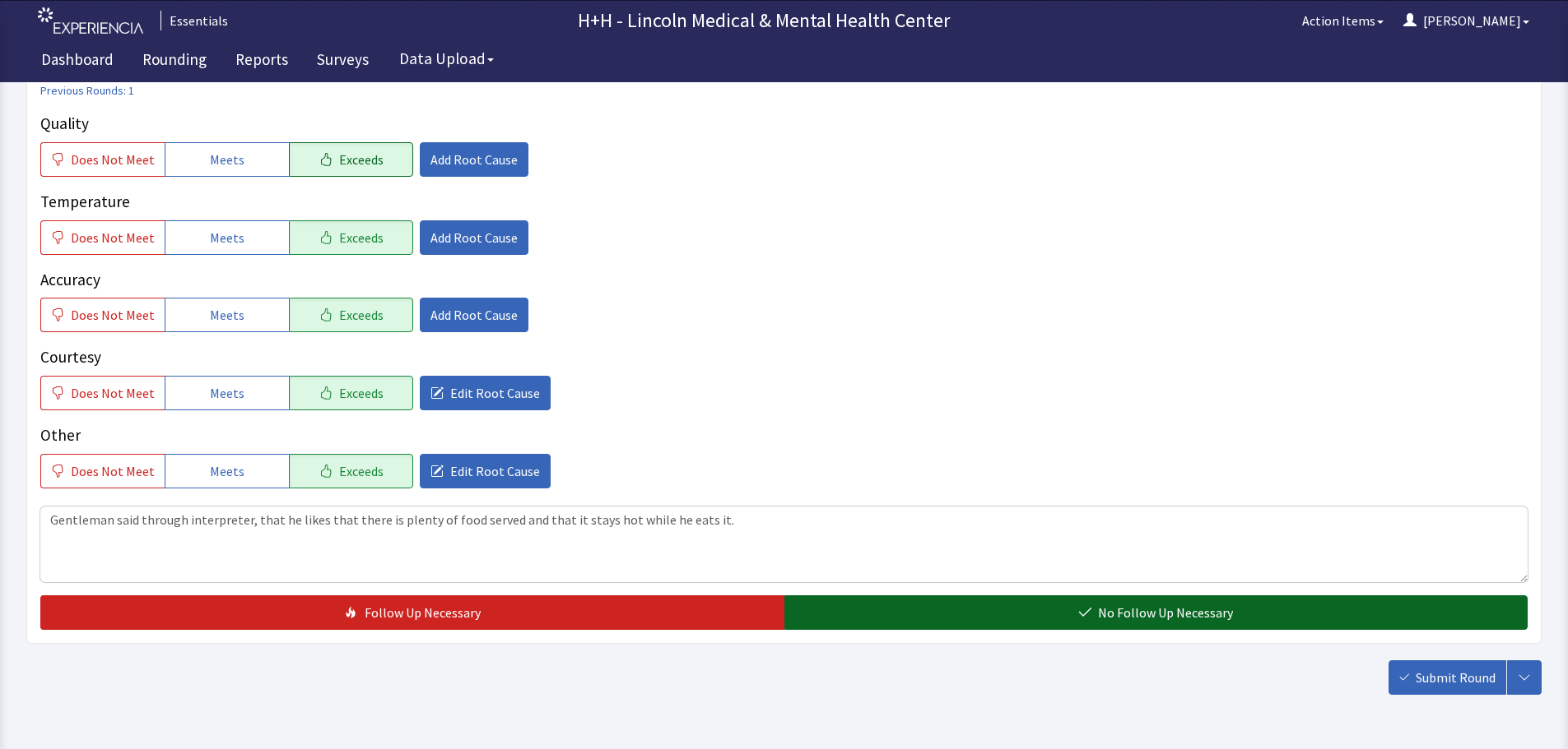
click at [1097, 608] on button "No Follow Up Necessary" at bounding box center [1156, 613] width 744 height 35
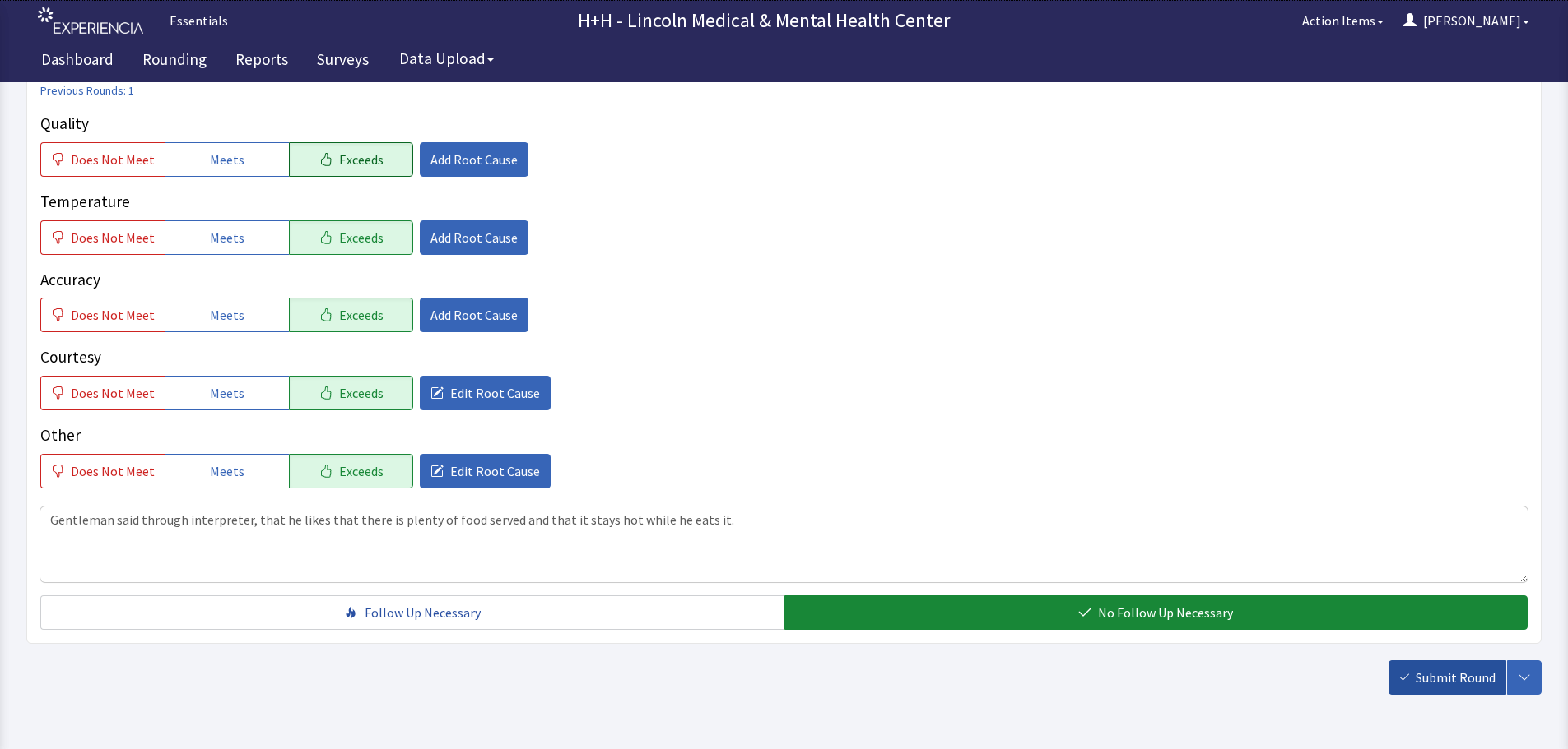
click at [1421, 677] on span "Submit Round" at bounding box center [1455, 677] width 79 height 20
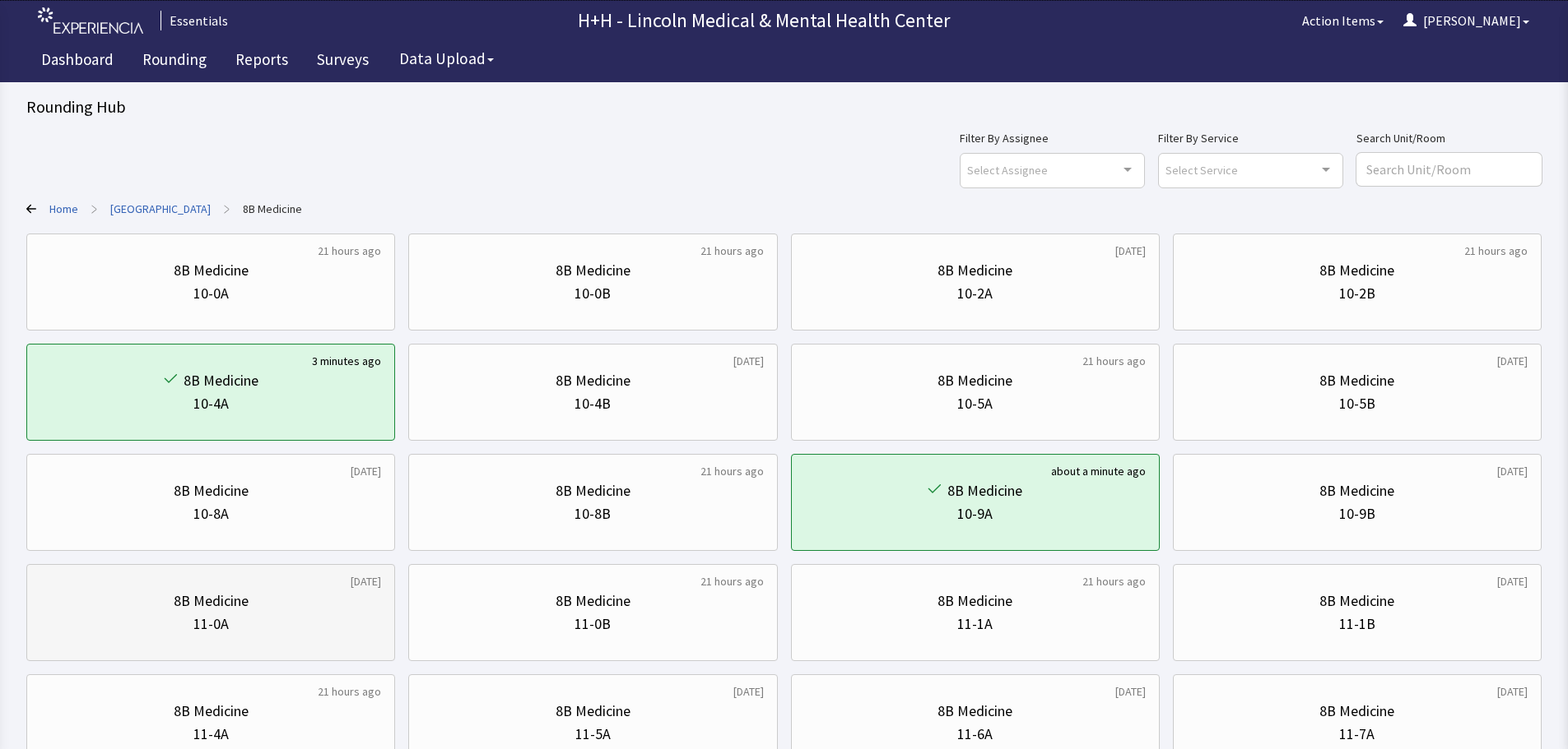
click at [299, 636] on div "8B Medicine 11-0A" at bounding box center [211, 612] width 341 height 79
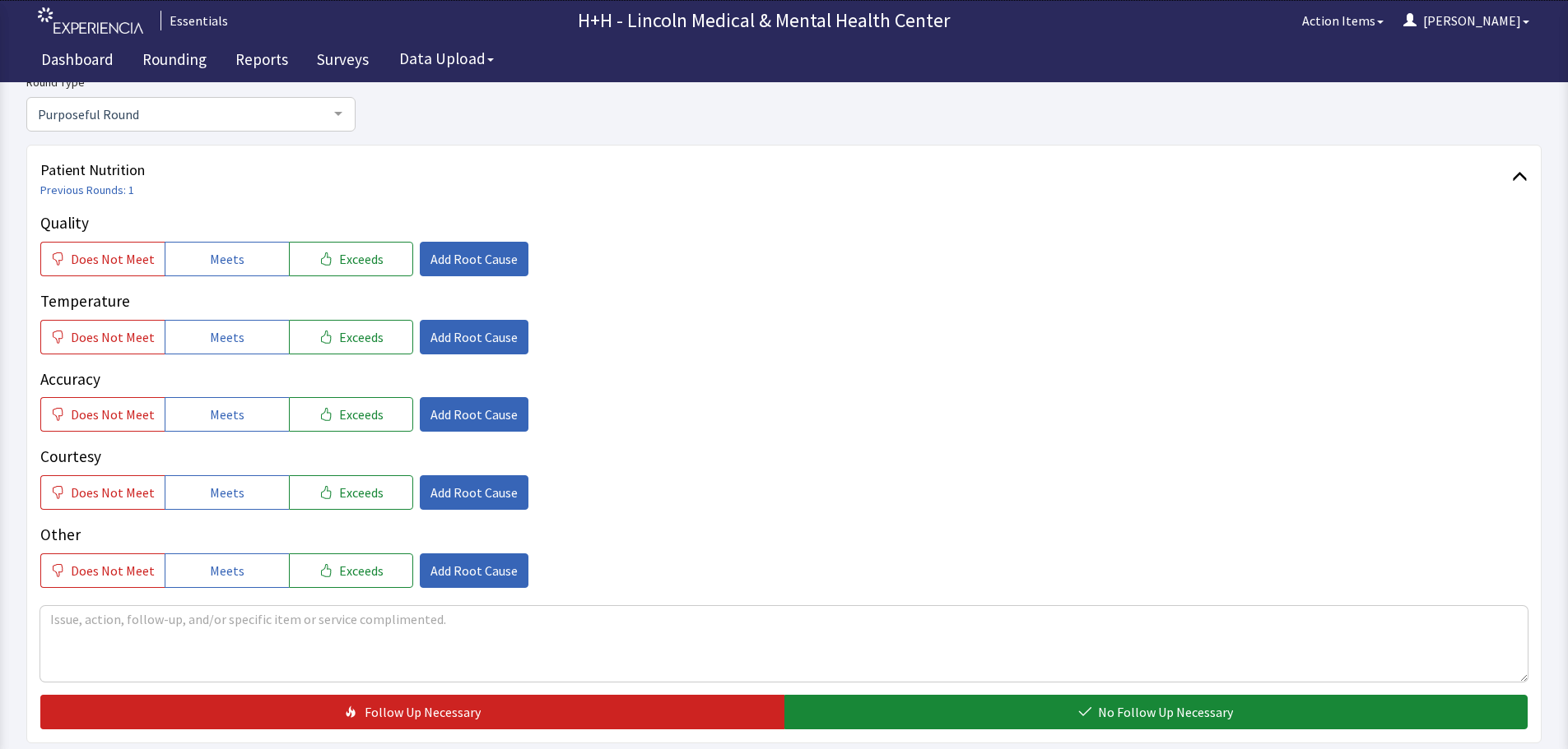
scroll to position [165, 0]
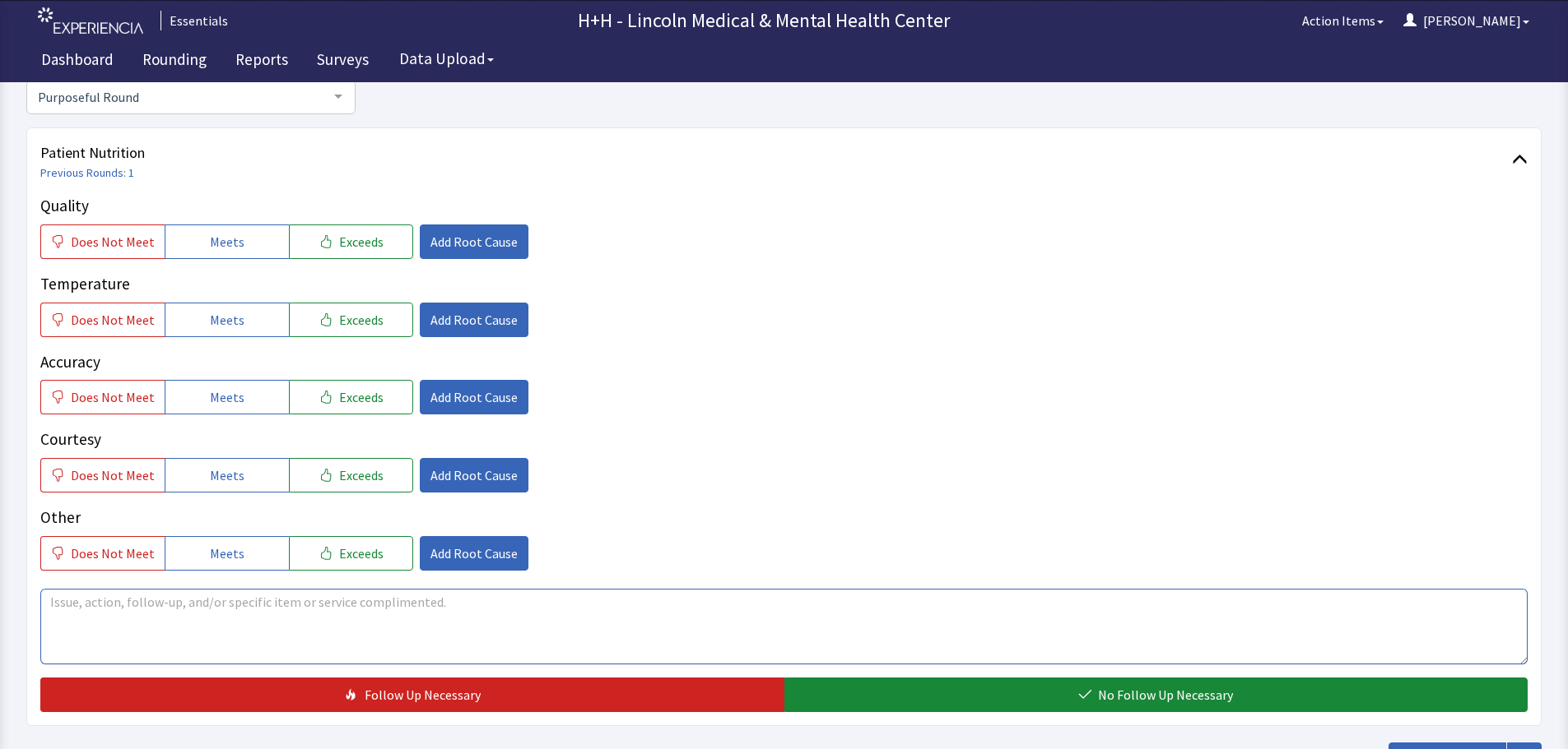
click at [72, 609] on textarea at bounding box center [784, 626] width 1487 height 76
click at [384, 603] on textarea "Gentleman says he has plenty to eat and that his meals come hot" at bounding box center [784, 626] width 1487 height 76
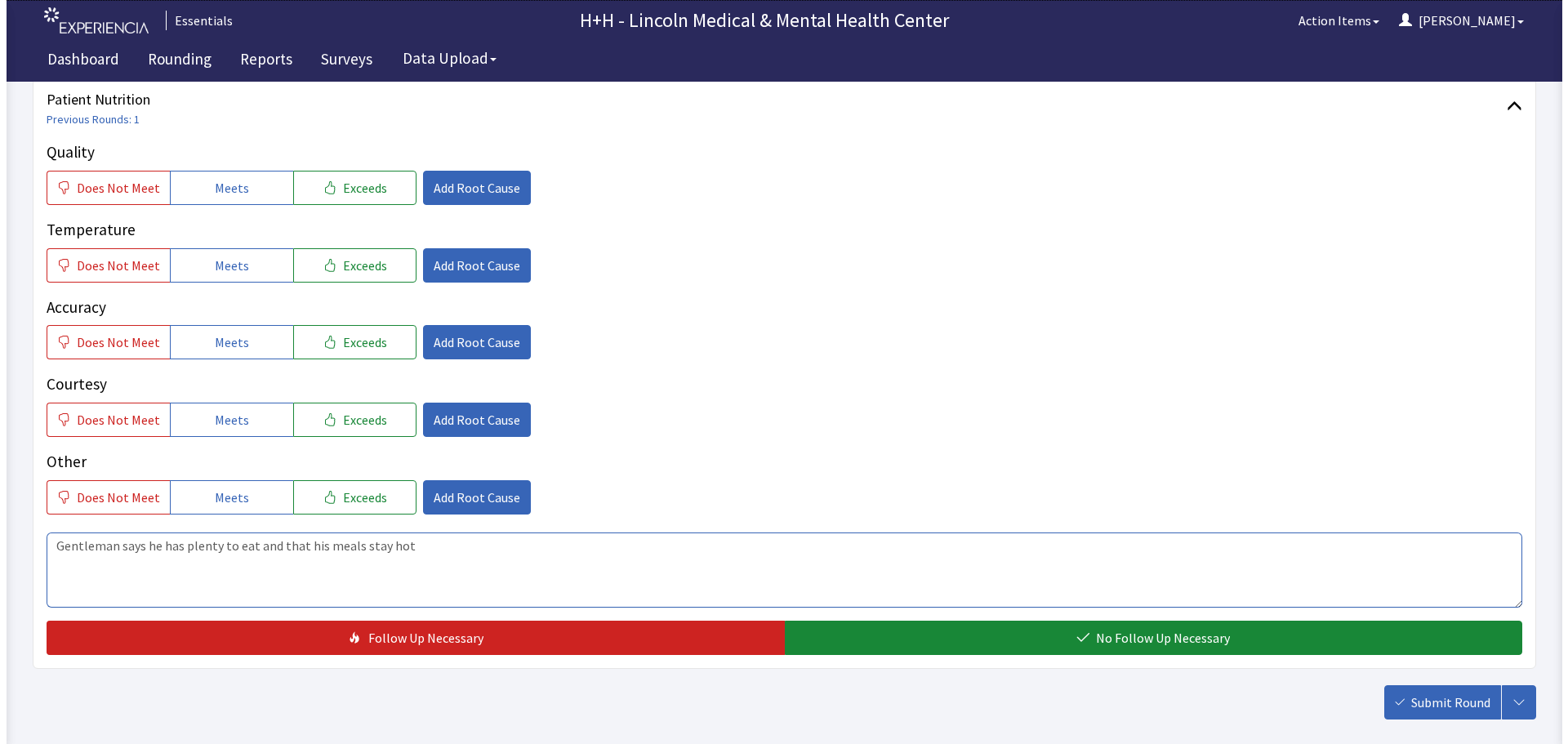
scroll to position [245, 0]
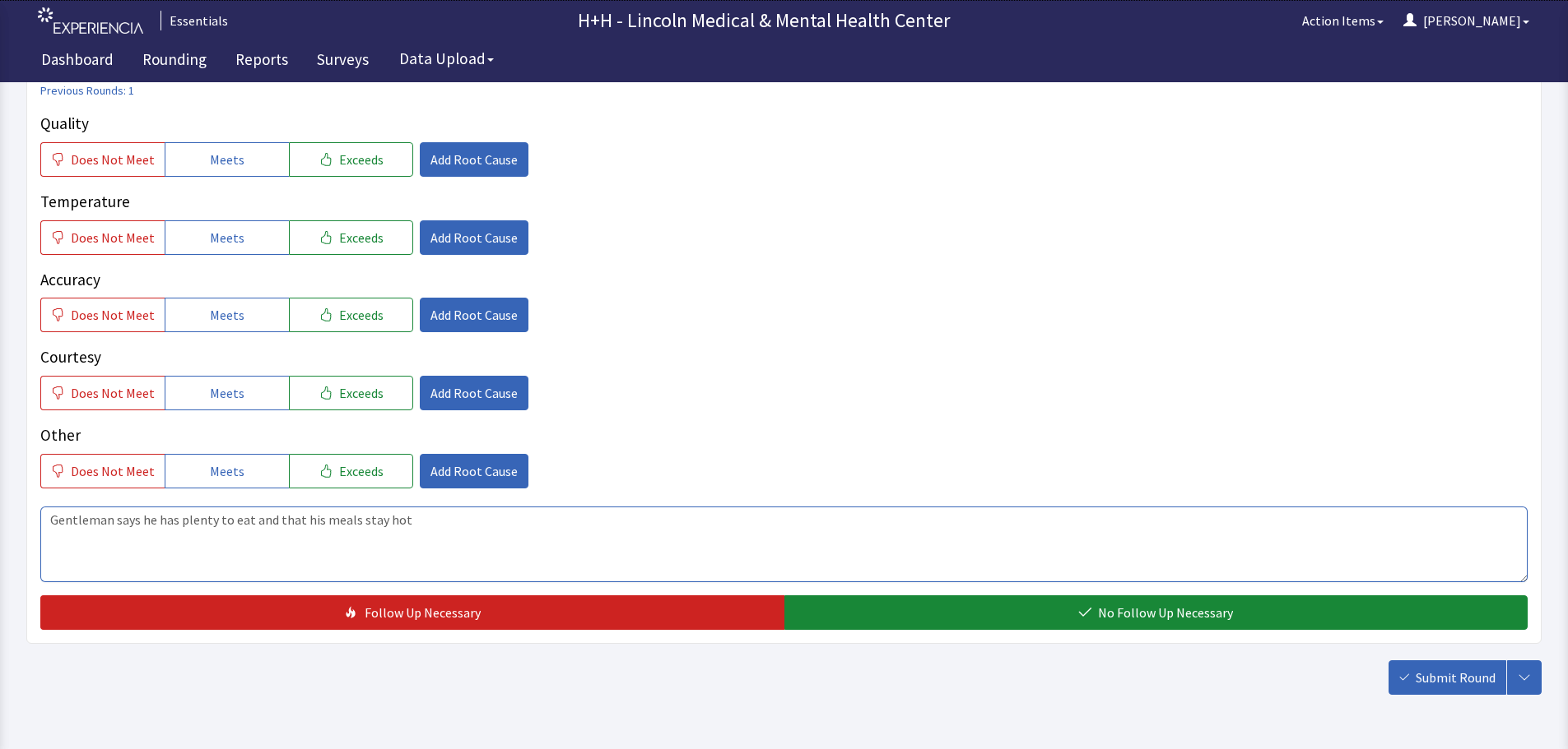
click at [399, 521] on textarea "Gentleman says he has plenty to eat and that his meals stay hot" at bounding box center [784, 544] width 1487 height 76
type textarea "Gentleman says he has plenty to eat and that his meals stay hot while he eats ."
drag, startPoint x: 376, startPoint y: 149, endPoint x: 376, endPoint y: 185, distance: 36.0
click at [377, 154] on button "Exceeds" at bounding box center [351, 160] width 124 height 35
click at [374, 240] on button "Exceeds" at bounding box center [351, 237] width 124 height 35
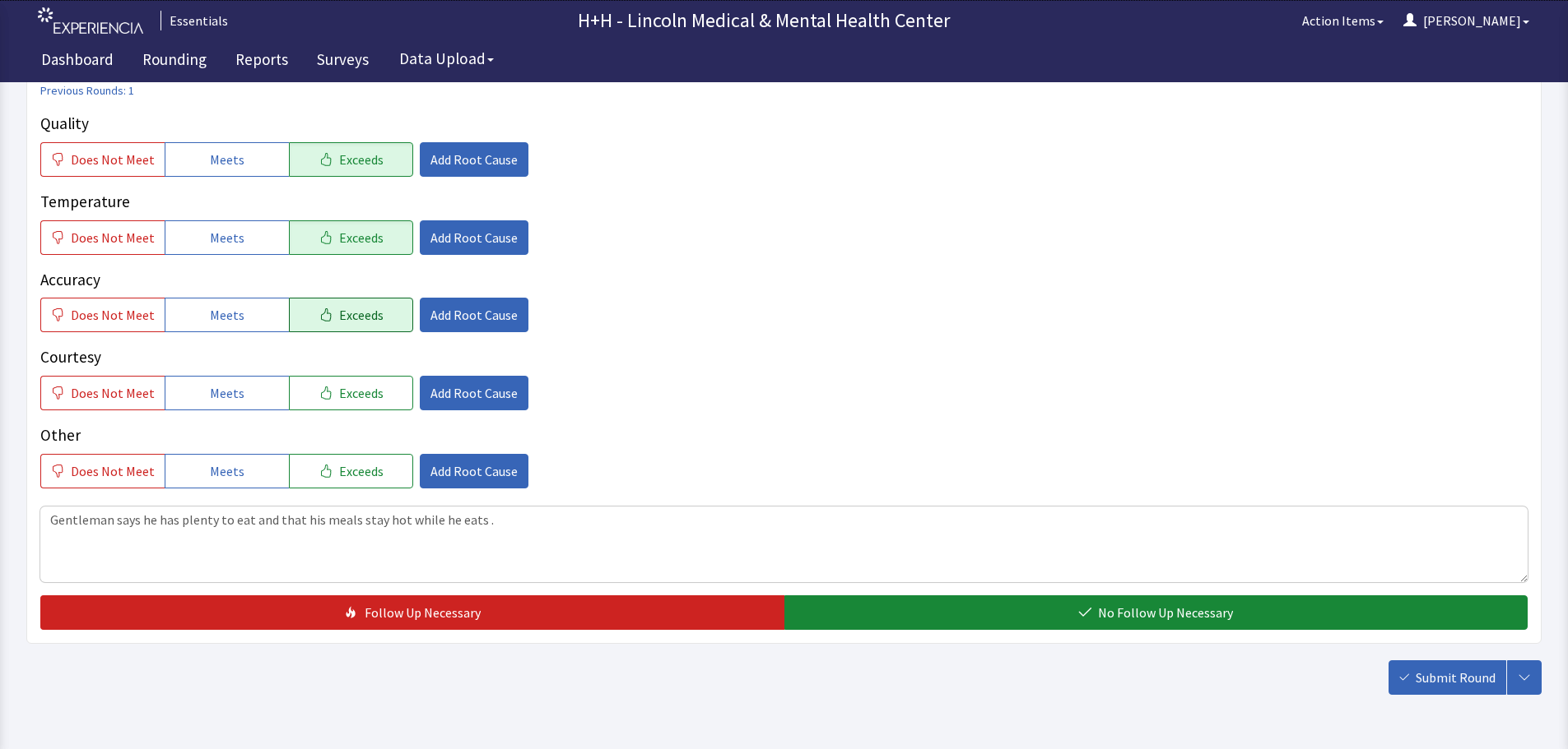
click at [374, 308] on button "Exceeds" at bounding box center [351, 315] width 124 height 35
click at [361, 382] on button "Exceeds" at bounding box center [351, 393] width 124 height 35
click at [349, 464] on span "Exceeds" at bounding box center [361, 471] width 44 height 20
click at [441, 400] on span "Add Root Cause" at bounding box center [473, 393] width 87 height 20
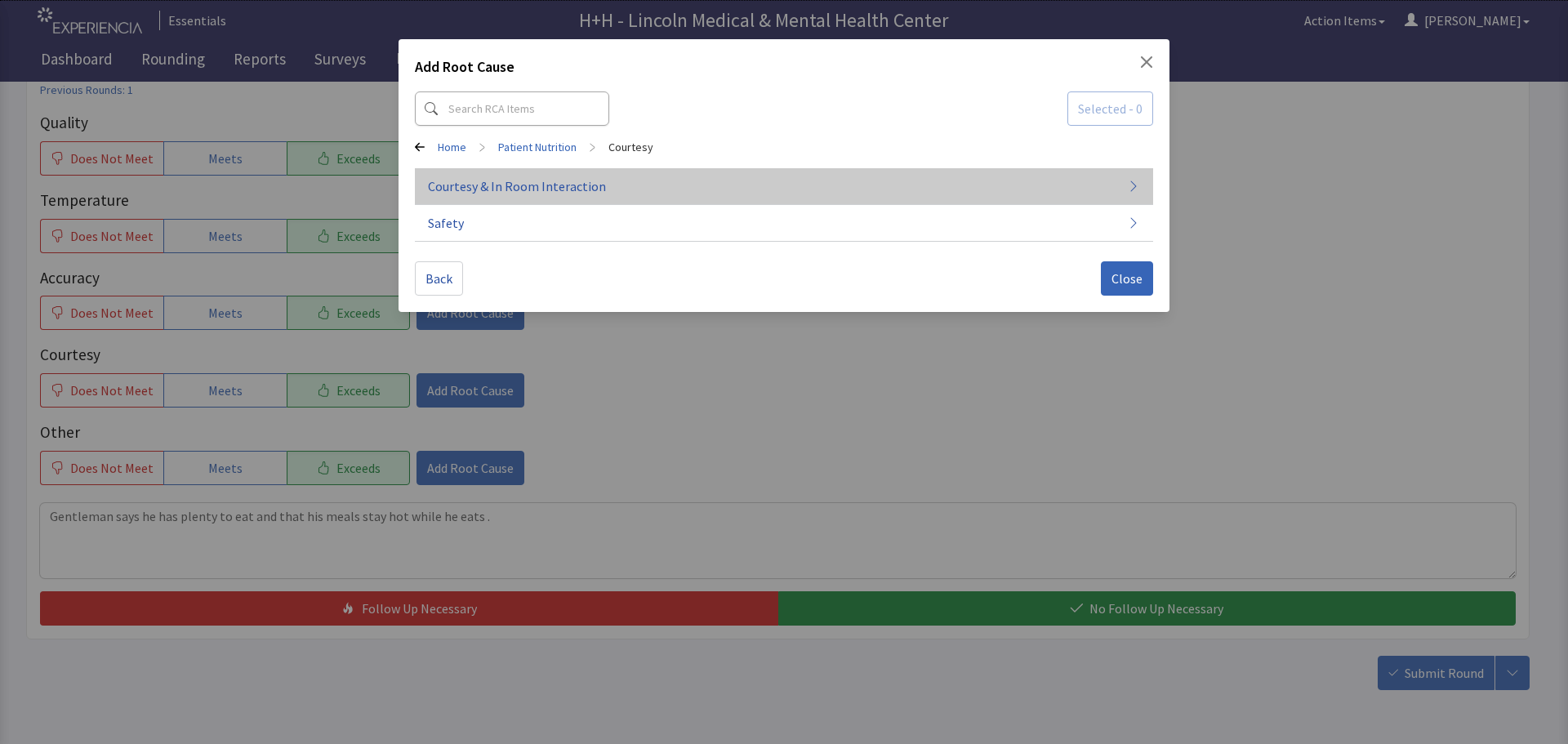
click at [446, 184] on span "Courtesy & In Room Interaction" at bounding box center [517, 186] width 178 height 20
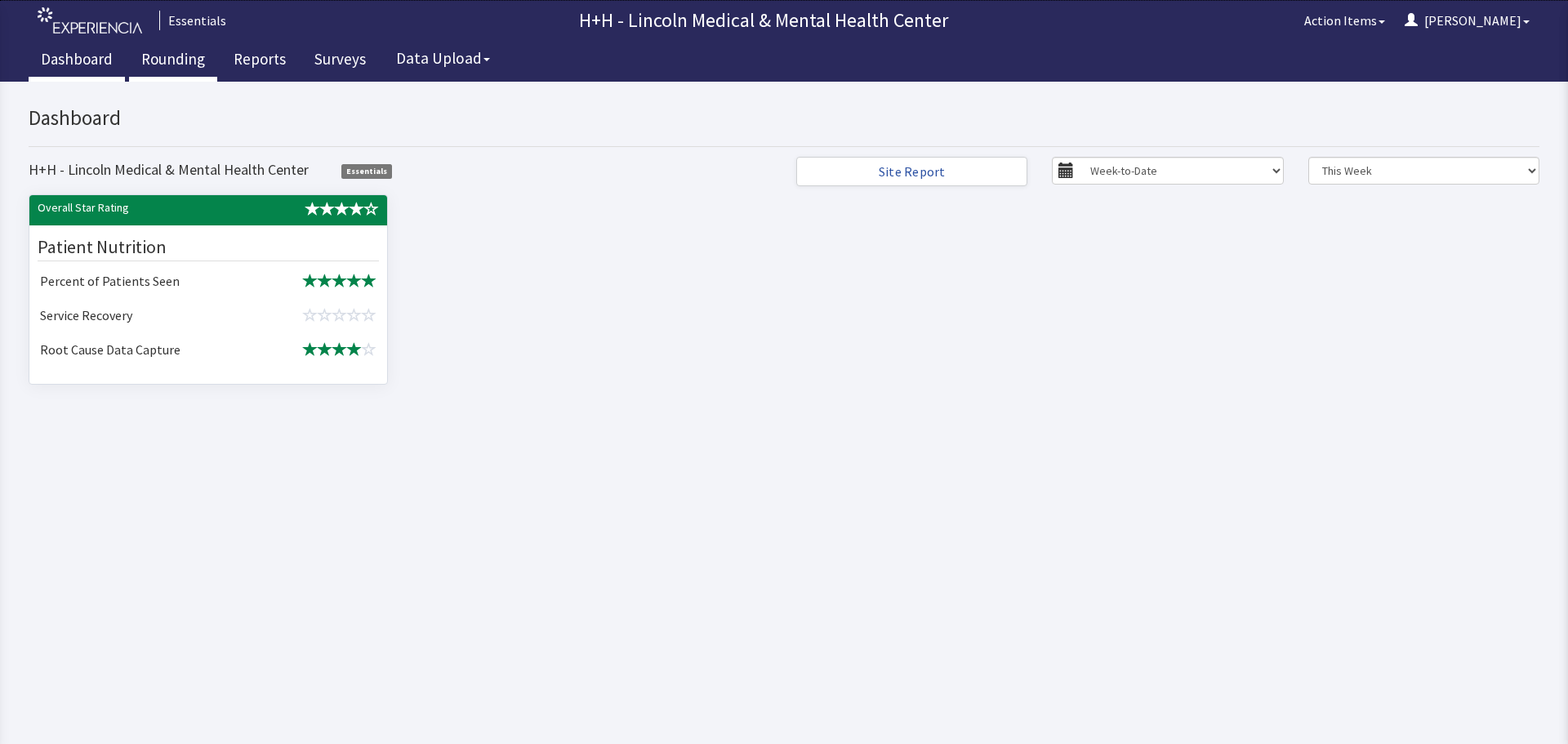
click at [165, 59] on link "Rounding" at bounding box center [173, 62] width 88 height 41
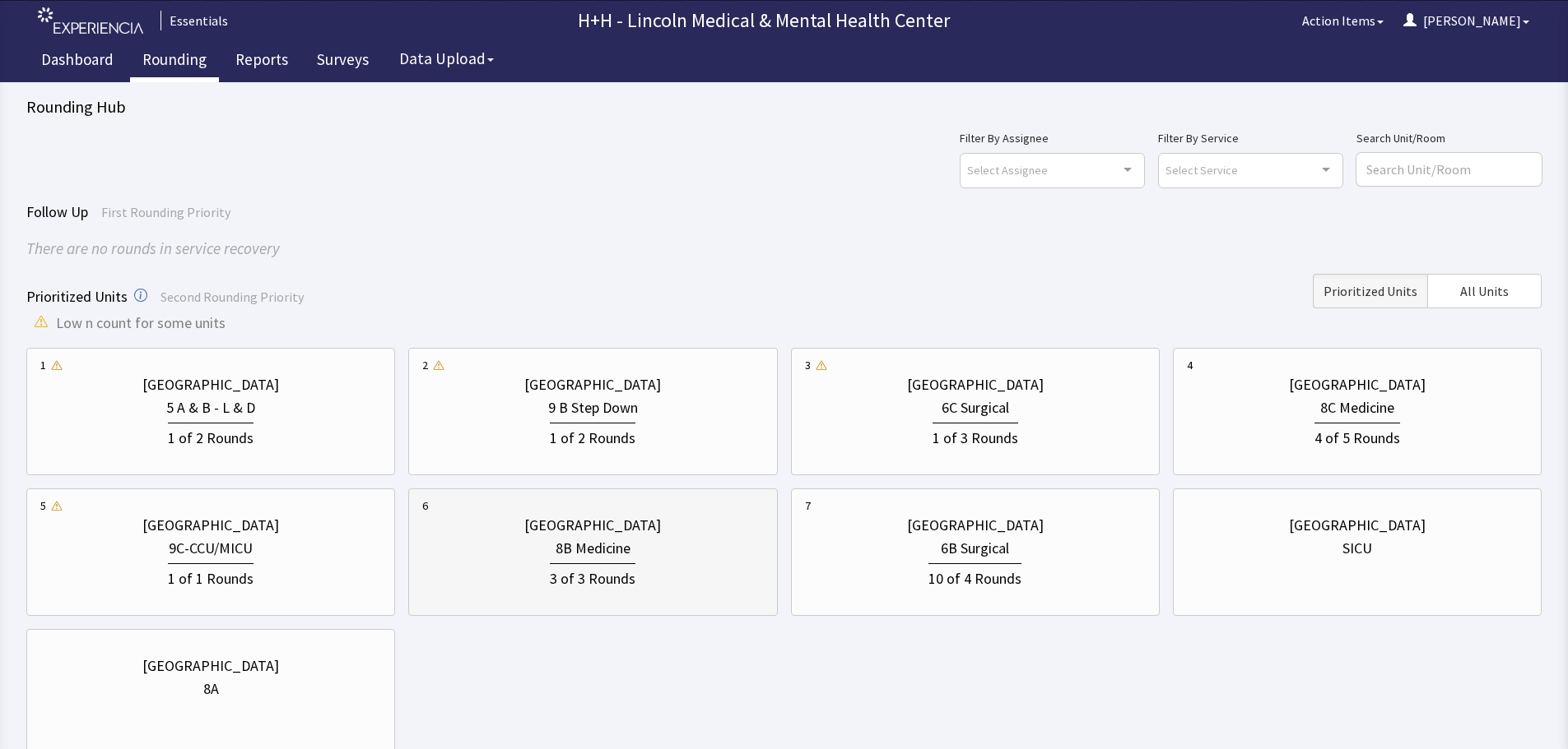
click at [651, 541] on div "8B Medicine" at bounding box center [592, 548] width 341 height 23
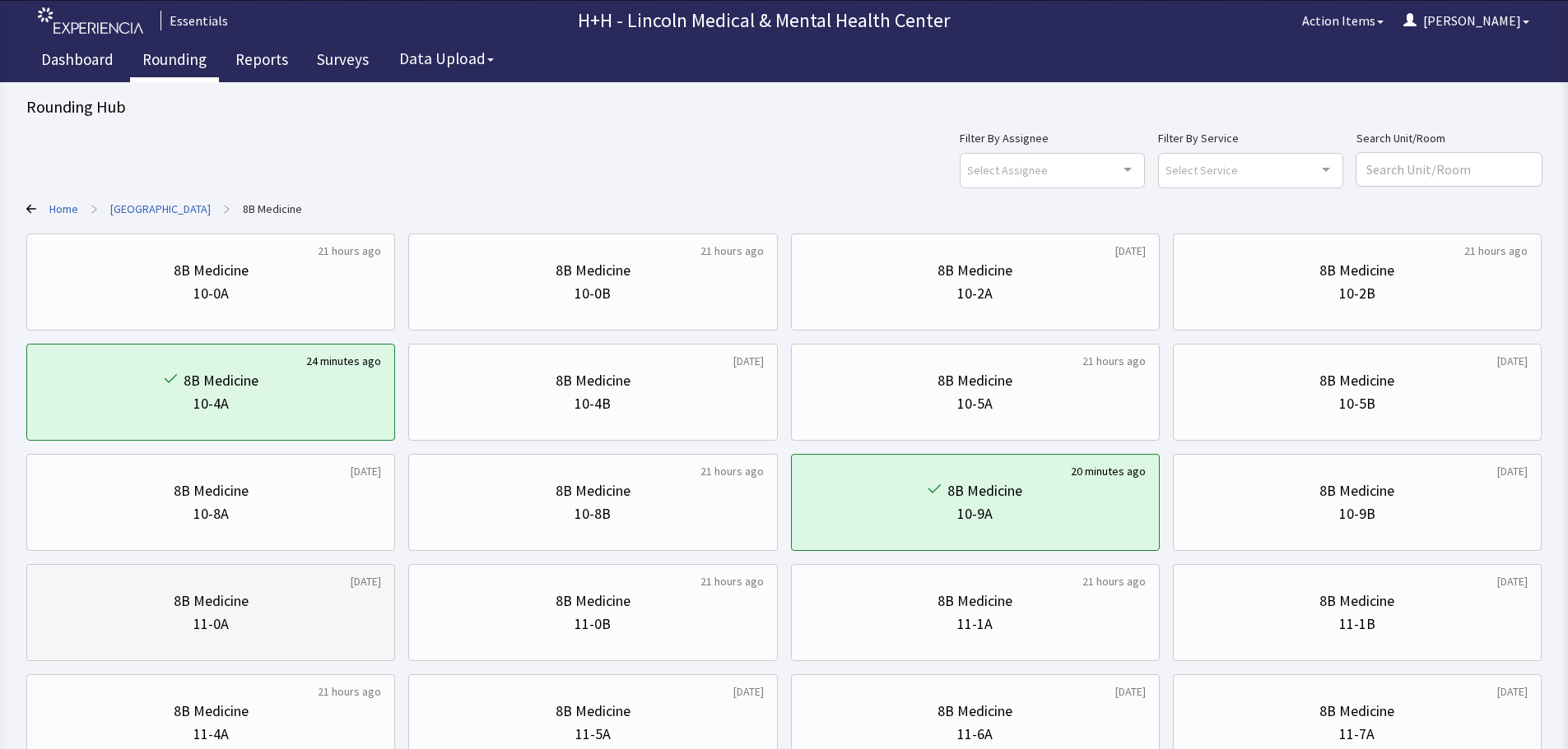
click at [306, 614] on div "11-0A" at bounding box center [211, 624] width 341 height 23
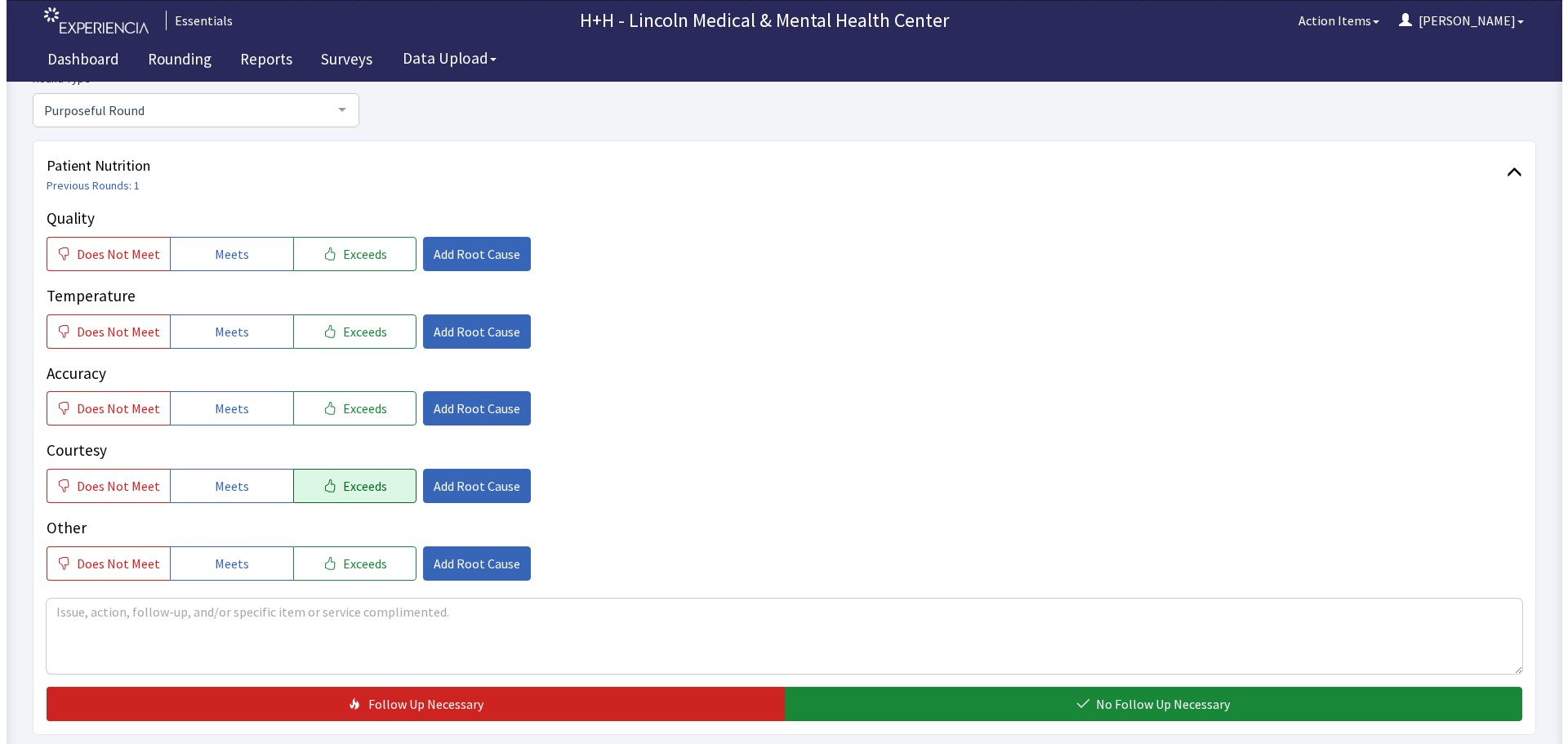
scroll to position [164, 0]
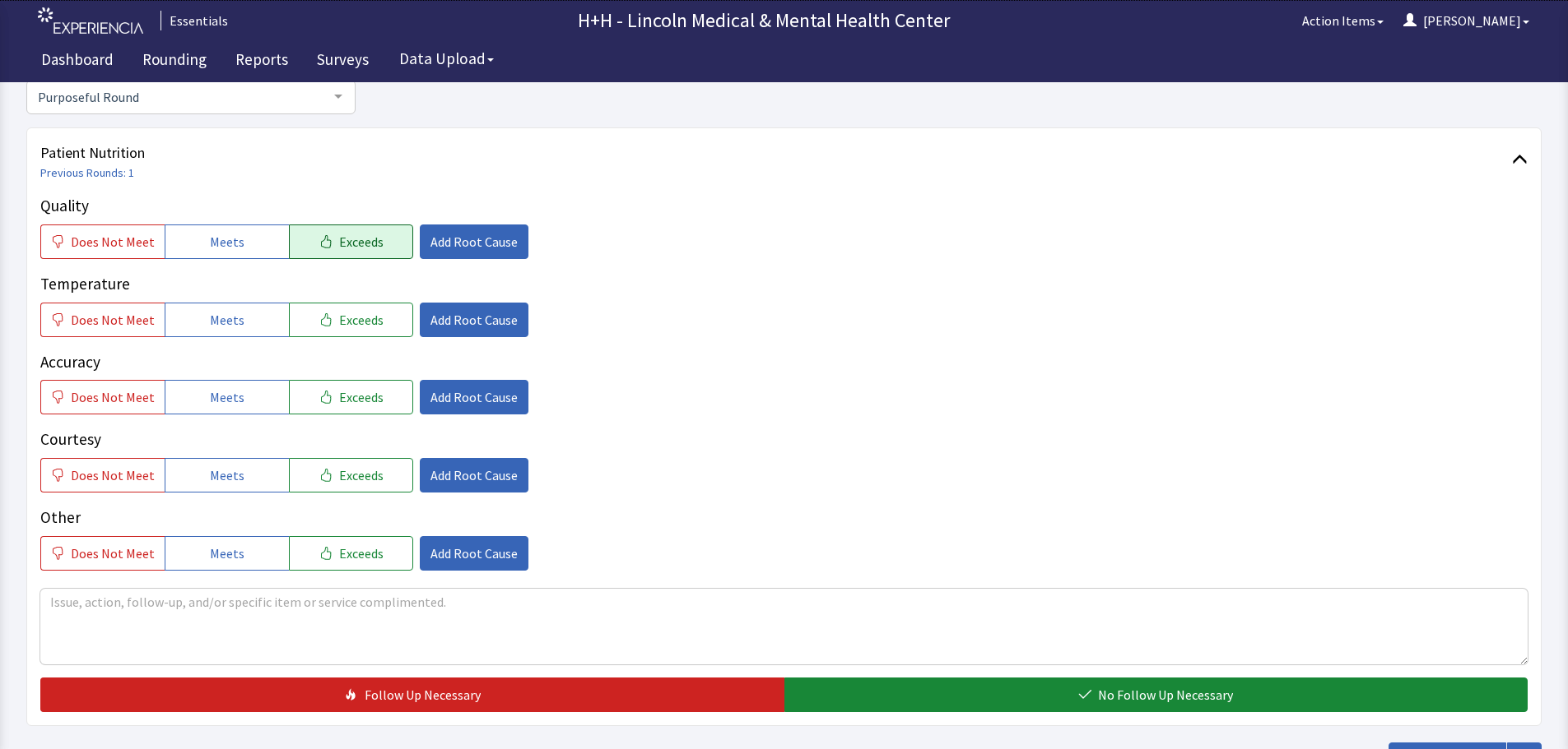
click at [364, 247] on span "Exceeds" at bounding box center [361, 242] width 44 height 20
click at [365, 319] on span "Exceeds" at bounding box center [361, 319] width 44 height 20
click at [358, 398] on span "Exceeds" at bounding box center [361, 397] width 44 height 20
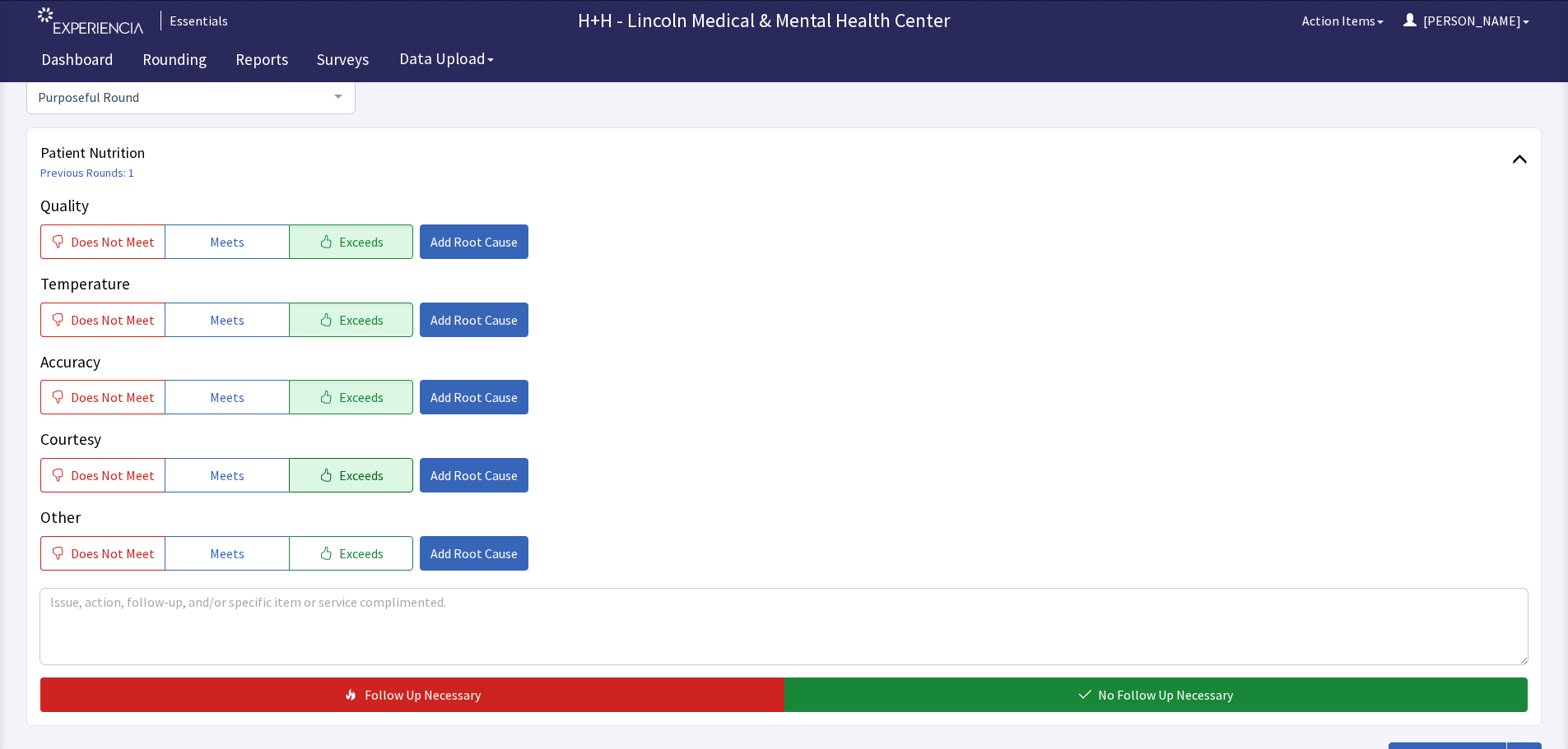
click at [356, 472] on span "Exceeds" at bounding box center [361, 475] width 44 height 20
click at [342, 560] on span "Exceeds" at bounding box center [361, 553] width 44 height 20
click at [458, 477] on span "Add Root Cause" at bounding box center [473, 475] width 87 height 20
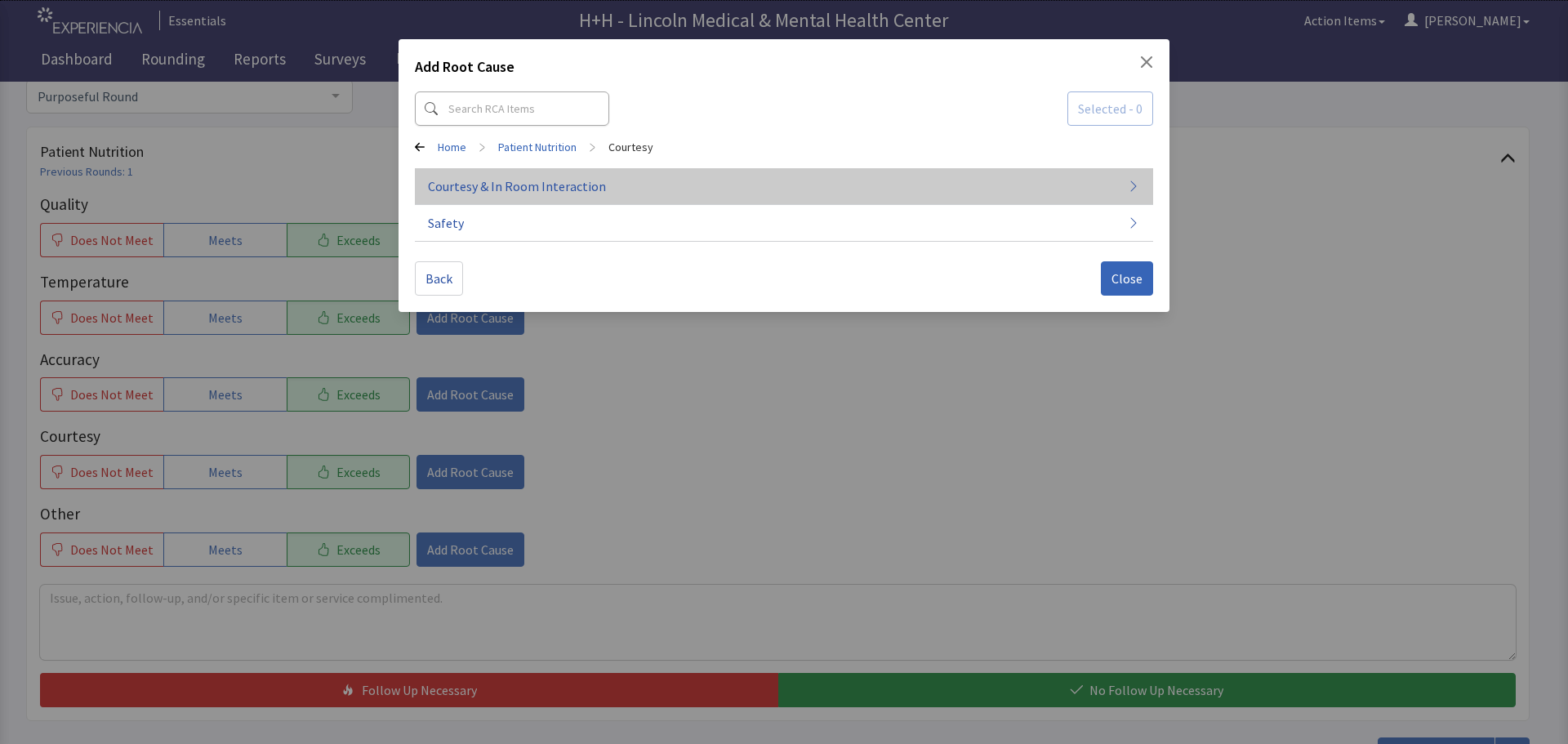
click at [512, 179] on span "Courtesy & In Room Interaction" at bounding box center [517, 186] width 178 height 20
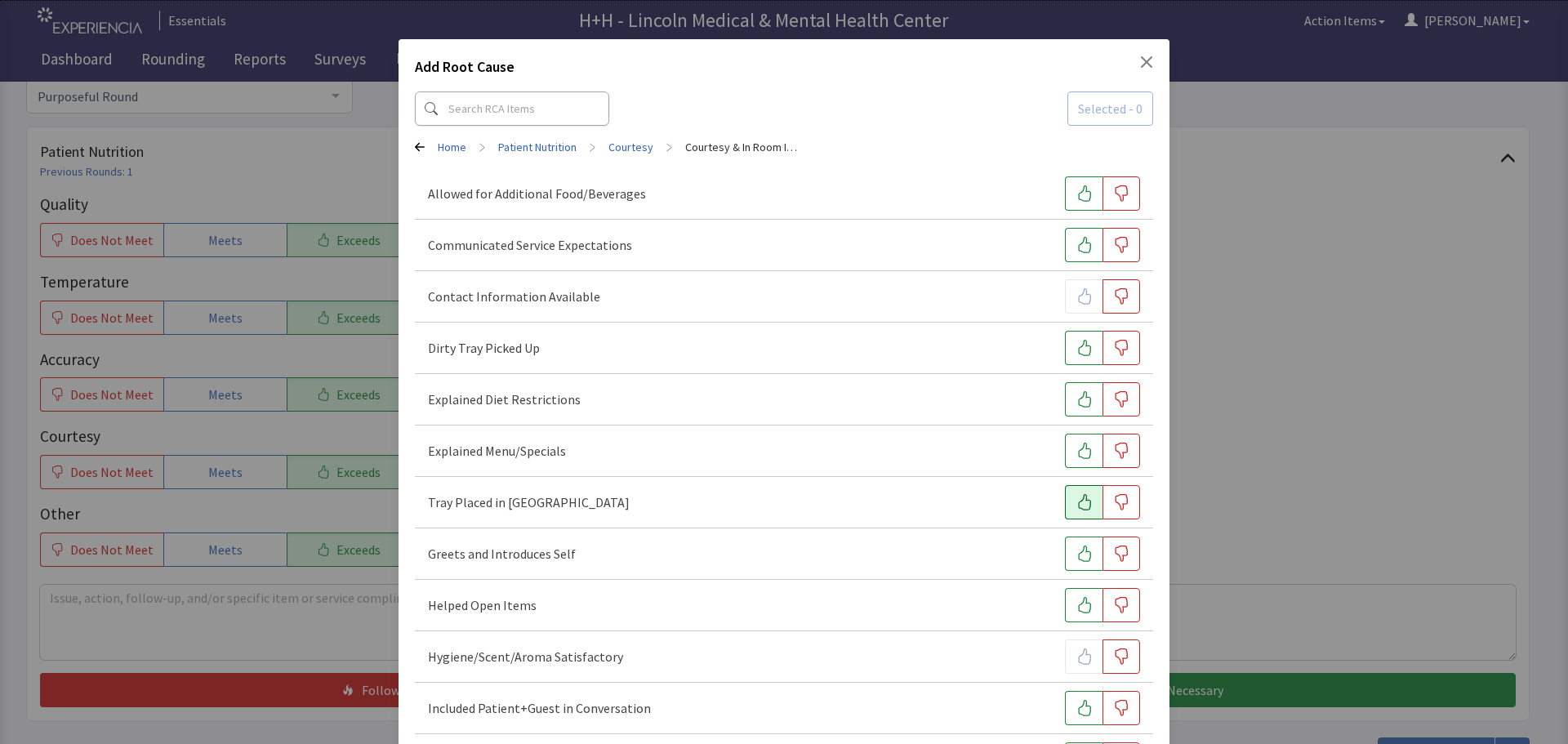
click at [1065, 501] on button "button" at bounding box center [1084, 502] width 38 height 34
click at [1076, 549] on icon "button" at bounding box center [1084, 554] width 16 height 16
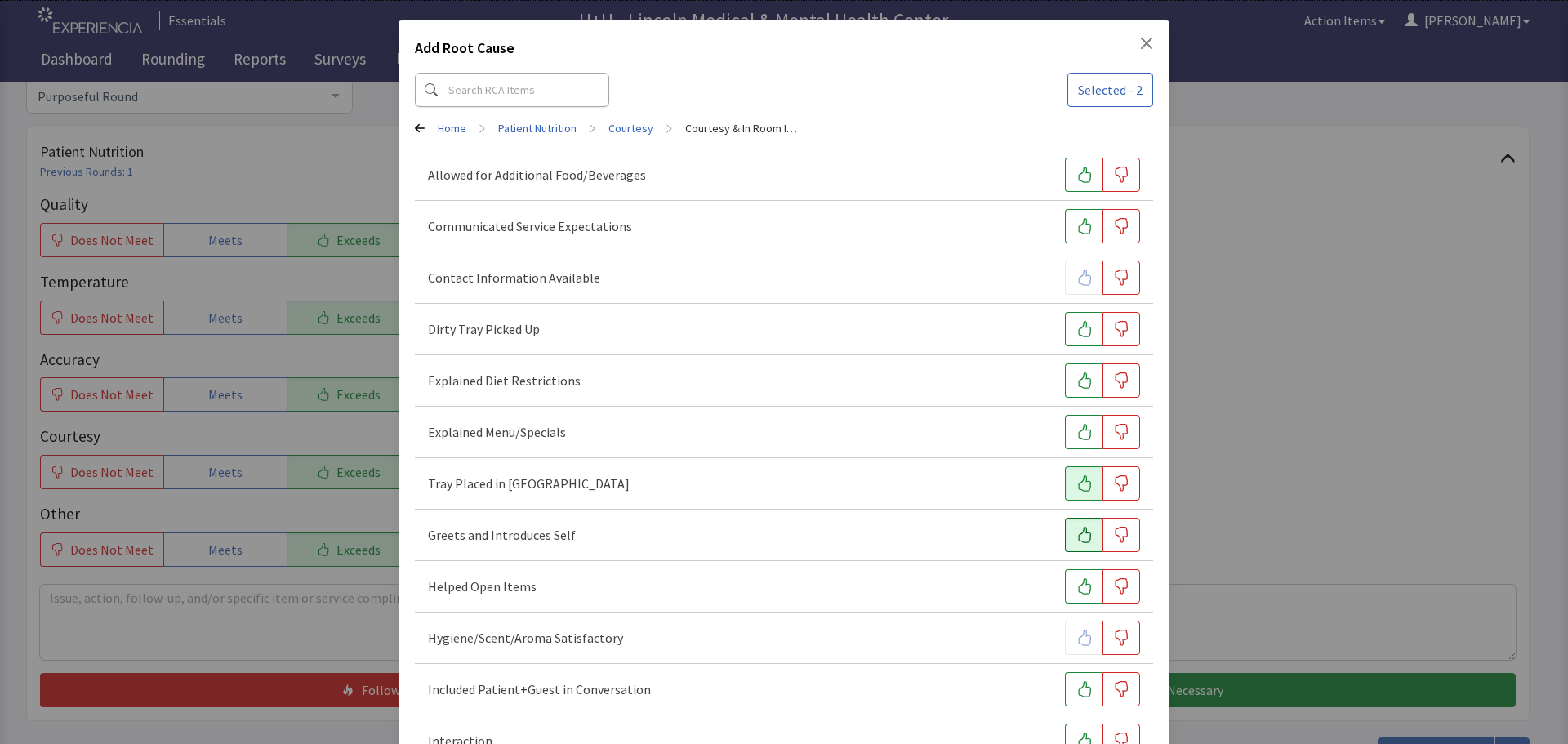
scroll to position [0, 0]
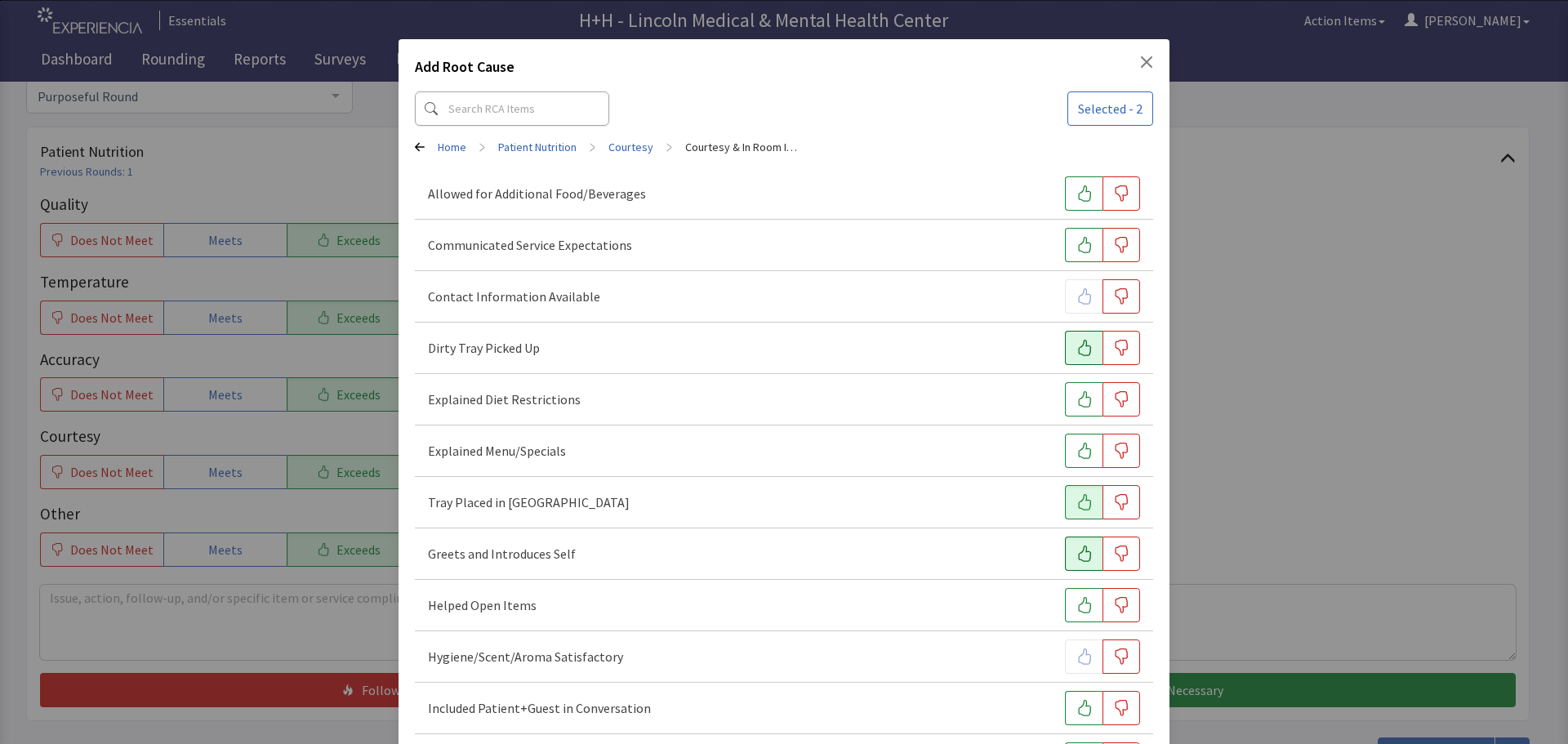
click at [1076, 342] on icon "button" at bounding box center [1084, 347] width 16 height 16
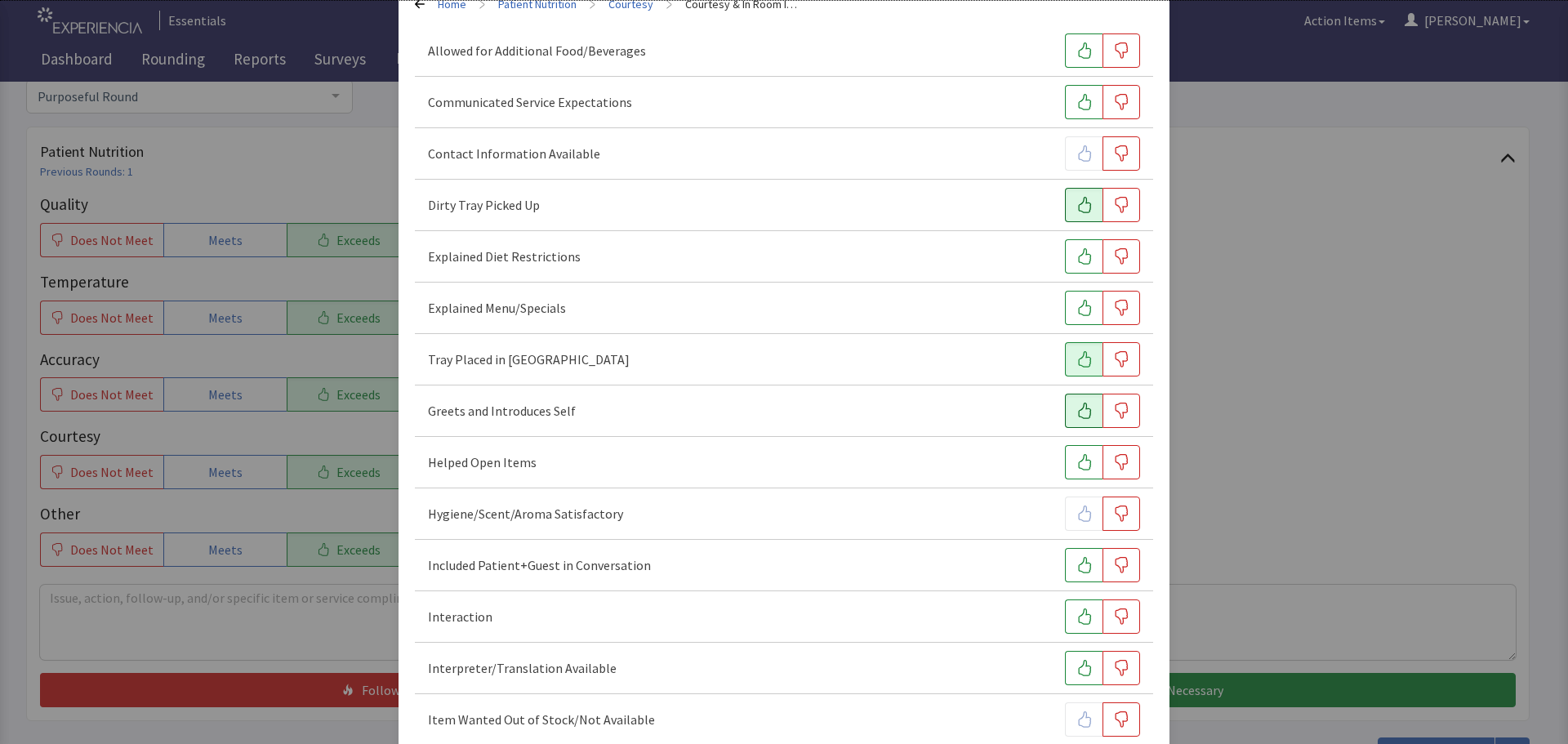
scroll to position [164, 0]
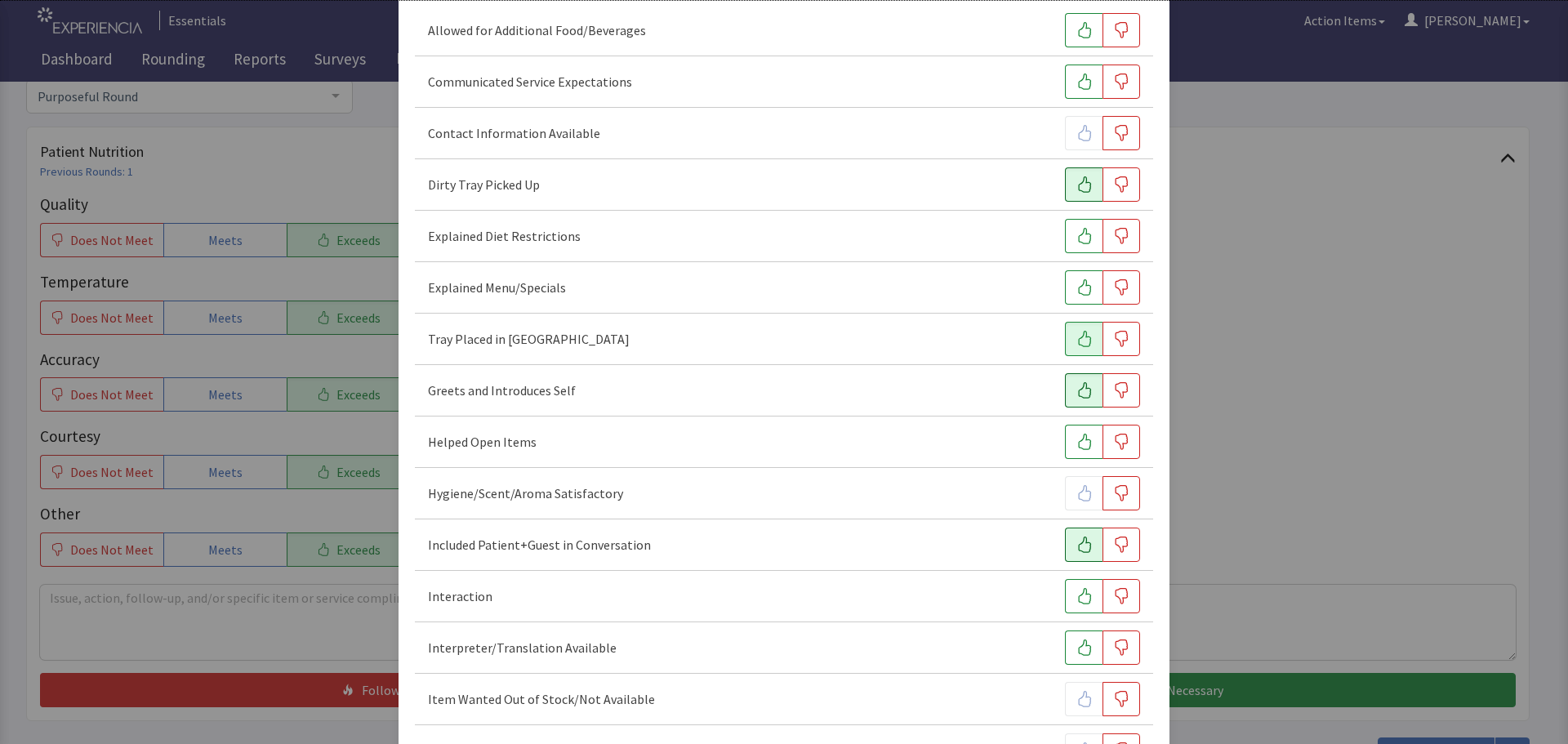
click at [1072, 534] on button "button" at bounding box center [1084, 545] width 38 height 34
click at [1080, 596] on icon "button" at bounding box center [1084, 596] width 16 height 16
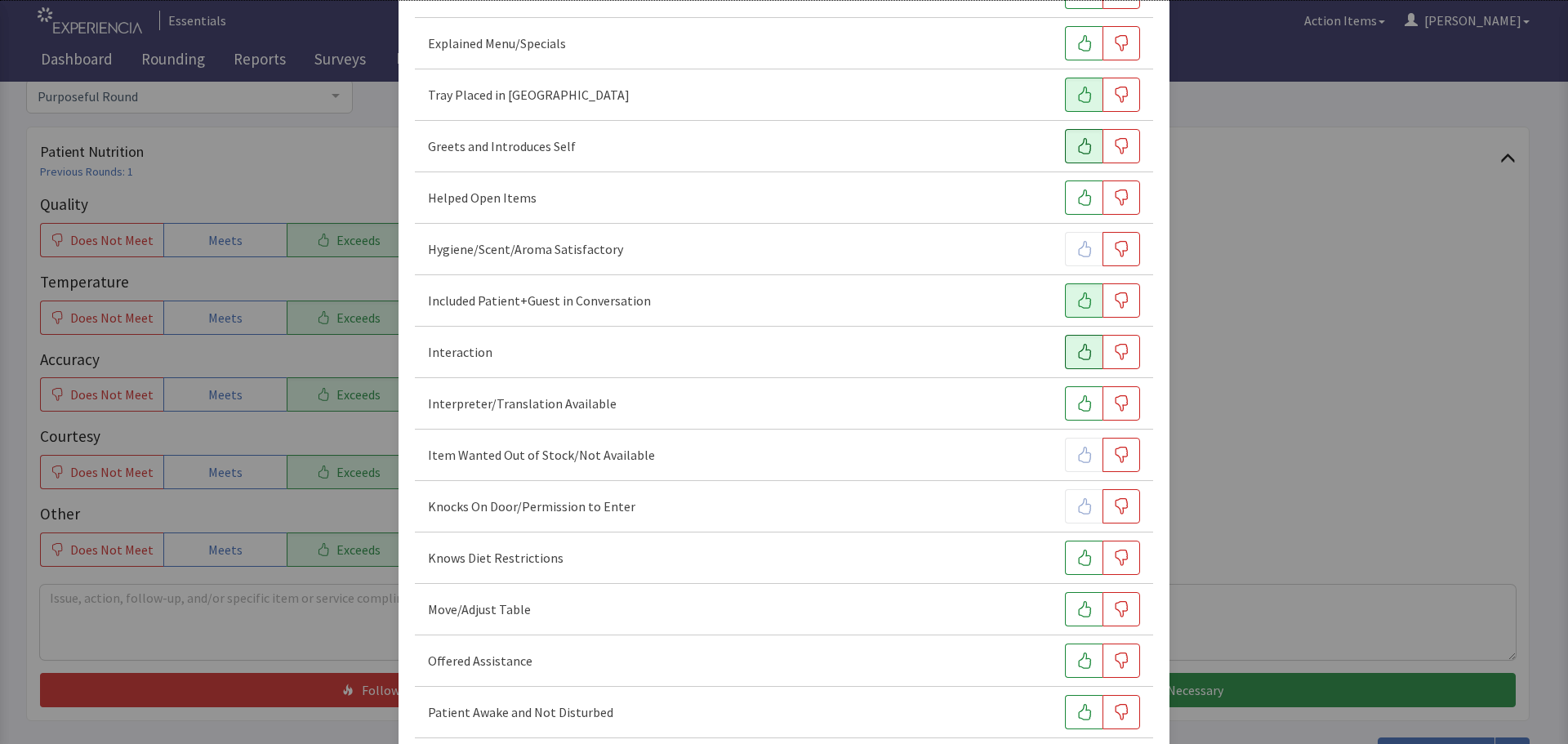
scroll to position [409, 0]
click at [1080, 655] on icon "button" at bounding box center [1084, 660] width 16 height 16
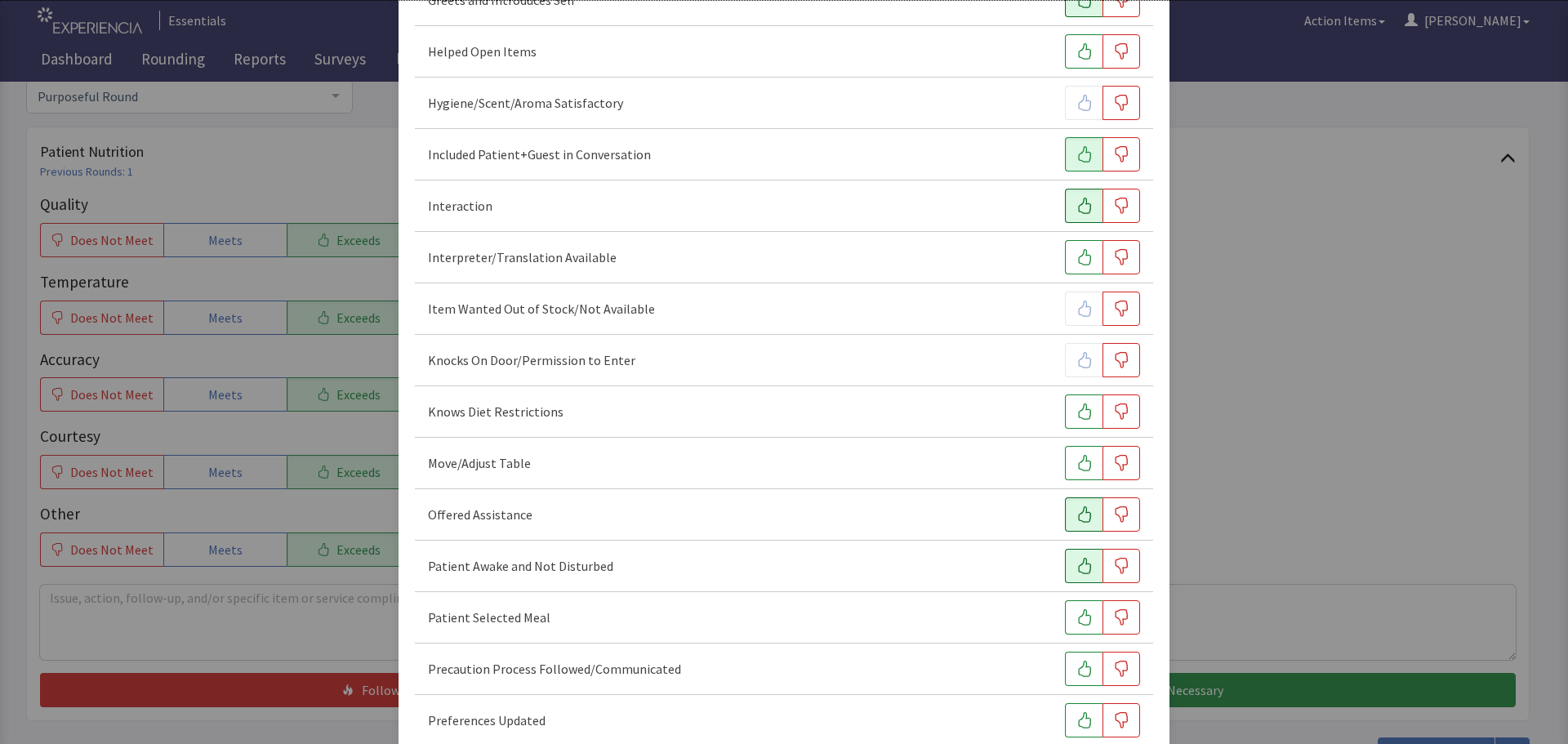
scroll to position [572, 0]
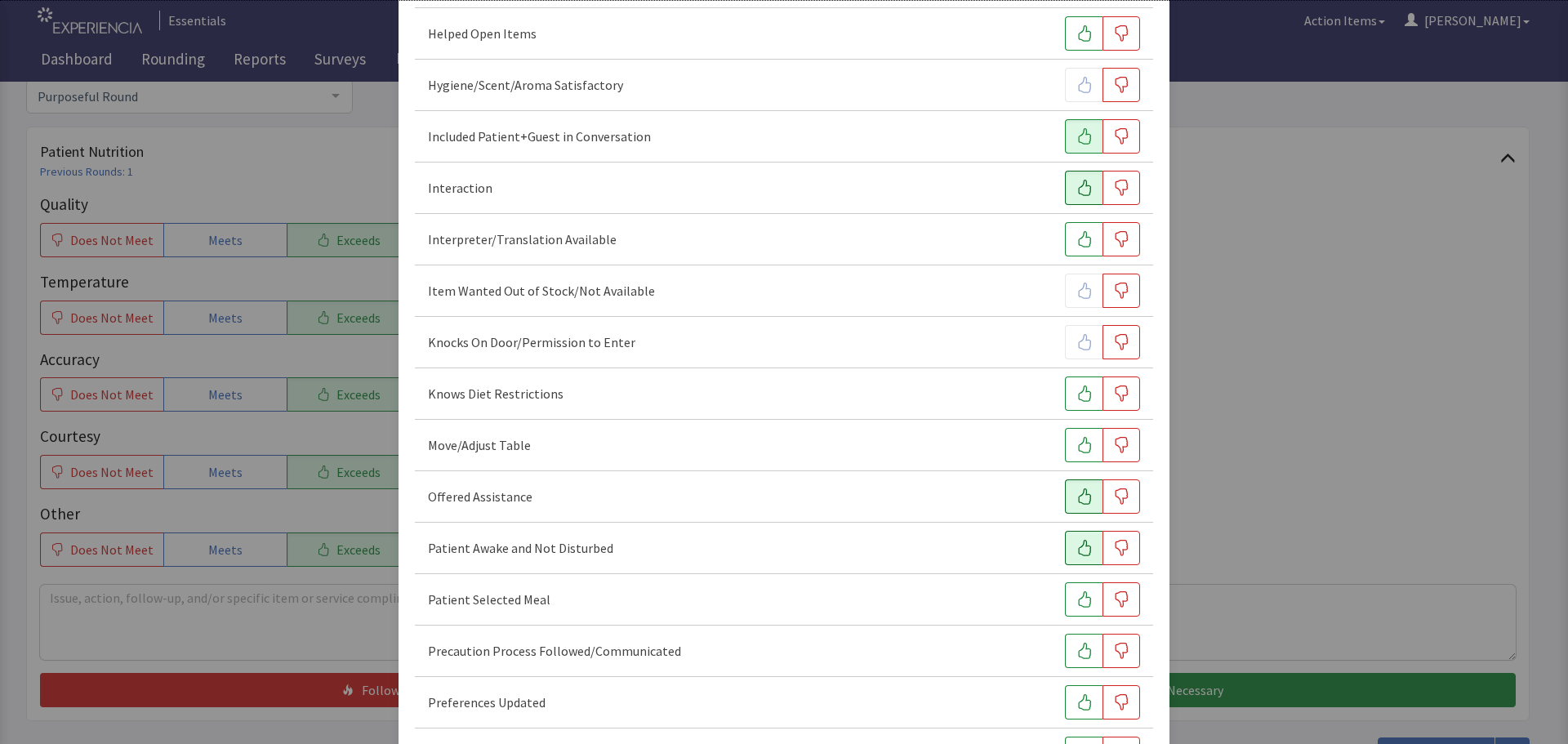
click at [1076, 543] on icon "button" at bounding box center [1084, 548] width 16 height 16
click at [1087, 604] on button "button" at bounding box center [1084, 600] width 38 height 34
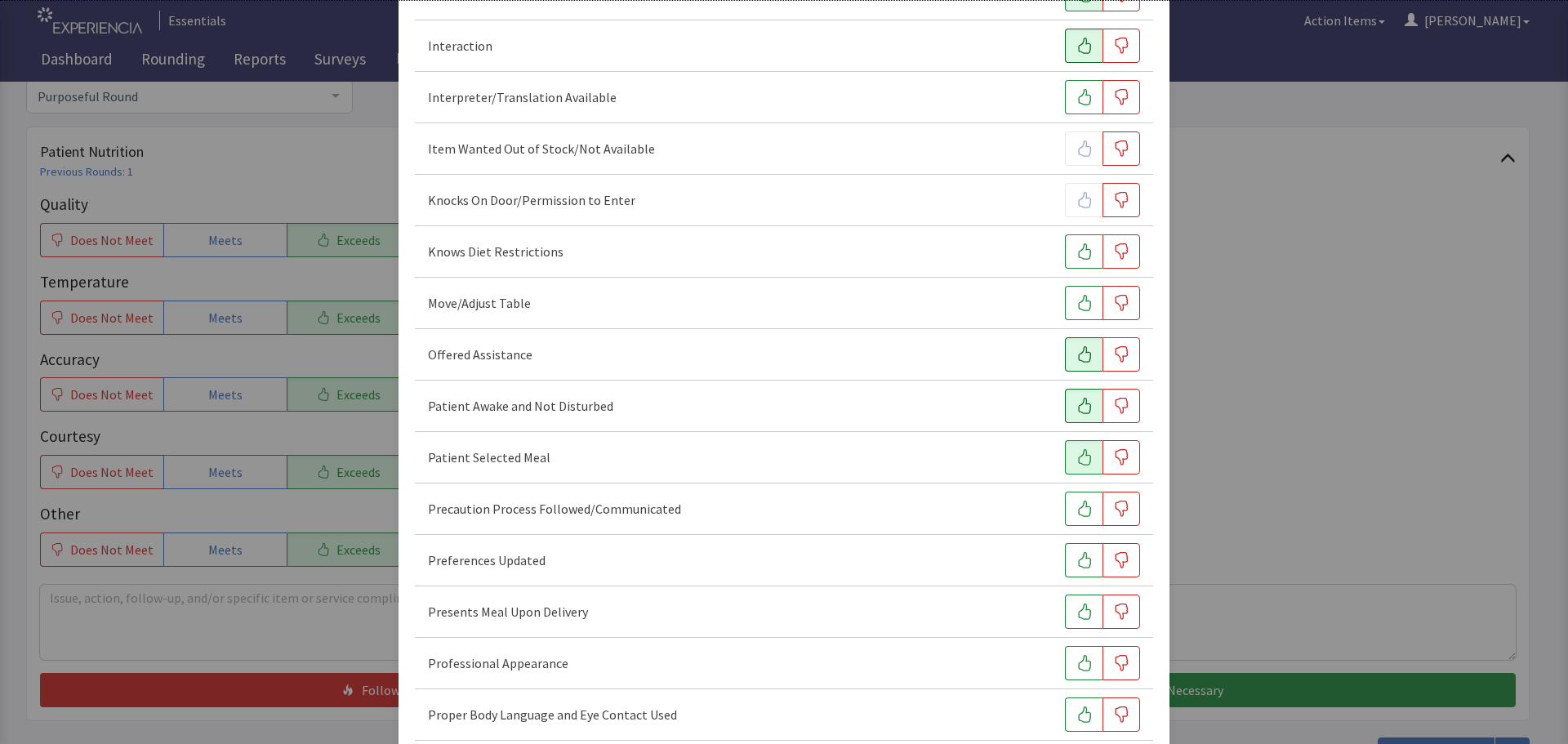
scroll to position [735, 0]
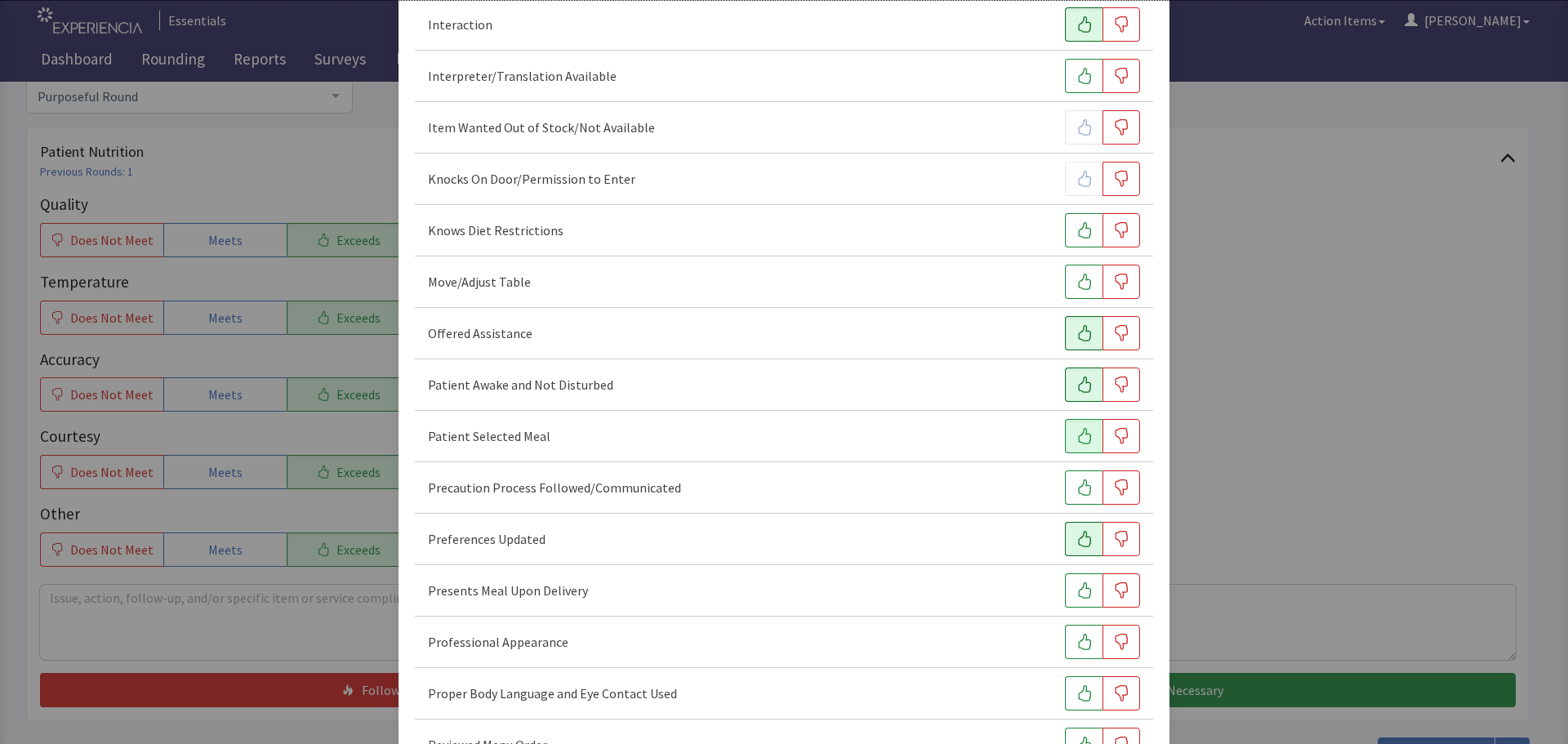
click at [1076, 544] on icon "button" at bounding box center [1084, 538] width 16 height 16
click at [1081, 585] on icon "button" at bounding box center [1084, 591] width 16 height 16
click at [1079, 645] on icon "button" at bounding box center [1084, 642] width 16 height 16
click at [1074, 684] on button "button" at bounding box center [1084, 693] width 38 height 34
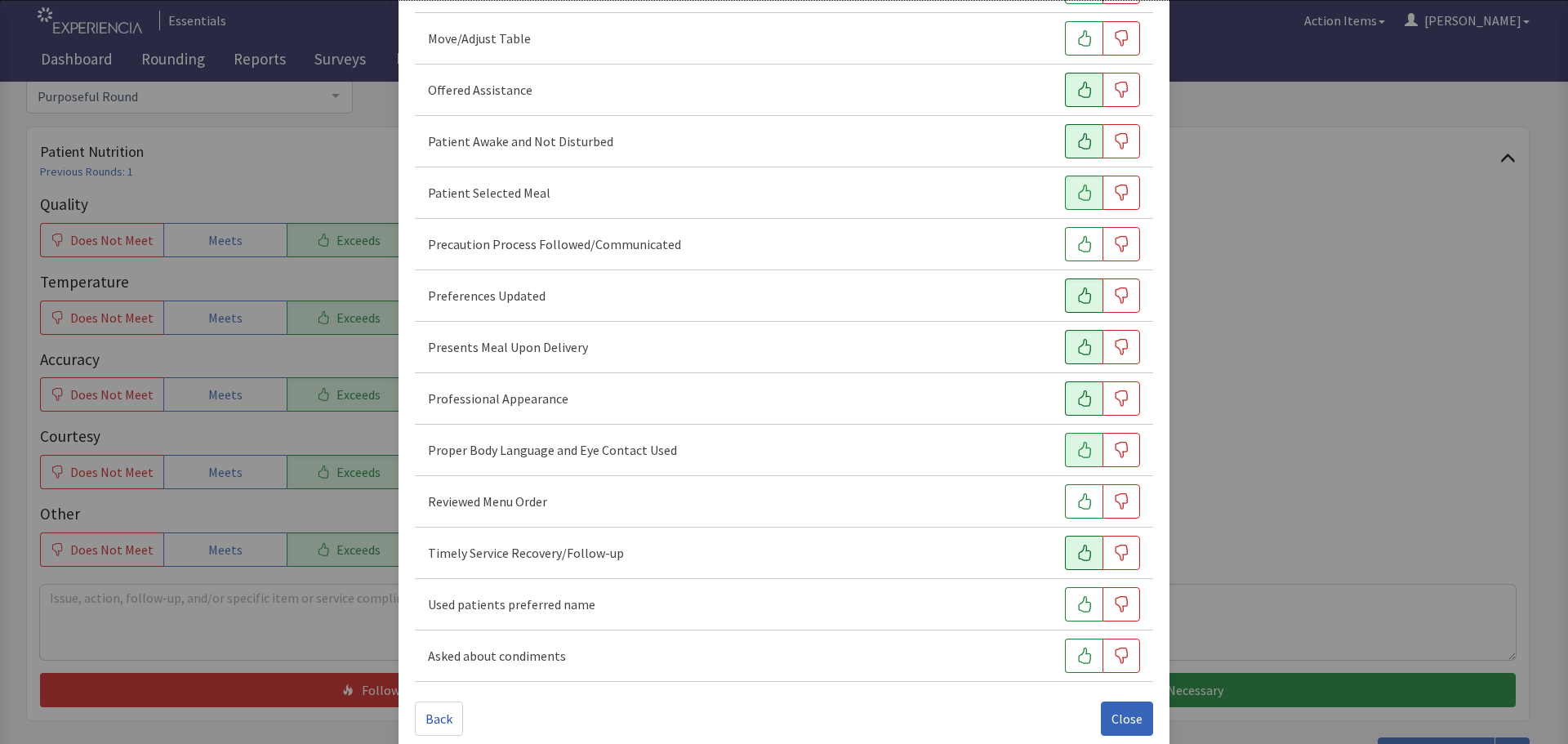
scroll to position [1000, 0]
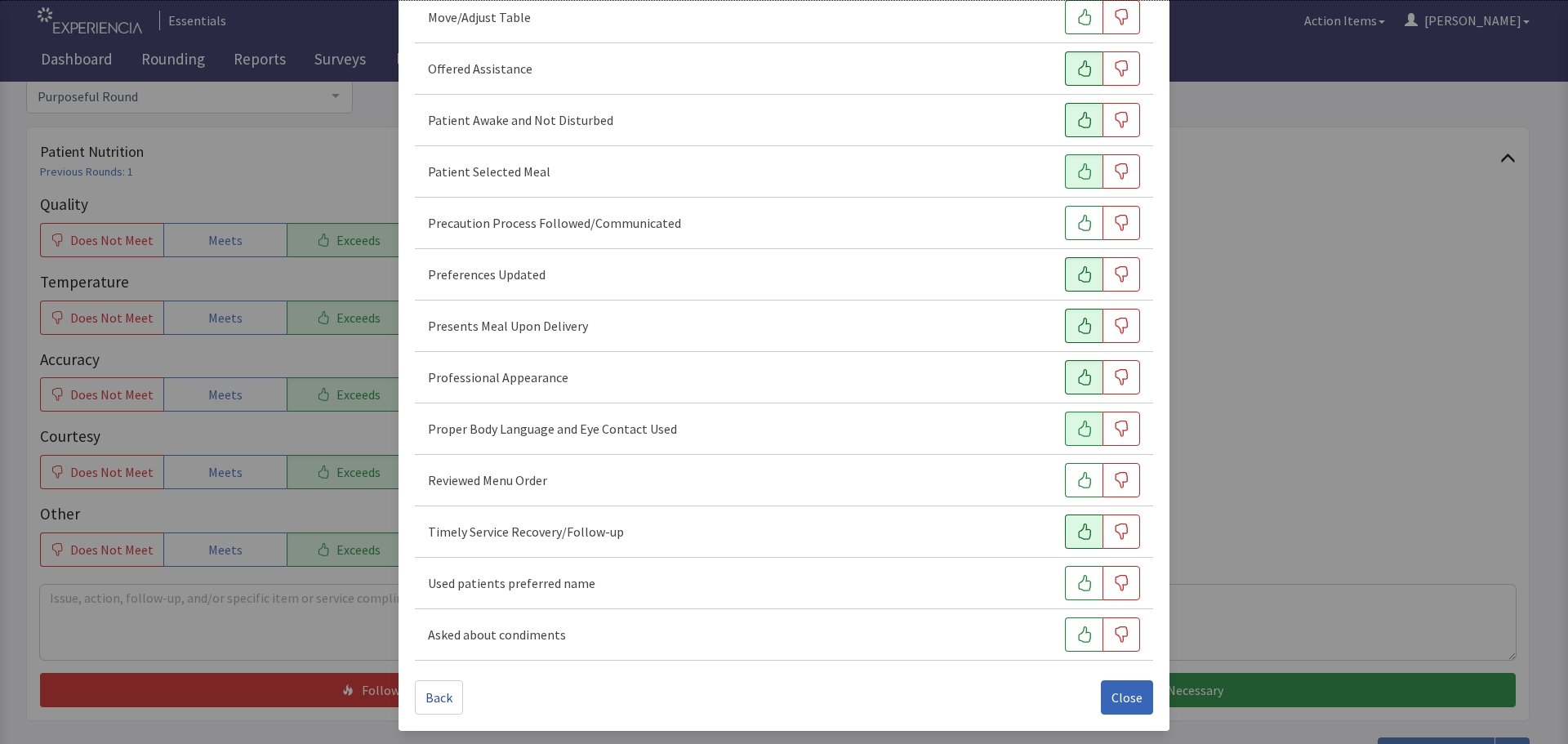
click at [1076, 530] on icon "button" at bounding box center [1084, 531] width 16 height 16
click at [1087, 588] on button "button" at bounding box center [1084, 583] width 38 height 34
click at [1118, 698] on span "Close" at bounding box center [1127, 697] width 31 height 20
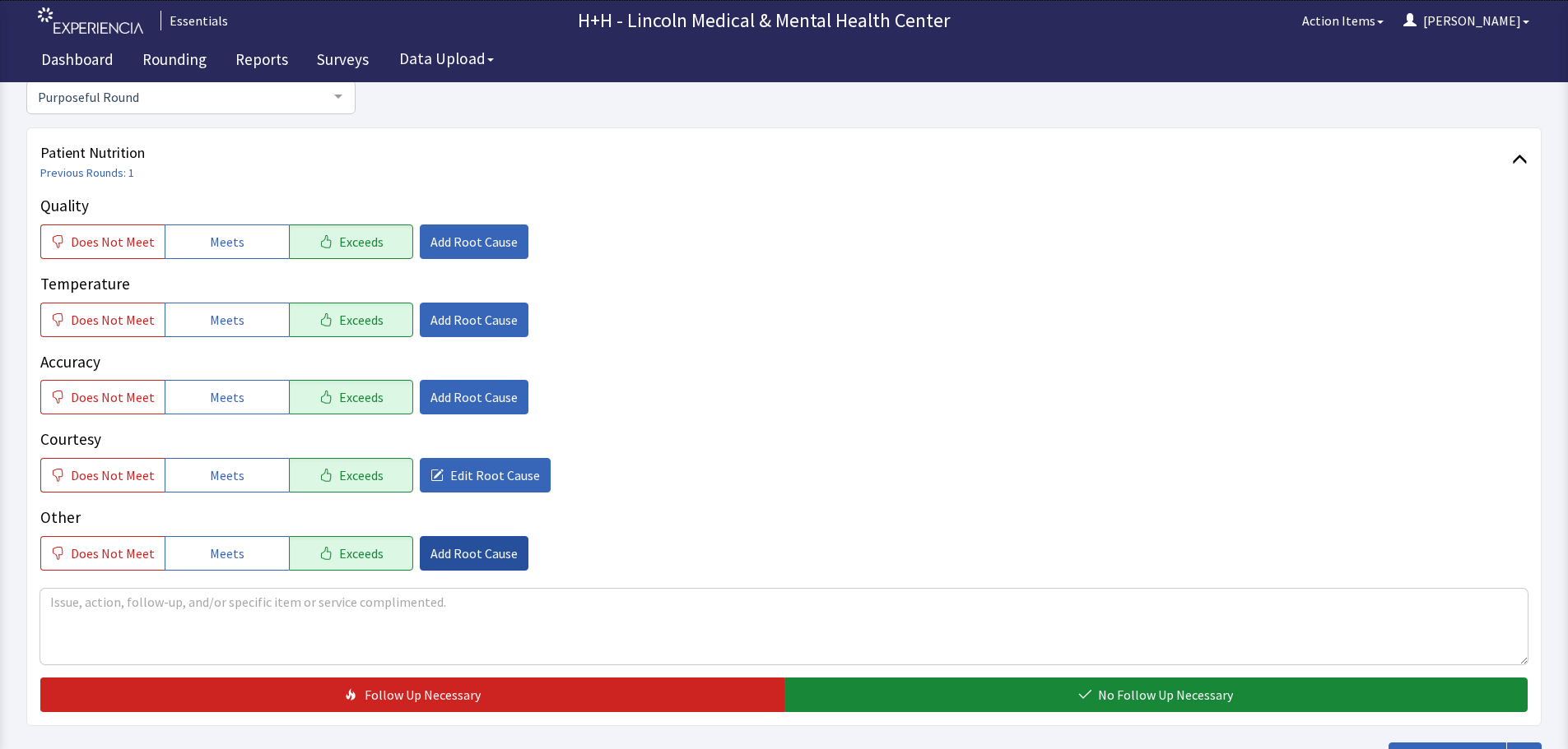
click at [494, 562] on span "Add Root Cause" at bounding box center [473, 553] width 87 height 20
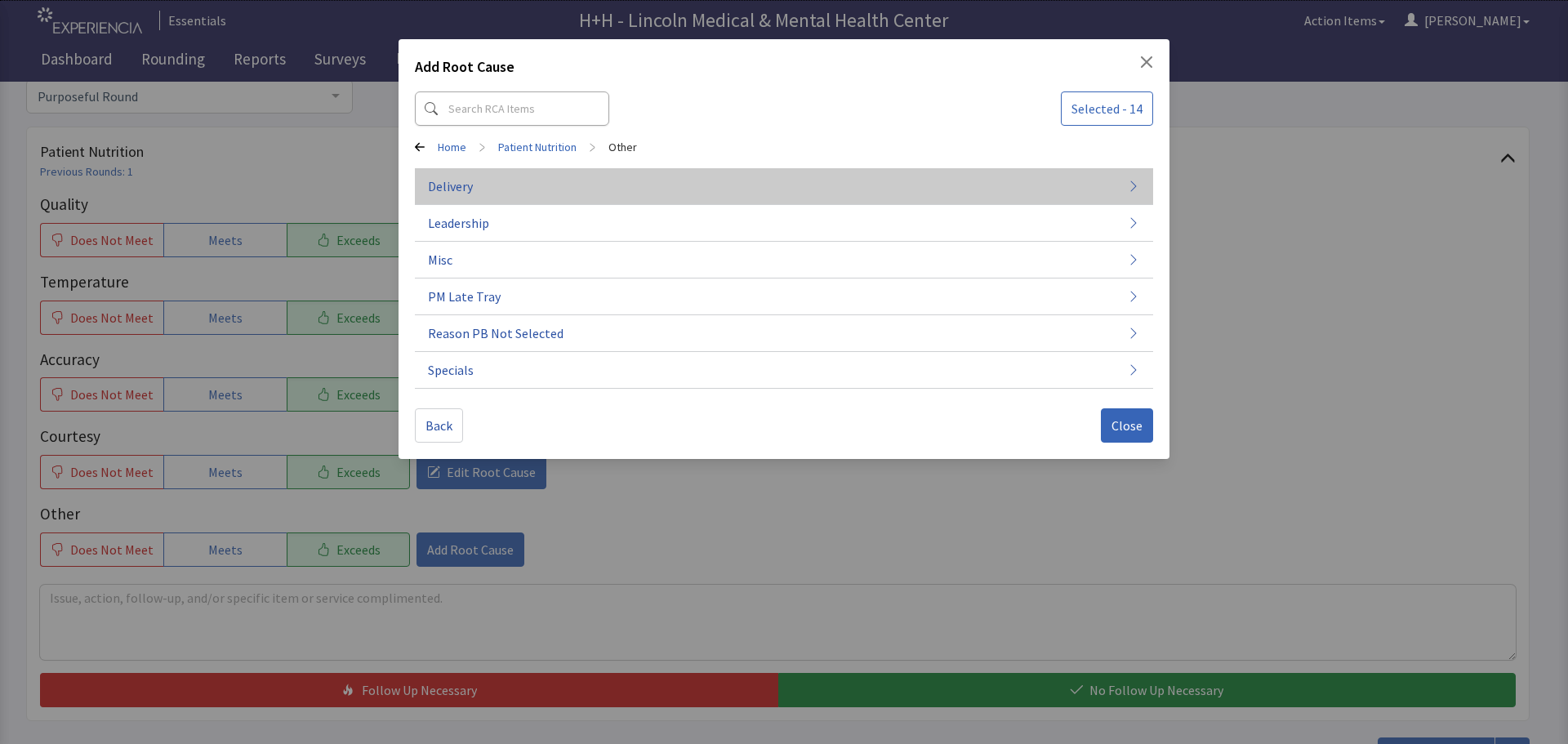
click at [457, 186] on span "Delivery" at bounding box center [450, 186] width 45 height 20
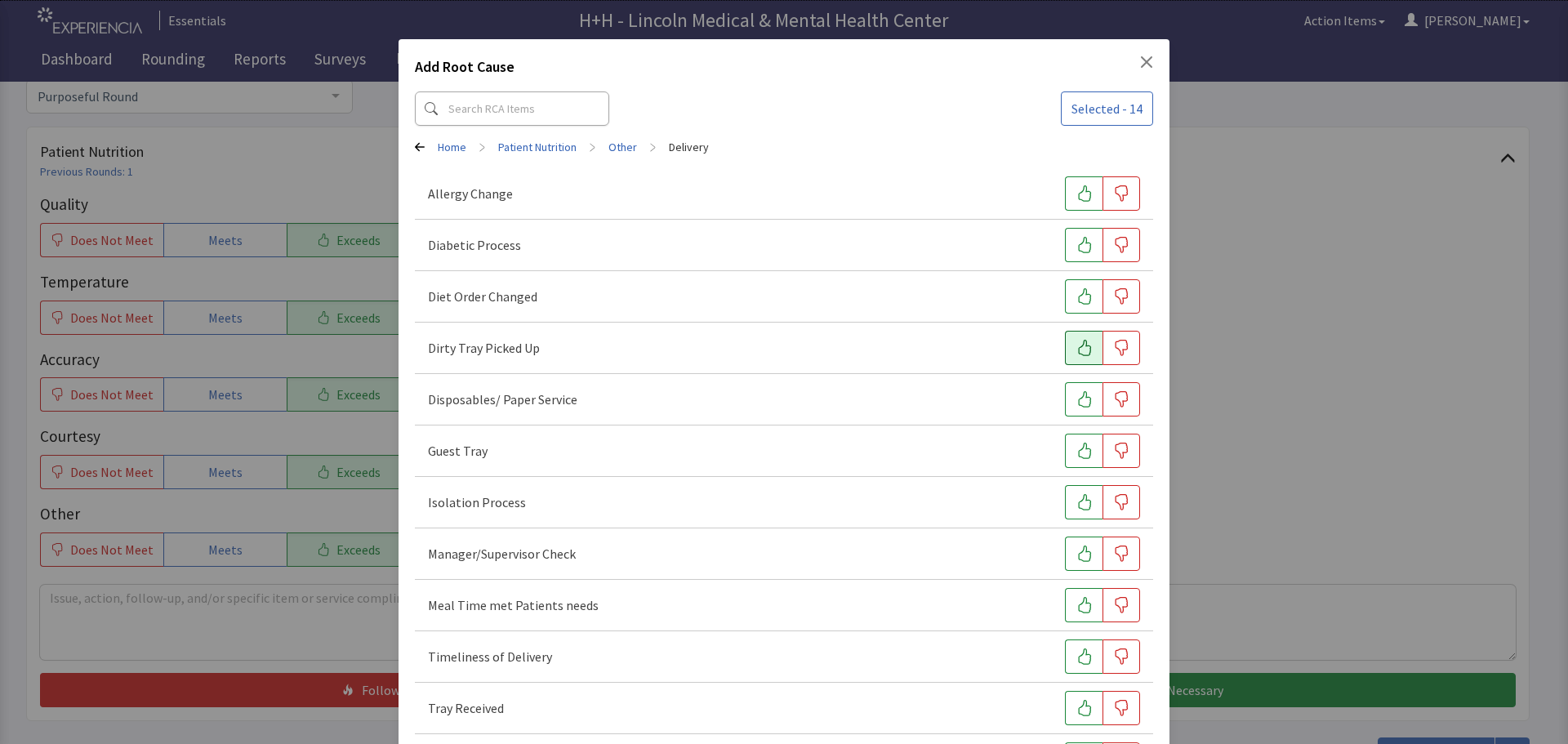
click at [1076, 346] on icon "button" at bounding box center [1084, 347] width 16 height 16
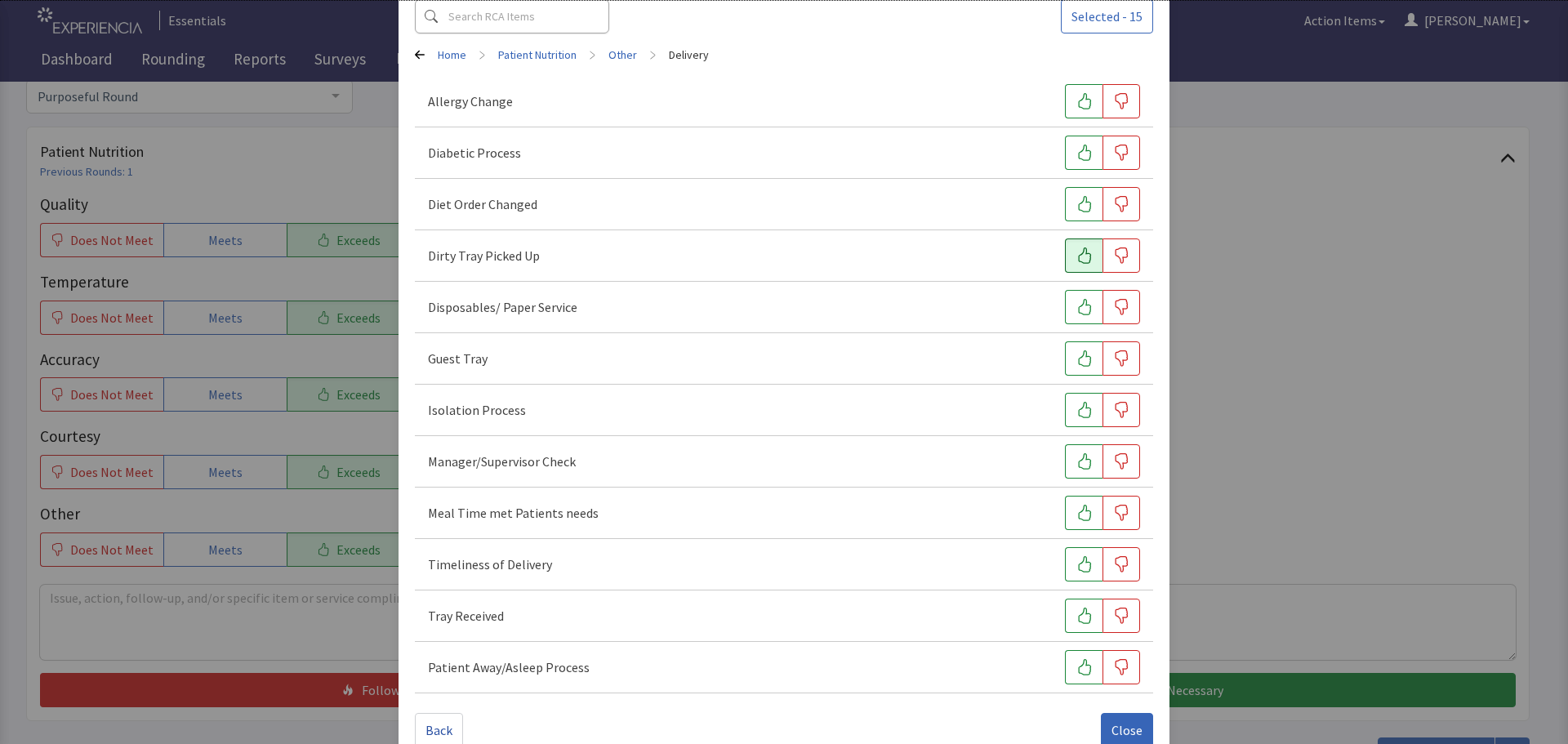
scroll to position [125, 0]
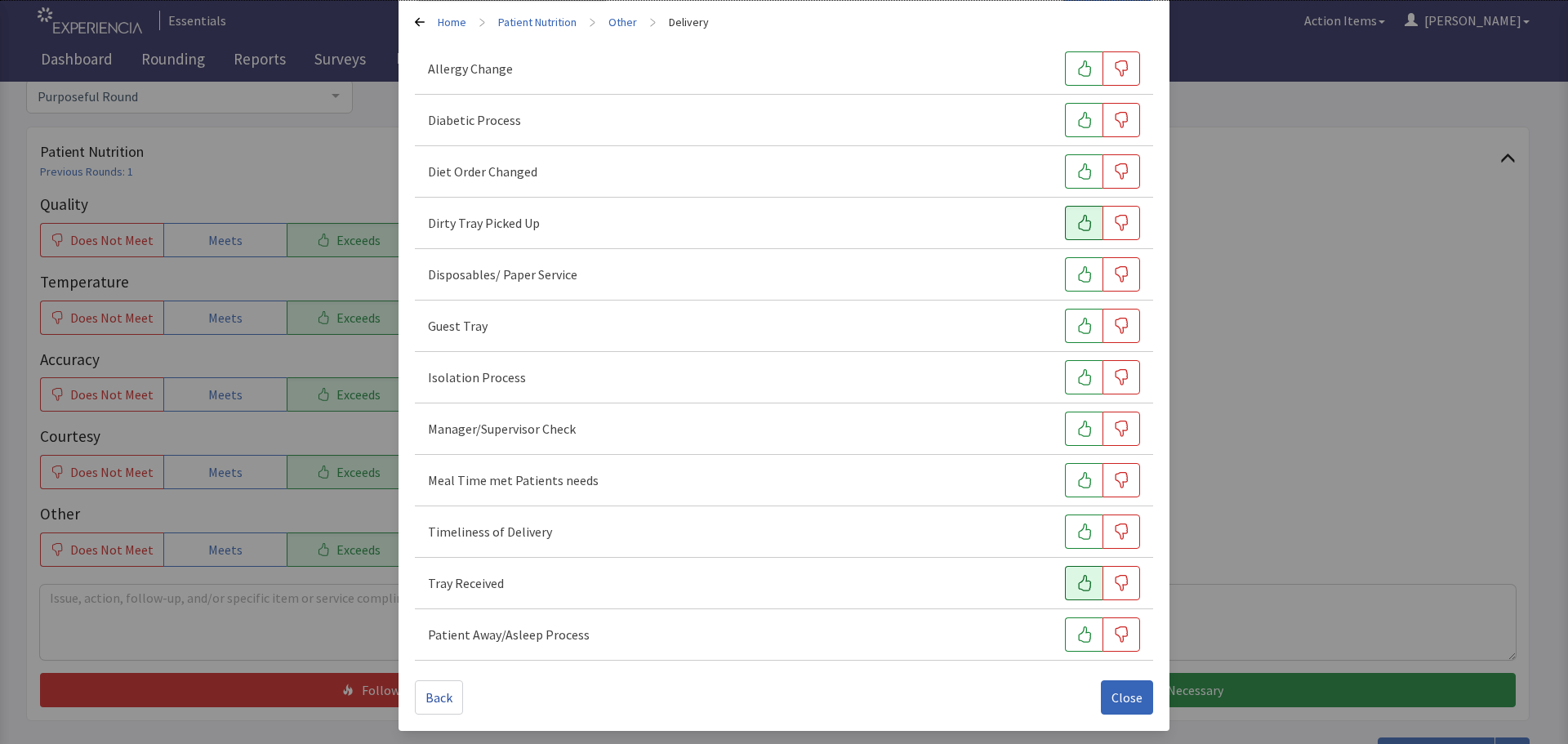
click at [1079, 577] on icon "button" at bounding box center [1084, 583] width 16 height 16
click at [1076, 537] on icon "button" at bounding box center [1084, 531] width 16 height 16
click at [1076, 474] on icon "button" at bounding box center [1084, 480] width 16 height 16
click at [1122, 693] on span "Close" at bounding box center [1127, 697] width 31 height 20
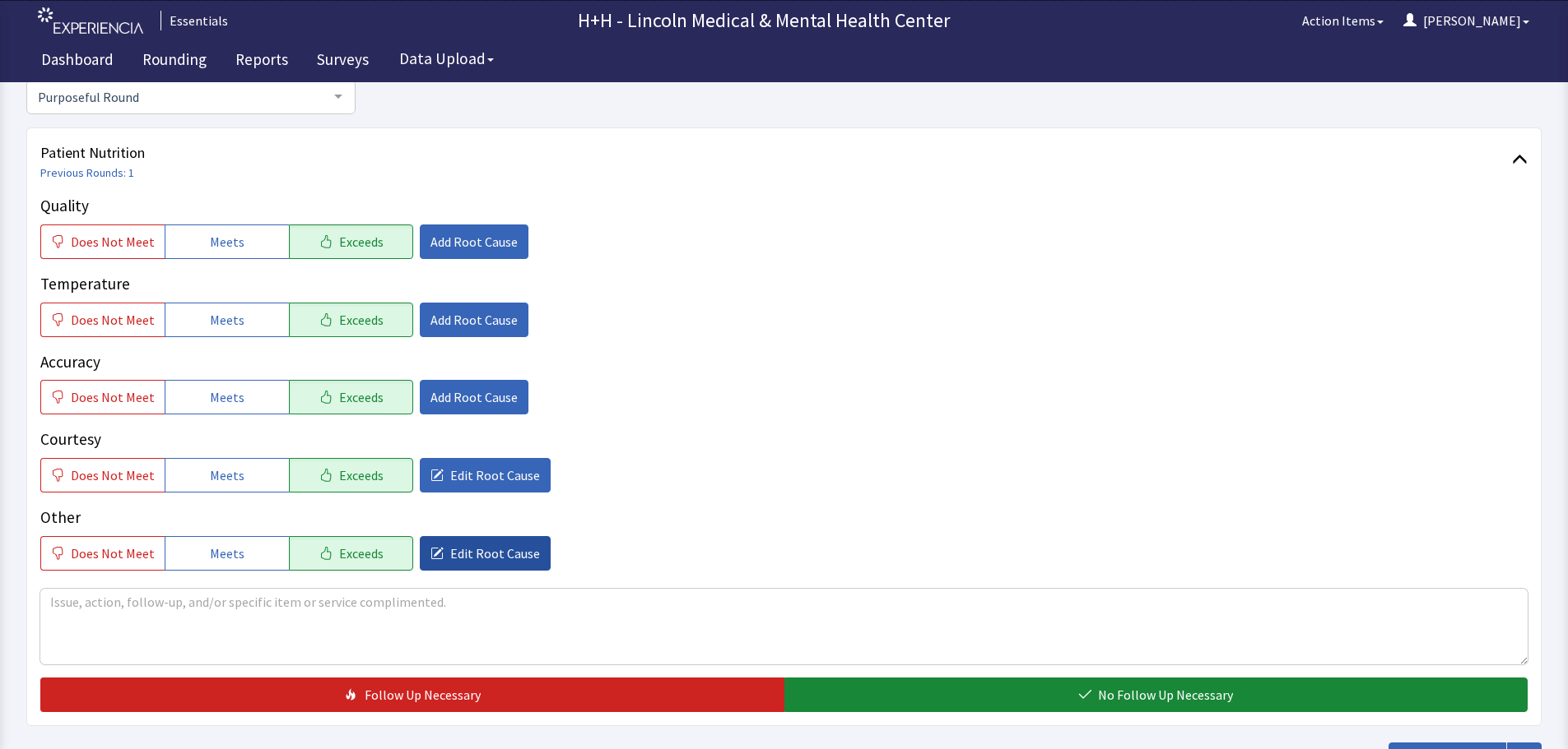
click at [458, 552] on span "Edit Root Cause" at bounding box center [495, 553] width 90 height 20
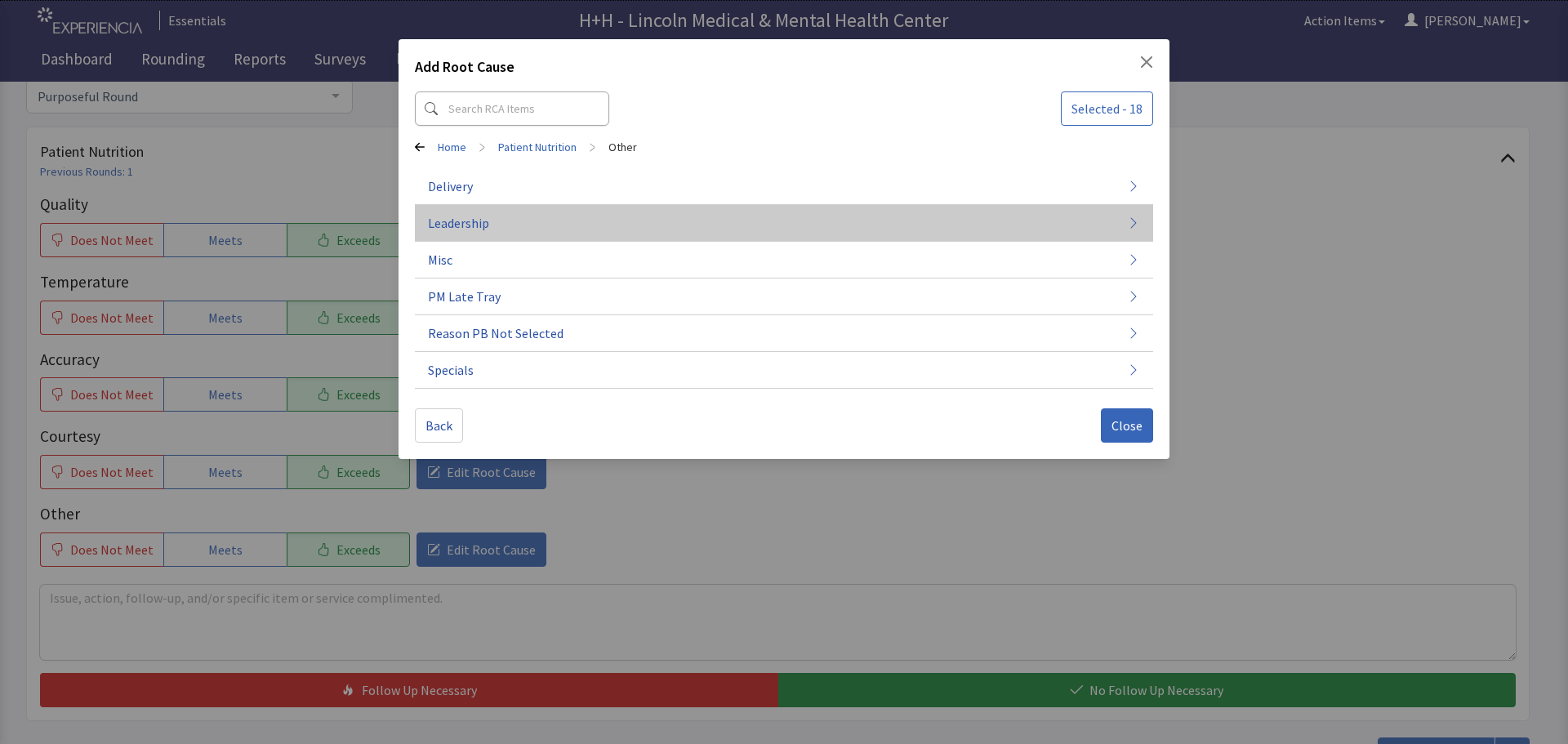
click at [483, 218] on span "Leadership" at bounding box center [458, 223] width 61 height 20
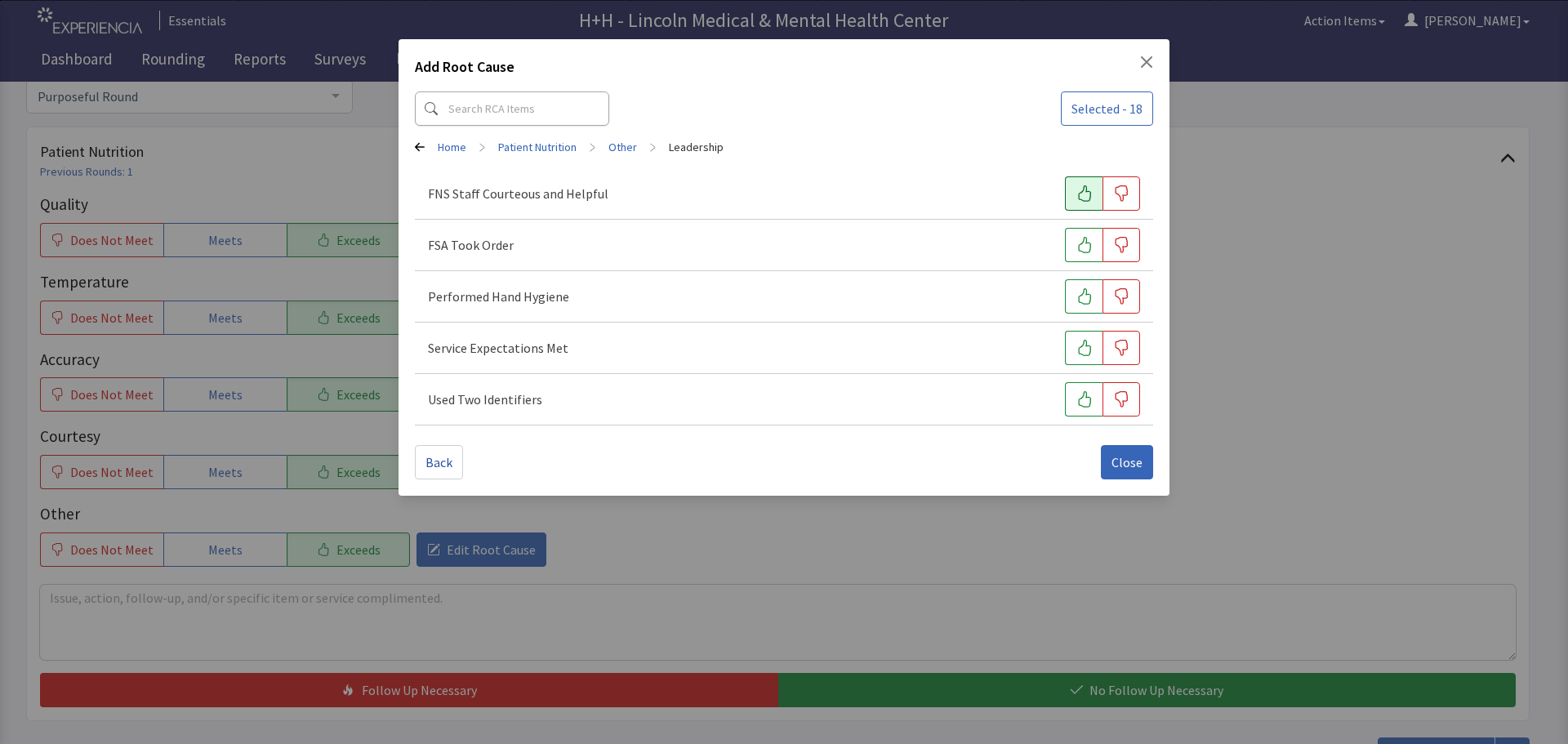
click at [1074, 189] on button "button" at bounding box center [1084, 194] width 38 height 34
click at [1076, 238] on icon "button" at bounding box center [1084, 244] width 16 height 16
click at [1090, 287] on button "button" at bounding box center [1084, 297] width 38 height 34
click at [1085, 345] on icon "button" at bounding box center [1084, 347] width 16 height 16
click at [1076, 392] on icon "button" at bounding box center [1084, 399] width 16 height 16
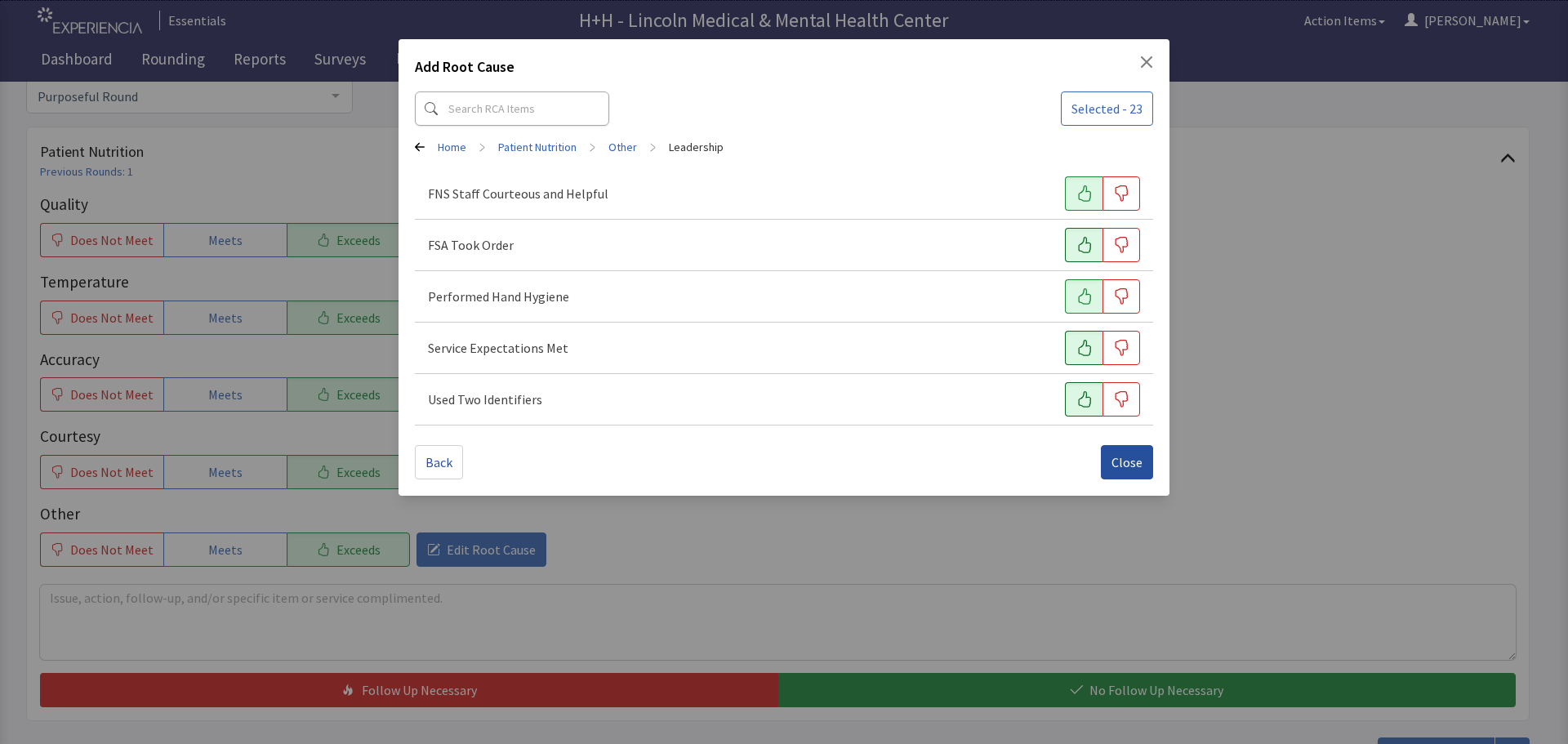
click at [1134, 452] on button "Close" at bounding box center [1127, 462] width 52 height 34
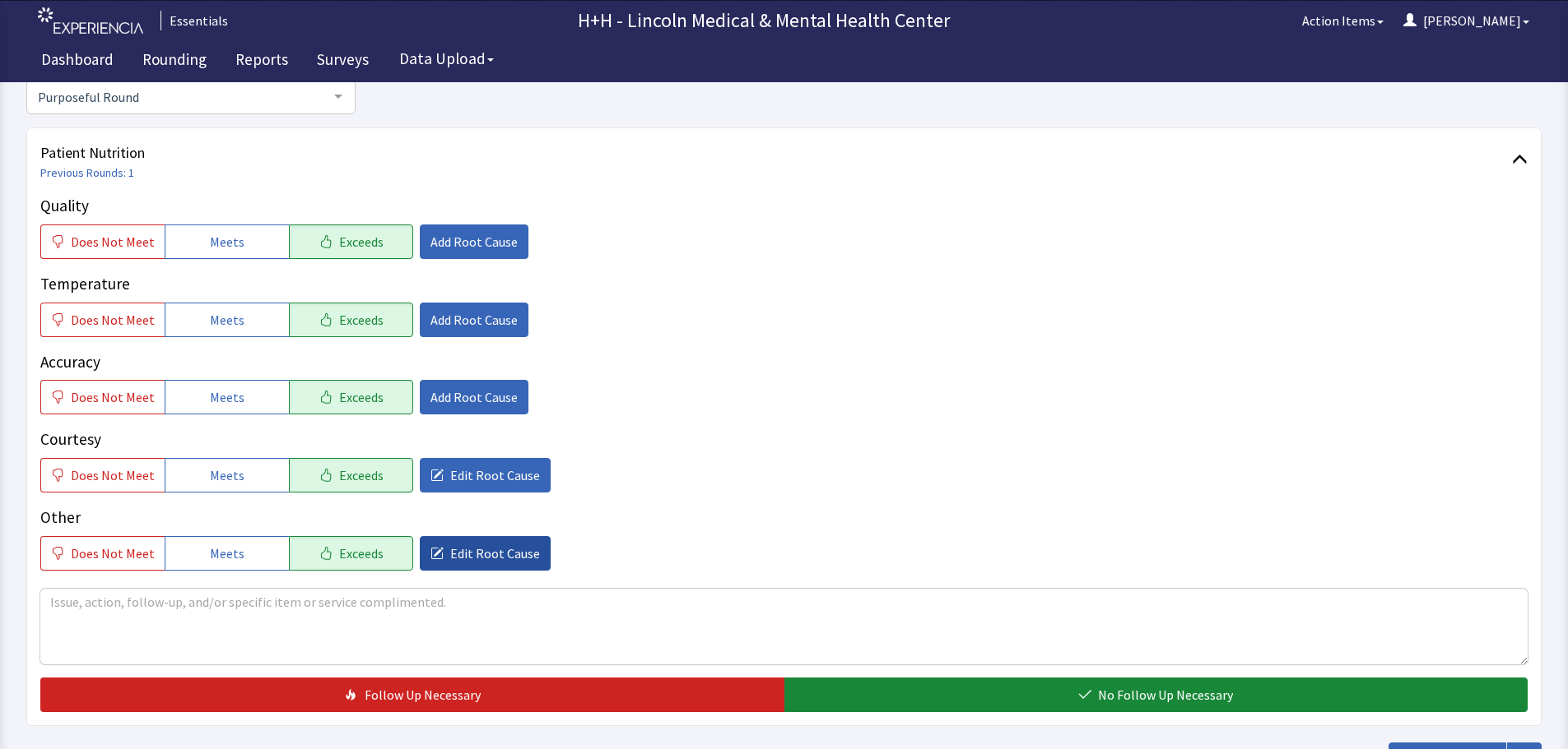
click at [496, 553] on span "Edit Root Cause" at bounding box center [495, 553] width 90 height 20
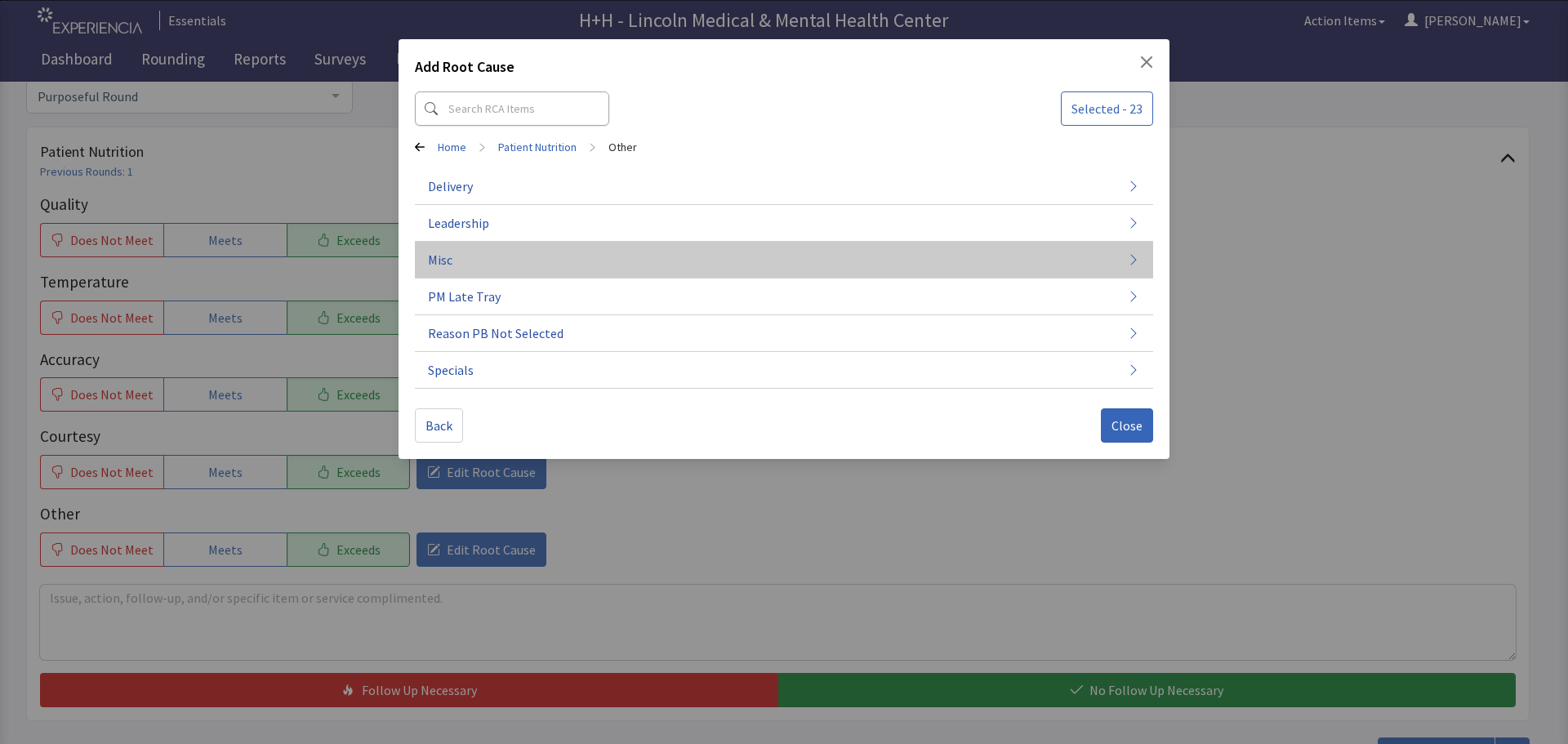
click at [447, 264] on span "Misc" at bounding box center [440, 260] width 25 height 20
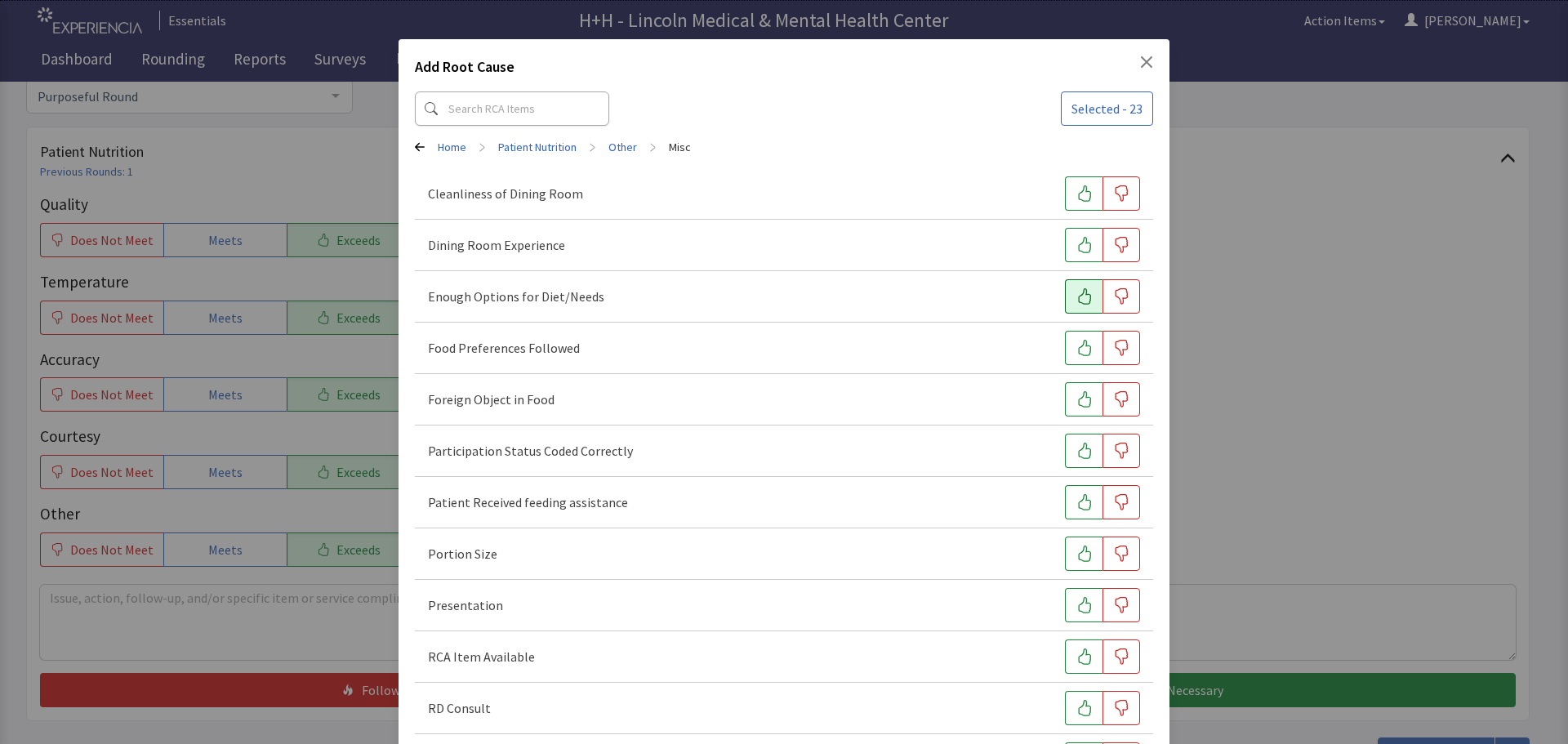
click at [1065, 293] on button "button" at bounding box center [1084, 297] width 38 height 34
click at [1080, 345] on icon "button" at bounding box center [1084, 347] width 16 height 16
click at [1076, 557] on icon "button" at bounding box center [1084, 554] width 16 height 16
click at [1076, 601] on icon "button" at bounding box center [1084, 605] width 16 height 16
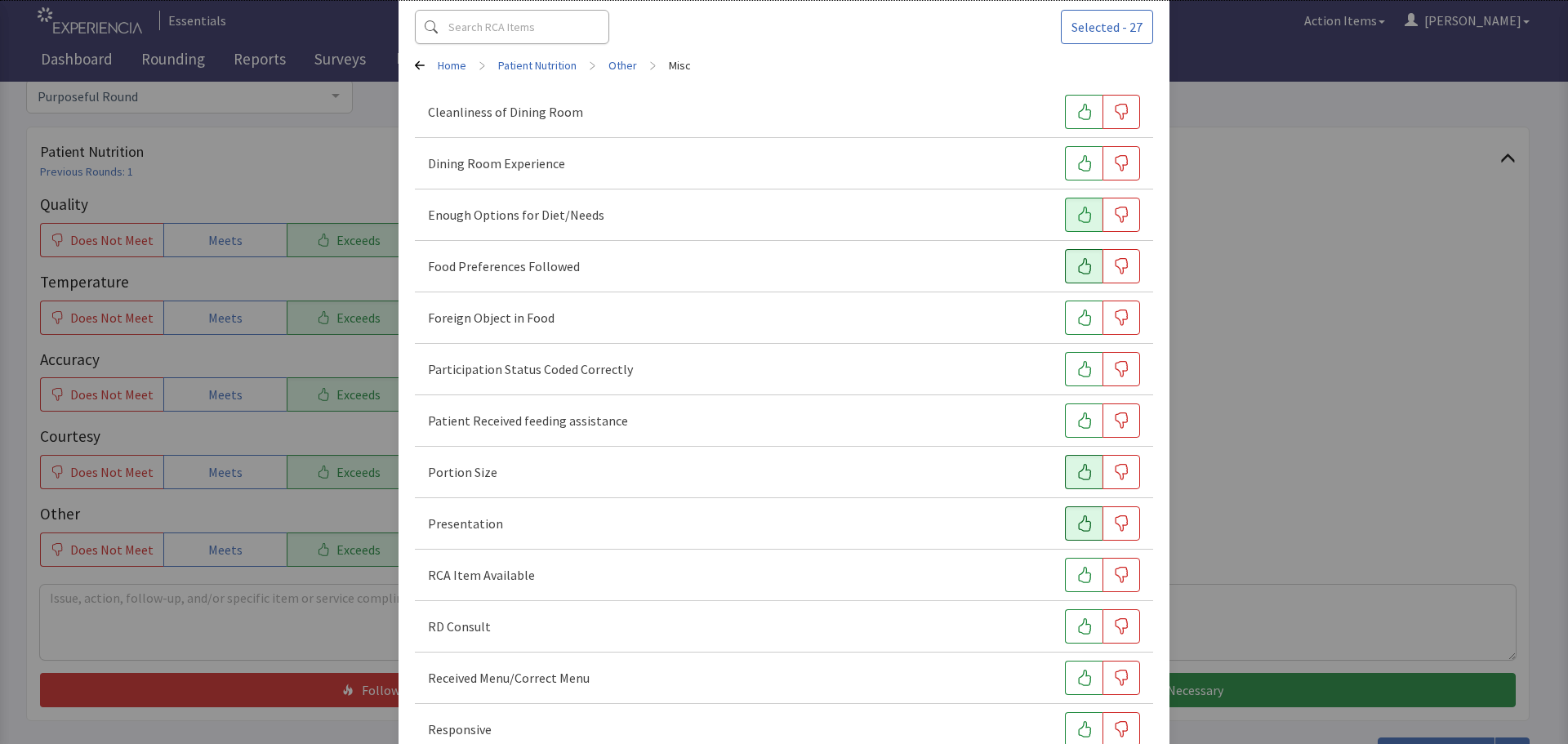
scroll to position [164, 0]
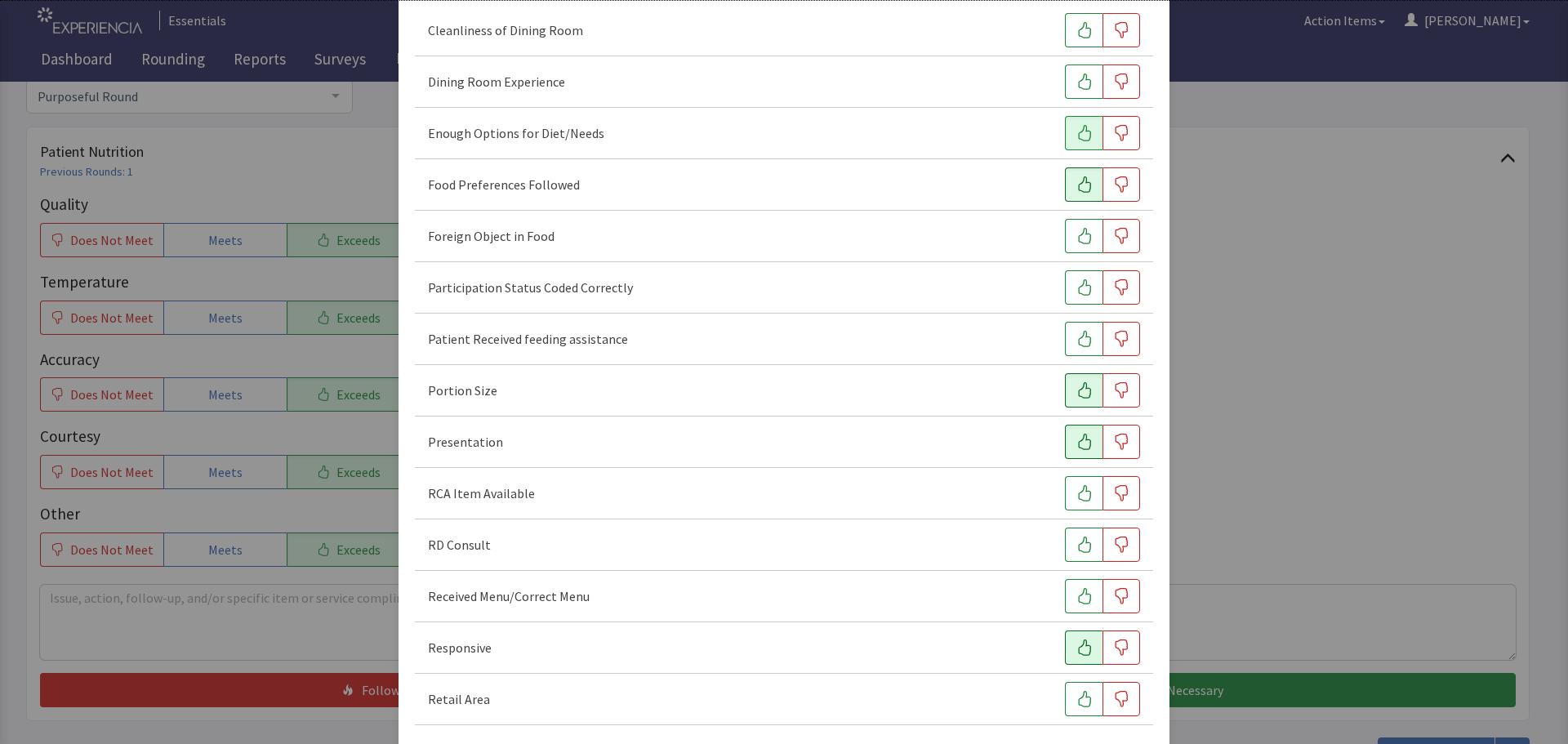
click at [1076, 648] on icon "button" at bounding box center [1084, 647] width 16 height 16
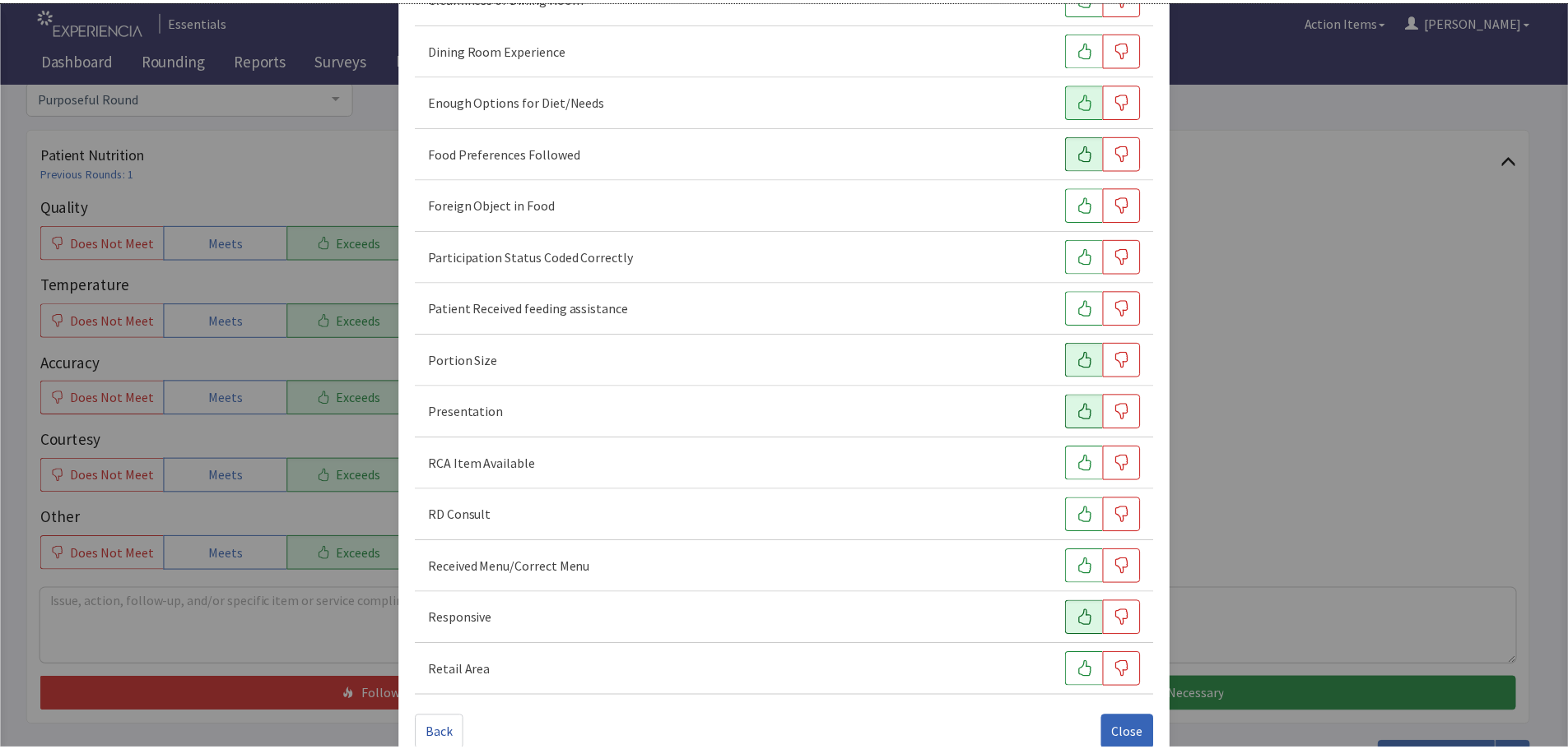
scroll to position [230, 0]
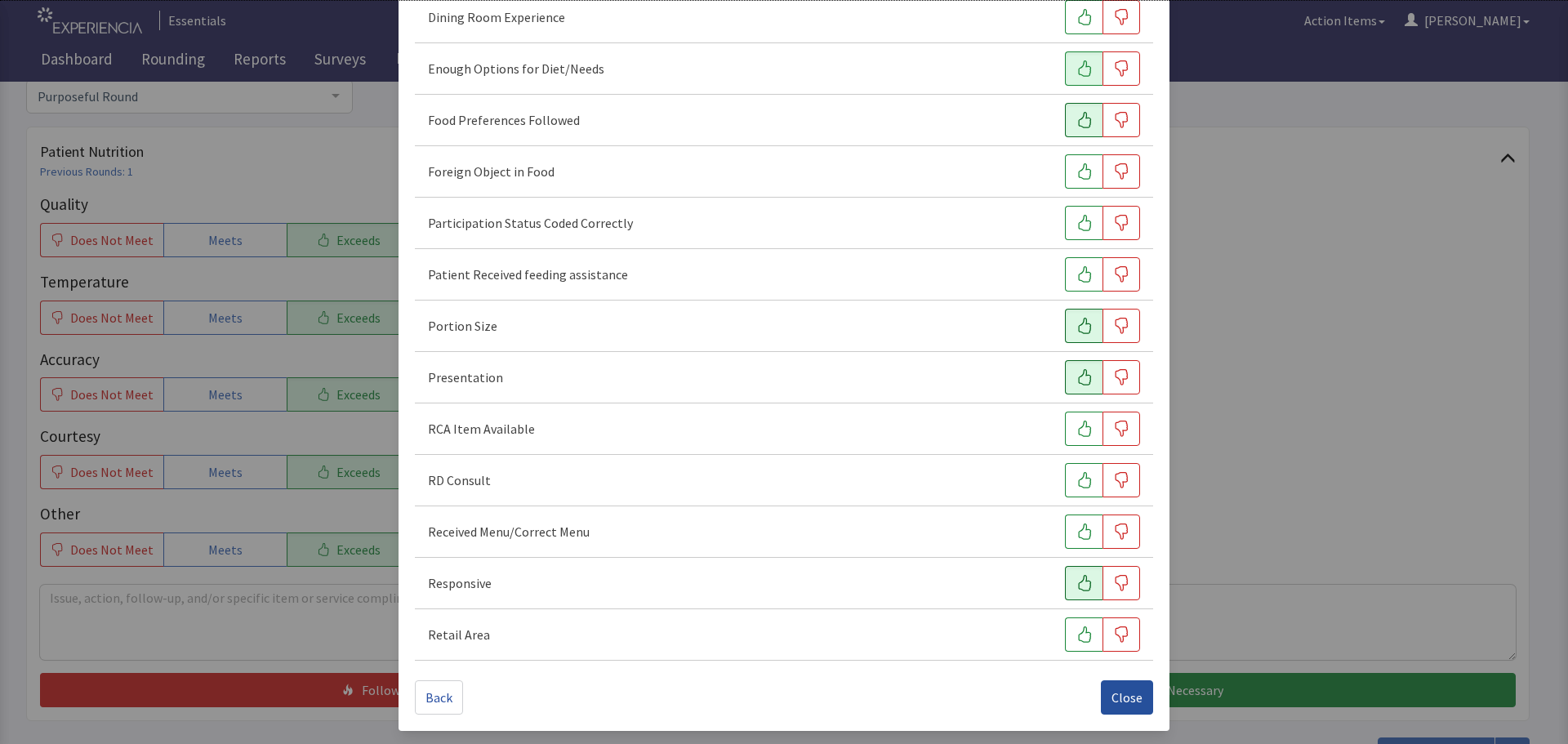
click at [1111, 692] on span "Close" at bounding box center [1127, 697] width 31 height 20
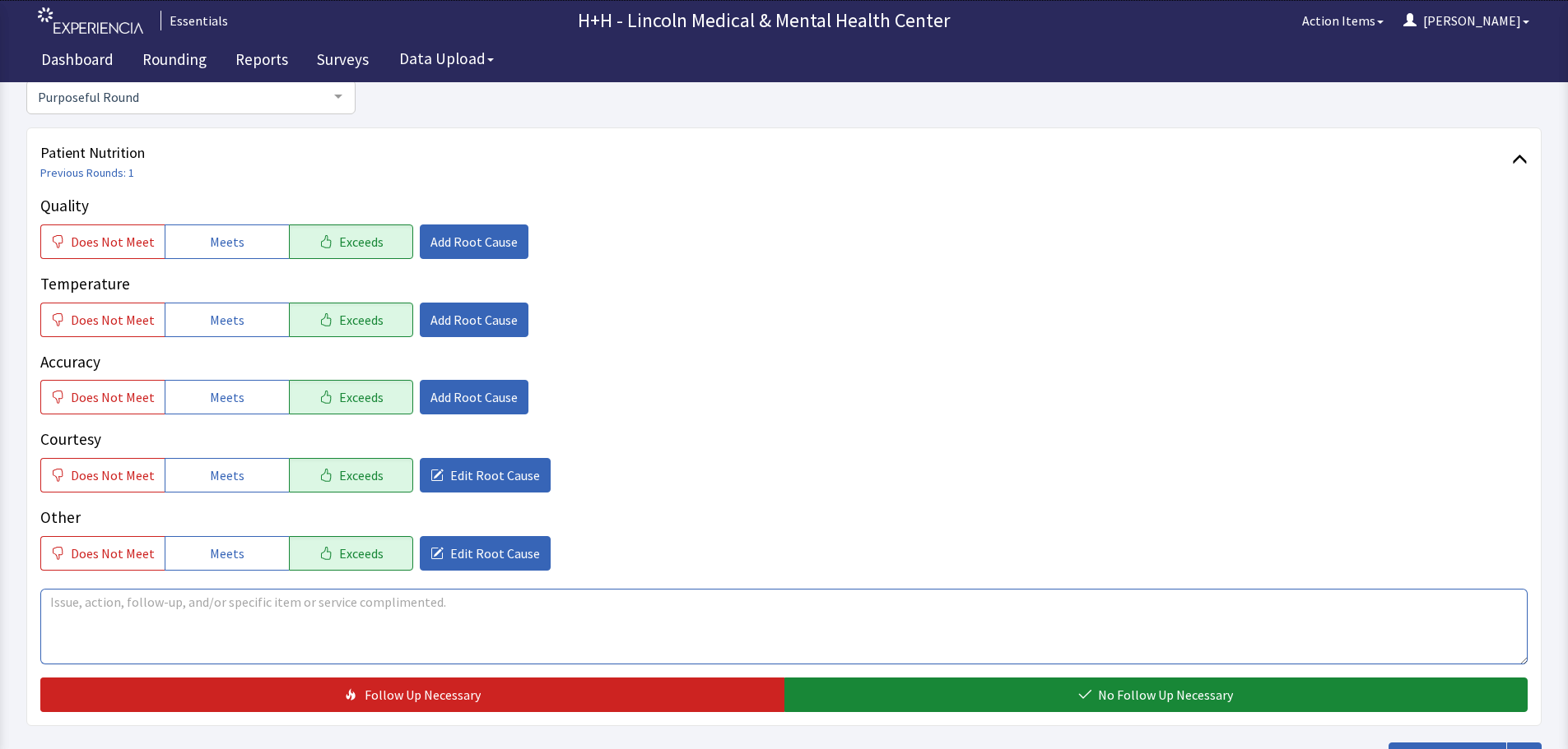
click at [87, 618] on textarea at bounding box center [784, 626] width 1487 height 76
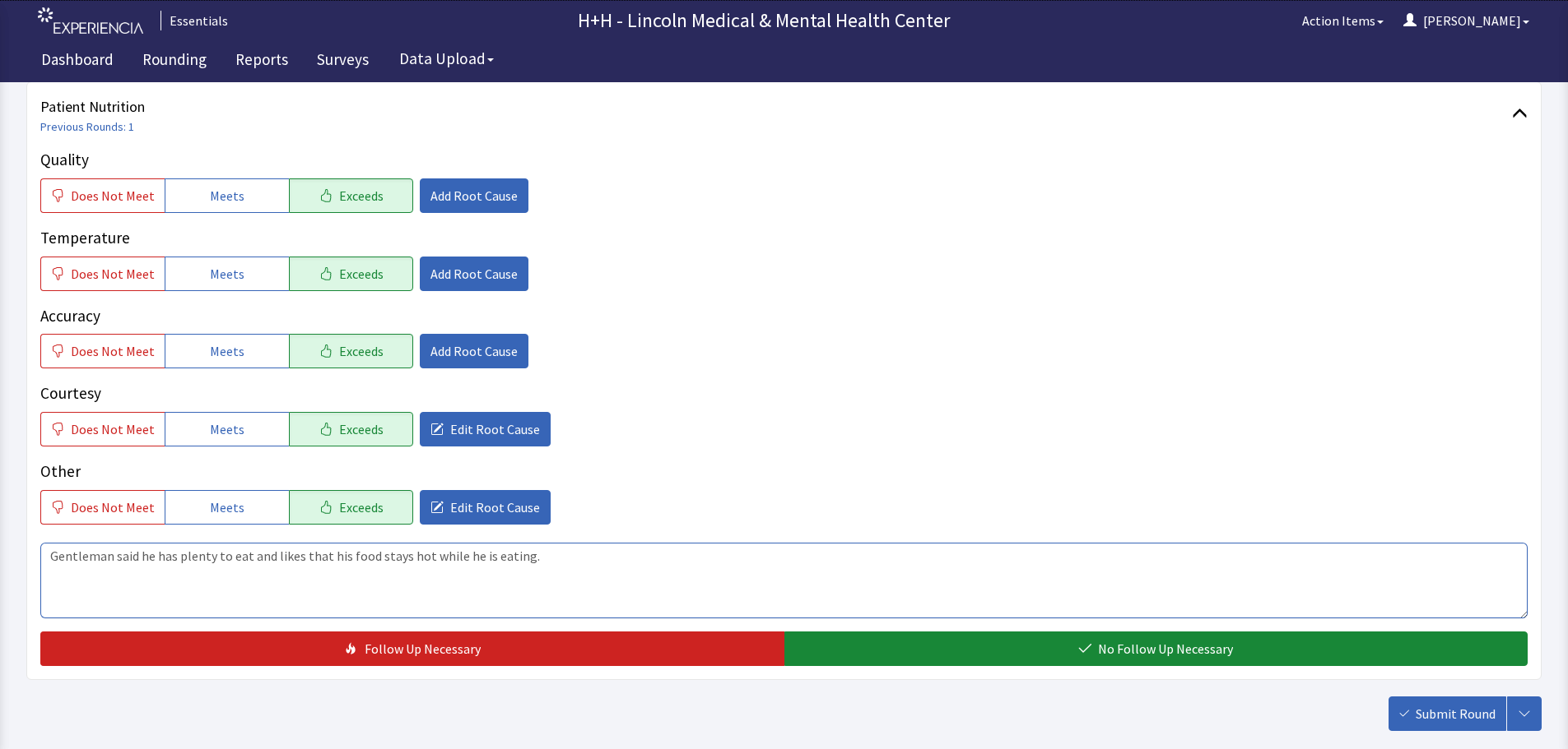
scroll to position [301, 0]
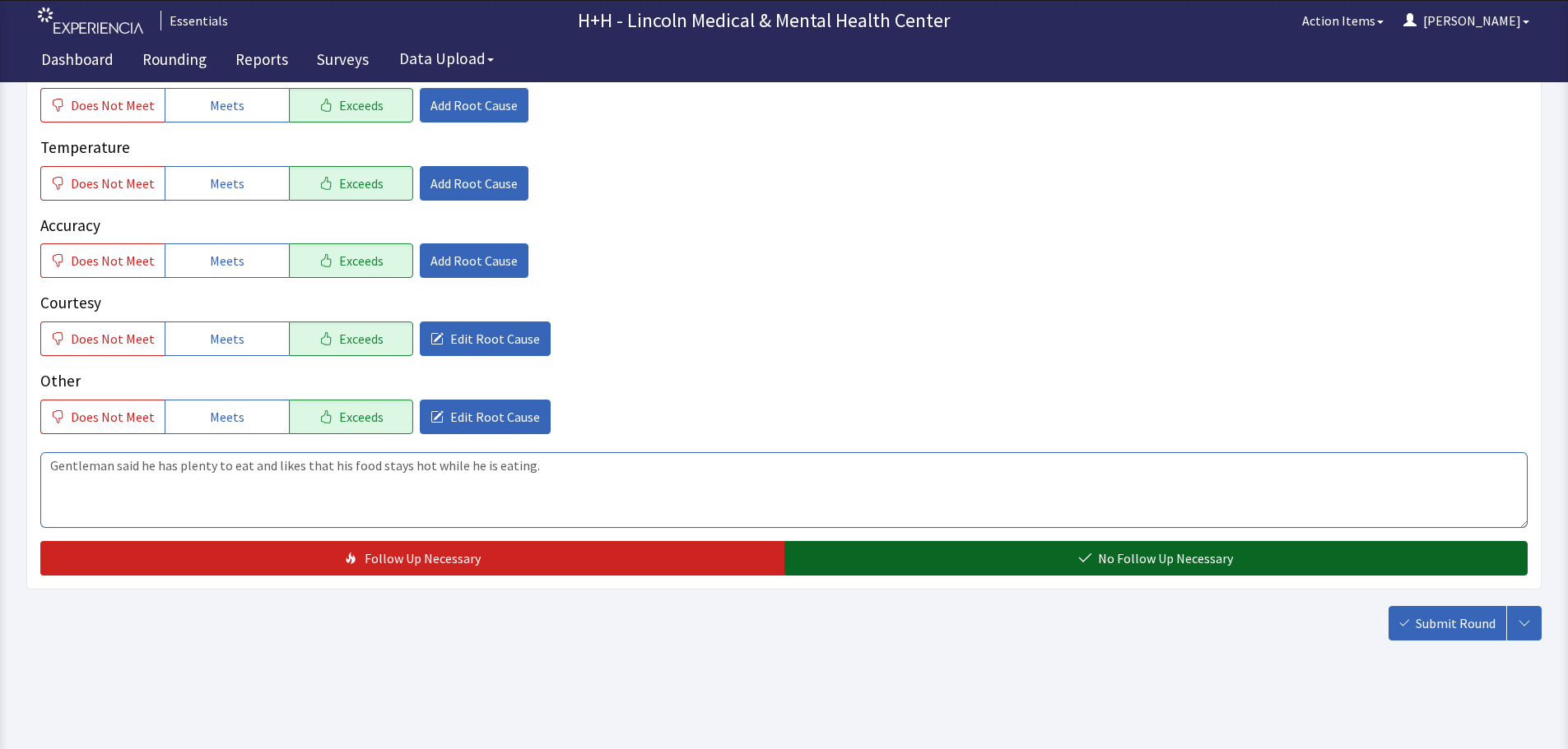
type textarea "Gentleman said he has plenty to eat and likes that his food stays hot while he …"
click at [1236, 559] on button "No Follow Up Necessary" at bounding box center [1156, 558] width 744 height 35
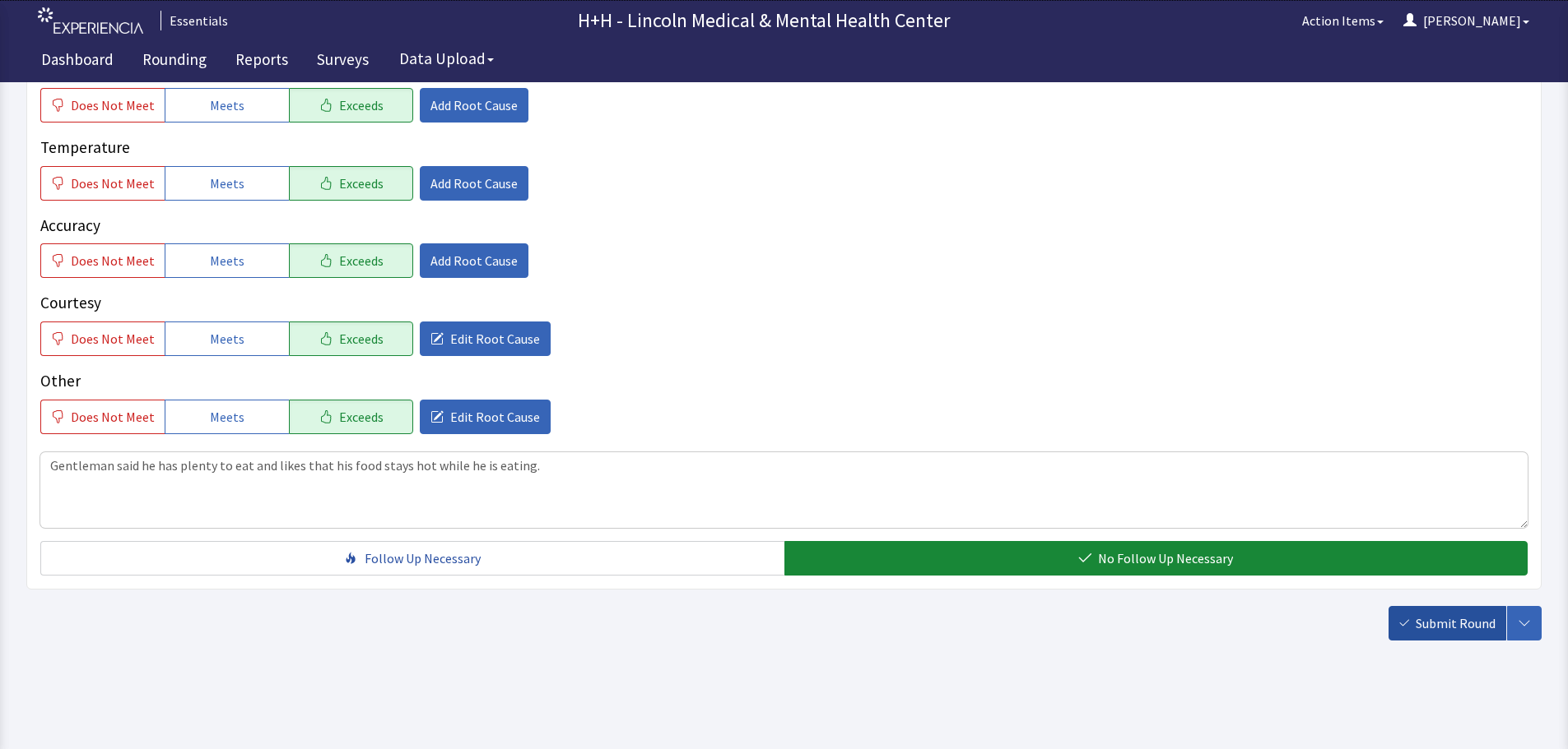
click at [1433, 623] on span "Submit Round" at bounding box center [1455, 623] width 79 height 20
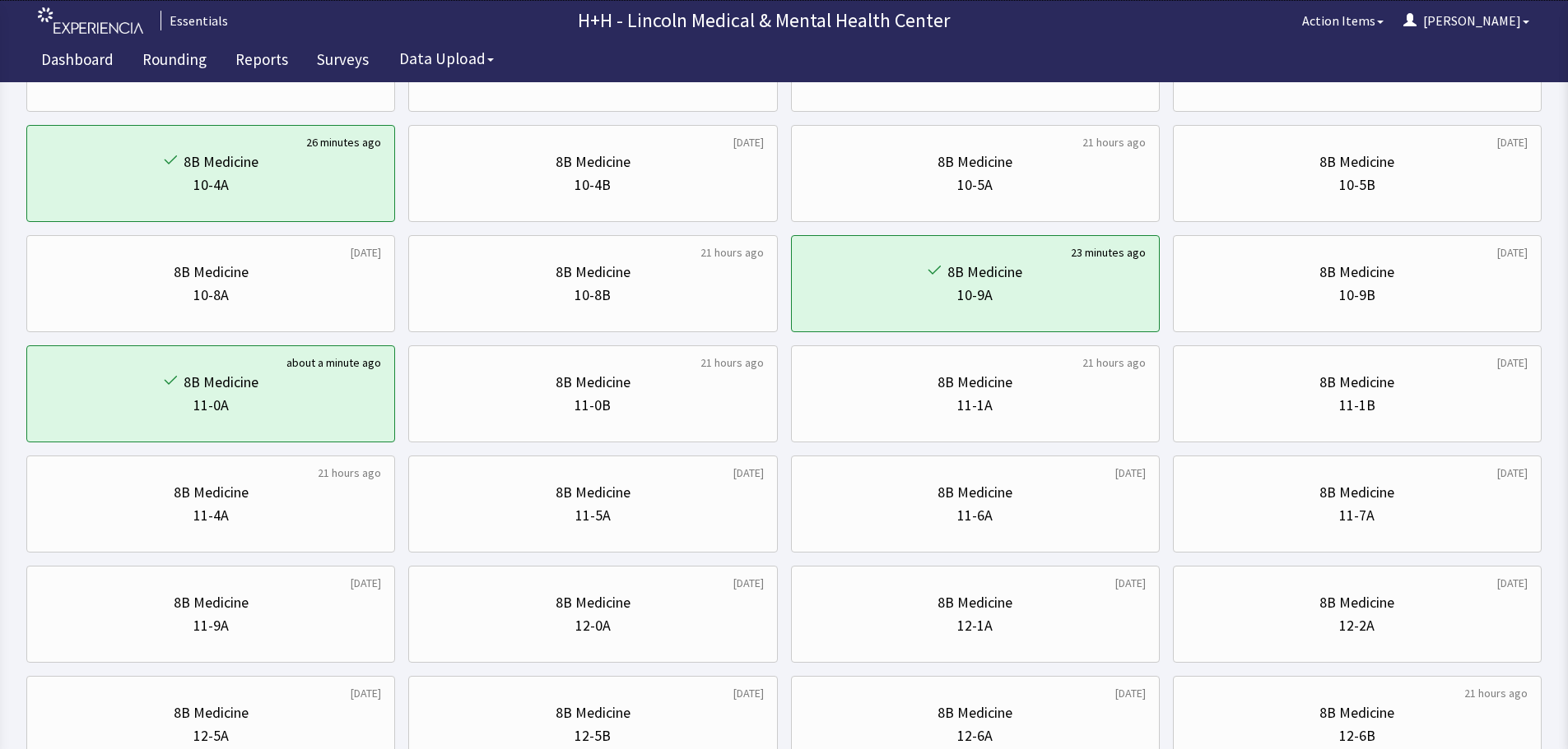
scroll to position [247, 0]
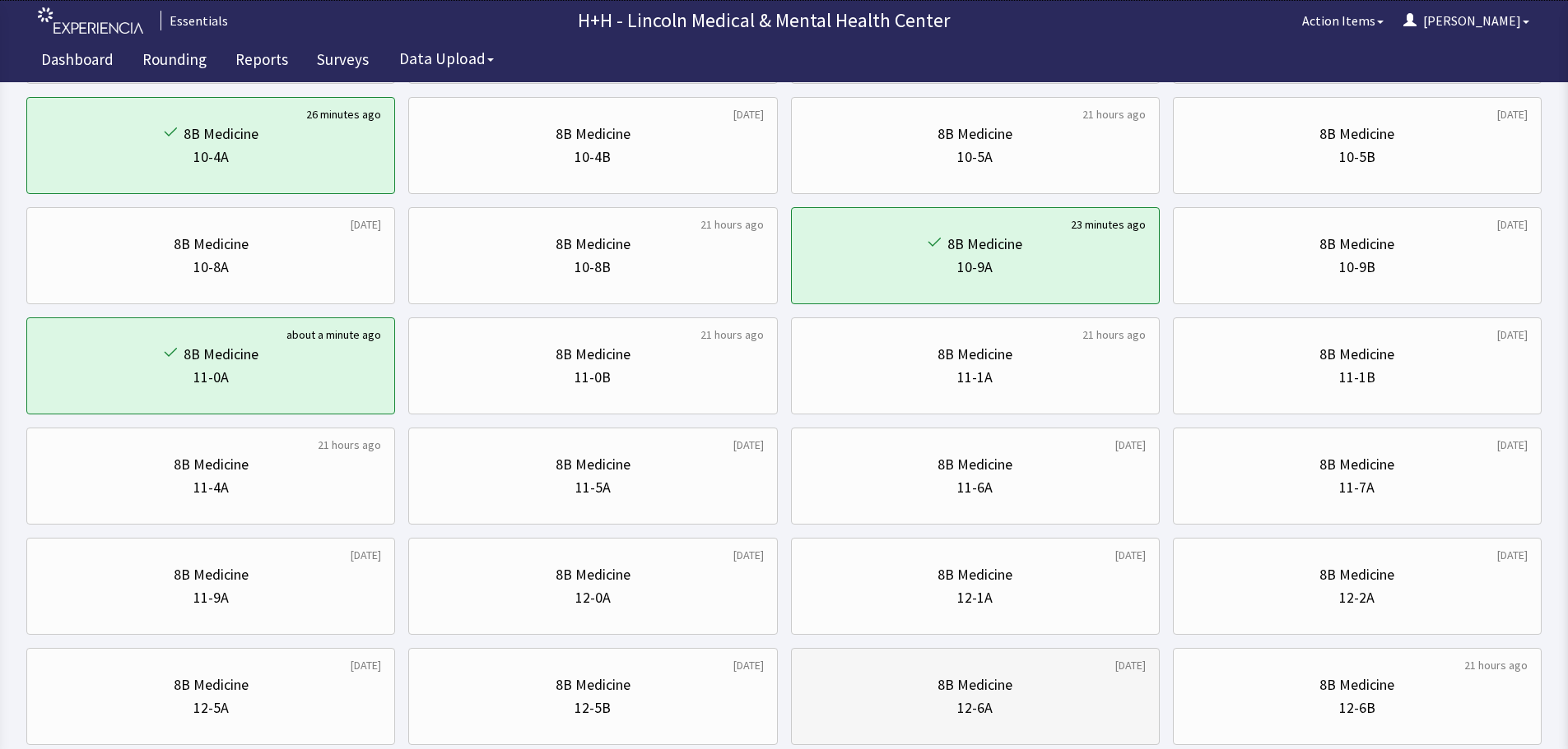
click at [1043, 703] on div "12-6A" at bounding box center [975, 708] width 341 height 23
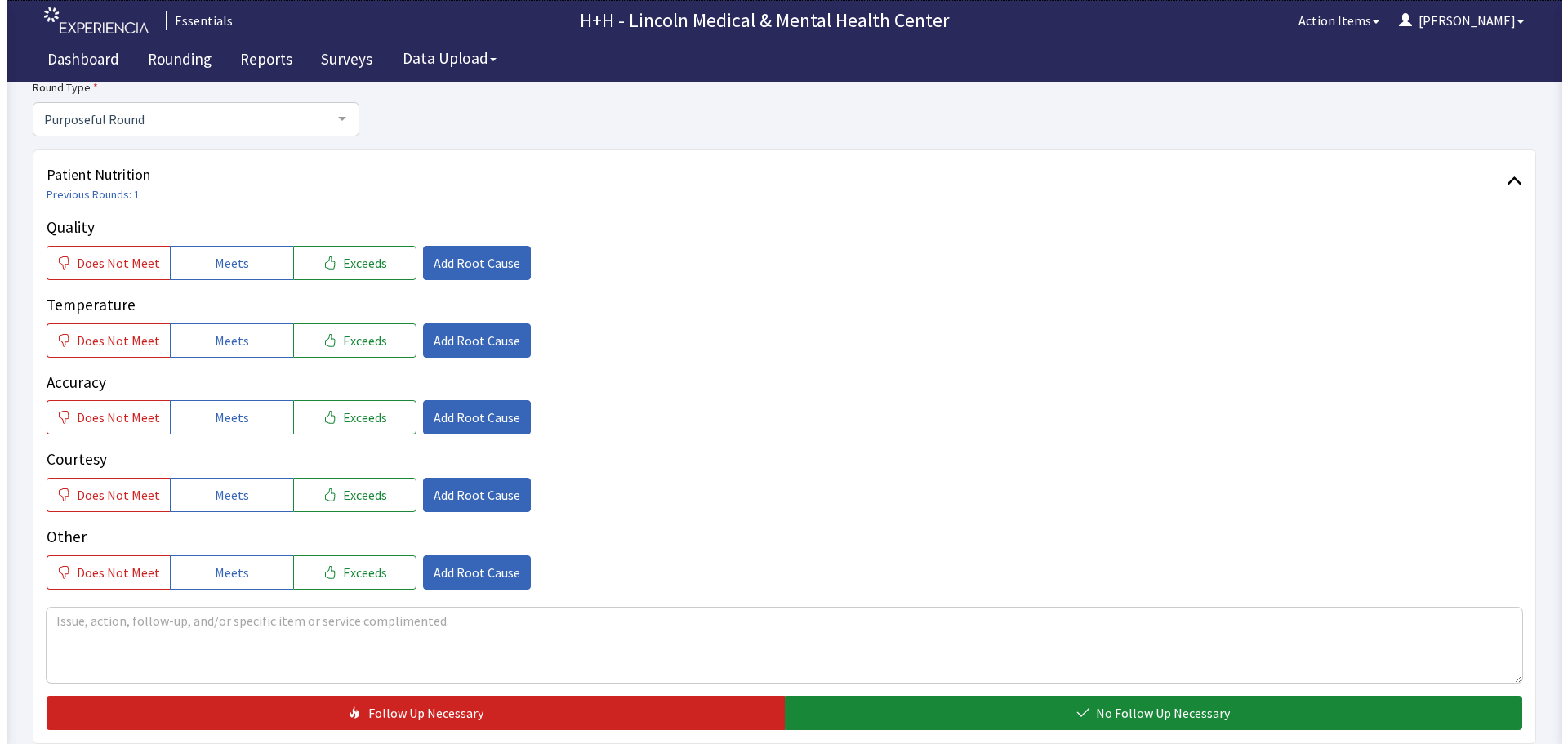
scroll to position [164, 0]
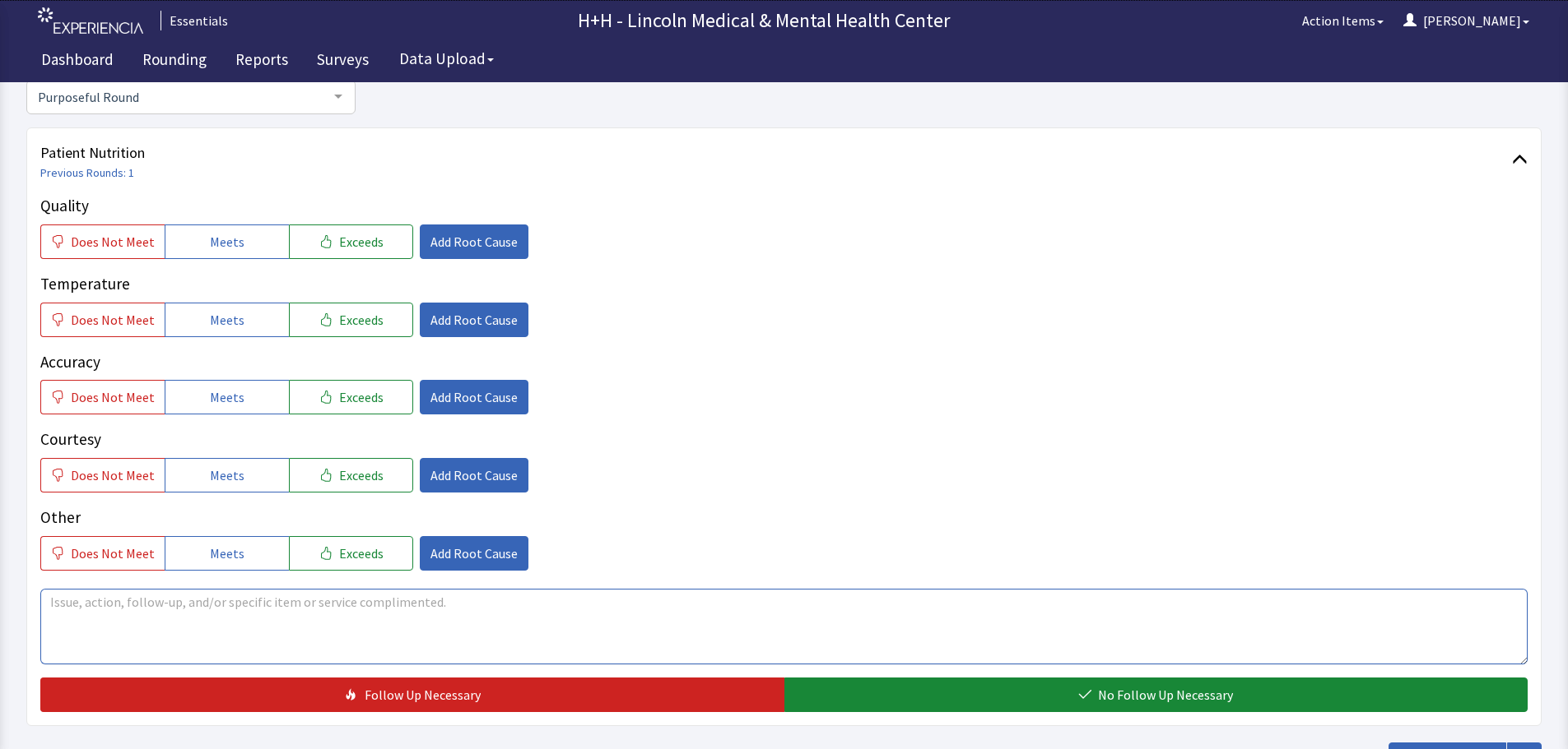
click at [61, 604] on textarea at bounding box center [784, 626] width 1487 height 76
type textarea "Patient says her meals are very tasty and are "Muy Buena"."
click at [371, 249] on span "Exceeds" at bounding box center [361, 242] width 44 height 20
click at [370, 320] on span "Exceeds" at bounding box center [361, 319] width 44 height 20
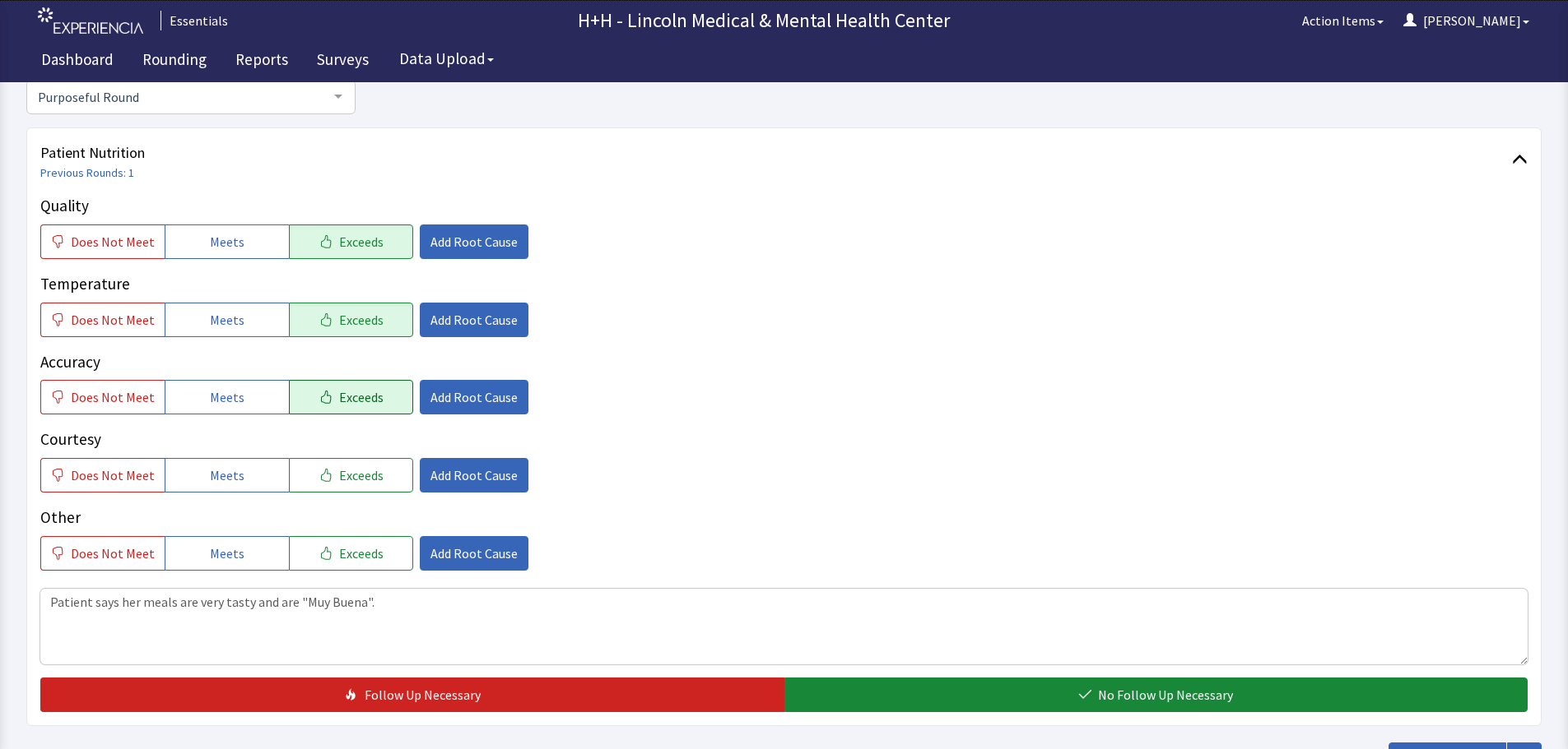
click at [370, 407] on span "Exceeds" at bounding box center [361, 397] width 44 height 20
click at [359, 470] on span "Exceeds" at bounding box center [361, 475] width 44 height 20
click at [344, 557] on span "Exceeds" at bounding box center [361, 553] width 44 height 20
click at [445, 469] on span "Add Root Cause" at bounding box center [473, 475] width 87 height 20
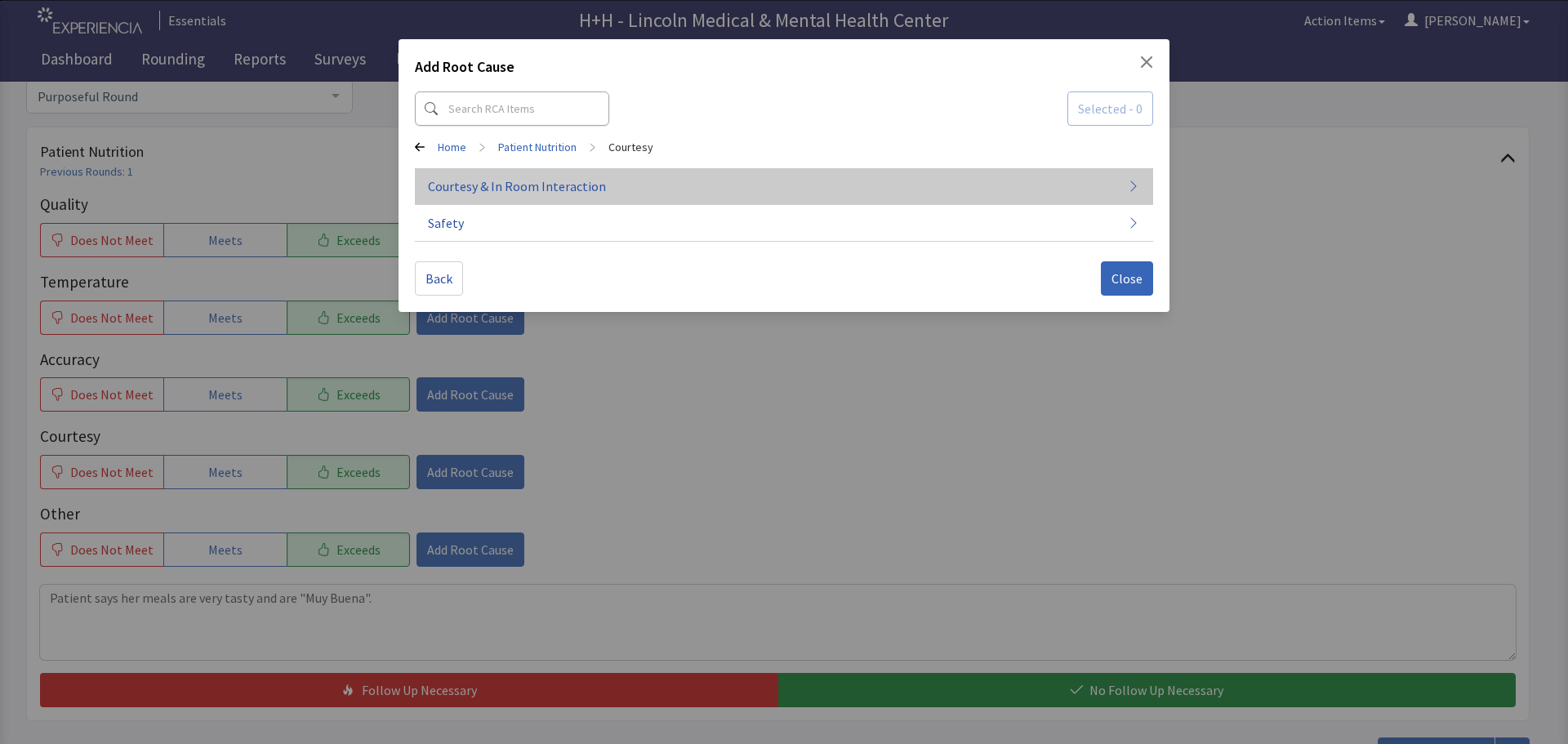
click at [524, 186] on span "Courtesy & In Room Interaction" at bounding box center [517, 186] width 178 height 20
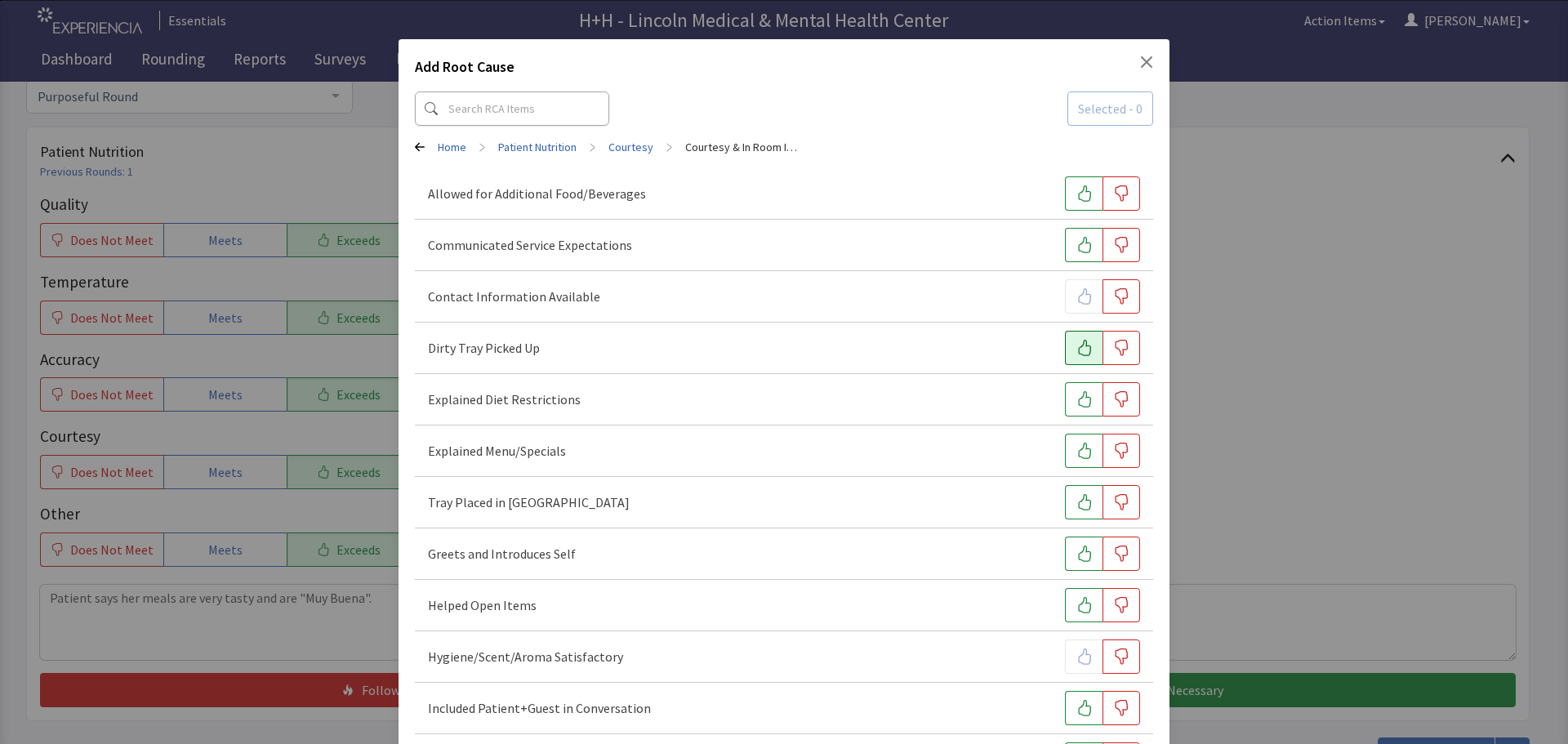
click at [1076, 352] on icon "button" at bounding box center [1084, 347] width 16 height 16
click at [1086, 496] on button "button" at bounding box center [1084, 502] width 38 height 34
click at [1066, 548] on button "button" at bounding box center [1084, 554] width 38 height 34
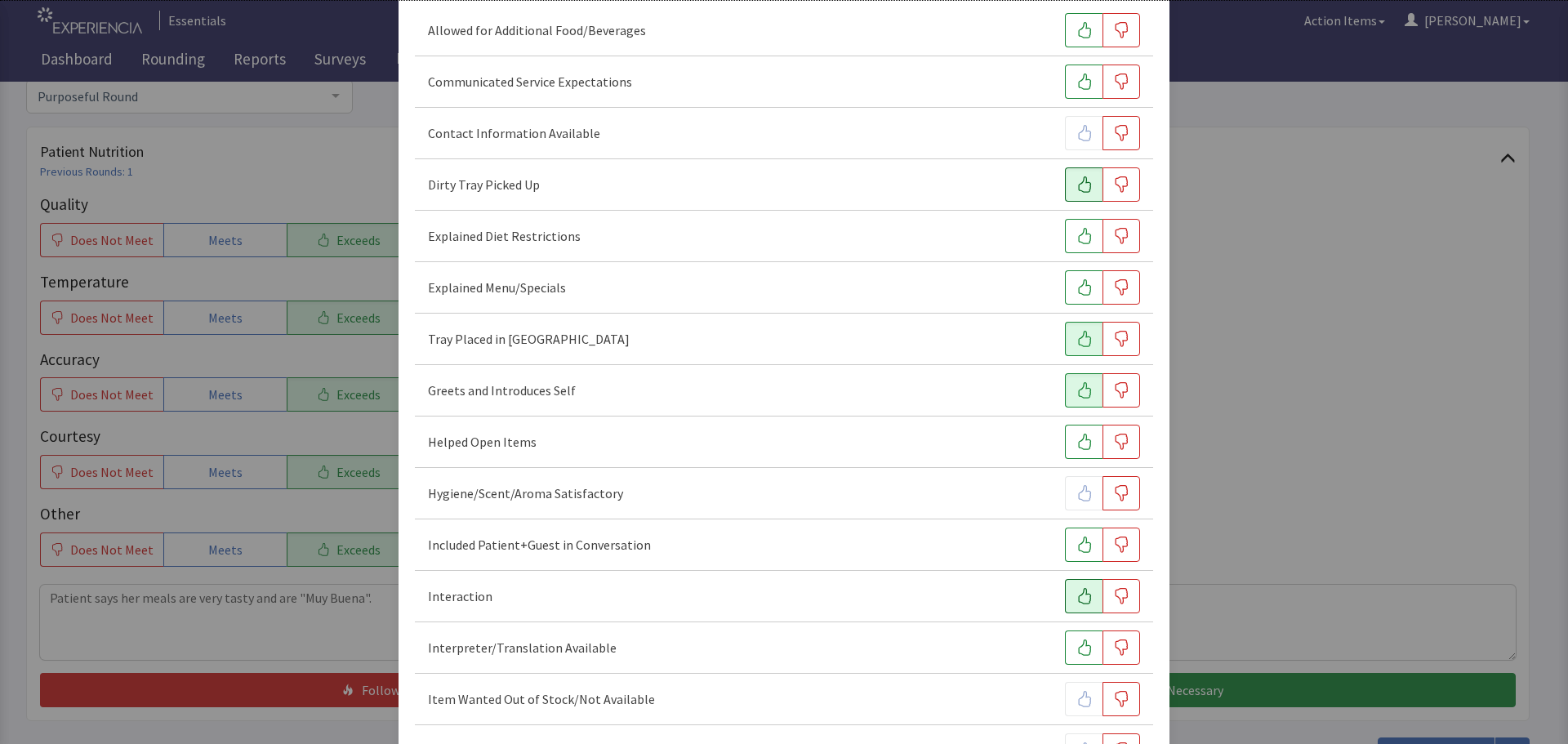
click at [1065, 594] on button "button" at bounding box center [1084, 597] width 38 height 34
click at [1069, 555] on button "button" at bounding box center [1084, 545] width 38 height 34
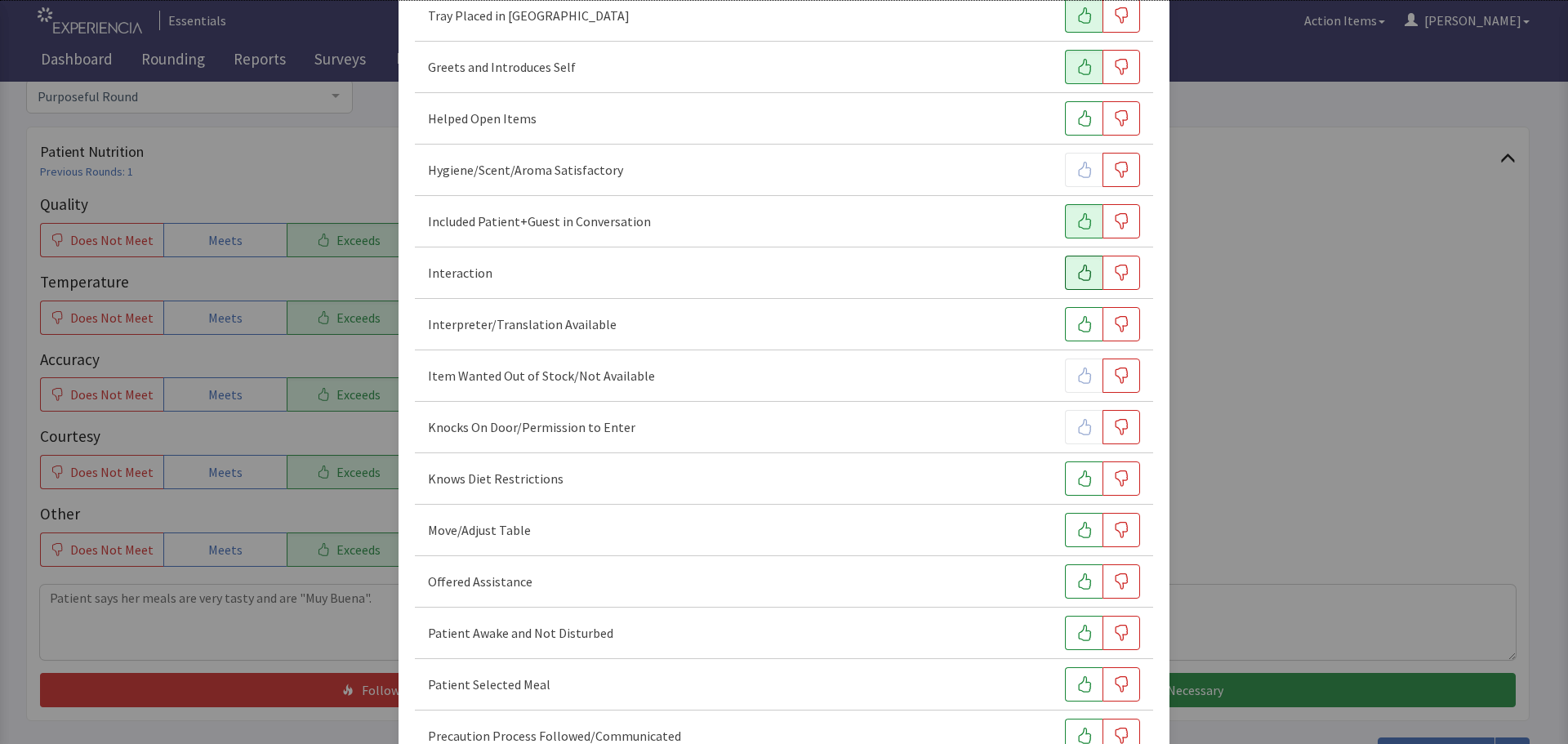
scroll to position [490, 0]
click at [1075, 535] on button "button" at bounding box center [1084, 527] width 38 height 34
click at [1076, 577] on icon "button" at bounding box center [1084, 578] width 16 height 16
click at [1076, 623] on icon "button" at bounding box center [1084, 629] width 16 height 16
click at [1076, 676] on icon "button" at bounding box center [1084, 681] width 16 height 16
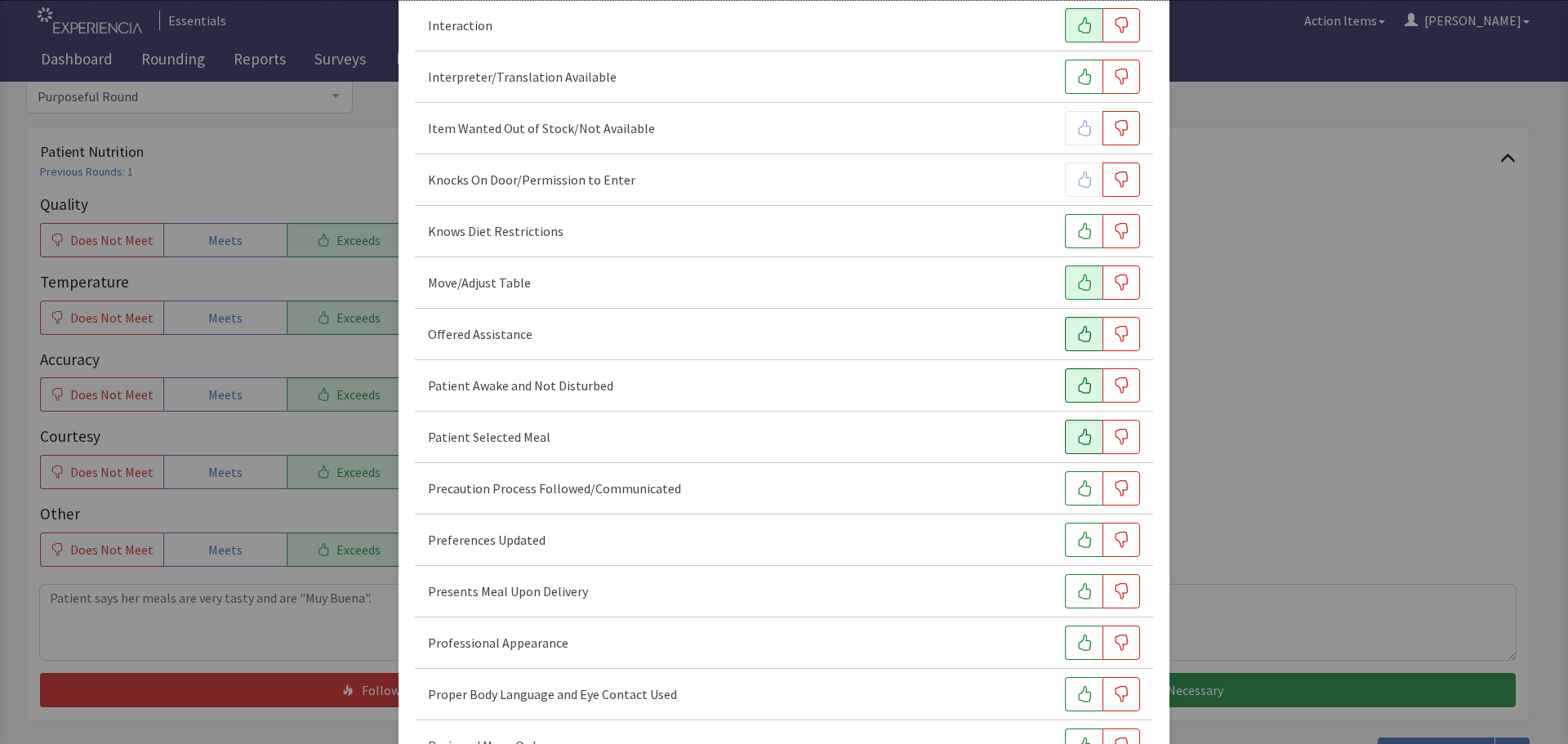
scroll to position [735, 0]
click at [1078, 544] on icon "button" at bounding box center [1084, 538] width 13 height 16
click at [1076, 585] on icon "button" at bounding box center [1084, 591] width 16 height 16
click at [1078, 639] on icon "button" at bounding box center [1084, 642] width 13 height 16
click at [1076, 687] on icon "button" at bounding box center [1084, 693] width 16 height 16
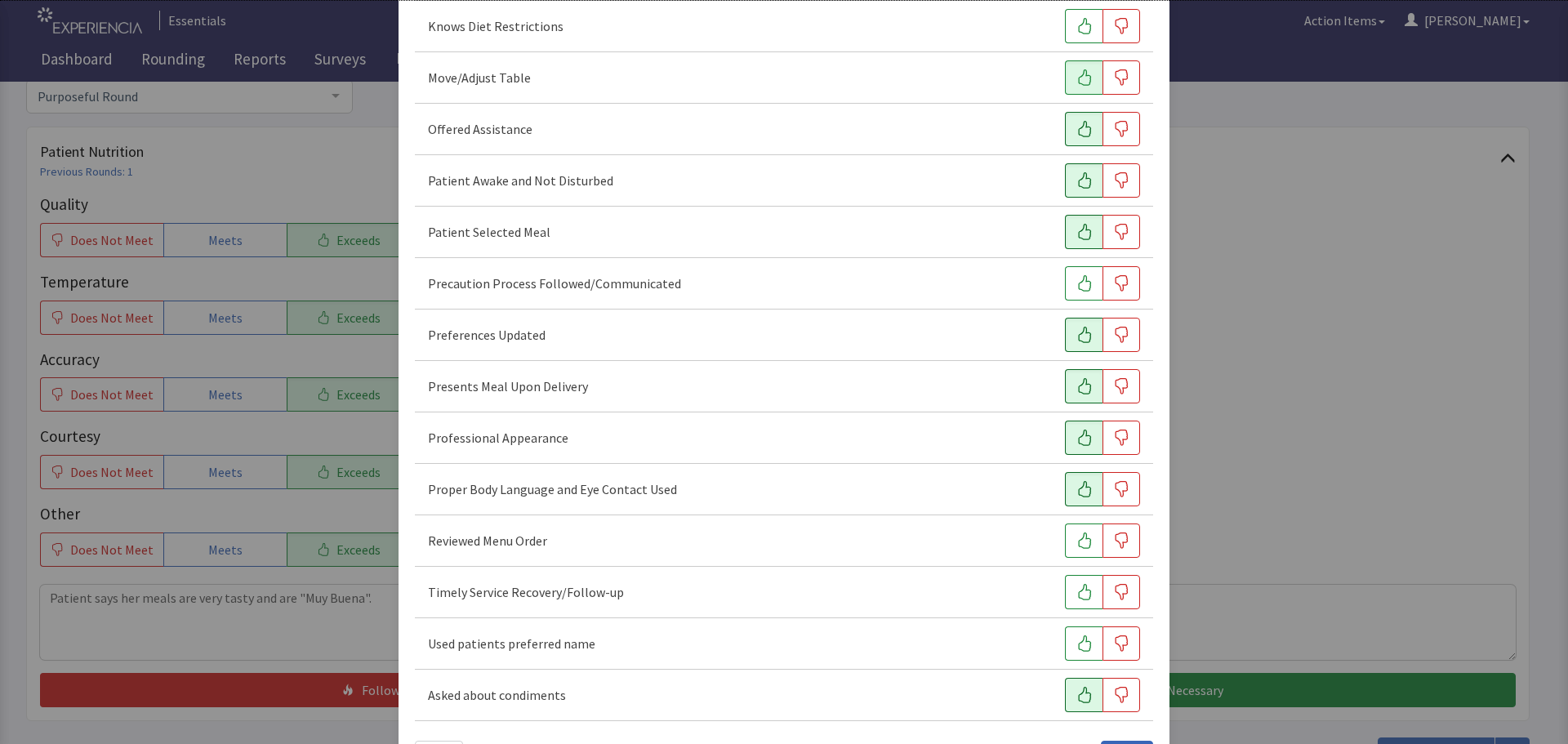
scroll to position [1000, 0]
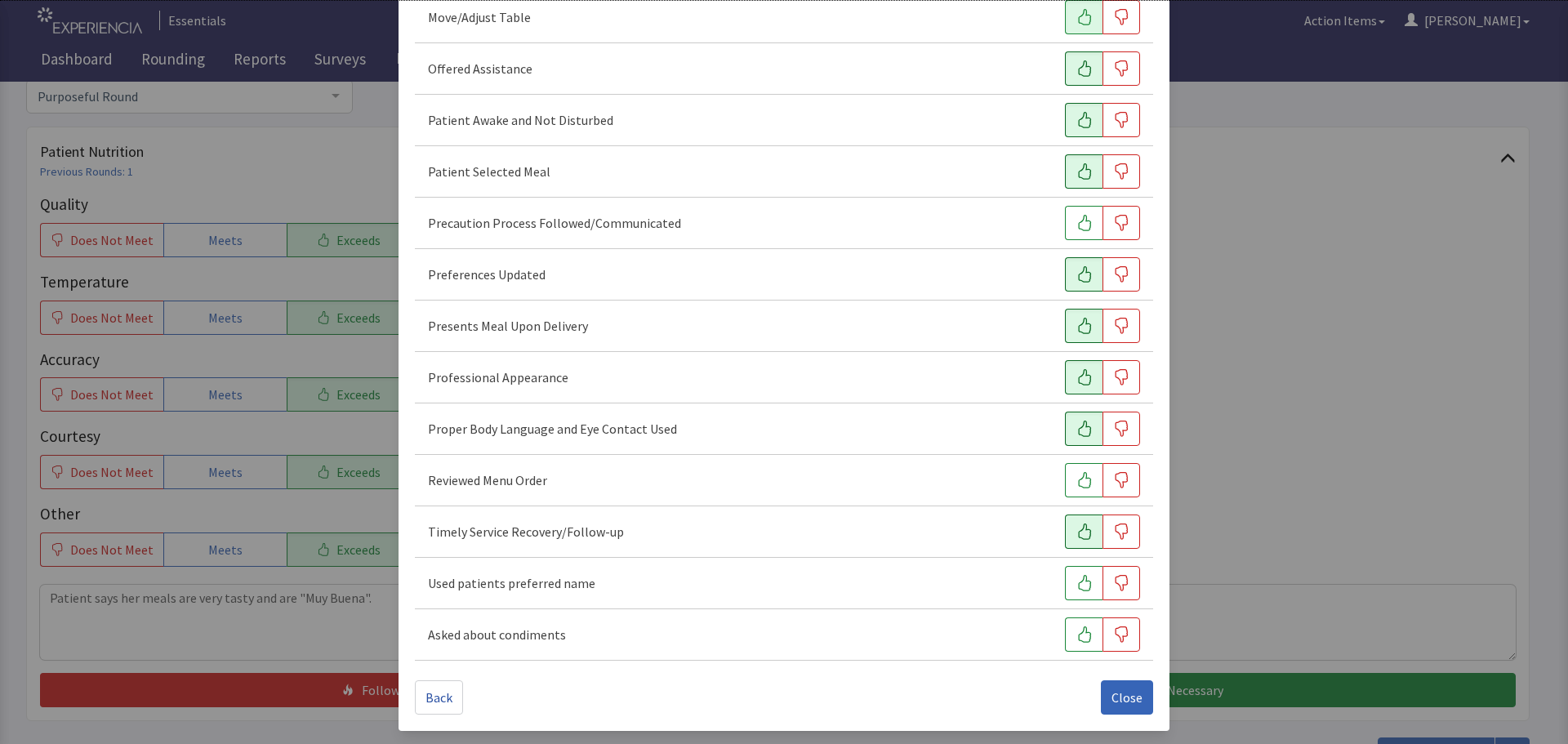
click at [1076, 534] on icon "button" at bounding box center [1084, 531] width 16 height 16
click at [1076, 576] on icon "button" at bounding box center [1084, 583] width 16 height 16
click at [1134, 691] on button "Close" at bounding box center [1127, 698] width 52 height 34
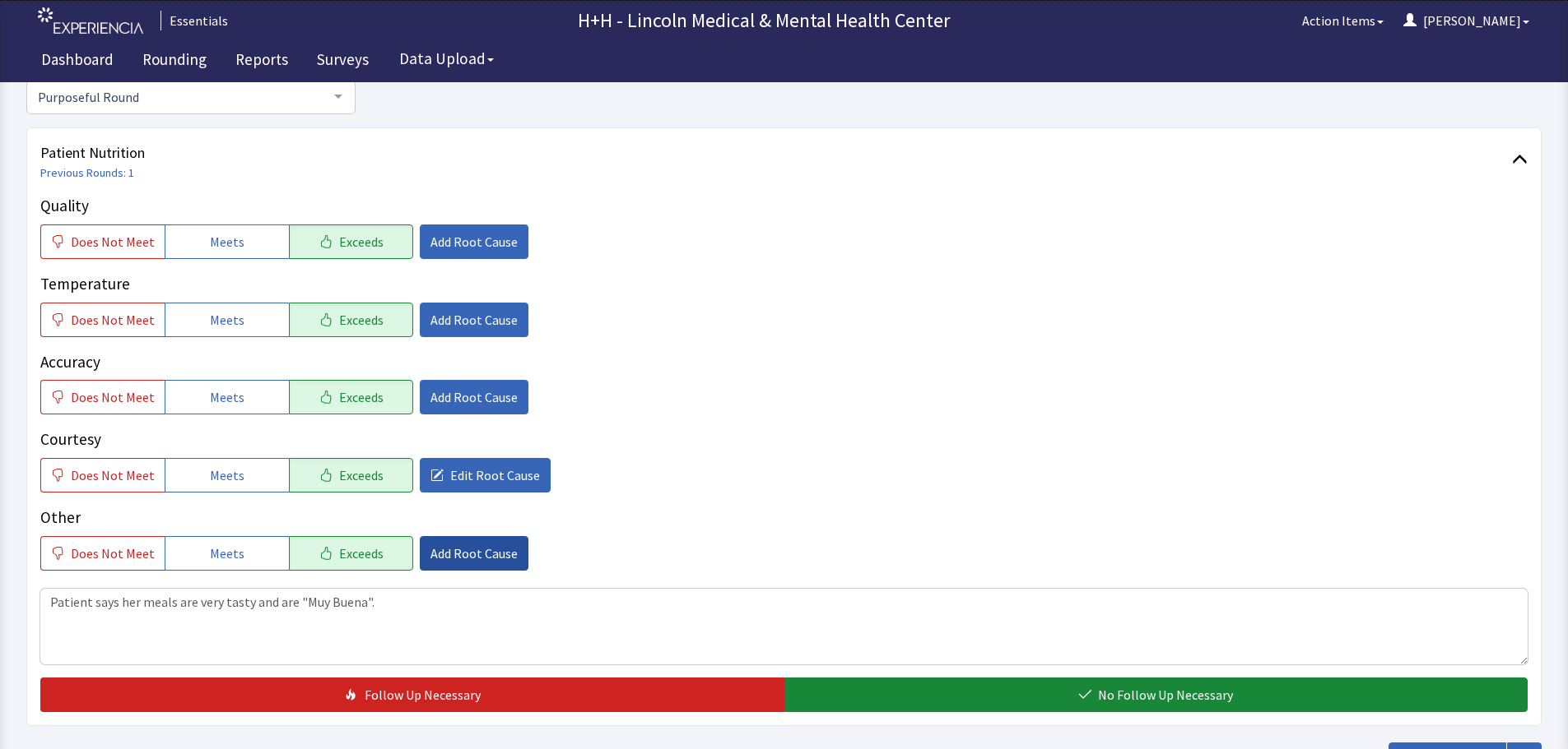
click at [481, 557] on span "Add Root Cause" at bounding box center [473, 553] width 87 height 20
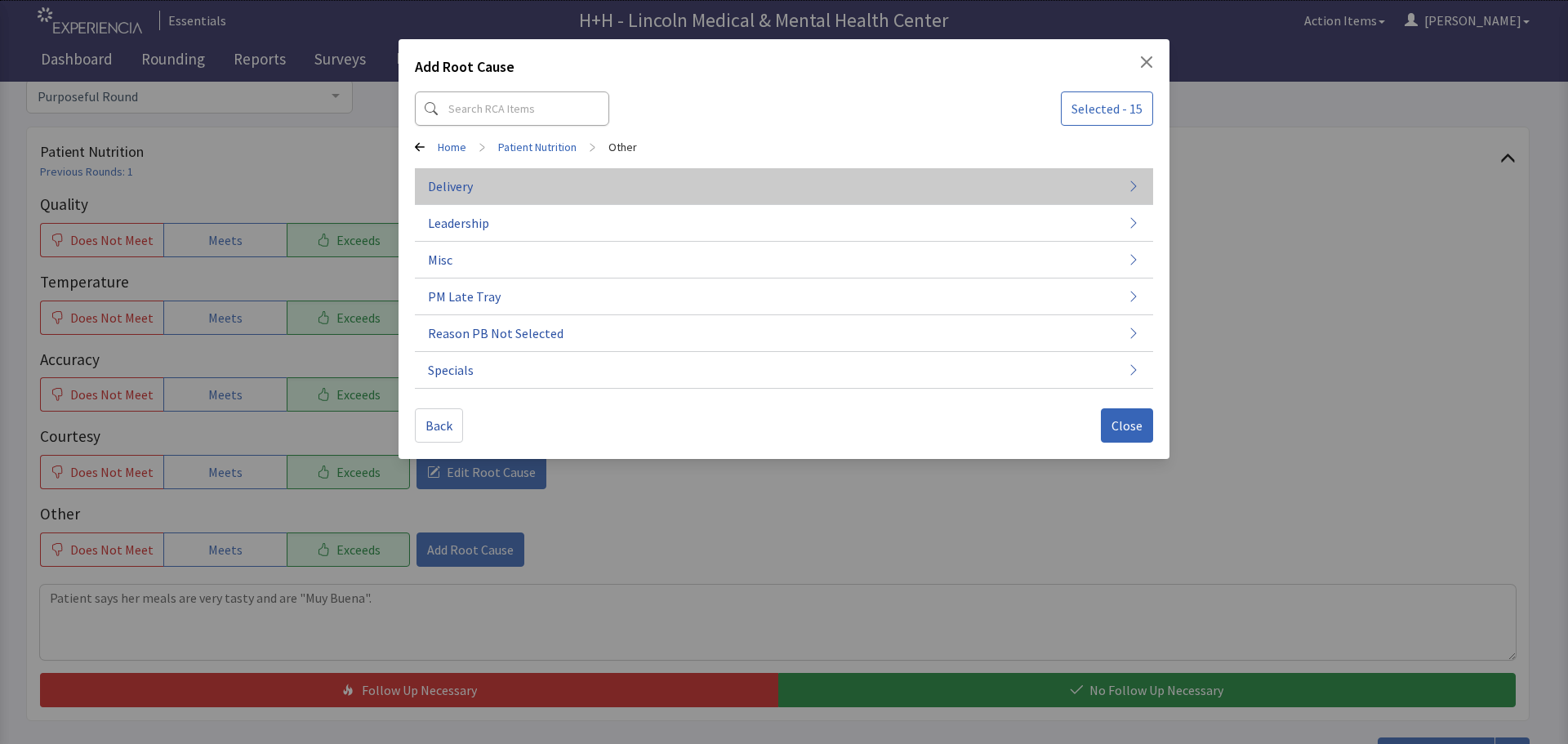
click at [460, 177] on span "Delivery" at bounding box center [450, 186] width 45 height 20
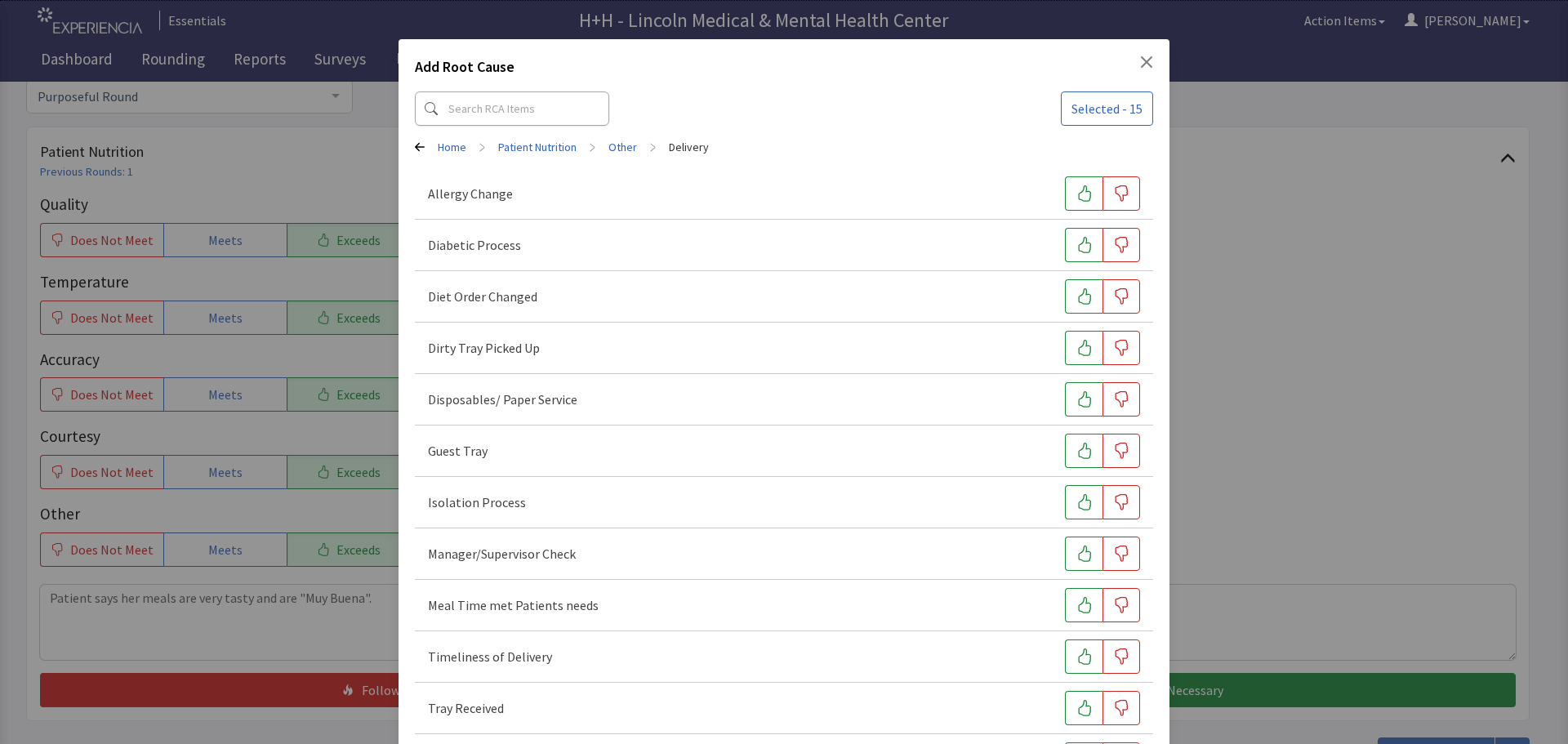
scroll to position [81, 0]
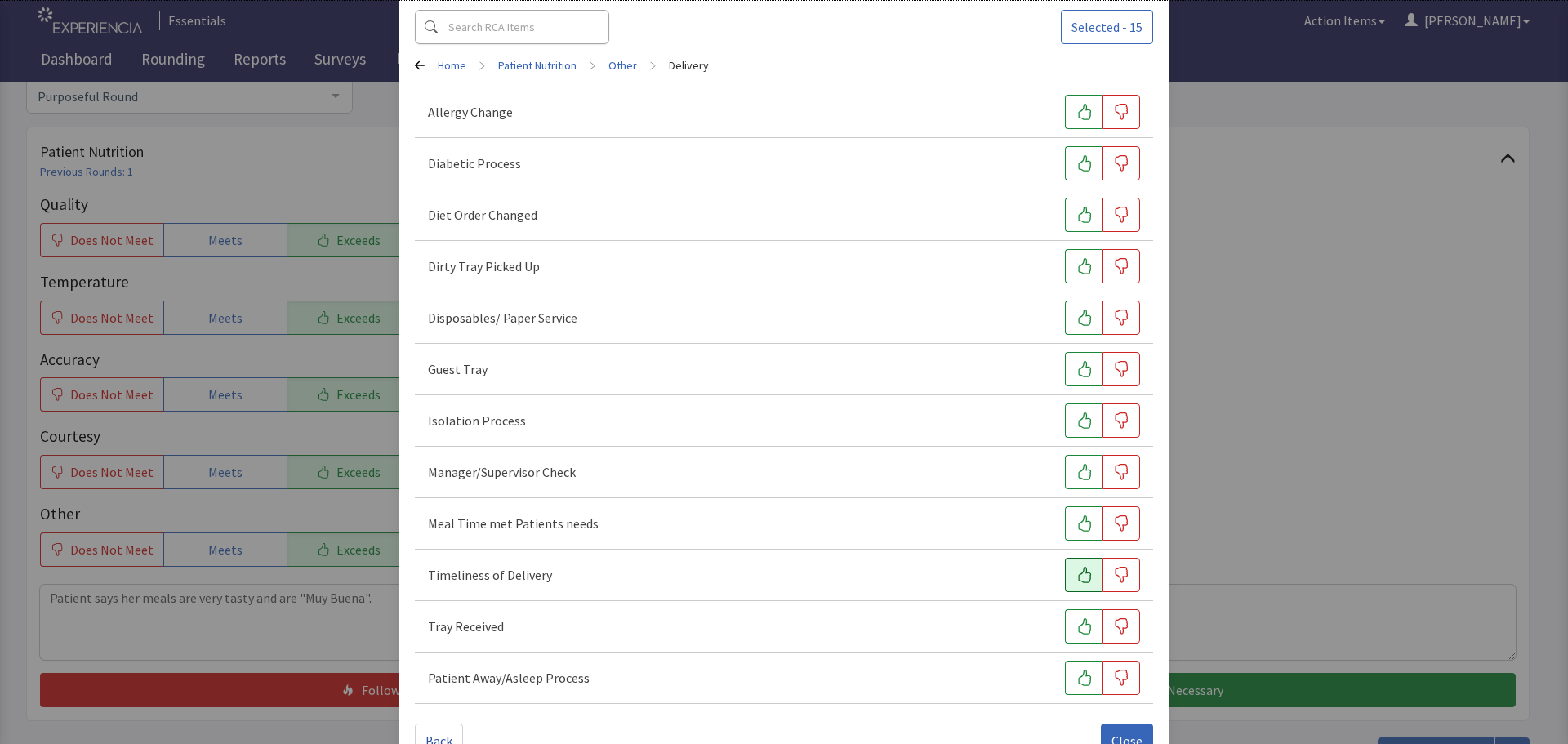
click at [1076, 578] on icon "button" at bounding box center [1084, 574] width 16 height 16
click at [1078, 627] on icon "button" at bounding box center [1084, 626] width 13 height 16
click at [1076, 676] on icon "button" at bounding box center [1084, 677] width 16 height 16
click at [1076, 273] on icon "button" at bounding box center [1084, 266] width 16 height 16
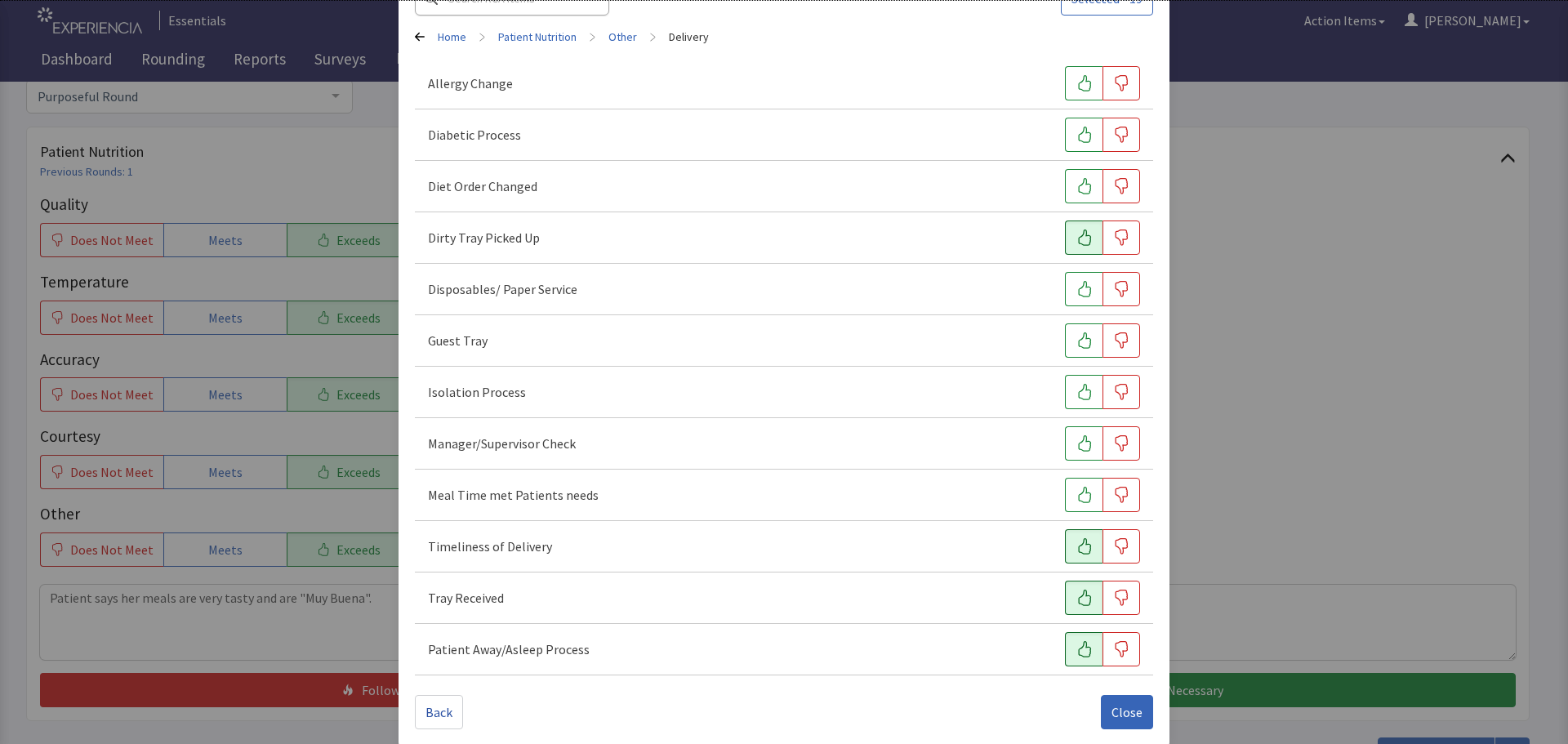
scroll to position [125, 0]
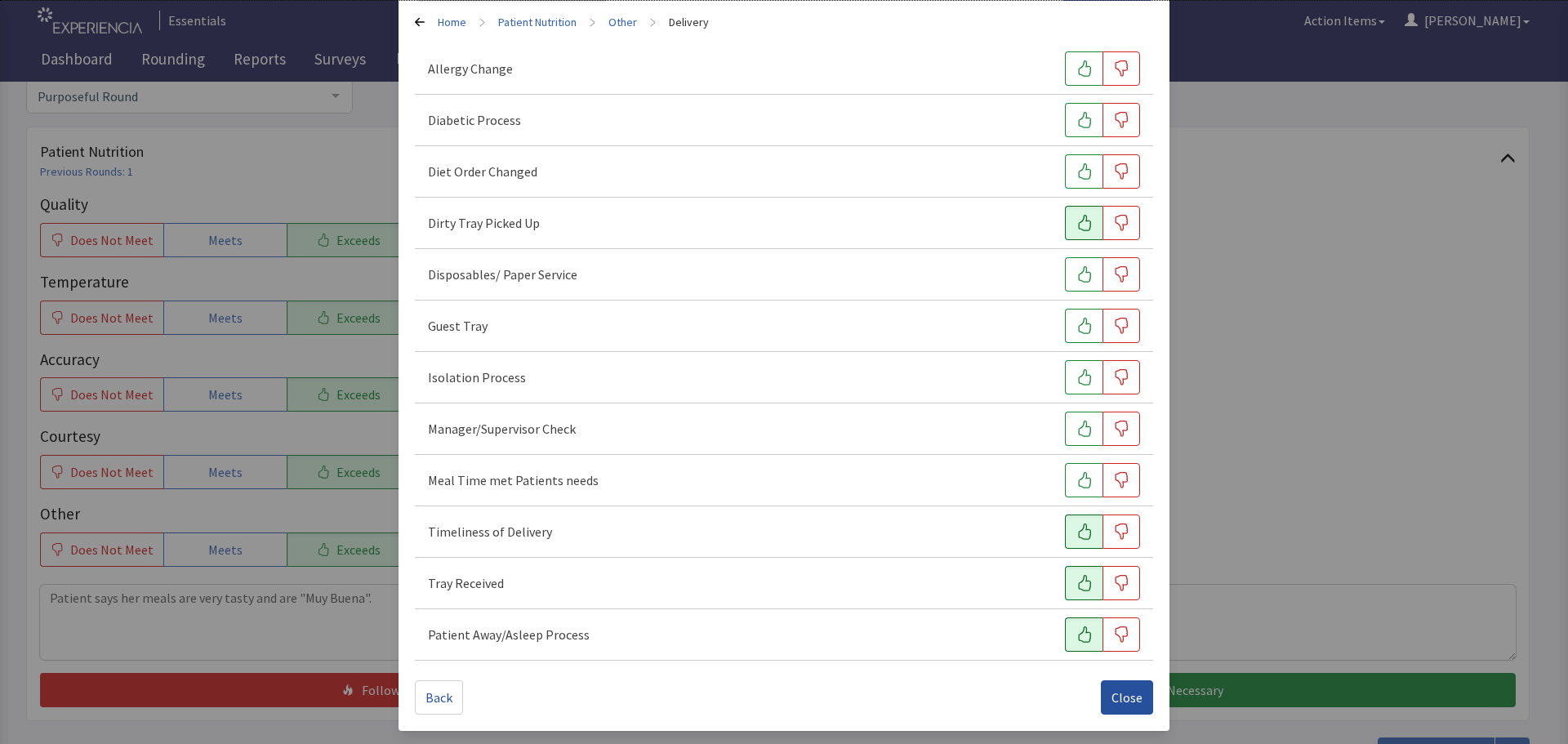
click at [1117, 691] on span "Close" at bounding box center [1127, 697] width 31 height 20
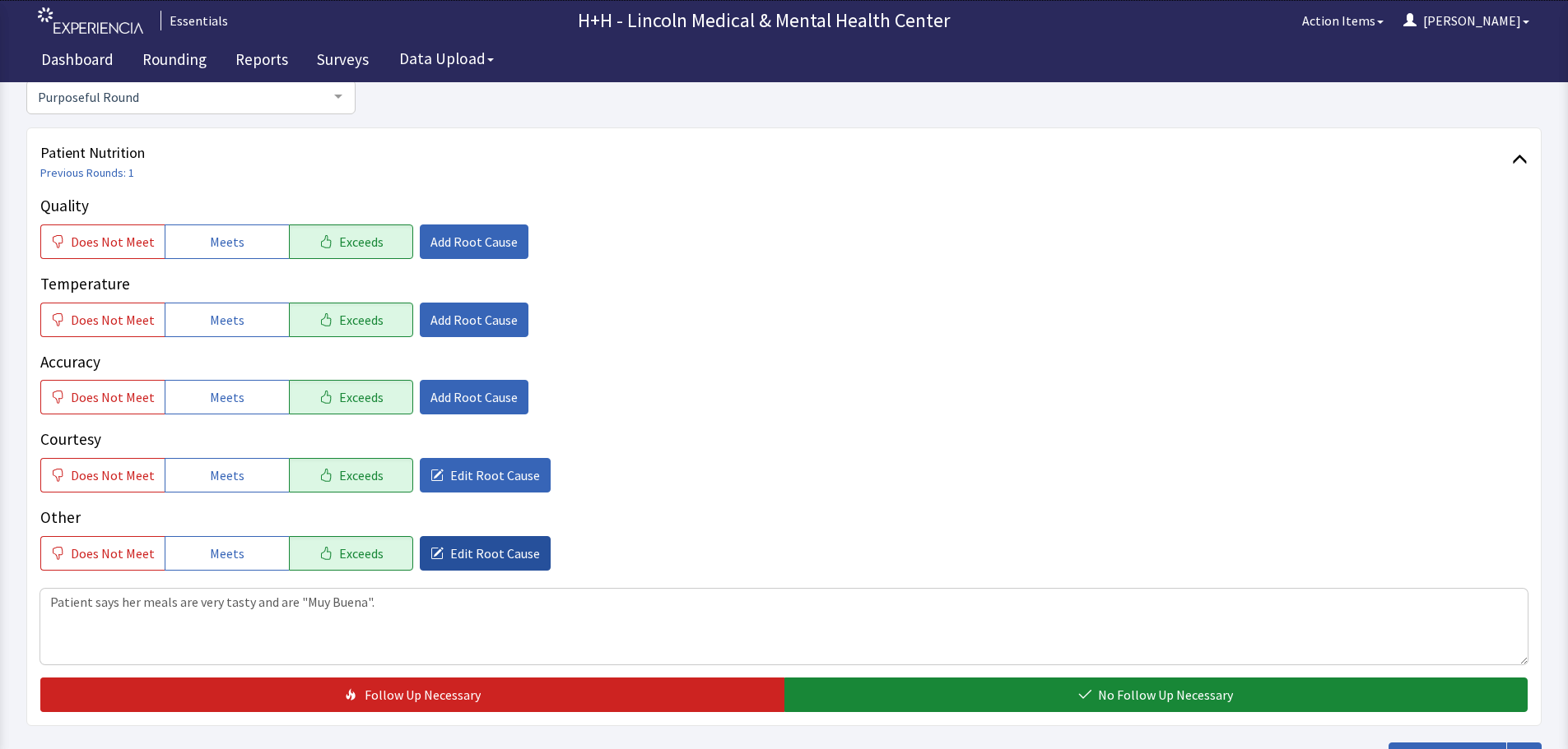
click at [501, 551] on span "Edit Root Cause" at bounding box center [495, 553] width 90 height 20
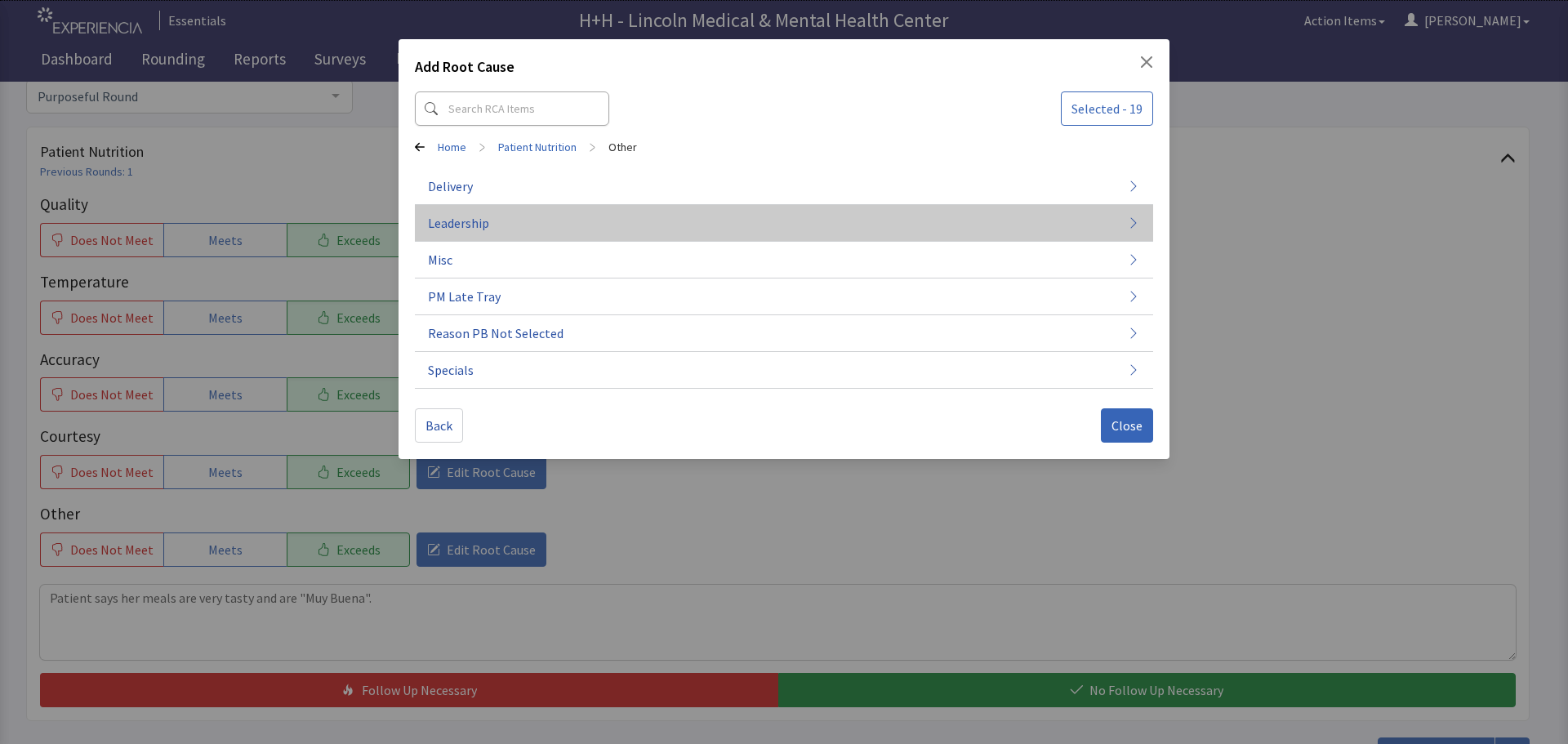
click at [470, 220] on span "Leadership" at bounding box center [458, 223] width 61 height 20
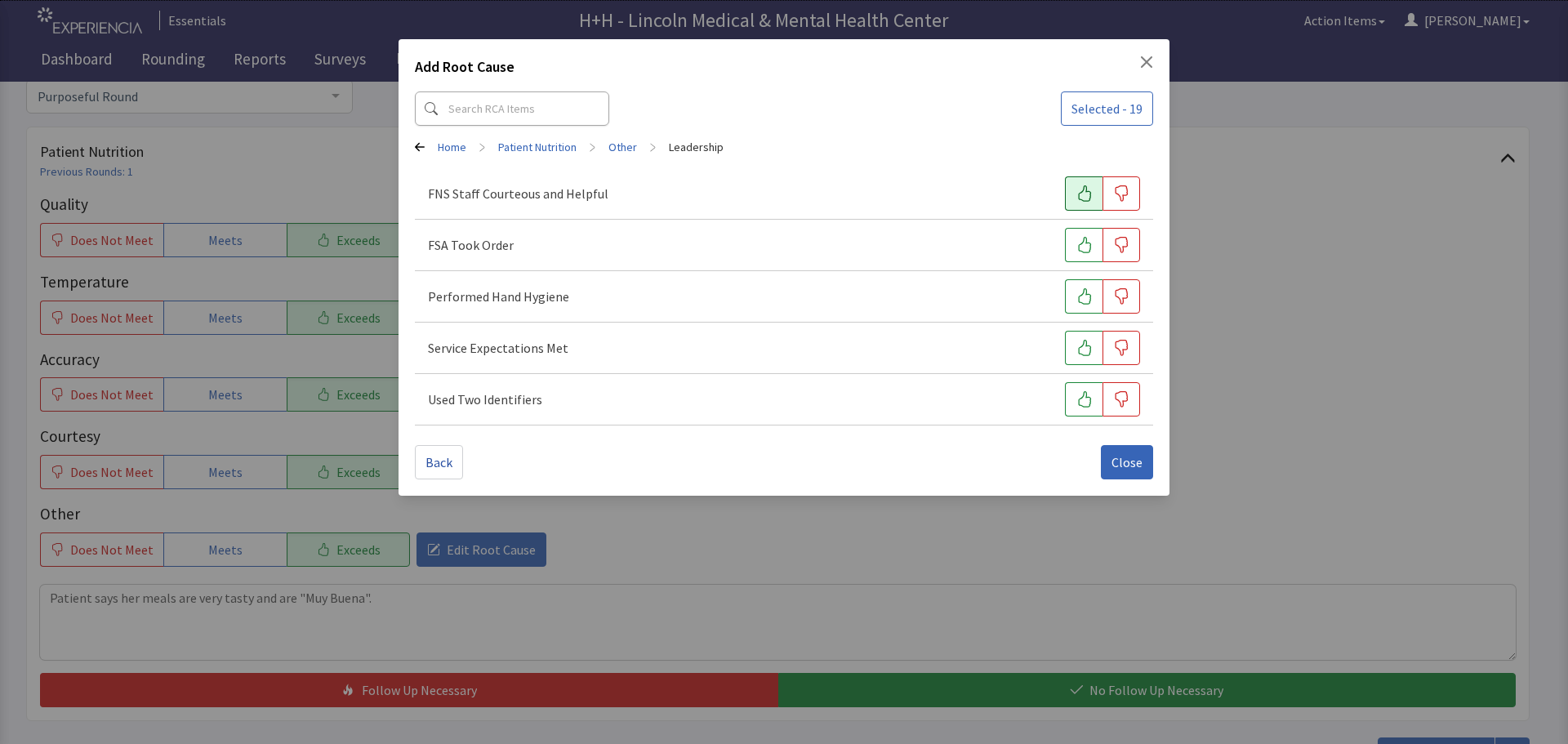
click at [1082, 188] on icon "button" at bounding box center [1084, 193] width 16 height 16
click at [1071, 247] on button "button" at bounding box center [1084, 245] width 38 height 34
click at [1084, 291] on icon "button" at bounding box center [1084, 296] width 16 height 16
click at [1075, 339] on button "button" at bounding box center [1084, 348] width 38 height 34
click at [1075, 389] on button "button" at bounding box center [1084, 399] width 38 height 34
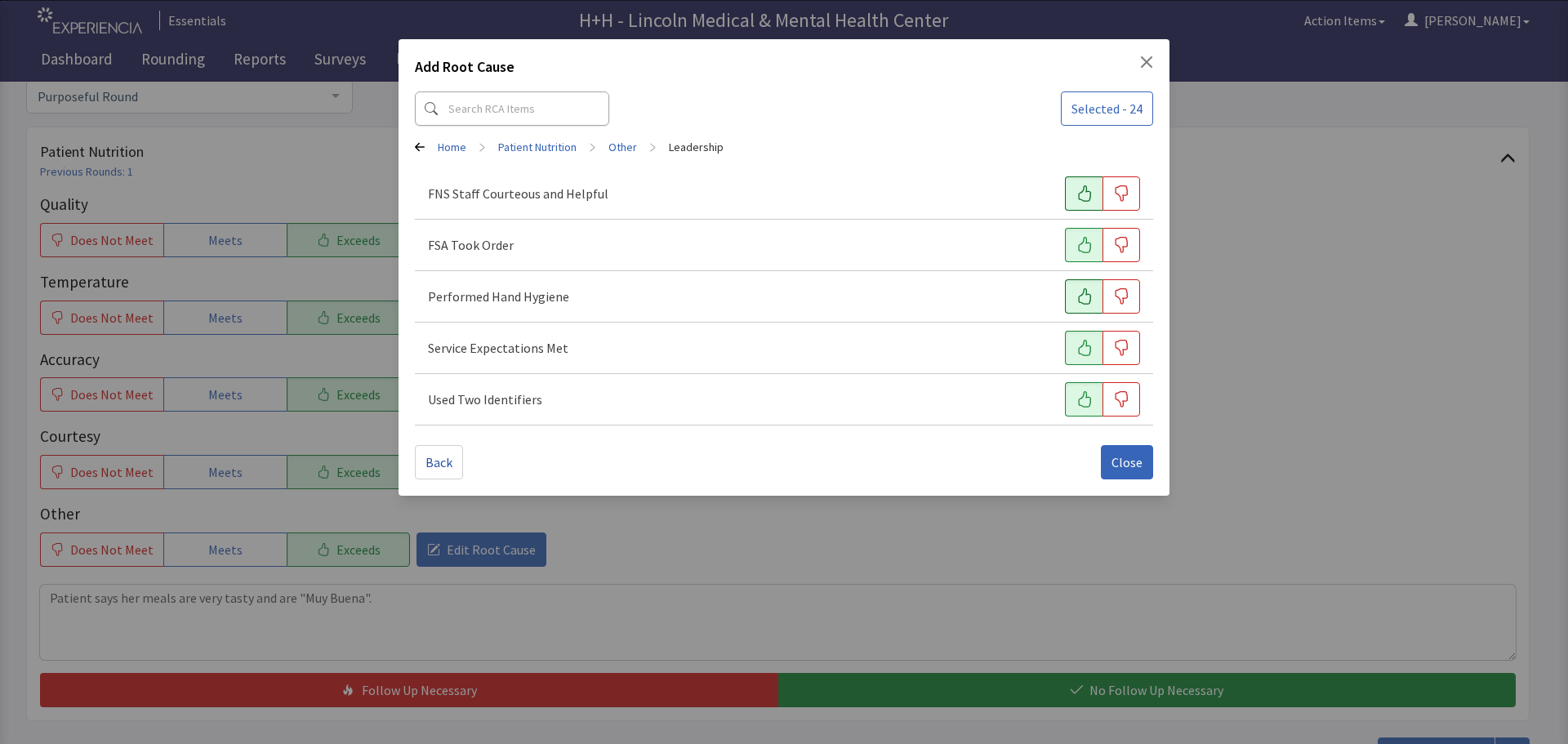
click at [1124, 444] on div "Back Close" at bounding box center [784, 455] width 739 height 47
click at [1126, 459] on span "Close" at bounding box center [1127, 462] width 31 height 20
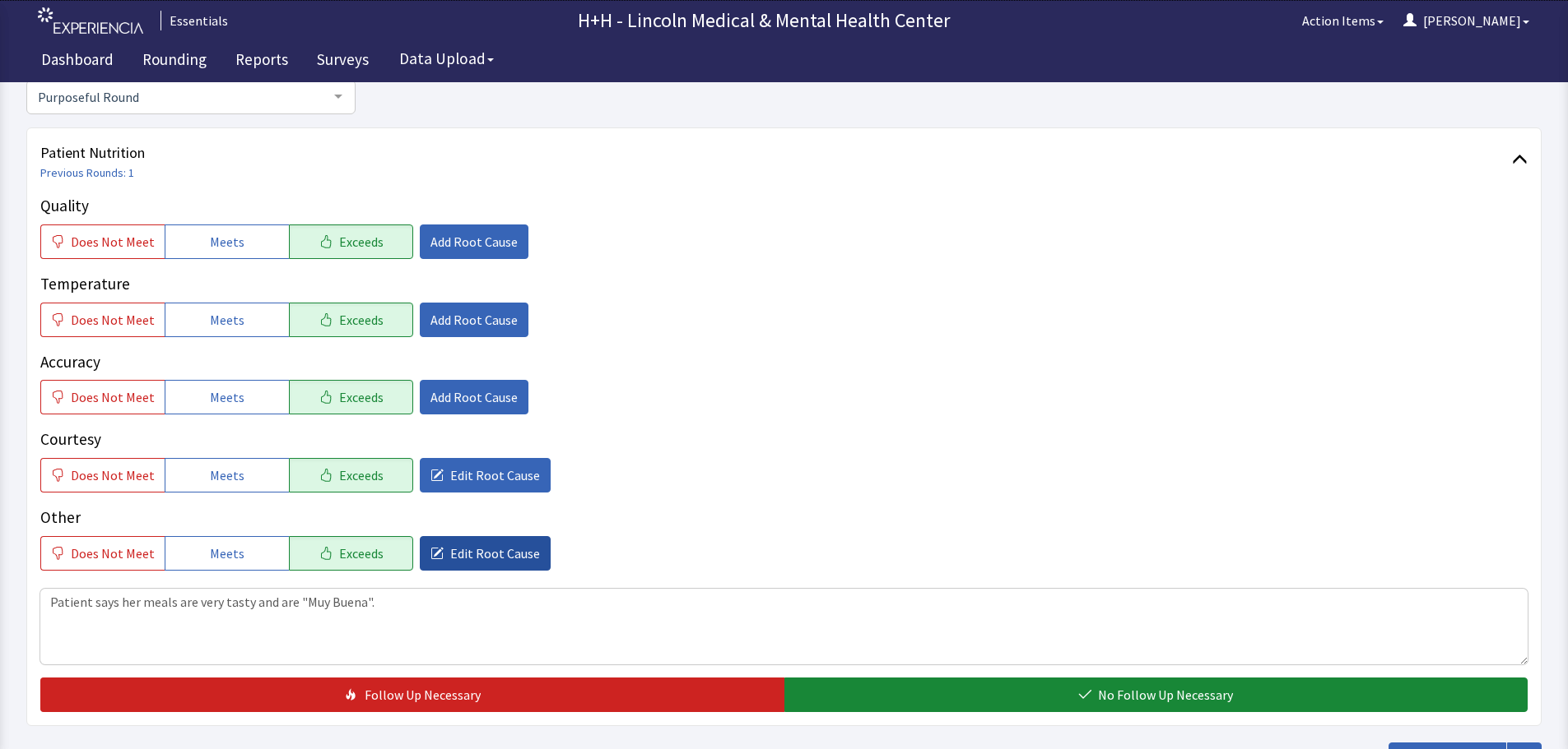
click at [501, 557] on span "Edit Root Cause" at bounding box center [495, 553] width 90 height 20
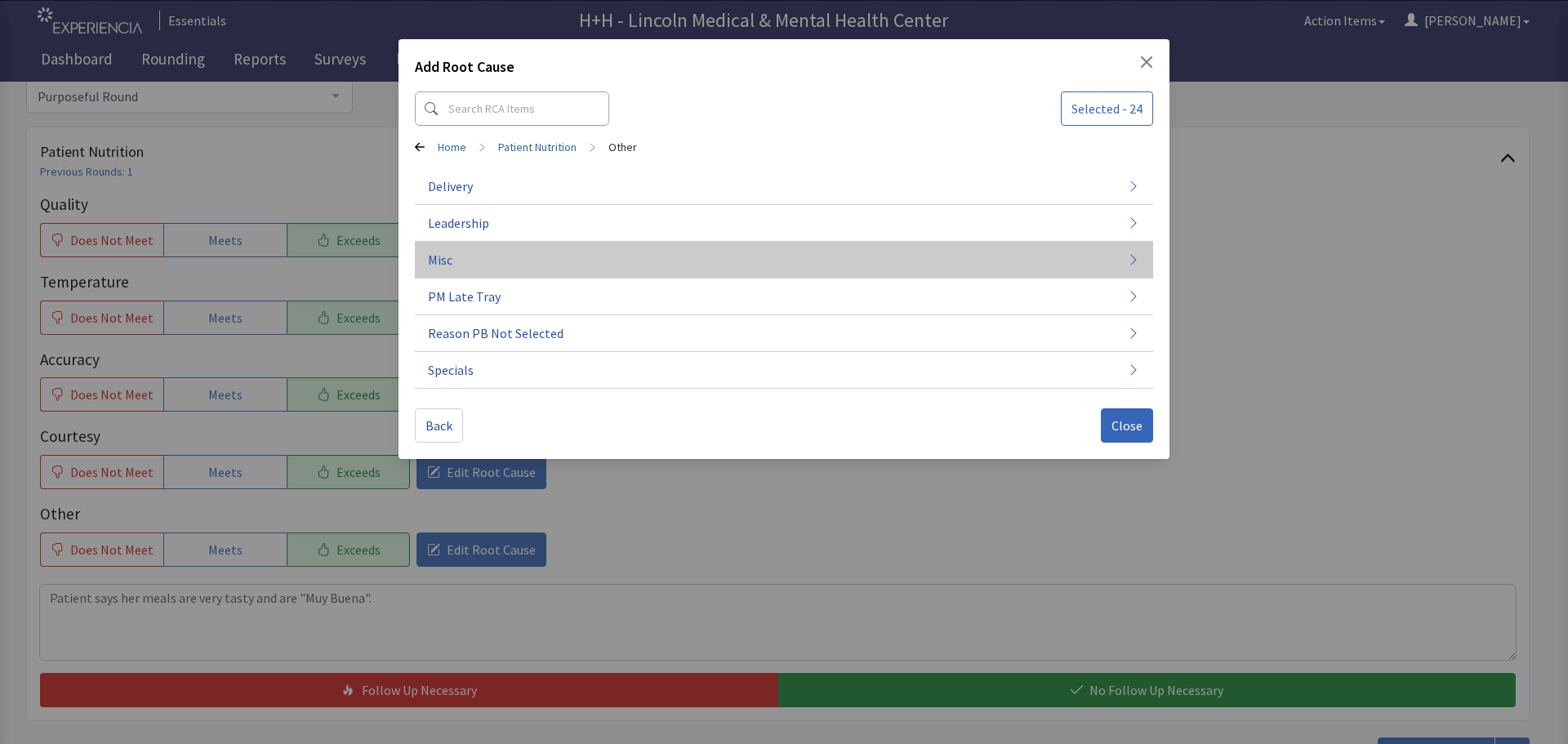
click at [447, 262] on span "Misc" at bounding box center [440, 260] width 25 height 20
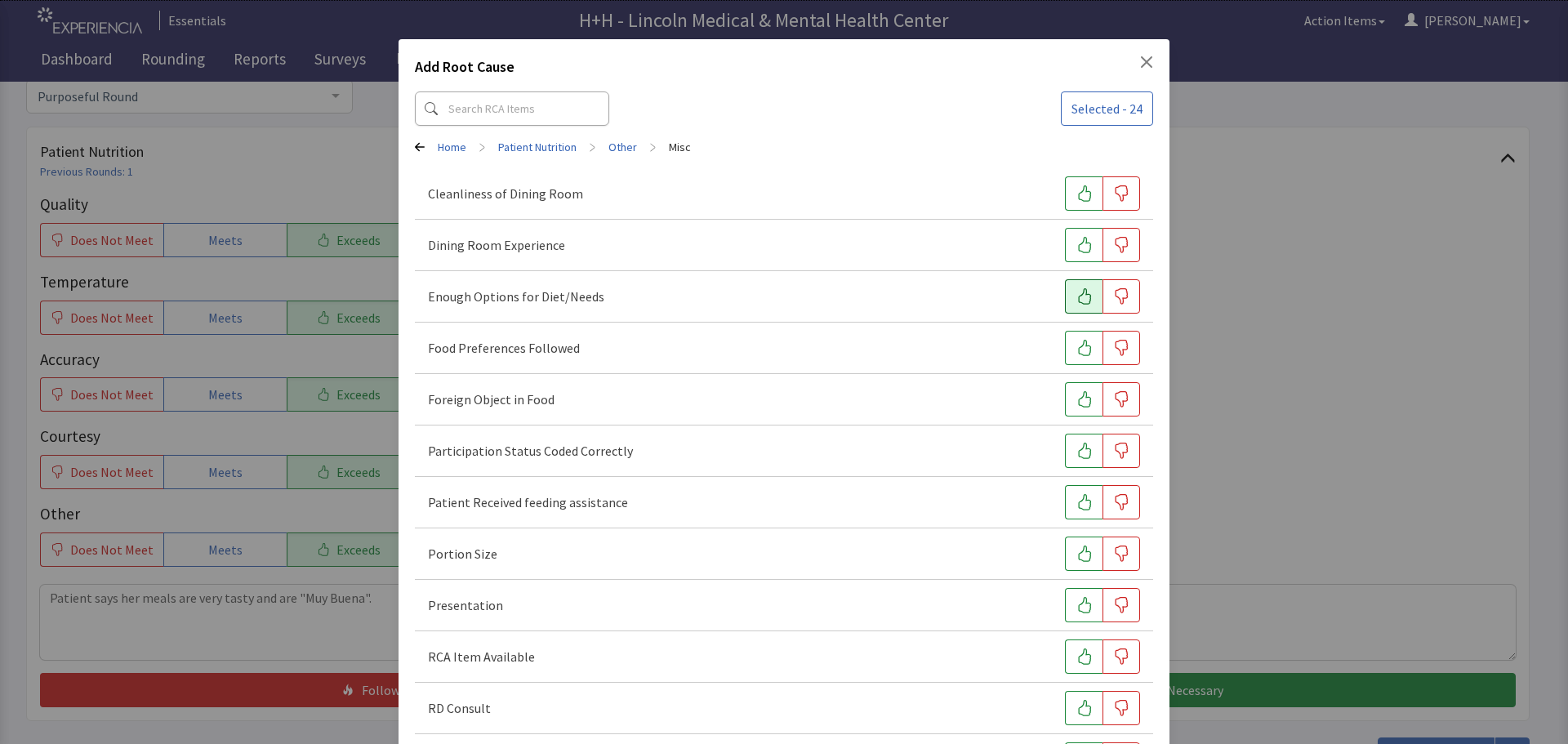
click at [1078, 297] on icon "button" at bounding box center [1084, 296] width 16 height 16
click at [1076, 339] on icon "button" at bounding box center [1084, 347] width 16 height 16
click at [1076, 556] on icon "button" at bounding box center [1084, 554] width 16 height 16
click at [1084, 608] on button "button" at bounding box center [1084, 605] width 38 height 34
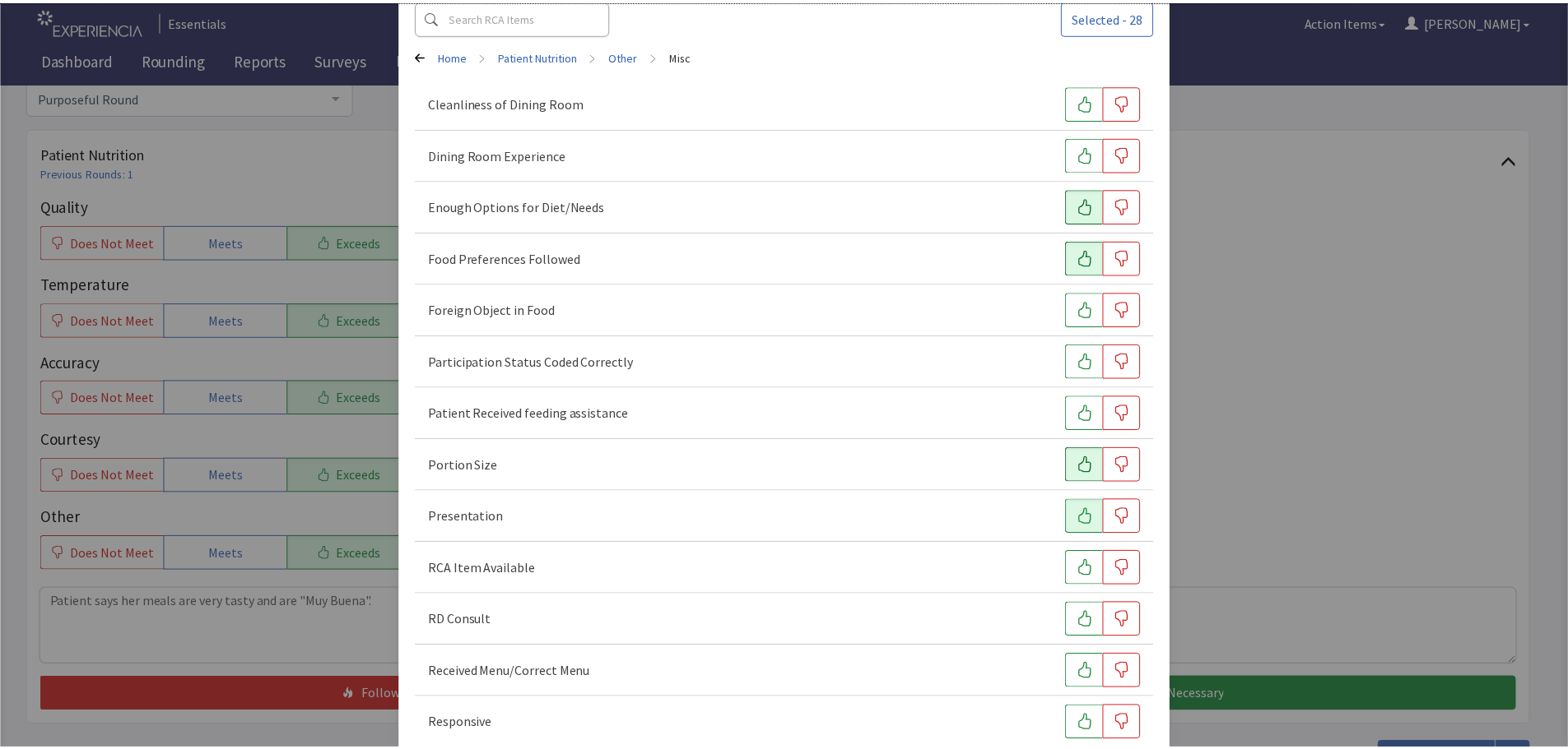
scroll to position [230, 0]
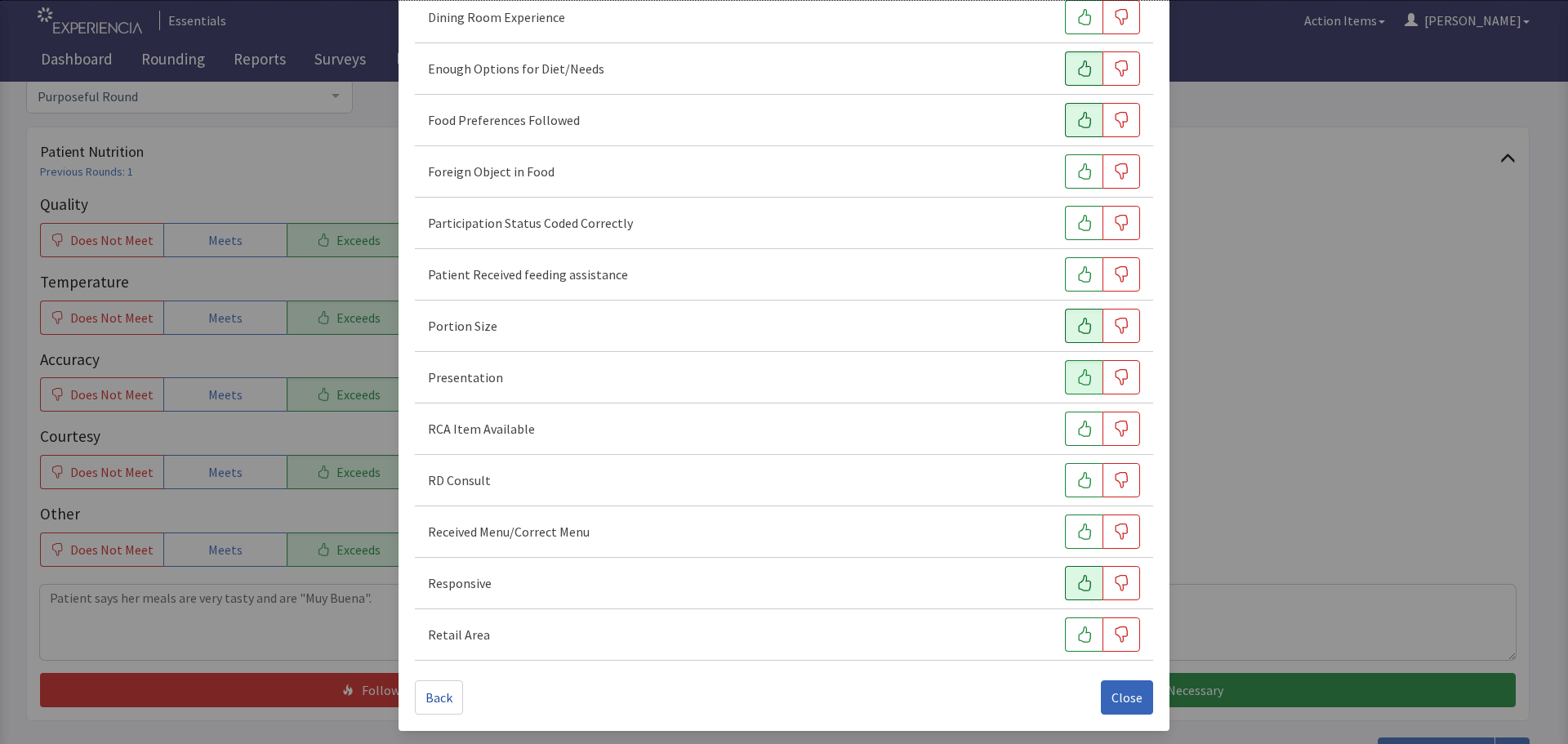
click at [1076, 585] on icon "button" at bounding box center [1084, 583] width 16 height 16
click at [1113, 700] on span "Close" at bounding box center [1127, 697] width 31 height 20
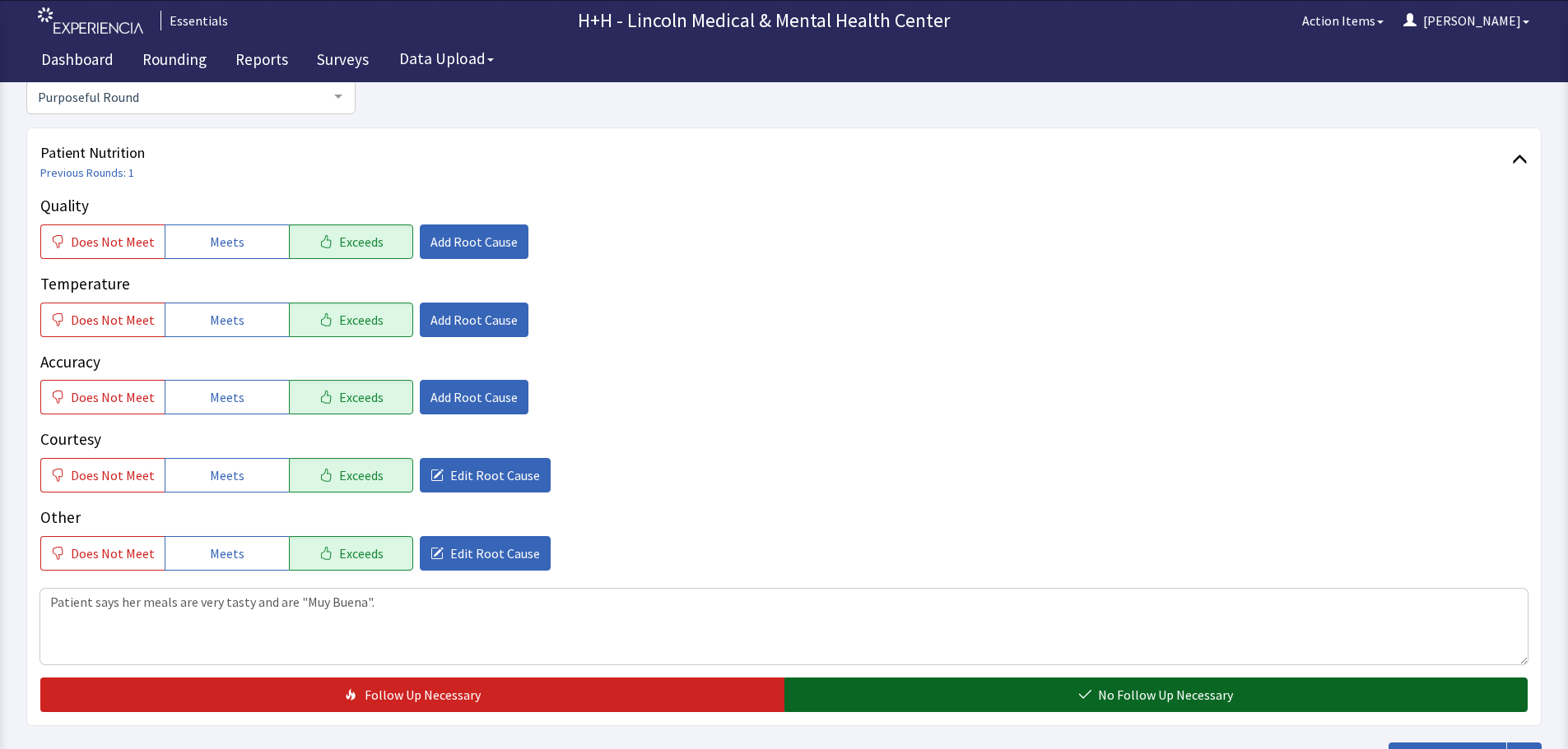
click at [954, 691] on button "No Follow Up Necessary" at bounding box center [1156, 695] width 744 height 35
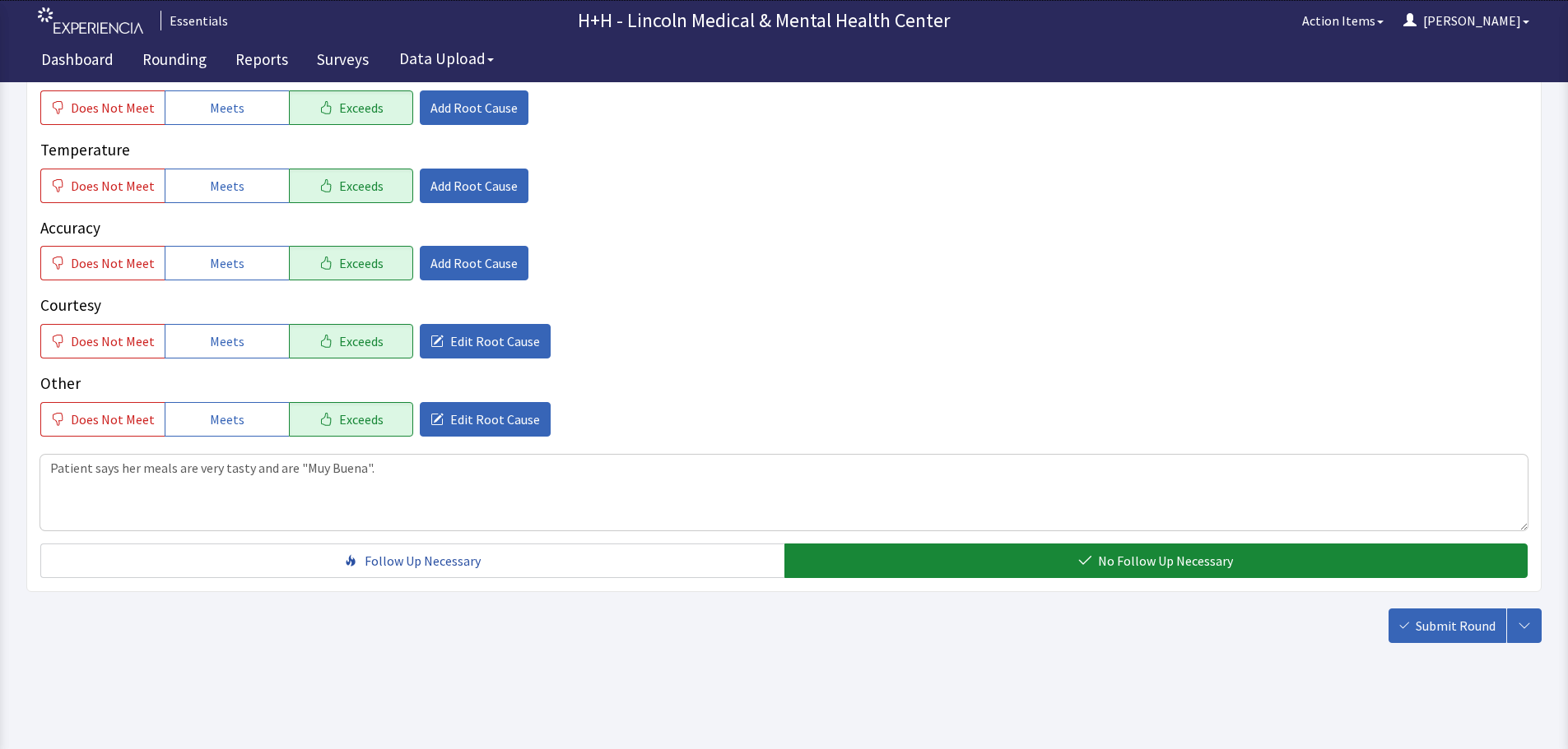
scroll to position [301, 0]
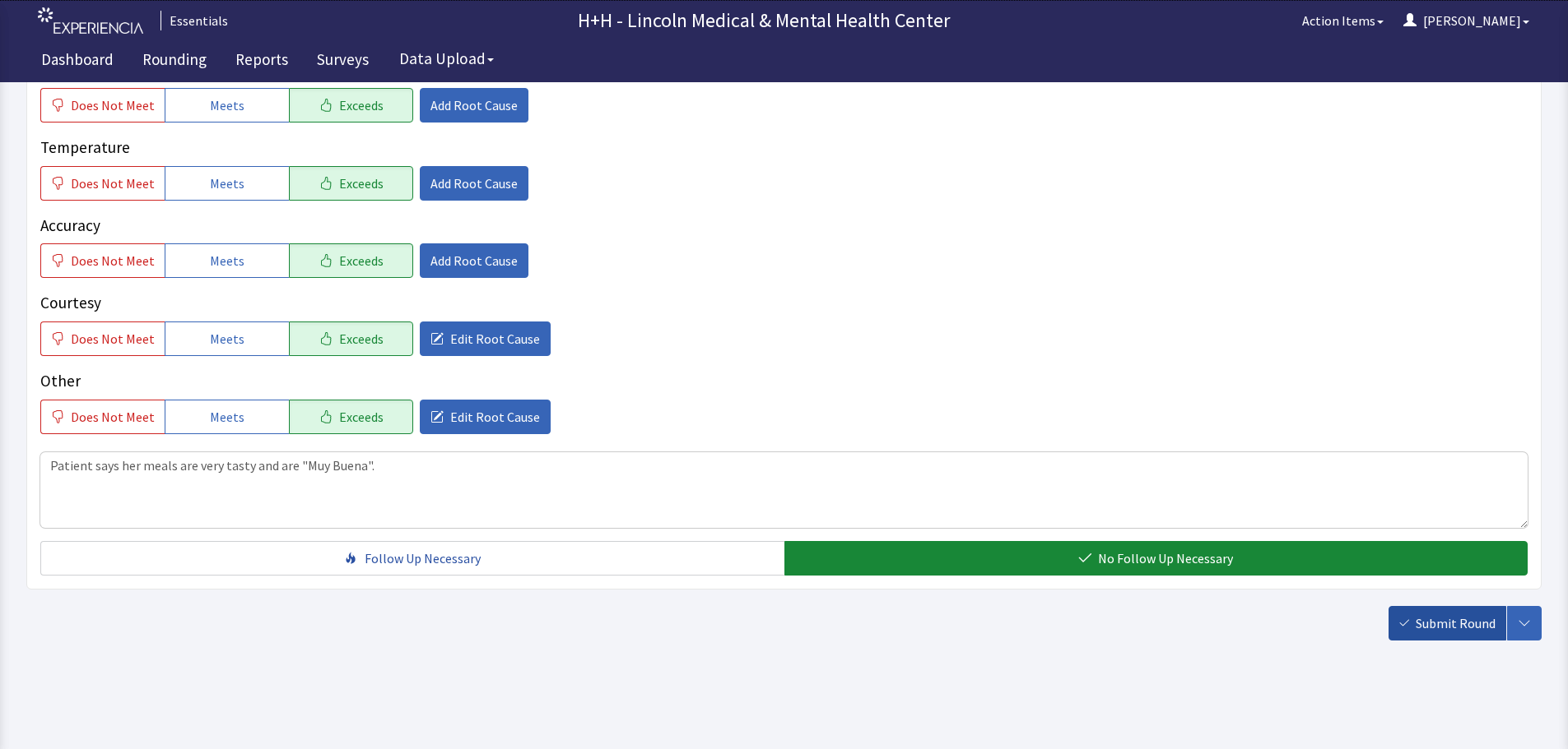
click at [1451, 623] on span "Submit Round" at bounding box center [1455, 623] width 79 height 20
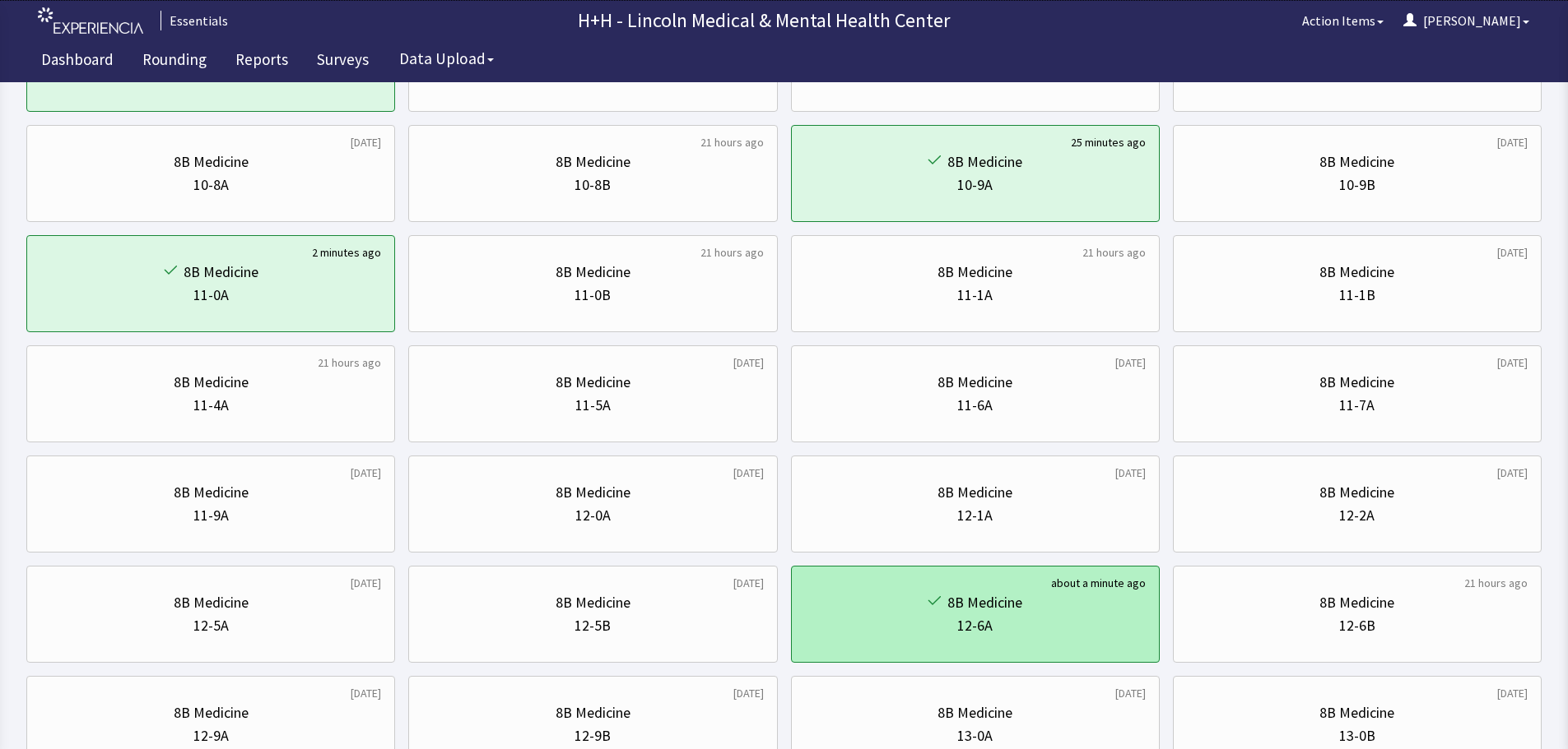
scroll to position [412, 0]
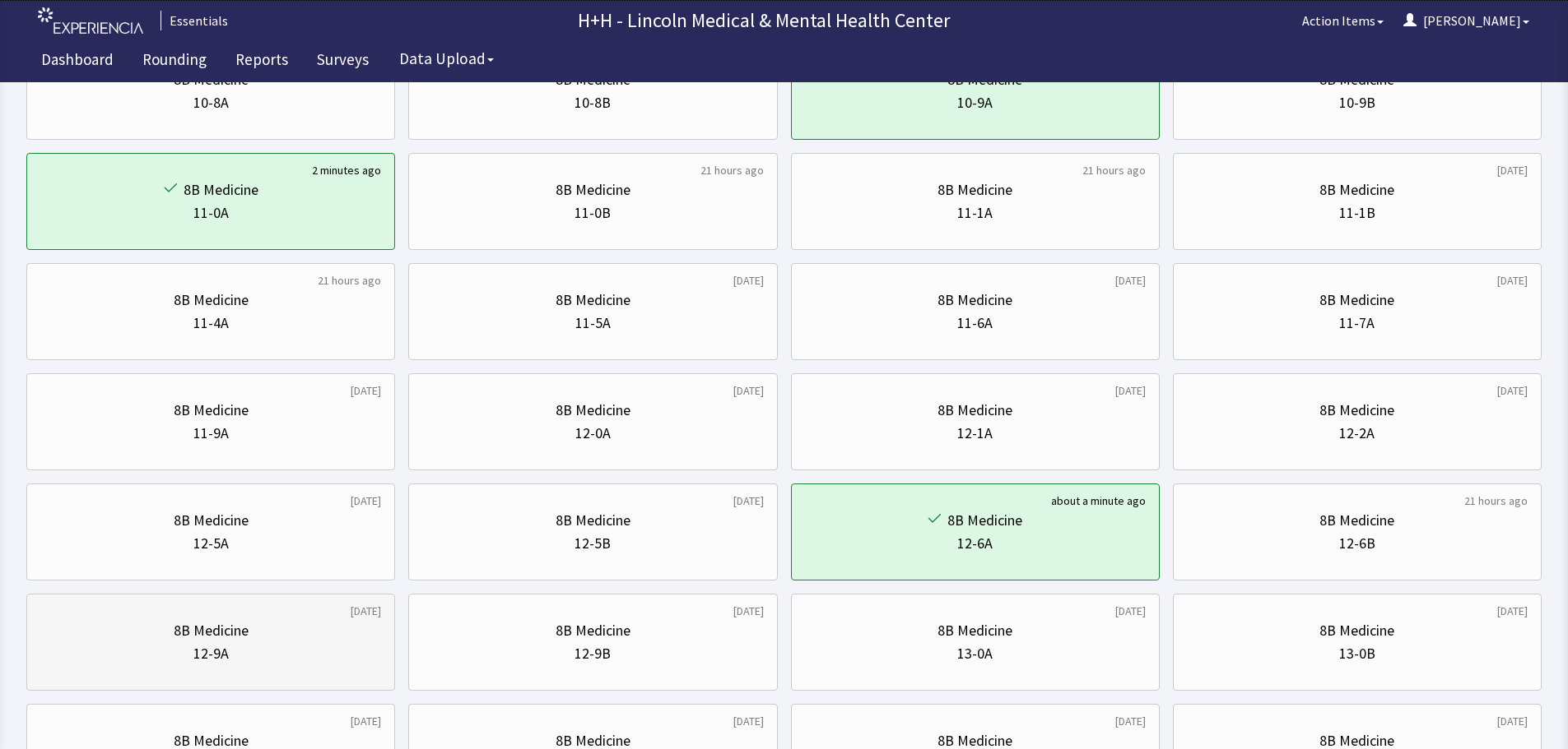
click at [278, 633] on div "8B Medicine" at bounding box center [211, 631] width 341 height 23
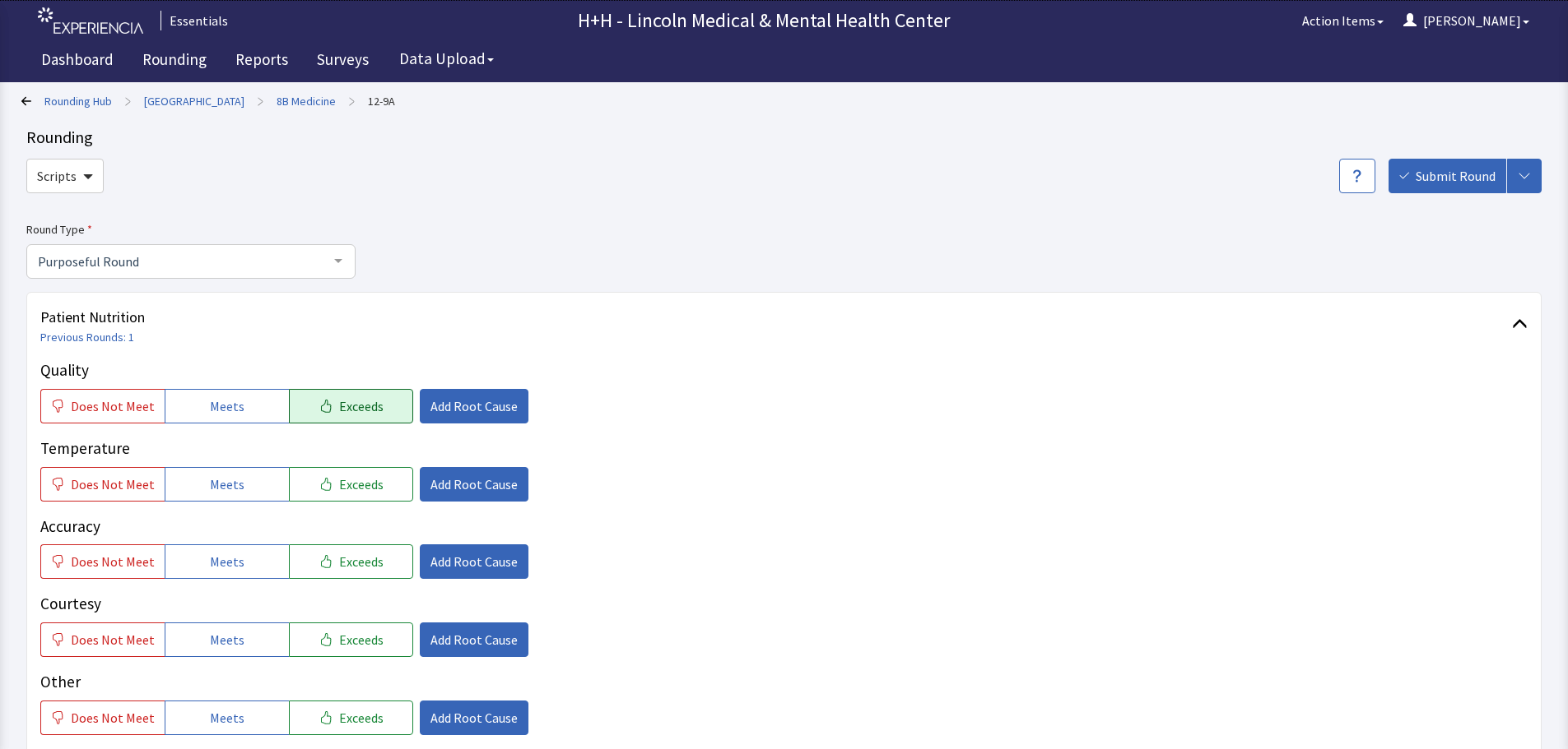
click at [347, 404] on span "Exceeds" at bounding box center [361, 406] width 44 height 20
click at [362, 488] on span "Exceeds" at bounding box center [361, 484] width 44 height 20
click at [356, 556] on span "Exceeds" at bounding box center [361, 561] width 44 height 20
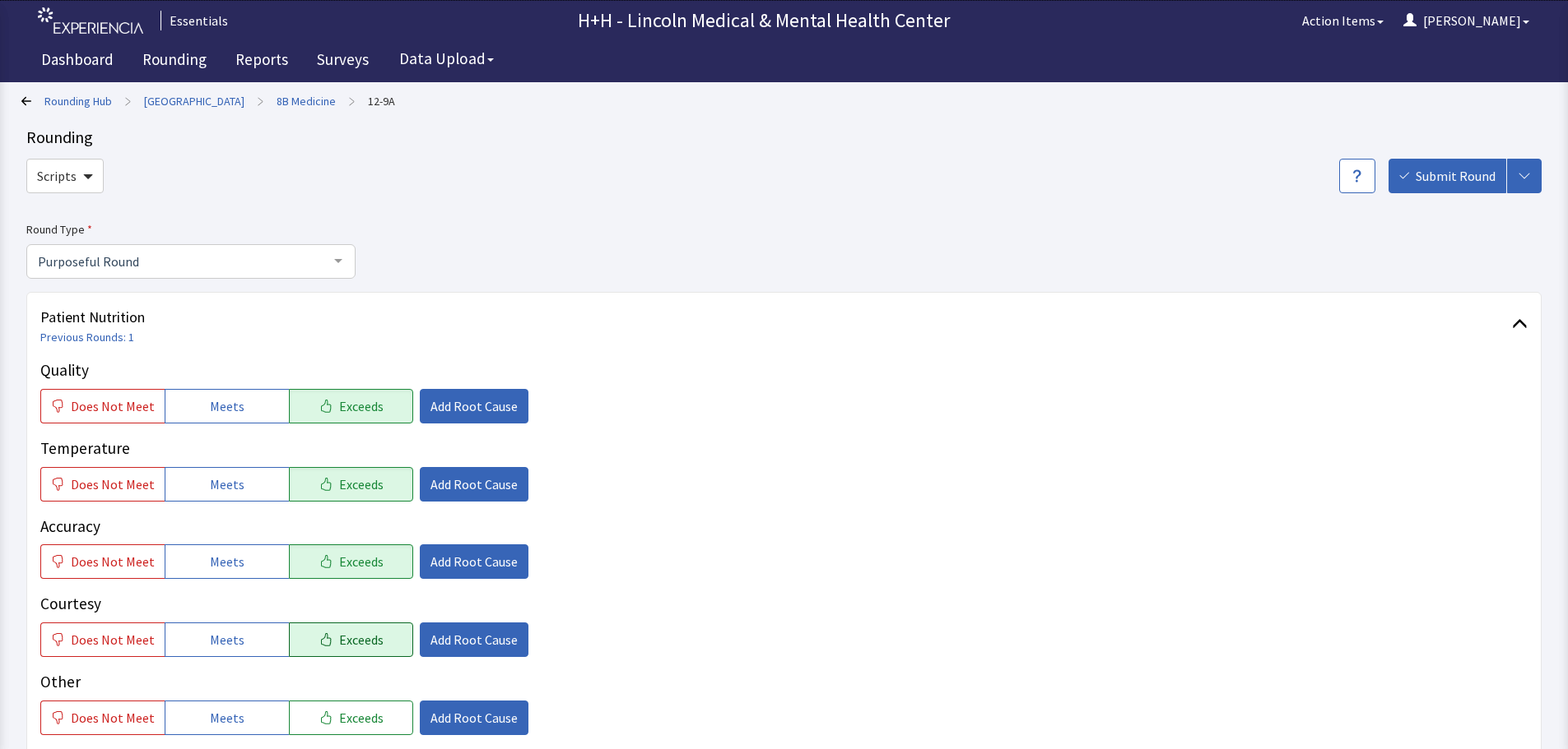
click at [359, 638] on span "Exceeds" at bounding box center [361, 639] width 44 height 20
click at [373, 710] on button "Exceeds" at bounding box center [351, 718] width 124 height 35
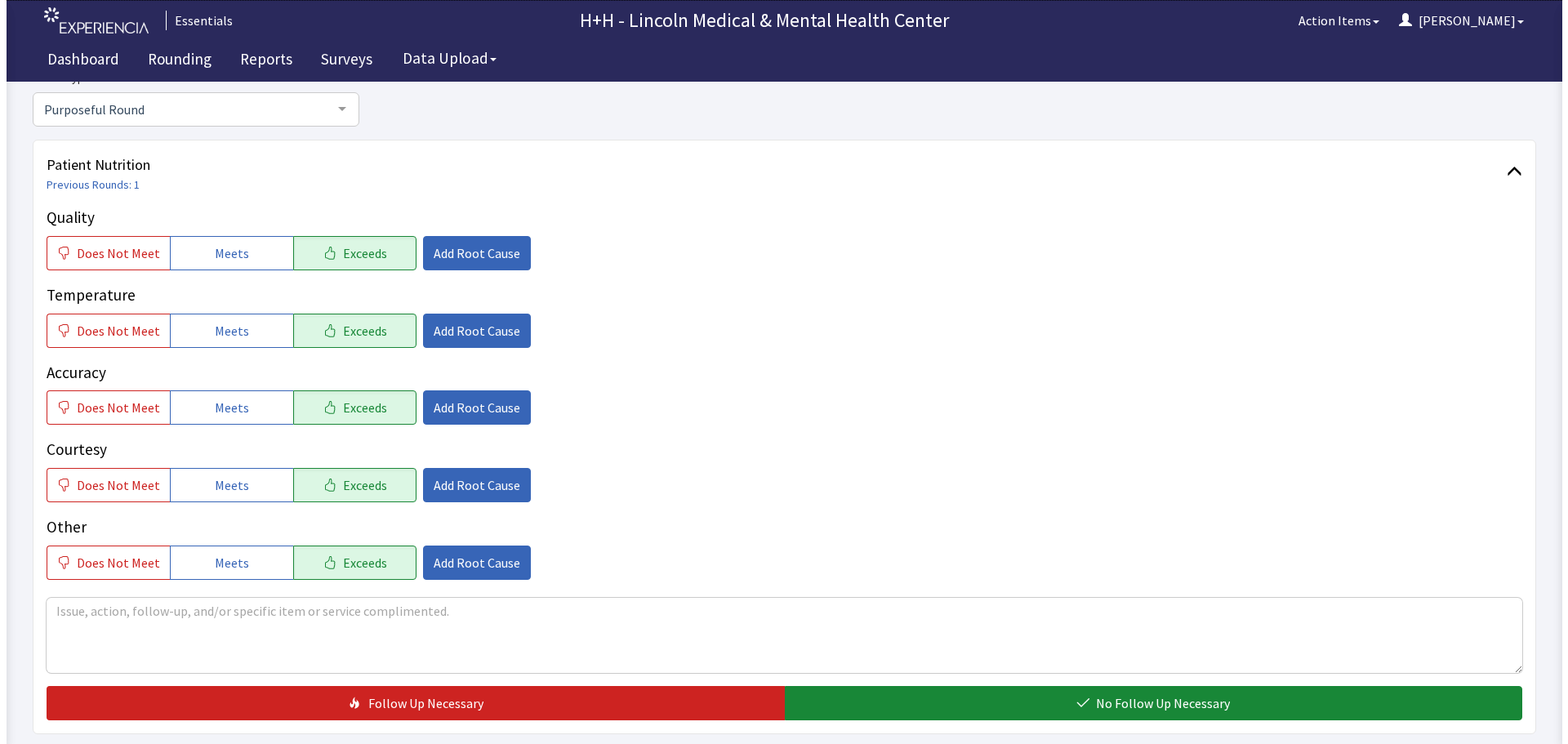
scroll to position [164, 0]
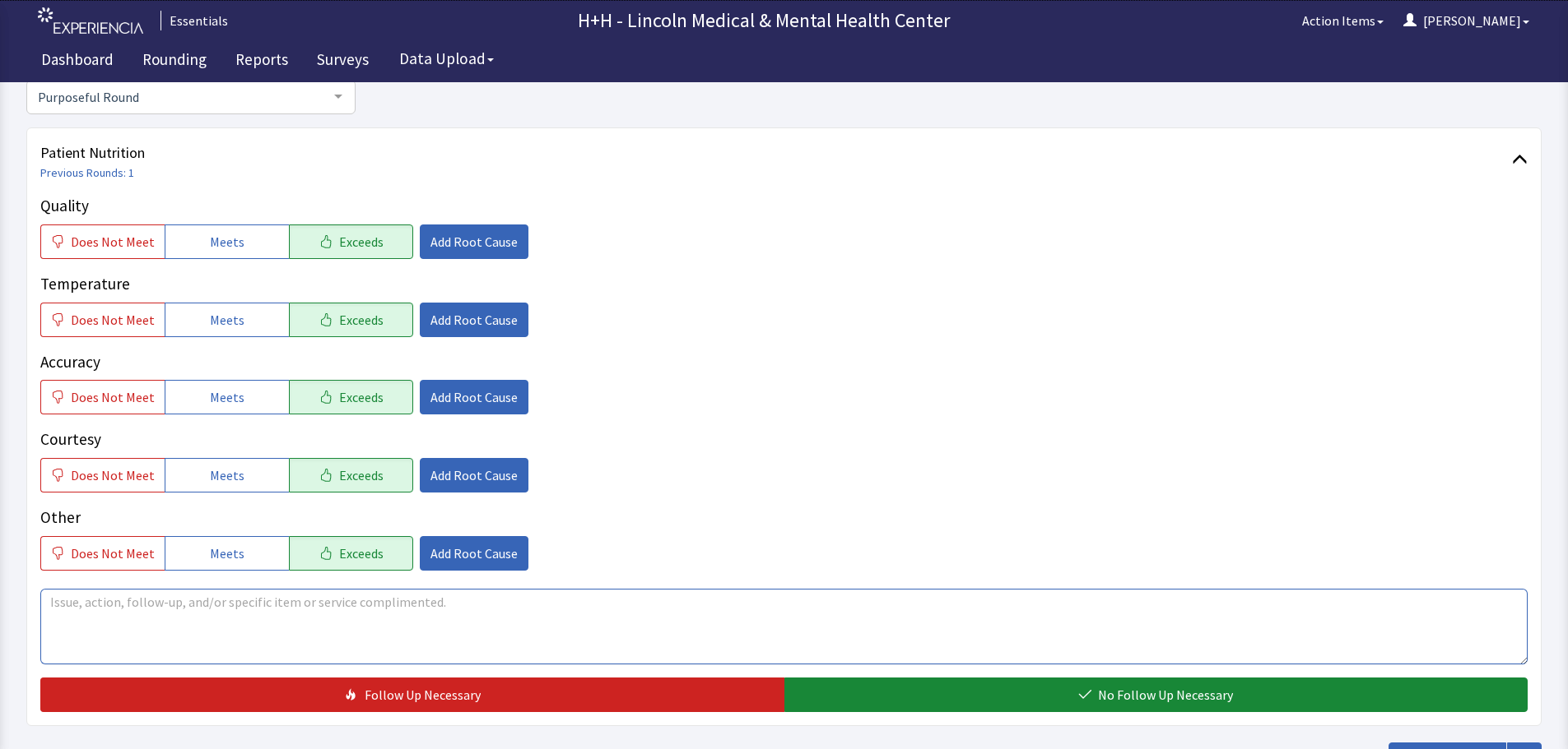
click at [103, 614] on textarea at bounding box center [784, 626] width 1487 height 76
type textarea "Patient says he has never eaten some of the meals he has had and he likes them."
click at [450, 474] on span "Add Root Cause" at bounding box center [473, 475] width 87 height 20
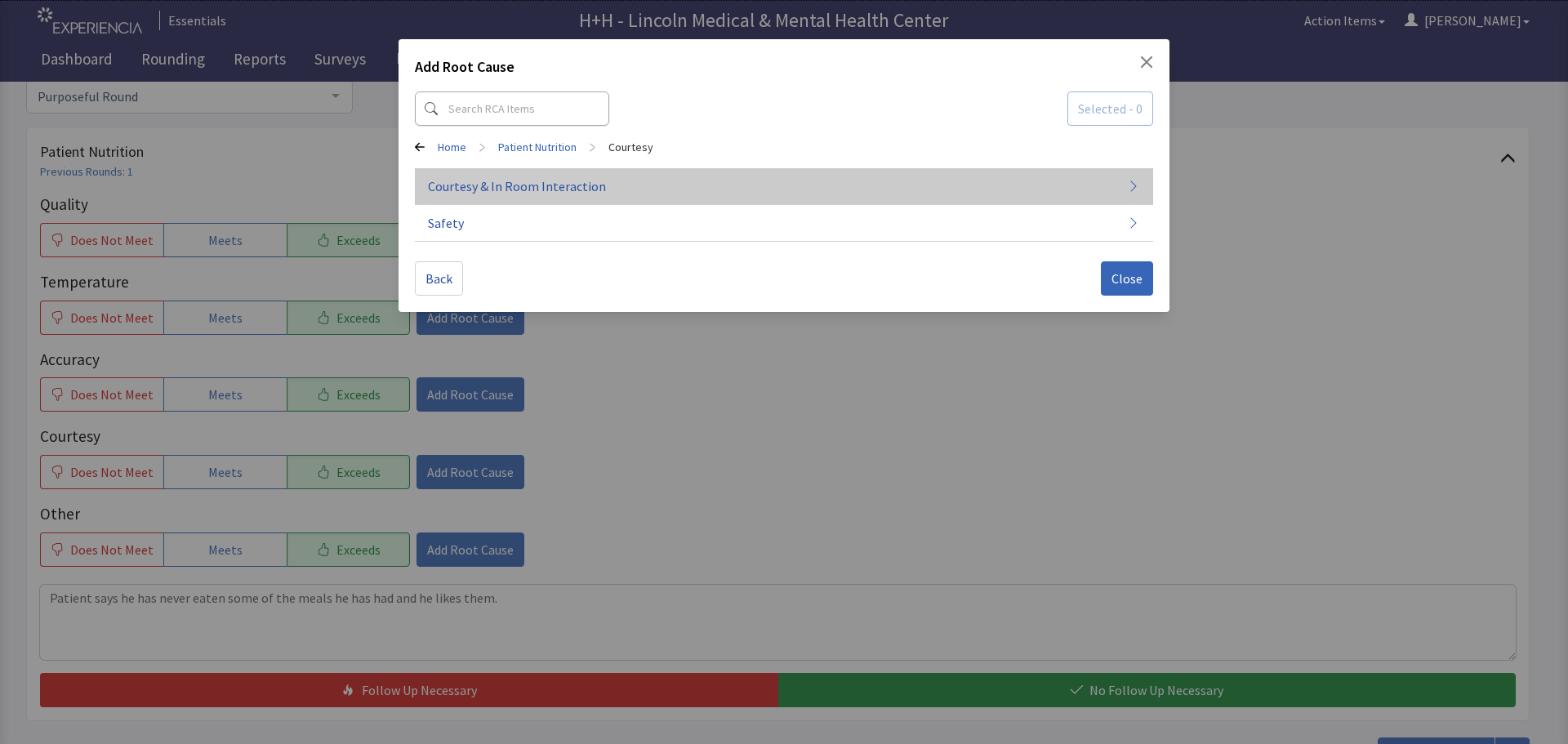
click at [513, 183] on span "Courtesy & In Room Interaction" at bounding box center [517, 186] width 178 height 20
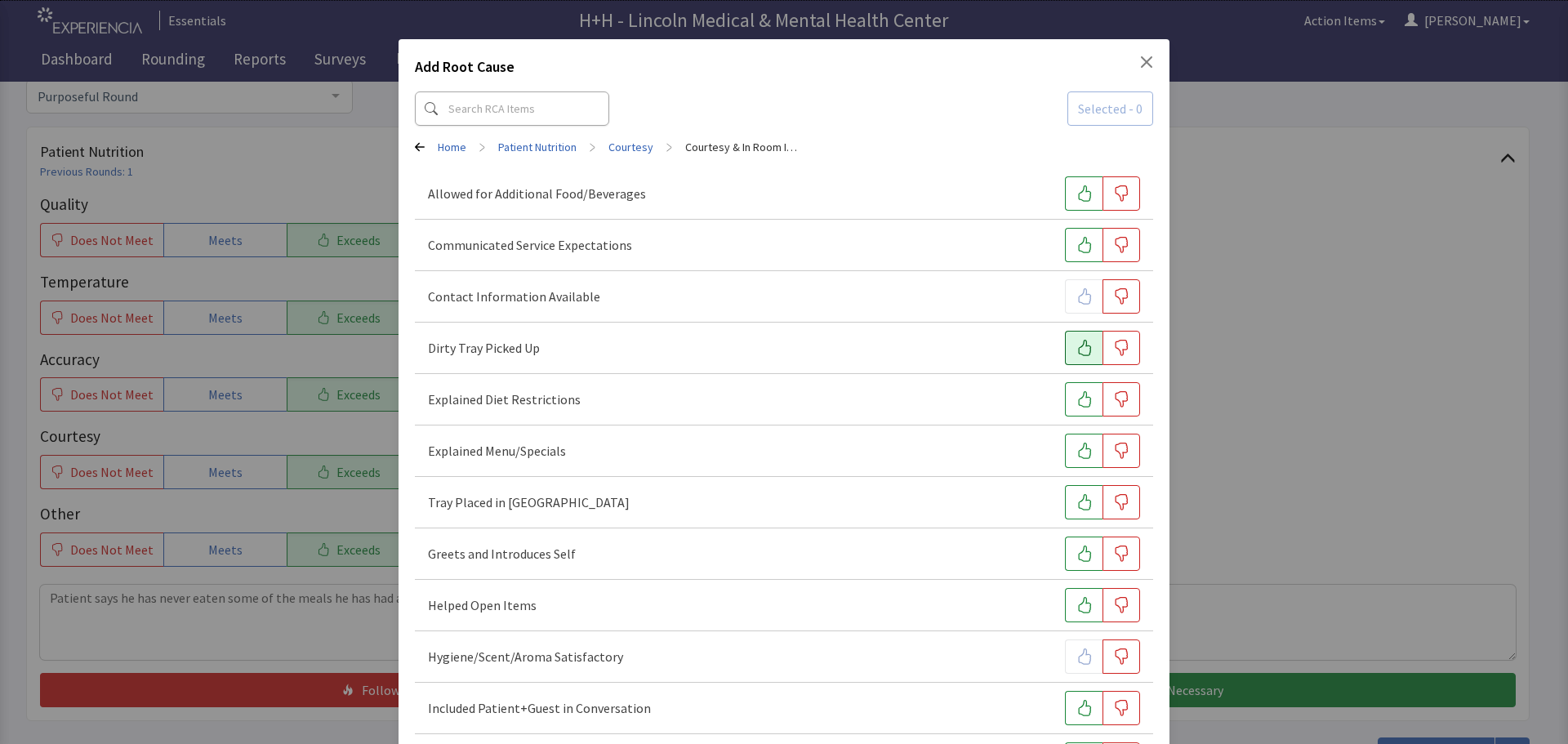
click at [1066, 352] on button "button" at bounding box center [1084, 348] width 38 height 34
click at [1076, 509] on icon "button" at bounding box center [1084, 502] width 16 height 16
click at [1076, 555] on icon "button" at bounding box center [1084, 554] width 16 height 16
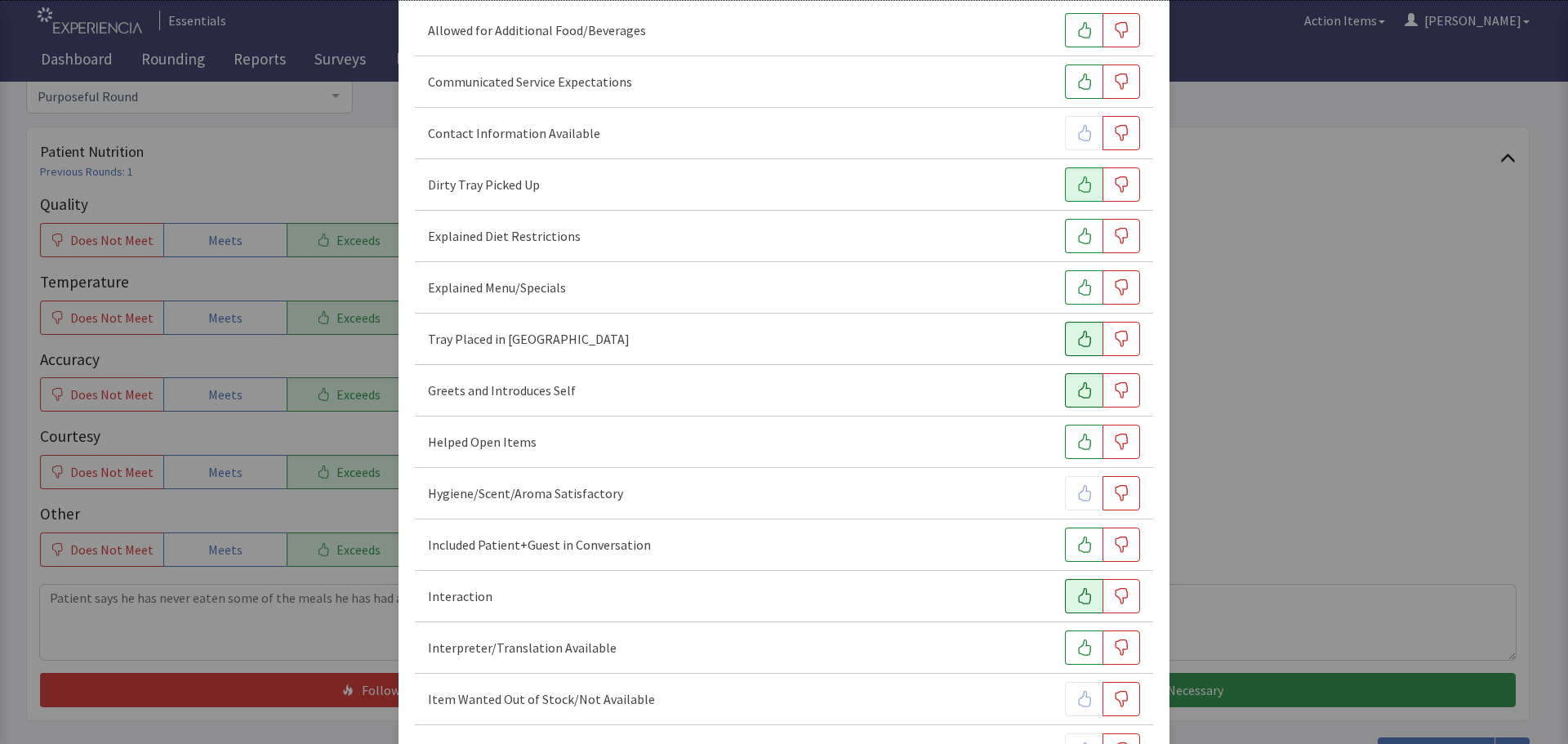
click at [1076, 595] on icon "button" at bounding box center [1084, 596] width 16 height 16
click at [1076, 551] on icon "button" at bounding box center [1084, 544] width 16 height 16
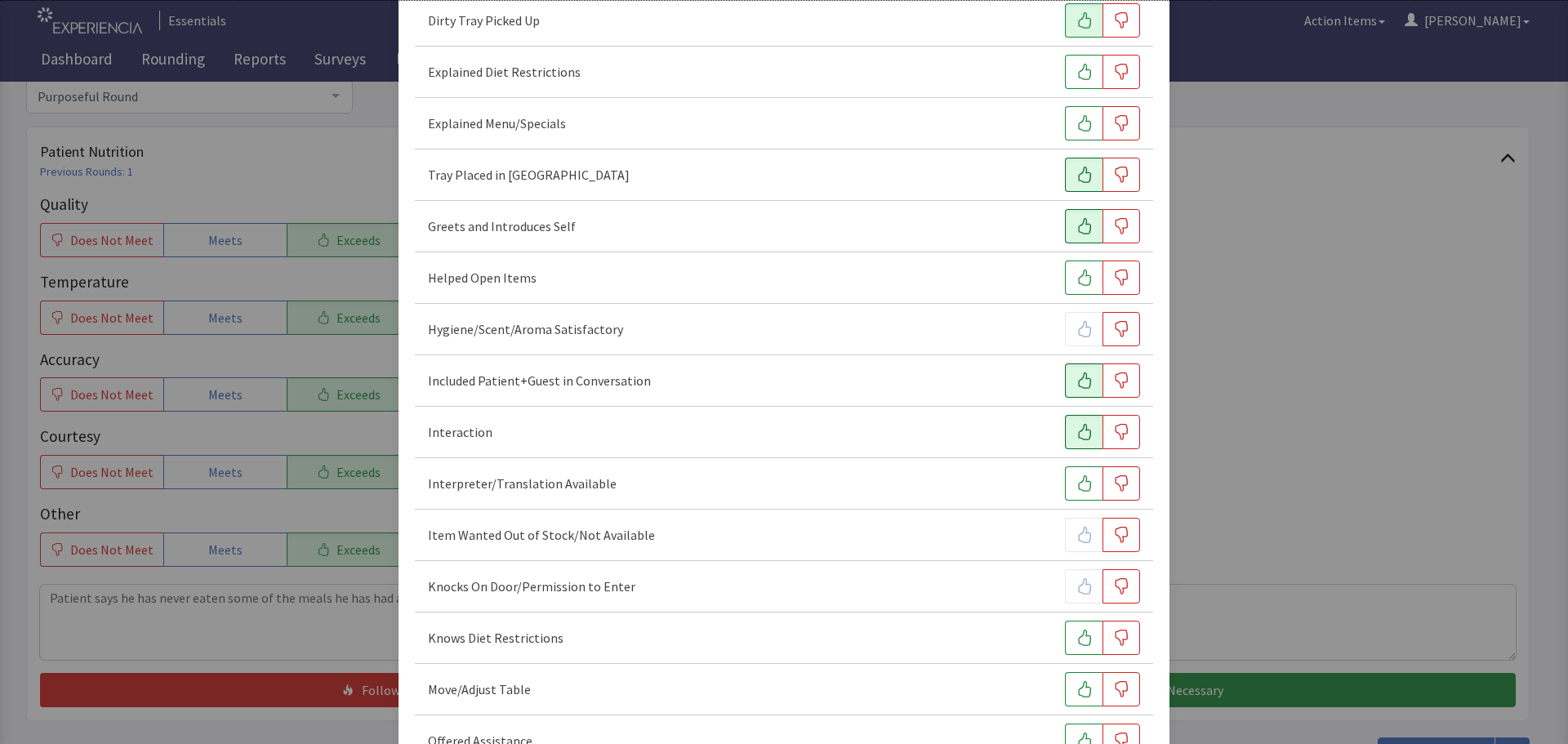
scroll to position [409, 0]
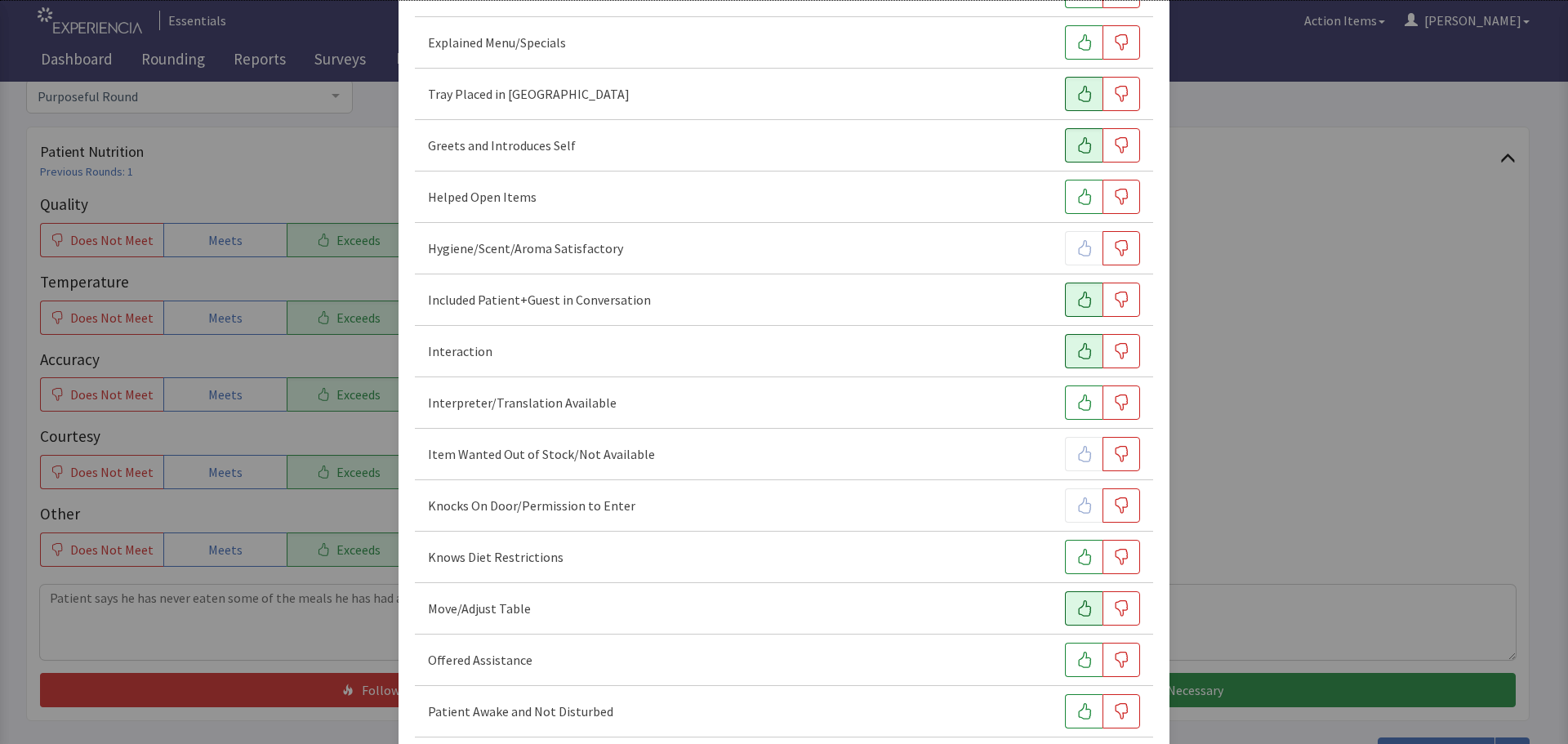
click at [1065, 606] on button "button" at bounding box center [1084, 609] width 38 height 34
click at [1078, 668] on icon "button" at bounding box center [1084, 660] width 13 height 16
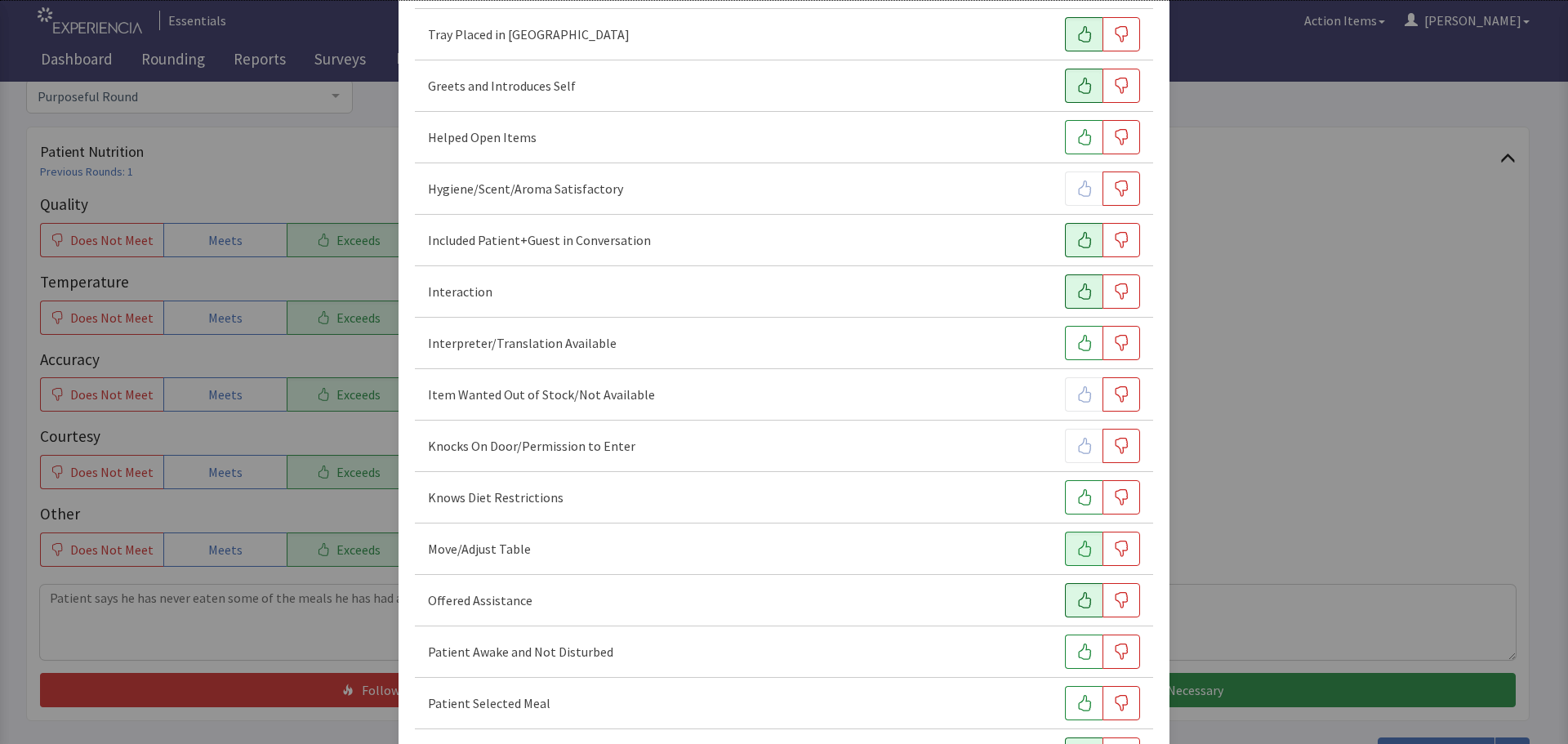
scroll to position [572, 0]
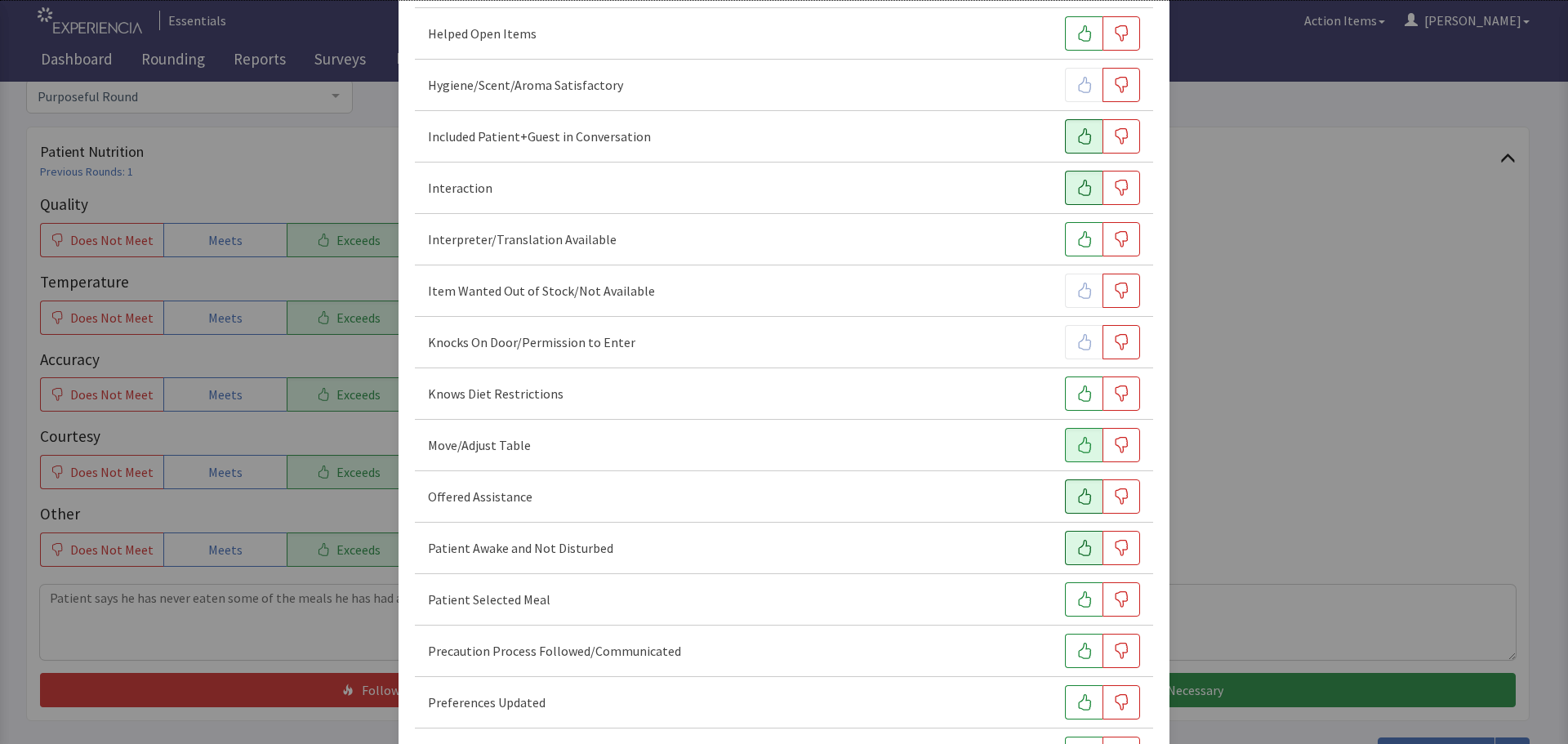
click at [1076, 551] on icon "button" at bounding box center [1084, 548] width 16 height 16
click at [1076, 600] on icon "button" at bounding box center [1084, 599] width 16 height 16
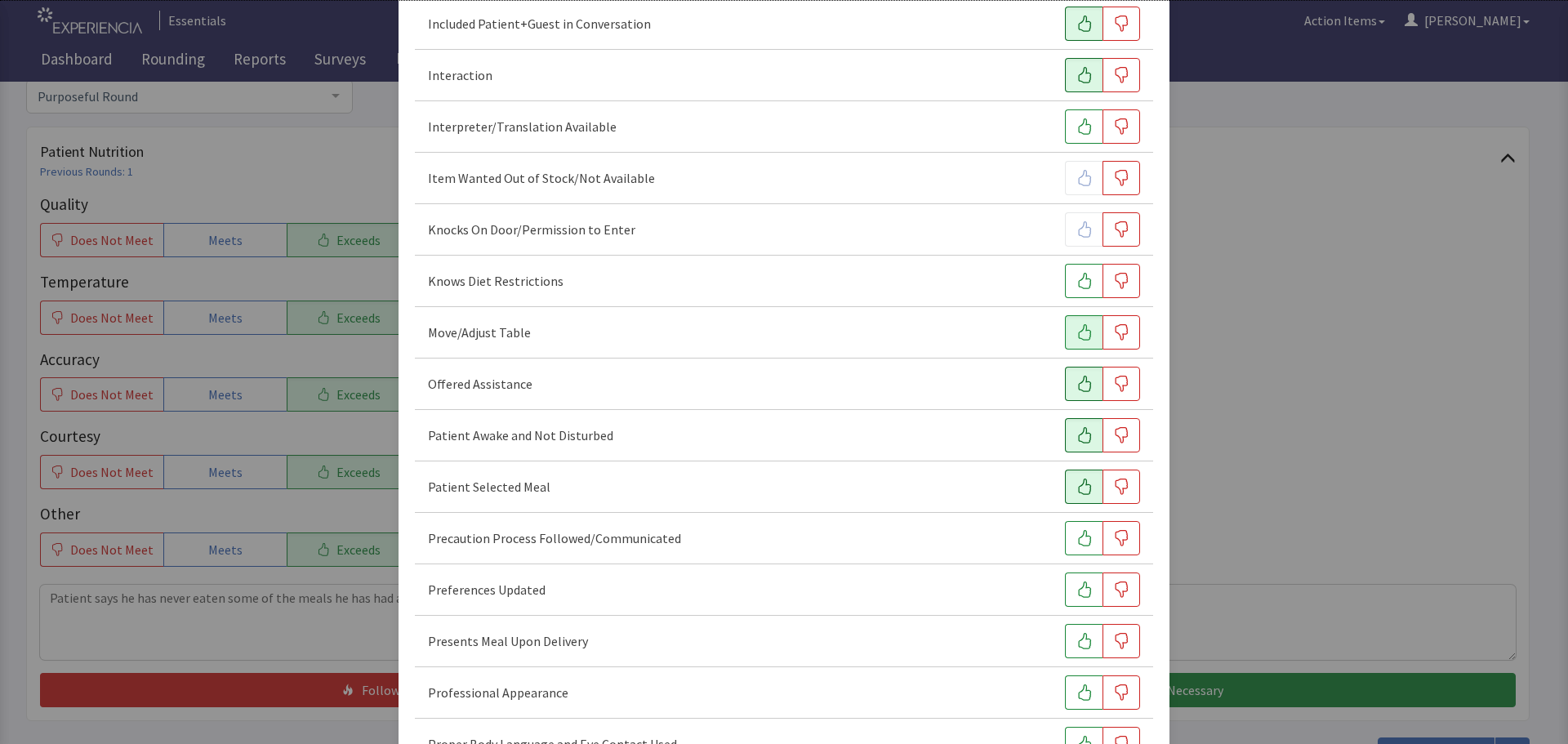
scroll to position [735, 0]
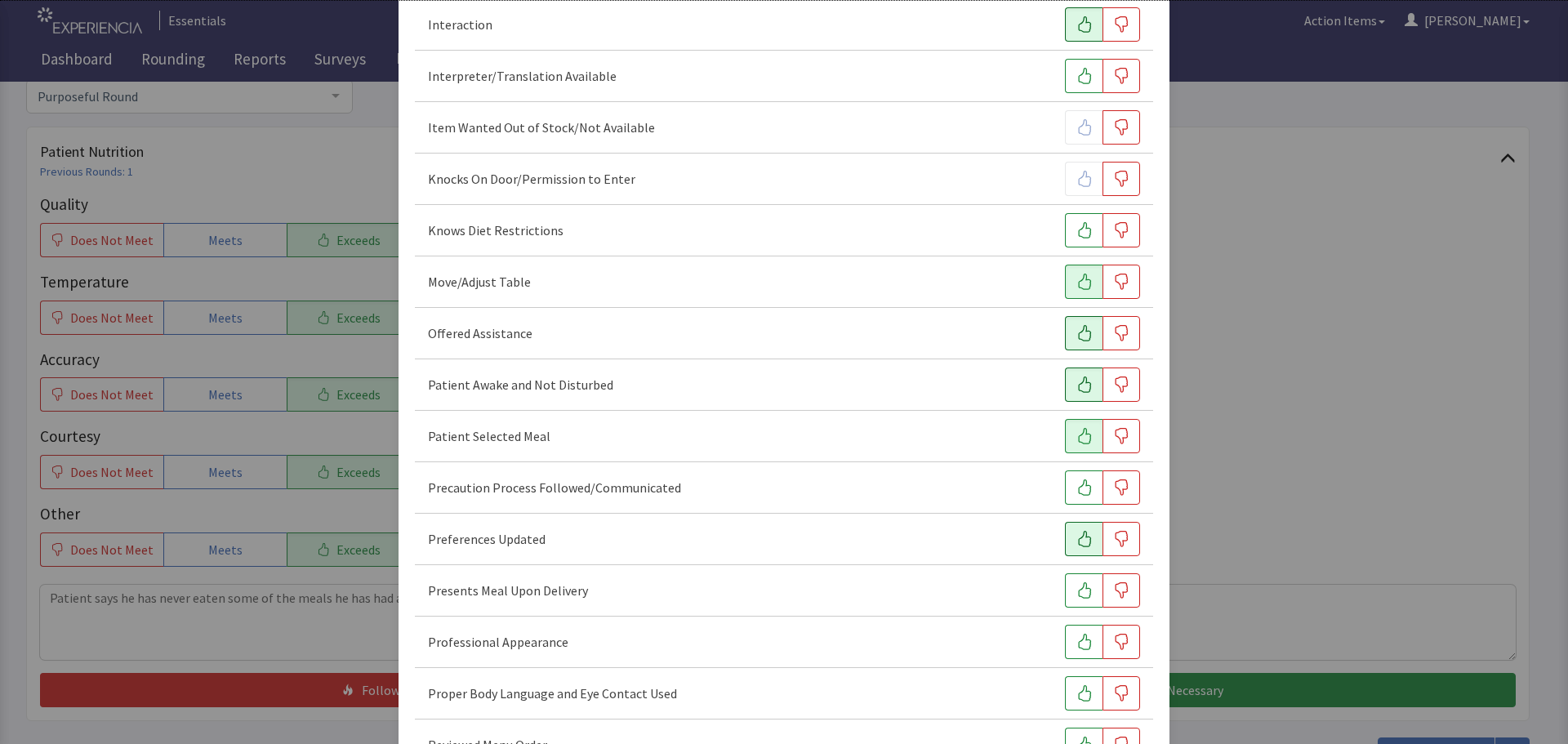
click at [1079, 537] on icon "button" at bounding box center [1084, 538] width 13 height 16
click at [1079, 597] on icon "button" at bounding box center [1084, 591] width 16 height 16
click at [1076, 641] on icon "button" at bounding box center [1084, 642] width 16 height 16
click at [1079, 687] on icon "button" at bounding box center [1084, 693] width 16 height 16
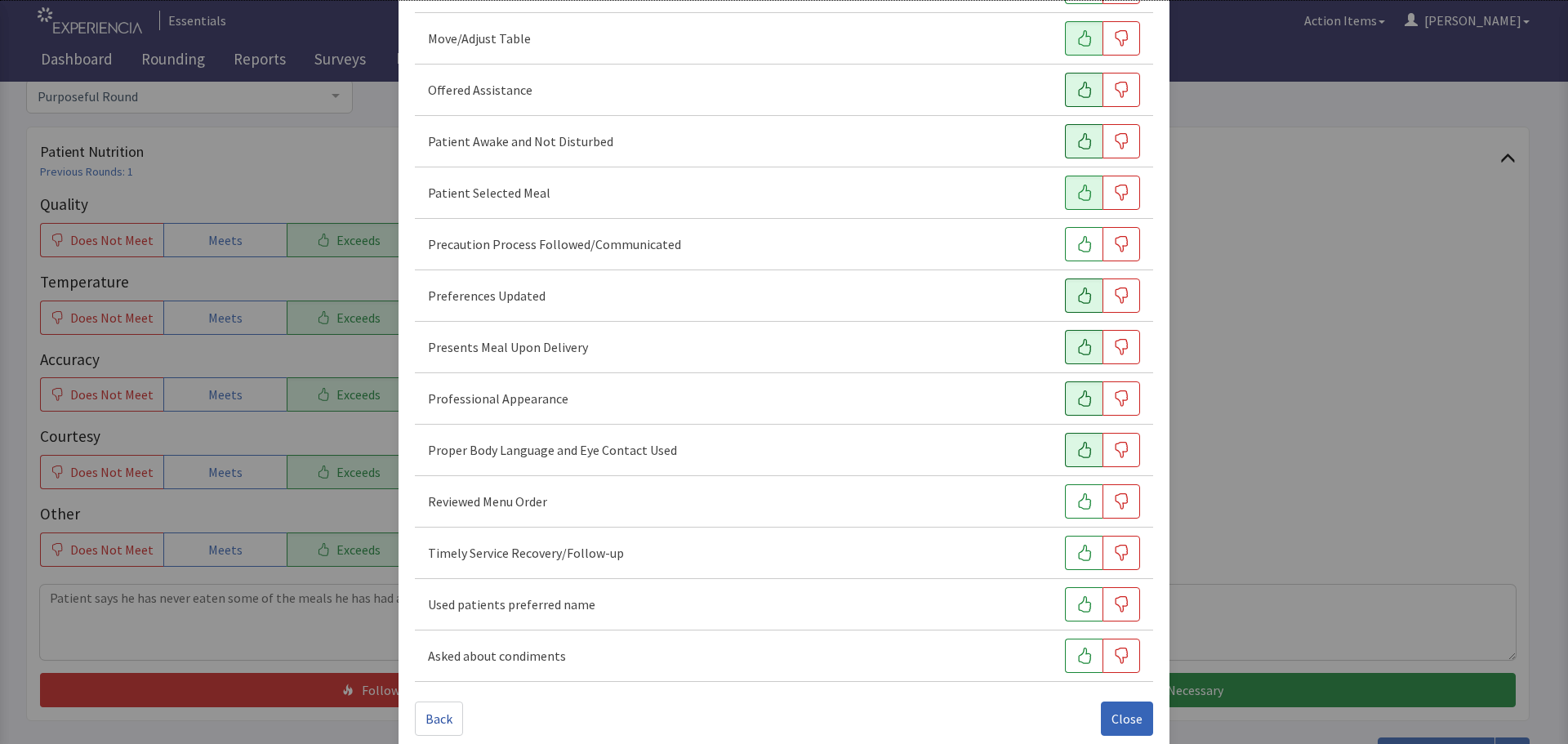
scroll to position [981, 0]
click at [1065, 597] on button "button" at bounding box center [1084, 603] width 38 height 34
click at [1065, 547] on button "button" at bounding box center [1084, 551] width 38 height 34
click at [1081, 497] on icon "button" at bounding box center [1084, 500] width 16 height 16
click at [1122, 717] on span "Close" at bounding box center [1127, 717] width 31 height 20
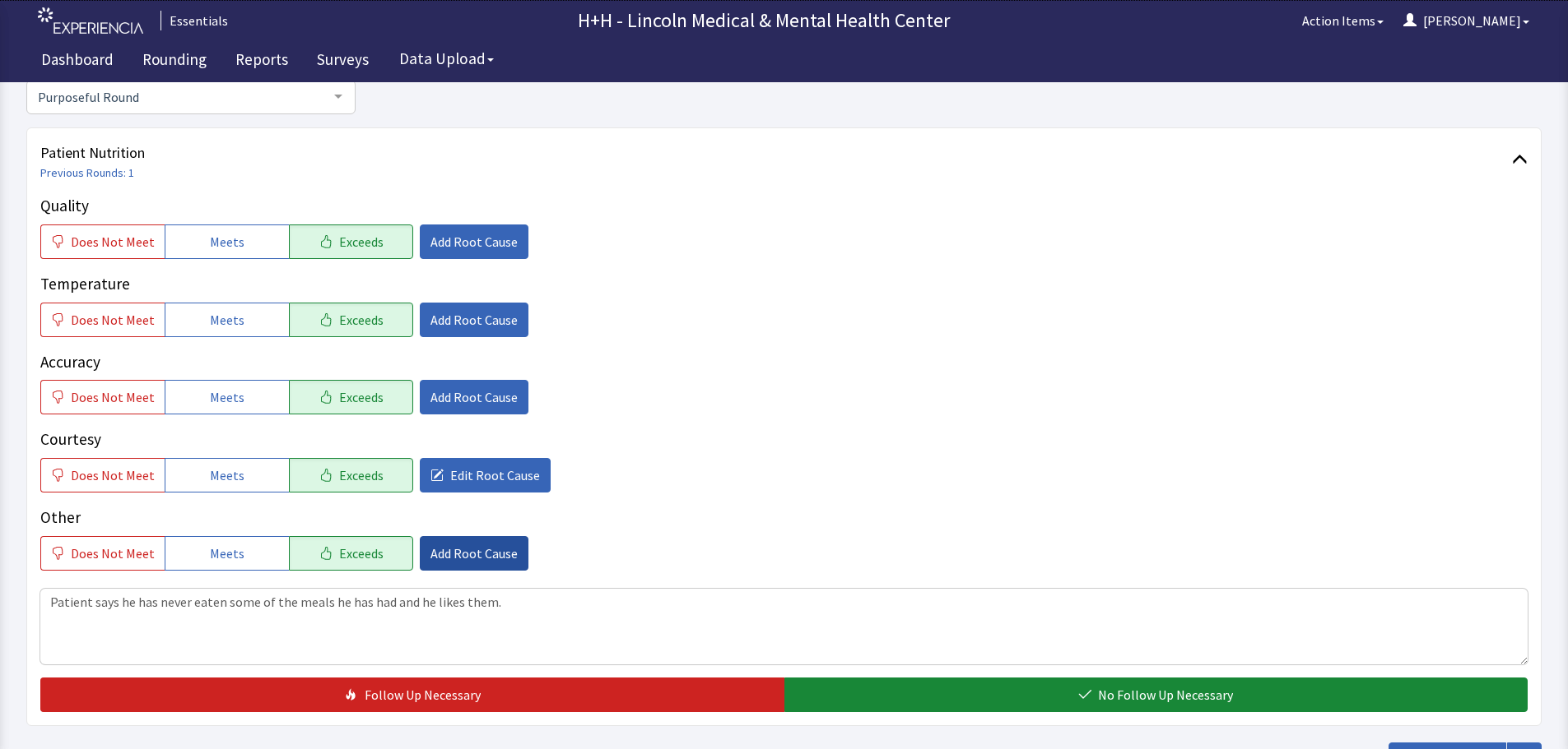
click at [459, 564] on button "Add Root Cause" at bounding box center [474, 553] width 109 height 35
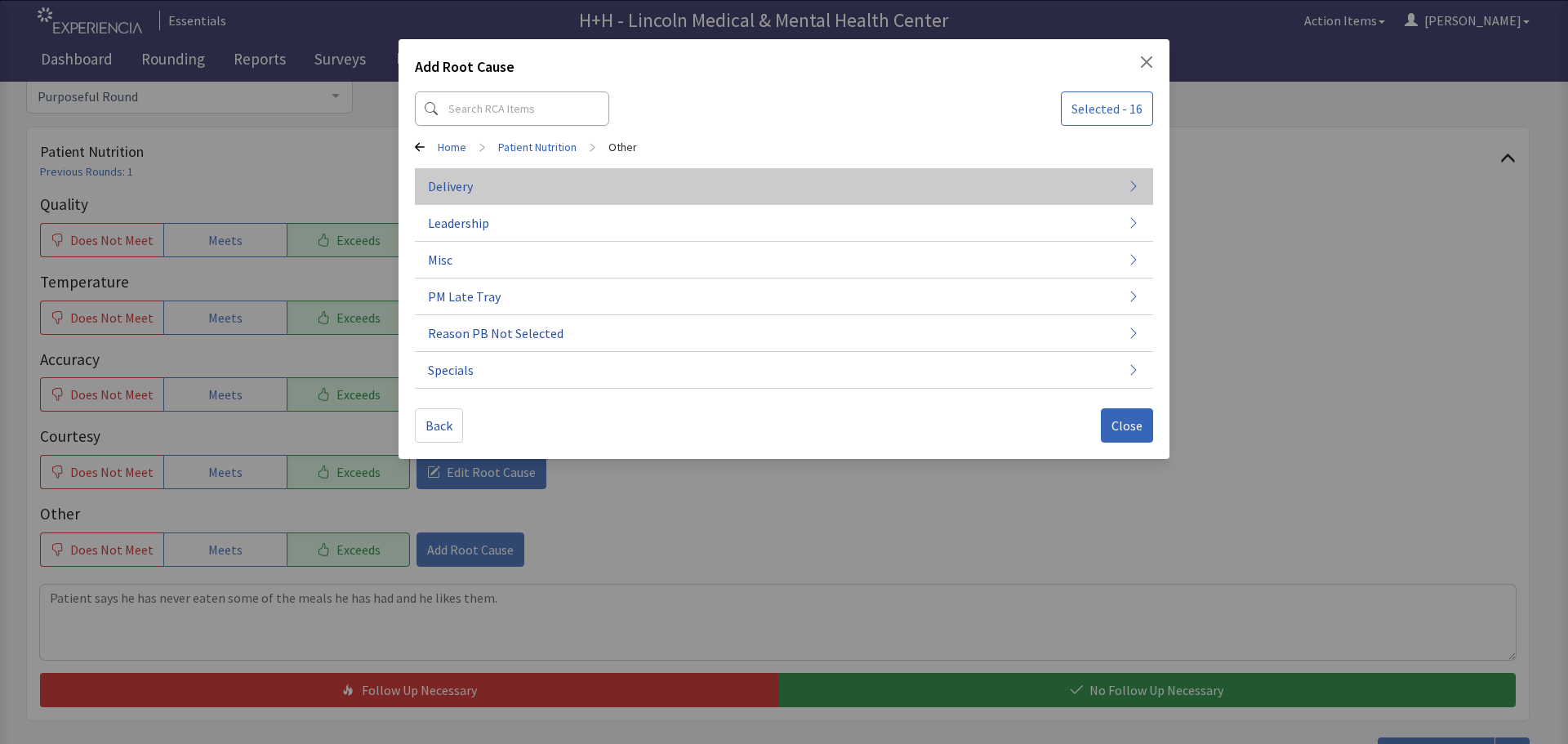
click at [482, 197] on button "Delivery" at bounding box center [784, 186] width 739 height 37
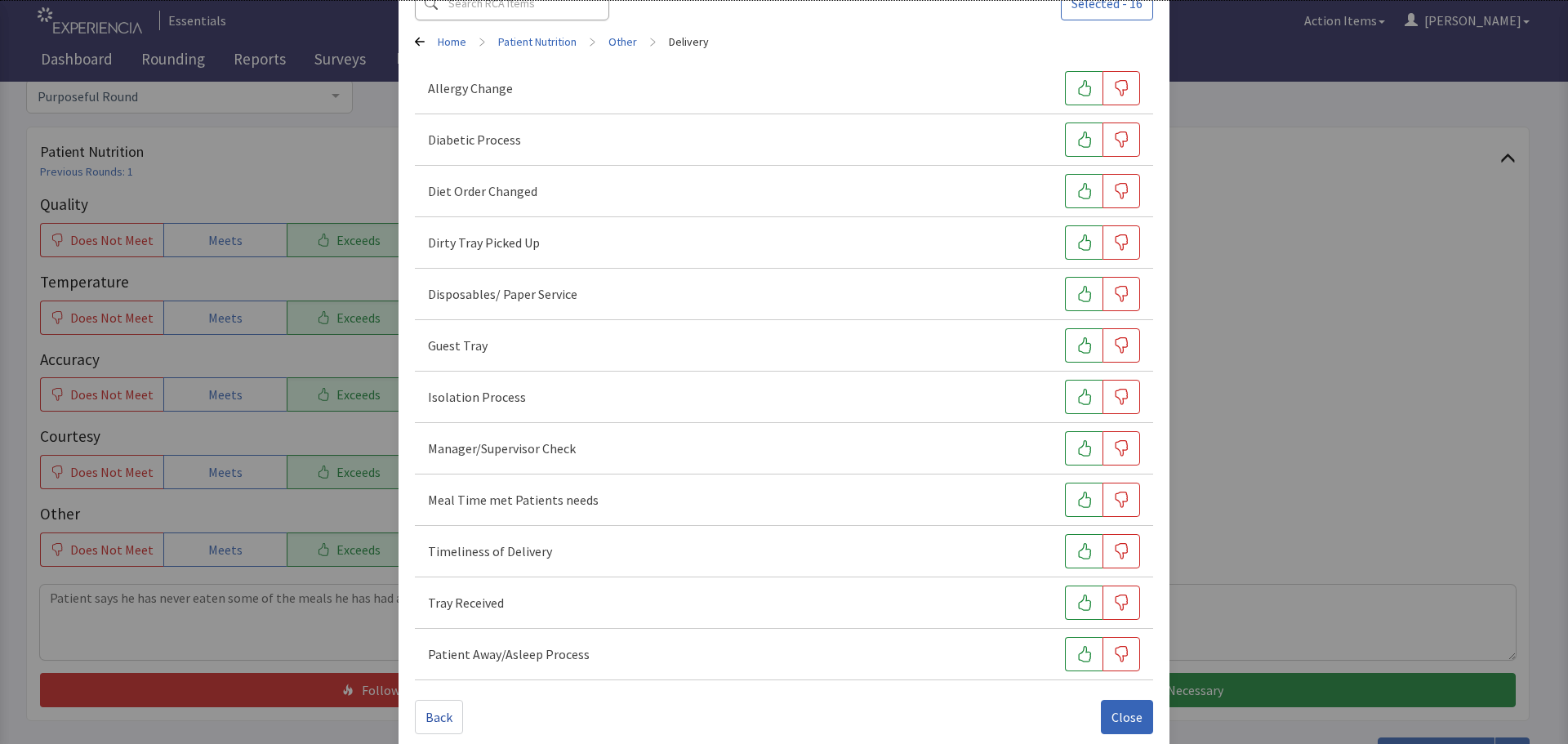
scroll to position [125, 0]
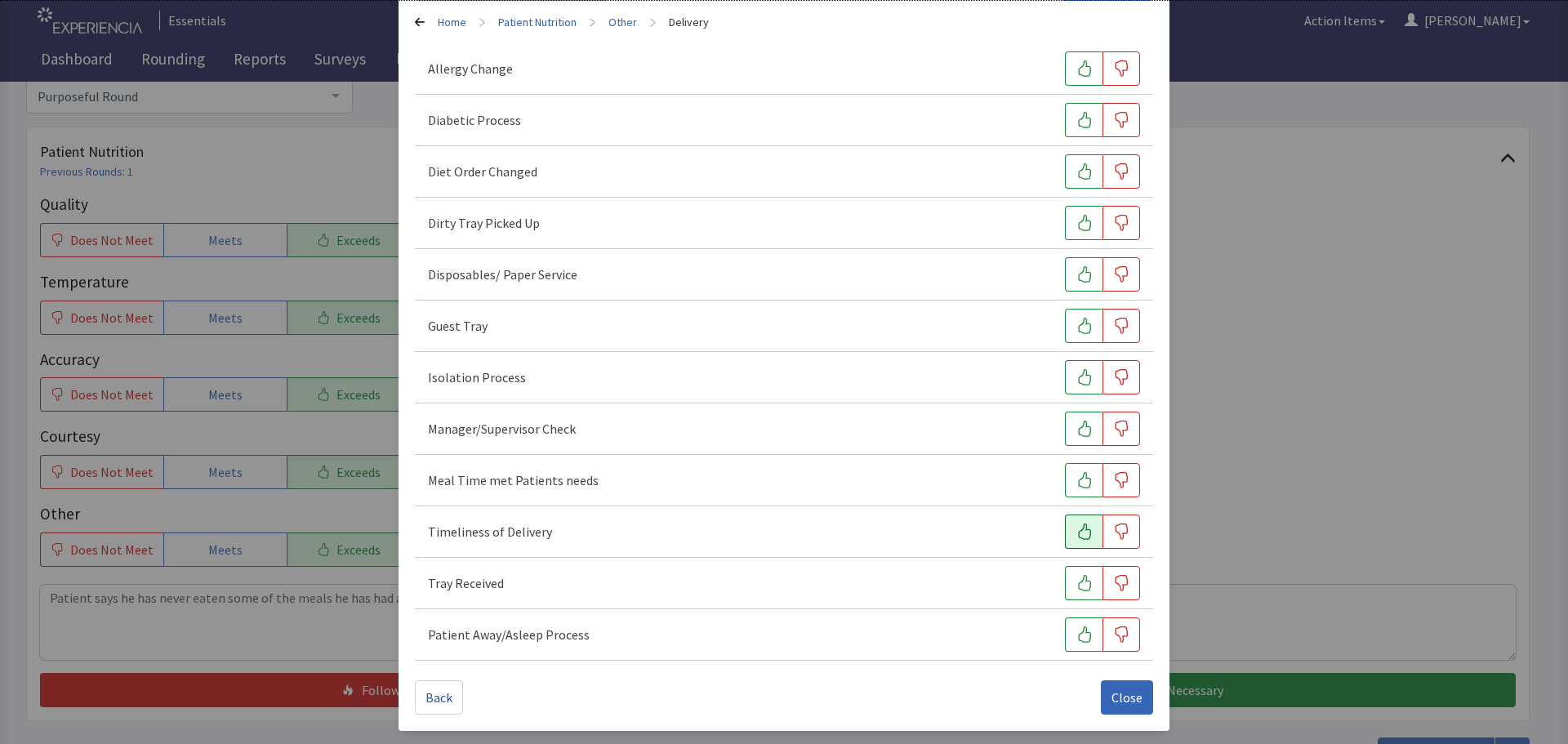
click at [1076, 533] on icon "button" at bounding box center [1084, 531] width 16 height 16
click at [1078, 578] on icon "button" at bounding box center [1084, 583] width 16 height 16
click at [1076, 475] on icon "button" at bounding box center [1084, 480] width 16 height 16
click at [1076, 226] on icon "button" at bounding box center [1084, 223] width 16 height 16
click at [1111, 699] on span "Close" at bounding box center [1127, 697] width 31 height 20
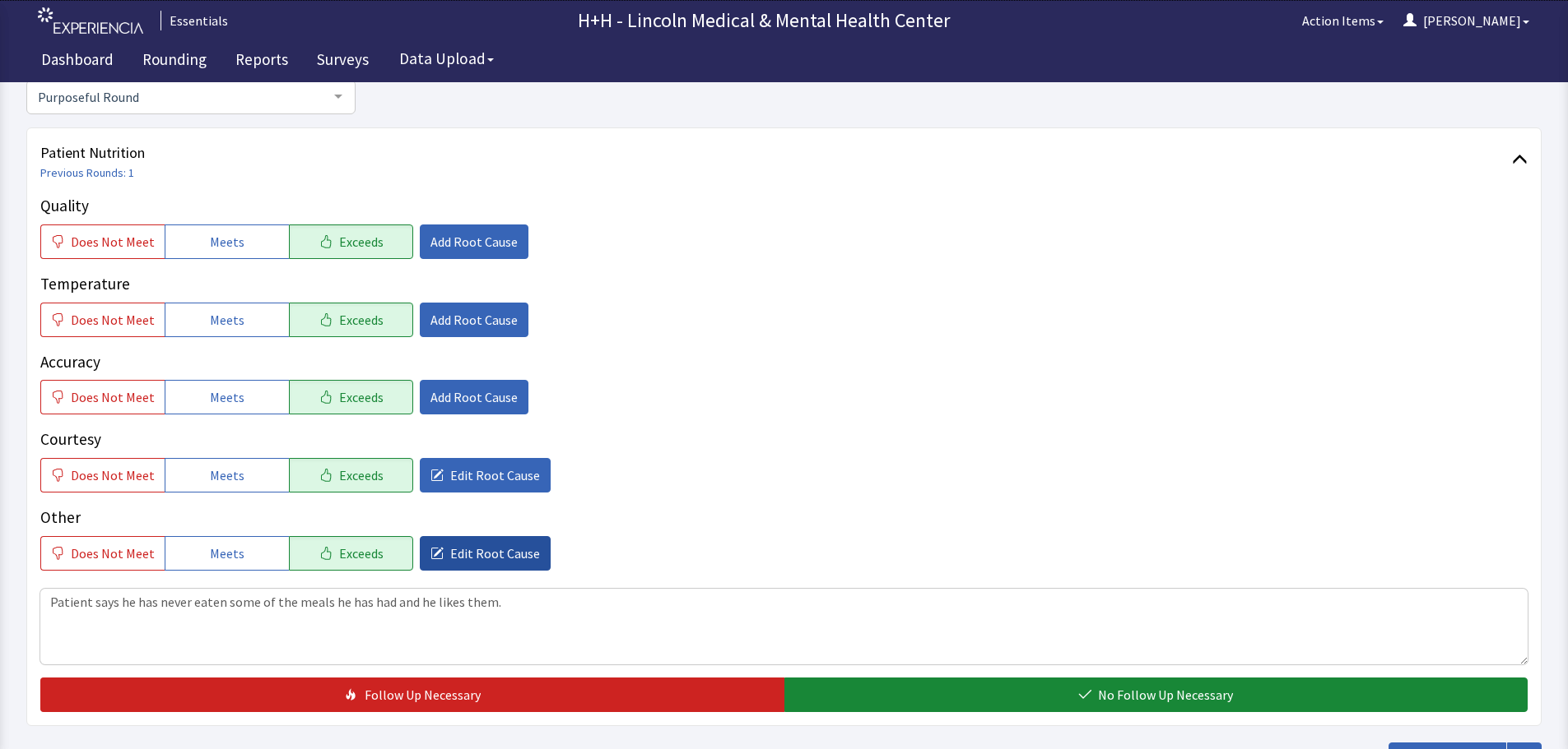
click at [435, 555] on button "Edit Root Cause" at bounding box center [485, 553] width 131 height 35
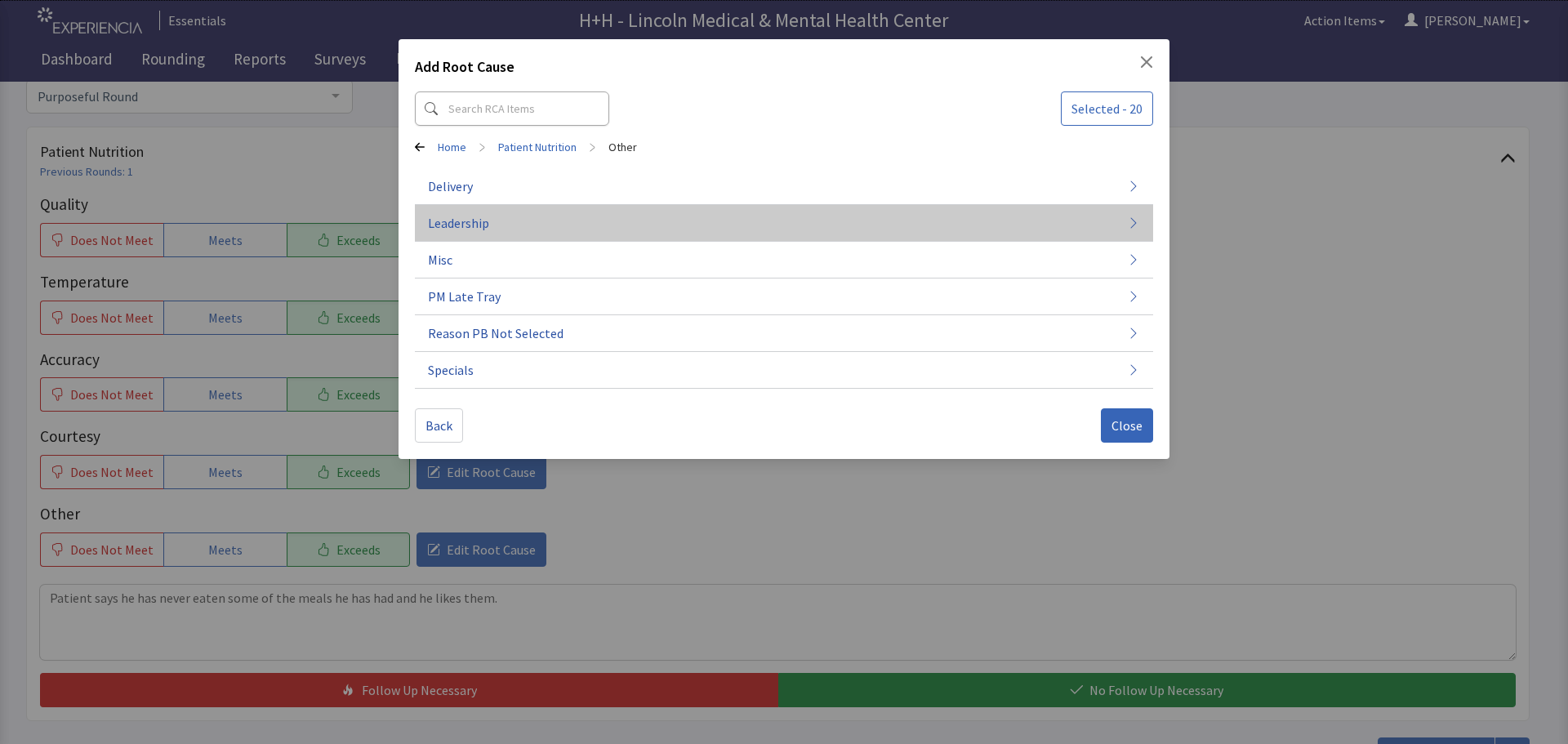
click at [434, 225] on span "Leadership" at bounding box center [458, 223] width 61 height 20
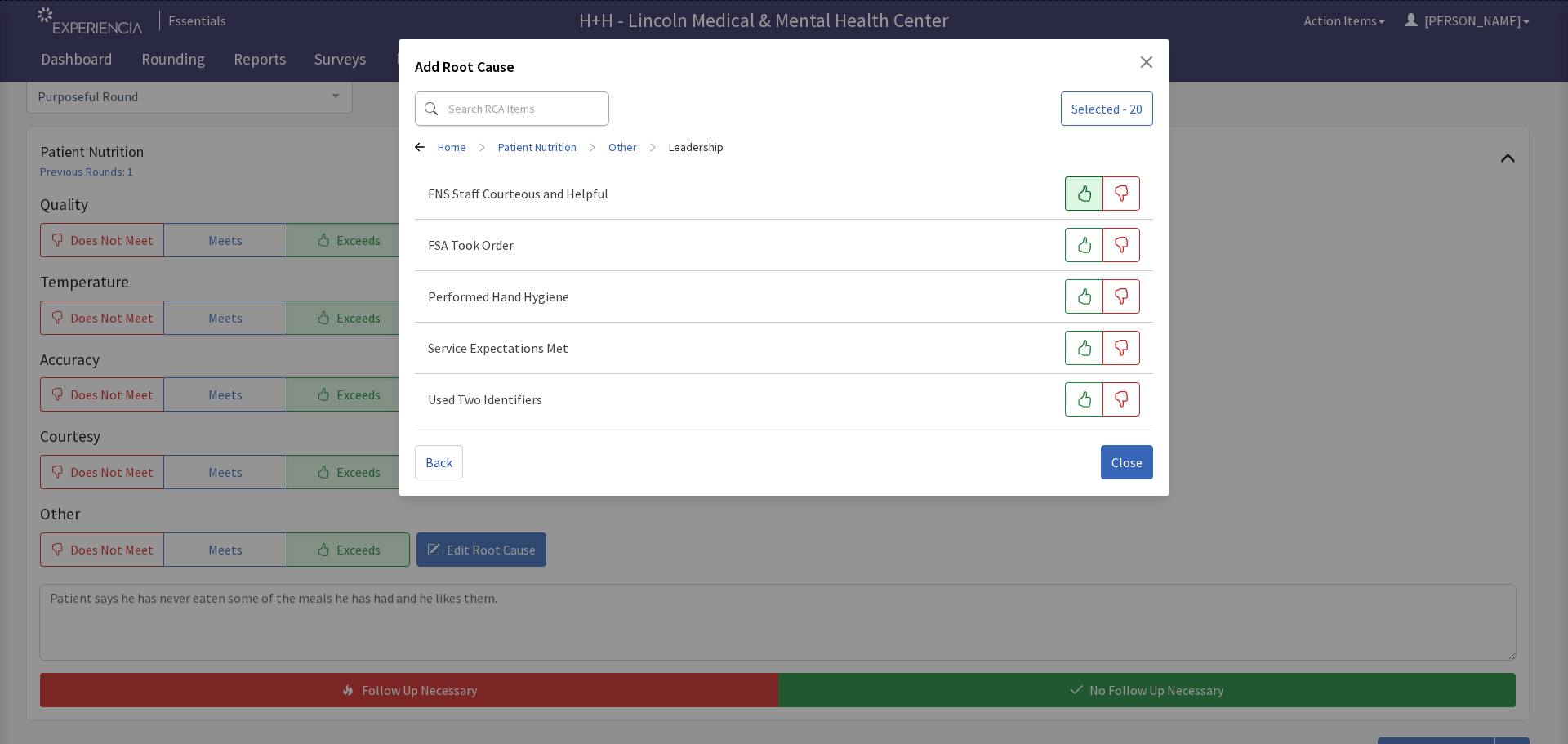
click at [1067, 199] on button "button" at bounding box center [1084, 194] width 38 height 34
click at [1079, 235] on button "button" at bounding box center [1084, 245] width 38 height 34
click at [1076, 287] on button "button" at bounding box center [1084, 297] width 38 height 34
click at [1089, 355] on icon "button" at bounding box center [1084, 347] width 13 height 16
click at [1070, 392] on button "button" at bounding box center [1084, 399] width 38 height 34
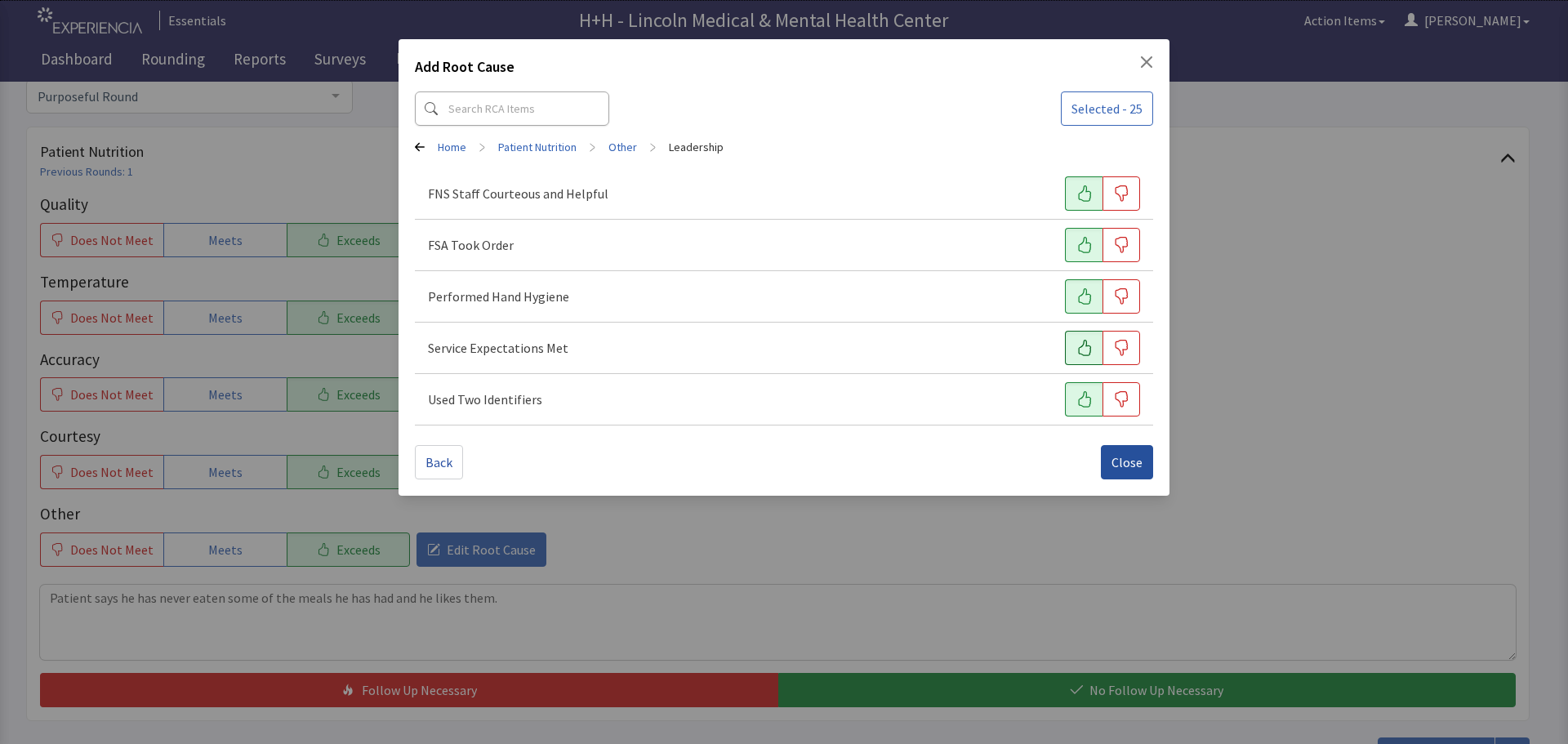
click at [1107, 452] on button "Close" at bounding box center [1127, 462] width 52 height 34
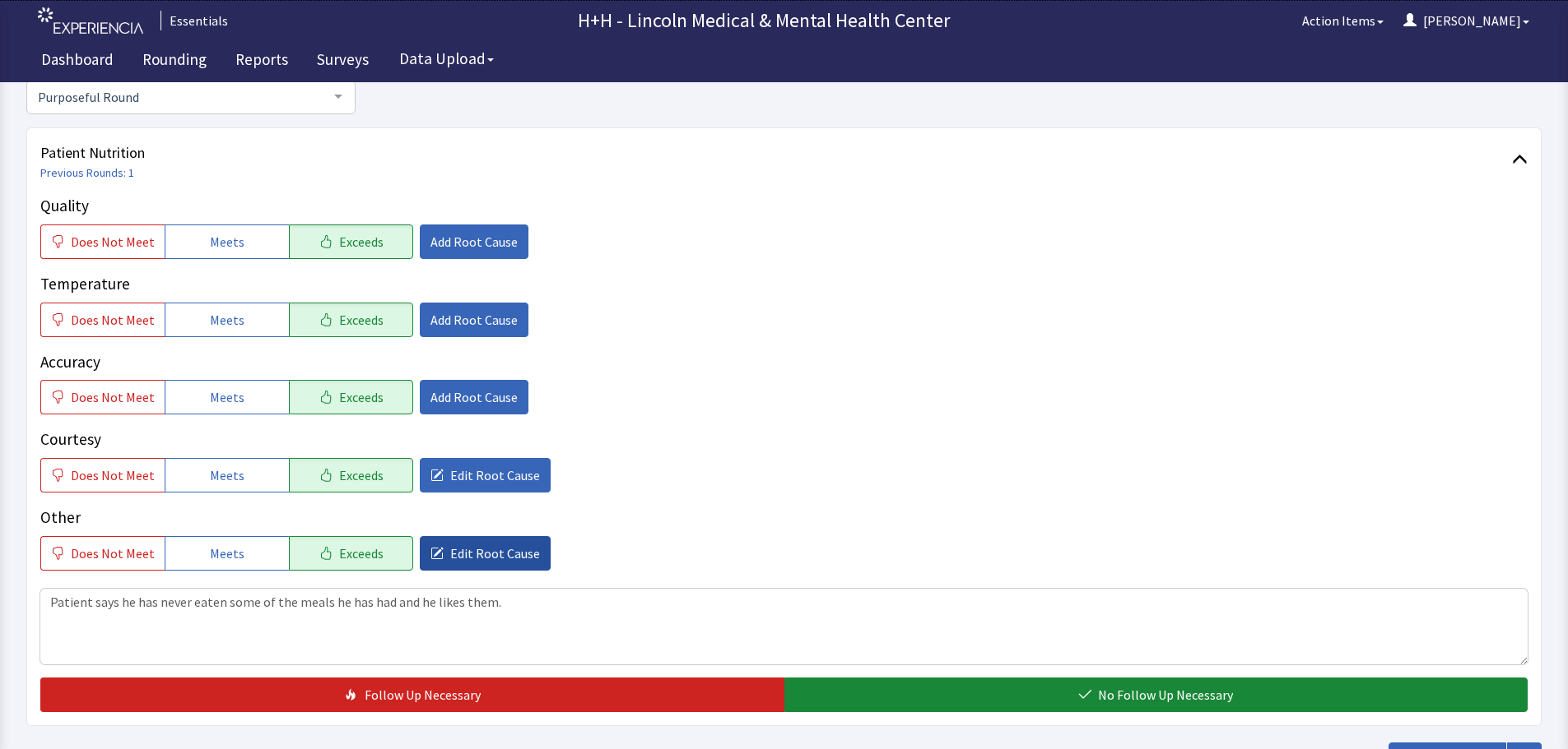
click at [519, 543] on button "Edit Root Cause" at bounding box center [485, 553] width 131 height 35
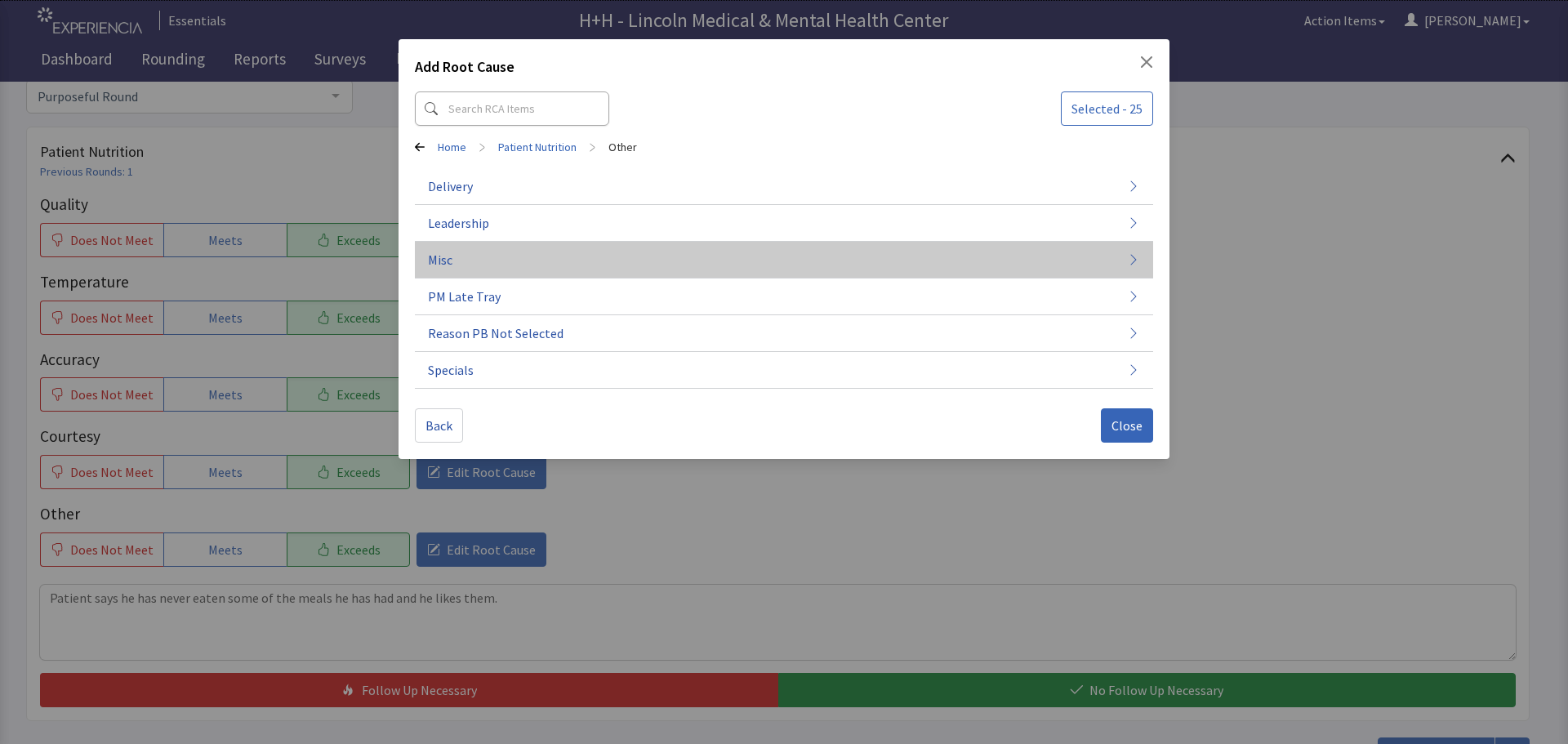
click at [466, 255] on button "Misc" at bounding box center [784, 260] width 739 height 37
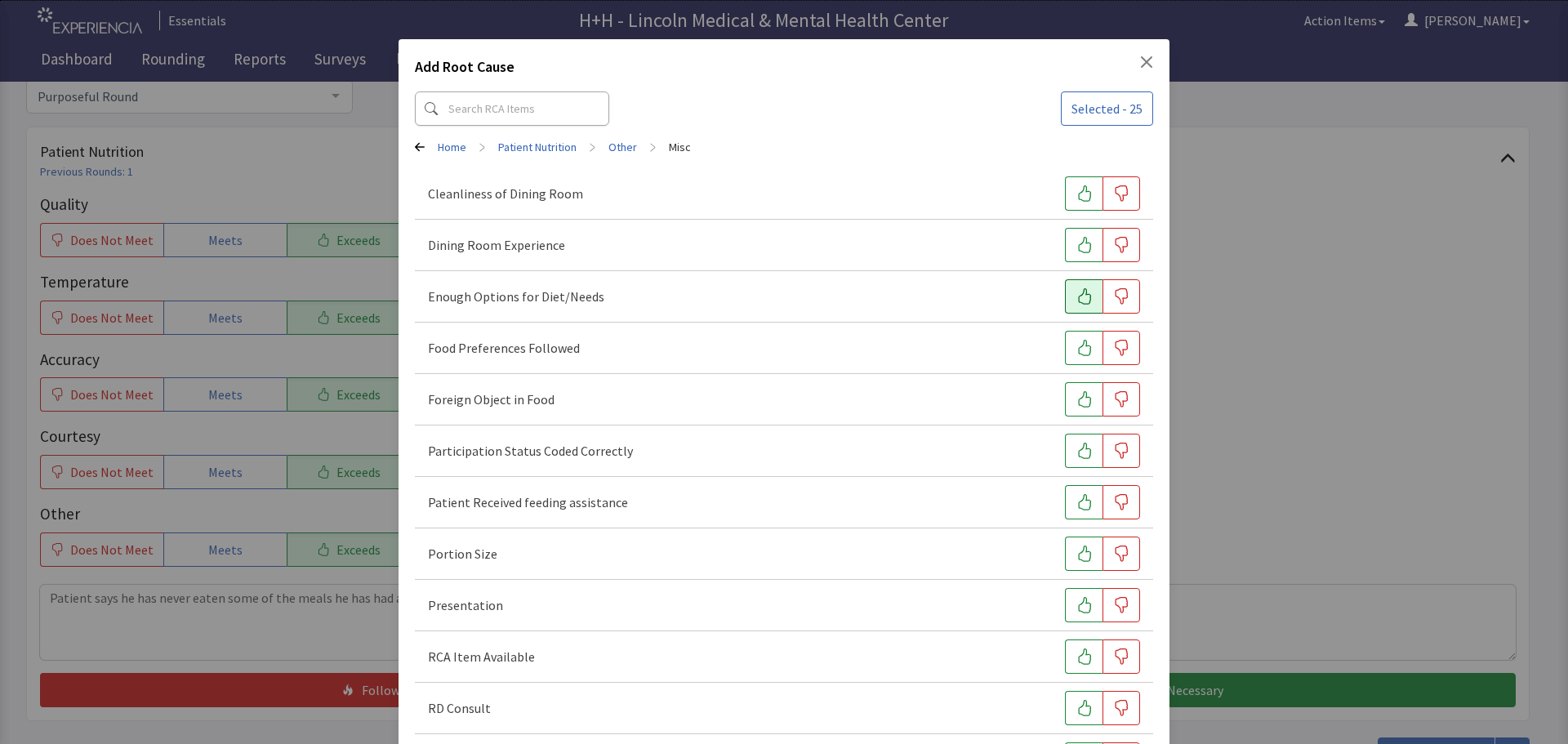
click at [1080, 293] on icon "button" at bounding box center [1084, 296] width 16 height 16
click at [1078, 342] on icon "button" at bounding box center [1084, 347] width 16 height 16
click at [1065, 555] on button "button" at bounding box center [1084, 554] width 38 height 34
click at [1073, 597] on button "button" at bounding box center [1084, 605] width 38 height 34
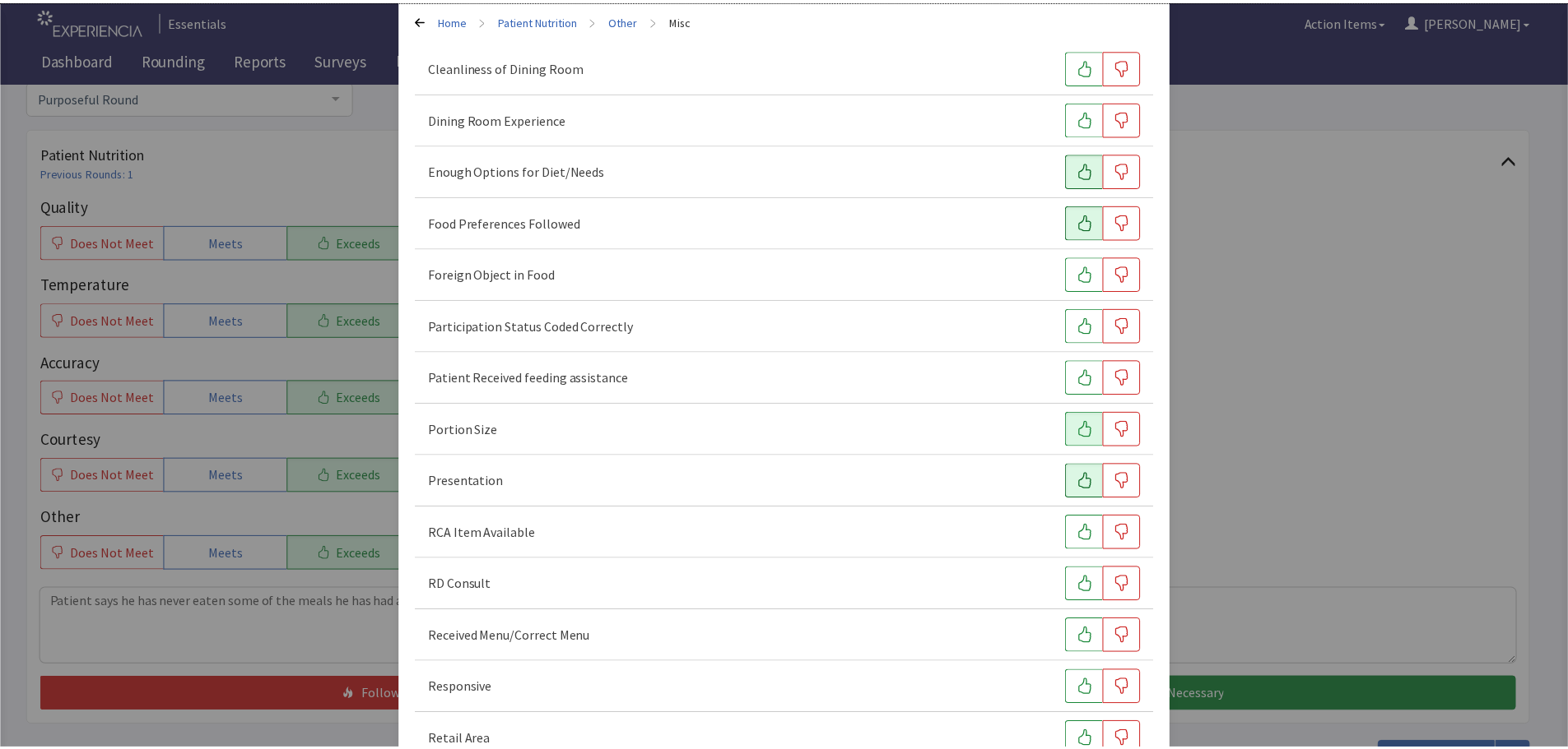
scroll to position [230, 0]
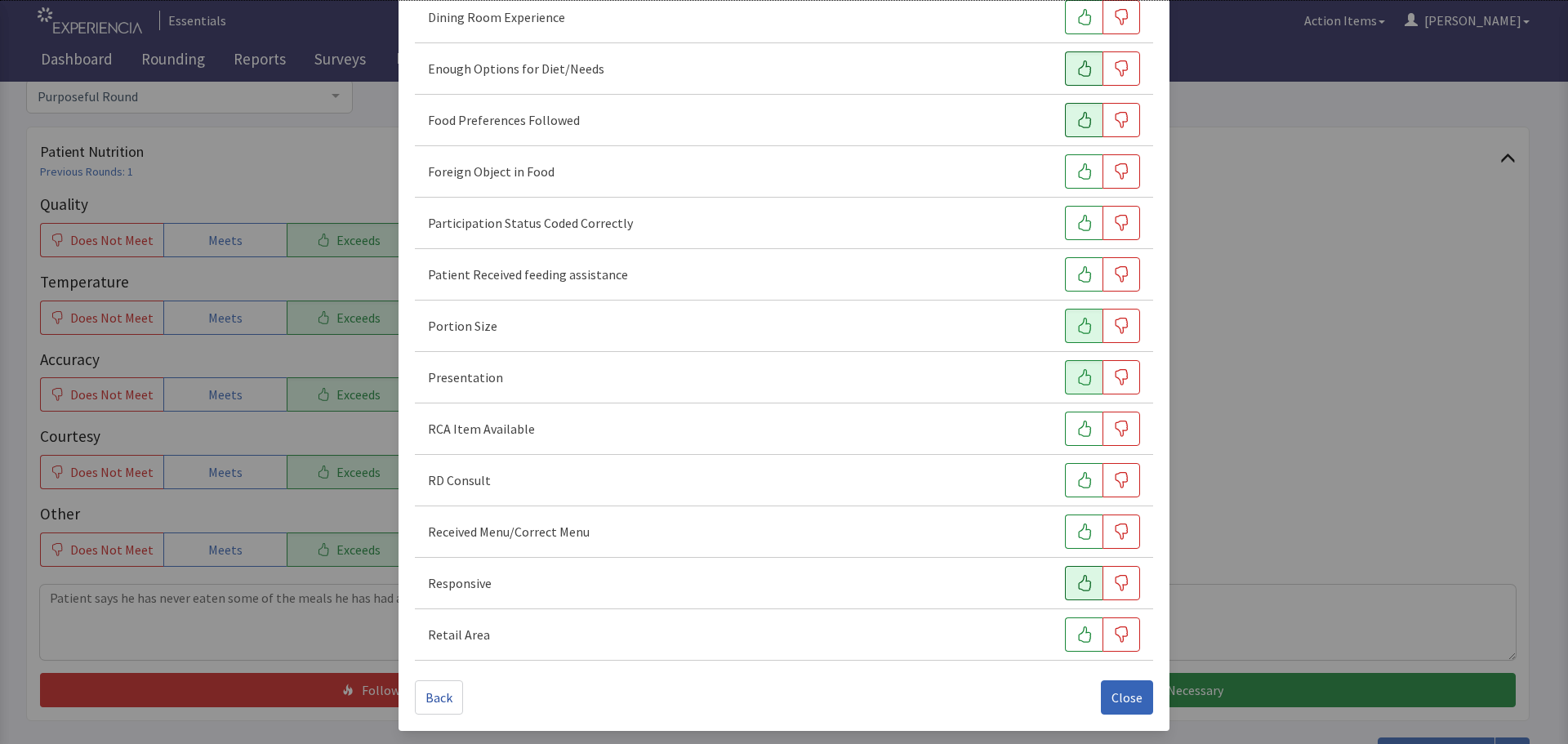
click at [1080, 577] on icon "button" at bounding box center [1084, 583] width 16 height 16
click at [1116, 694] on span "Close" at bounding box center [1127, 697] width 31 height 20
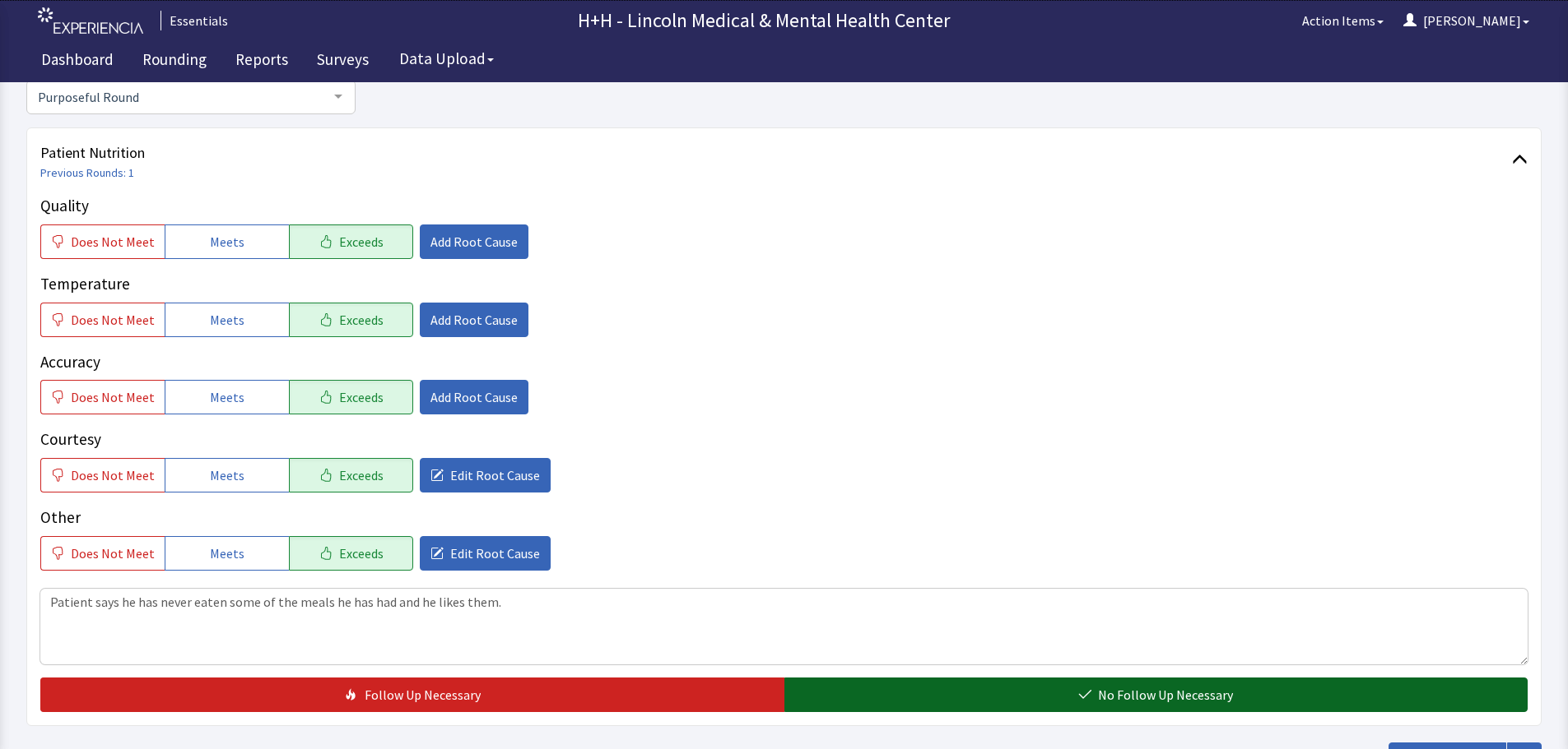
click at [1021, 694] on button "No Follow Up Necessary" at bounding box center [1156, 695] width 744 height 35
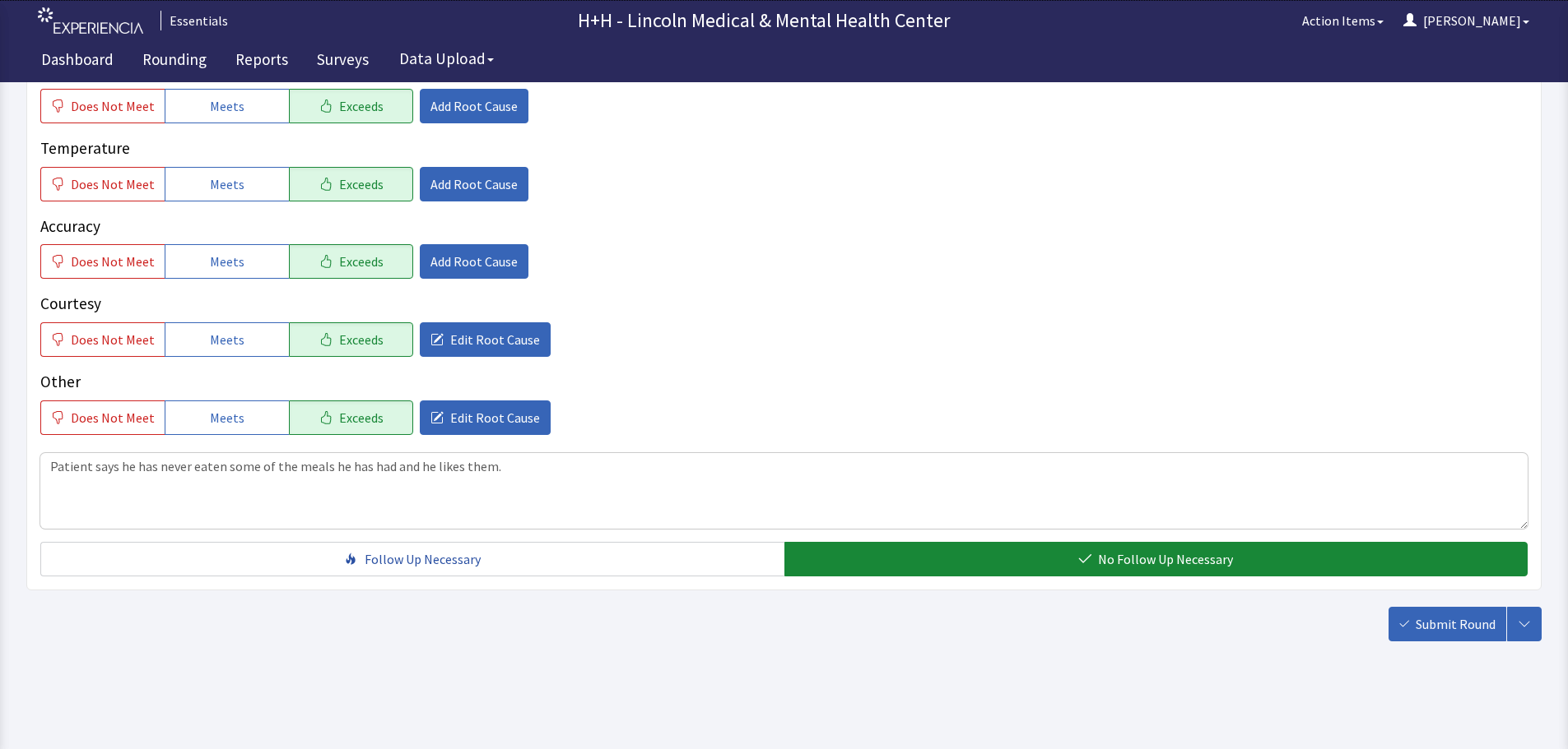
scroll to position [301, 0]
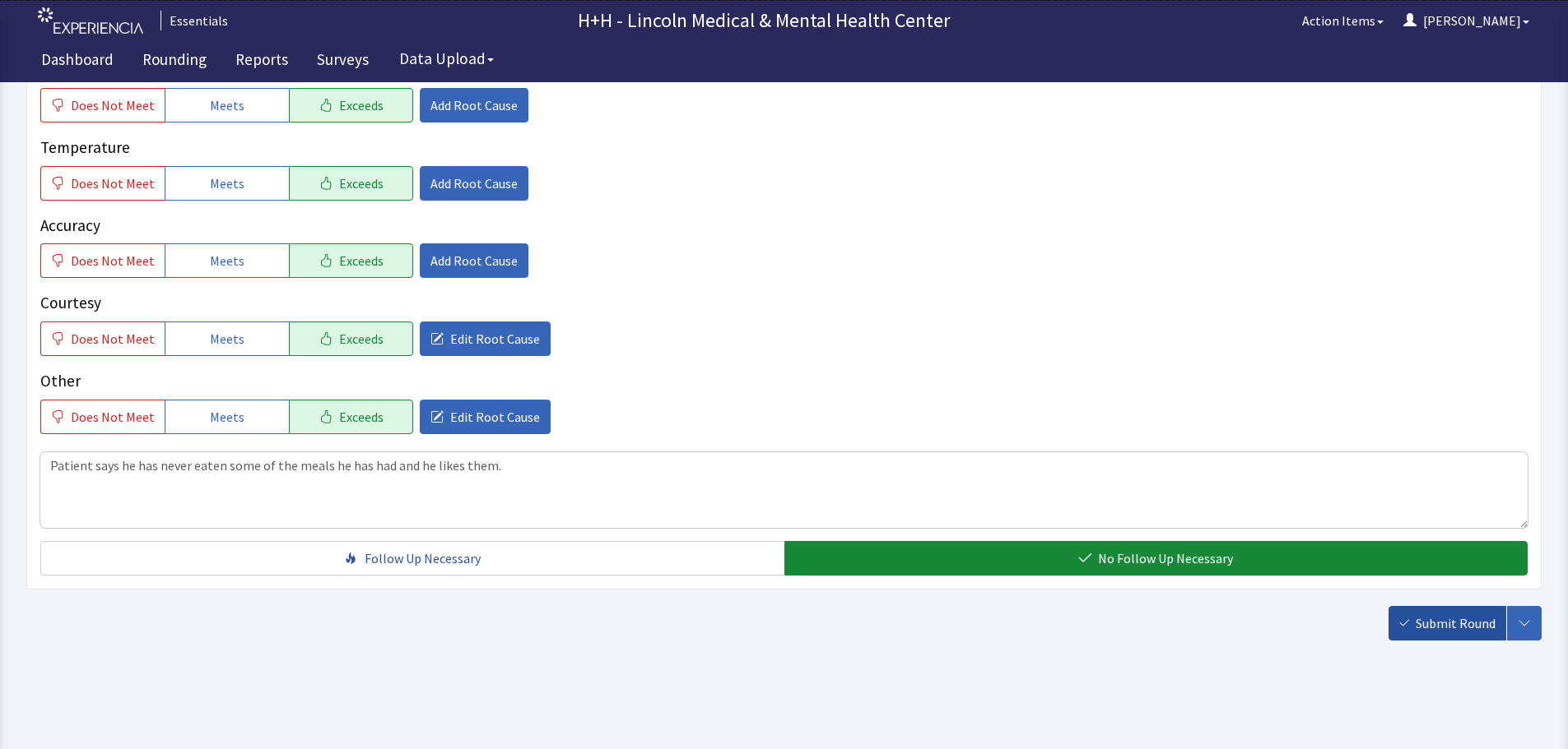
click at [1436, 622] on span "Submit Round" at bounding box center [1455, 623] width 79 height 20
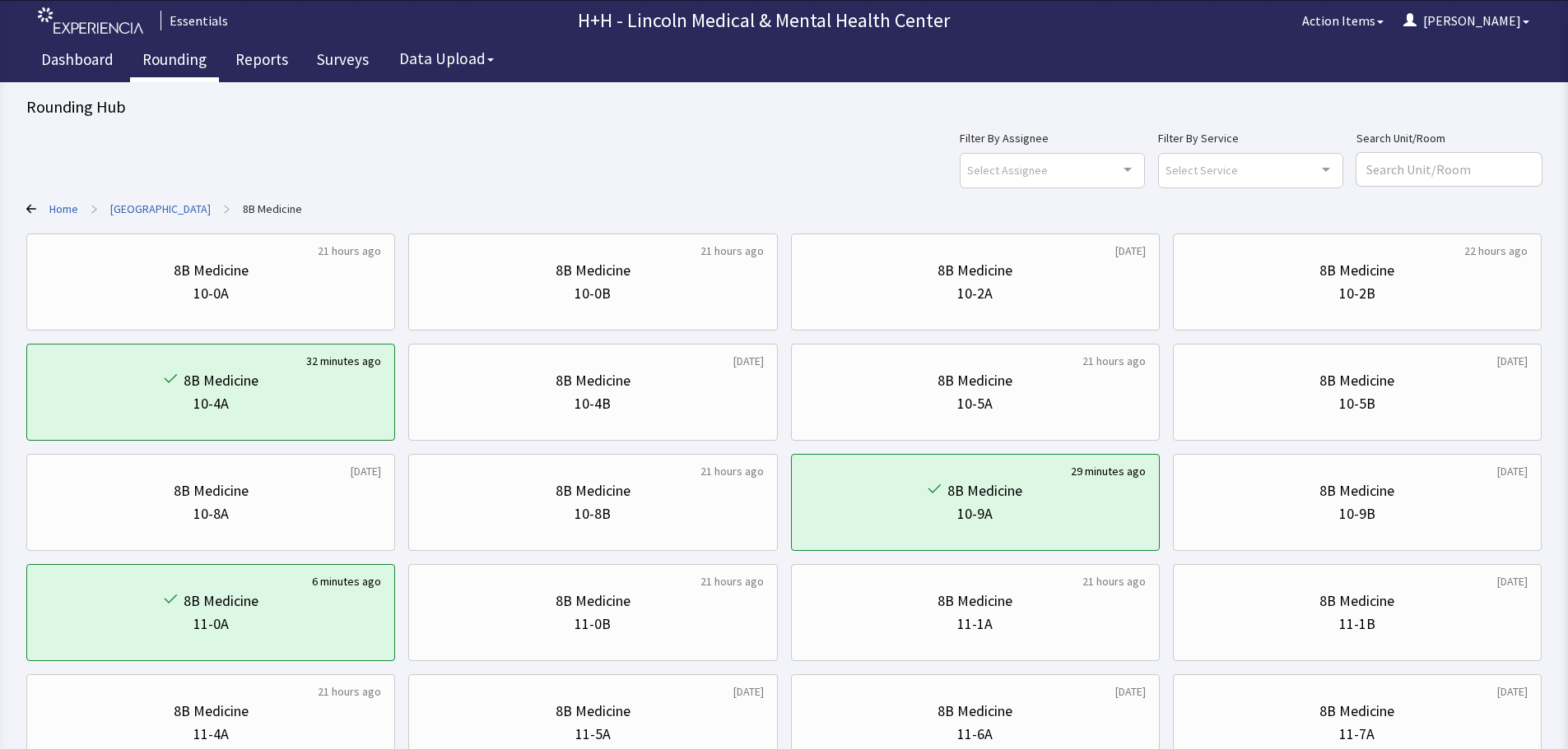
click at [162, 61] on link "Rounding" at bounding box center [174, 62] width 89 height 41
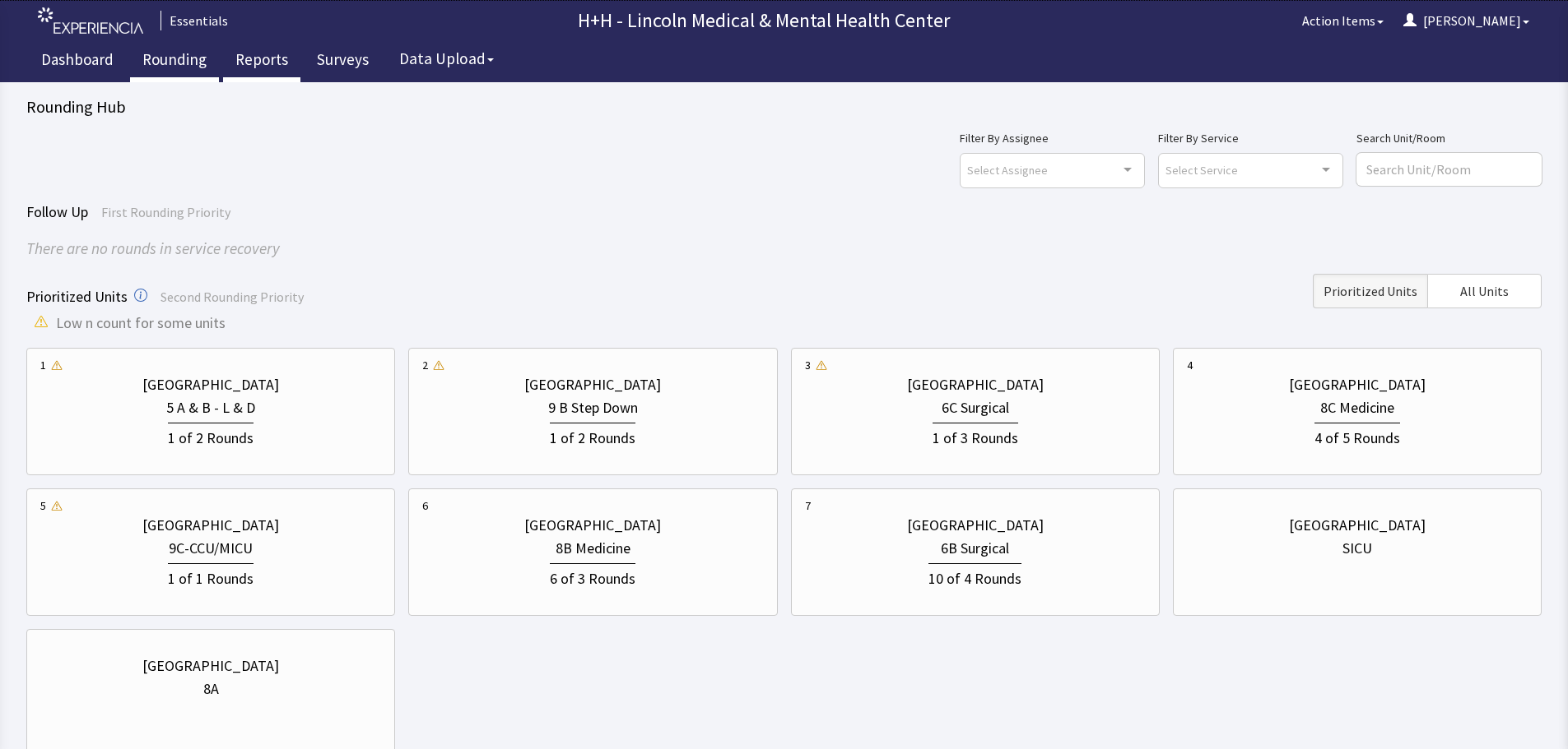
click at [250, 59] on link "Reports" at bounding box center [262, 62] width 78 height 41
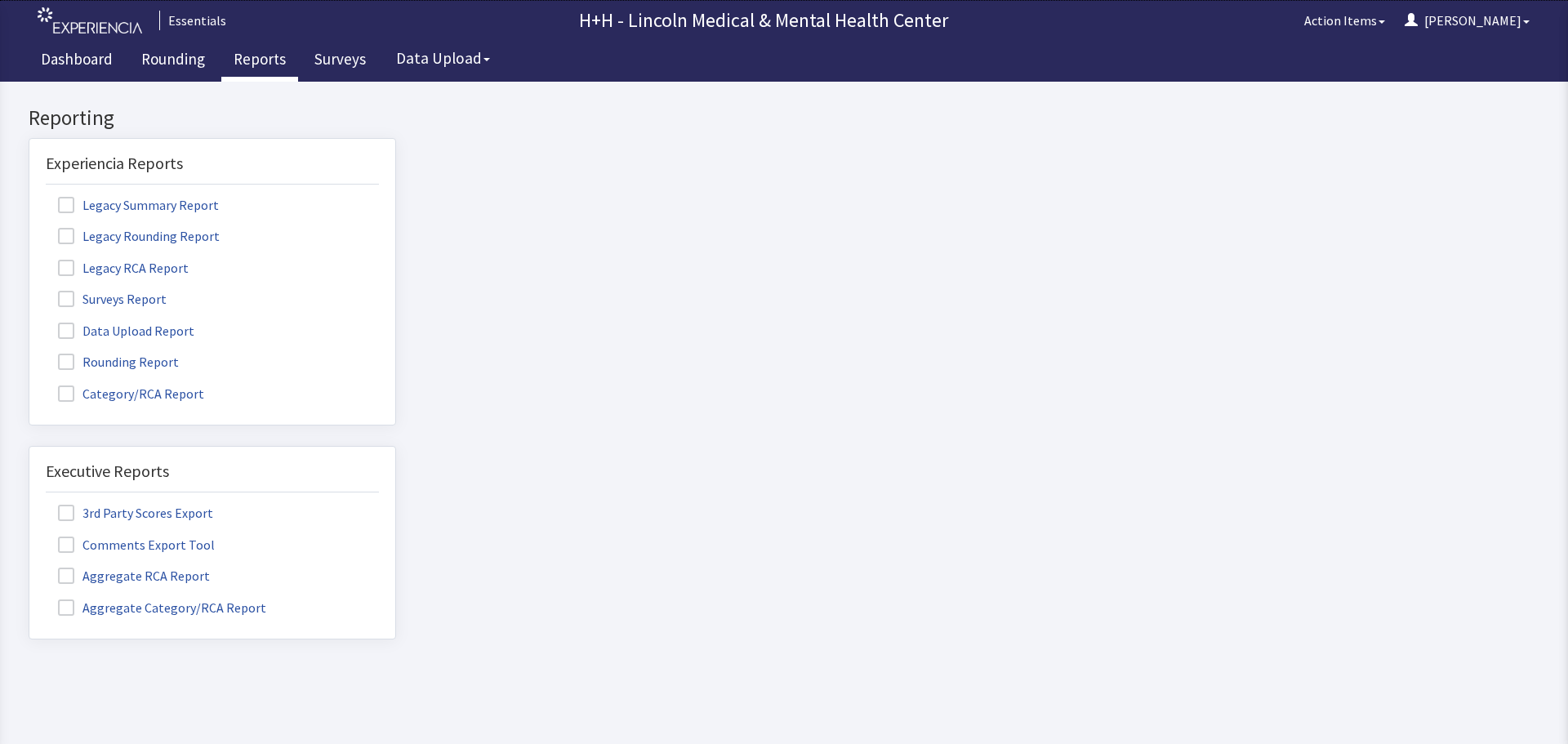
click at [71, 363] on span at bounding box center [66, 362] width 16 height 16
click at [29, 353] on input "Rounding Report" at bounding box center [29, 353] width 0 height 0
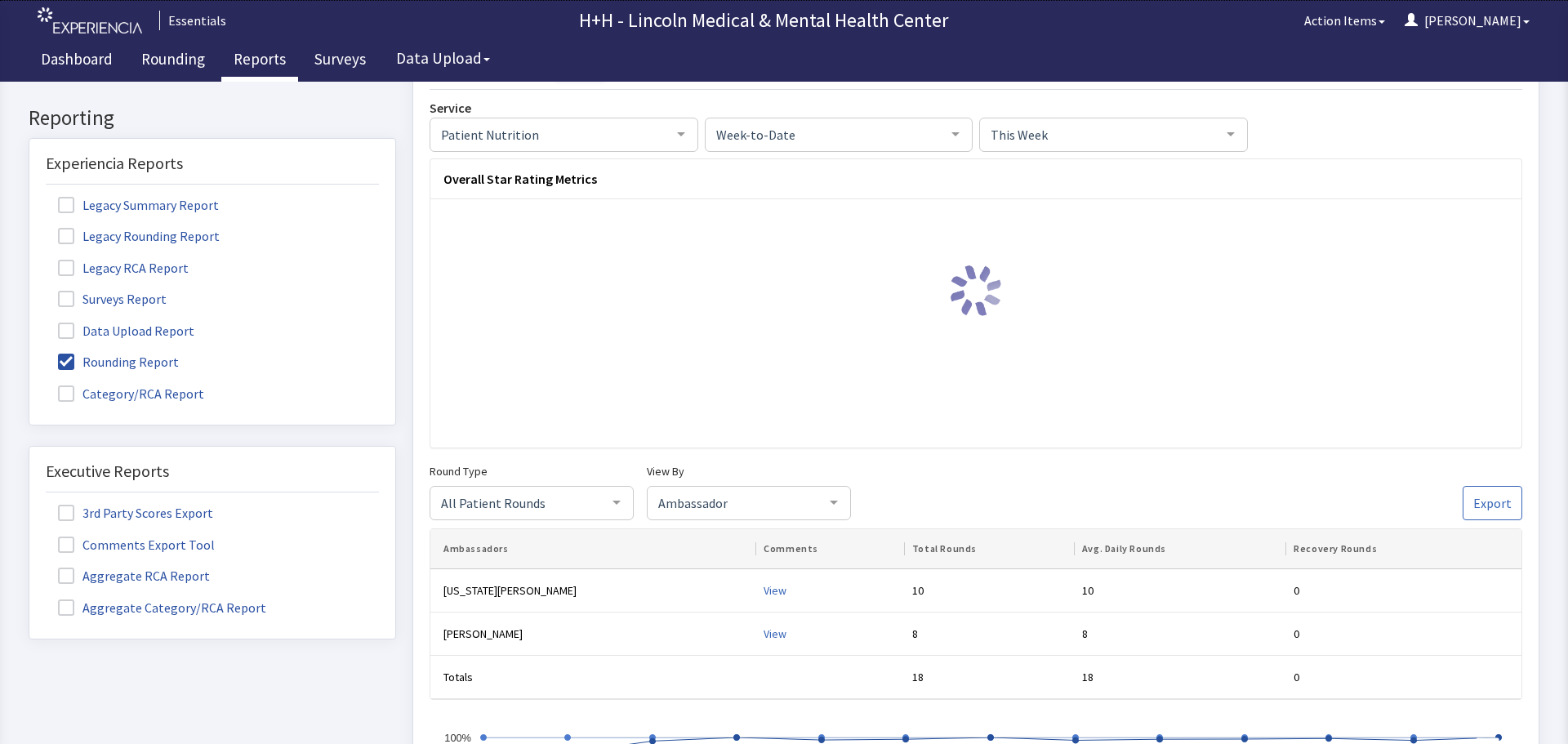
scroll to position [81, 0]
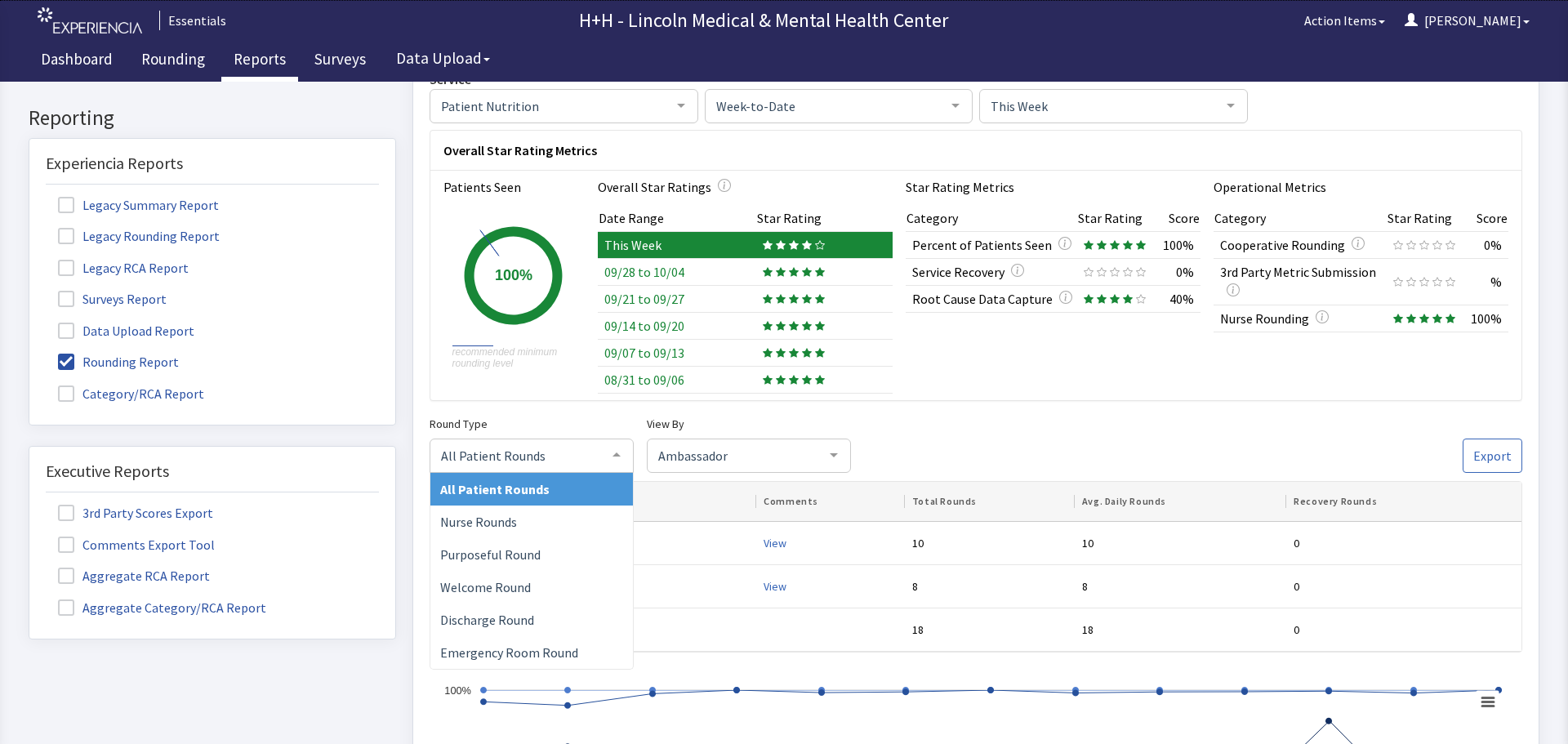
click at [607, 455] on div at bounding box center [616, 454] width 33 height 31
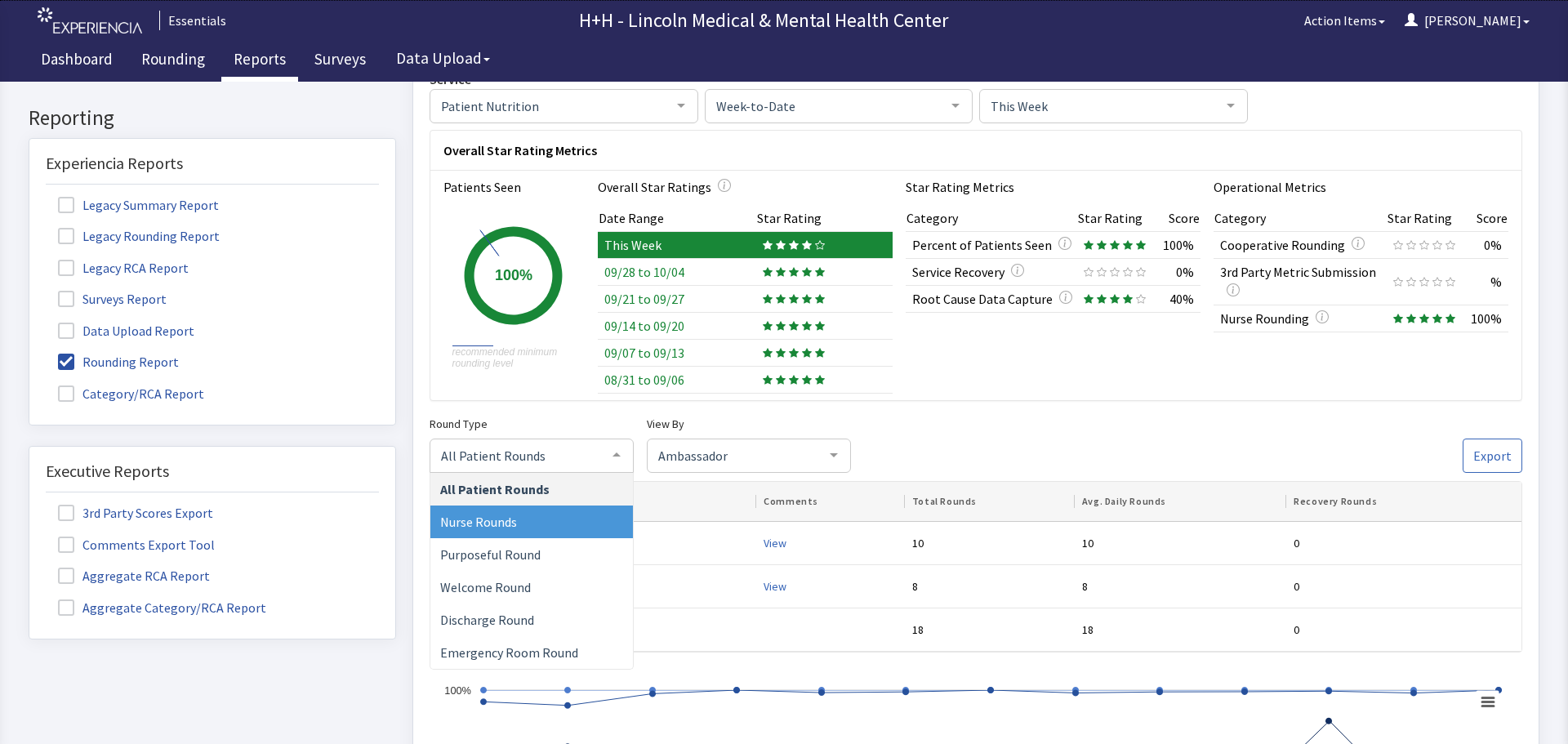
click at [513, 521] on span "Nurse Rounds" at bounding box center [479, 521] width 77 height 16
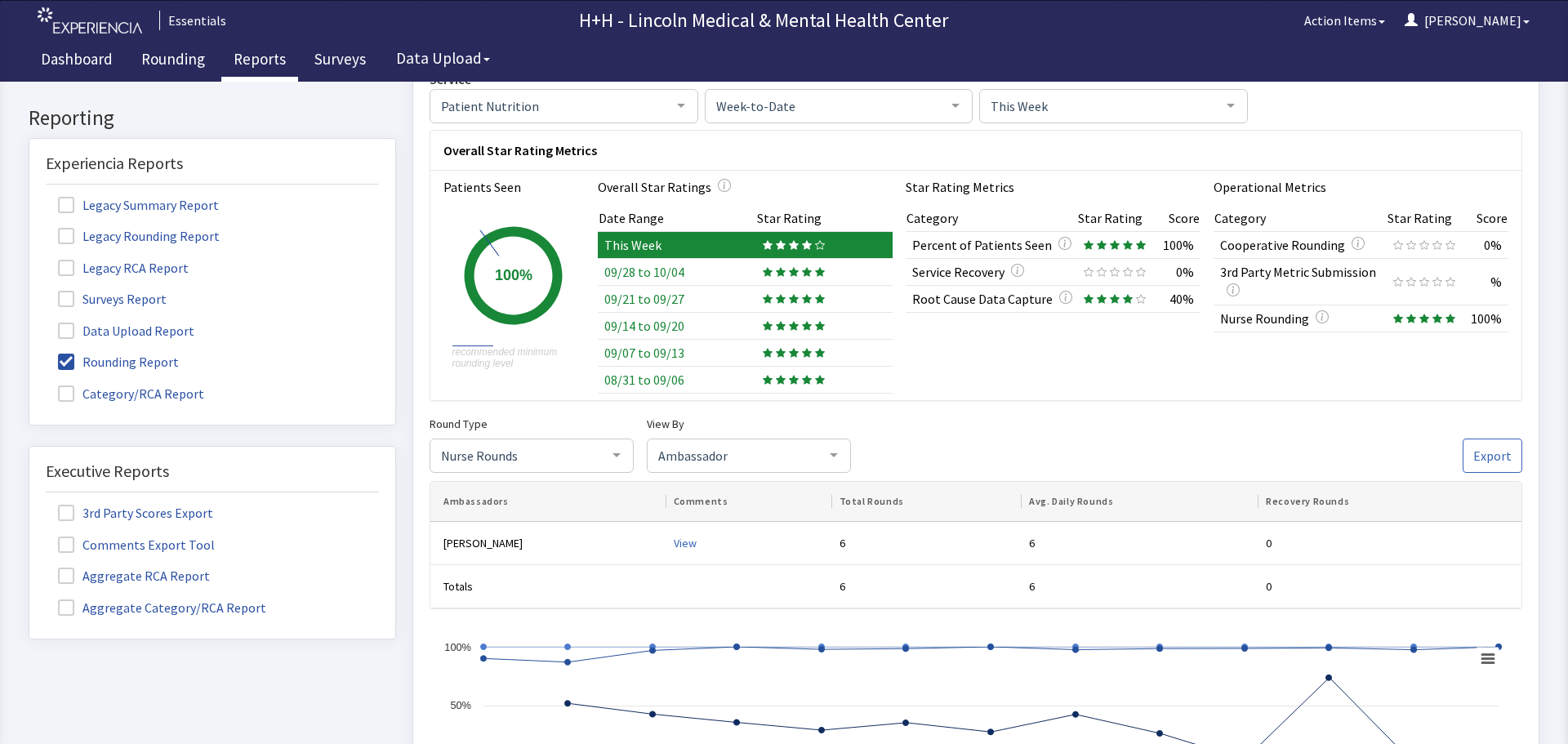
click at [554, 456] on span "Nurse Rounds" at bounding box center [518, 453] width 164 height 18
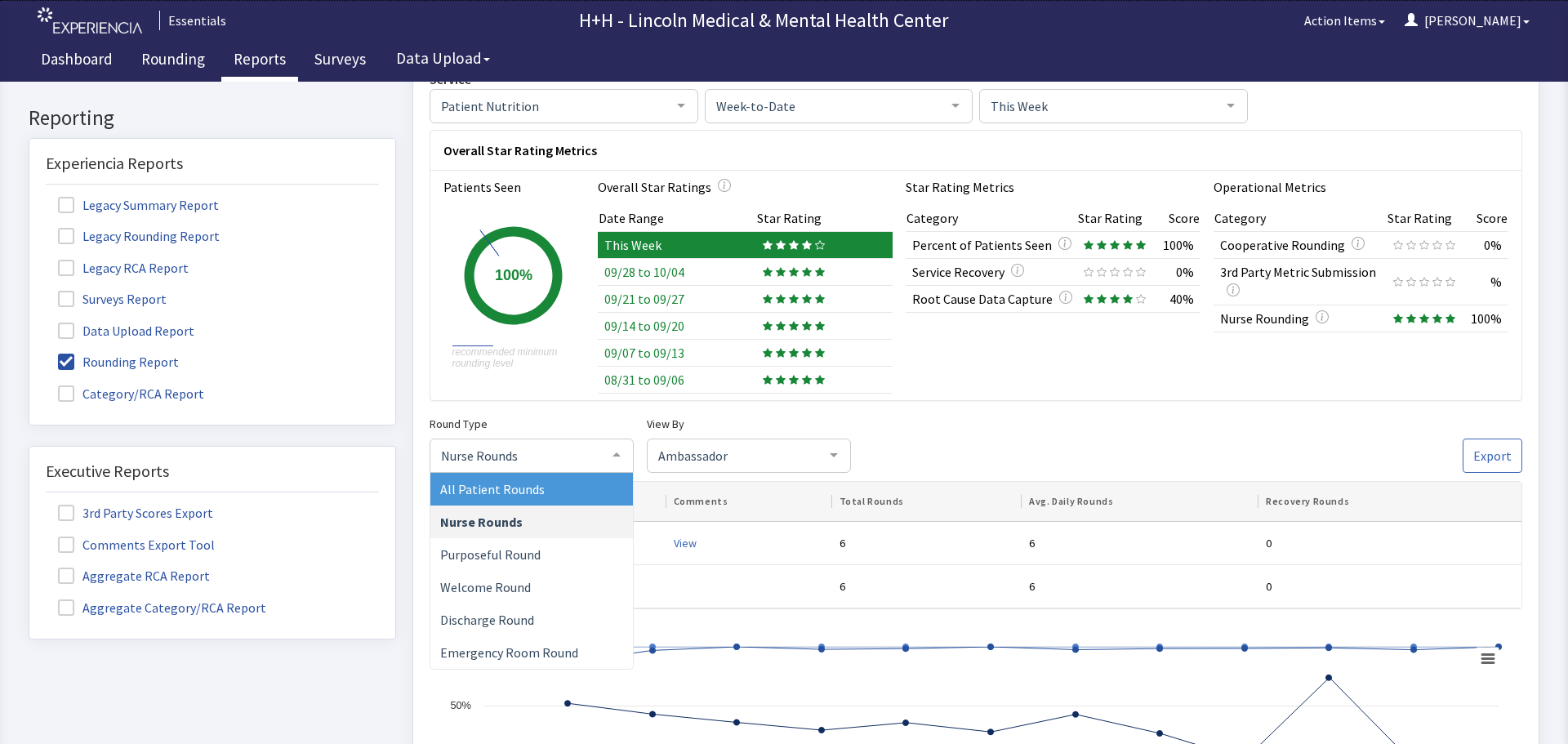
click at [536, 488] on span "All Patient Rounds" at bounding box center [493, 488] width 105 height 16
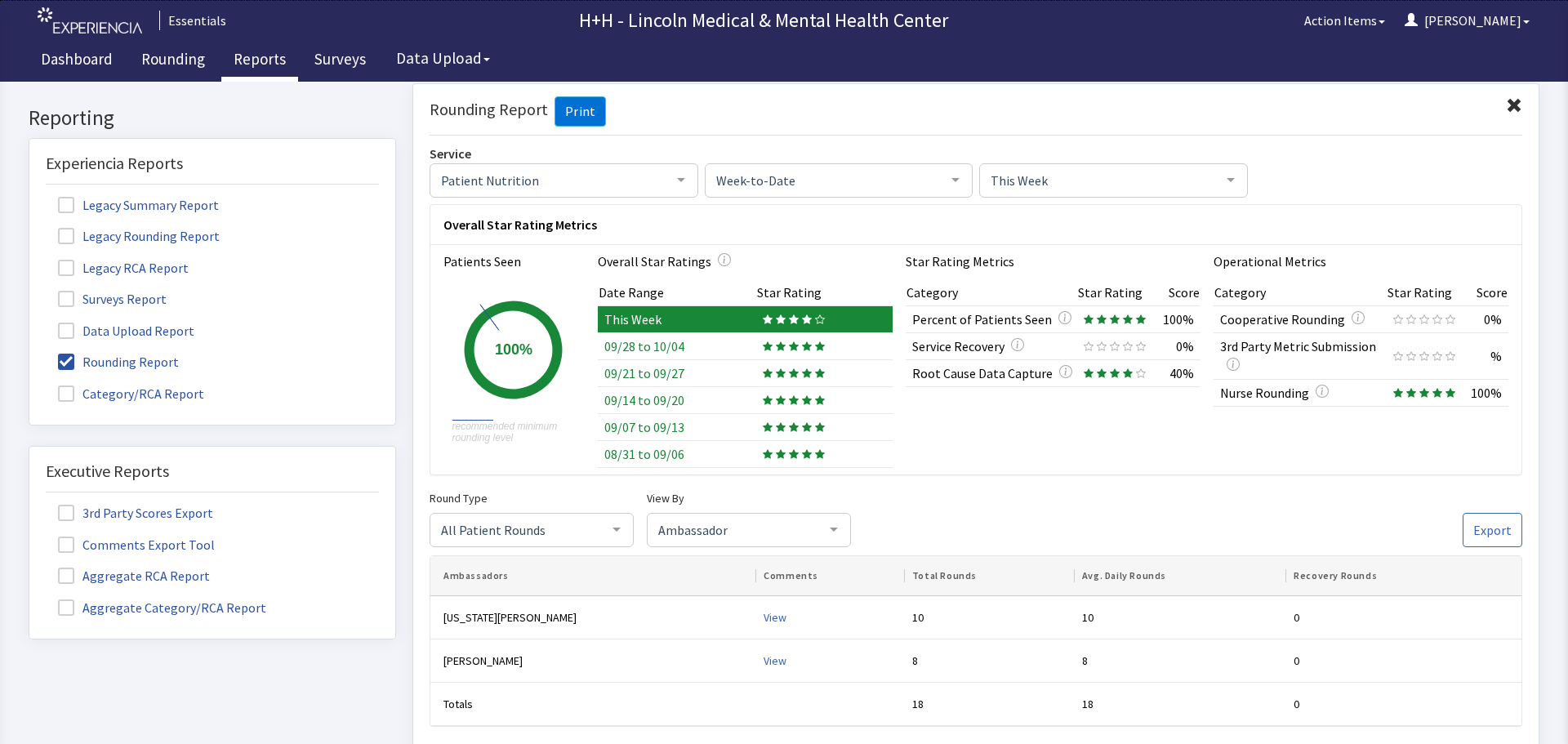
scroll to position [0, 0]
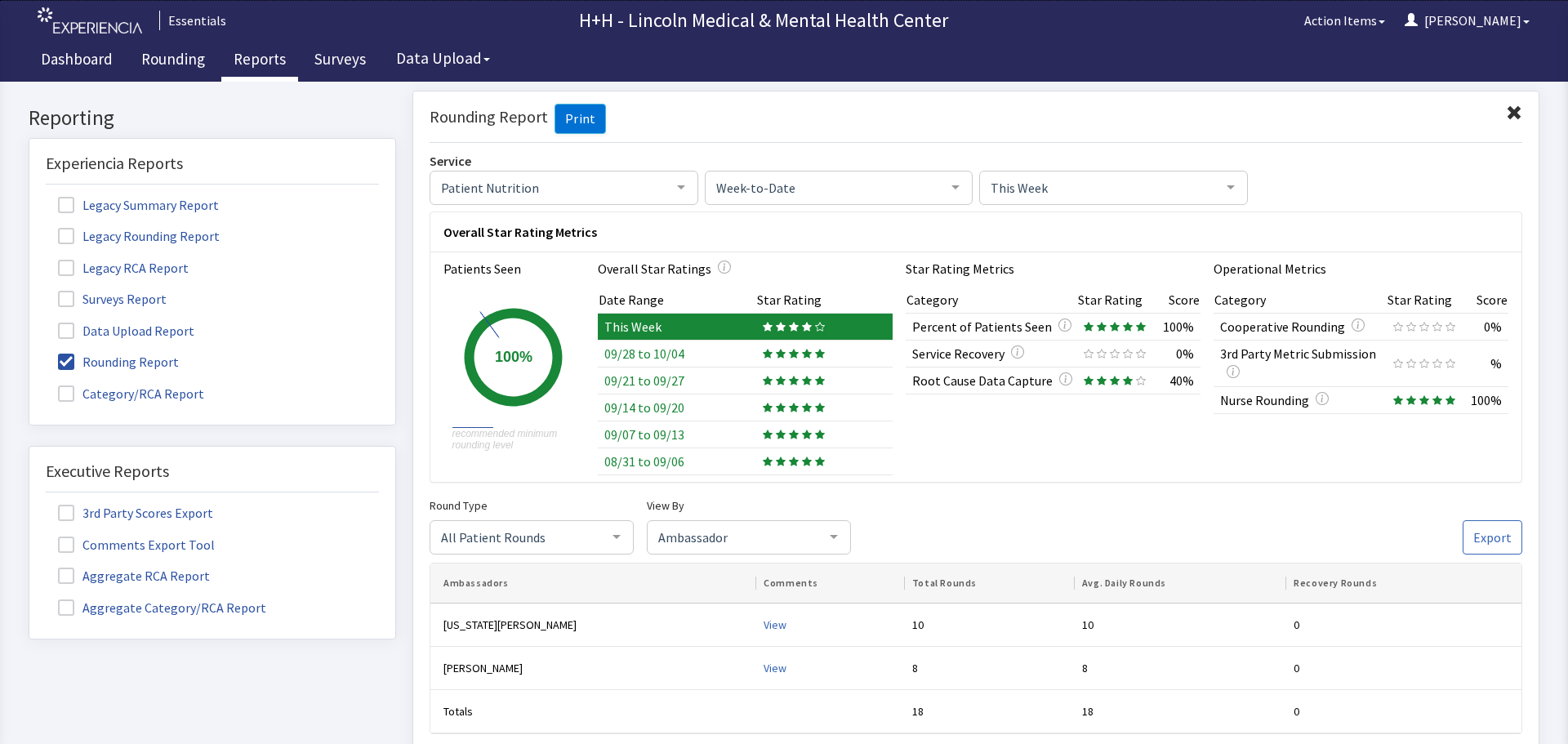
click at [1505, 111] on span at bounding box center [1513, 112] width 16 height 16
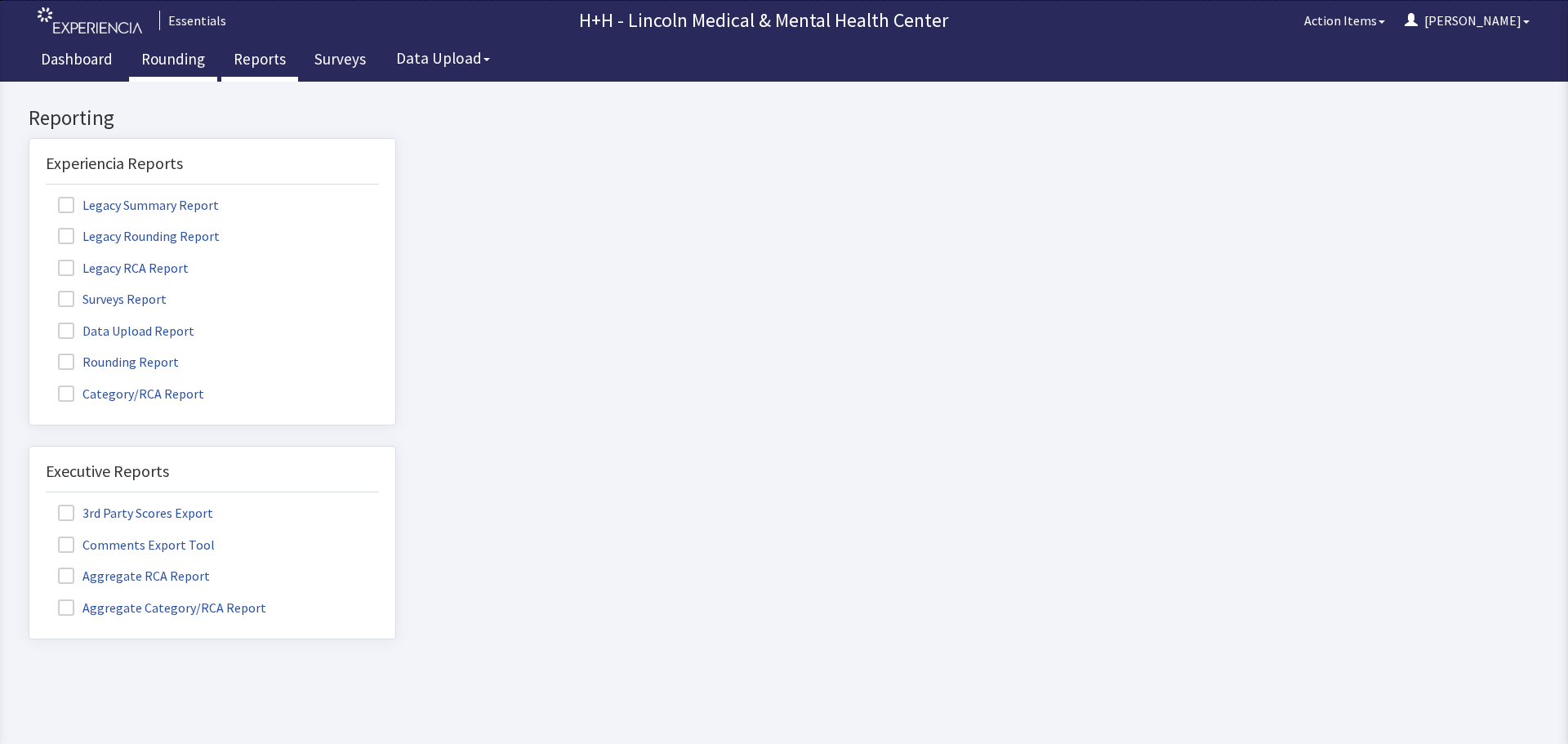
click at [170, 58] on link "Rounding" at bounding box center [173, 62] width 88 height 41
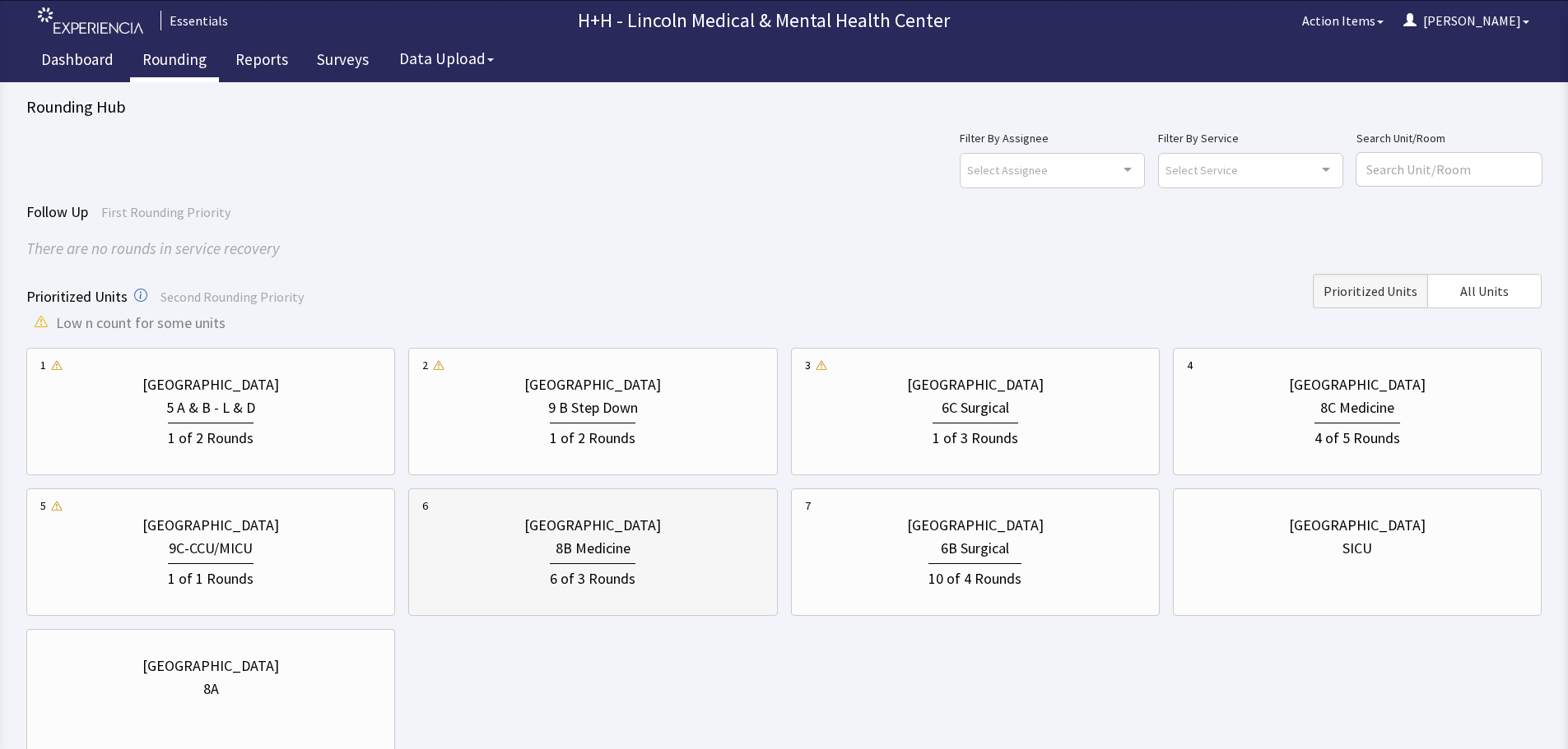
click at [662, 557] on div "8B Medicine" at bounding box center [592, 548] width 341 height 23
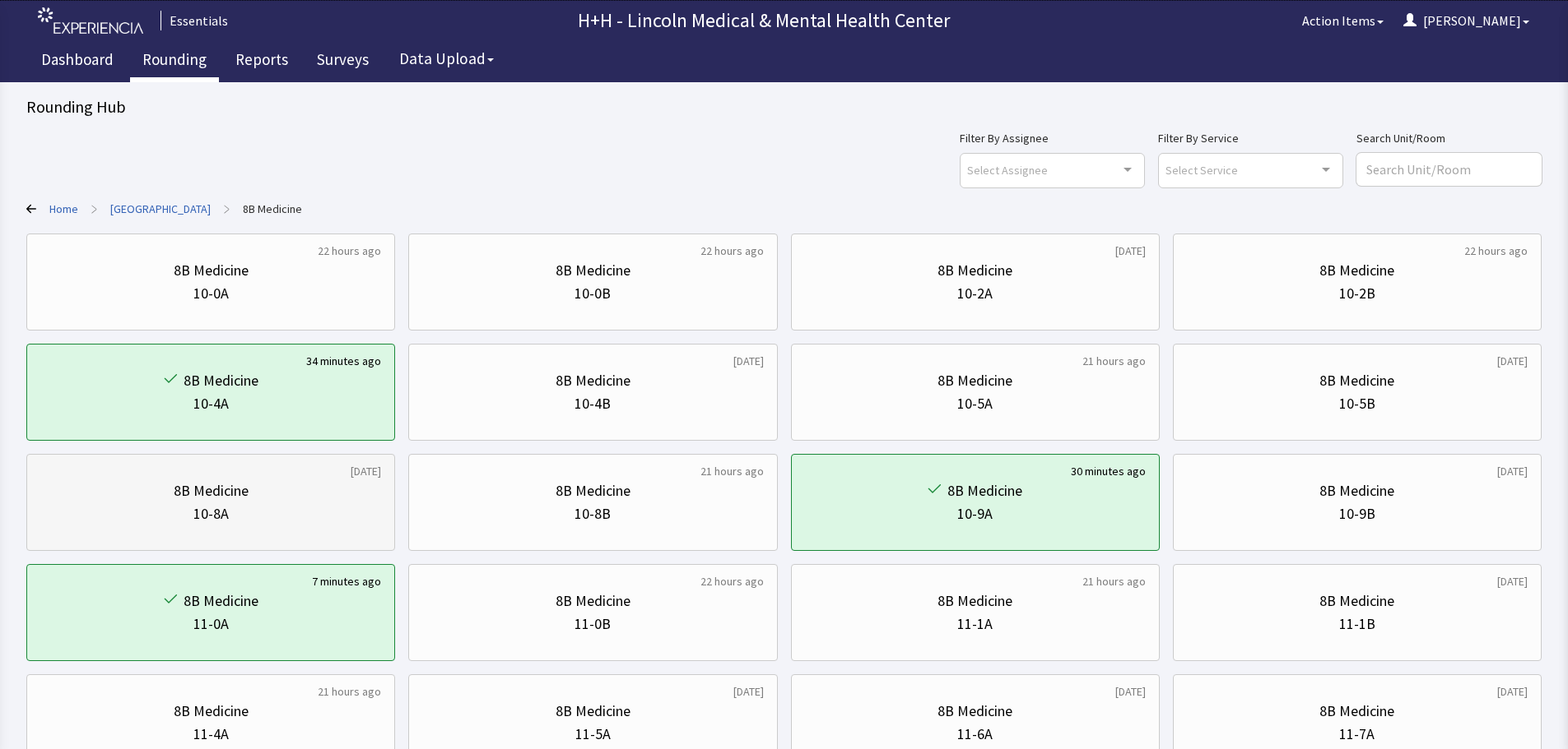
click at [314, 504] on div "10-8A" at bounding box center [211, 513] width 341 height 23
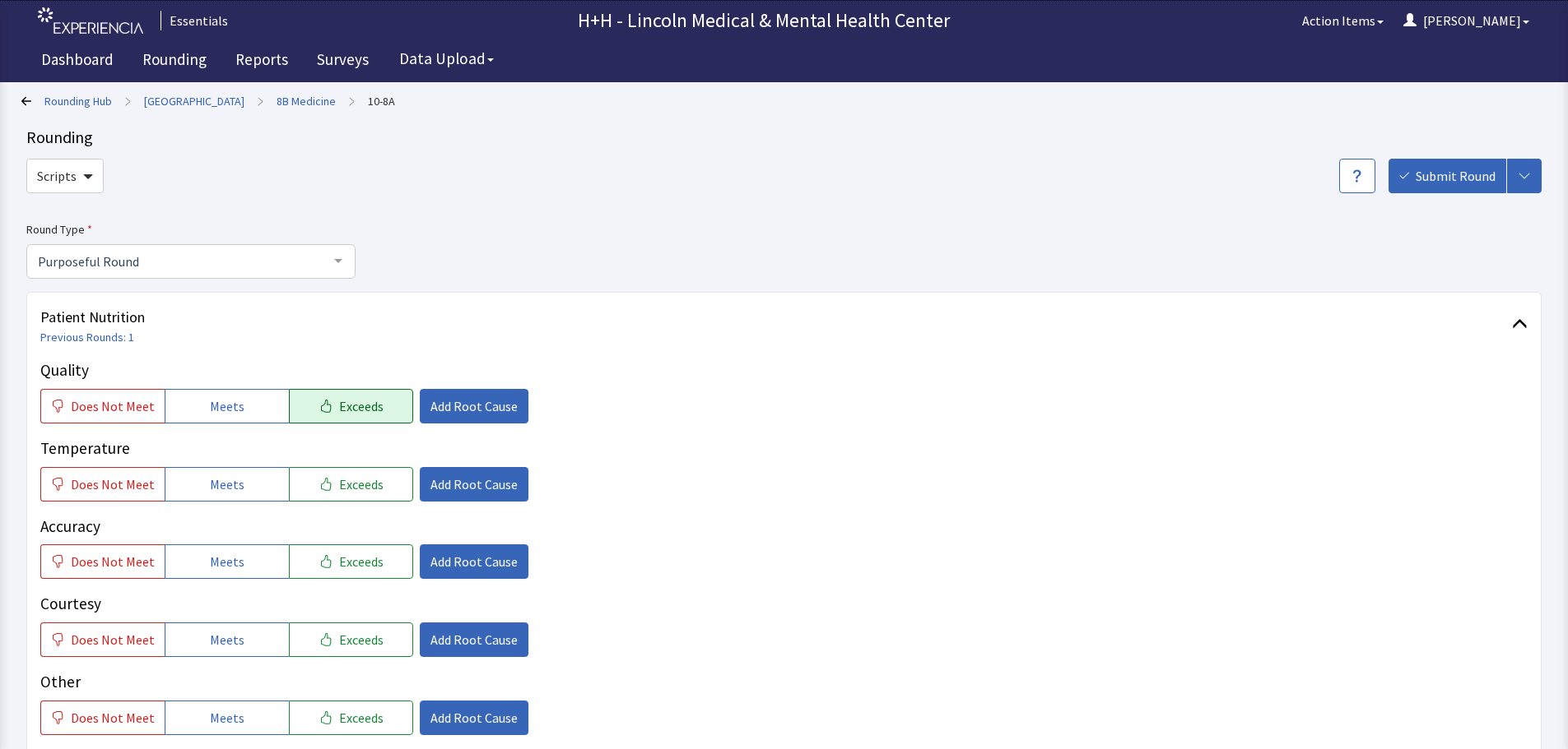
click at [362, 412] on span "Exceeds" at bounding box center [361, 406] width 44 height 20
click at [356, 480] on span "Exceeds" at bounding box center [361, 484] width 44 height 20
click at [354, 559] on span "Exceeds" at bounding box center [361, 561] width 44 height 20
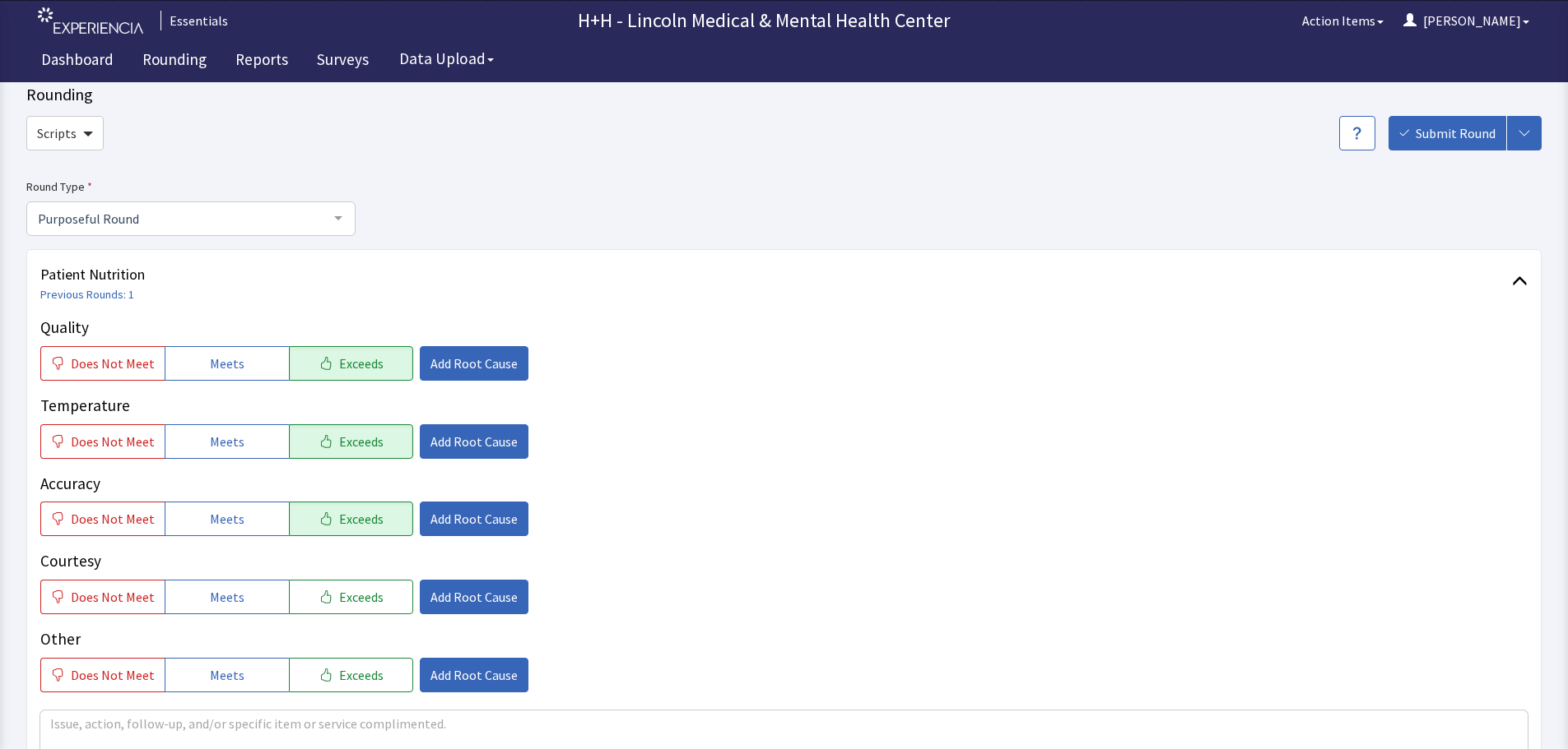
scroll to position [82, 0]
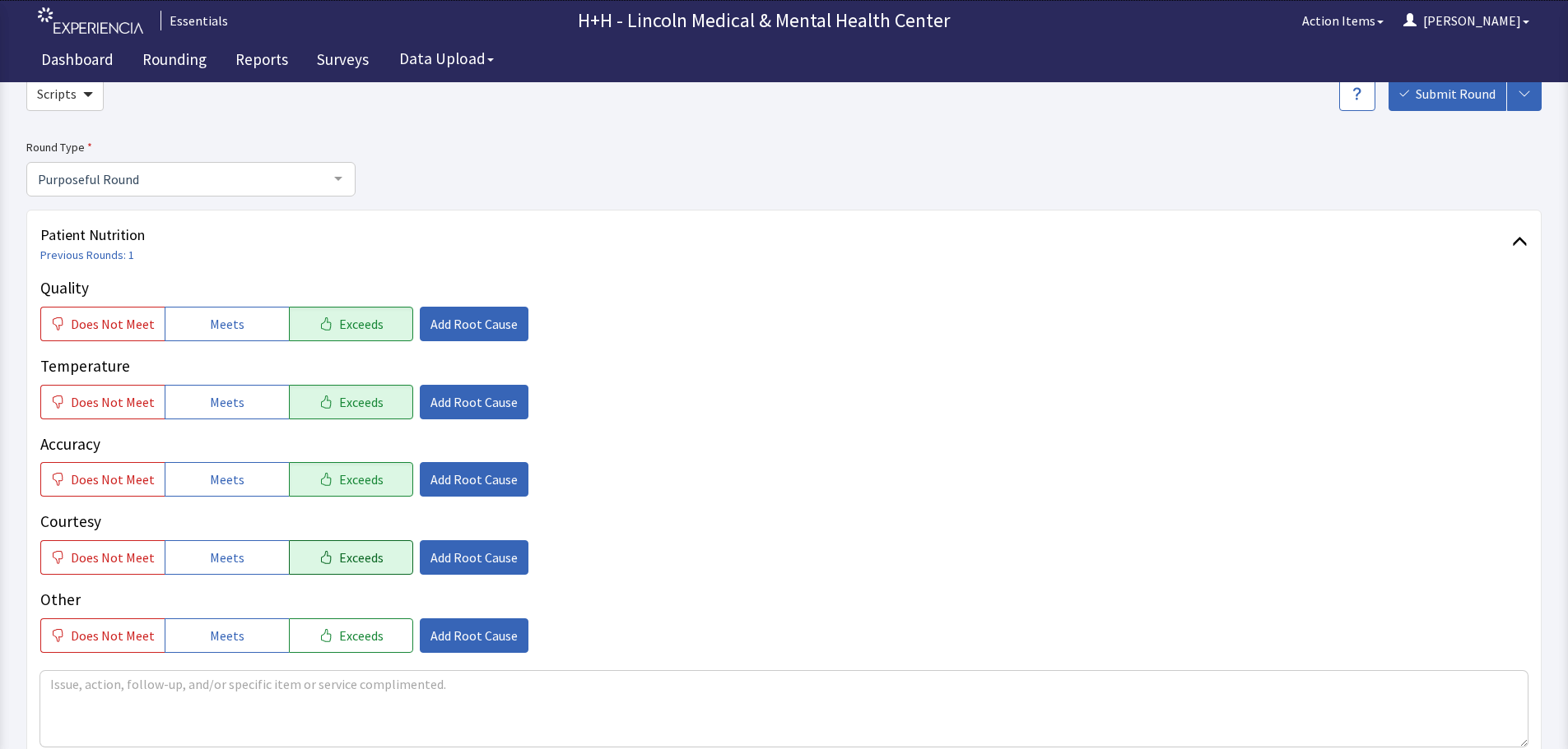
click at [360, 550] on span "Exceeds" at bounding box center [361, 557] width 44 height 20
click at [340, 632] on span "Exceeds" at bounding box center [361, 635] width 44 height 20
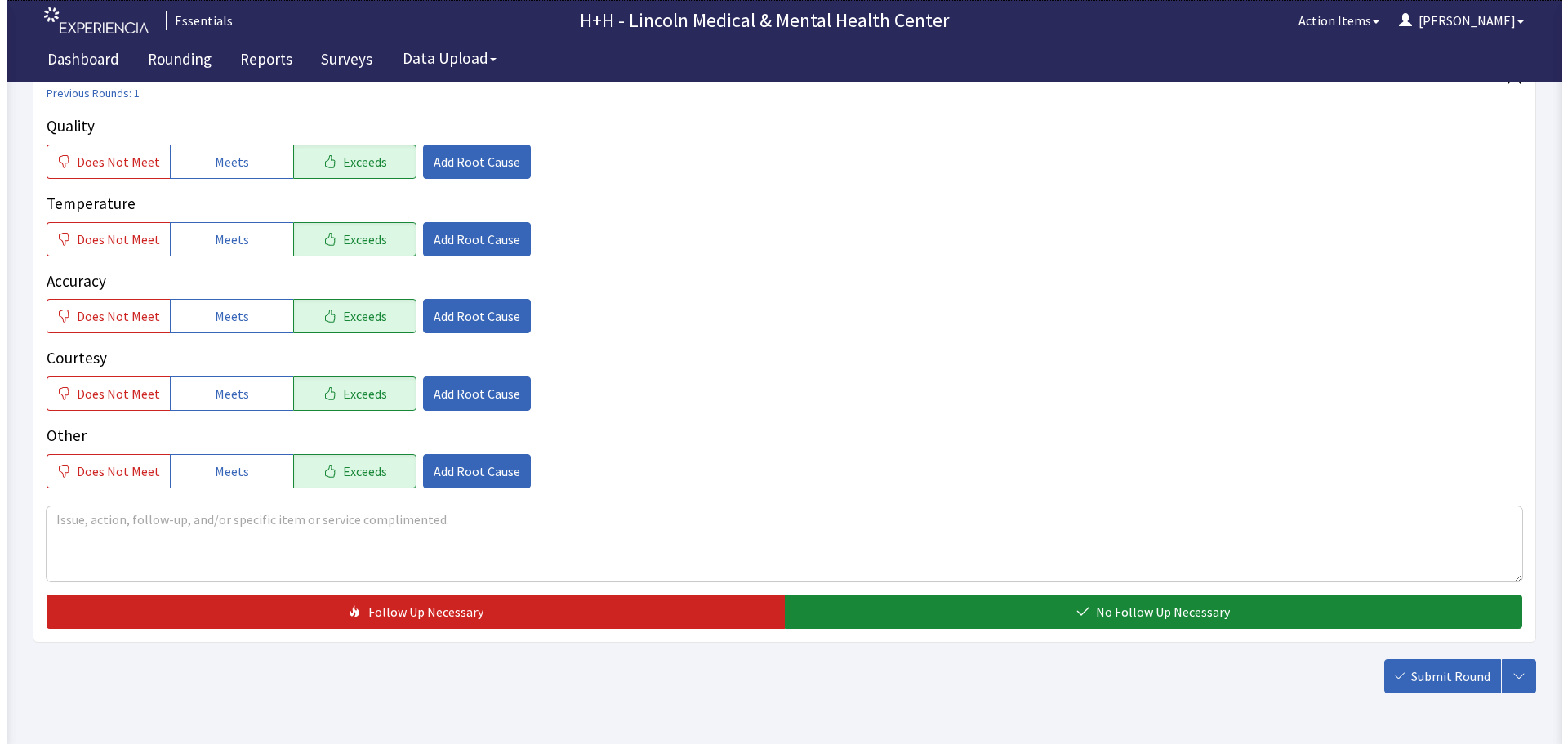
scroll to position [245, 0]
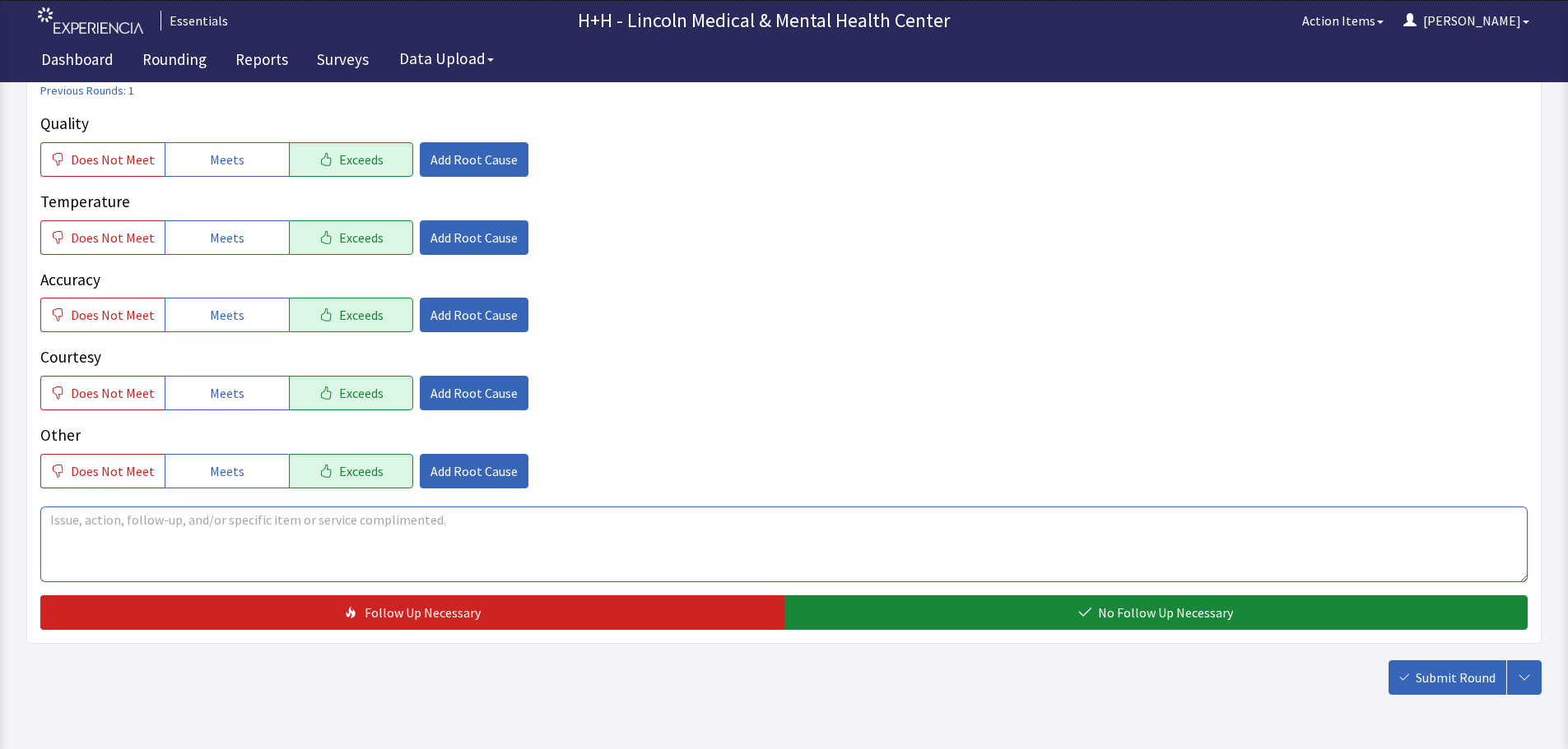
click at [54, 521] on textarea at bounding box center [784, 544] width 1487 height 76
click at [262, 159] on button "Meets" at bounding box center [227, 160] width 124 height 35
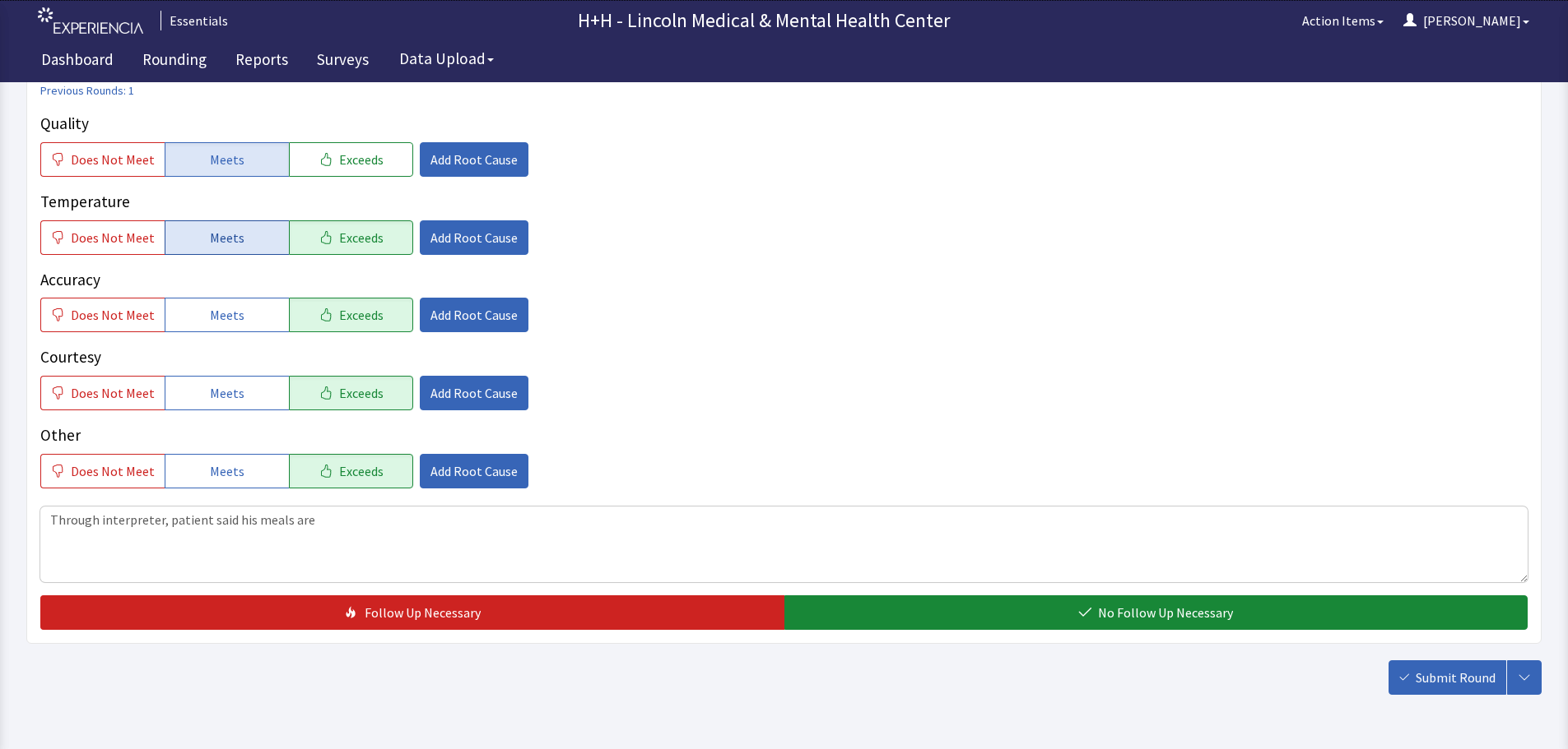
click at [259, 234] on button "Meets" at bounding box center [227, 237] width 124 height 35
click at [258, 306] on button "Meets" at bounding box center [227, 315] width 124 height 35
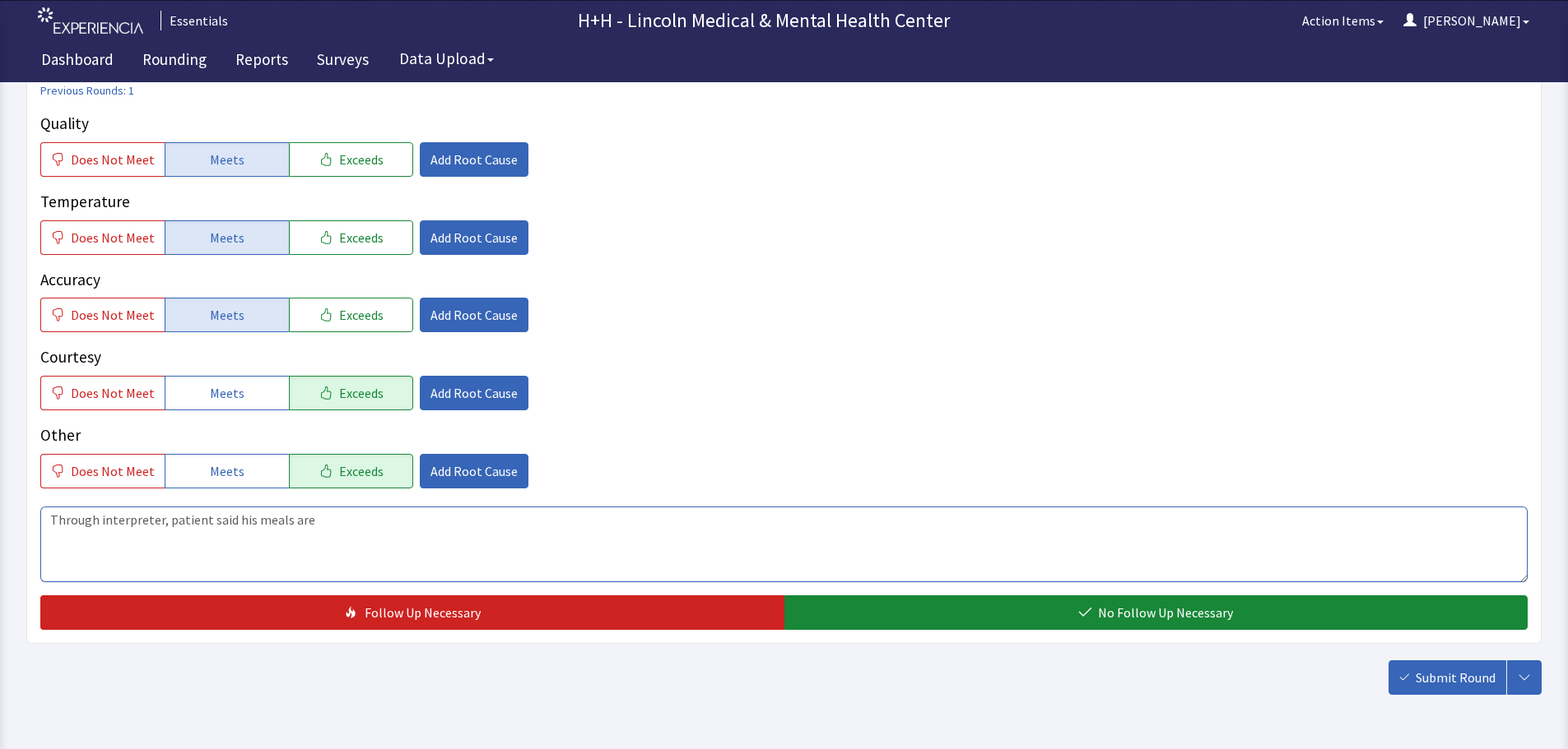
click at [326, 514] on textarea "Through interpreter, patient said his meals are" at bounding box center [784, 544] width 1487 height 76
click at [470, 394] on span "Add Root Cause" at bounding box center [473, 393] width 87 height 20
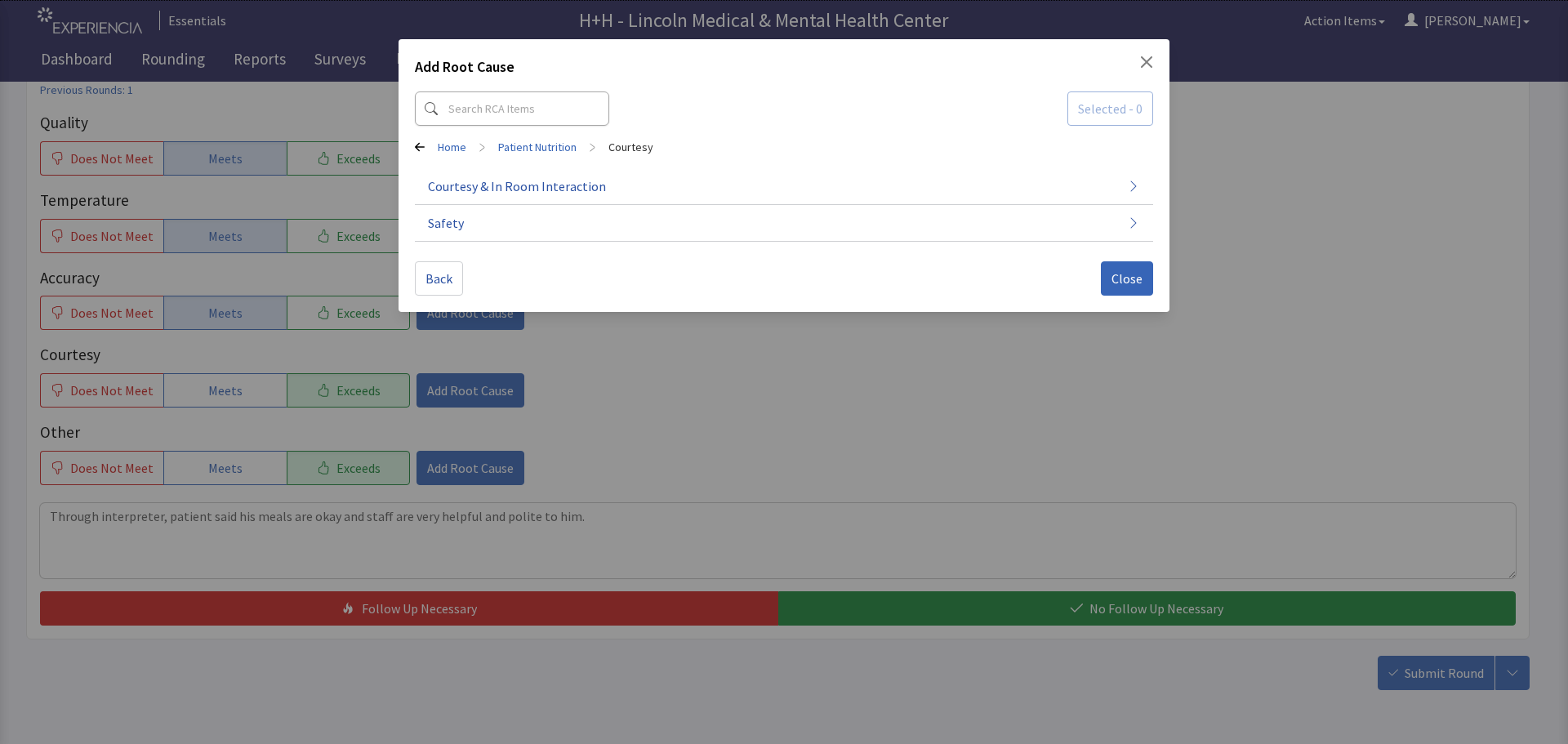
click at [643, 453] on div "Add Root Cause Selected - 0 Home > Patient Nutrition > Courtesy Courtesy & In R…" at bounding box center [784, 372] width 1568 height 744
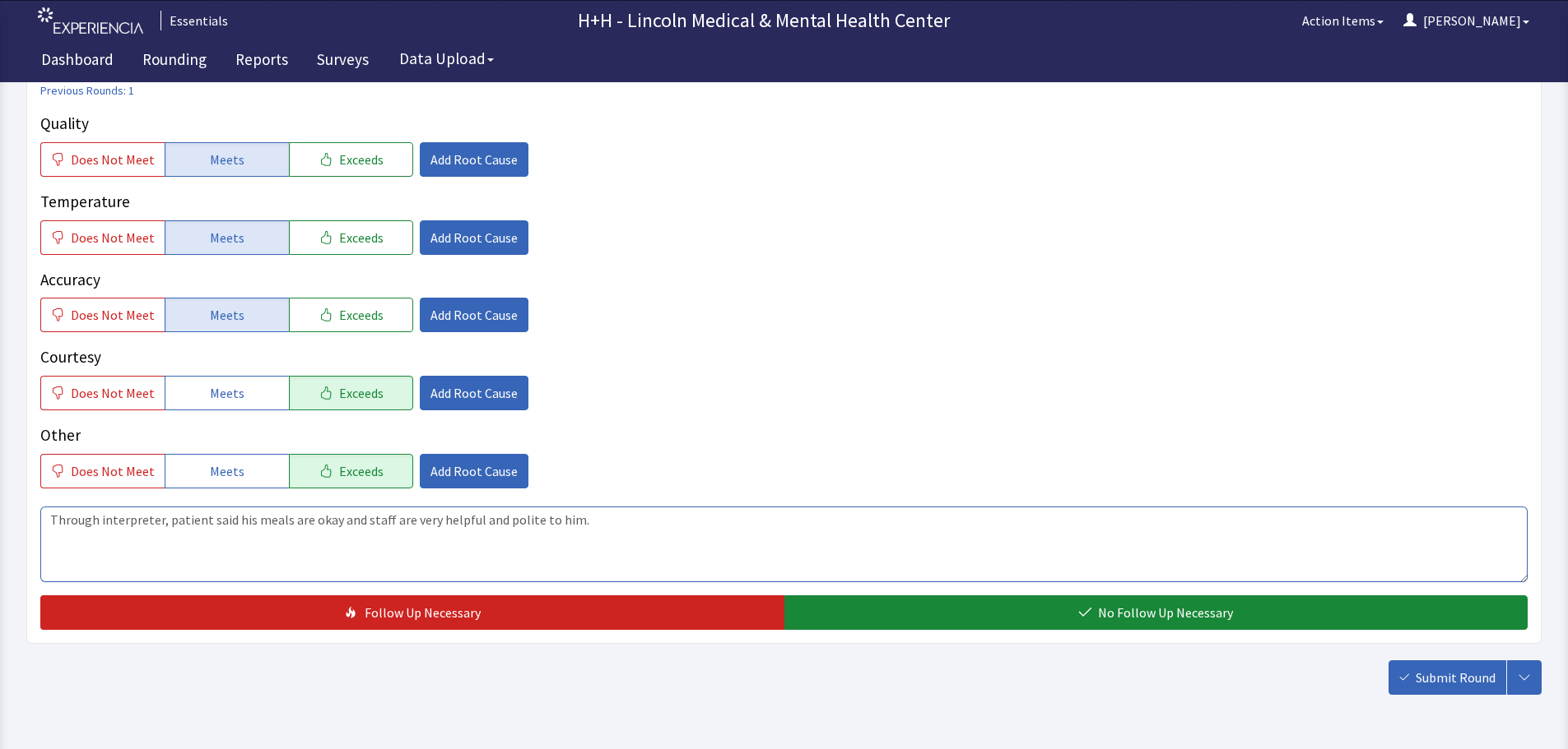
click at [332, 519] on textarea "Through interpreter, patient said his meals are okay and staff are very helpful…" at bounding box center [784, 544] width 1487 height 76
type textarea "Through interpreter, patient said his meals are okay (doesn't really have an ap…"
click at [460, 400] on span "Add Root Cause" at bounding box center [473, 393] width 87 height 20
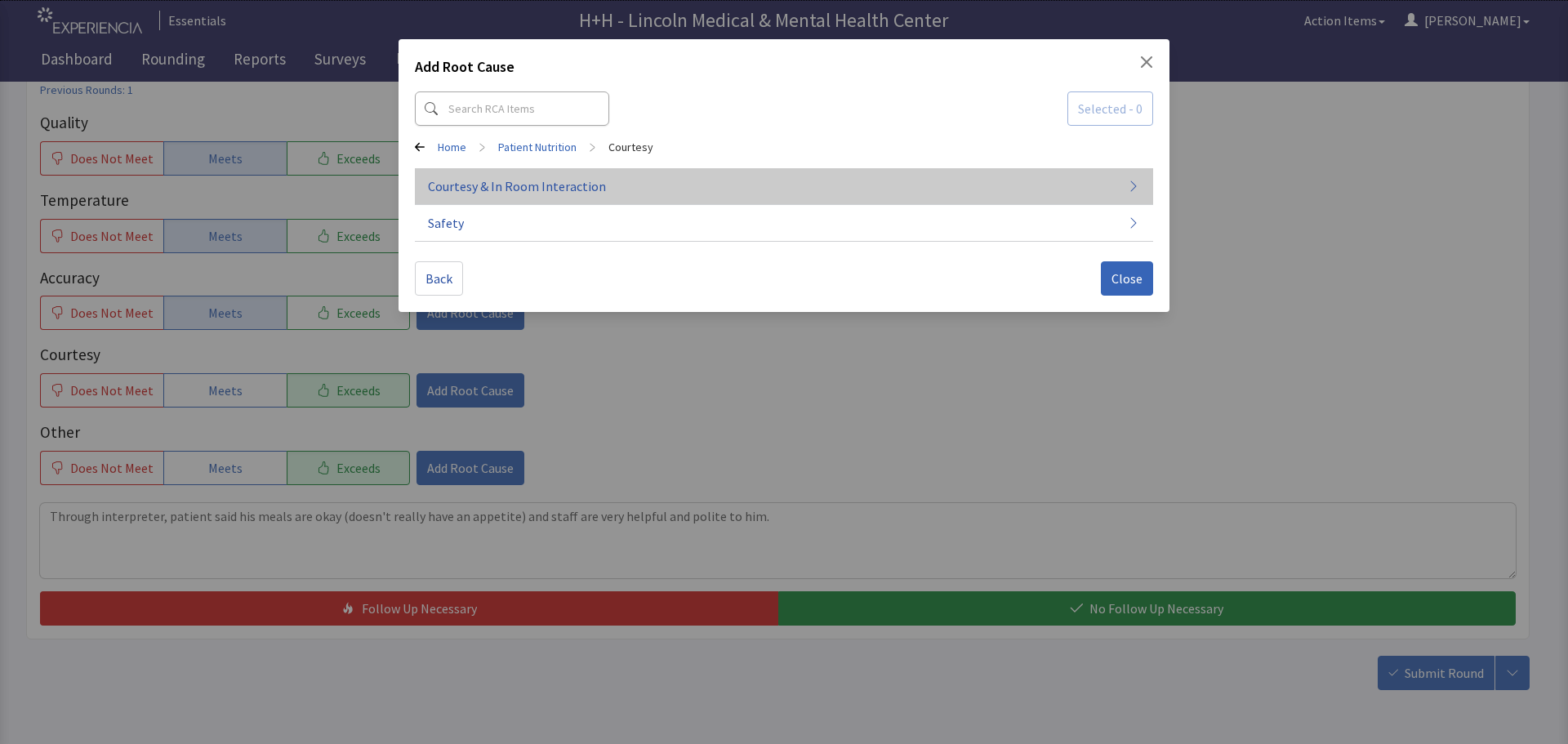
click at [505, 181] on span "Courtesy & In Room Interaction" at bounding box center [517, 186] width 178 height 20
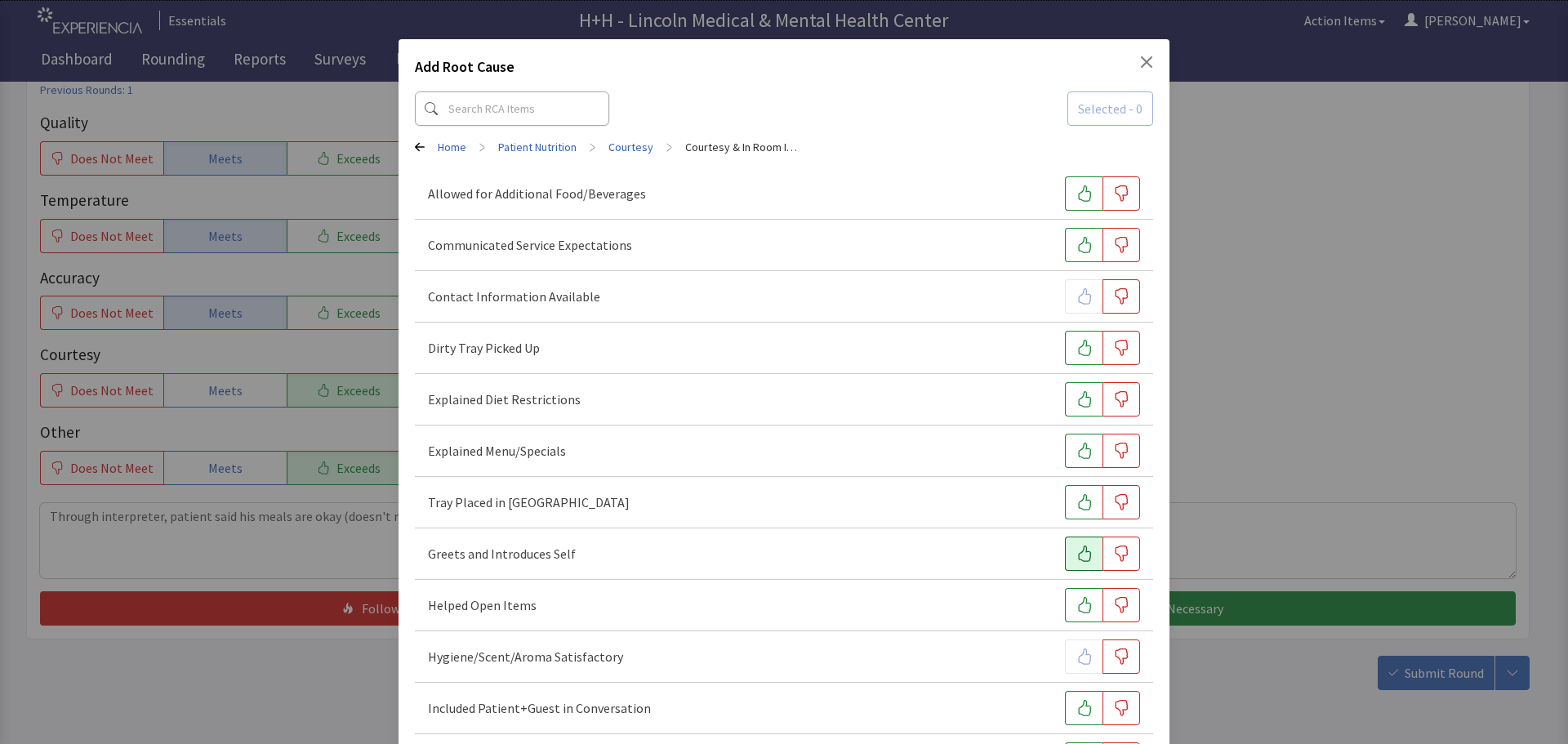
click at [1065, 551] on button "button" at bounding box center [1084, 554] width 38 height 34
click at [1076, 349] on icon "button" at bounding box center [1084, 347] width 16 height 16
click at [1076, 500] on icon "button" at bounding box center [1084, 502] width 16 height 16
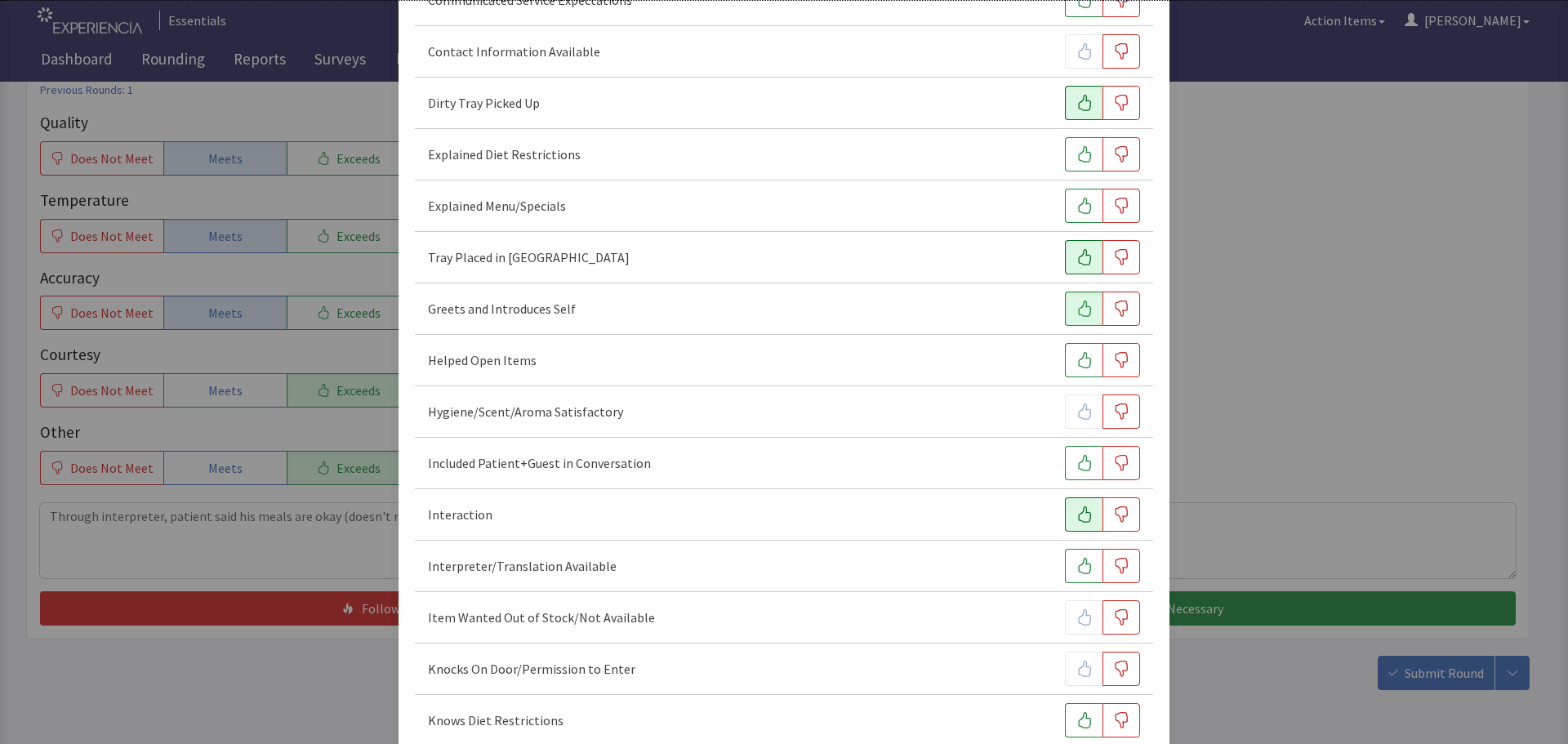
click at [1076, 511] on icon "button" at bounding box center [1084, 514] width 16 height 16
click at [1076, 458] on icon "button" at bounding box center [1084, 463] width 16 height 16
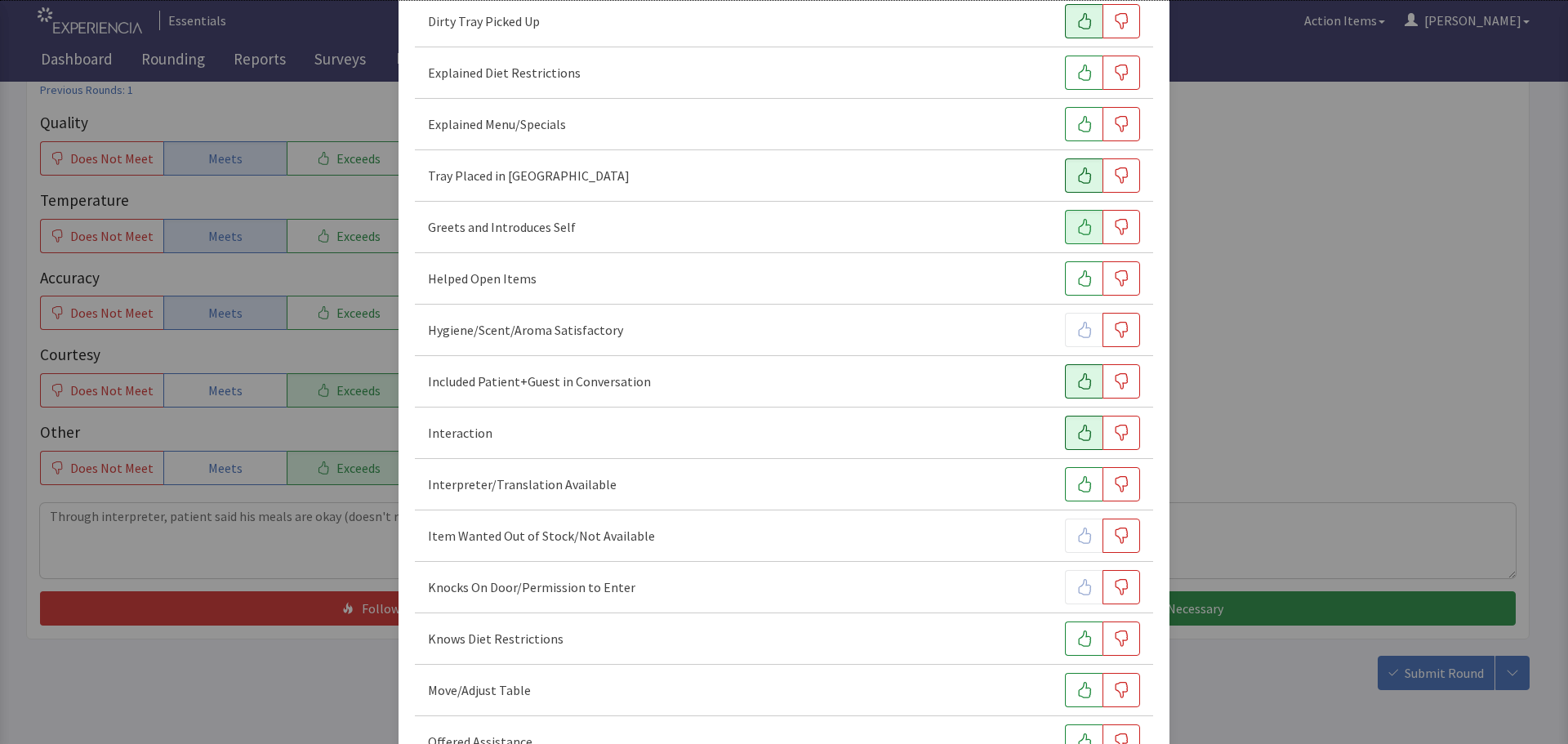
scroll to position [409, 0]
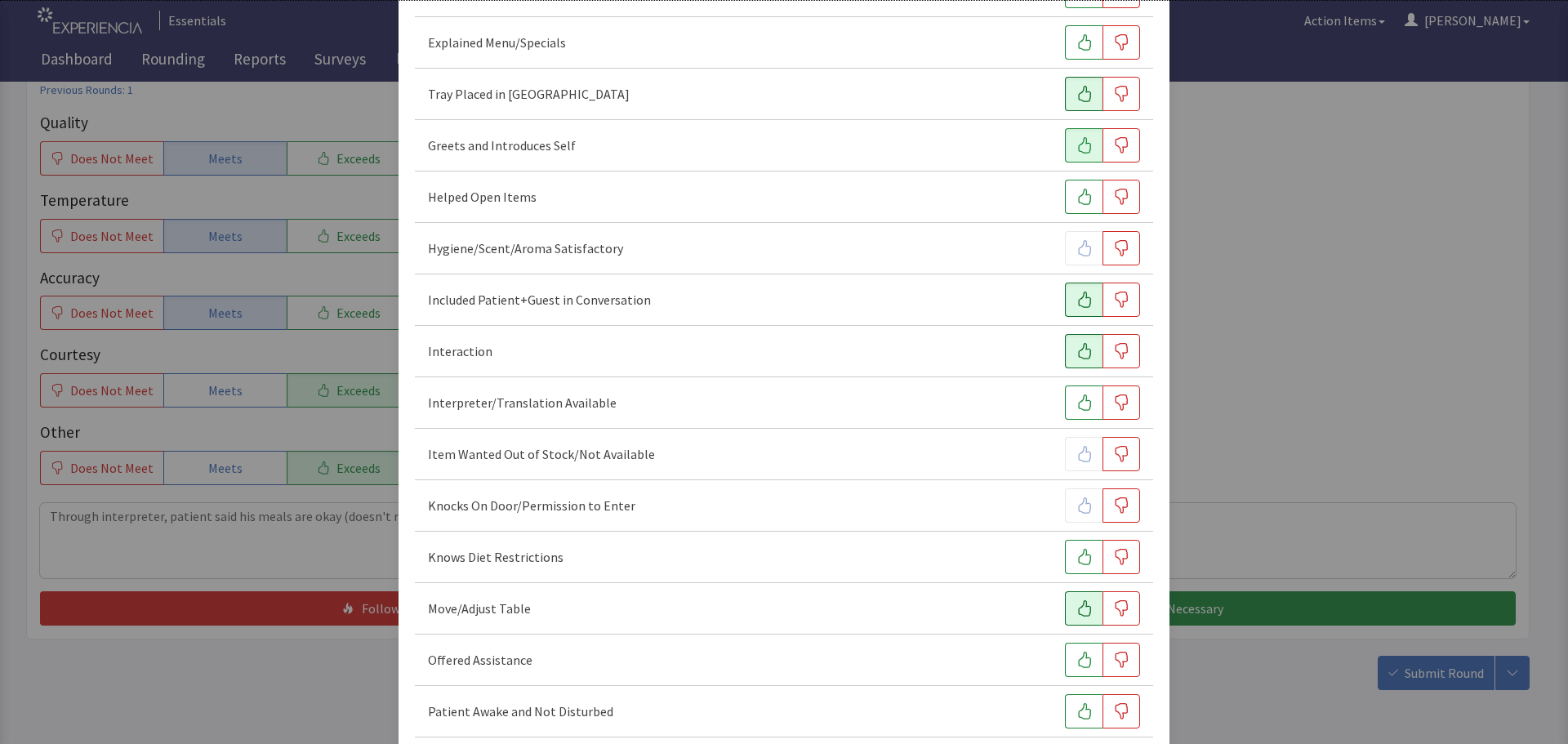
click at [1076, 603] on icon "button" at bounding box center [1084, 608] width 16 height 16
click at [1076, 656] on icon "button" at bounding box center [1084, 660] width 16 height 16
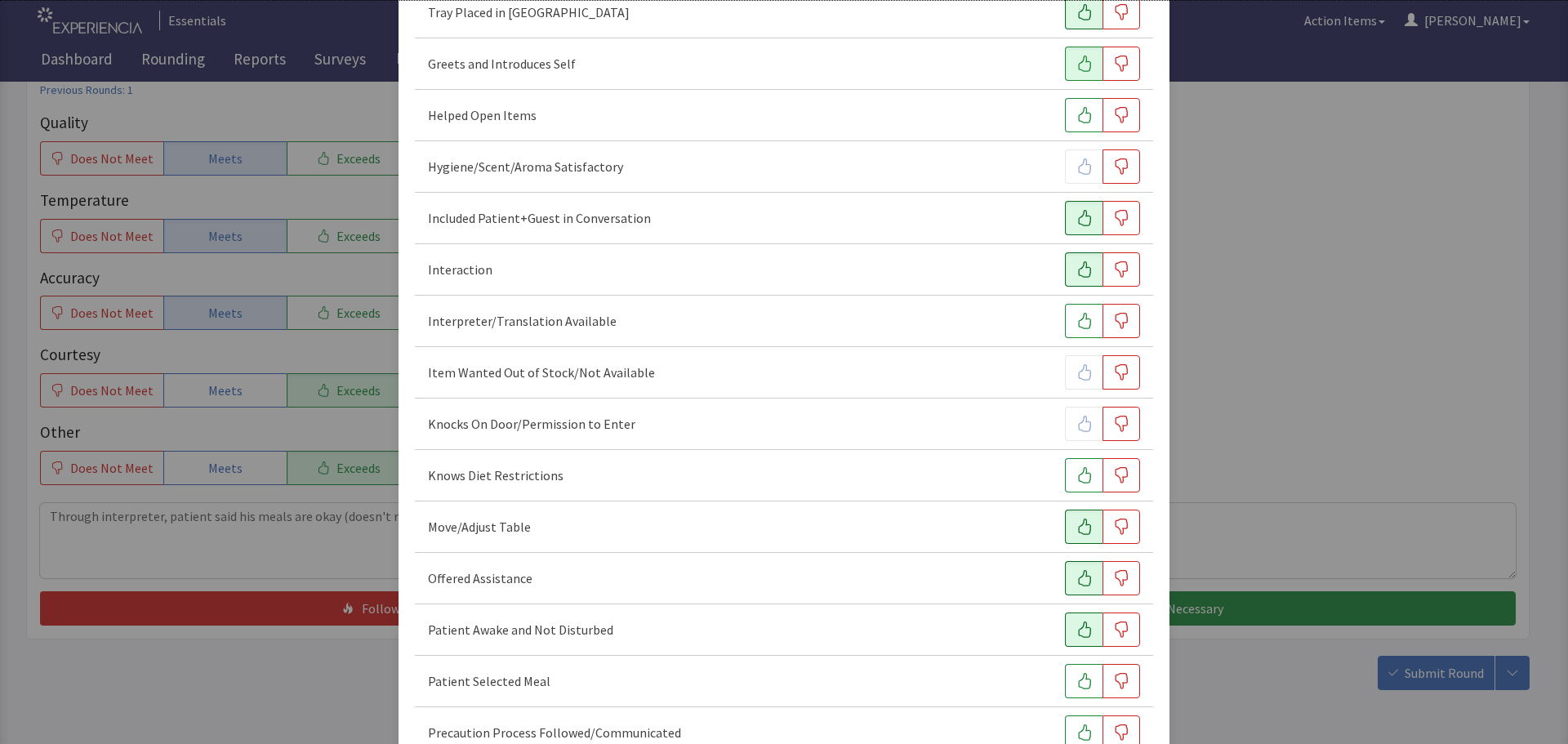
click at [1078, 630] on icon "button" at bounding box center [1084, 629] width 13 height 16
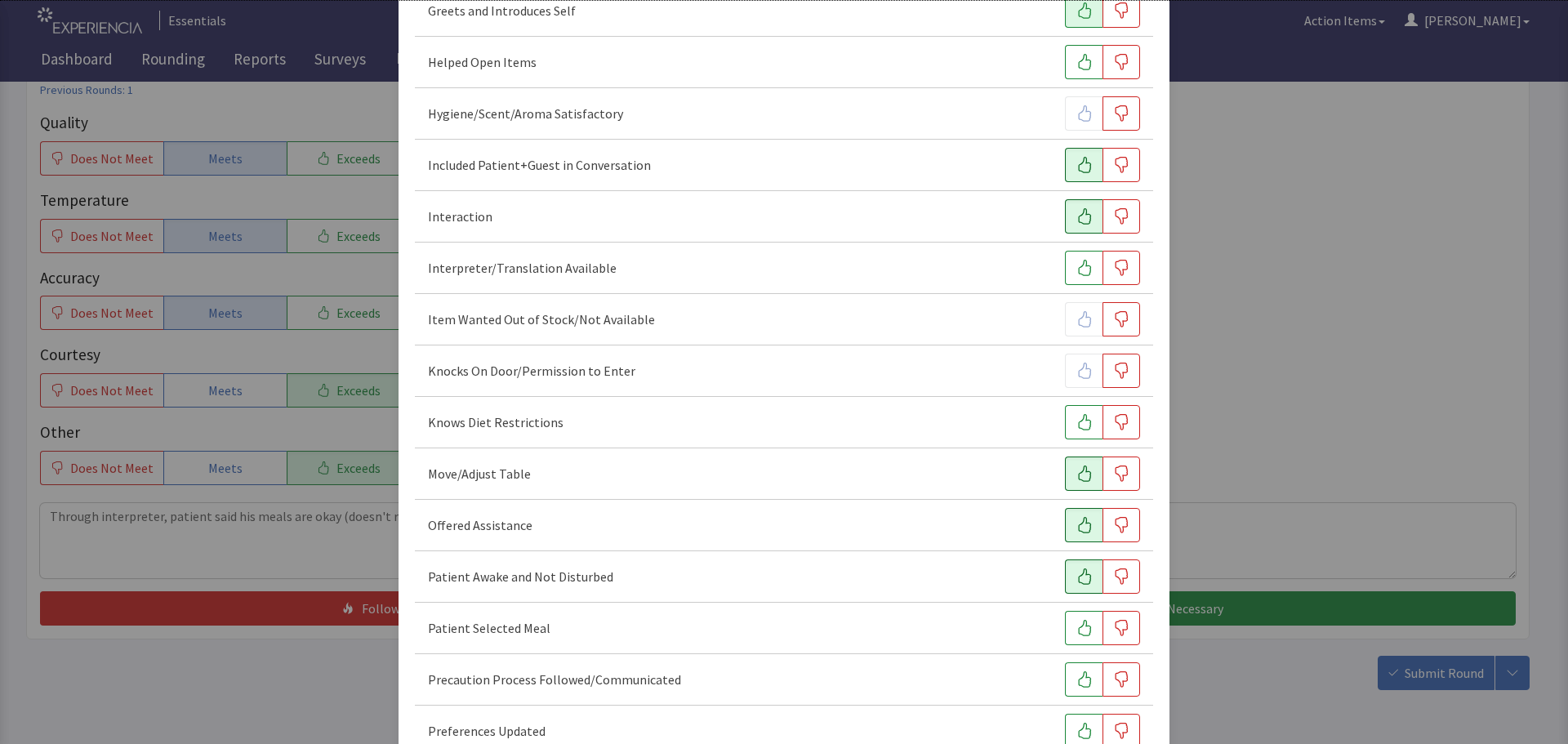
scroll to position [572, 0]
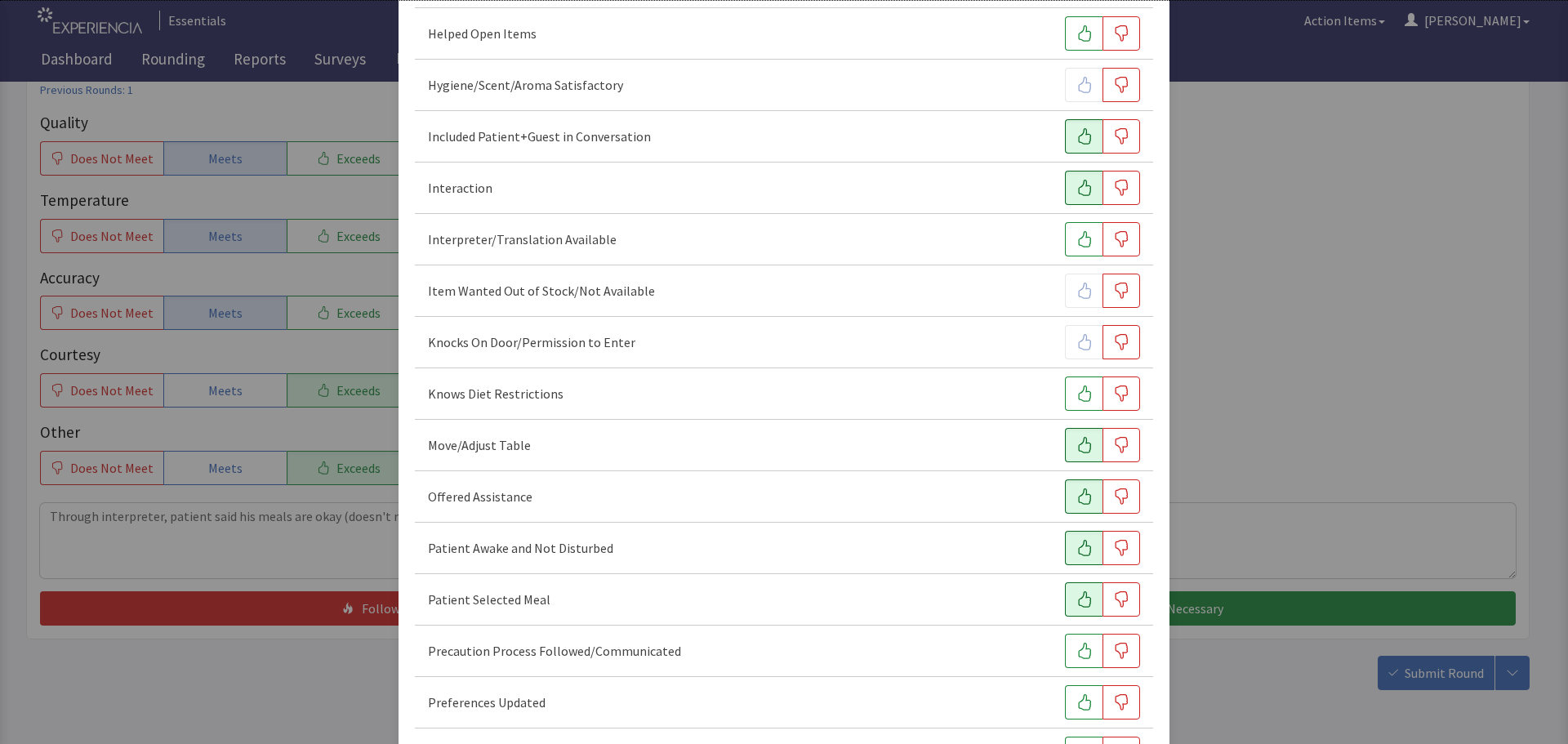
click at [1076, 601] on icon "button" at bounding box center [1084, 599] width 16 height 16
click at [1076, 705] on icon "button" at bounding box center [1084, 702] width 16 height 16
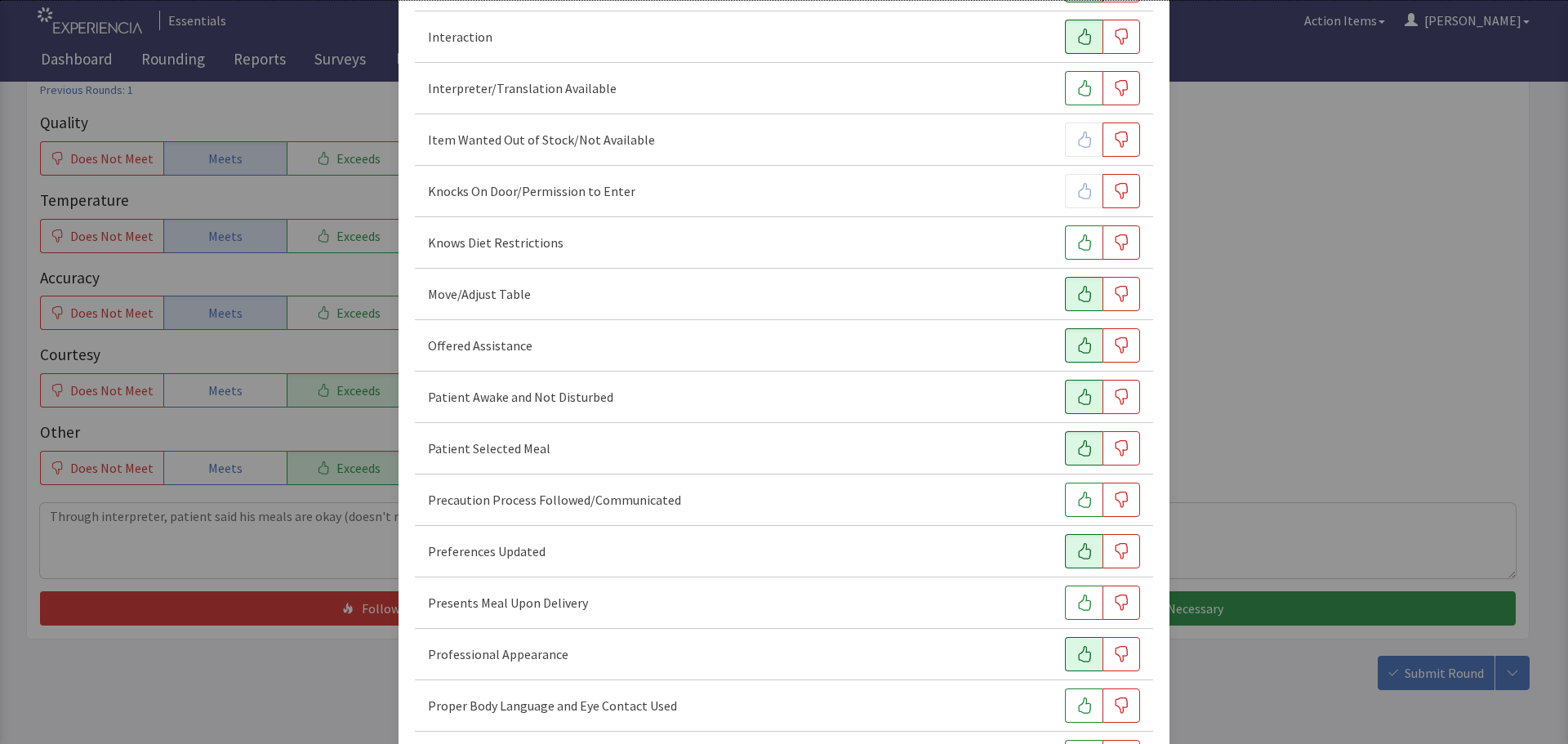
scroll to position [735, 0]
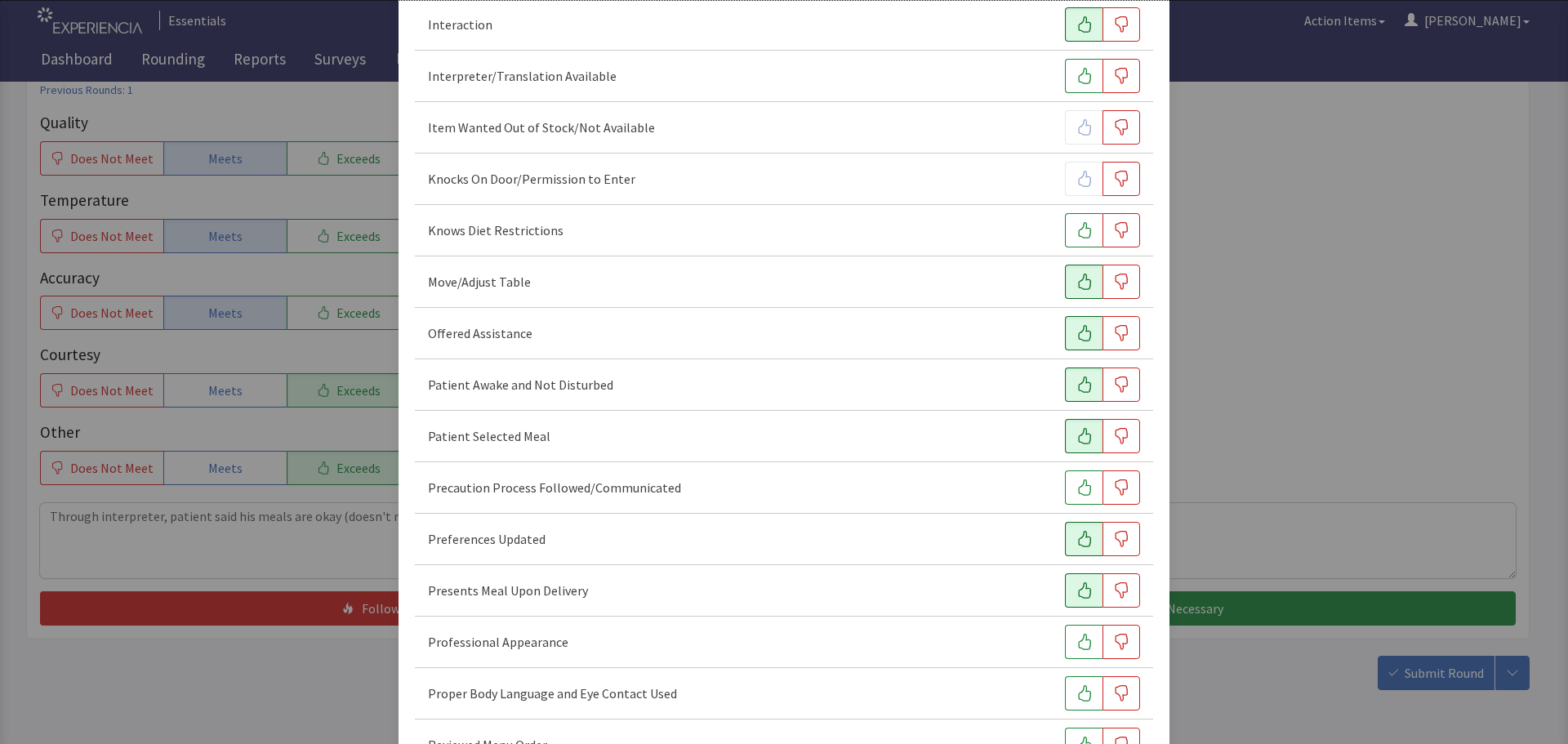
click at [1076, 593] on icon "button" at bounding box center [1084, 591] width 16 height 16
click at [1076, 642] on icon "button" at bounding box center [1084, 642] width 16 height 16
click at [1065, 690] on button "button" at bounding box center [1084, 693] width 38 height 34
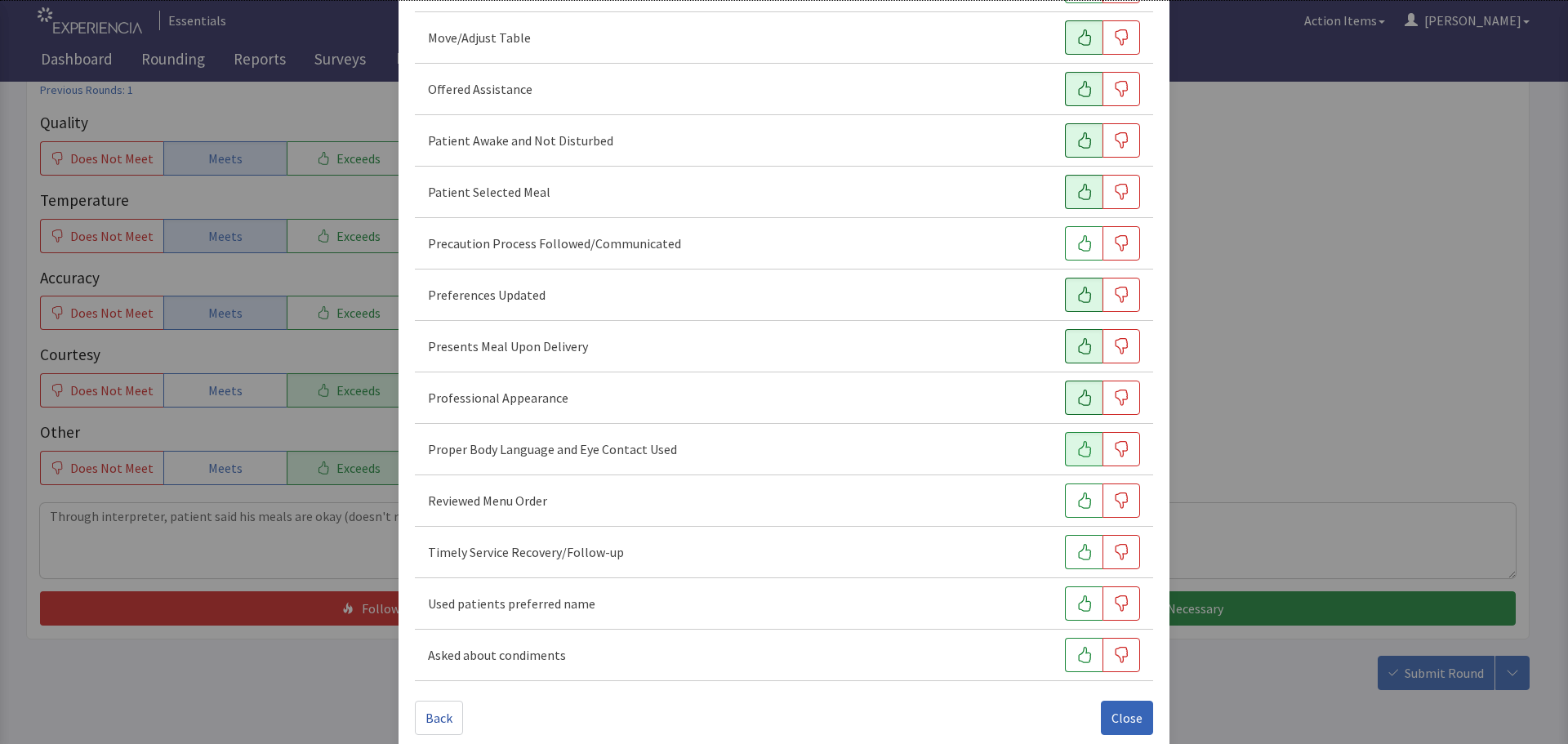
scroll to position [981, 0]
click at [1076, 604] on icon "button" at bounding box center [1084, 603] width 16 height 16
click at [1070, 560] on button "button" at bounding box center [1084, 551] width 38 height 34
click at [1111, 715] on span "Close" at bounding box center [1127, 717] width 31 height 20
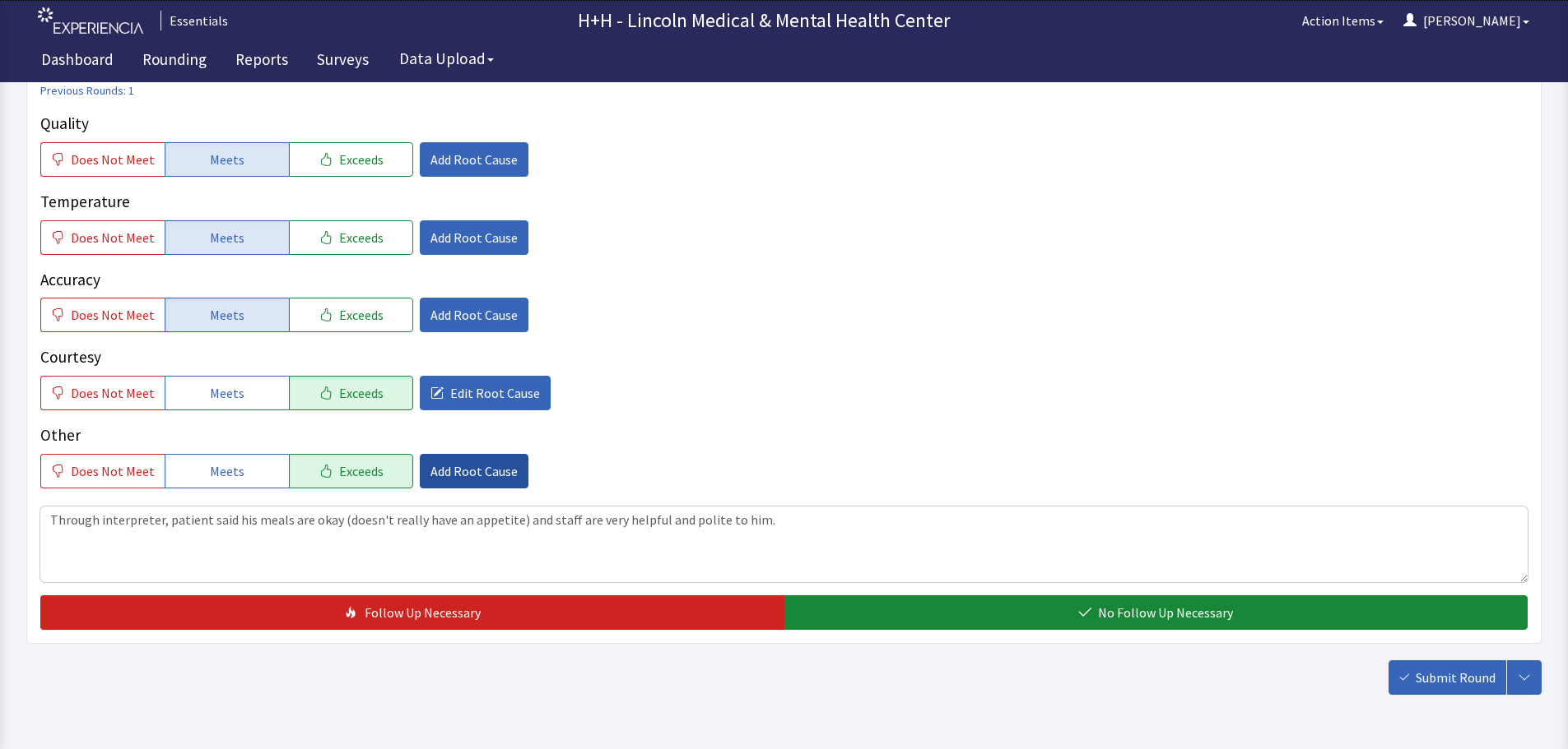
click at [465, 474] on span "Add Root Cause" at bounding box center [473, 471] width 87 height 20
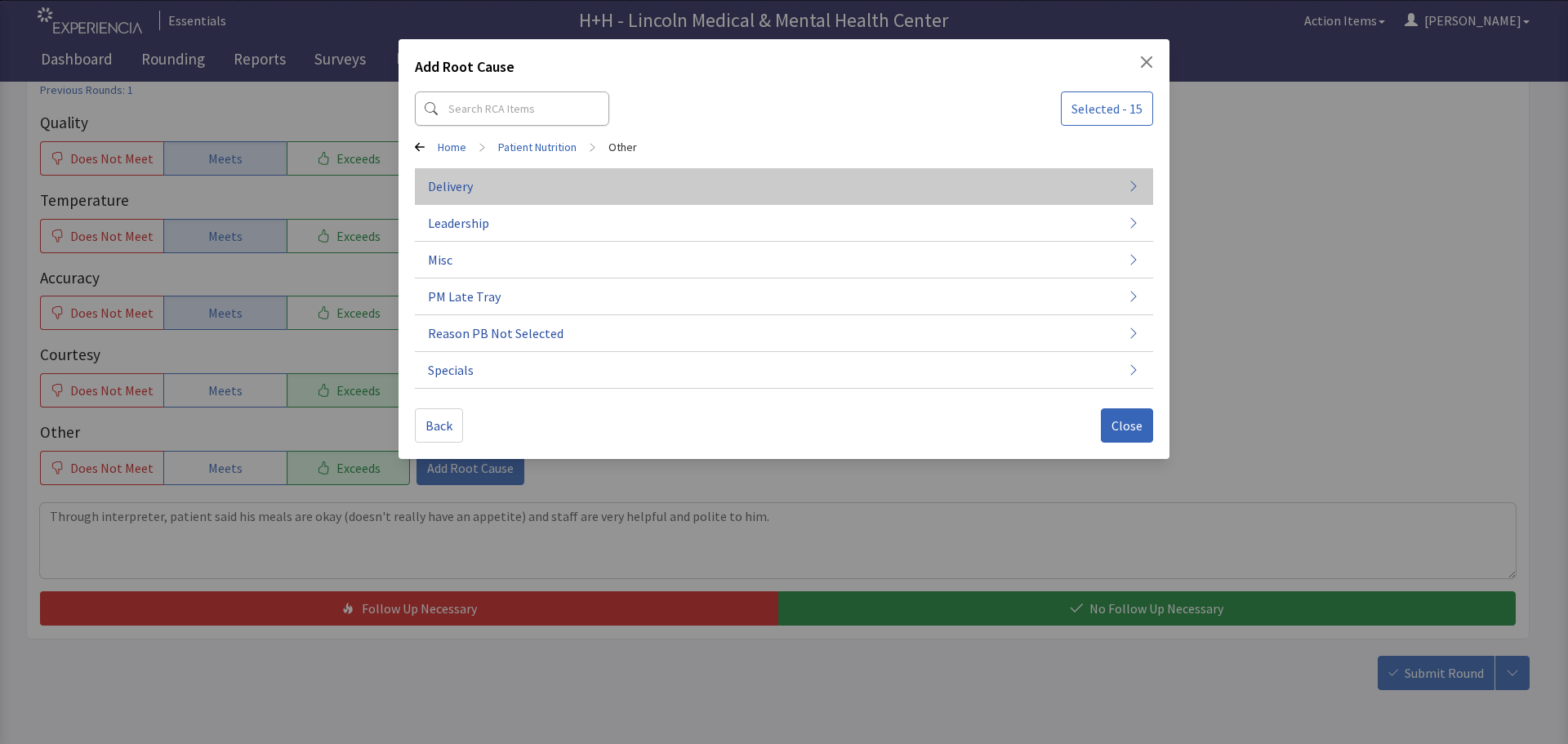
click at [497, 190] on button "Delivery" at bounding box center [784, 186] width 739 height 37
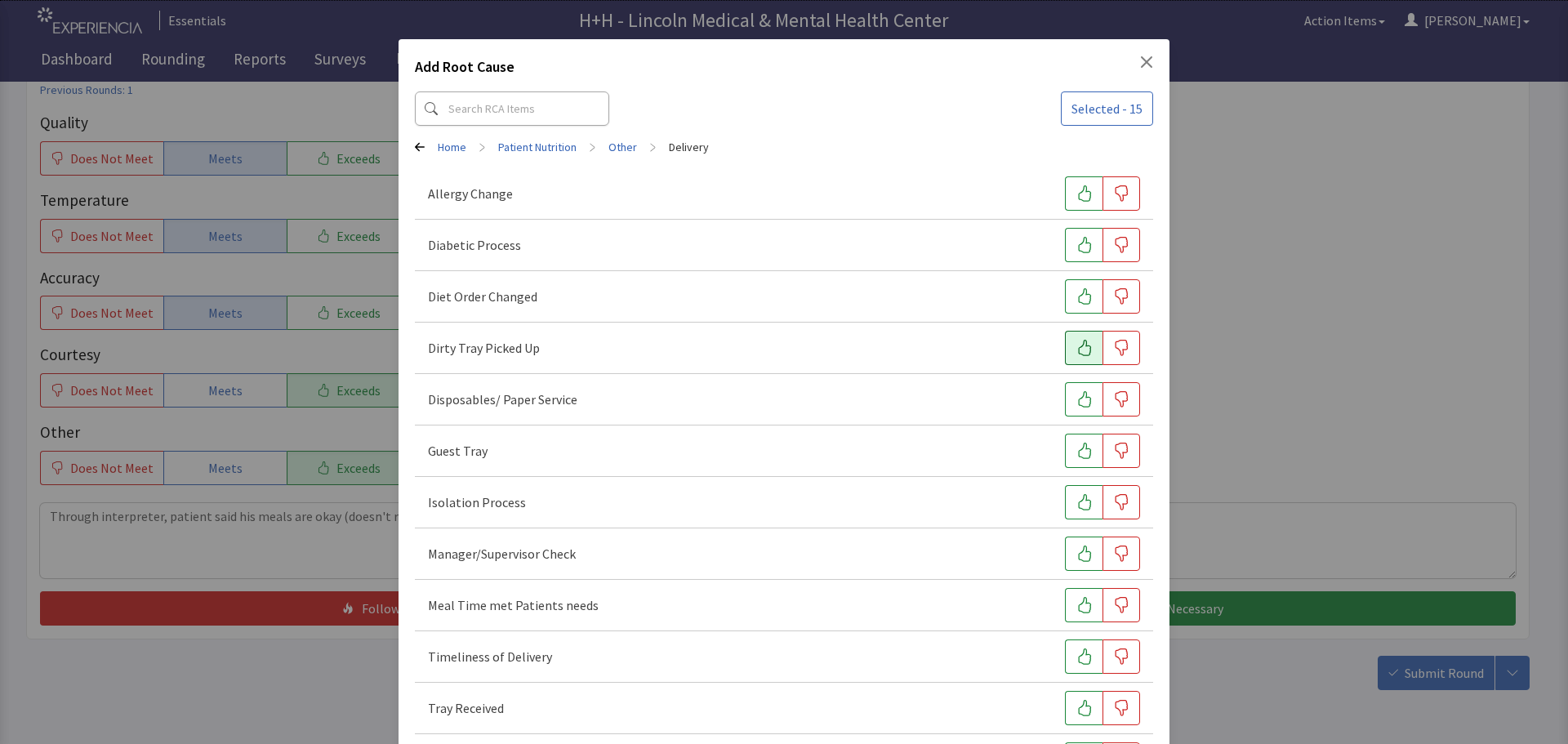
click at [1065, 341] on button "button" at bounding box center [1084, 348] width 38 height 34
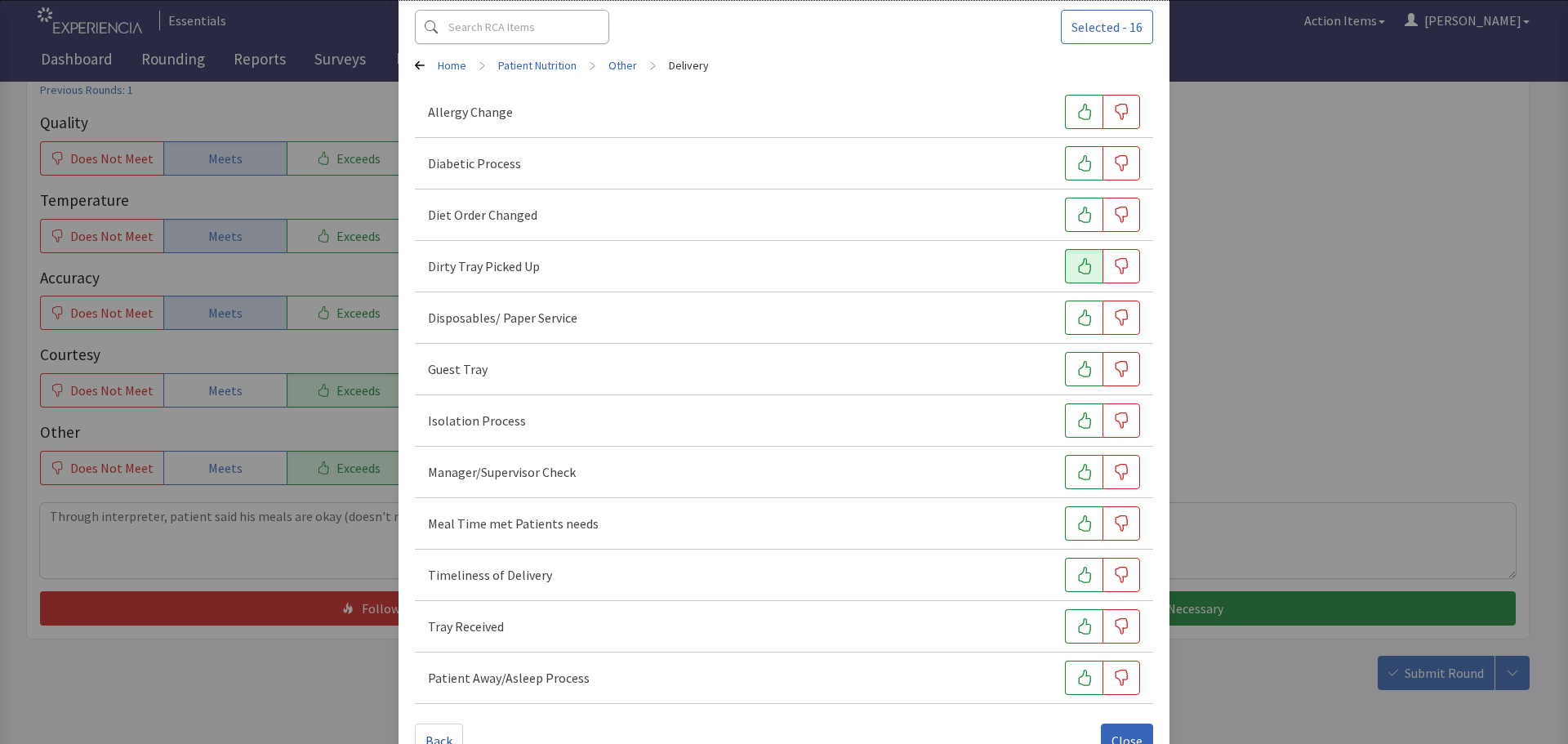
scroll to position [125, 0]
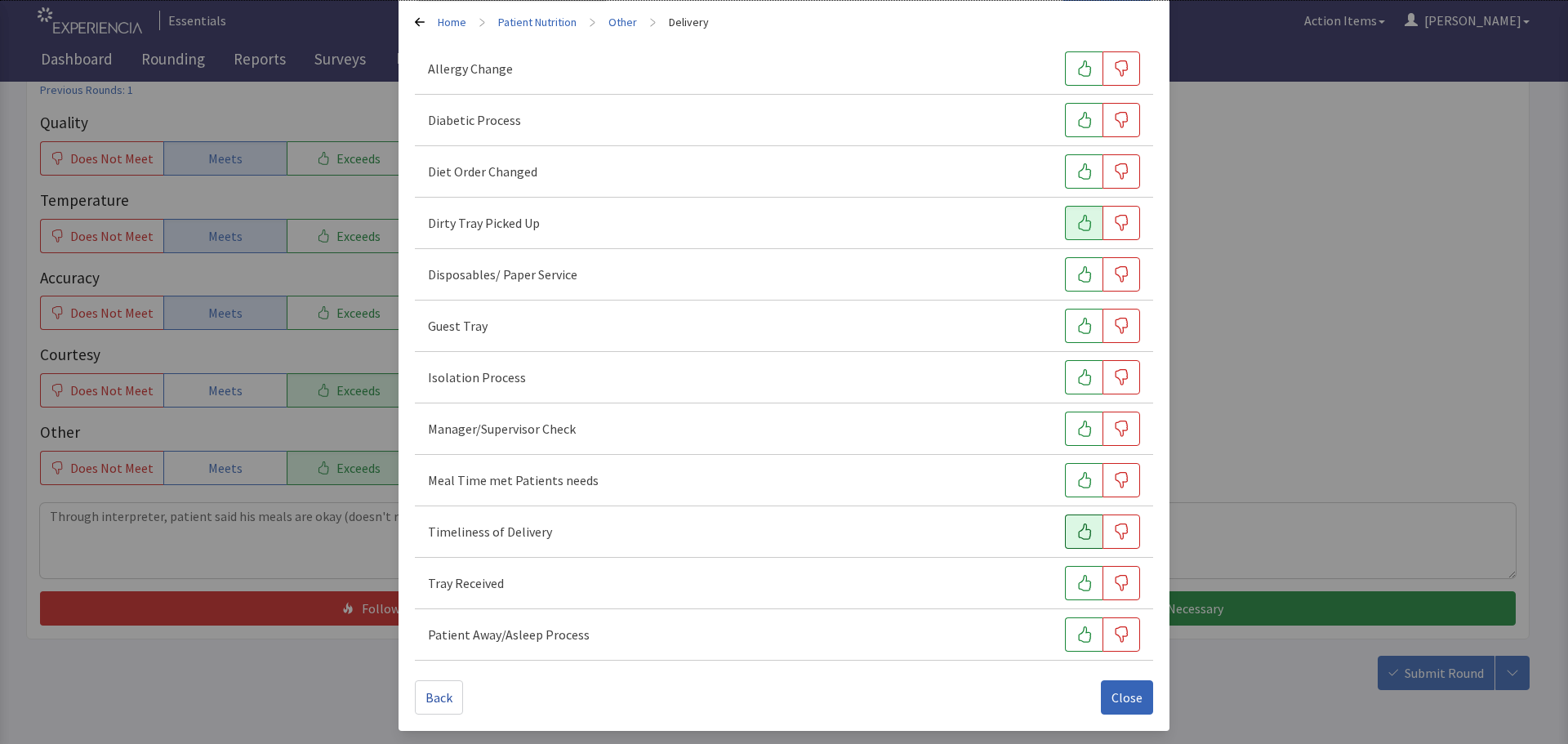
click at [1065, 532] on button "button" at bounding box center [1084, 531] width 38 height 34
click at [1065, 587] on button "button" at bounding box center [1084, 583] width 38 height 34
click at [1076, 482] on icon "button" at bounding box center [1084, 480] width 16 height 16
click at [1118, 692] on span "Close" at bounding box center [1127, 697] width 31 height 20
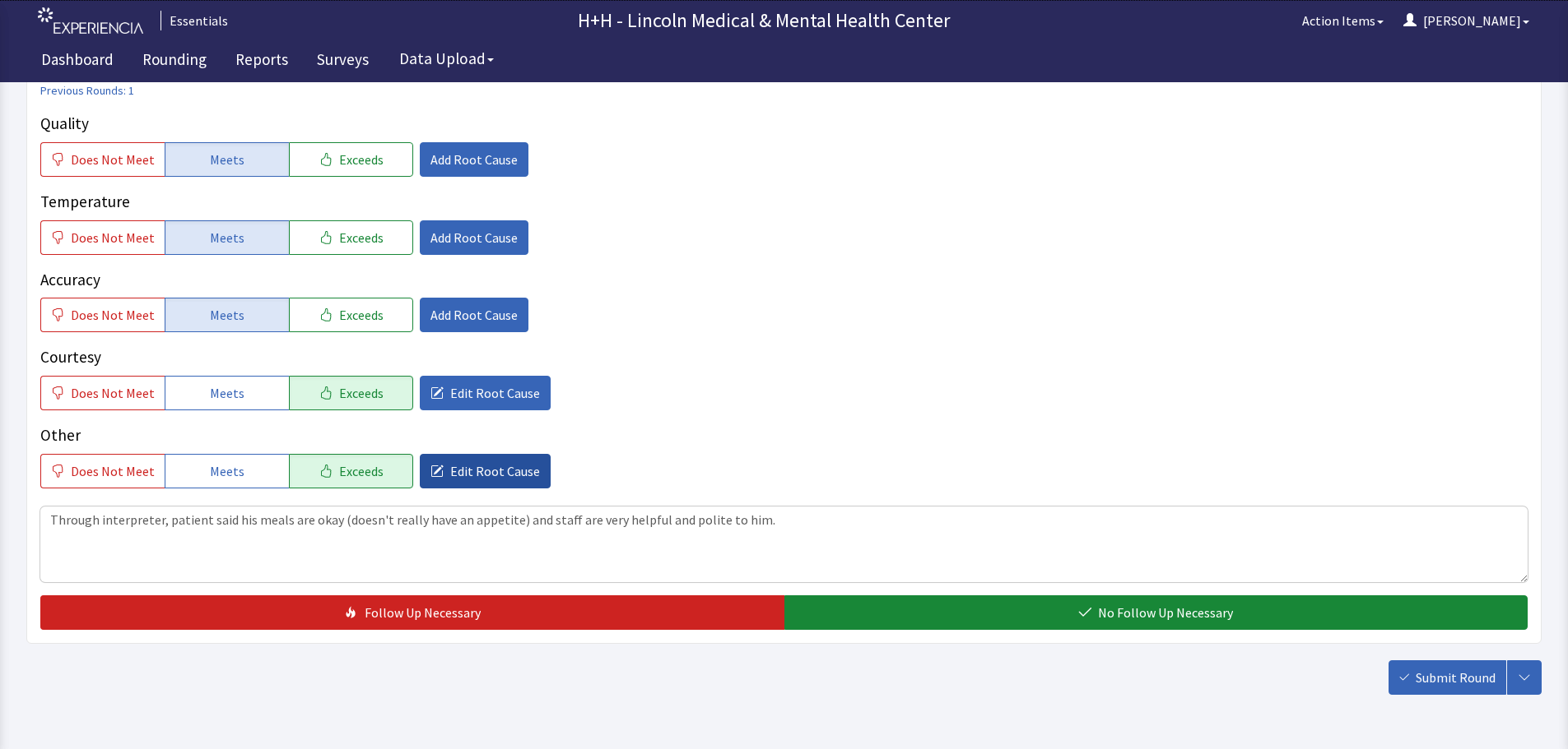
click at [505, 470] on span "Edit Root Cause" at bounding box center [495, 471] width 90 height 20
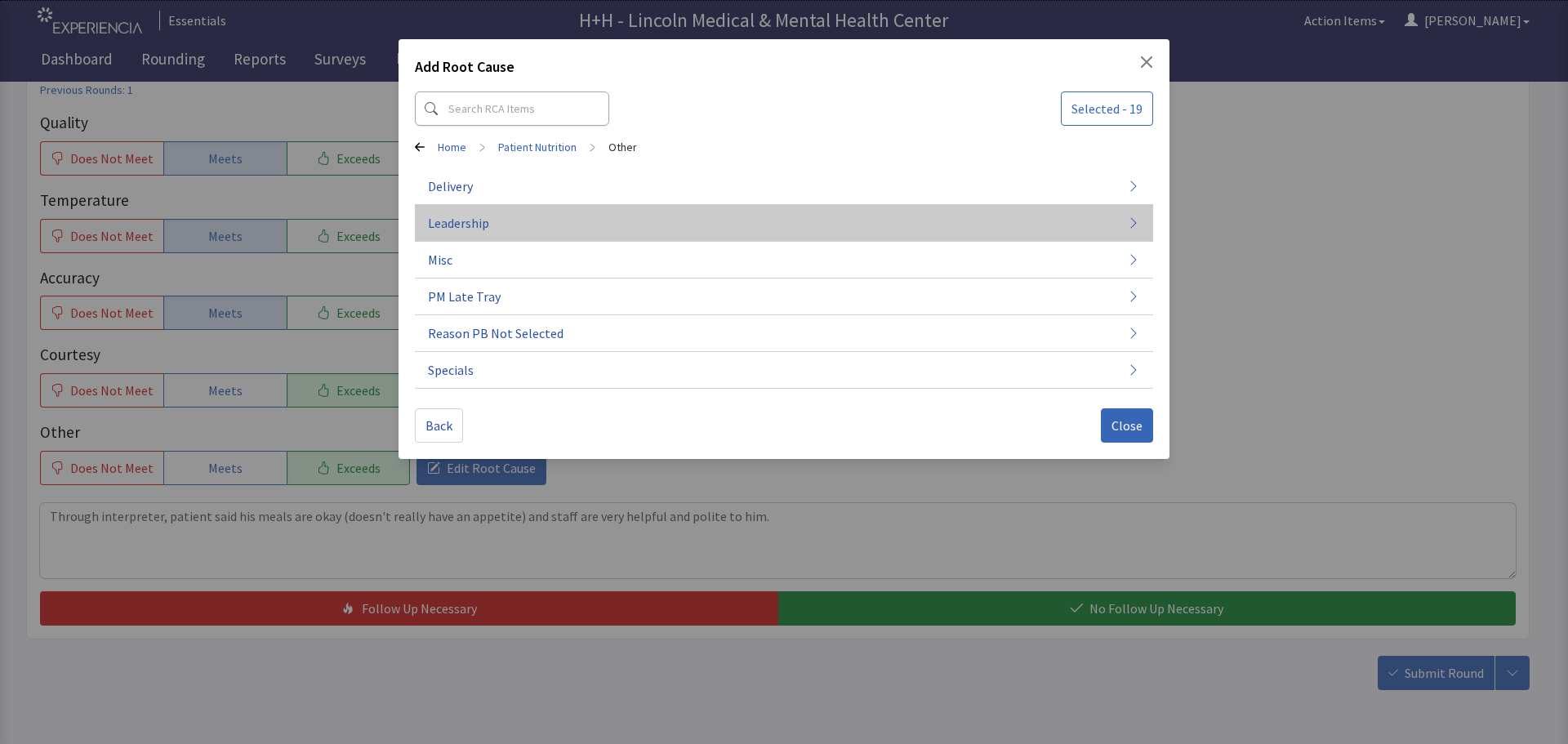
click at [518, 220] on button "Leadership" at bounding box center [784, 223] width 739 height 37
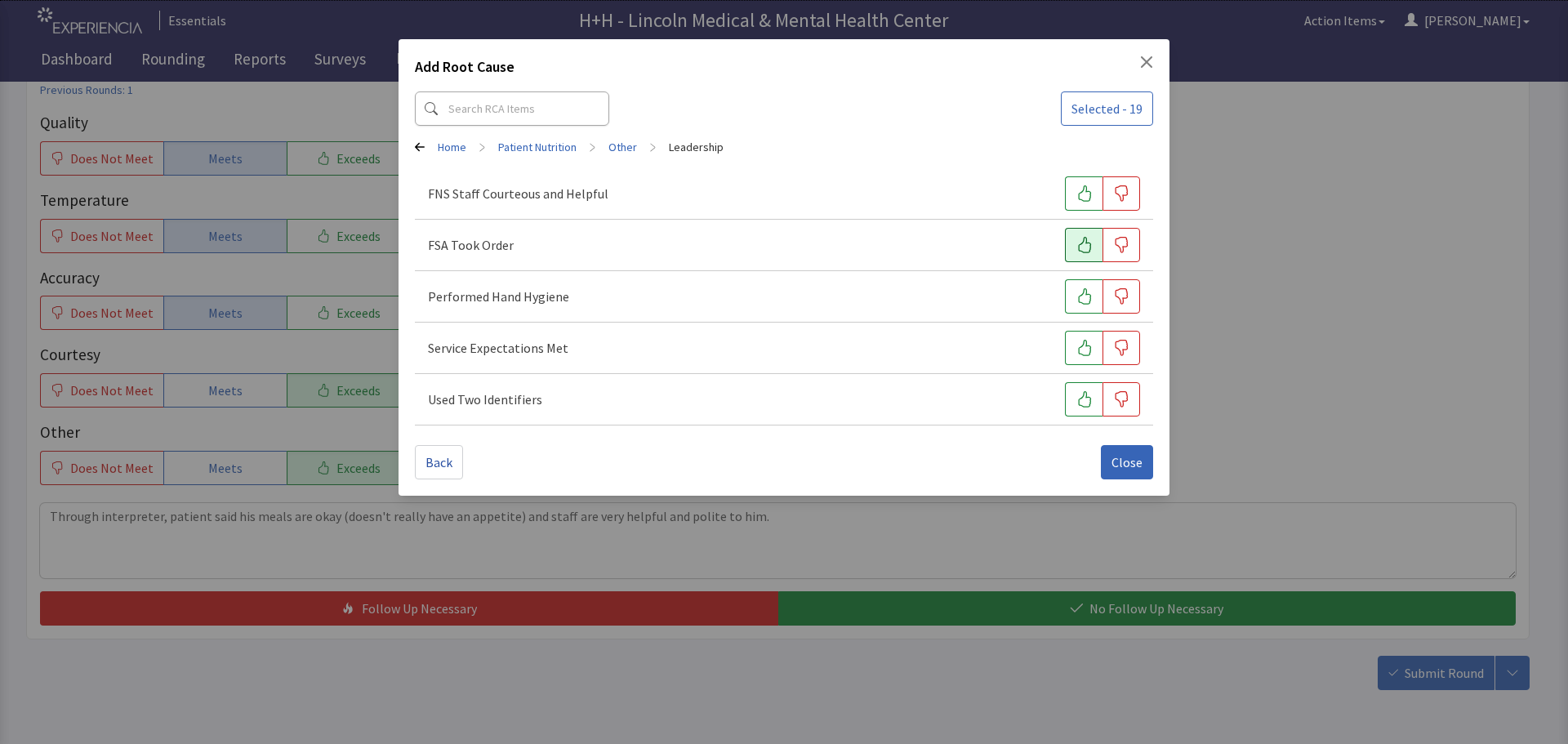
drag, startPoint x: 1073, startPoint y: 194, endPoint x: 1085, endPoint y: 255, distance: 62.2
click at [1074, 194] on button "button" at bounding box center [1084, 194] width 38 height 34
click at [1085, 256] on button "button" at bounding box center [1084, 245] width 38 height 34
click at [1082, 292] on icon "button" at bounding box center [1084, 296] width 16 height 16
click at [1082, 339] on button "button" at bounding box center [1084, 348] width 38 height 34
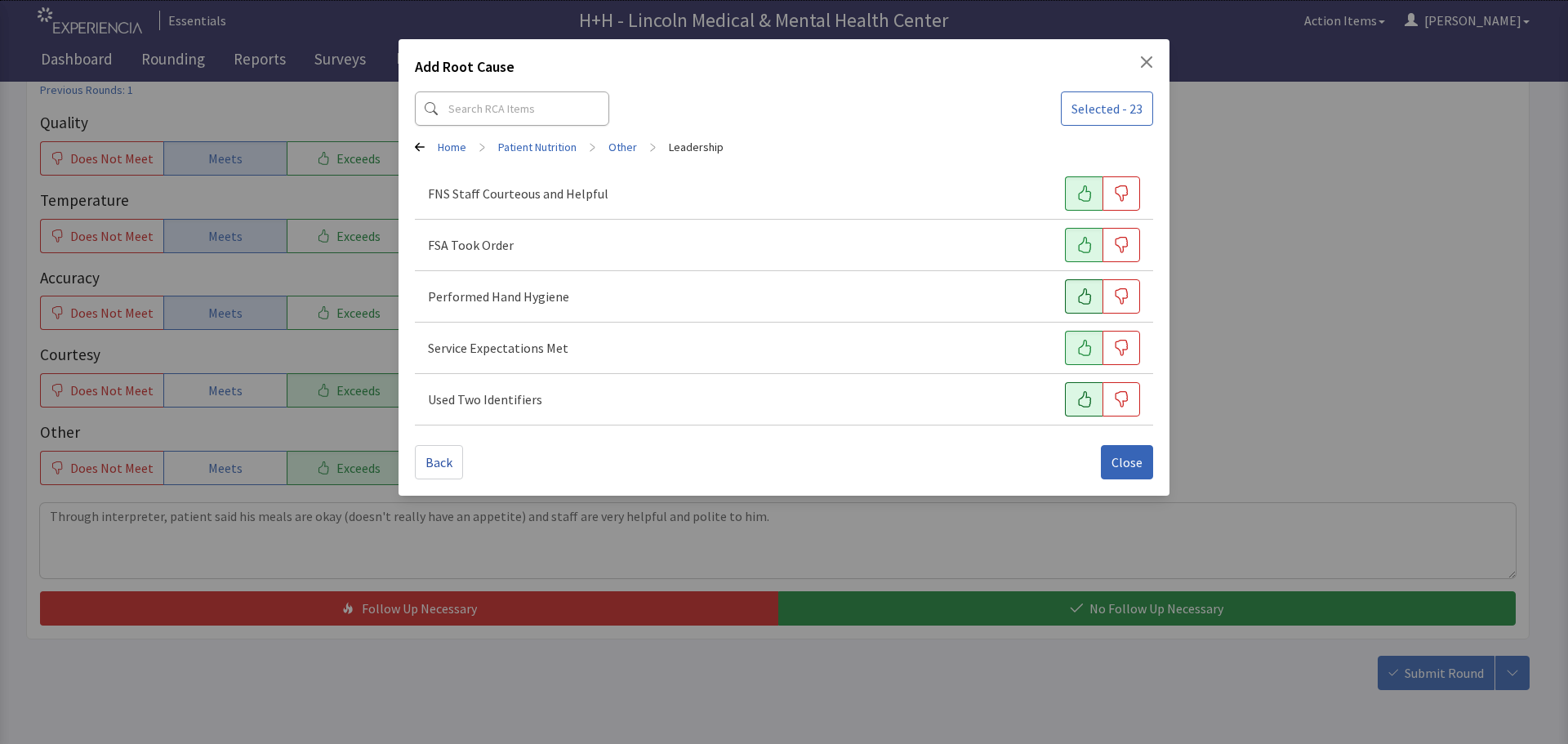
click at [1086, 396] on icon "button" at bounding box center [1084, 399] width 16 height 16
click at [1128, 458] on span "Close" at bounding box center [1127, 462] width 31 height 20
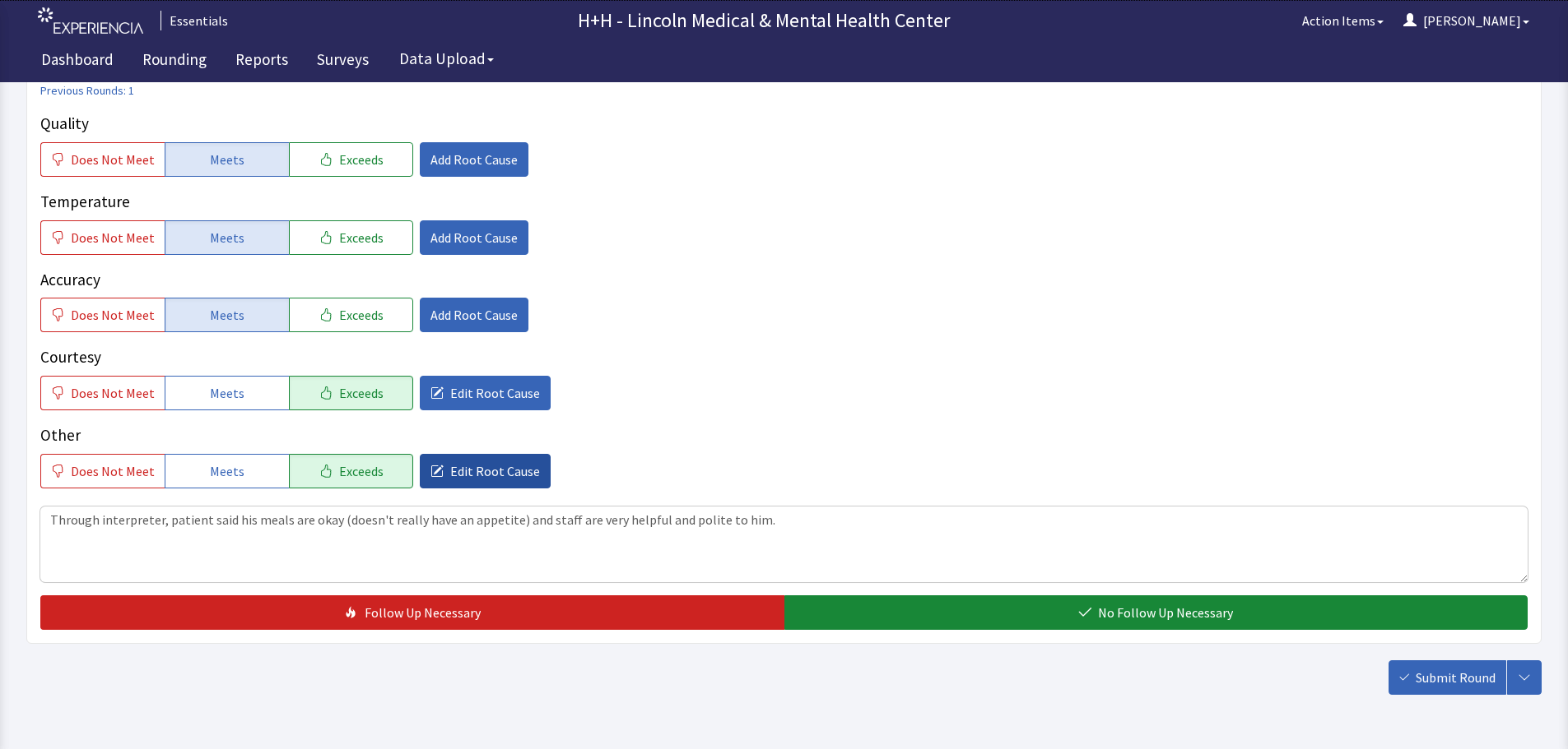
click at [503, 466] on span "Edit Root Cause" at bounding box center [495, 471] width 90 height 20
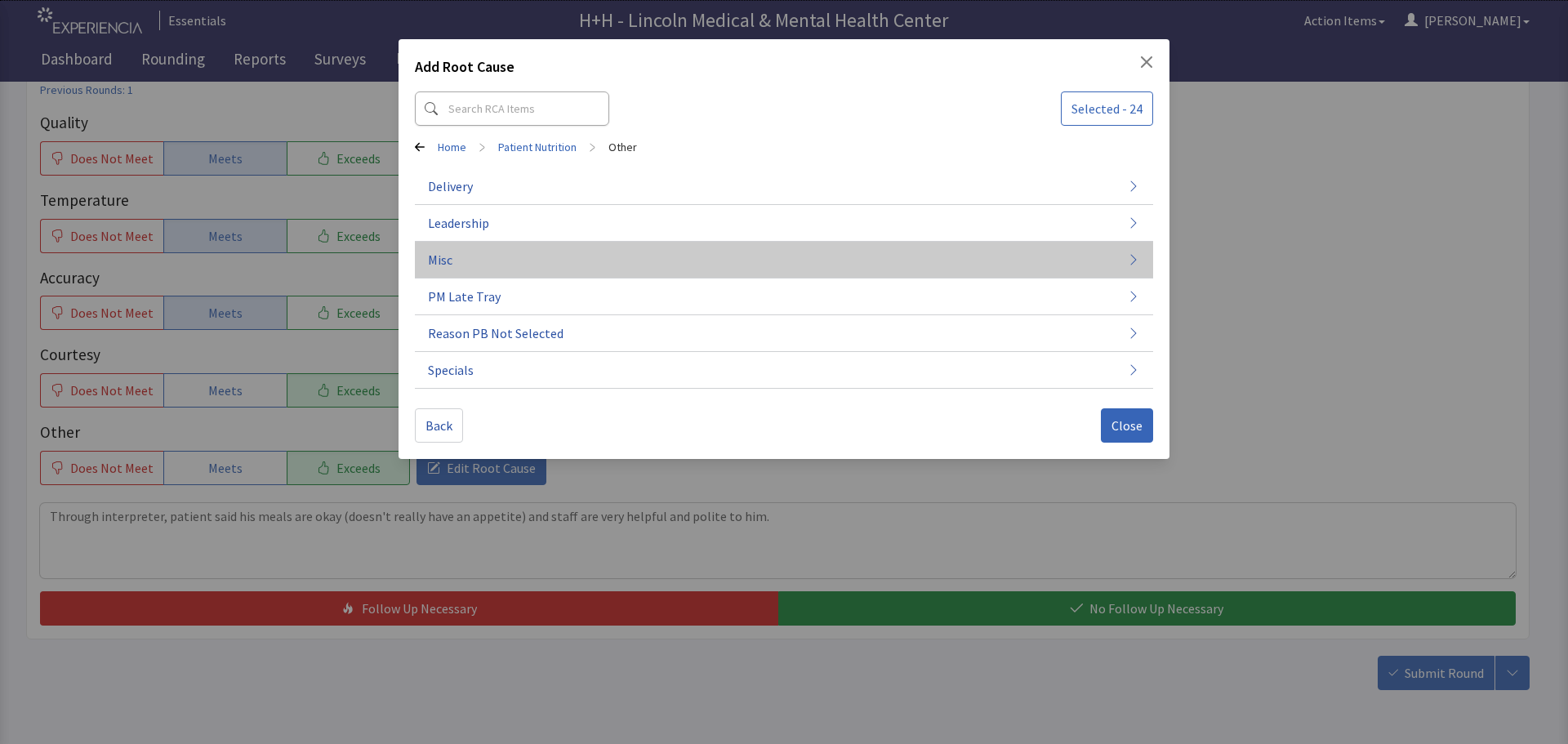
click at [493, 258] on button "Misc" at bounding box center [784, 260] width 739 height 37
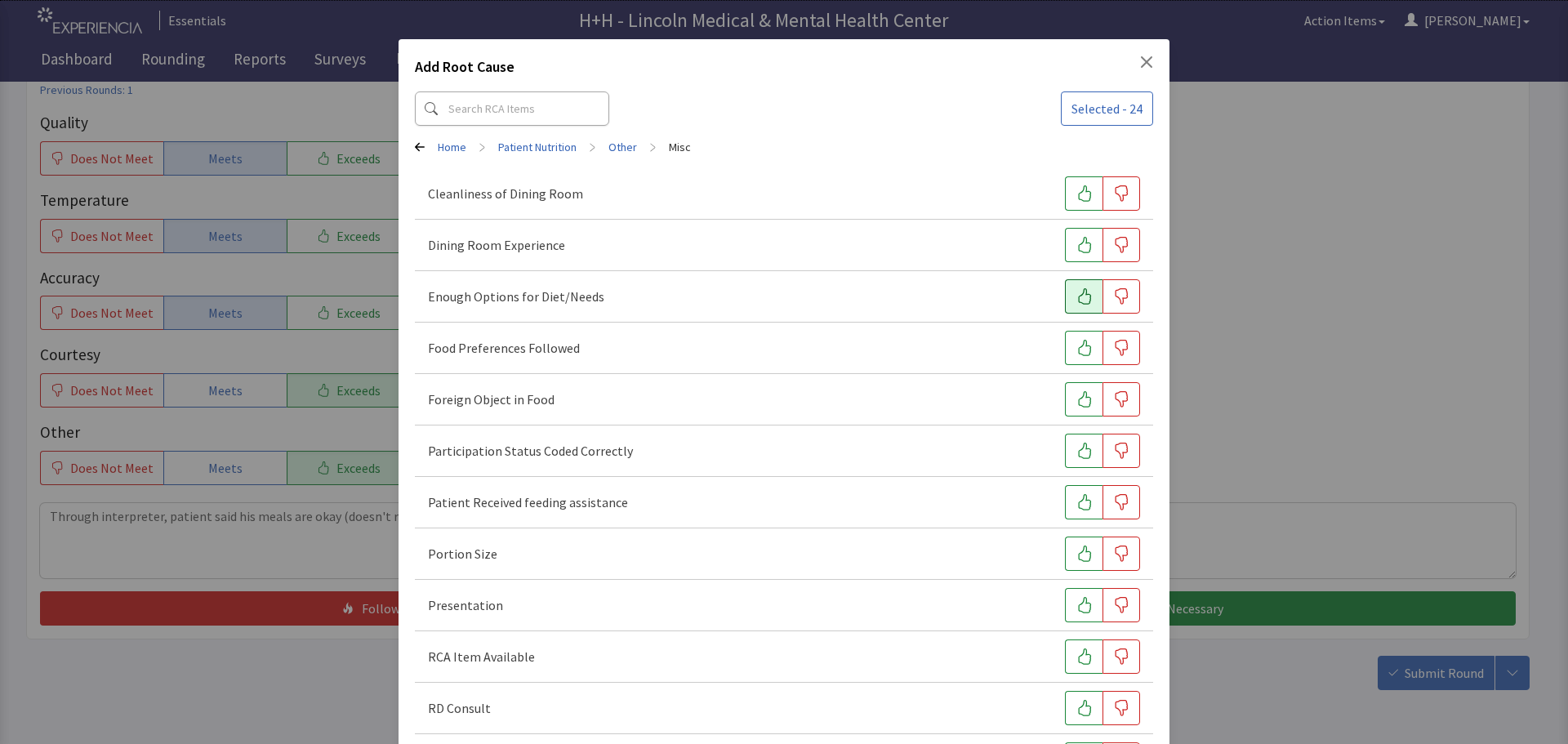
click at [1076, 300] on icon "button" at bounding box center [1084, 296] width 16 height 16
click at [1076, 347] on icon "button" at bounding box center [1084, 347] width 16 height 16
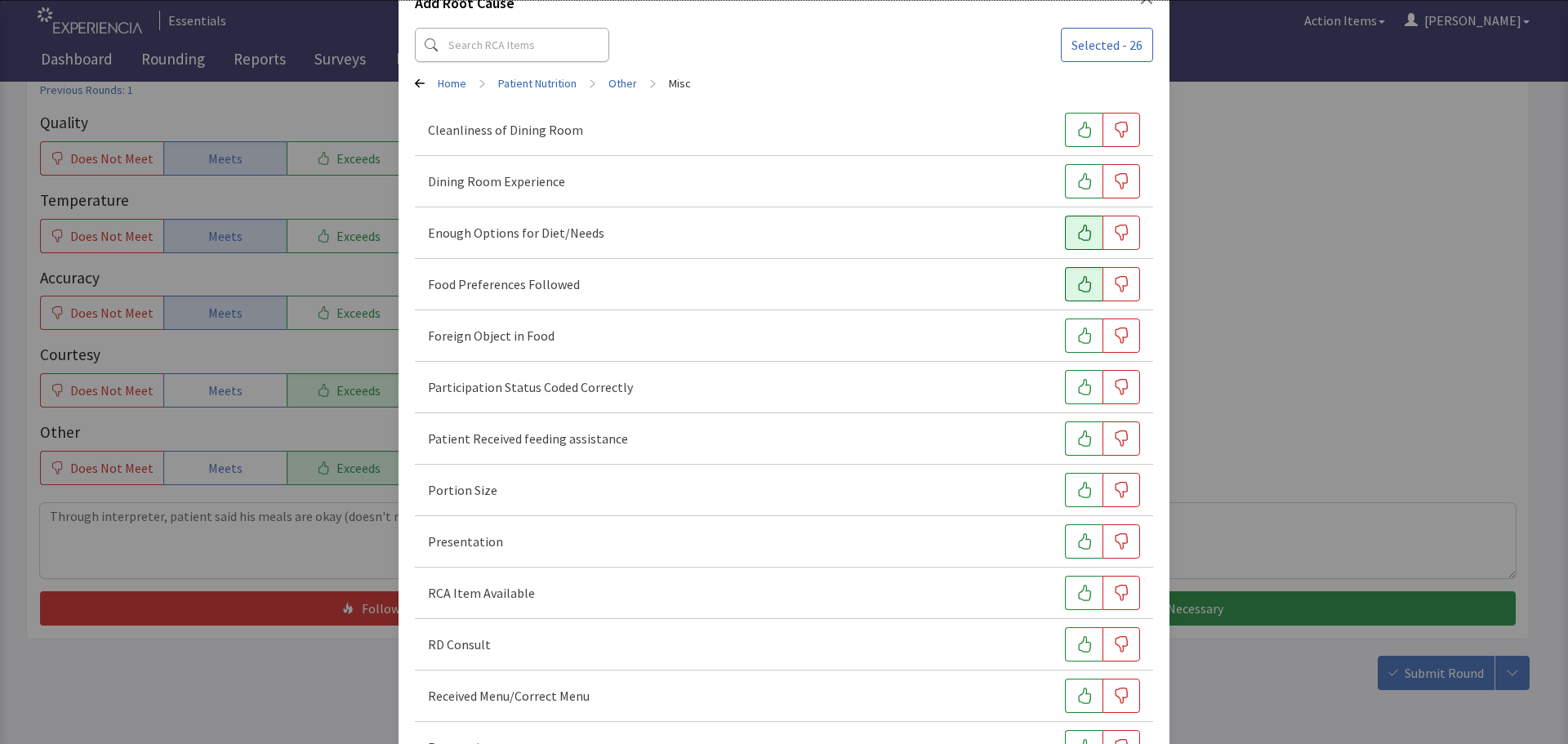
scroll to position [81, 0]
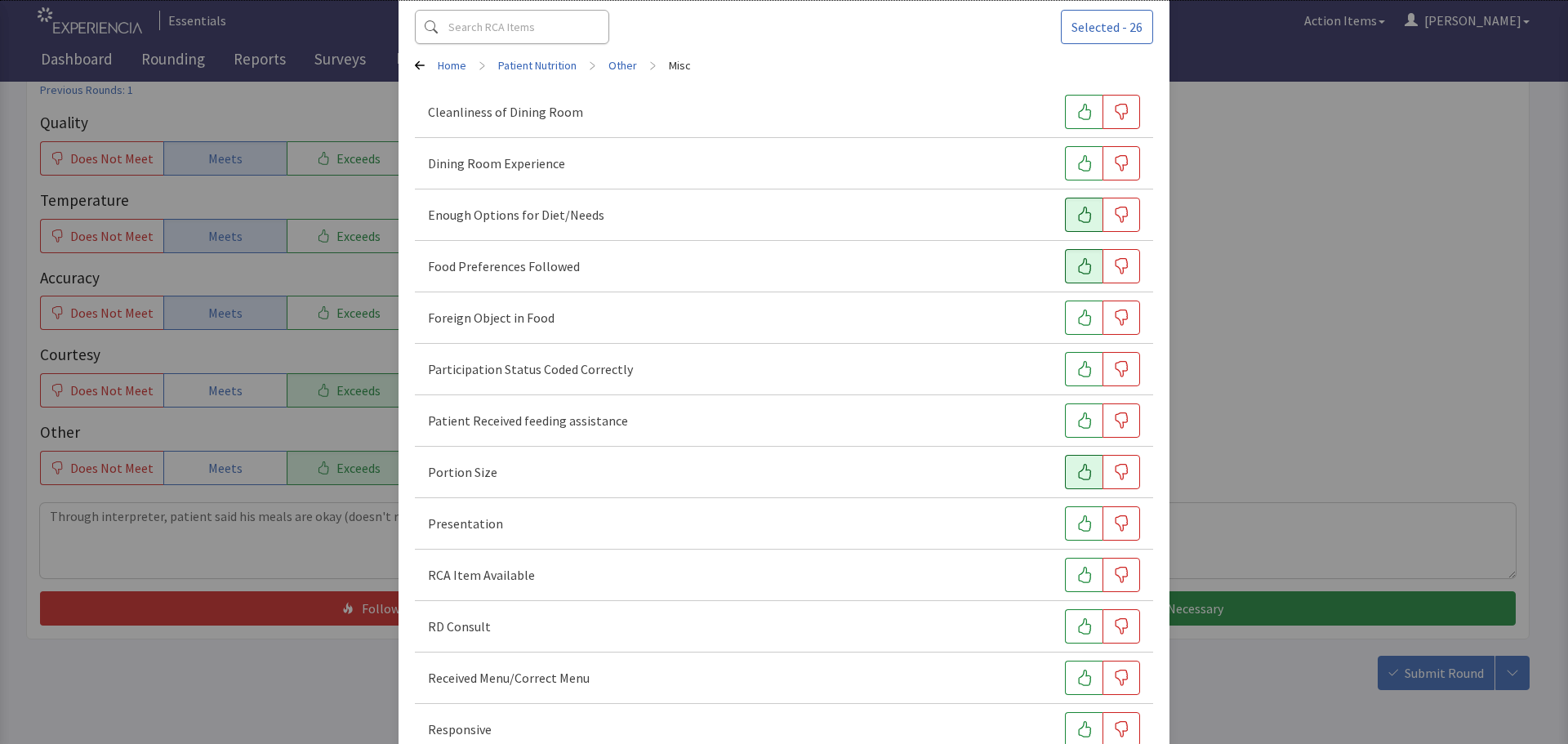
click at [1078, 475] on icon "button" at bounding box center [1084, 471] width 13 height 16
click at [1065, 525] on button "button" at bounding box center [1084, 524] width 38 height 34
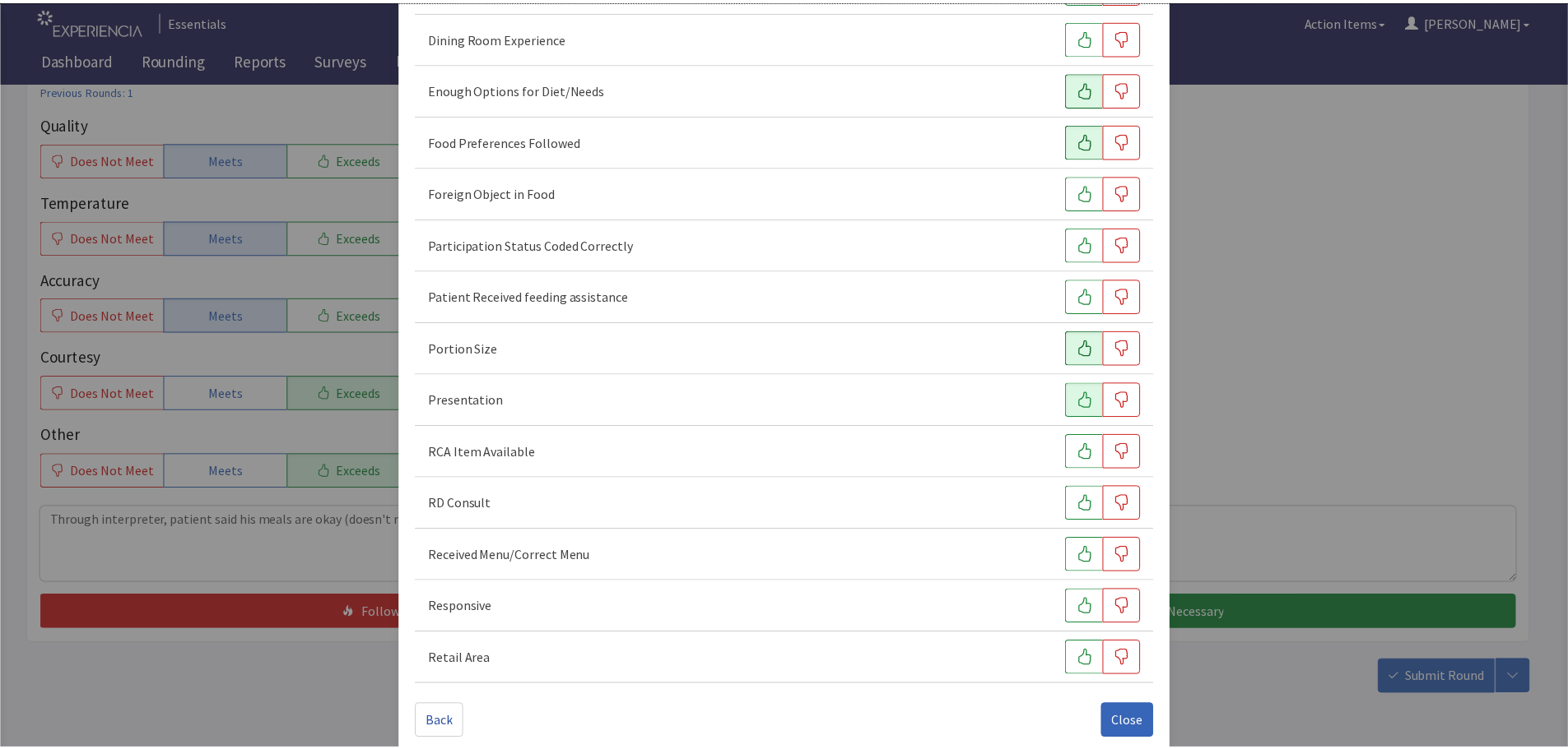
scroll to position [230, 0]
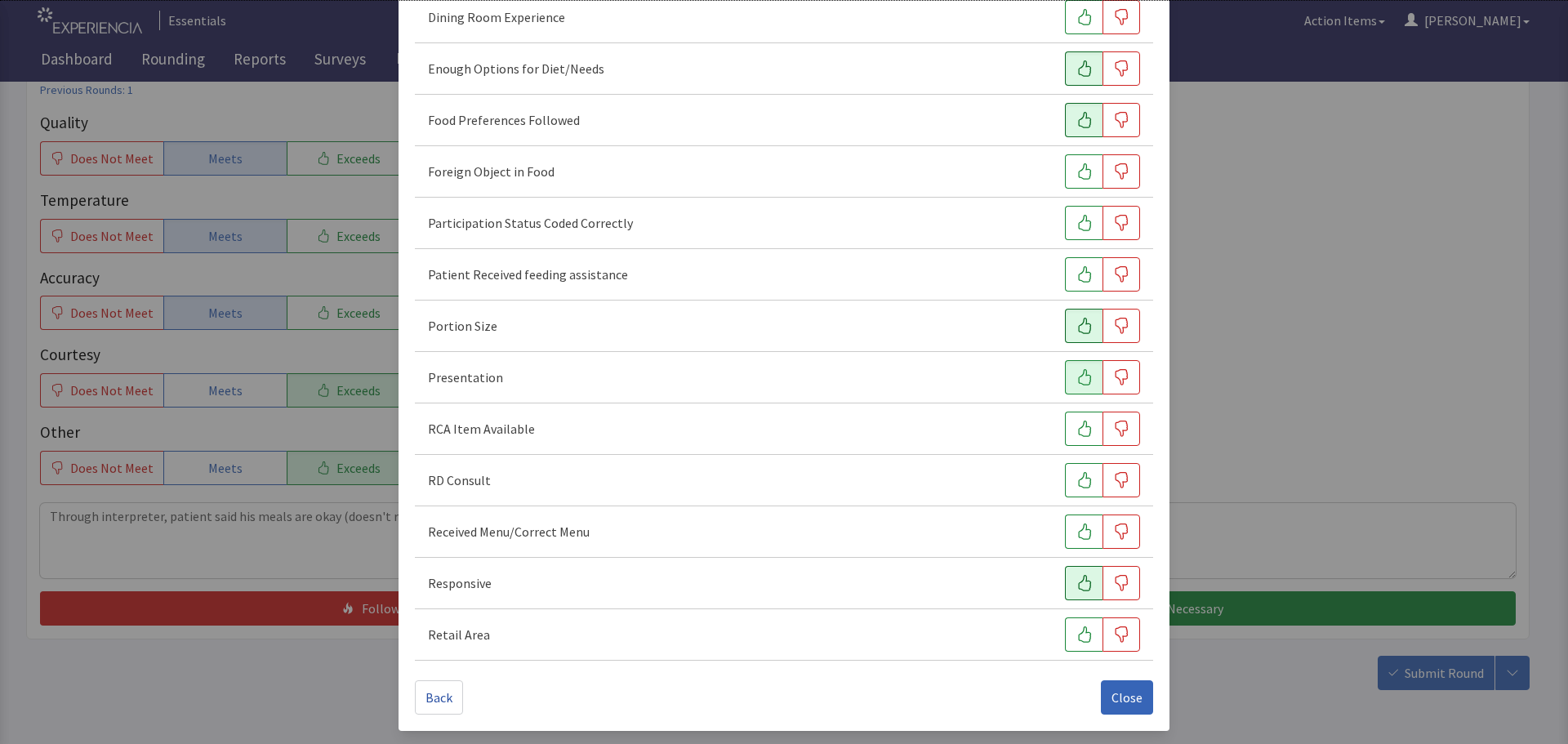
click at [1076, 579] on icon "button" at bounding box center [1084, 583] width 16 height 16
click at [1111, 703] on span "Close" at bounding box center [1127, 697] width 31 height 20
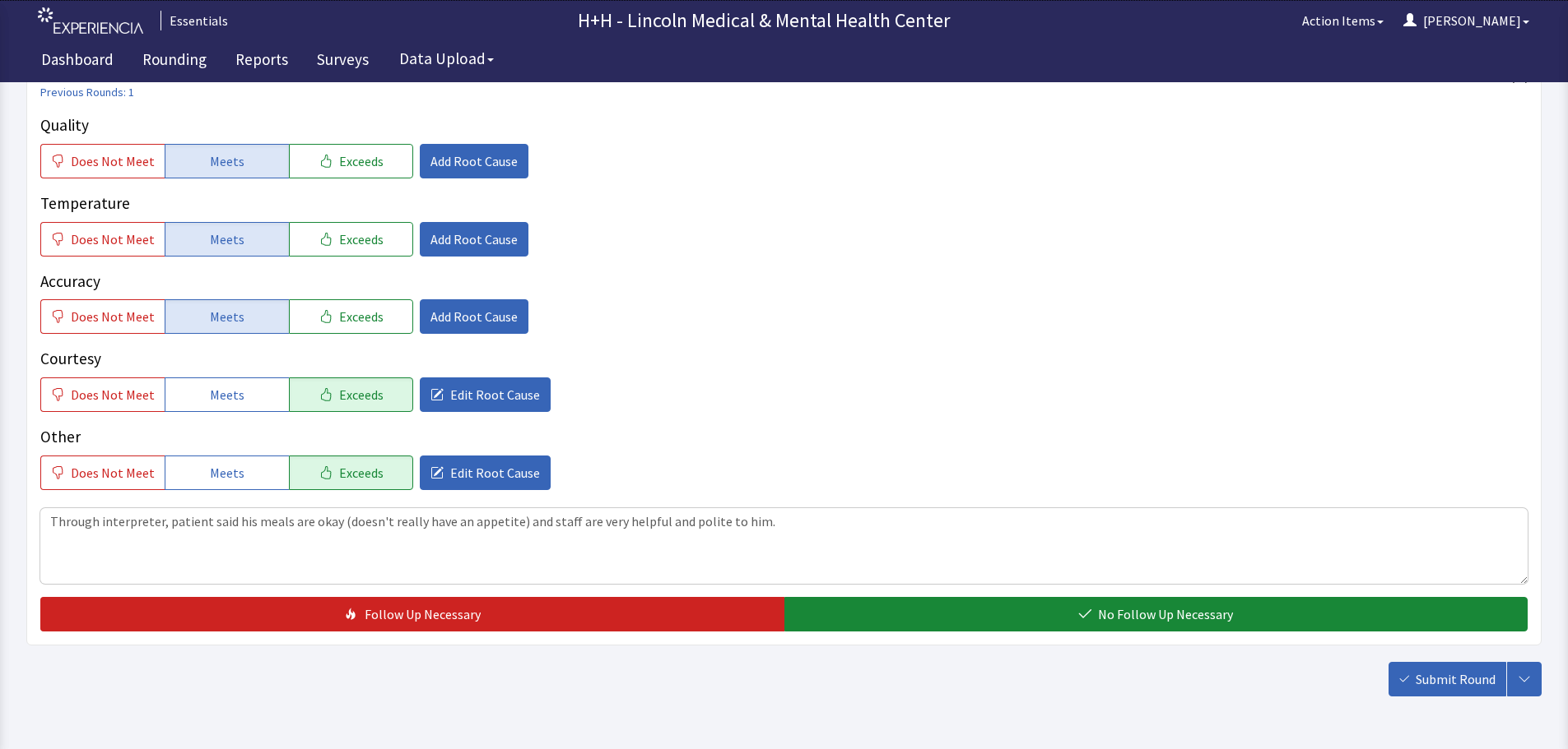
scroll to position [247, 0]
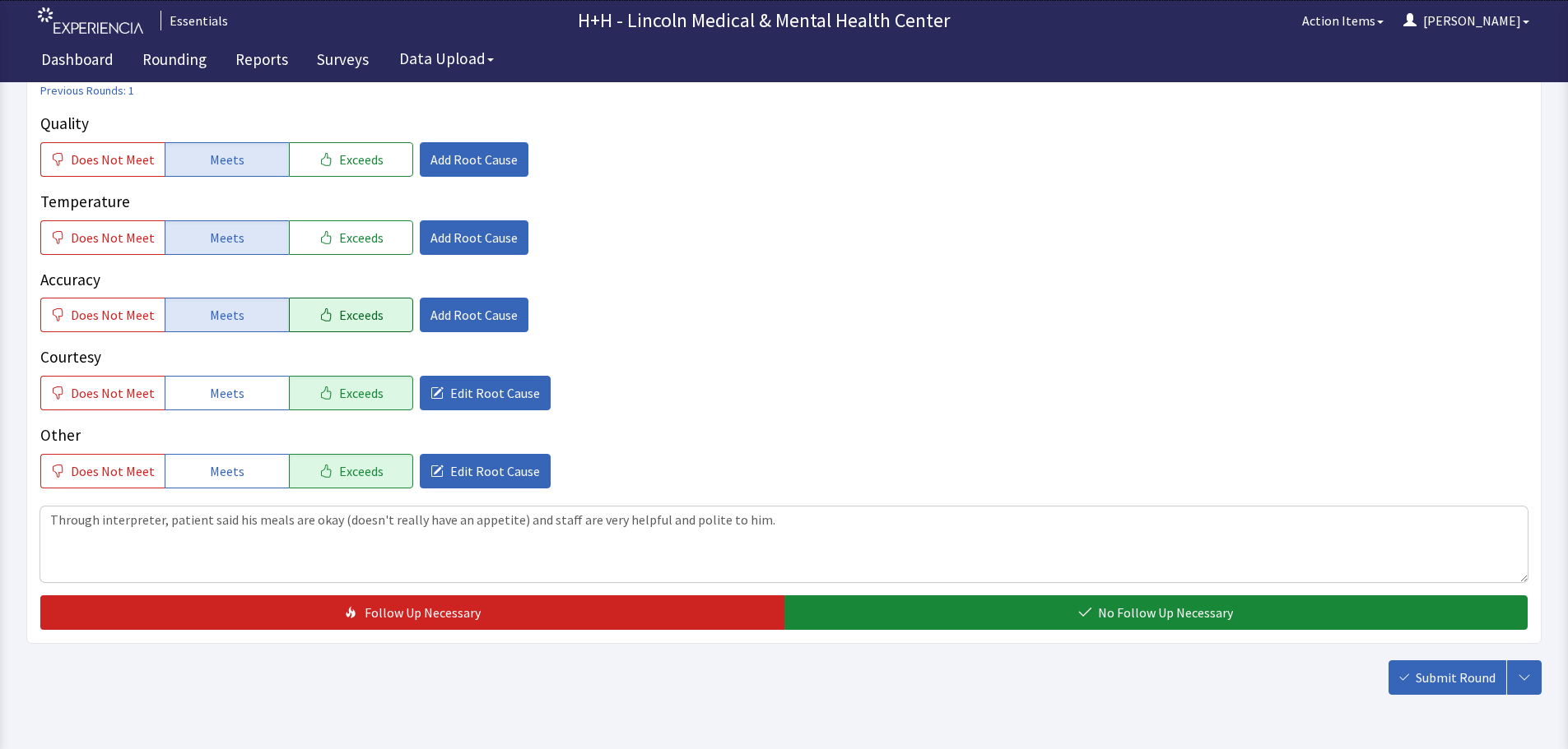
click at [376, 312] on button "Exceeds" at bounding box center [351, 315] width 124 height 35
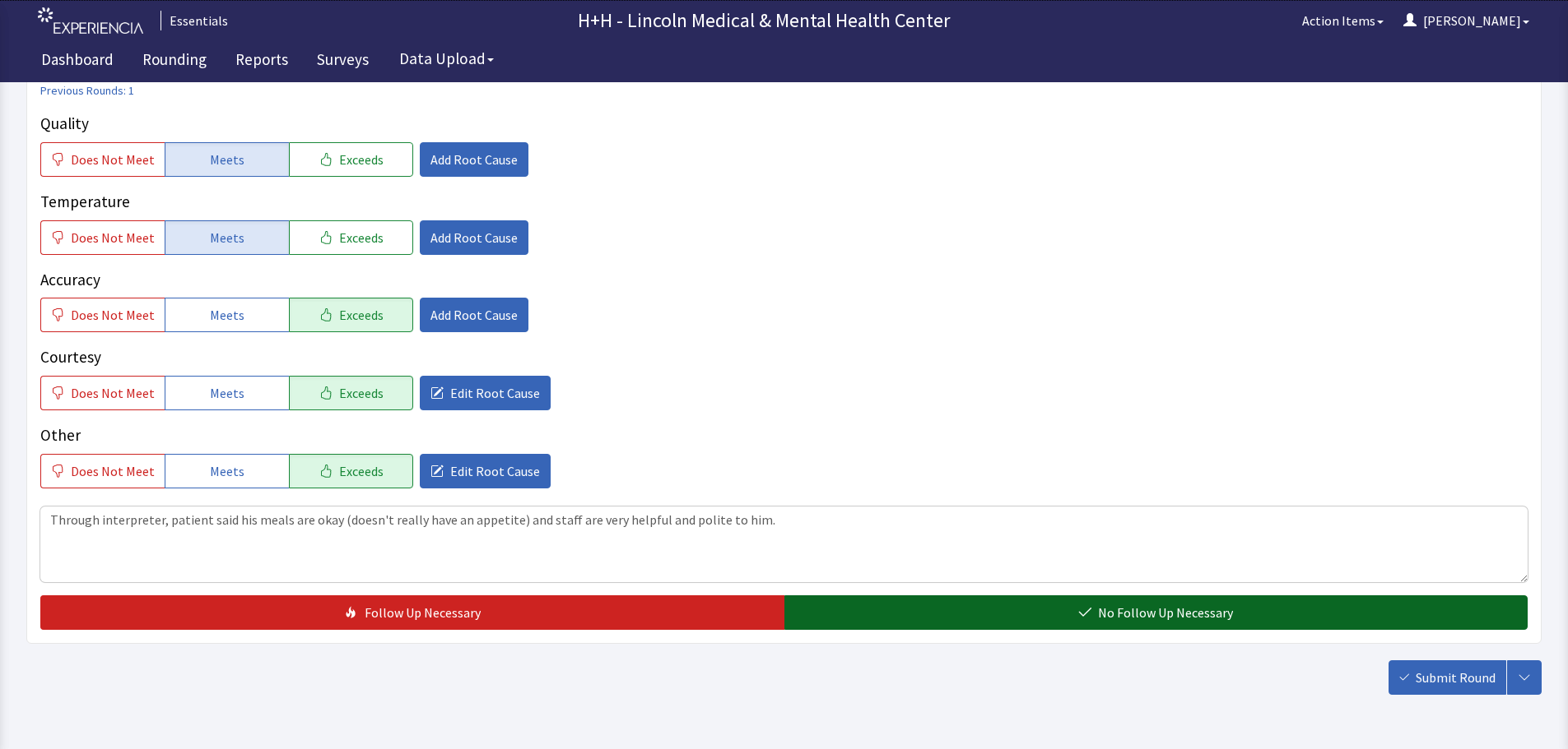
click at [1020, 609] on button "No Follow Up Necessary" at bounding box center [1156, 613] width 744 height 35
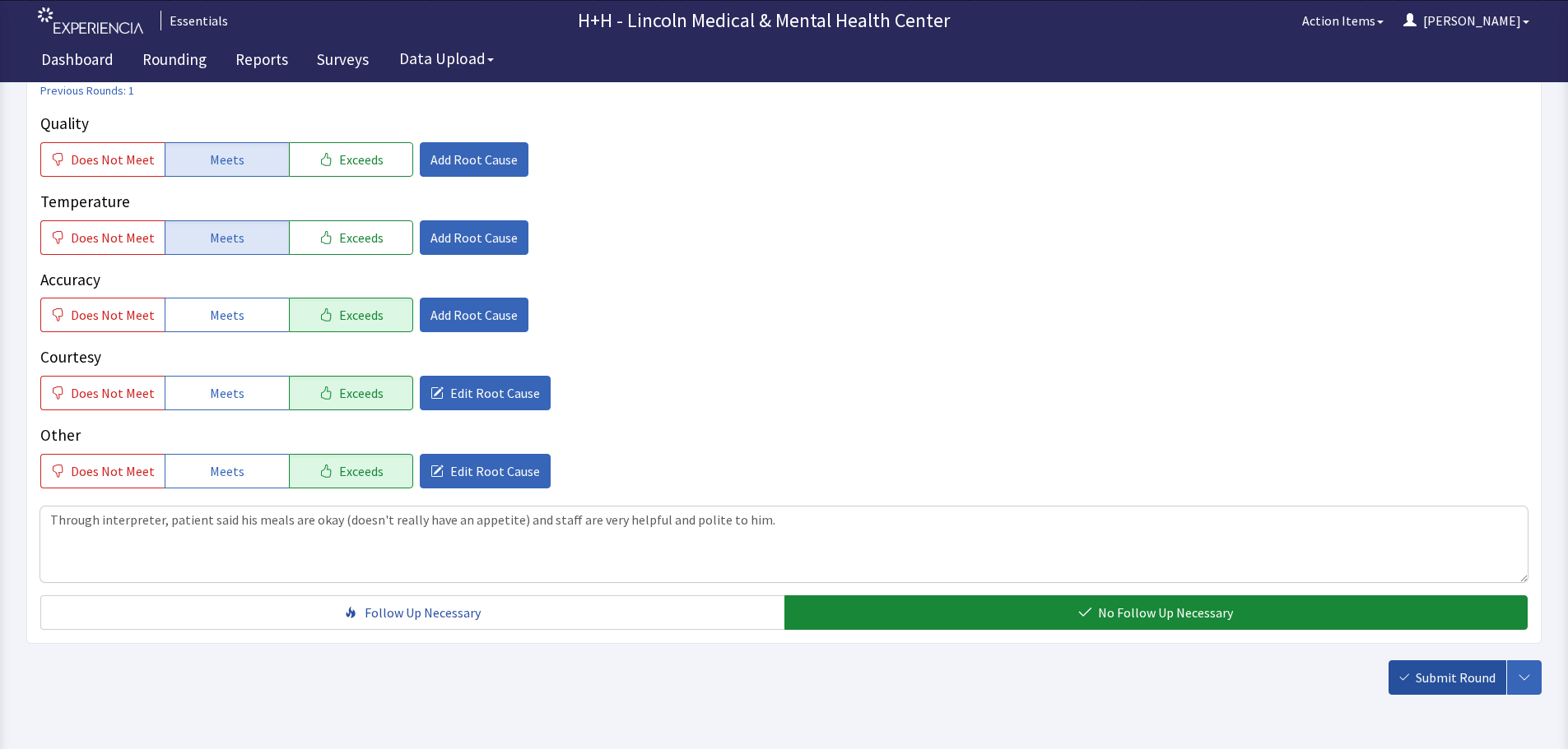
click at [1428, 675] on span "Submit Round" at bounding box center [1455, 677] width 79 height 20
